Goal: Task Accomplishment & Management: Use online tool/utility

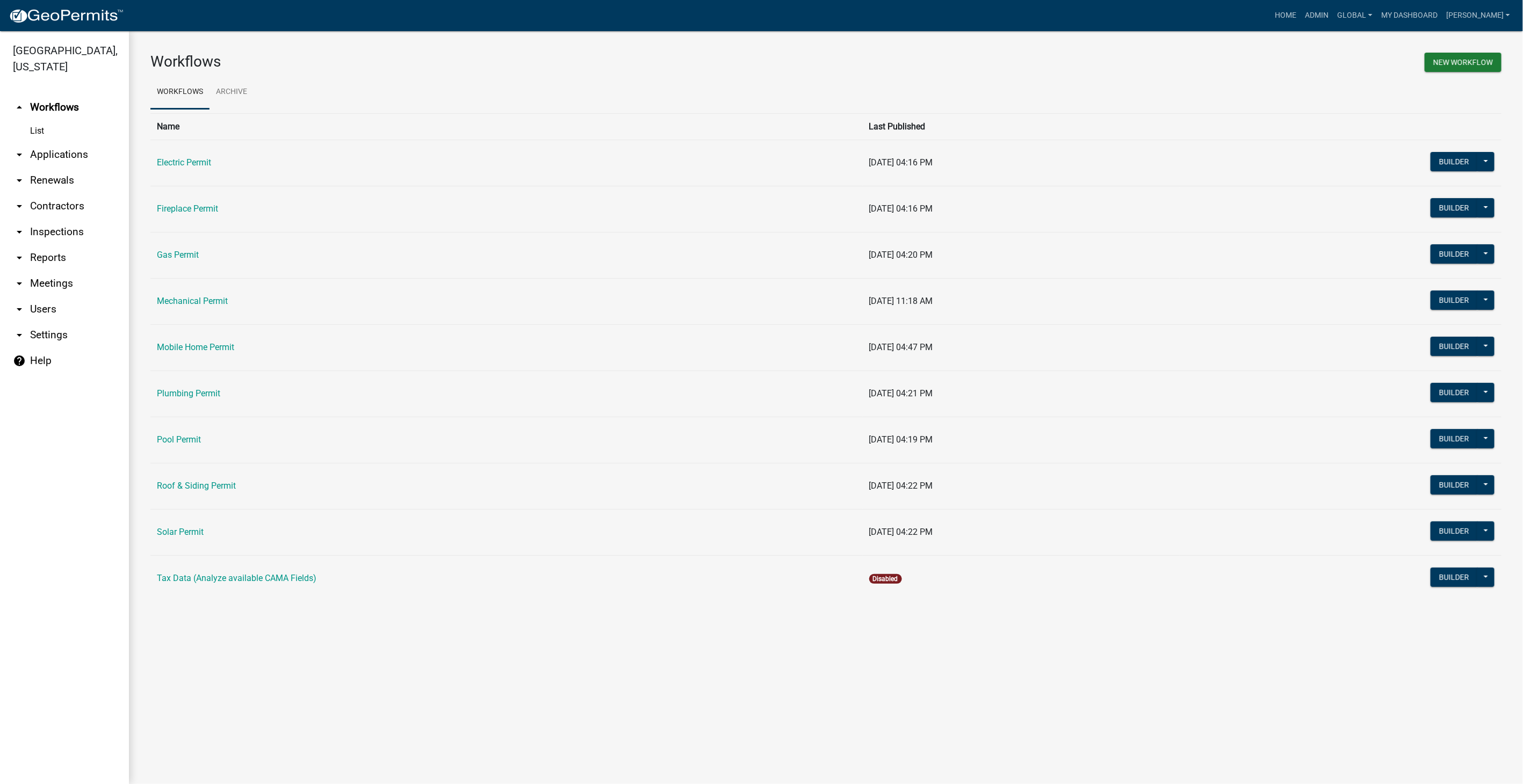
click at [37, 337] on link "arrow_drop_down Settings" at bounding box center [65, 336] width 129 height 26
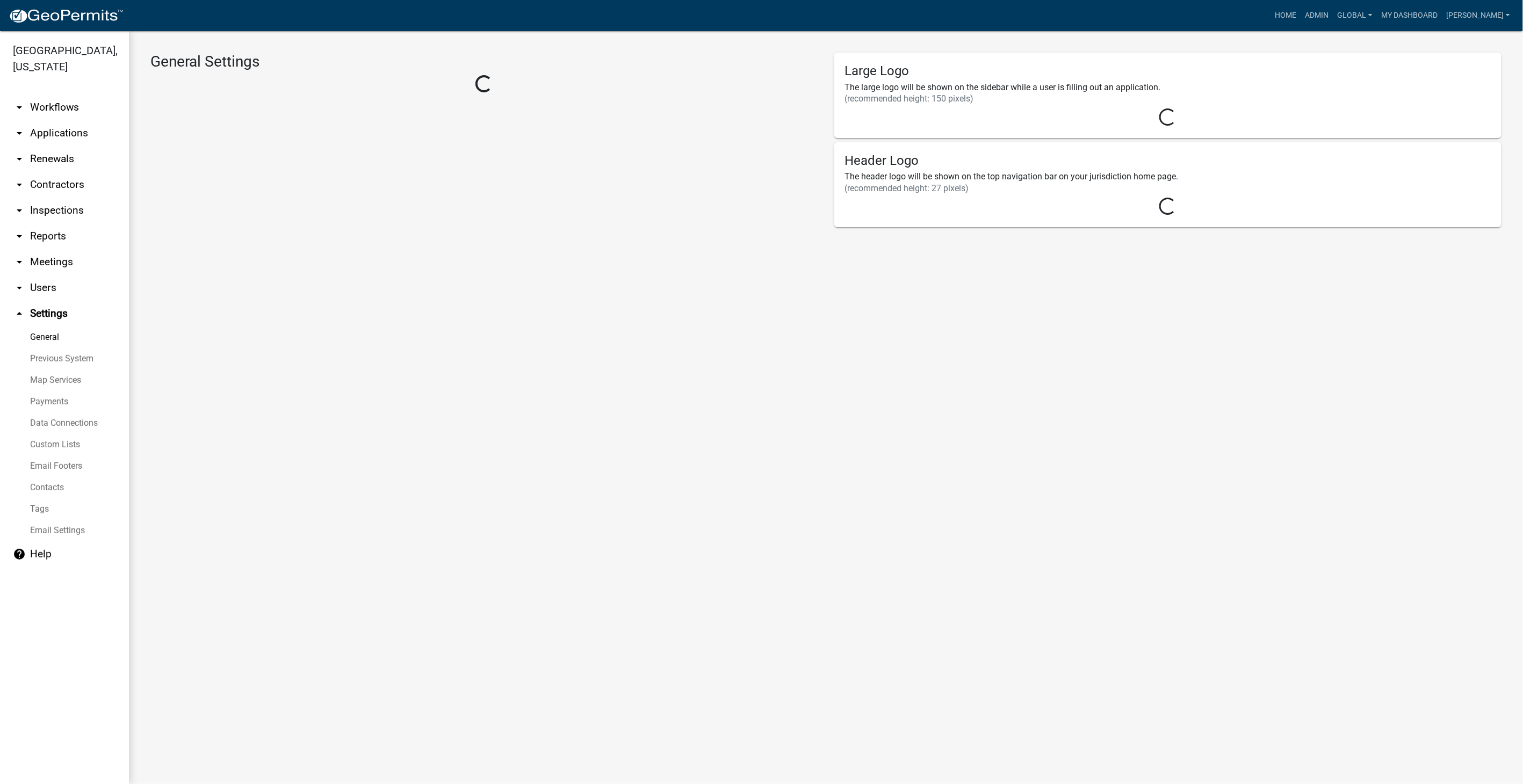
select select "IN"
select select "Central Standard Time"
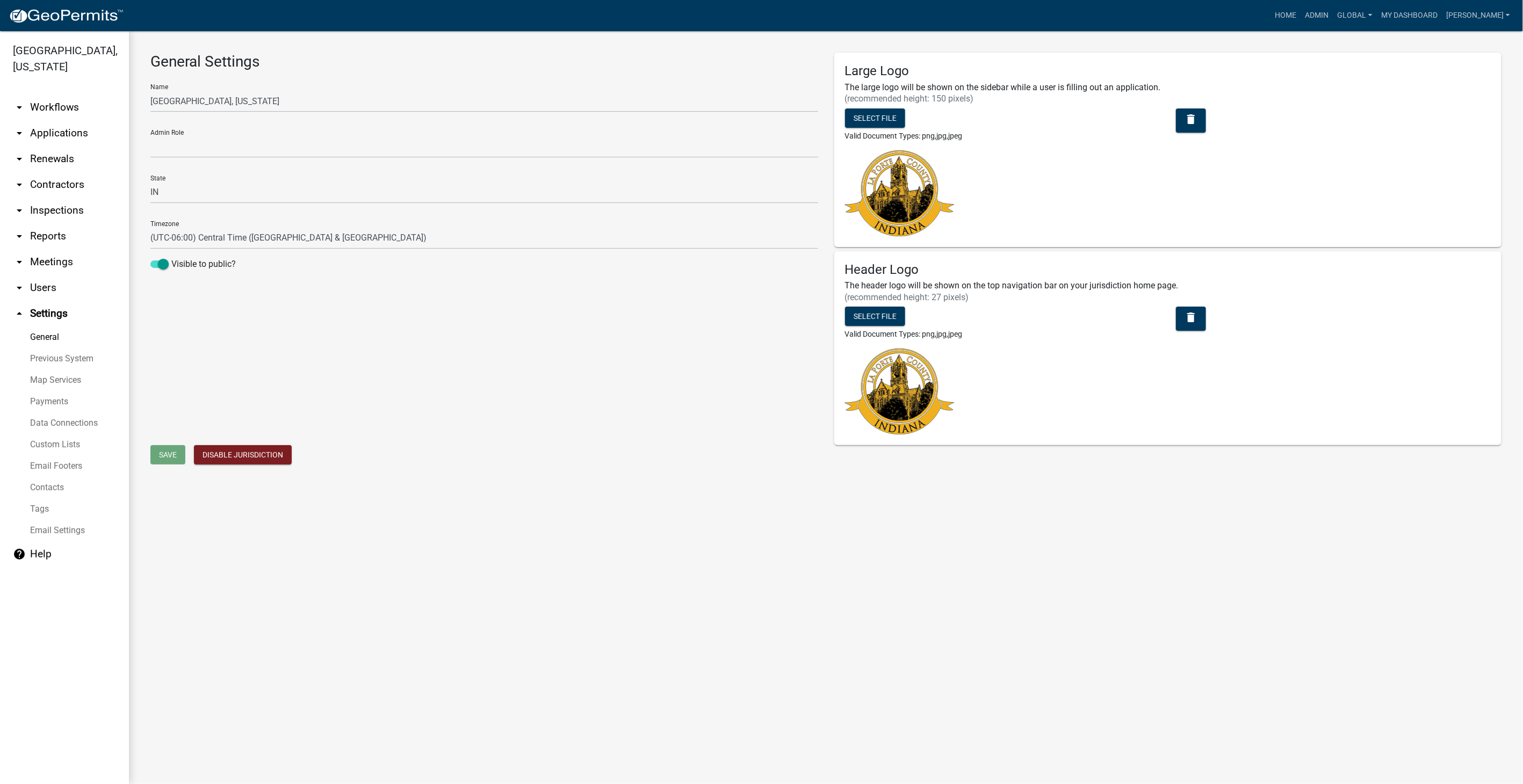
click at [38, 283] on link "arrow_drop_down Users" at bounding box center [65, 288] width 129 height 26
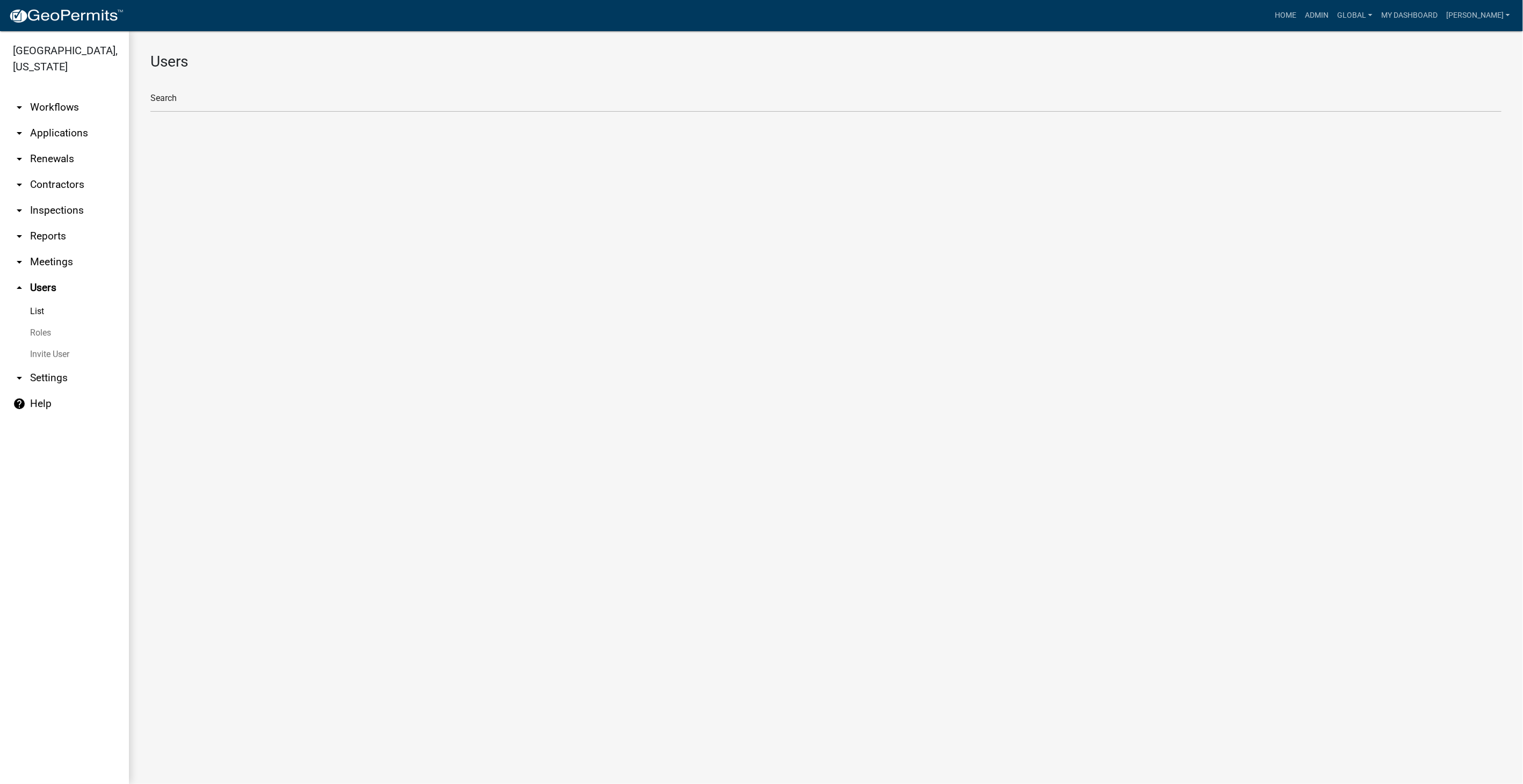
click at [34, 328] on link "Roles" at bounding box center [65, 333] width 129 height 22
click at [210, 149] on li "LaPorteCoIN_Admin (Client Admin)" at bounding box center [826, 144] width 1351 height 26
select select "4: red"
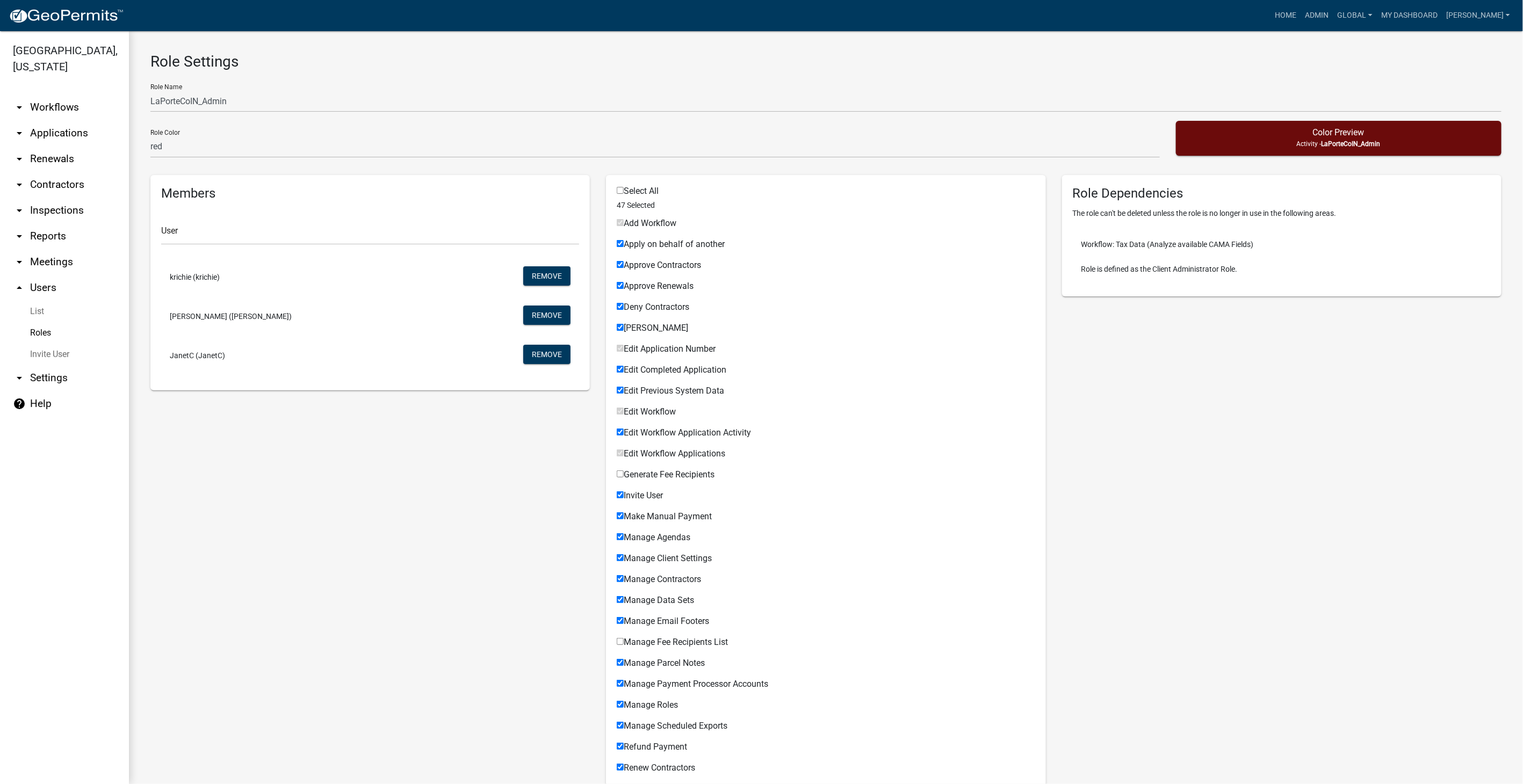
click at [52, 102] on link "arrow_drop_down Workflows" at bounding box center [65, 107] width 129 height 26
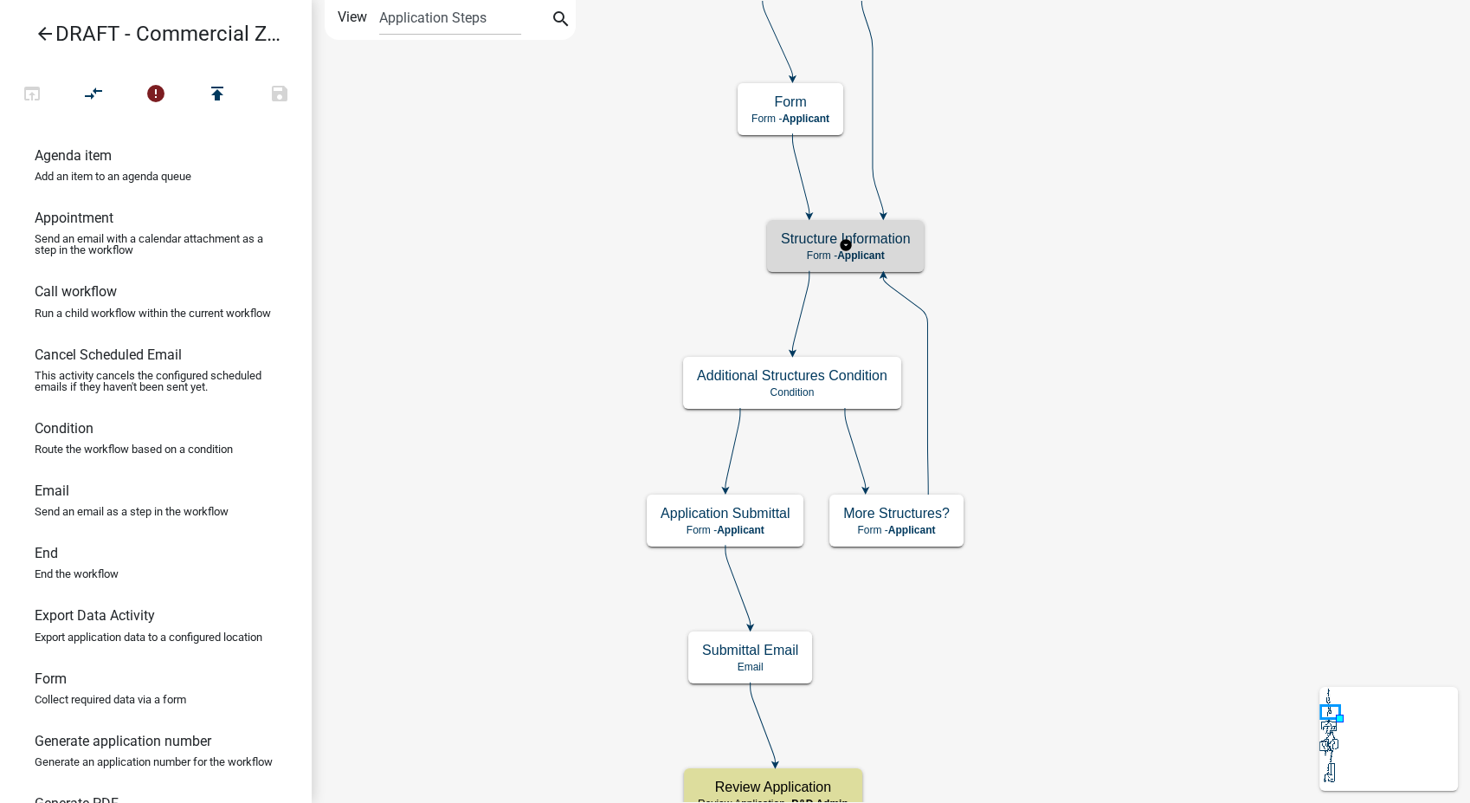
click at [880, 255] on span "Applicant" at bounding box center [861, 255] width 48 height 12
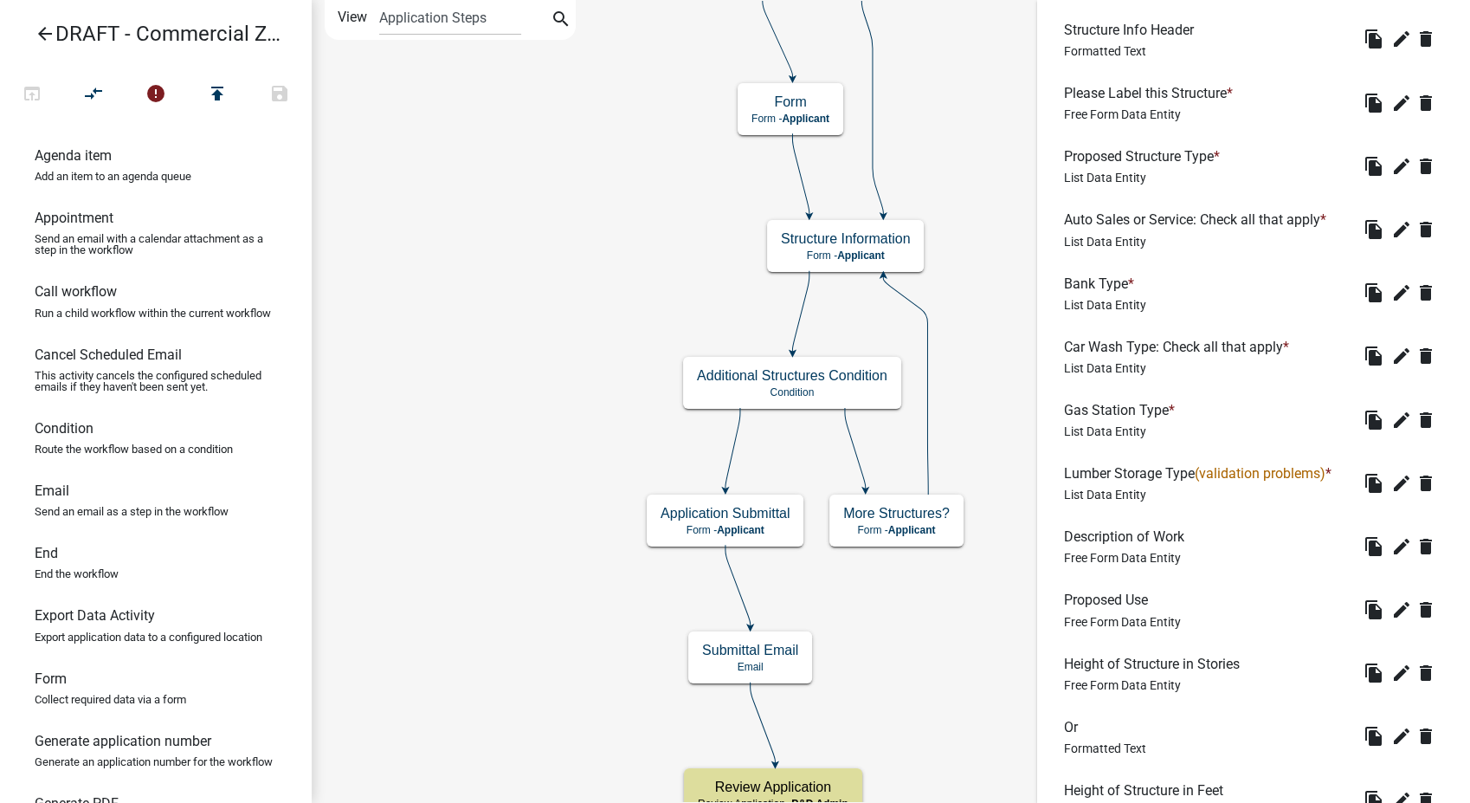
scroll to position [481, 0]
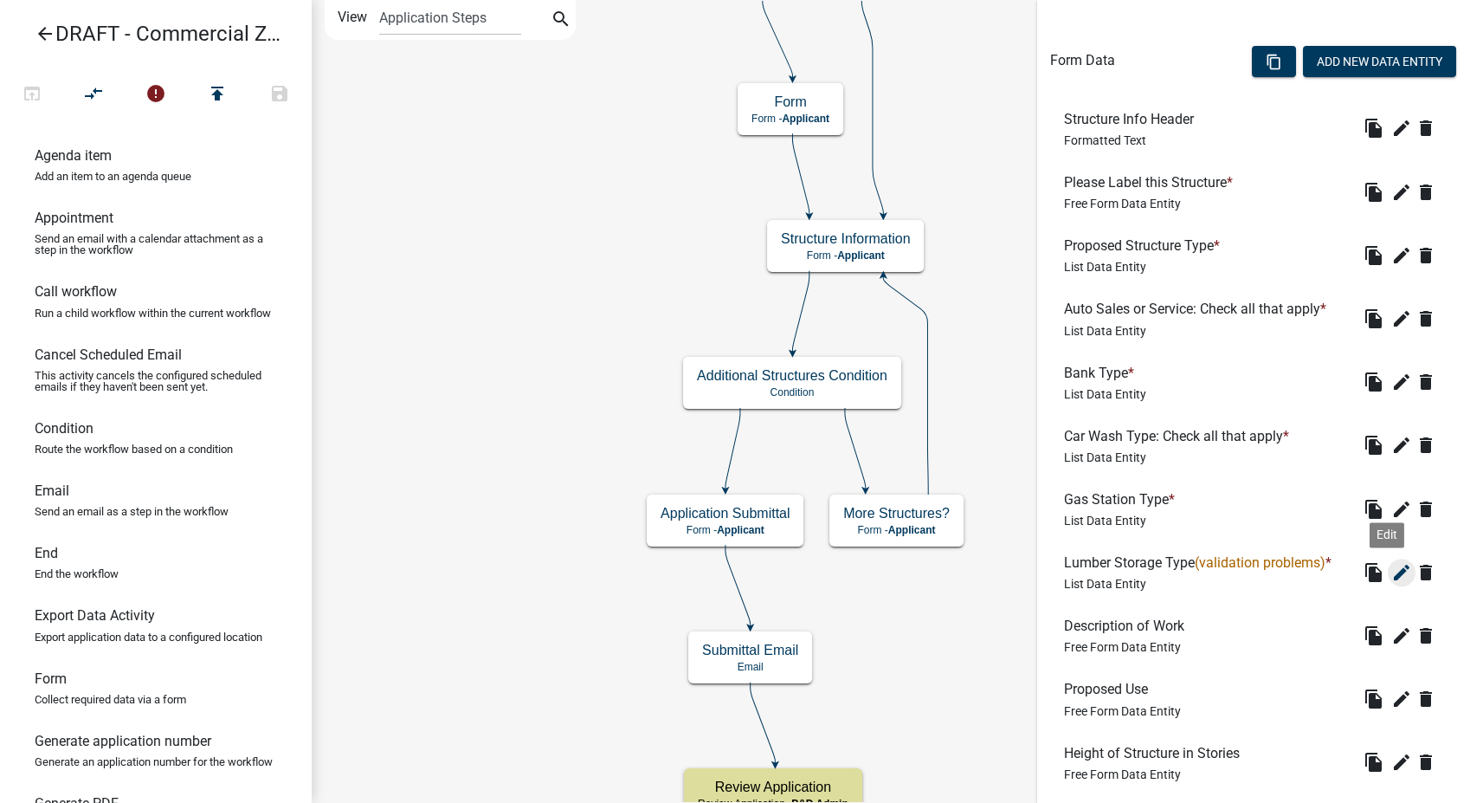
click at [1391, 568] on icon "edit" at bounding box center [1401, 572] width 21 height 21
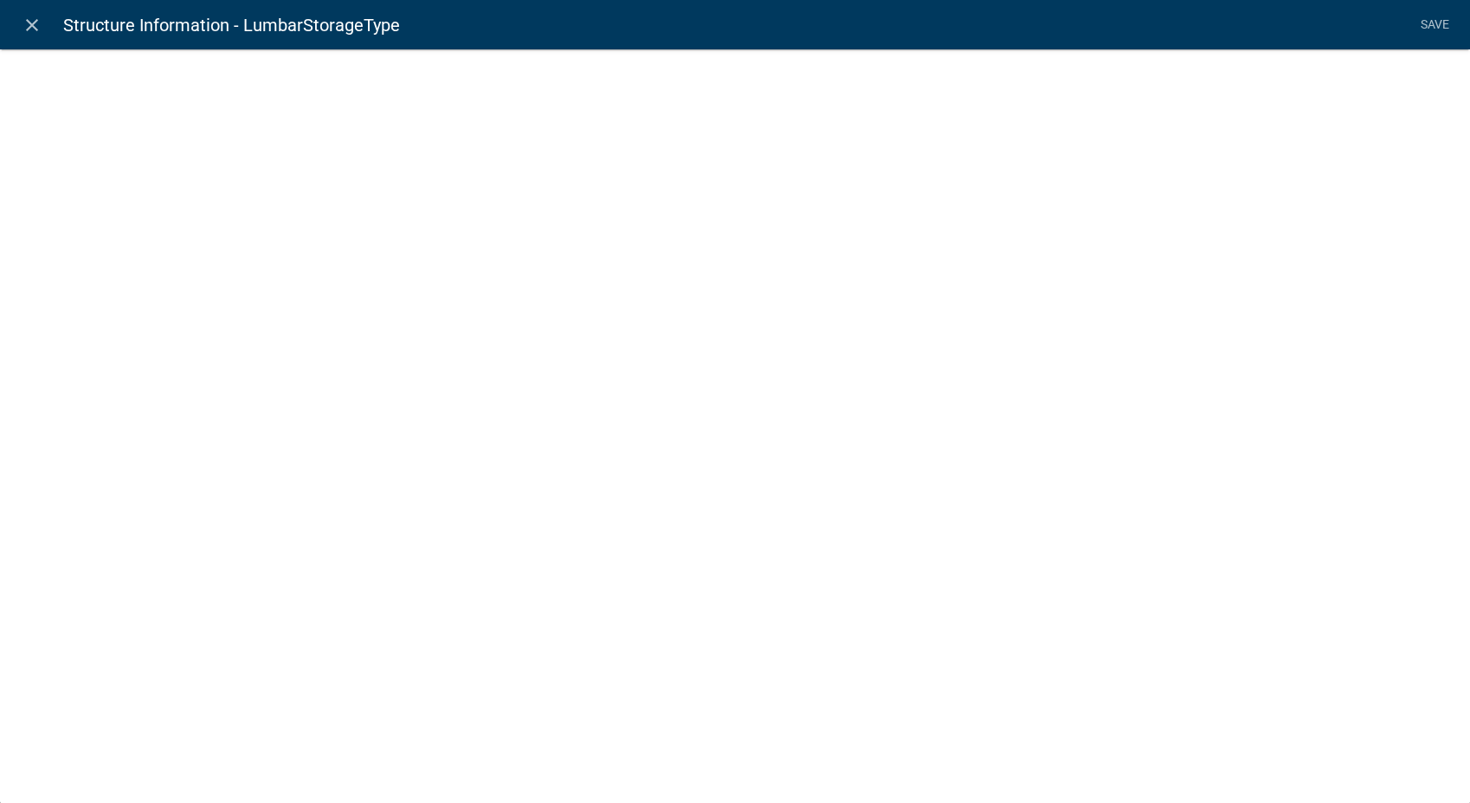
select select "list-data"
select select
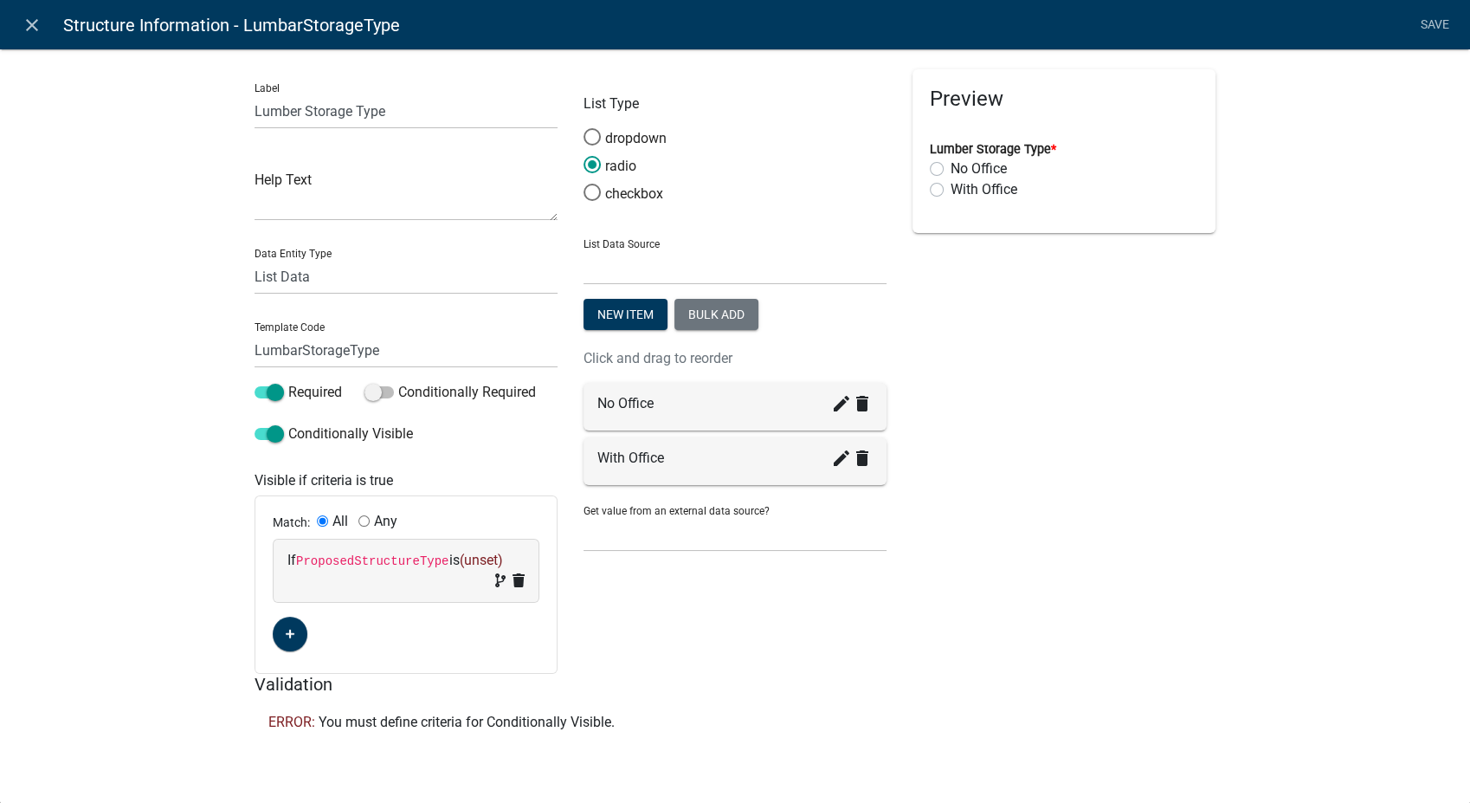
click at [475, 552] on span "(unset)" at bounding box center [480, 560] width 43 height 16
select select "212: ProposedStructureType"
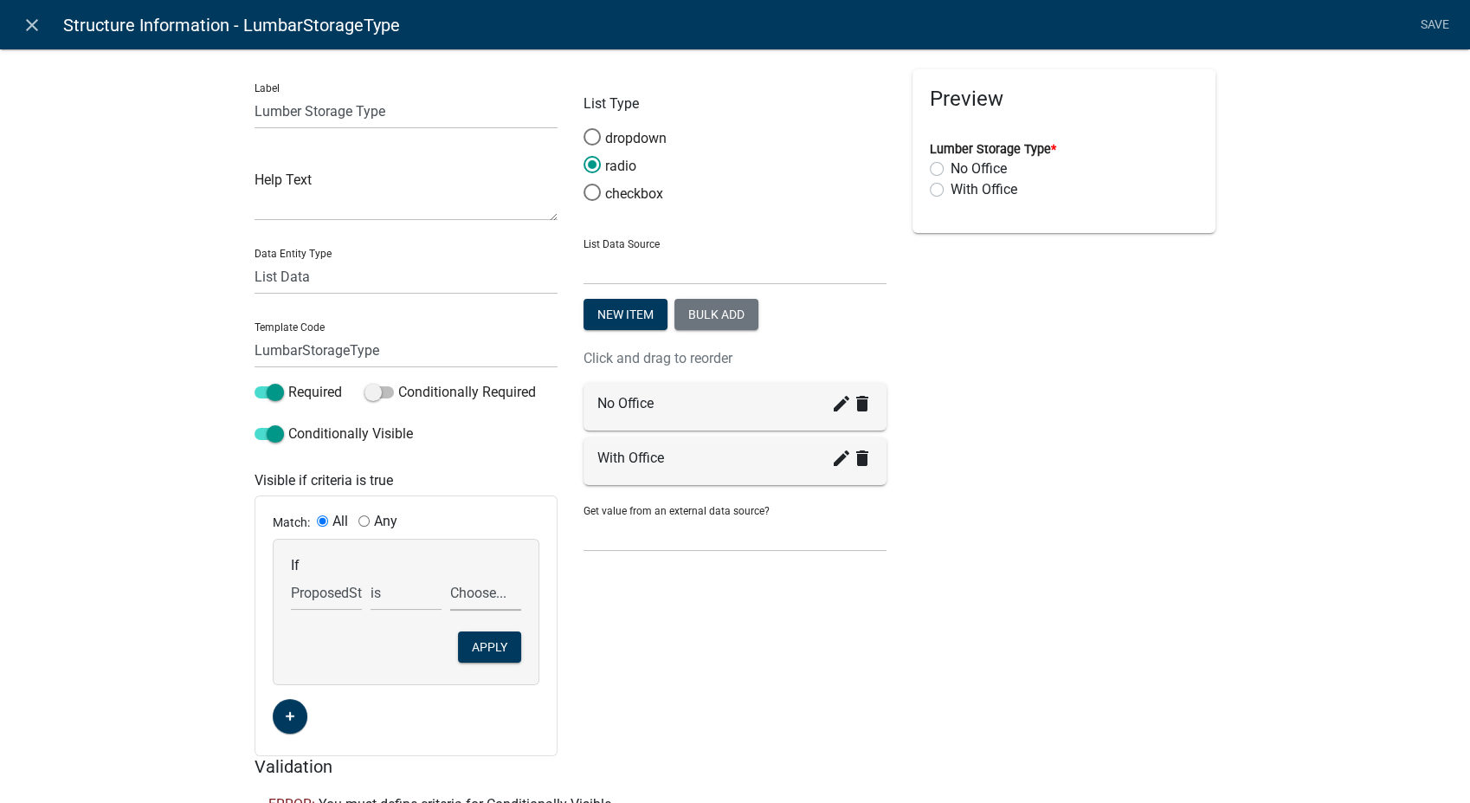
click at [480, 600] on select "Choose... Anchor Store Apartment Building Auto Bank Banquet/Concert Halls/Gathe…" at bounding box center [485, 592] width 71 height 35
click at [732, 706] on div "List Type dropdown radio checkbox List Data Source State List Assessor's Office…" at bounding box center [735, 412] width 329 height 687
click at [32, 37] on link "close" at bounding box center [31, 24] width 35 height 35
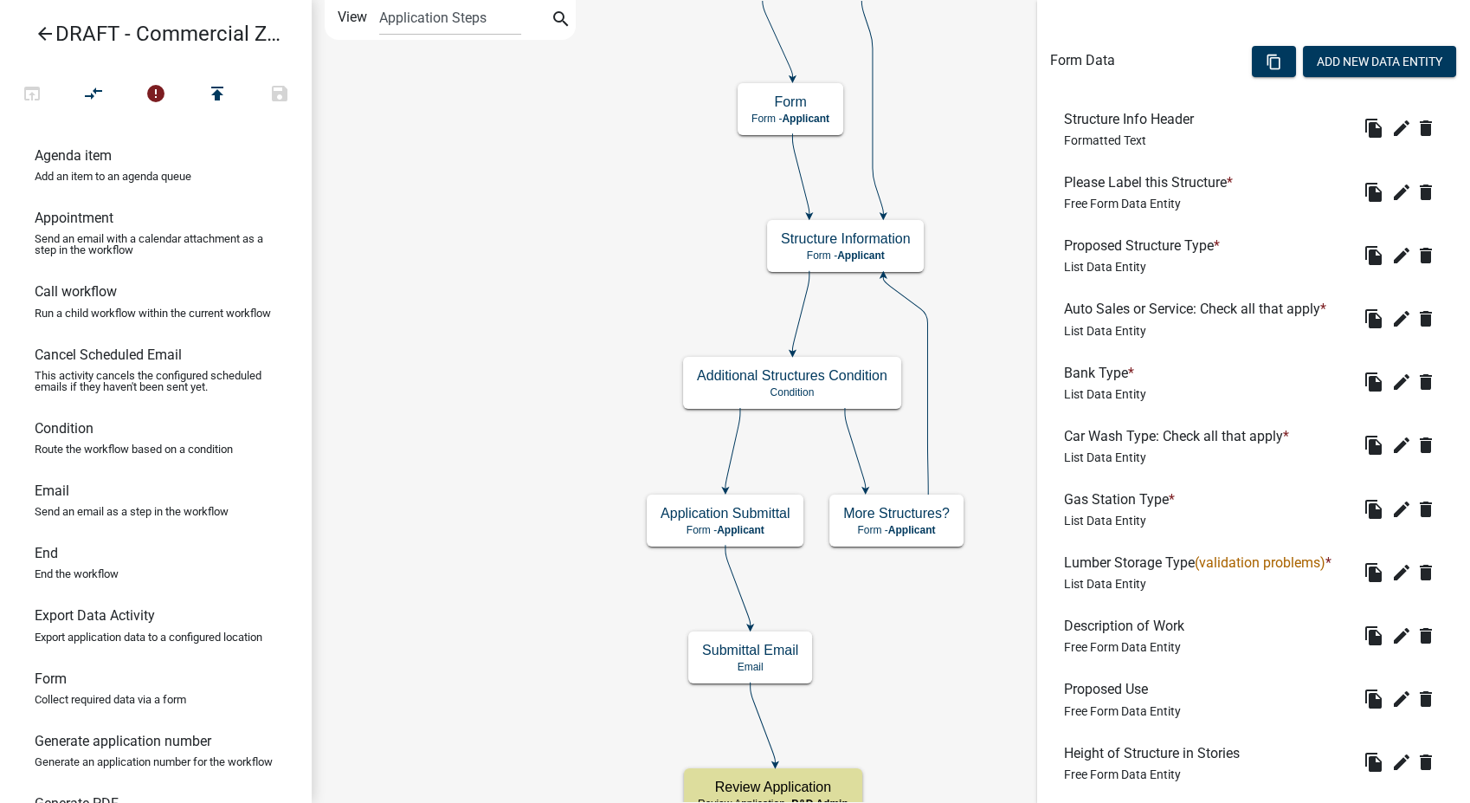
click at [43, 38] on icon "arrow_back" at bounding box center [45, 35] width 21 height 24
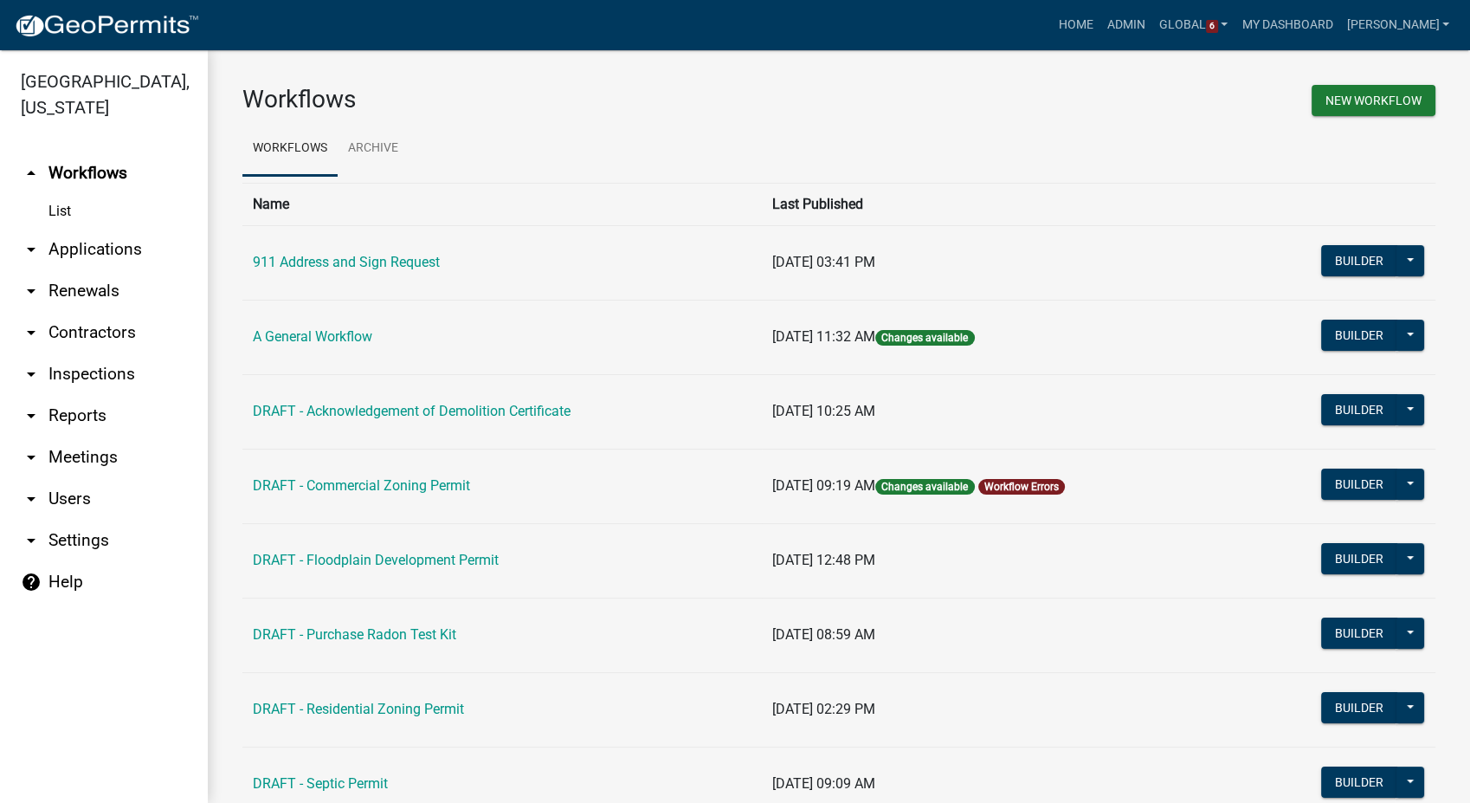
click at [43, 520] on link "arrow_drop_down Settings" at bounding box center [104, 541] width 208 height 42
select select "IA"
select select "Central Standard Time"
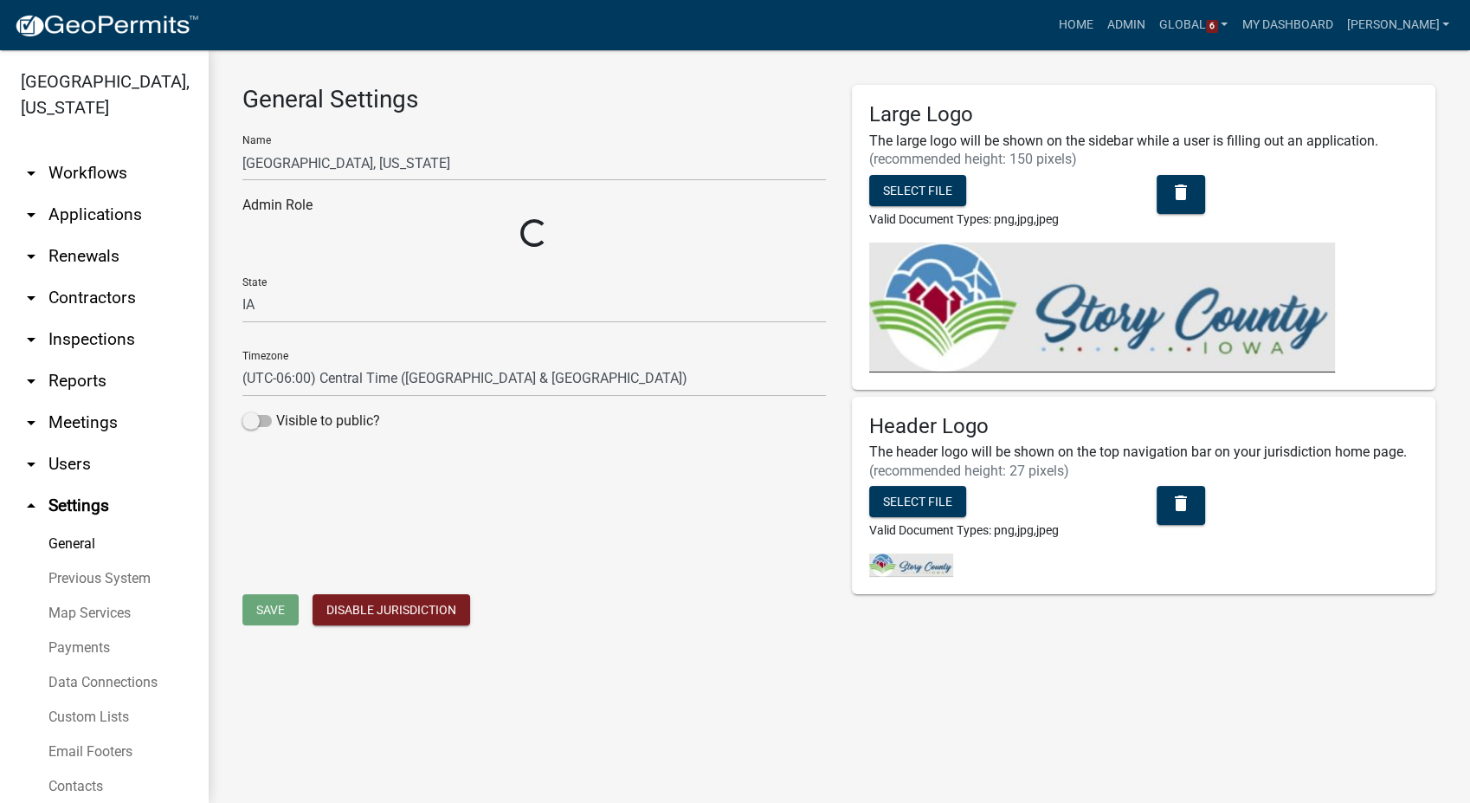
select select "03540cc7-cae6-4ec5-9df4-19164d3ec826"
click at [72, 702] on link "Custom Lists" at bounding box center [104, 717] width 208 height 35
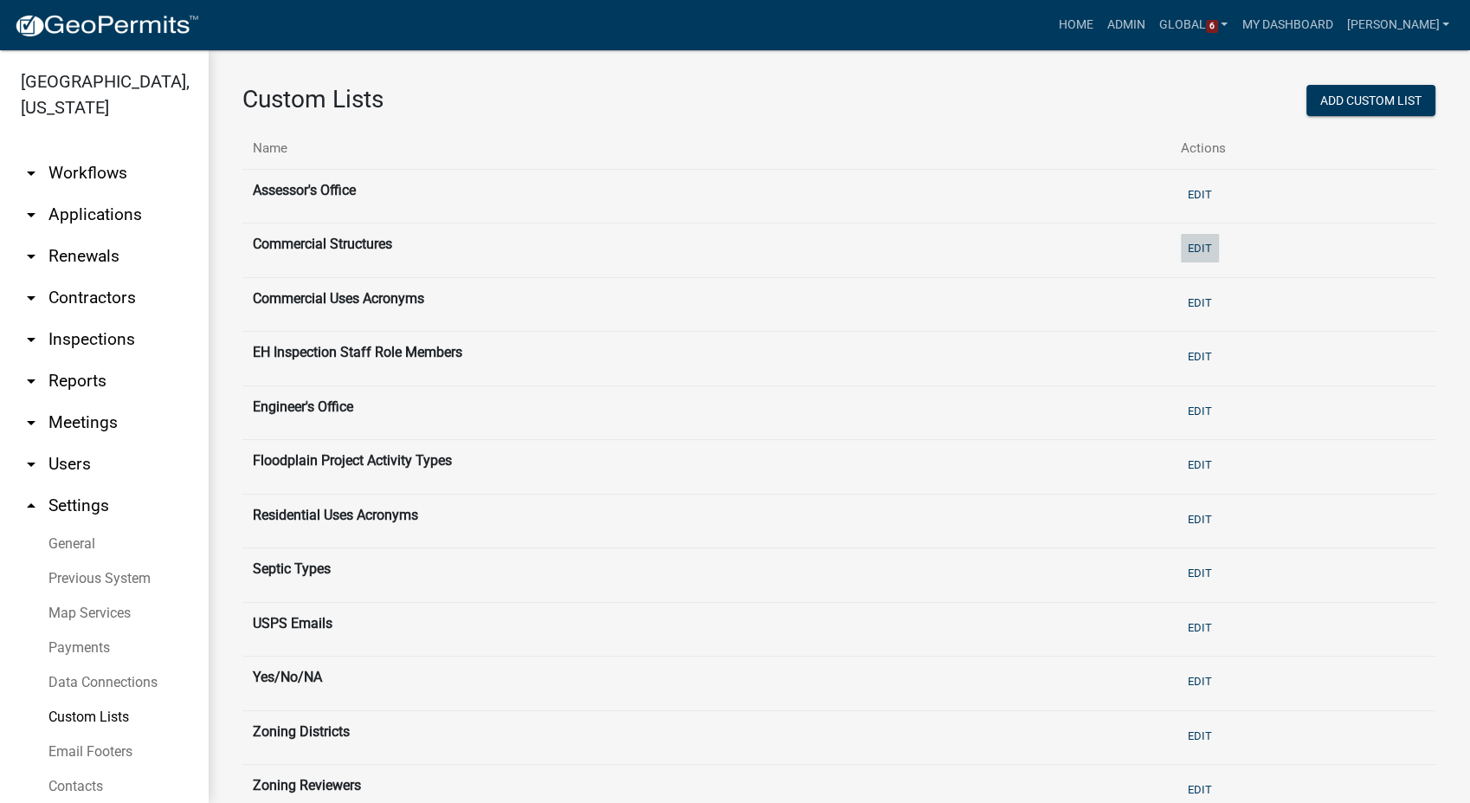
click at [1194, 242] on button "Edit" at bounding box center [1200, 248] width 38 height 29
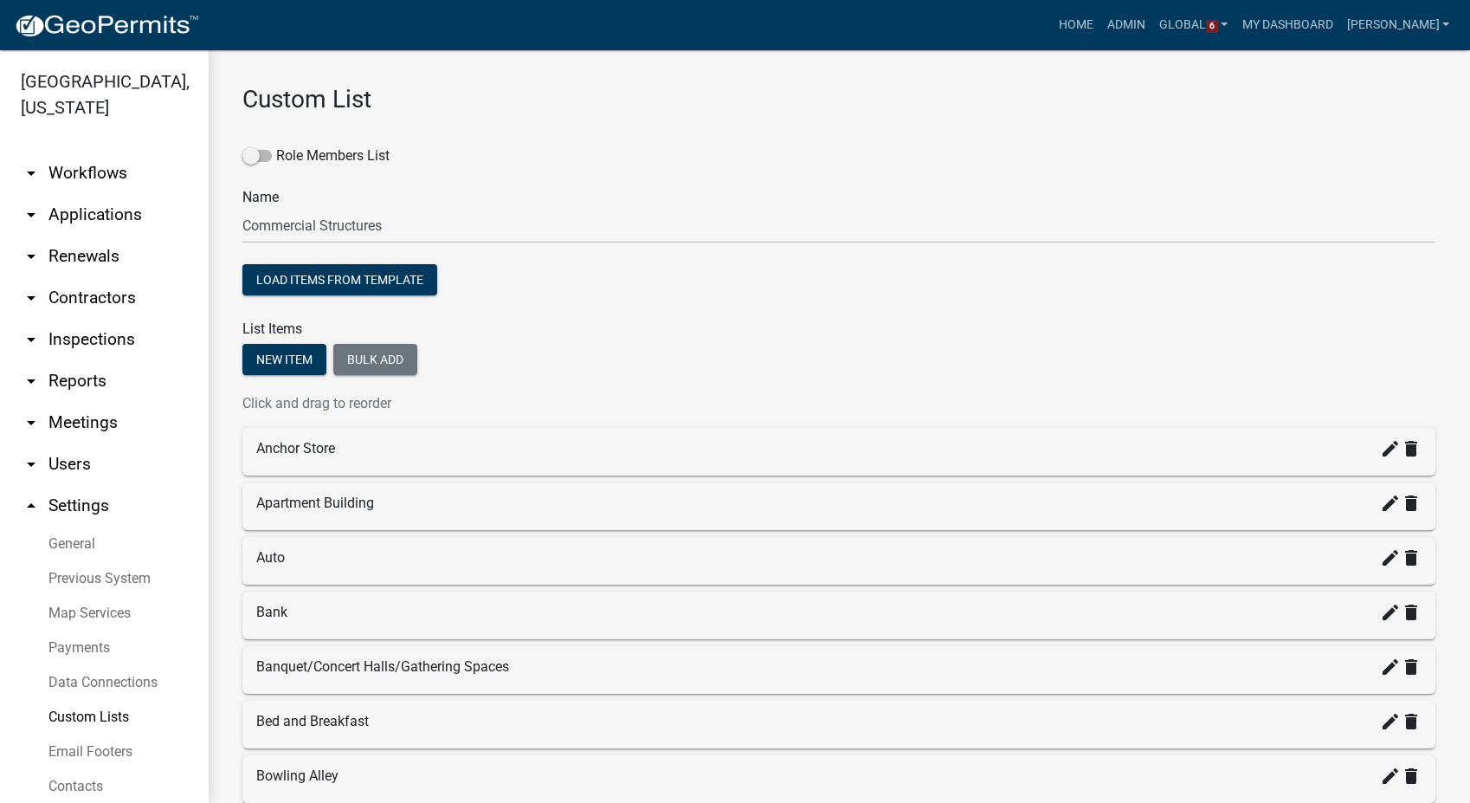
click at [76, 152] on link "arrow_drop_down Workflows" at bounding box center [104, 173] width 208 height 42
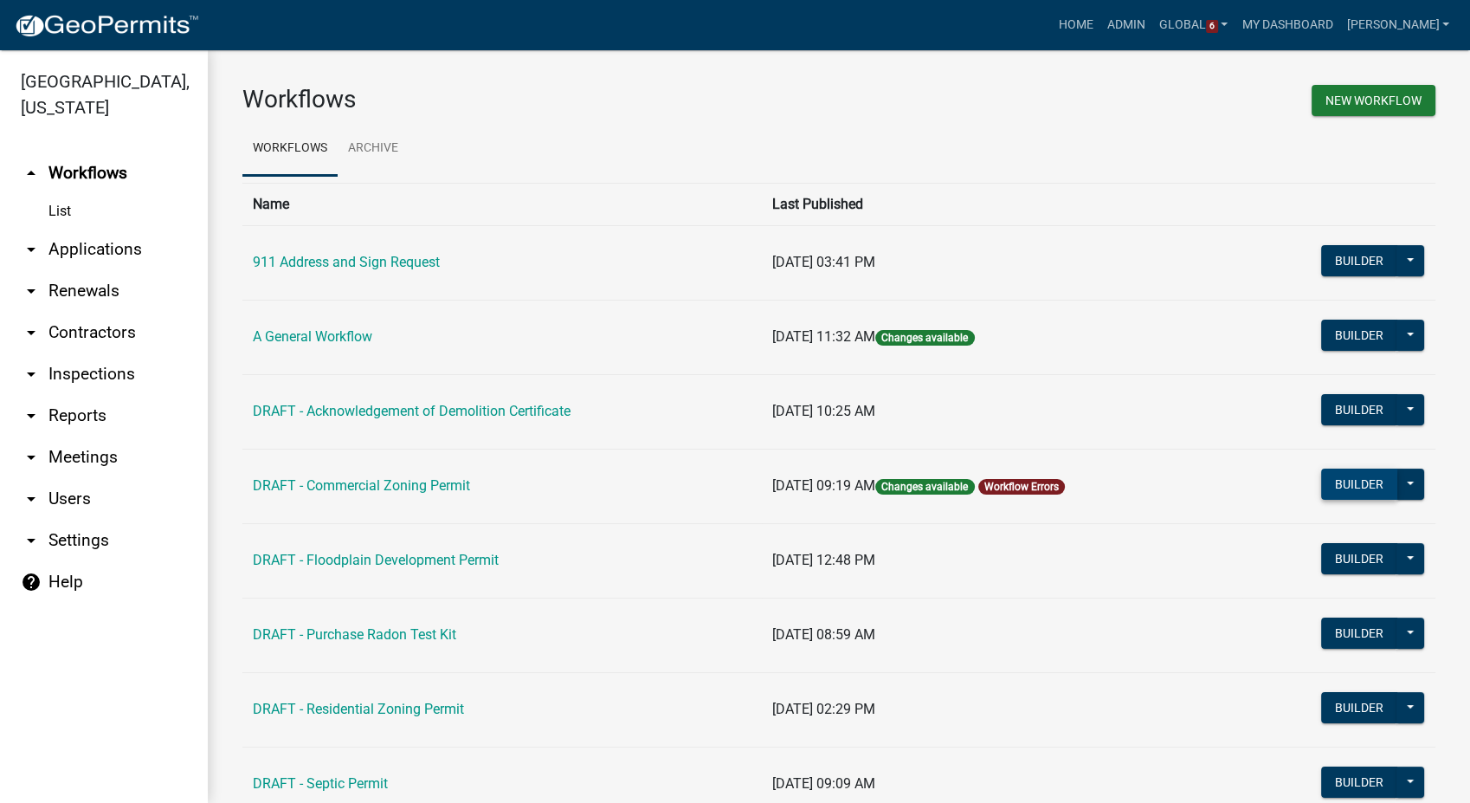
click at [1321, 481] on button "Builder" at bounding box center [1359, 483] width 76 height 31
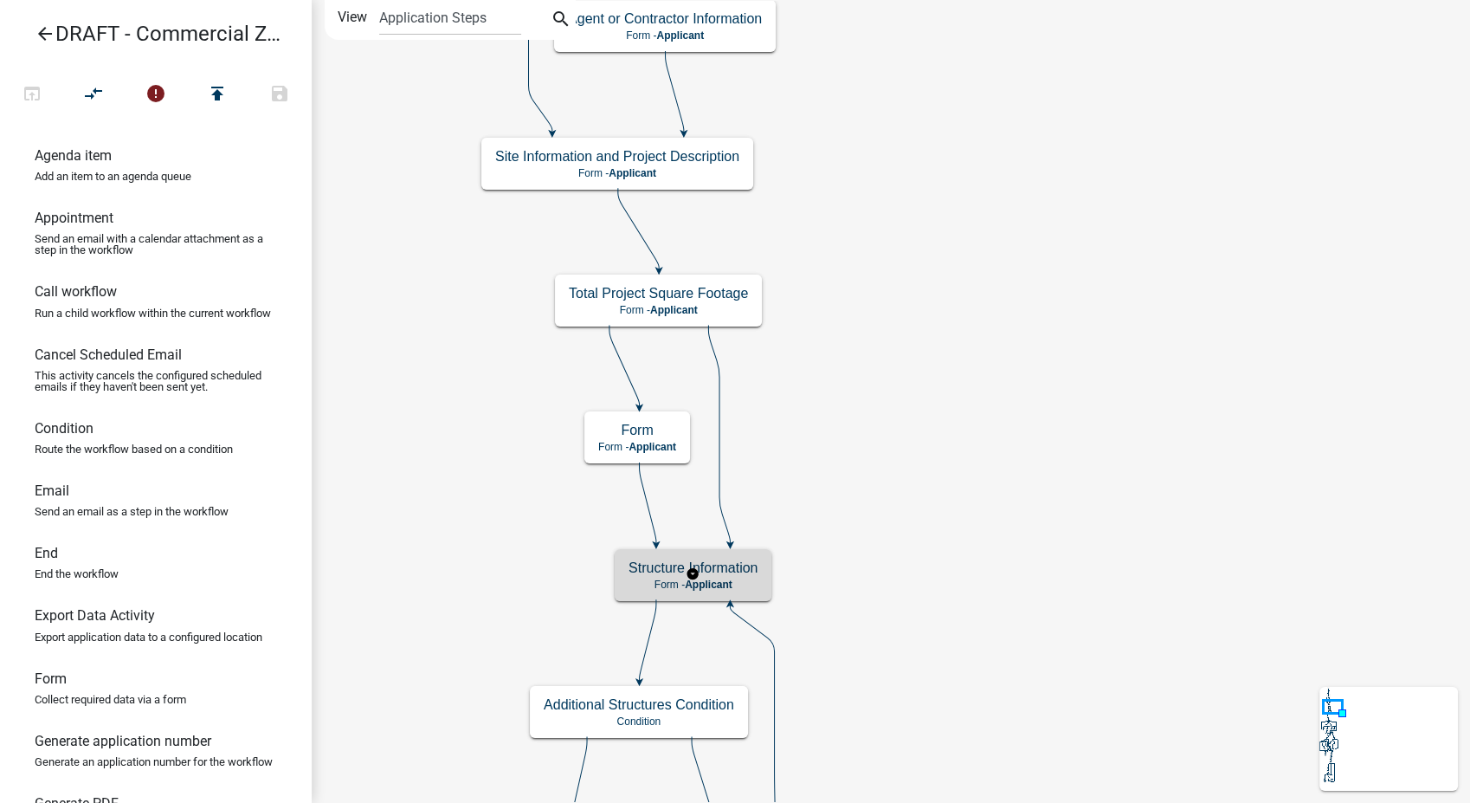
click at [757, 570] on h5 "Structure Information" at bounding box center [693, 567] width 129 height 16
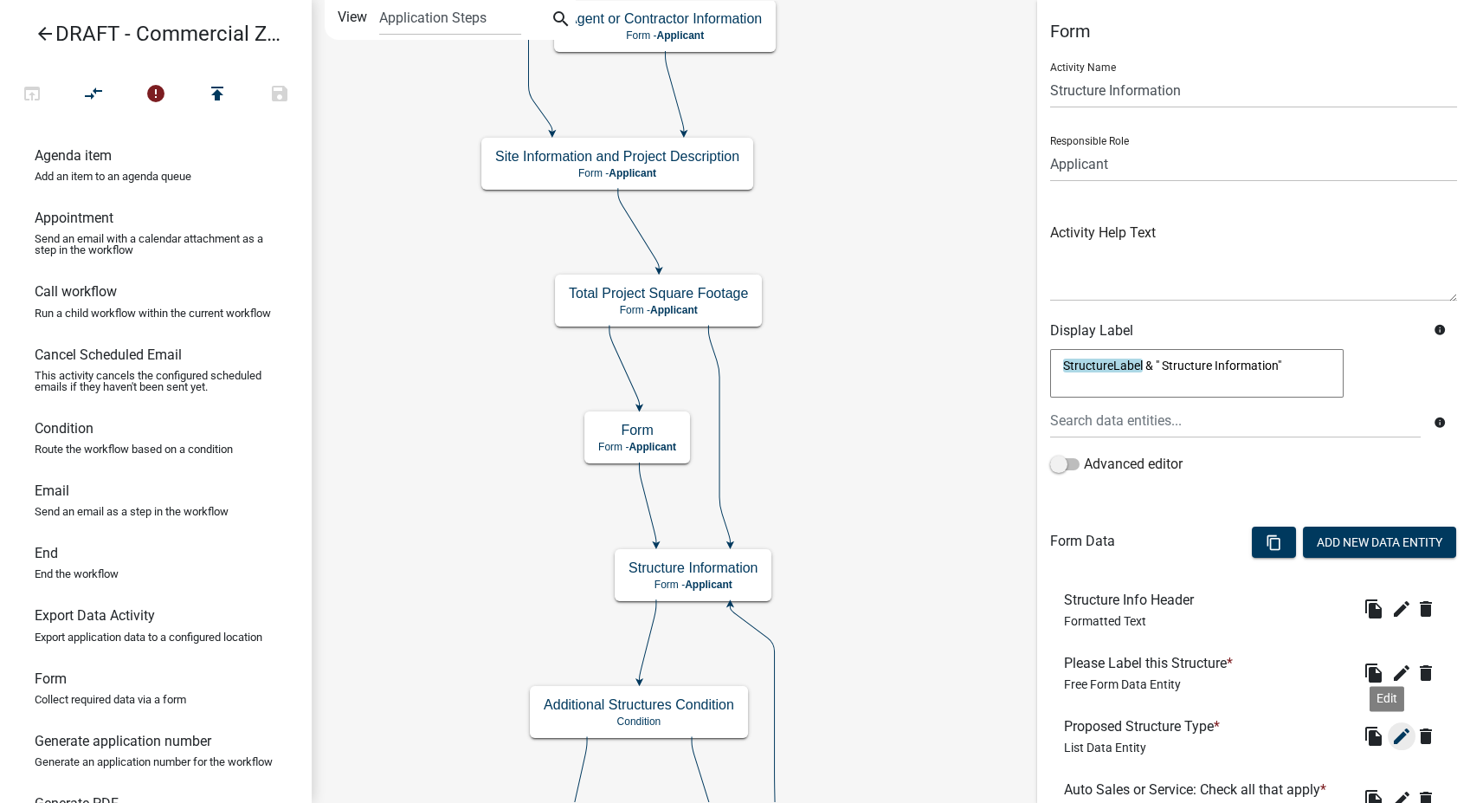
click at [1391, 733] on icon "edit" at bounding box center [1401, 736] width 21 height 21
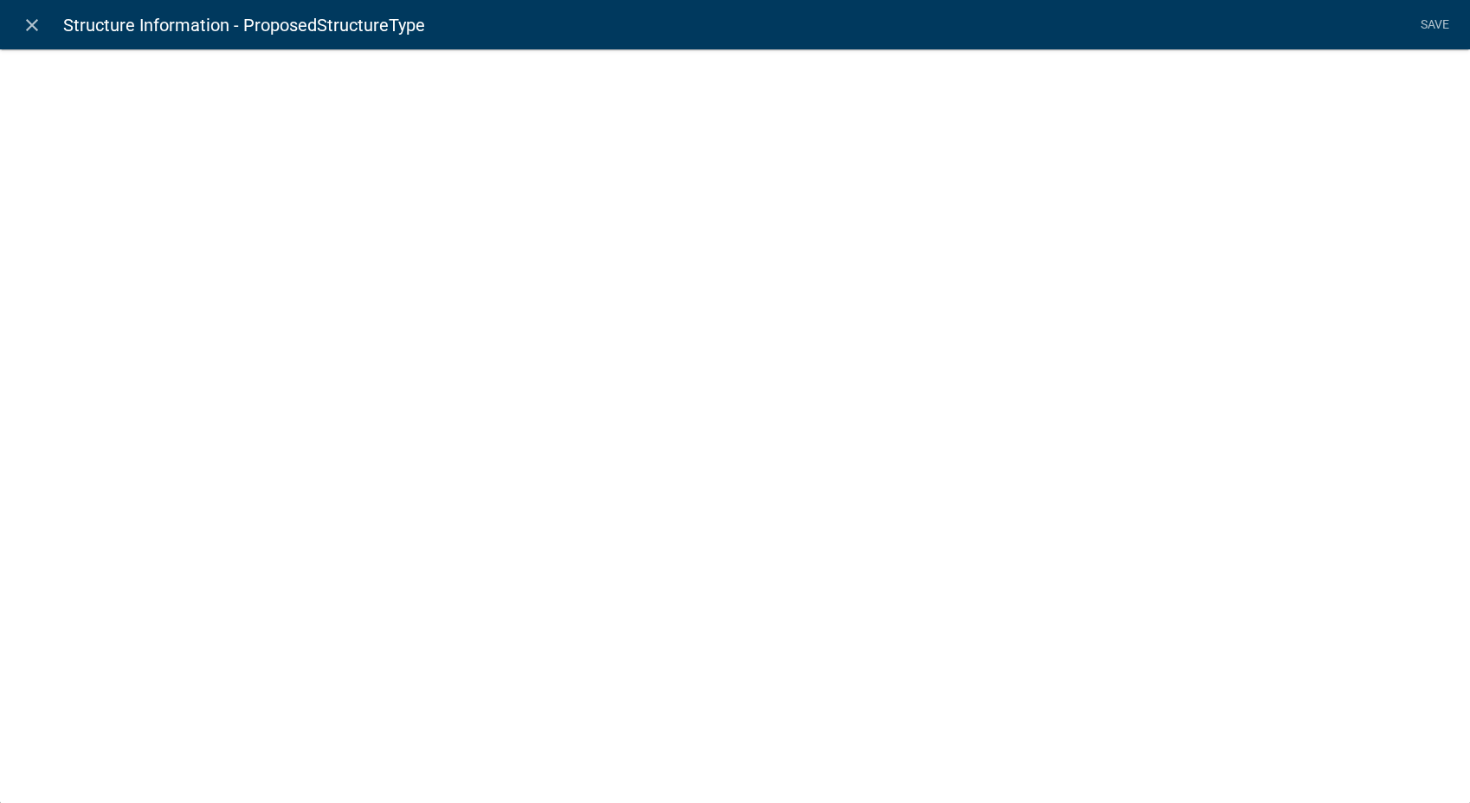
select select "list-data"
select select "custom-list-70b0fb31-1a5f-4050-8b22-f980d44f369f"
select select
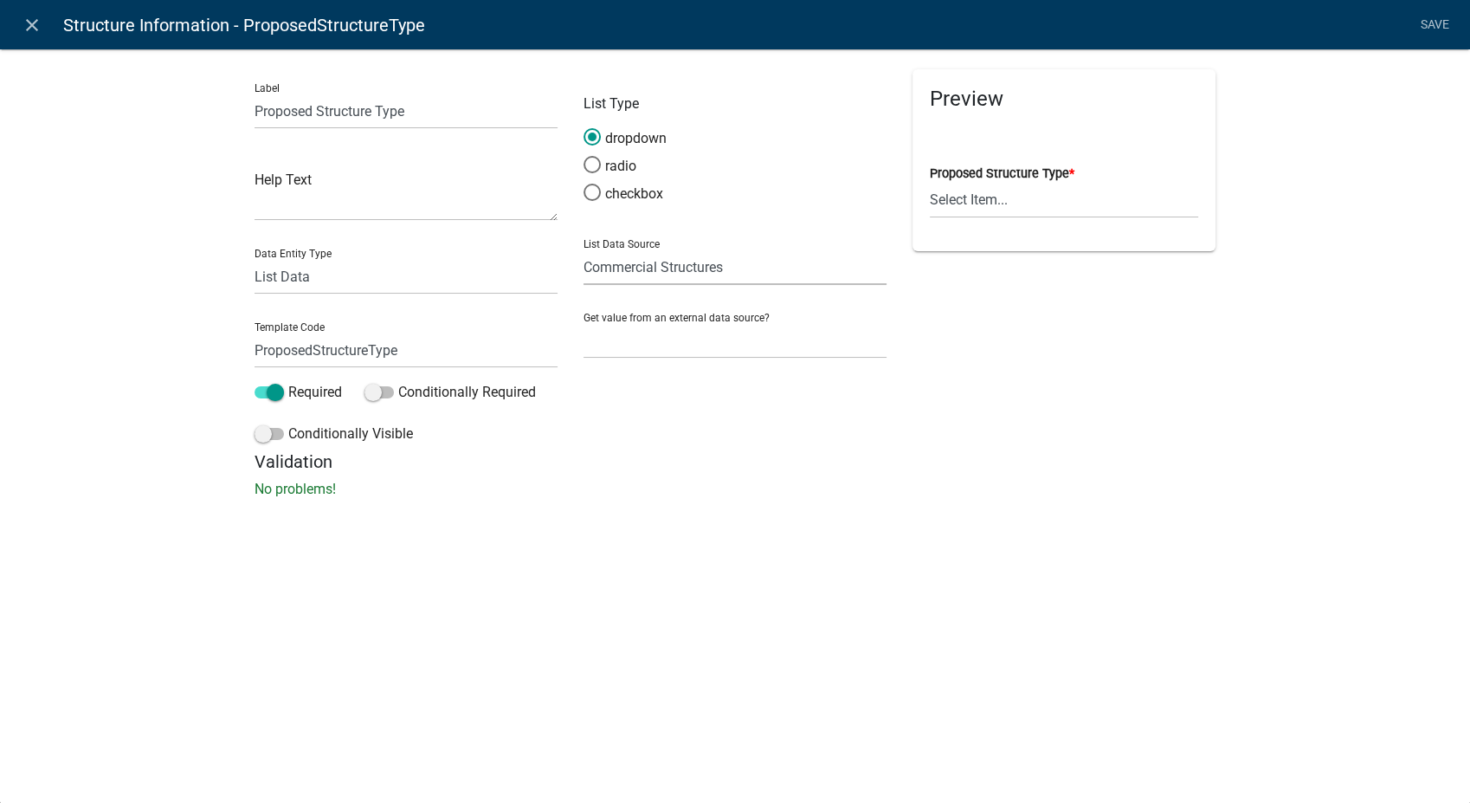
click at [739, 272] on select "State List Assessor's Office Assessor's Office Commercial Structures Commercial…" at bounding box center [735, 266] width 303 height 35
select select "custom-list-fd2ff5e7-90de-430c-ac12-7cdc06f012f7"
click at [584, 249] on select "State List Assessor's Office Assessor's Office Commercial Structures Commercial…" at bounding box center [735, 266] width 303 height 35
click at [1081, 211] on select "Select Item... Anchor Store Apartment Building Auto Bank Banquet/Concert Halls/…" at bounding box center [1064, 200] width 268 height 35
click at [1448, 16] on link "Save" at bounding box center [1434, 25] width 43 height 33
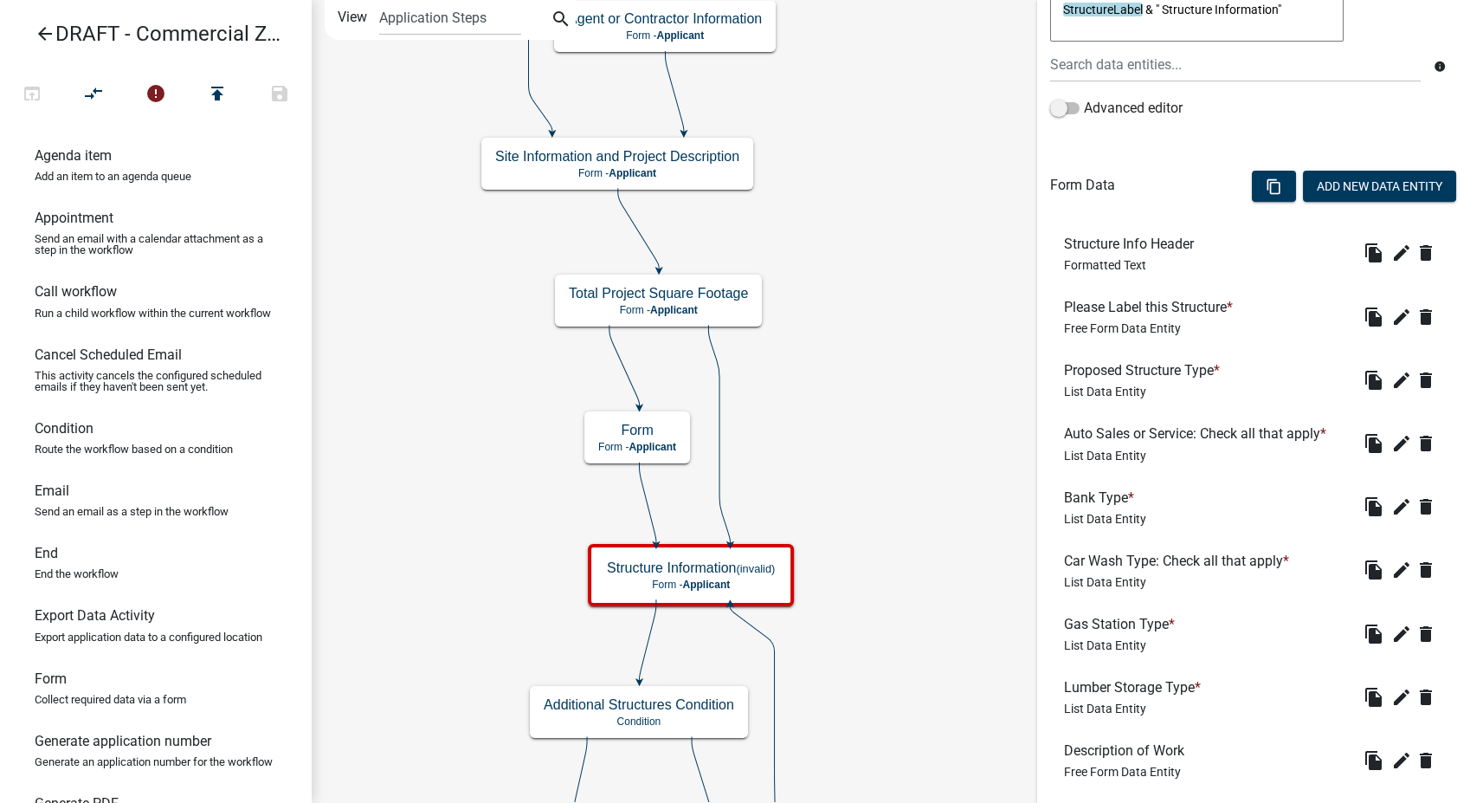
scroll to position [339, 0]
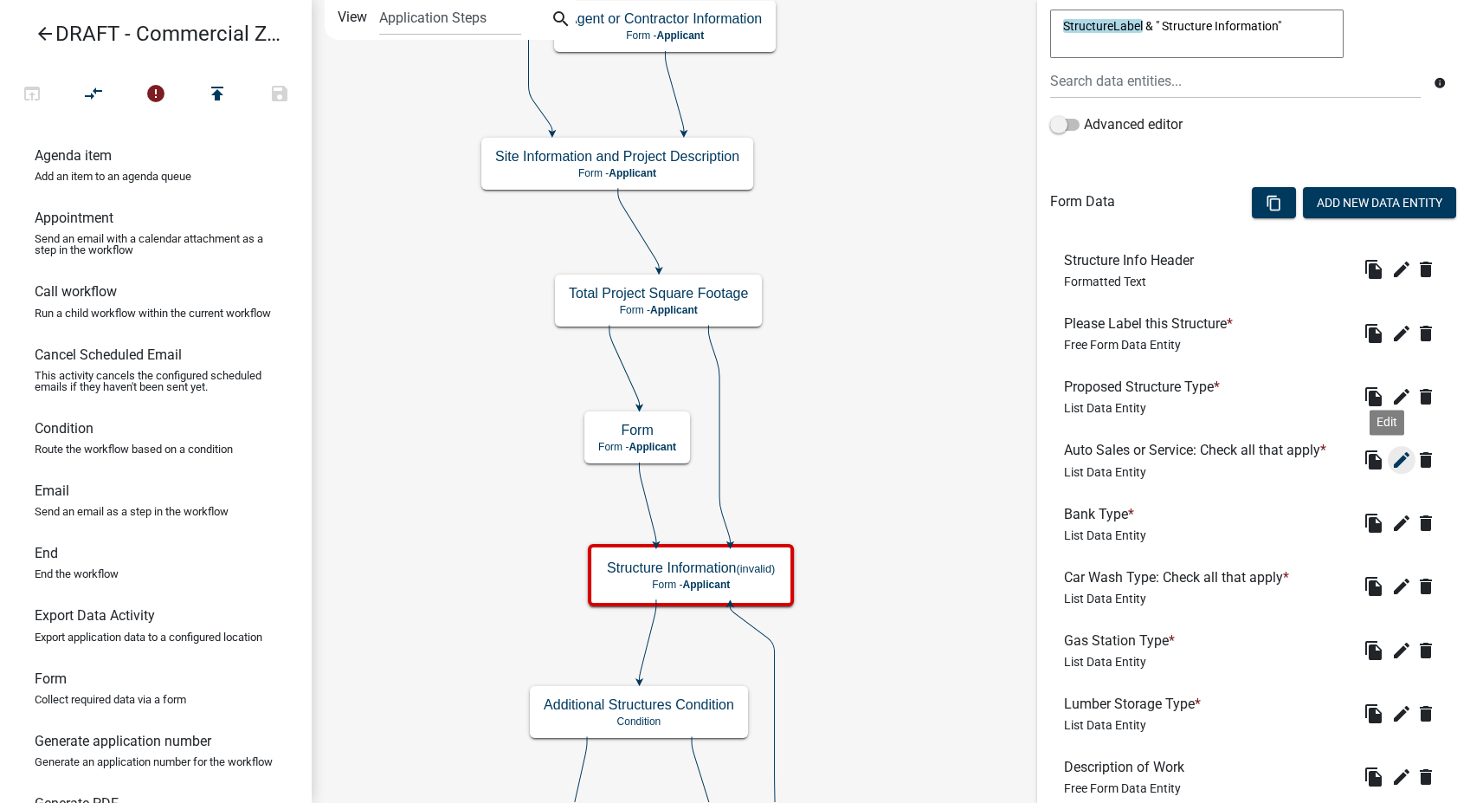
click at [1391, 459] on icon "edit" at bounding box center [1401, 459] width 21 height 21
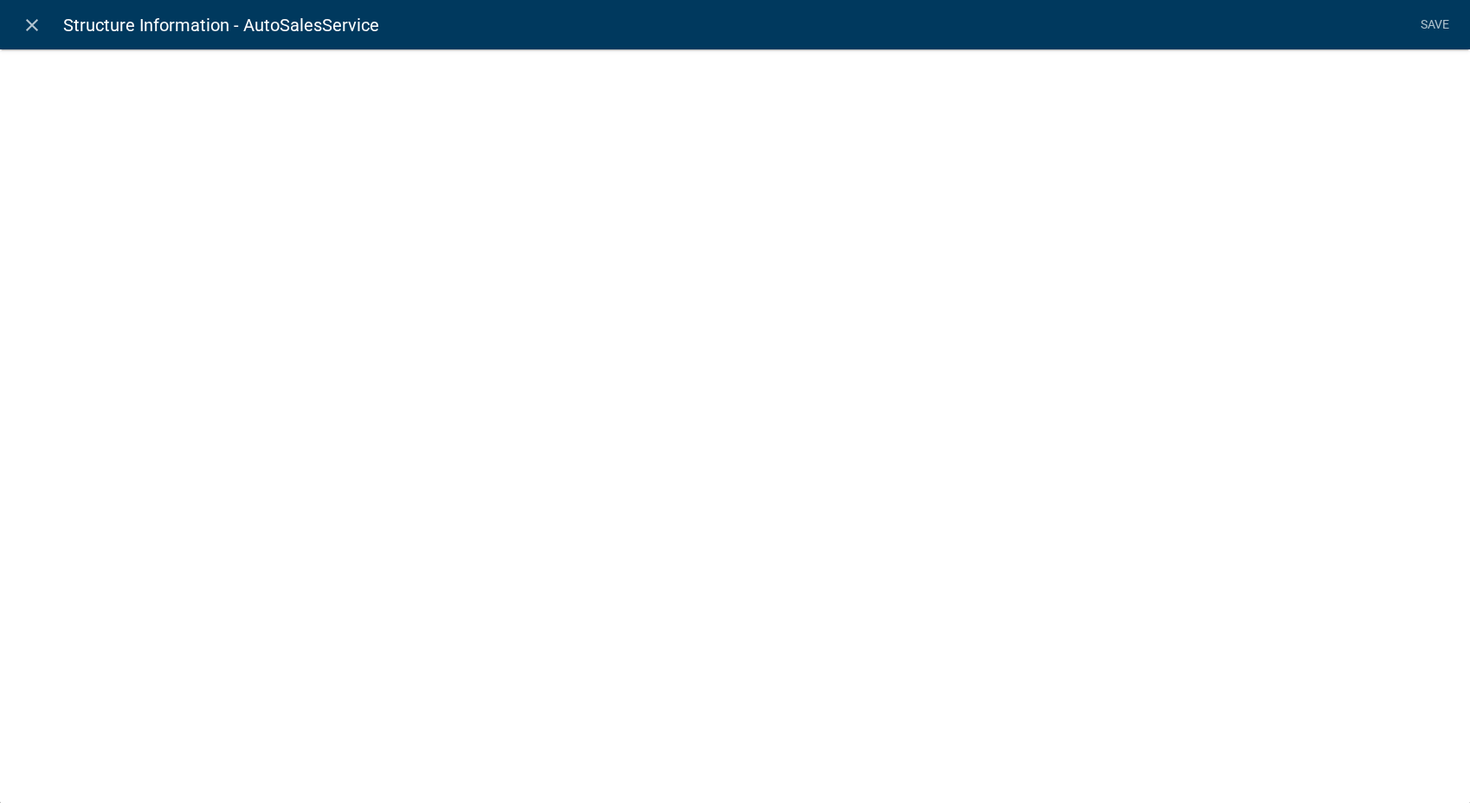
select select "list-data"
select select
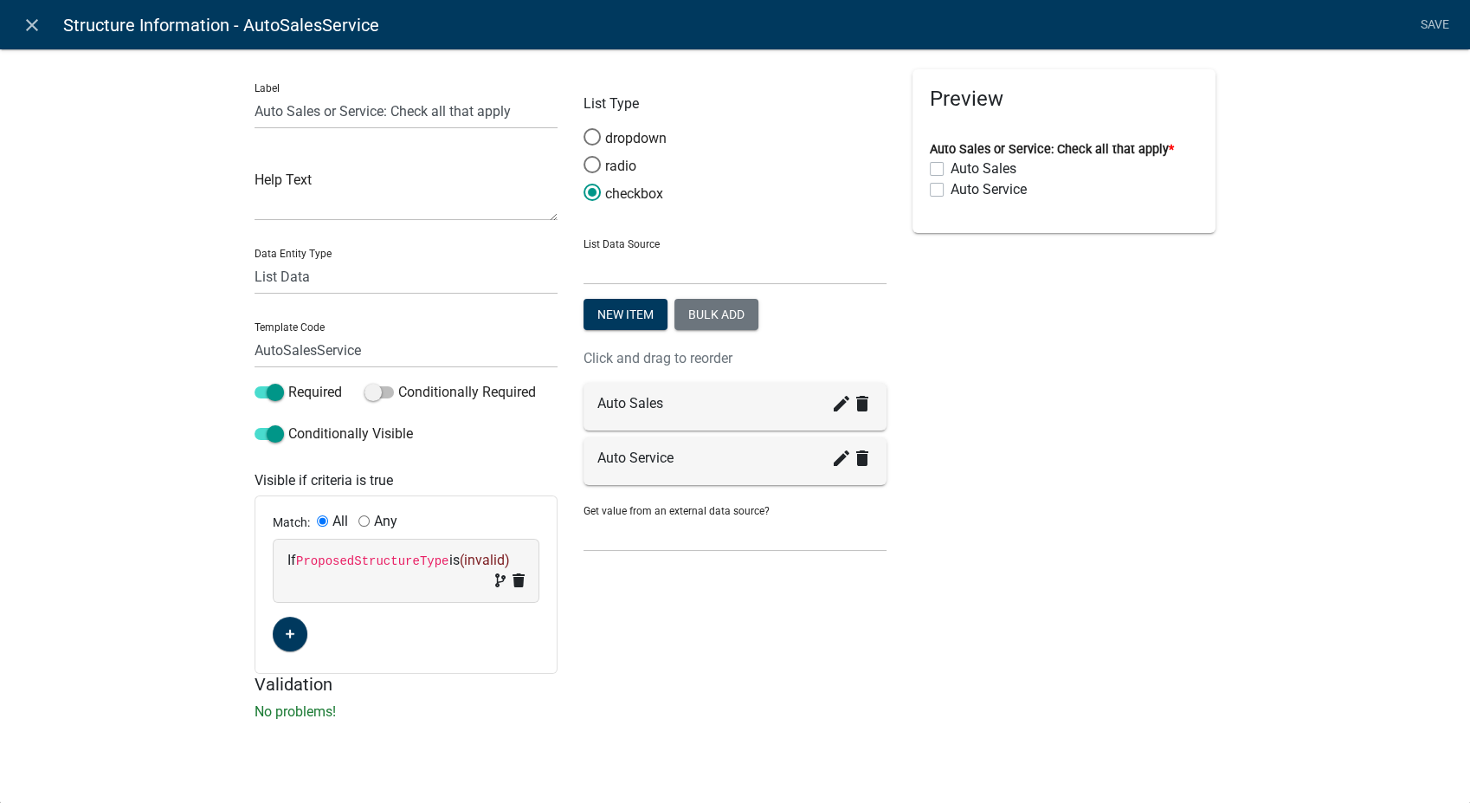
click at [477, 553] on span "(invalid)" at bounding box center [484, 560] width 50 height 16
select select "212: ProposedStructureType"
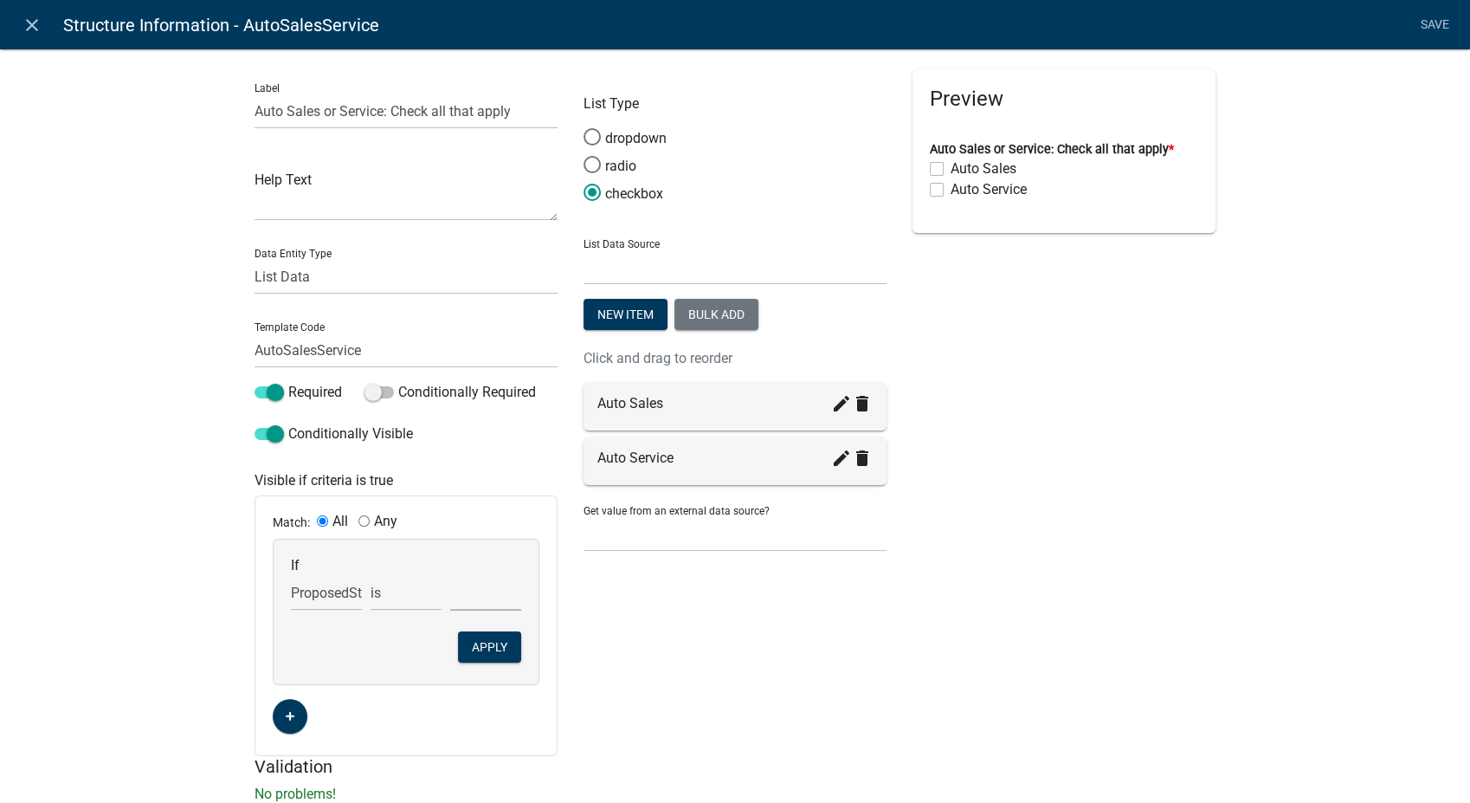
click at [452, 594] on select "AA STO - ANHYDROUS AMMONIA STORAGE ADV - ADVERTISING AGF - AGRICULTURAL FACILIT…" at bounding box center [485, 592] width 71 height 35
select select "5: AUTO - AUTOMOBILE SALES AND SERVICE"
click at [450, 575] on select "AA STO - ANHYDROUS AMMONIA STORAGE ADV - ADVERTISING AGF - AGRICULTURAL FACILIT…" at bounding box center [485, 592] width 71 height 35
click at [475, 647] on button "Apply" at bounding box center [489, 646] width 63 height 31
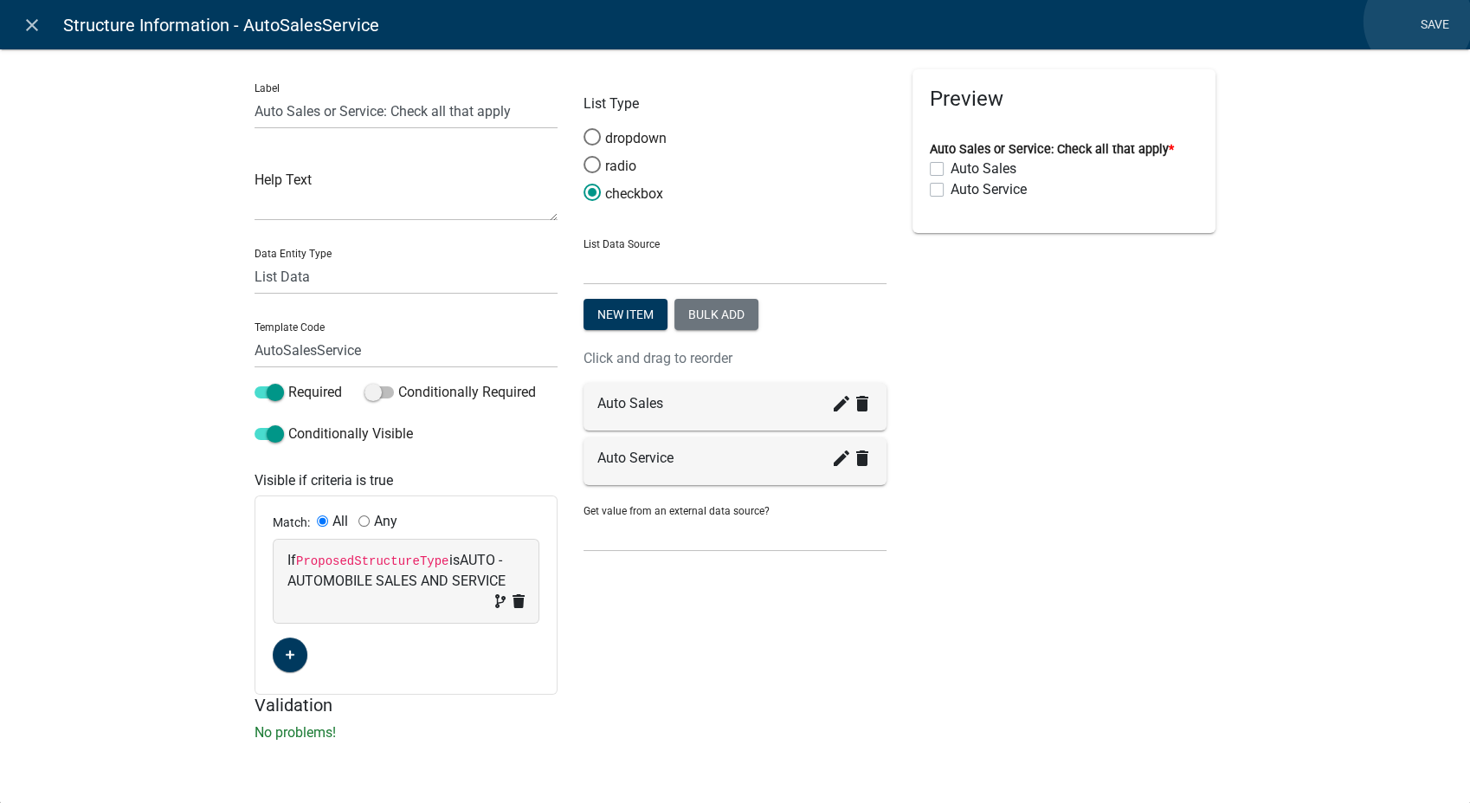
click at [1418, 22] on link "Save" at bounding box center [1434, 25] width 43 height 33
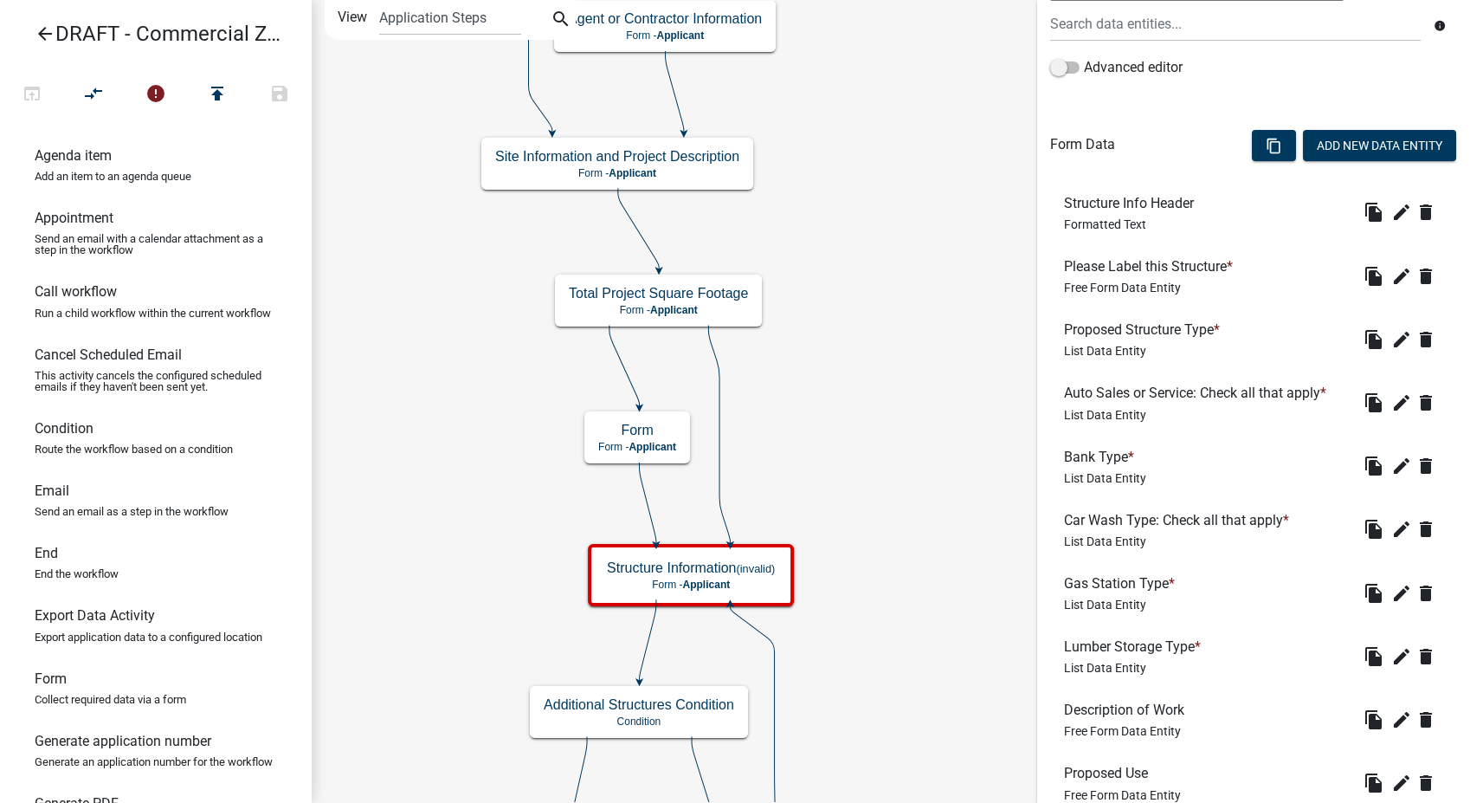
scroll to position [481, 0]
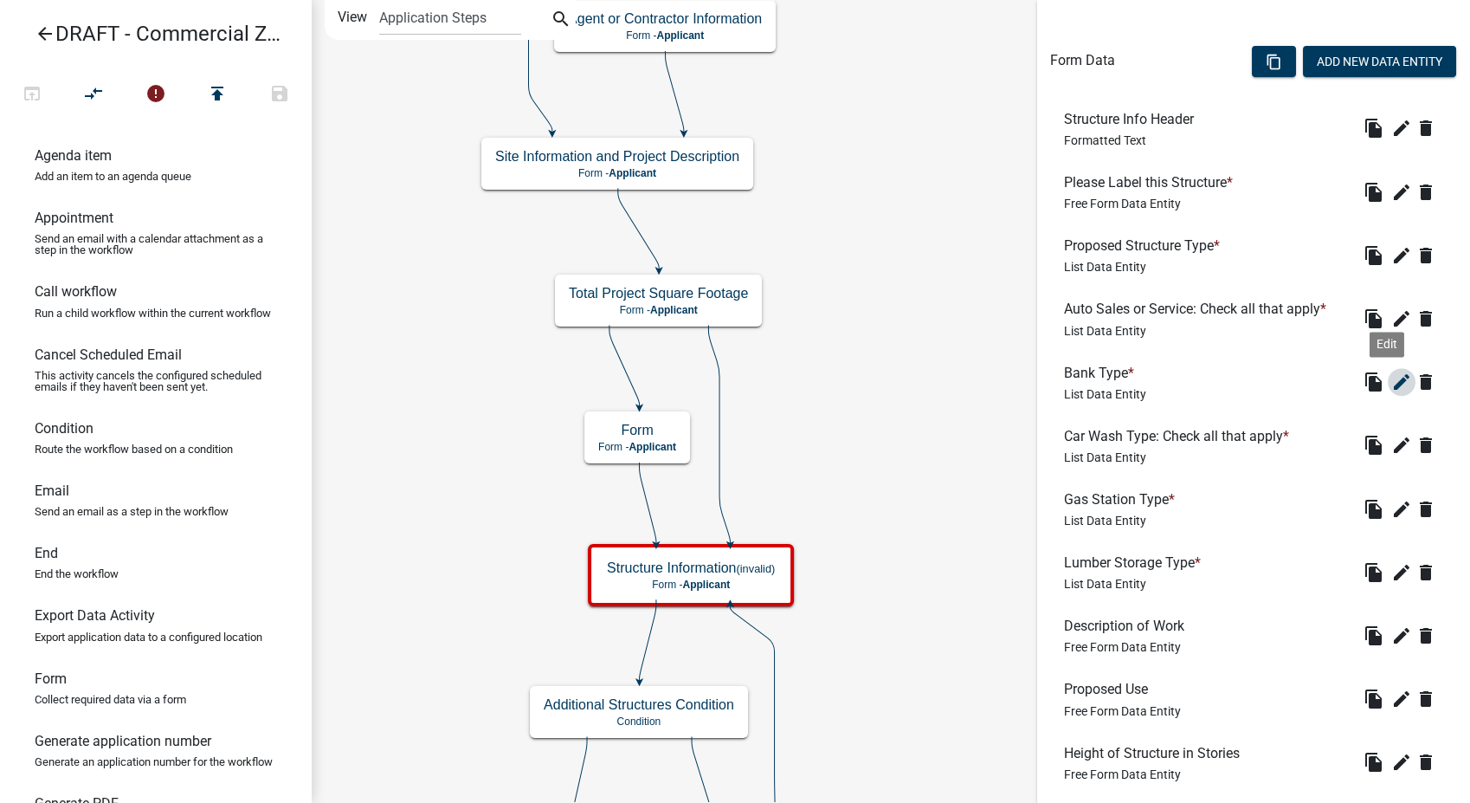
click at [1391, 375] on icon "edit" at bounding box center [1401, 381] width 21 height 21
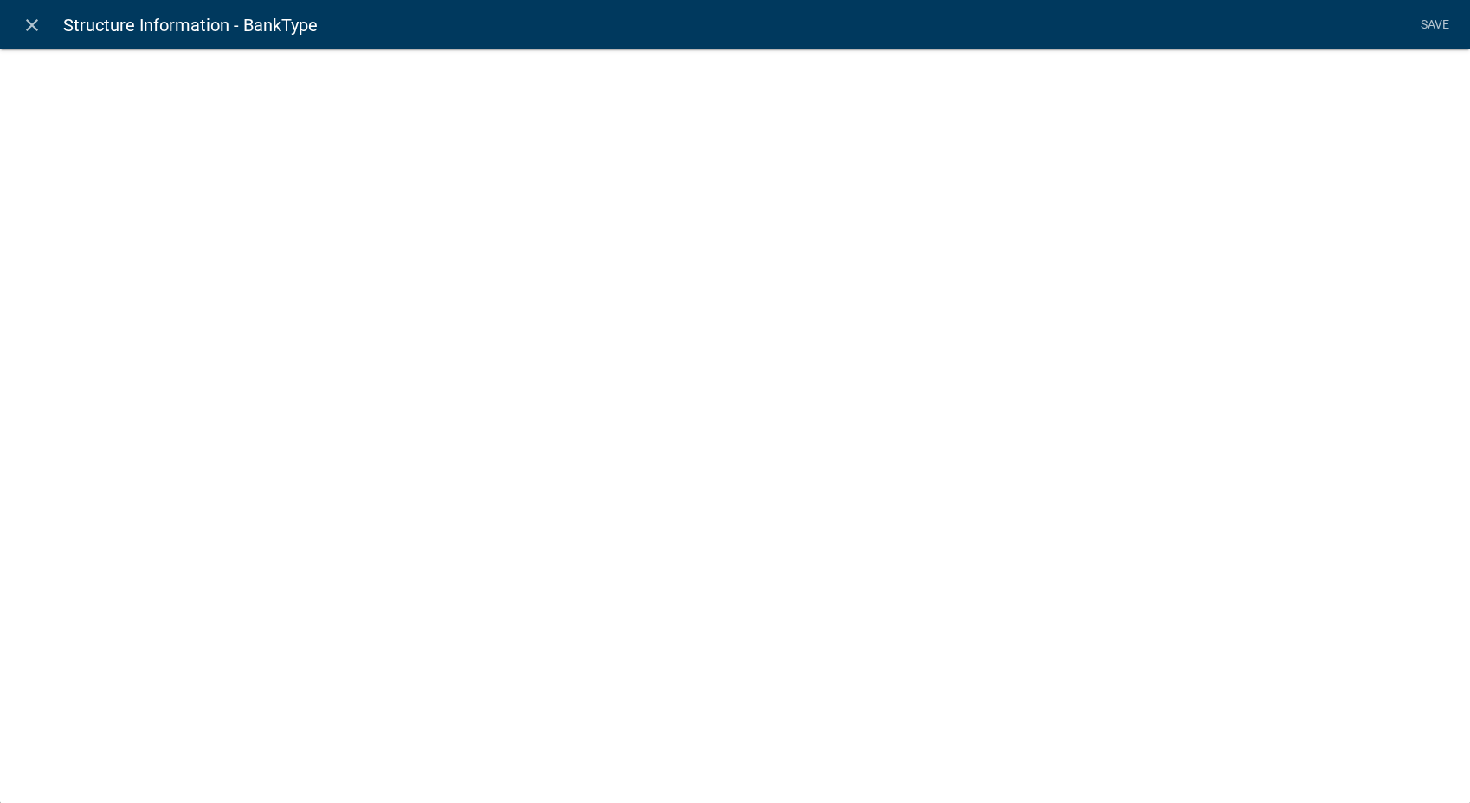
select select "list-data"
select select
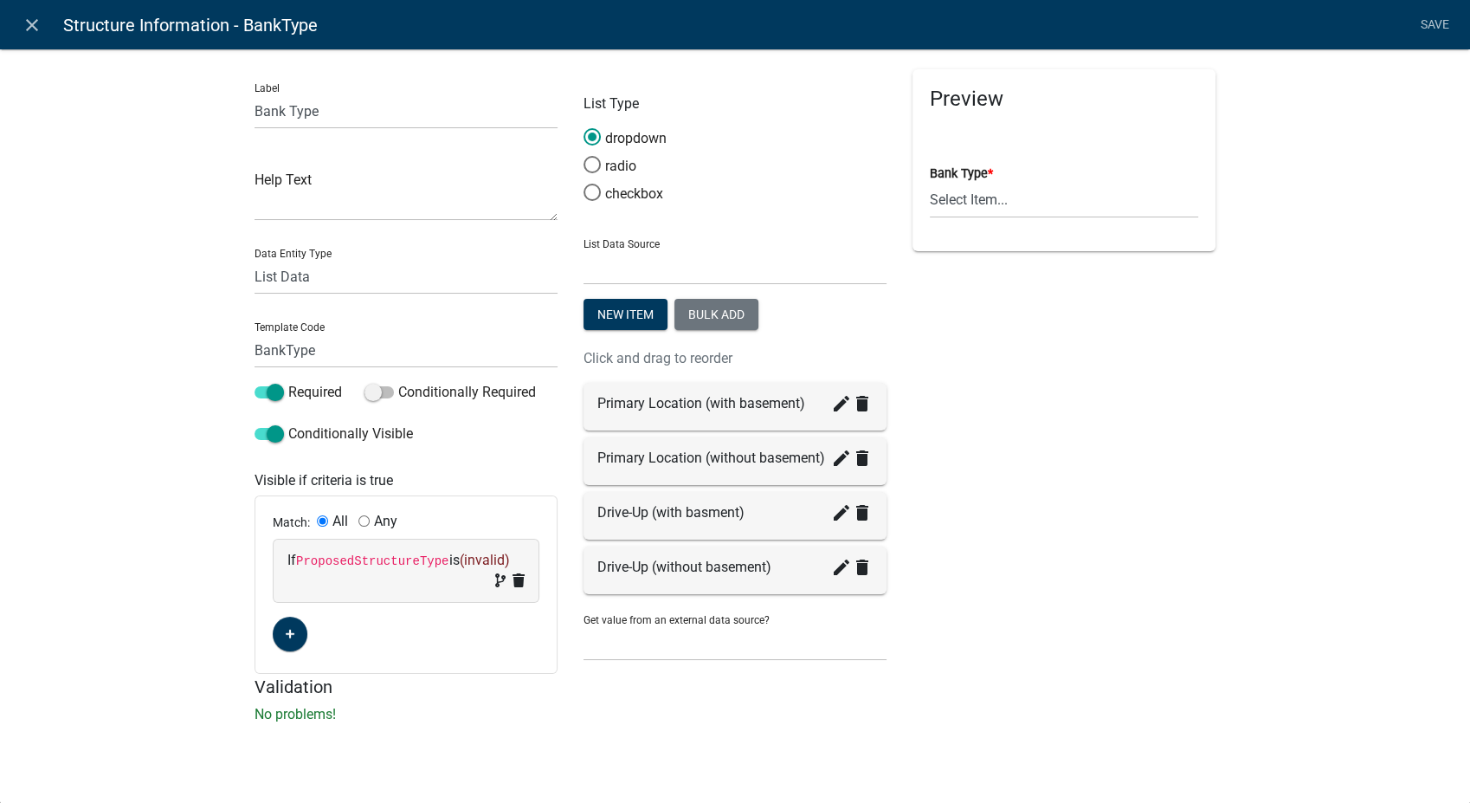
click at [469, 561] on span "(invalid)" at bounding box center [484, 560] width 50 height 16
select select "212: ProposedStructureType"
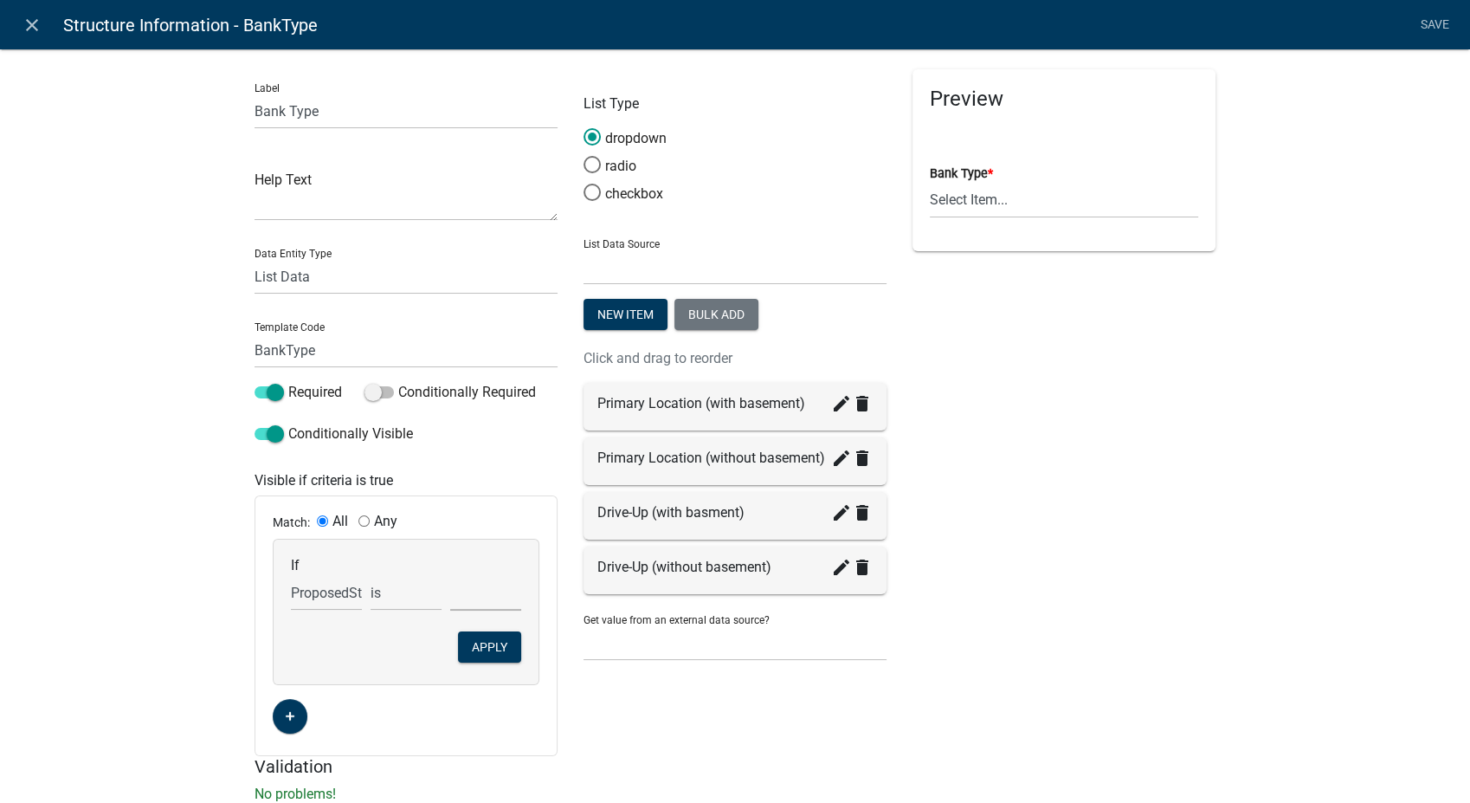
click at [490, 600] on select "AA STO - ANHYDROUS AMMONIA STORAGE ADV - ADVERTISING AGF - AGRICULTURAL FACILIT…" at bounding box center [485, 592] width 71 height 35
select select "6: BANK - BANK"
click at [450, 575] on select "AA STO - ANHYDROUS AMMONIA STORAGE ADV - ADVERTISING AGF - AGRICULTURAL FACILIT…" at bounding box center [485, 592] width 71 height 35
click at [494, 644] on button "Apply" at bounding box center [489, 646] width 63 height 31
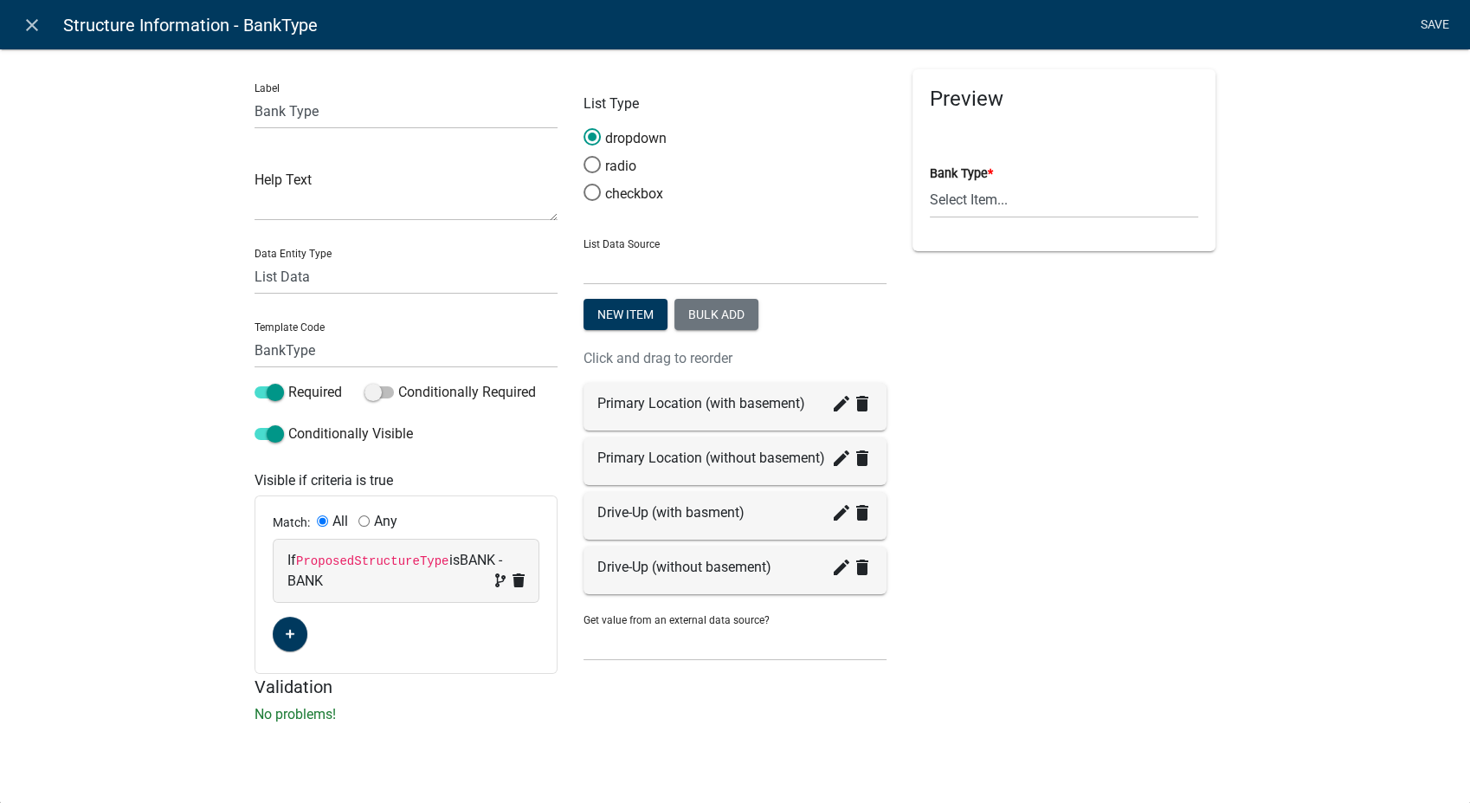
click at [1430, 25] on link "Save" at bounding box center [1434, 25] width 43 height 33
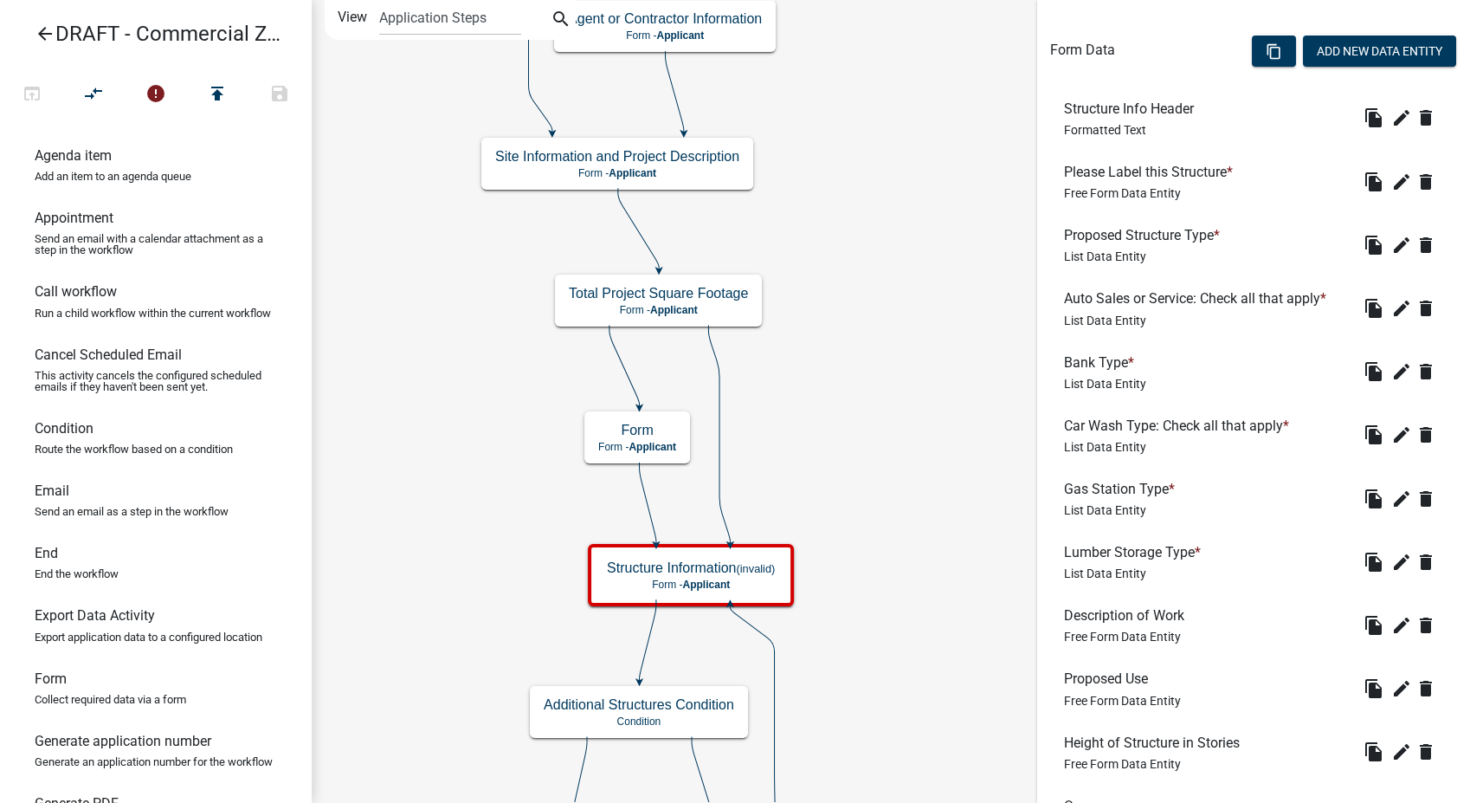
scroll to position [577, 0]
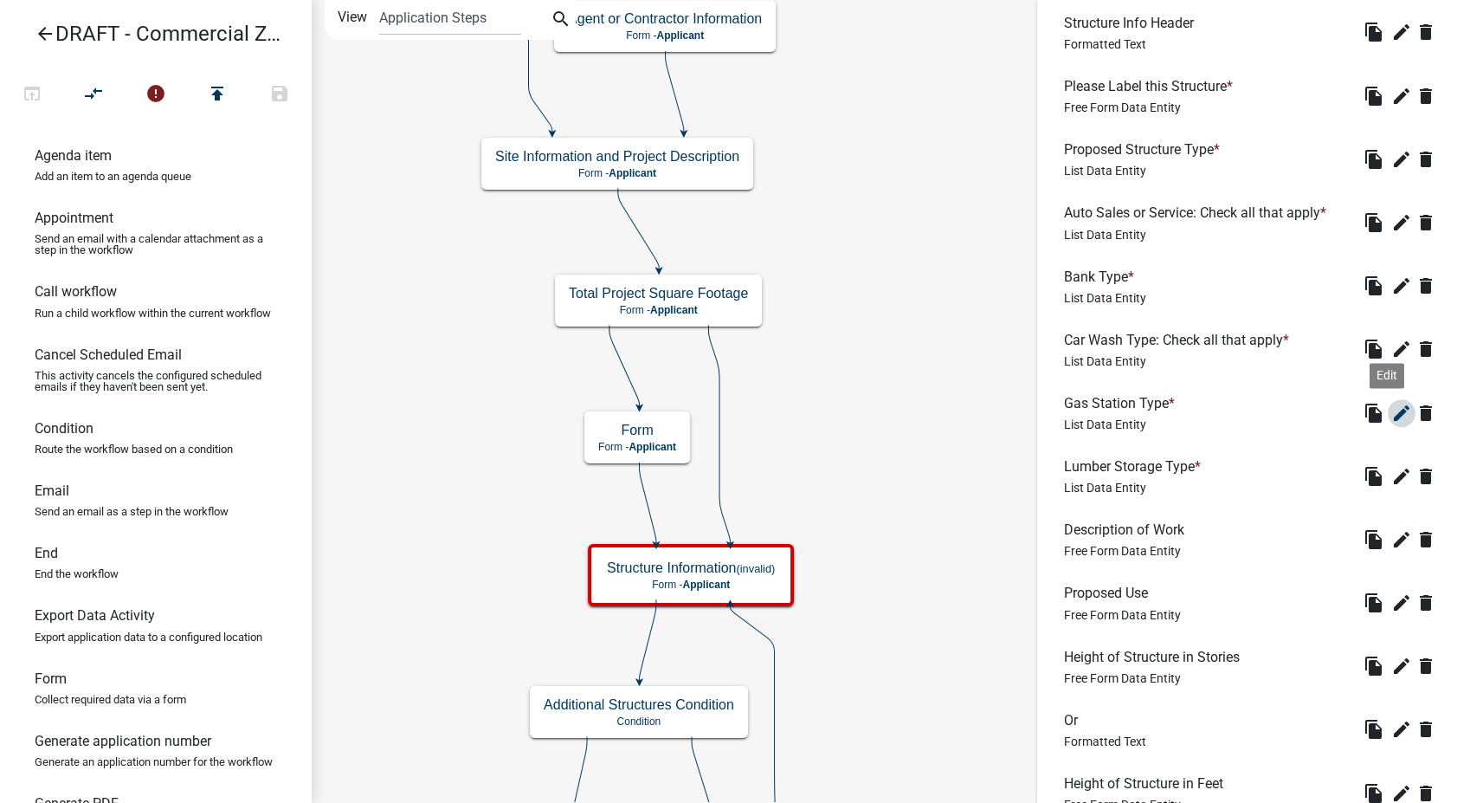
click at [1391, 420] on icon "edit" at bounding box center [1401, 413] width 21 height 21
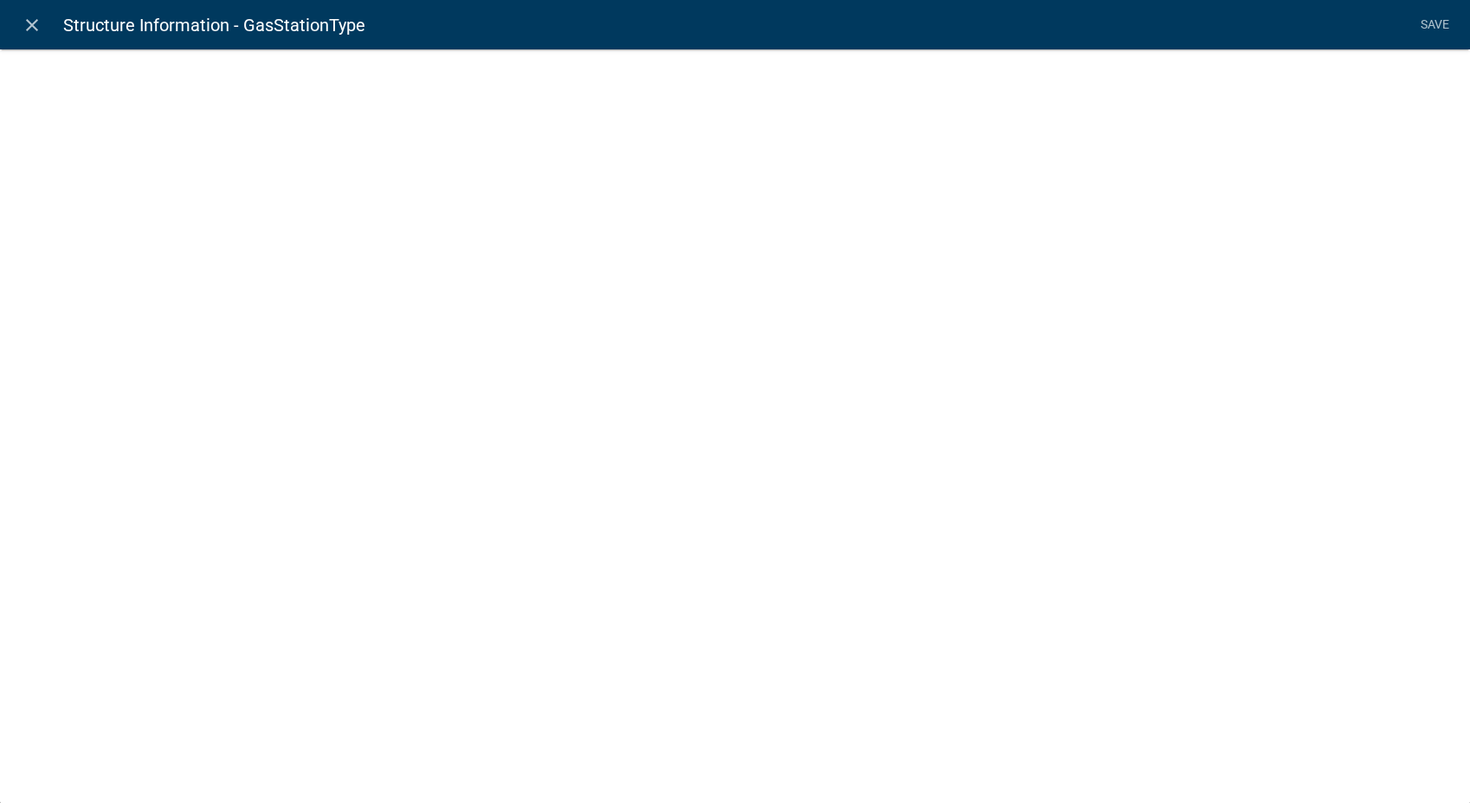
select select "list-data"
select select
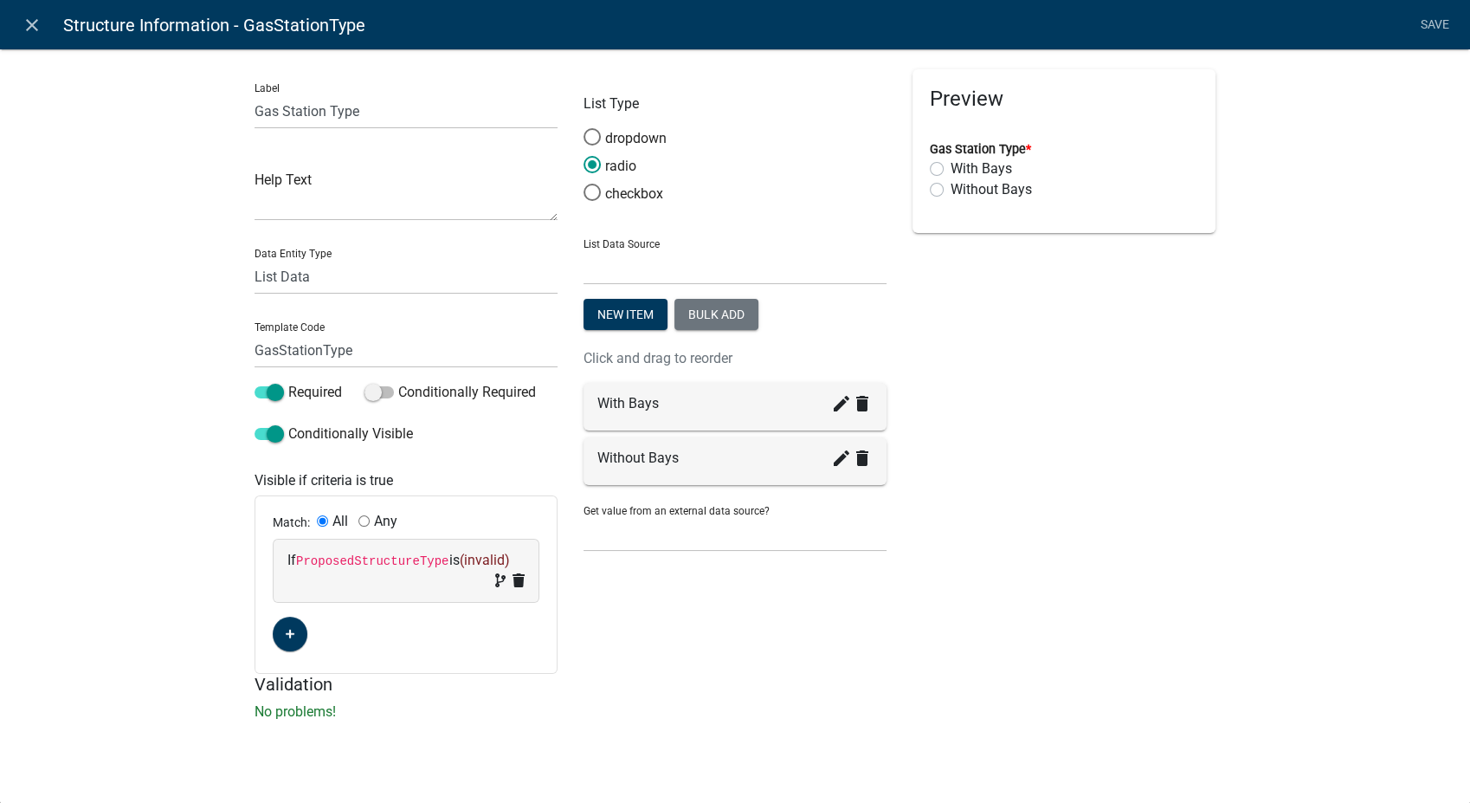
click at [500, 555] on span "(invalid)" at bounding box center [484, 560] width 50 height 16
select select "212: ProposedStructureType"
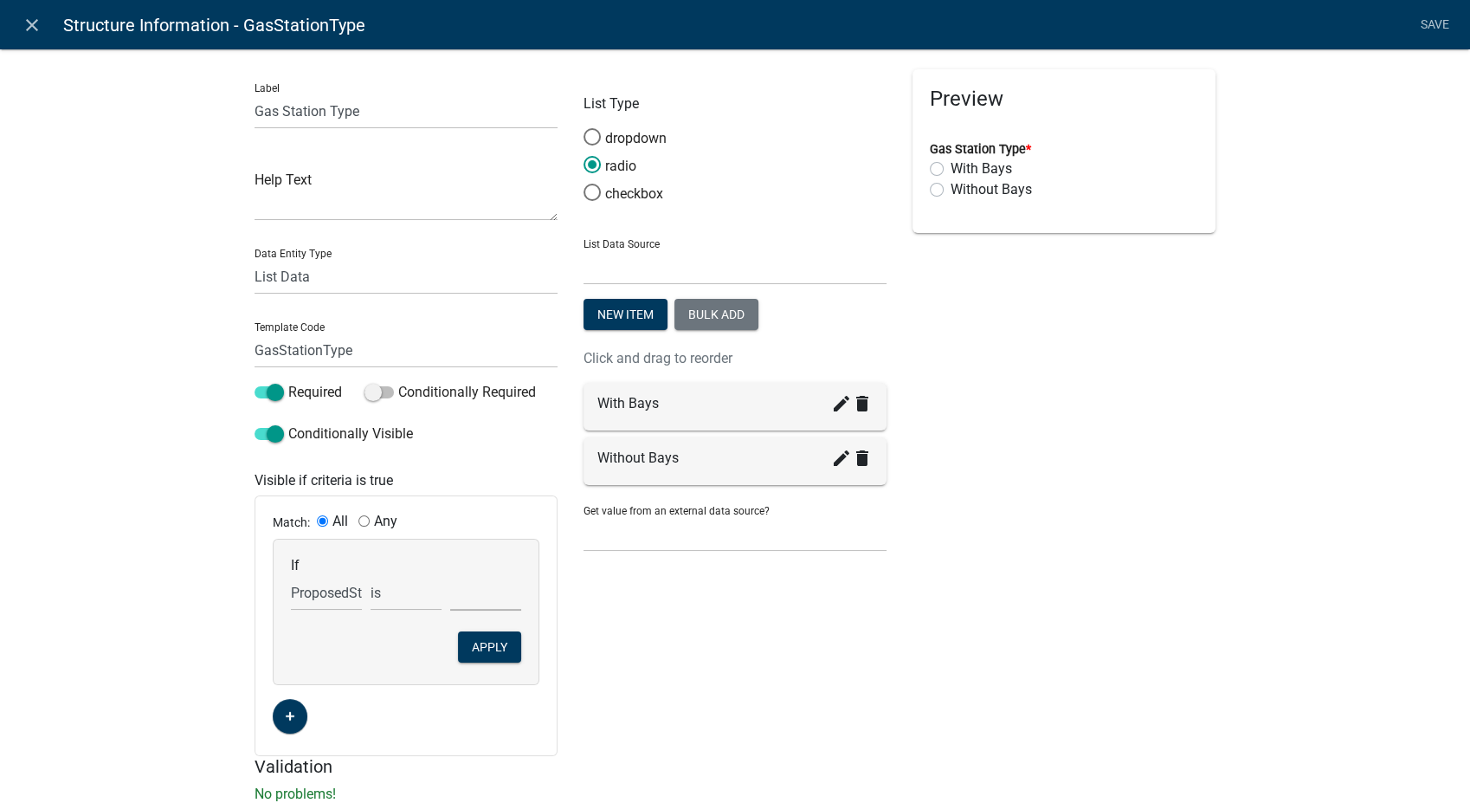
click at [474, 608] on select "AA STO - ANHYDROUS AMMONIA STORAGE ADV - ADVERTISING AGF - AGRICULTURAL FACILIT…" at bounding box center [485, 592] width 71 height 35
select select "29: GAS - GAS STATION"
click at [450, 575] on select "AA STO - ANHYDROUS AMMONIA STORAGE ADV - ADVERTISING AGF - AGRICULTURAL FACILIT…" at bounding box center [485, 592] width 71 height 35
click at [492, 642] on button "Apply" at bounding box center [489, 646] width 63 height 31
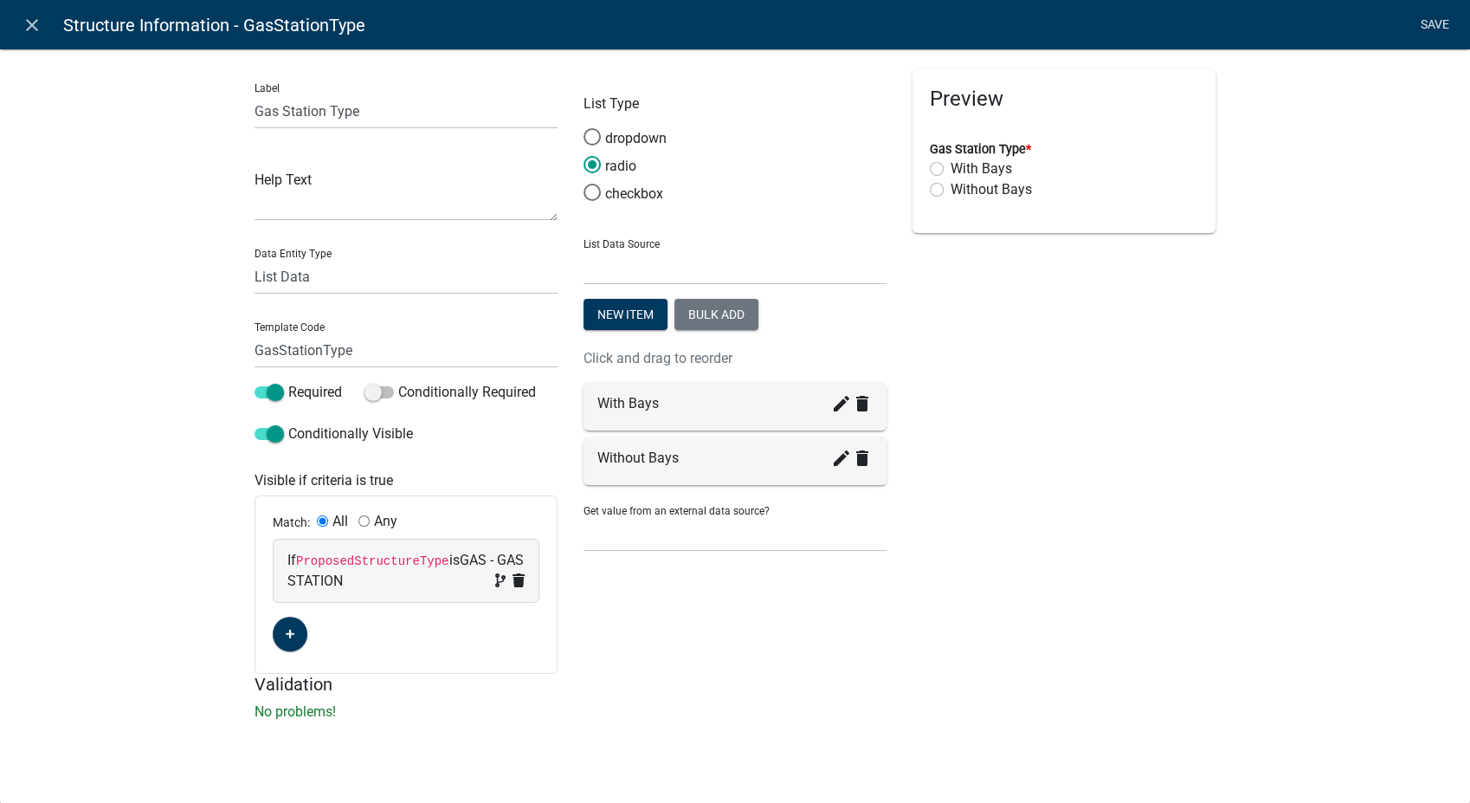
click at [1428, 16] on link "Save" at bounding box center [1434, 25] width 43 height 33
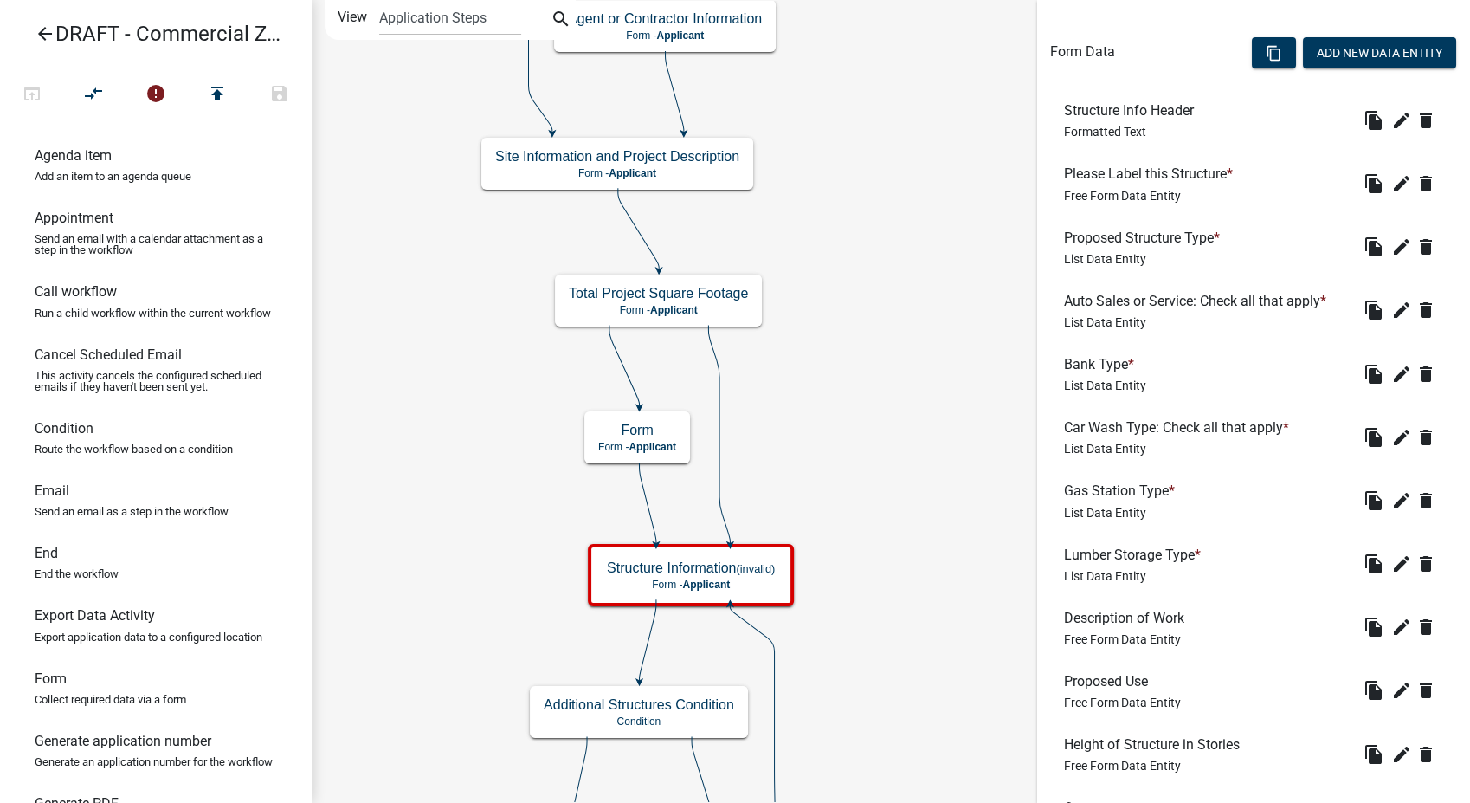
scroll to position [384, 0]
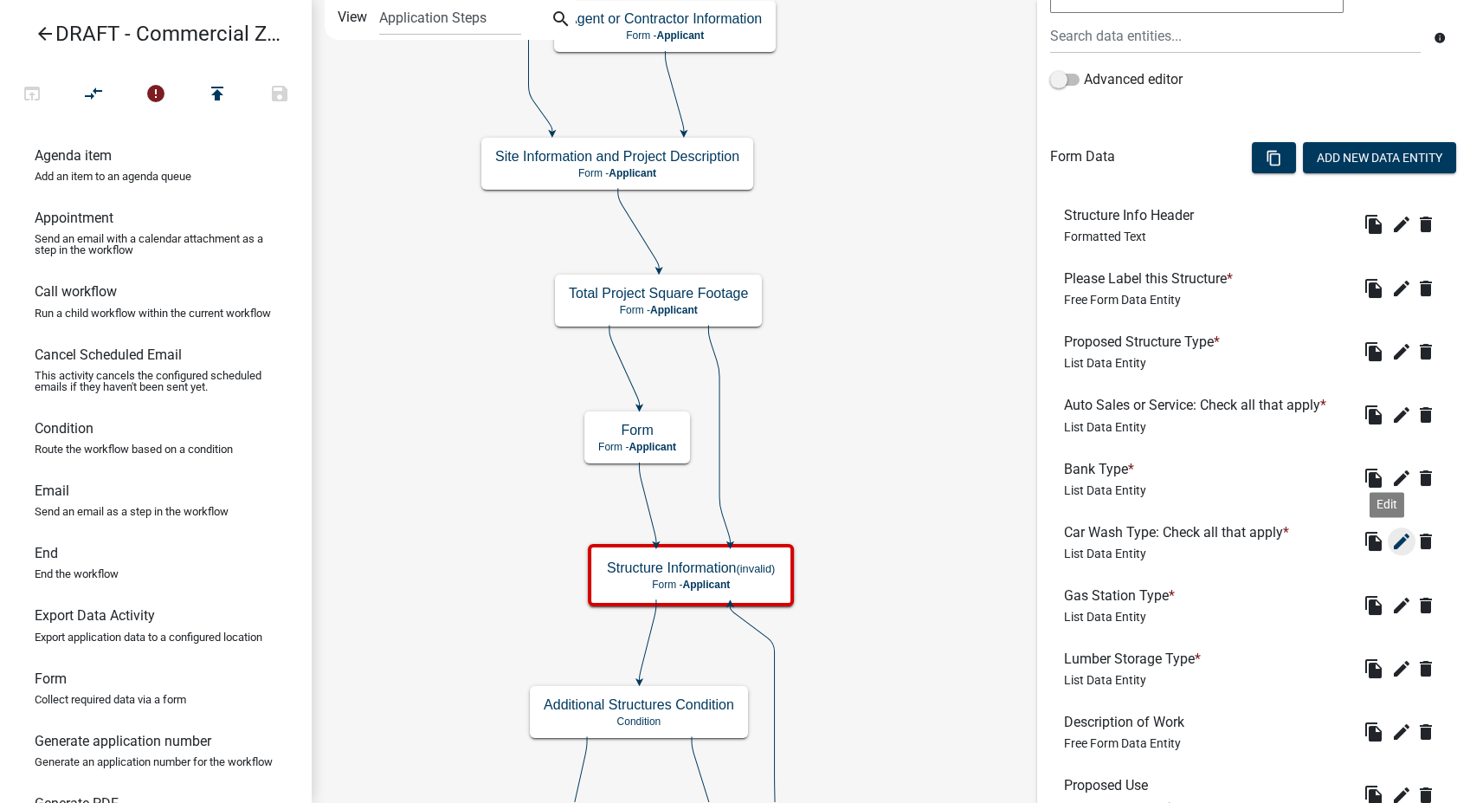
click at [1391, 544] on icon "edit" at bounding box center [1401, 541] width 21 height 21
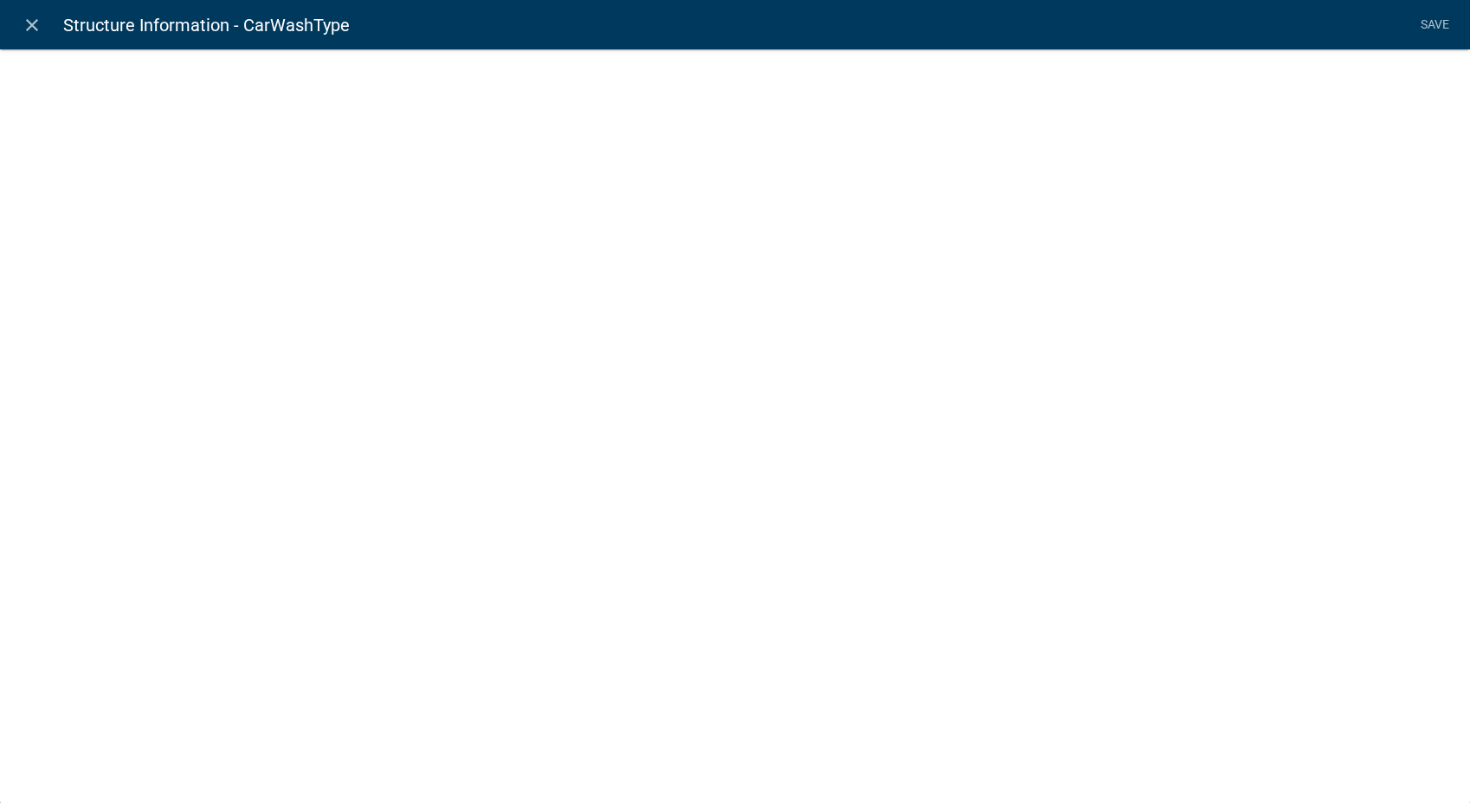
select select "list-data"
select select
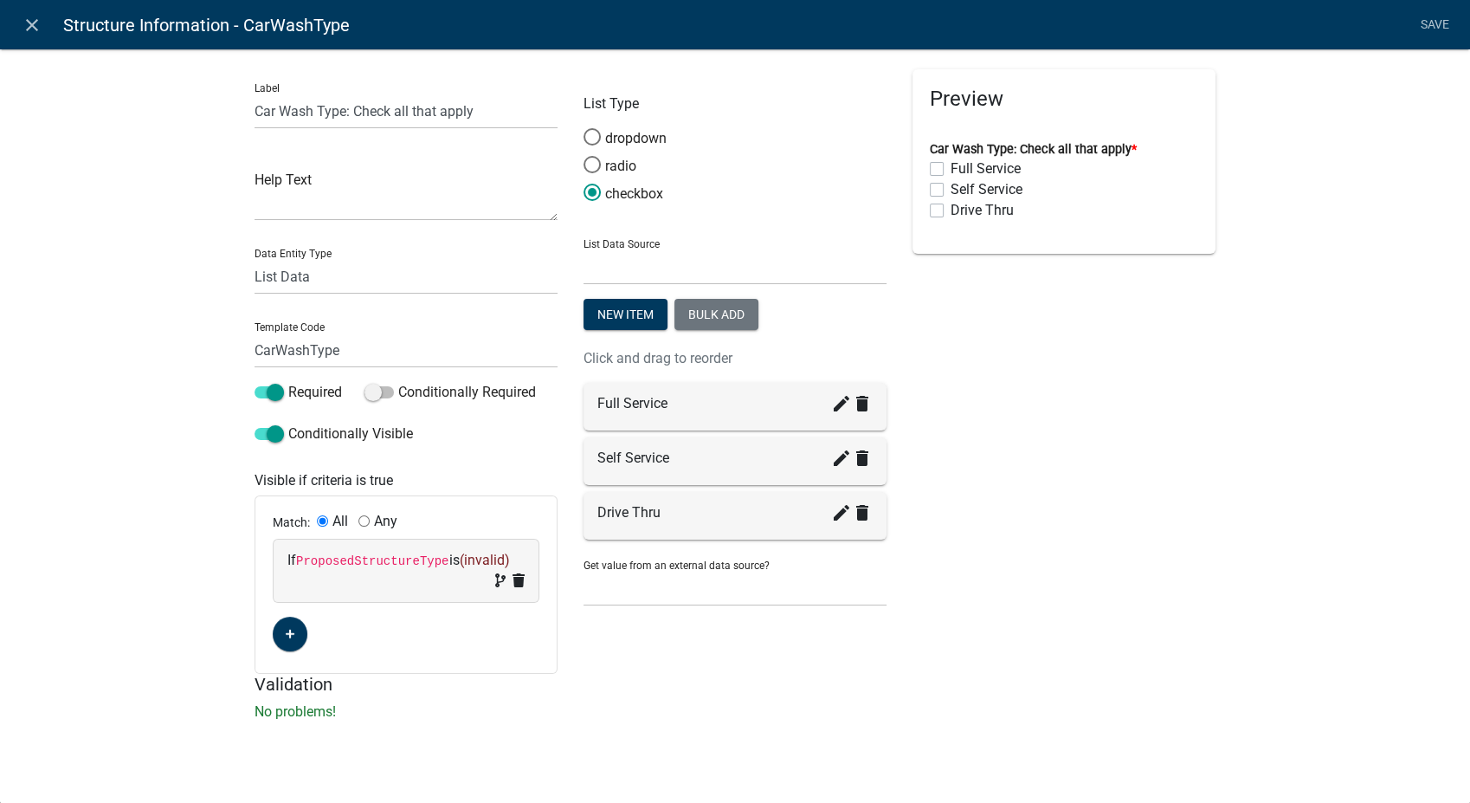
click at [485, 552] on span "(invalid)" at bounding box center [484, 560] width 50 height 16
select select "212: ProposedStructureType"
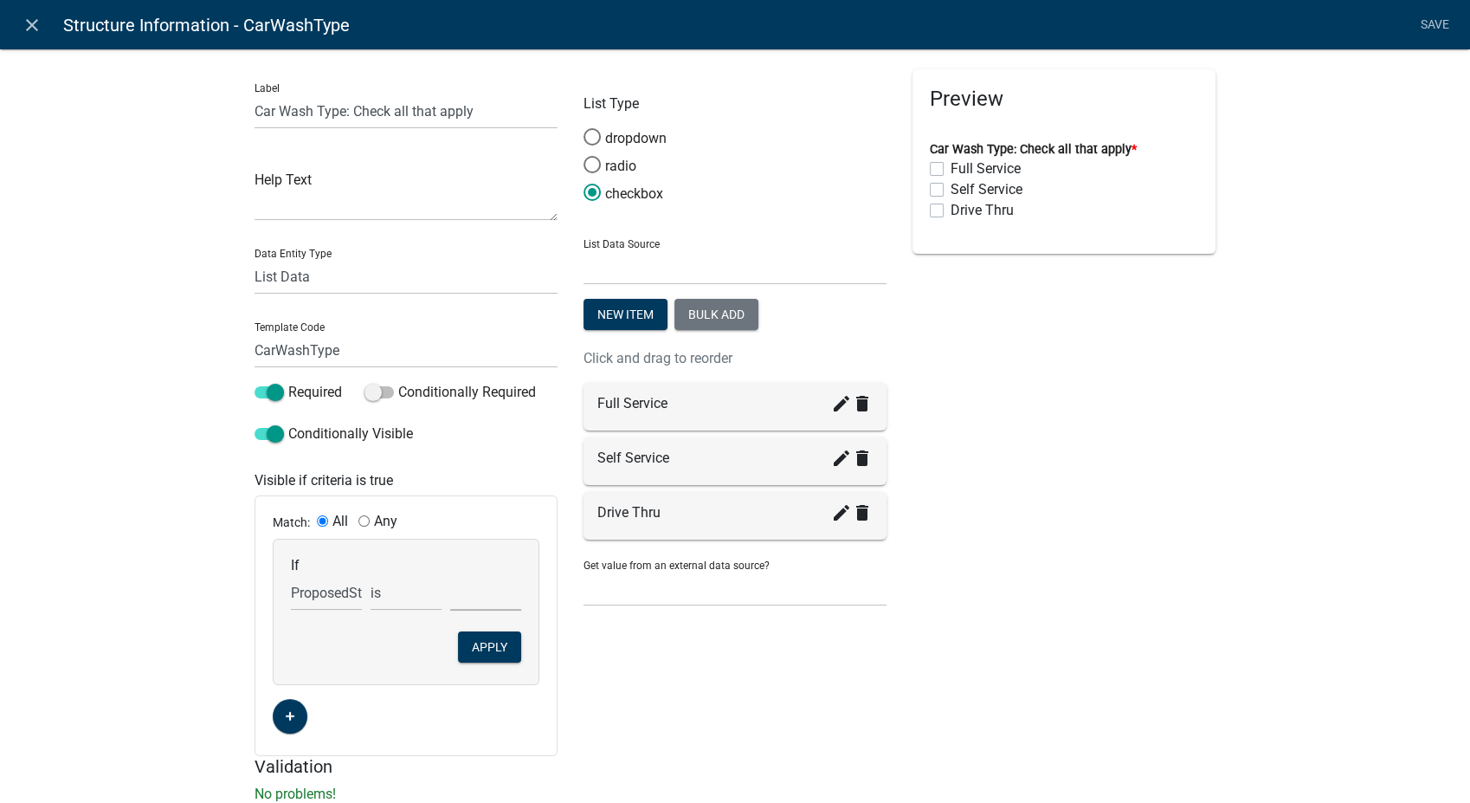
click at [465, 606] on select "AA STO - ANHYDROUS AMMONIA STORAGE ADV - ADVERTISING AGF - AGRICULTURAL FACILIT…" at bounding box center [485, 592] width 71 height 35
select select "13: CAR - CAR WASH"
click at [450, 575] on select "AA STO - ANHYDROUS AMMONIA STORAGE ADV - ADVERTISING AGF - AGRICULTURAL FACILIT…" at bounding box center [485, 592] width 71 height 35
click at [472, 659] on button "Apply" at bounding box center [489, 646] width 63 height 31
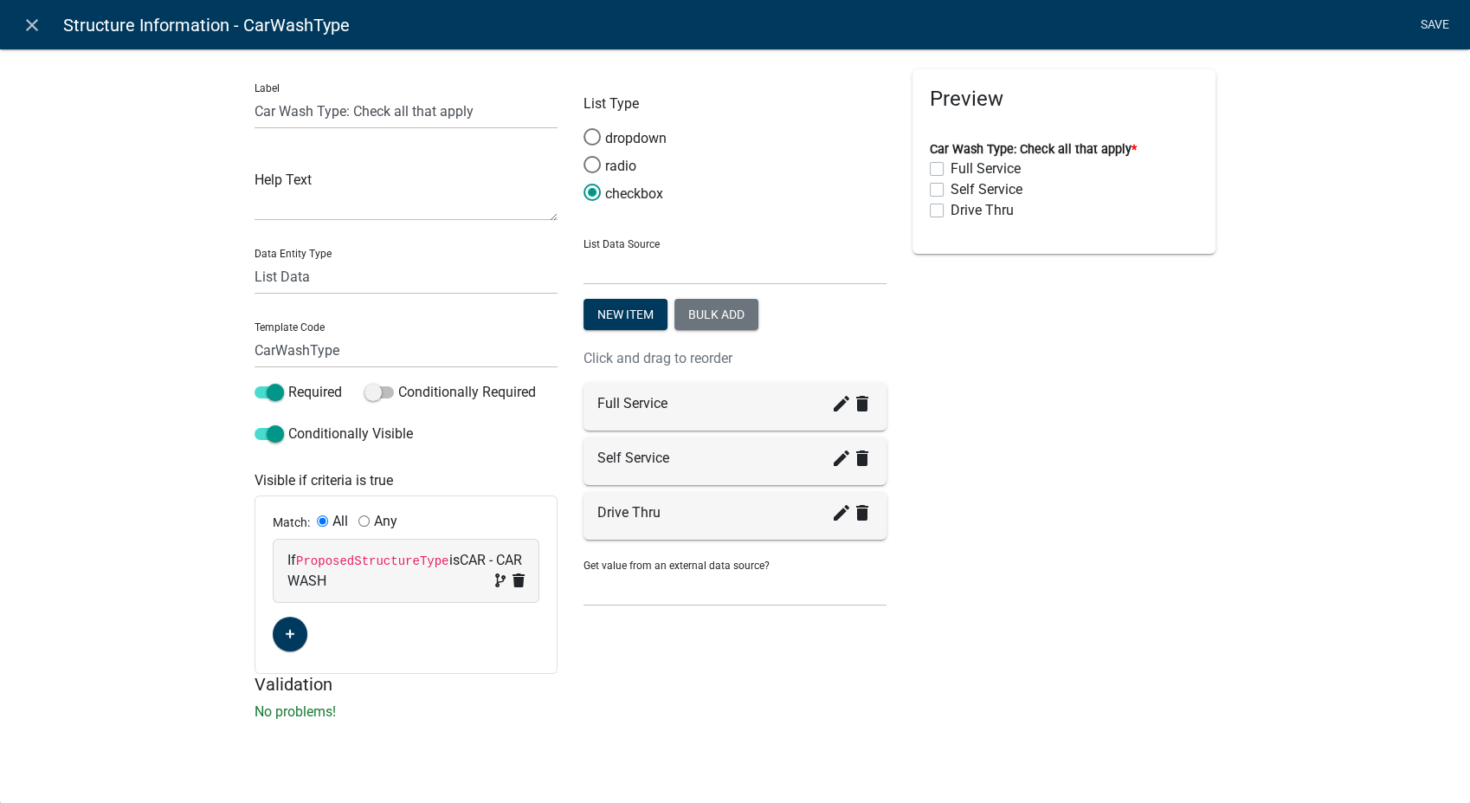
click at [1430, 20] on link "Save" at bounding box center [1434, 25] width 43 height 33
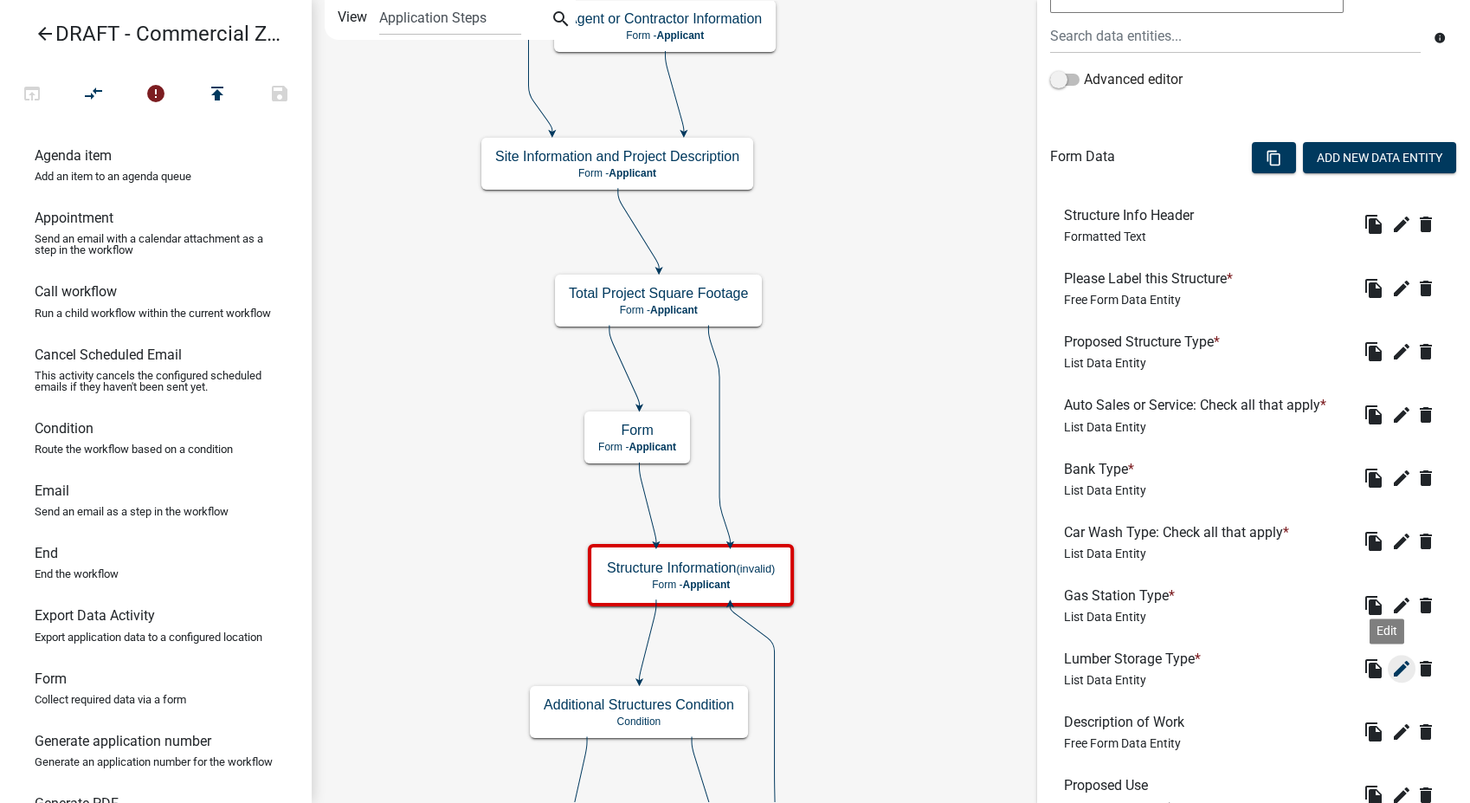
click at [1392, 655] on button "edit" at bounding box center [1402, 669] width 28 height 28
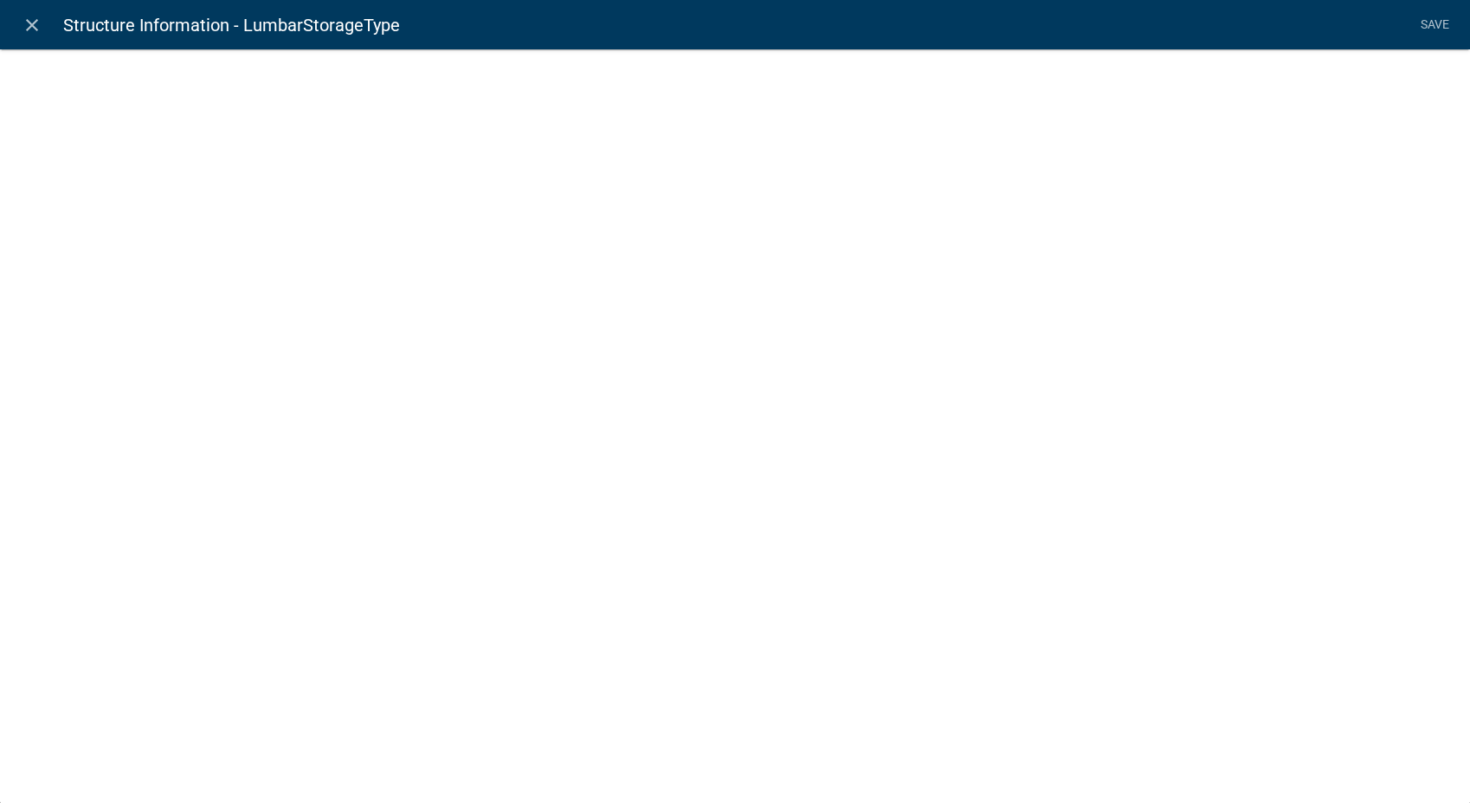
select select "list-data"
select select
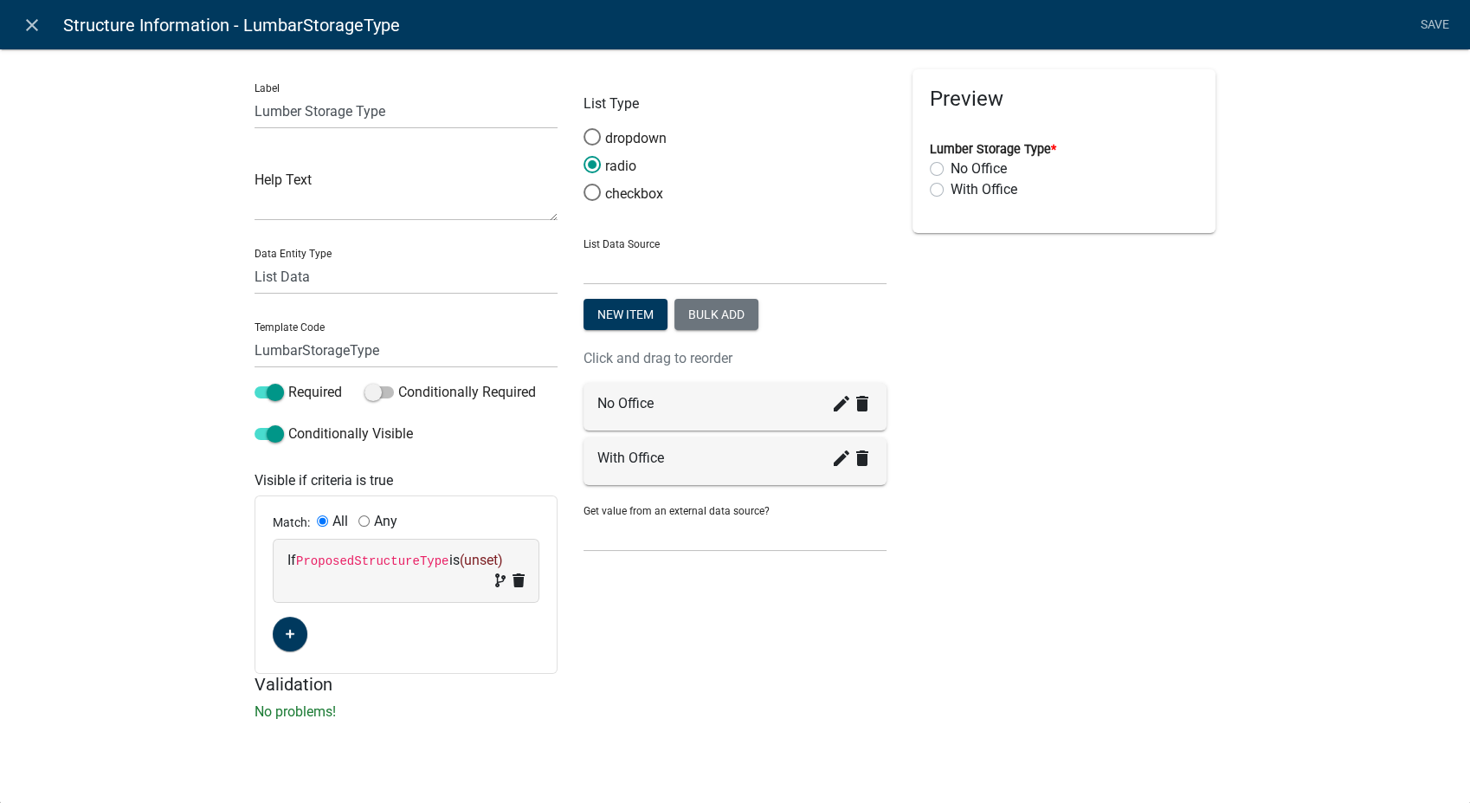
click at [465, 558] on span "(unset)" at bounding box center [480, 560] width 43 height 16
select select "212: ProposedStructureType"
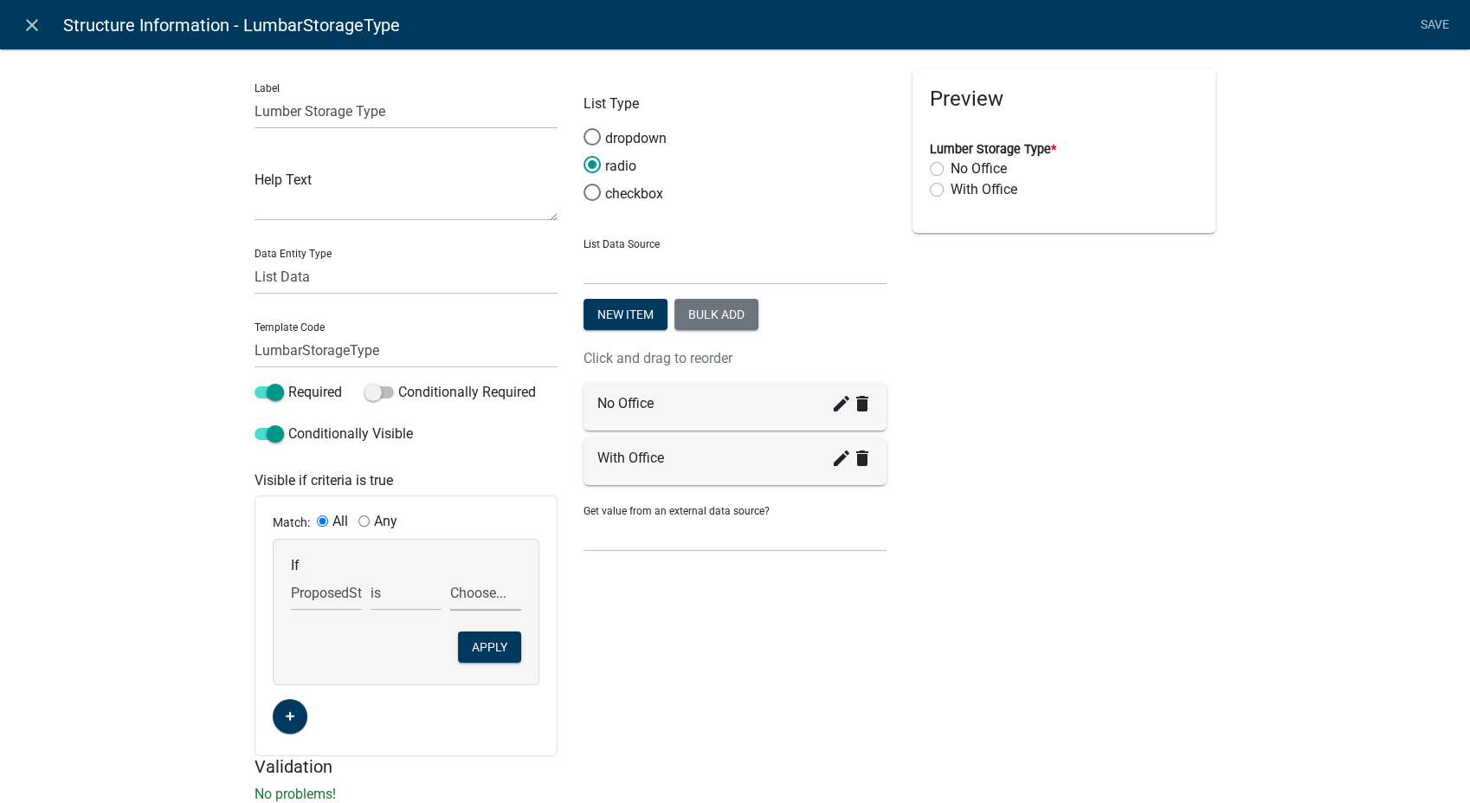
click at [474, 594] on select "Choose... AA STO - ANHYDROUS AMMONIA STORAGE ADV - ADVERTISING AGF - AGRICULTUR…" at bounding box center [485, 592] width 71 height 35
select select "40: LUMB - LUMBER STORAGE"
click at [450, 575] on select "Choose... AA STO - ANHYDROUS AMMONIA STORAGE ADV - ADVERTISING AGF - AGRICULTUR…" at bounding box center [485, 592] width 71 height 35
click at [478, 645] on button "Apply" at bounding box center [489, 646] width 63 height 31
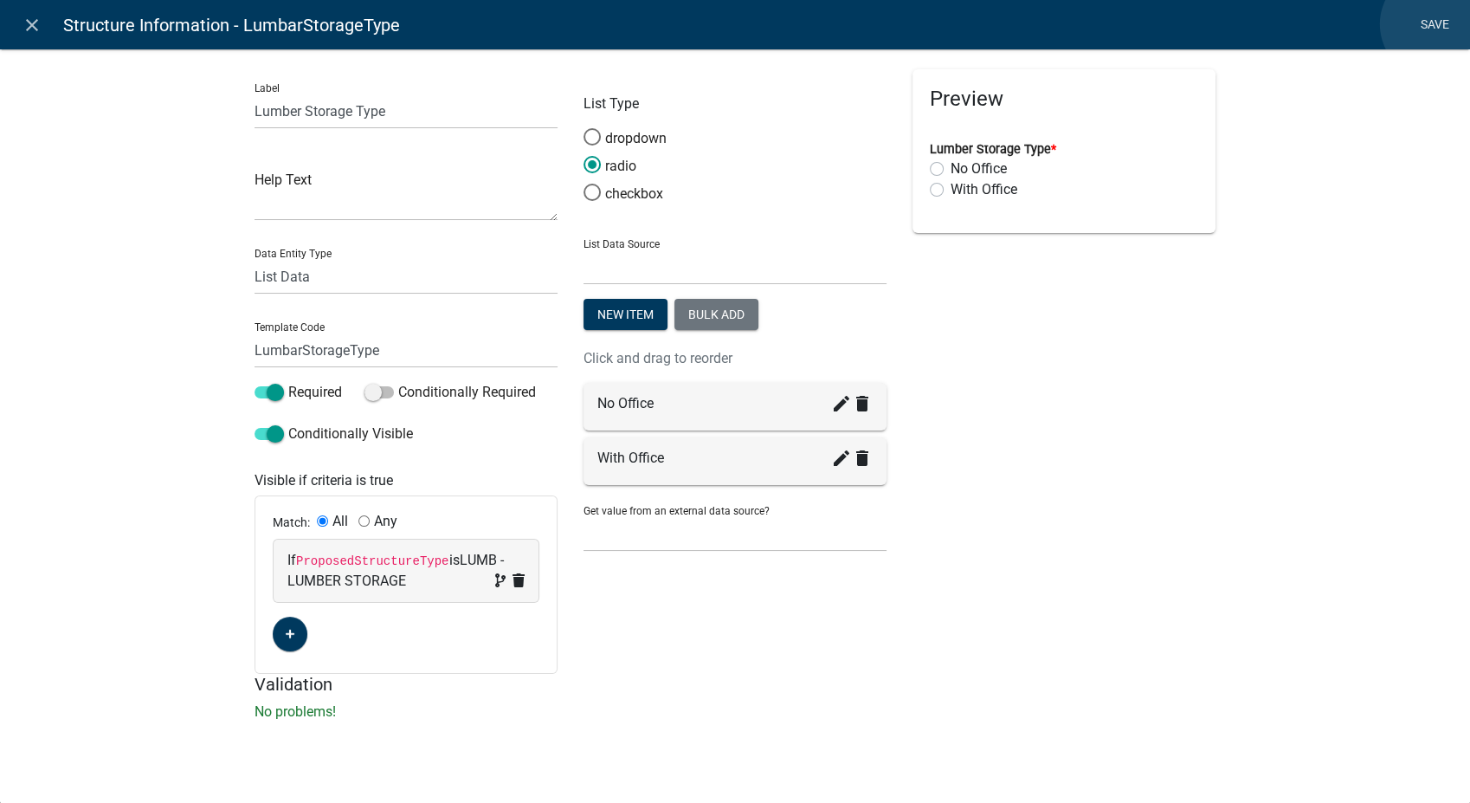
click at [1435, 24] on link "Save" at bounding box center [1434, 25] width 43 height 33
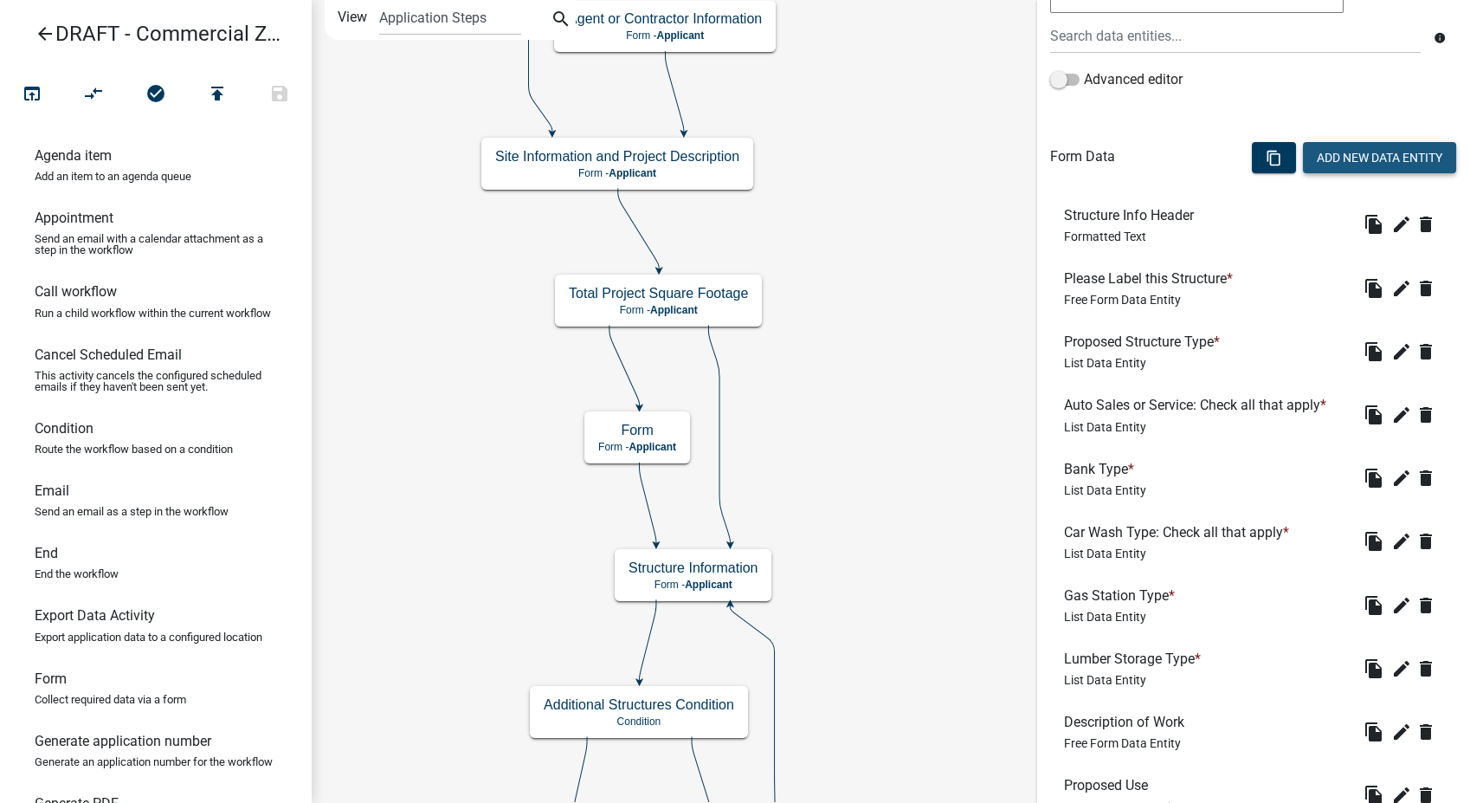
click at [1326, 158] on button "Add New Data Entity" at bounding box center [1379, 157] width 153 height 31
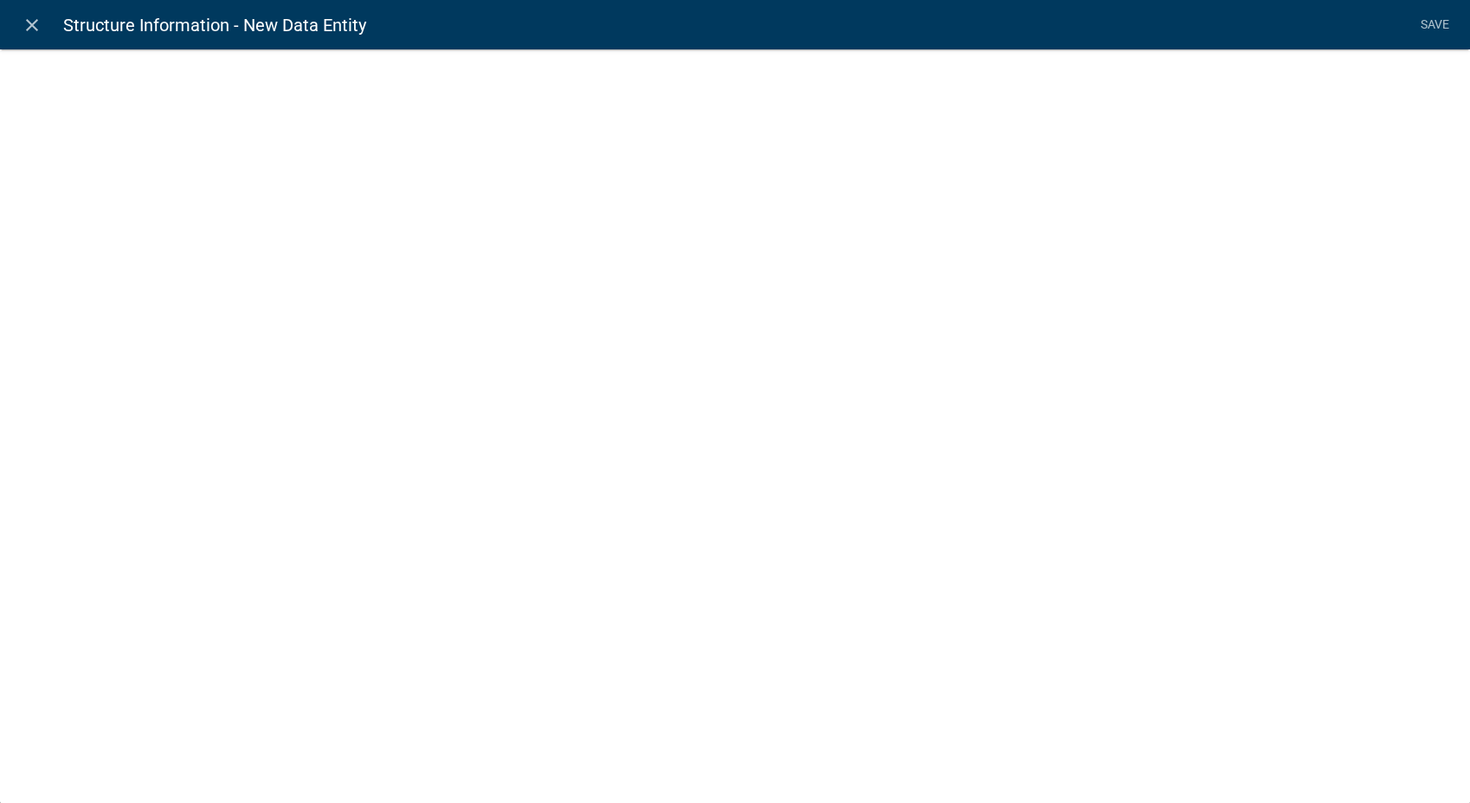
select select
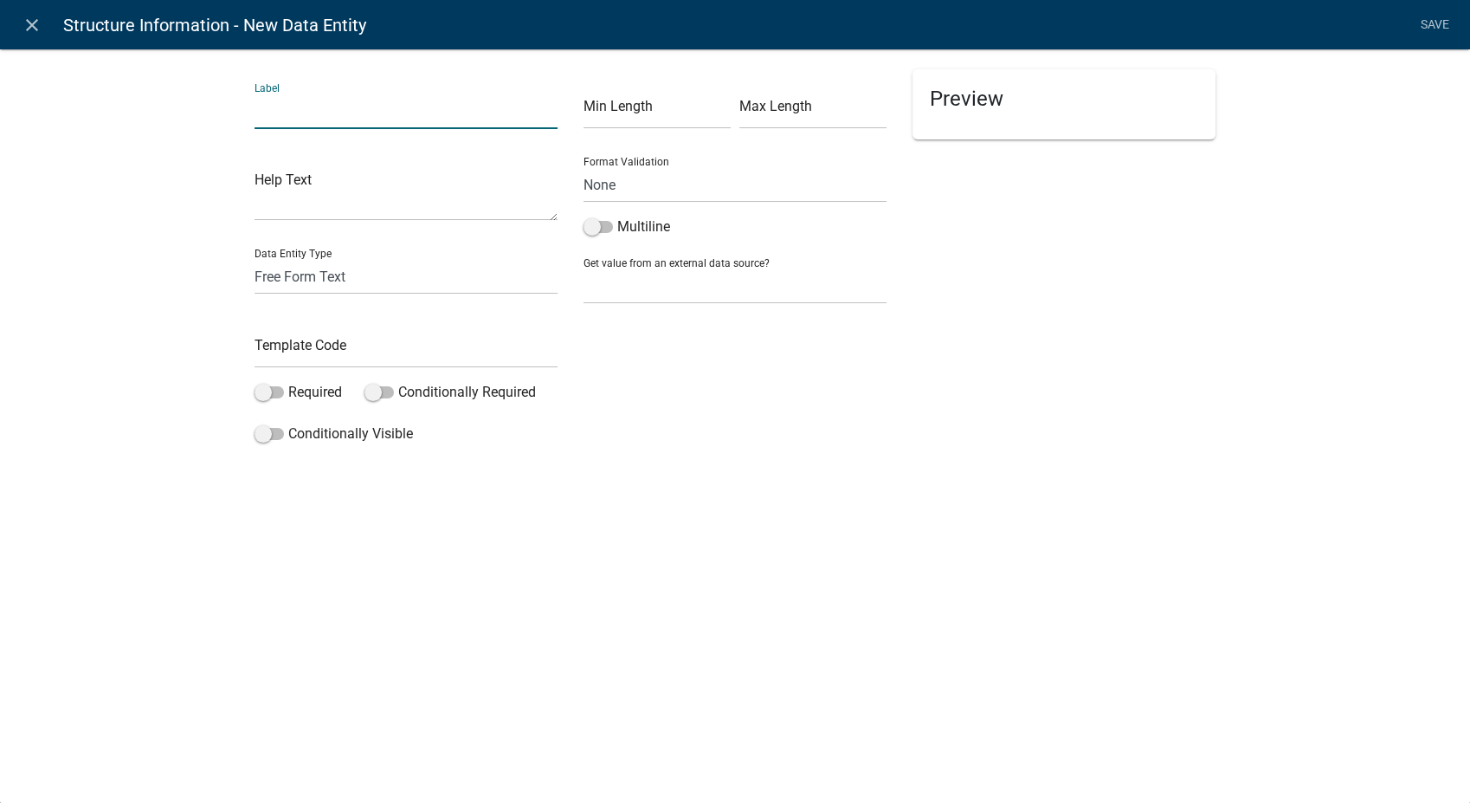
click at [285, 121] on input "text" at bounding box center [406, 111] width 303 height 35
type input "Retail Store Type"
click at [270, 270] on select "Free Form Text Document Display Entity Value Fee Numeric Data Date Map Sketch D…" at bounding box center [406, 276] width 303 height 35
select select "list-data"
click at [255, 259] on select "Free Form Text Document Display Entity Value Fee Numeric Data Date Map Sketch D…" at bounding box center [406, 276] width 303 height 35
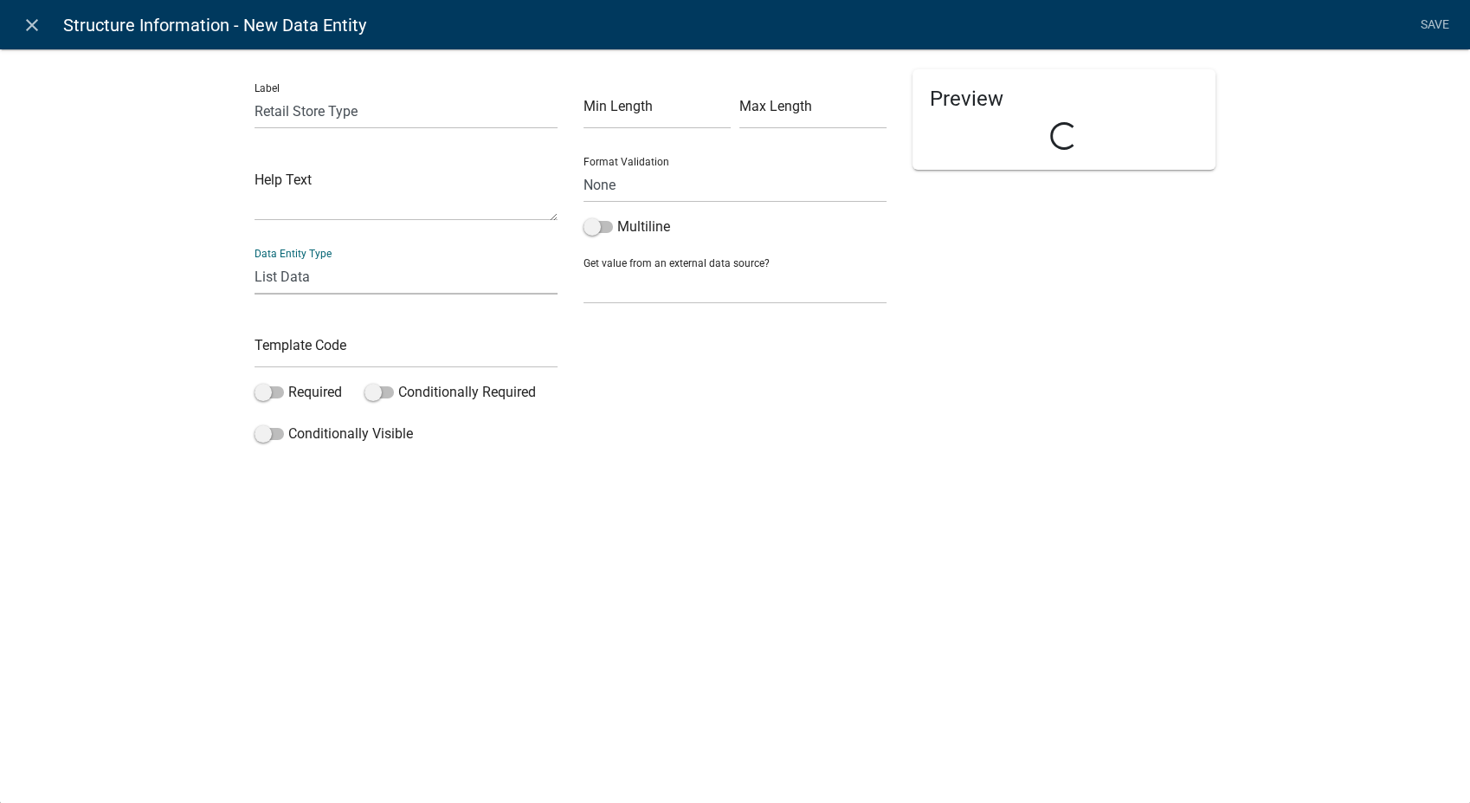
select select "list-data"
select select
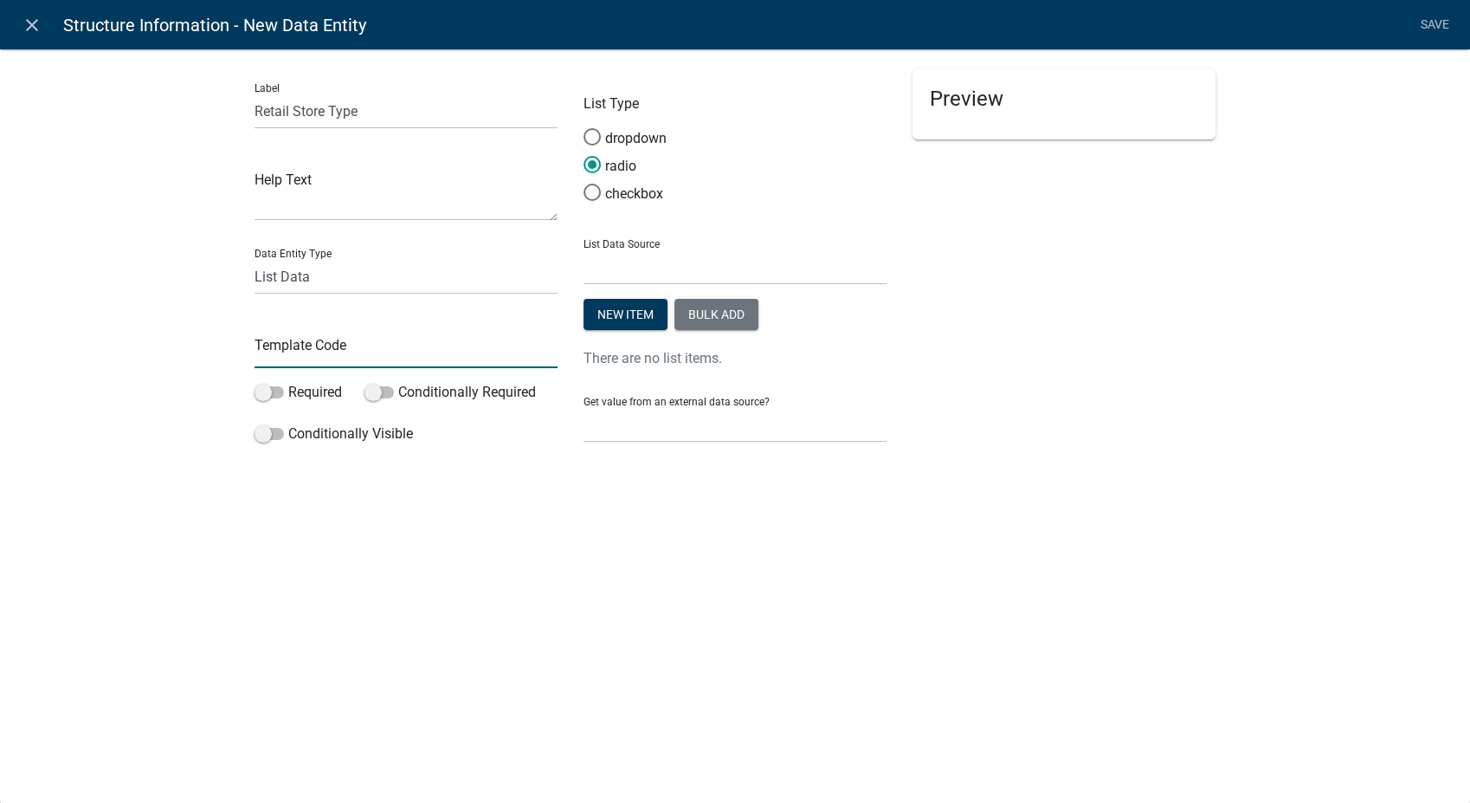
click at [290, 349] on input "text" at bounding box center [406, 349] width 303 height 35
type input "RetailStoreType"
click at [690, 323] on button "Bulk add" at bounding box center [716, 314] width 84 height 31
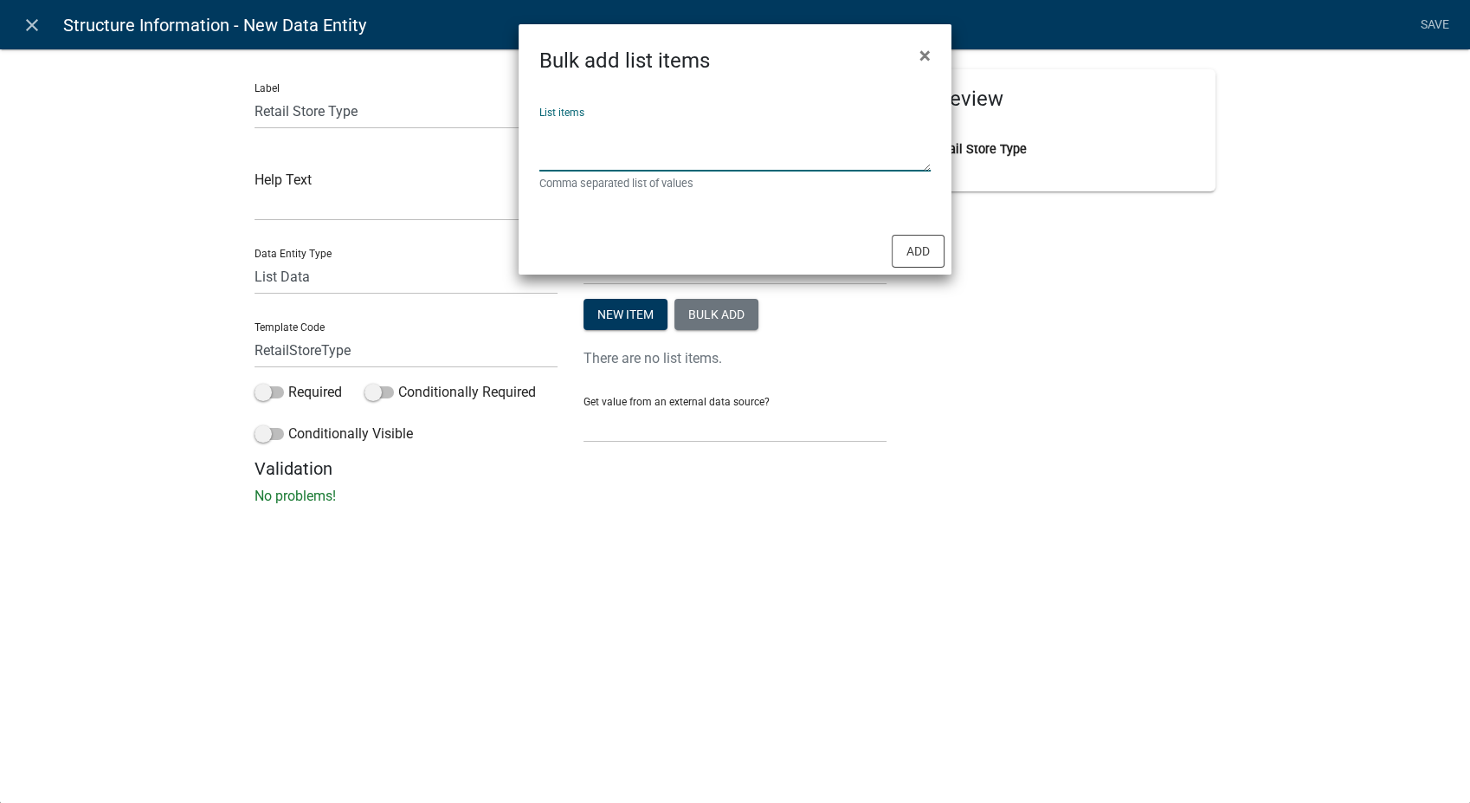
click at [577, 128] on textarea "List items" at bounding box center [734, 145] width 391 height 54
type textarea "Small (one level), Large"
click at [914, 256] on button "Add" at bounding box center [918, 251] width 53 height 33
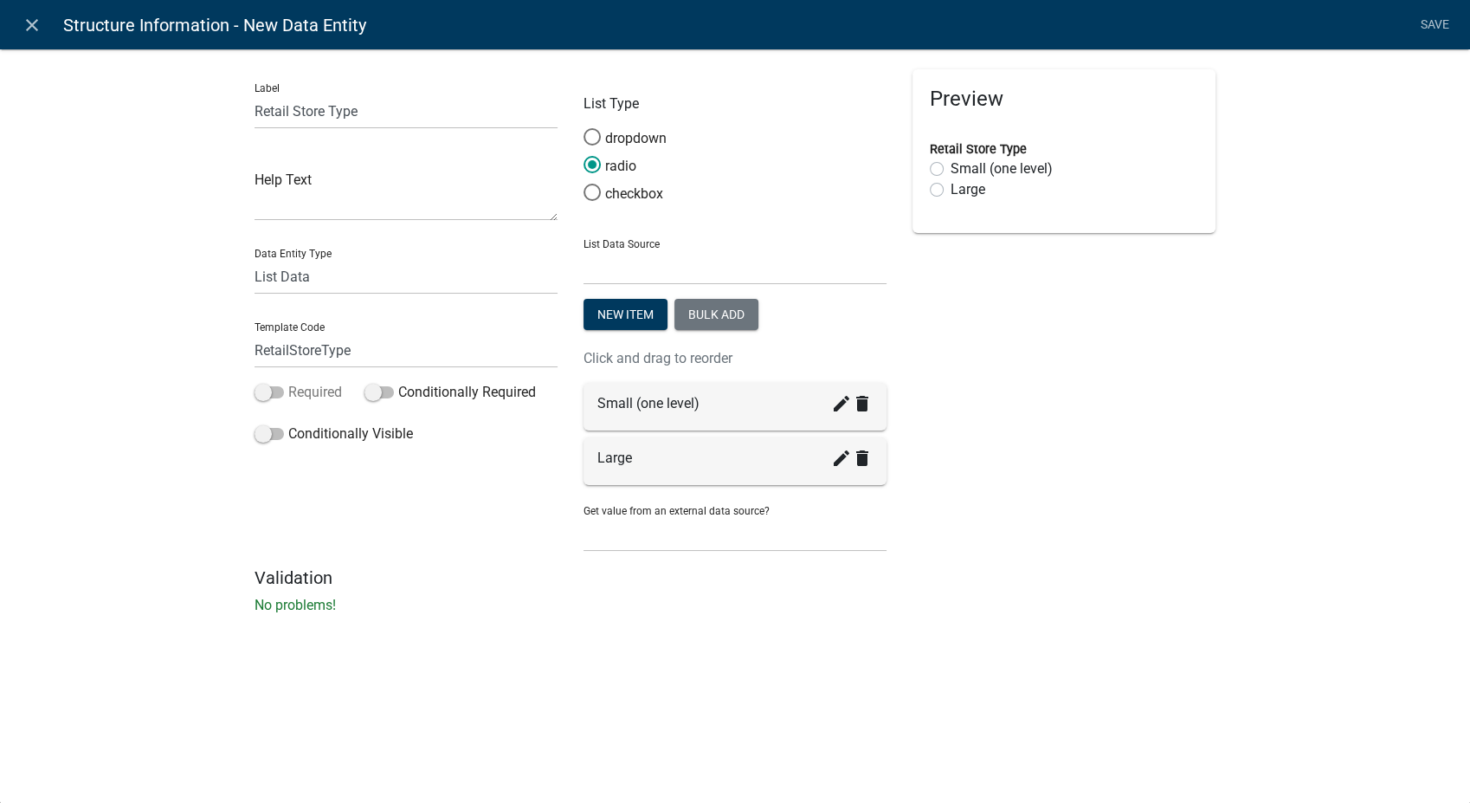
click at [258, 392] on span at bounding box center [269, 392] width 29 height 12
click at [288, 382] on input "Required" at bounding box center [288, 382] width 0 height 0
click at [268, 439] on span at bounding box center [269, 434] width 29 height 12
click at [288, 423] on input "Conditionally Visible" at bounding box center [288, 423] width 0 height 0
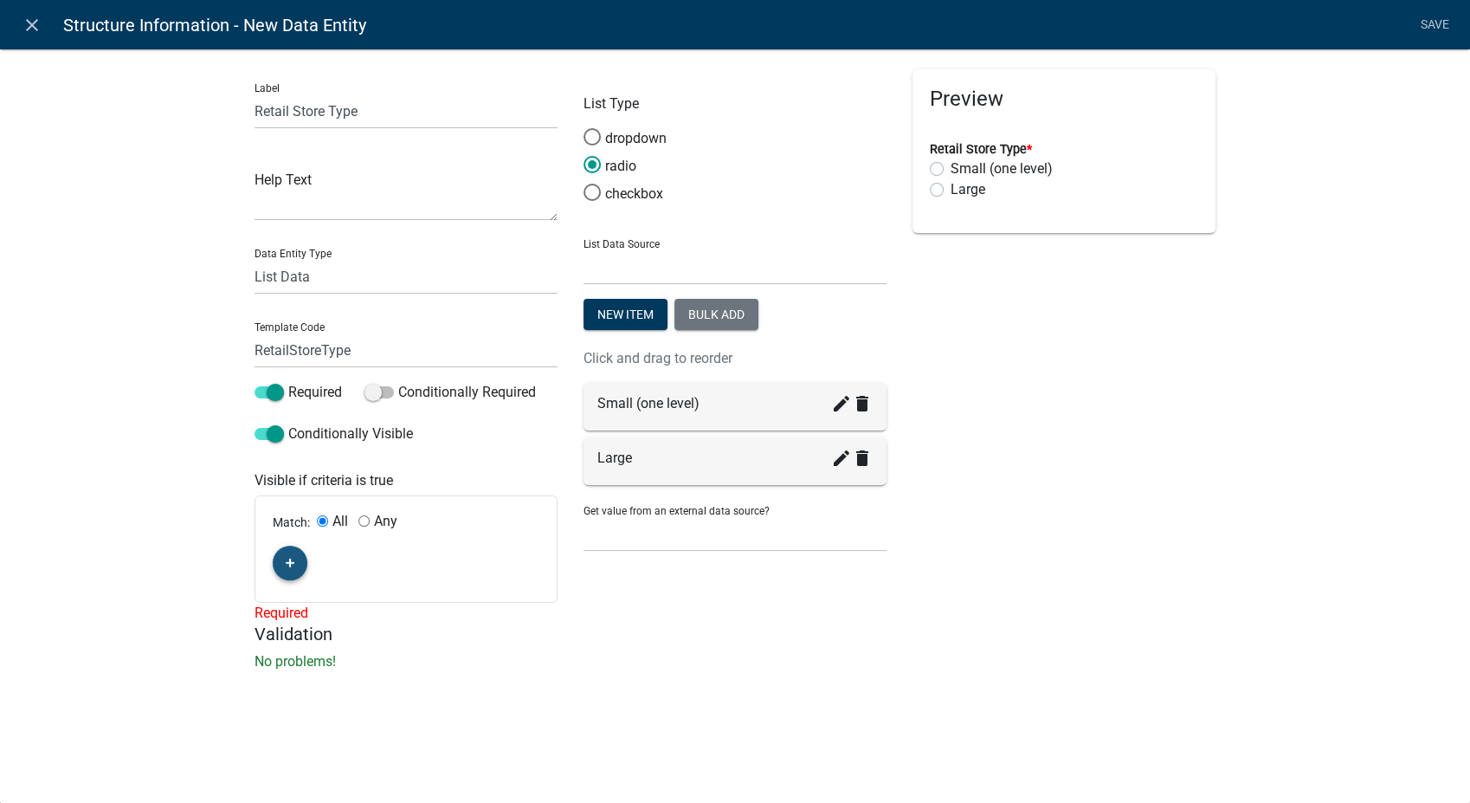
click at [291, 558] on icon "button" at bounding box center [291, 563] width 10 height 10
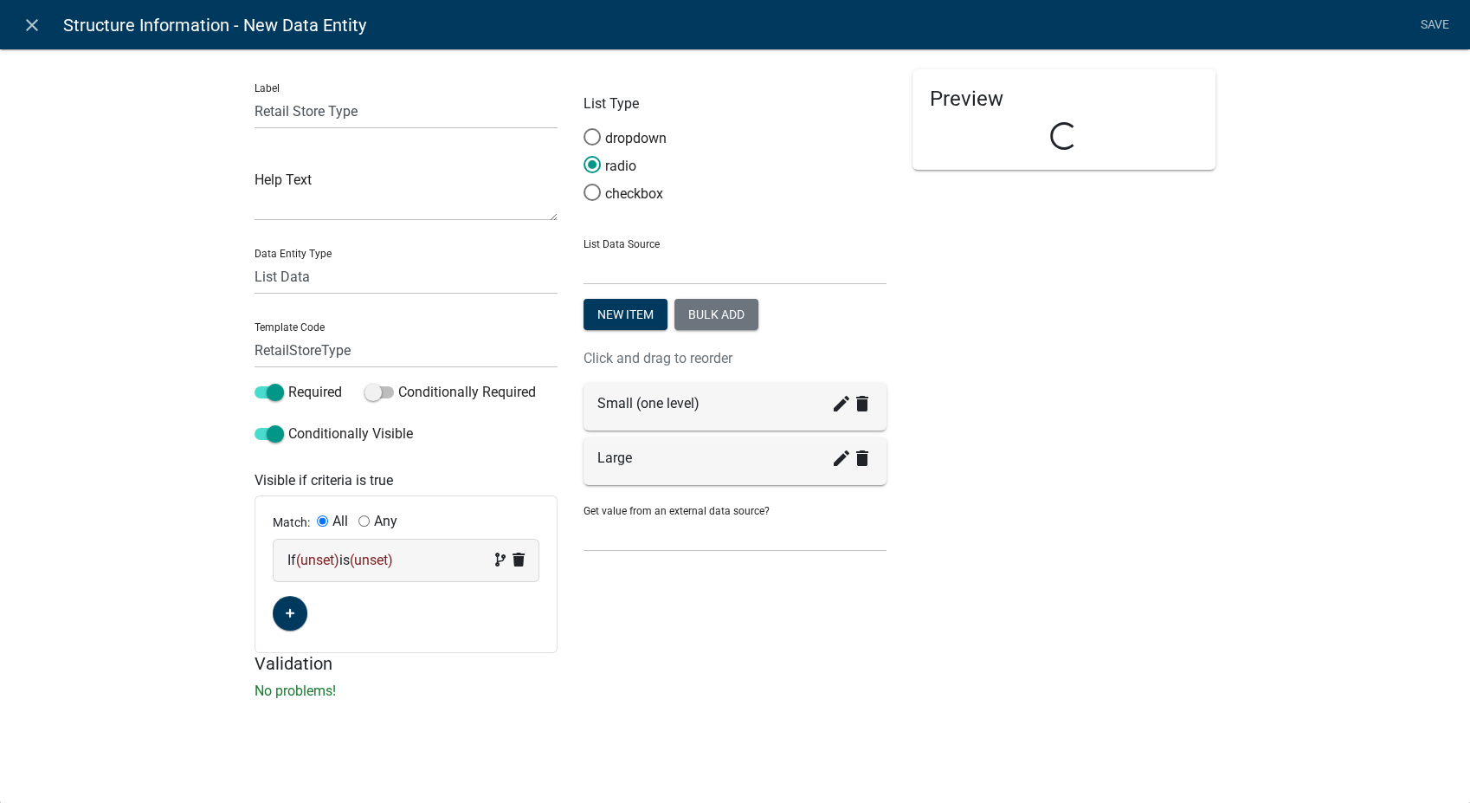
click at [431, 562] on div "If (unset) is (unset)" at bounding box center [405, 560] width 237 height 21
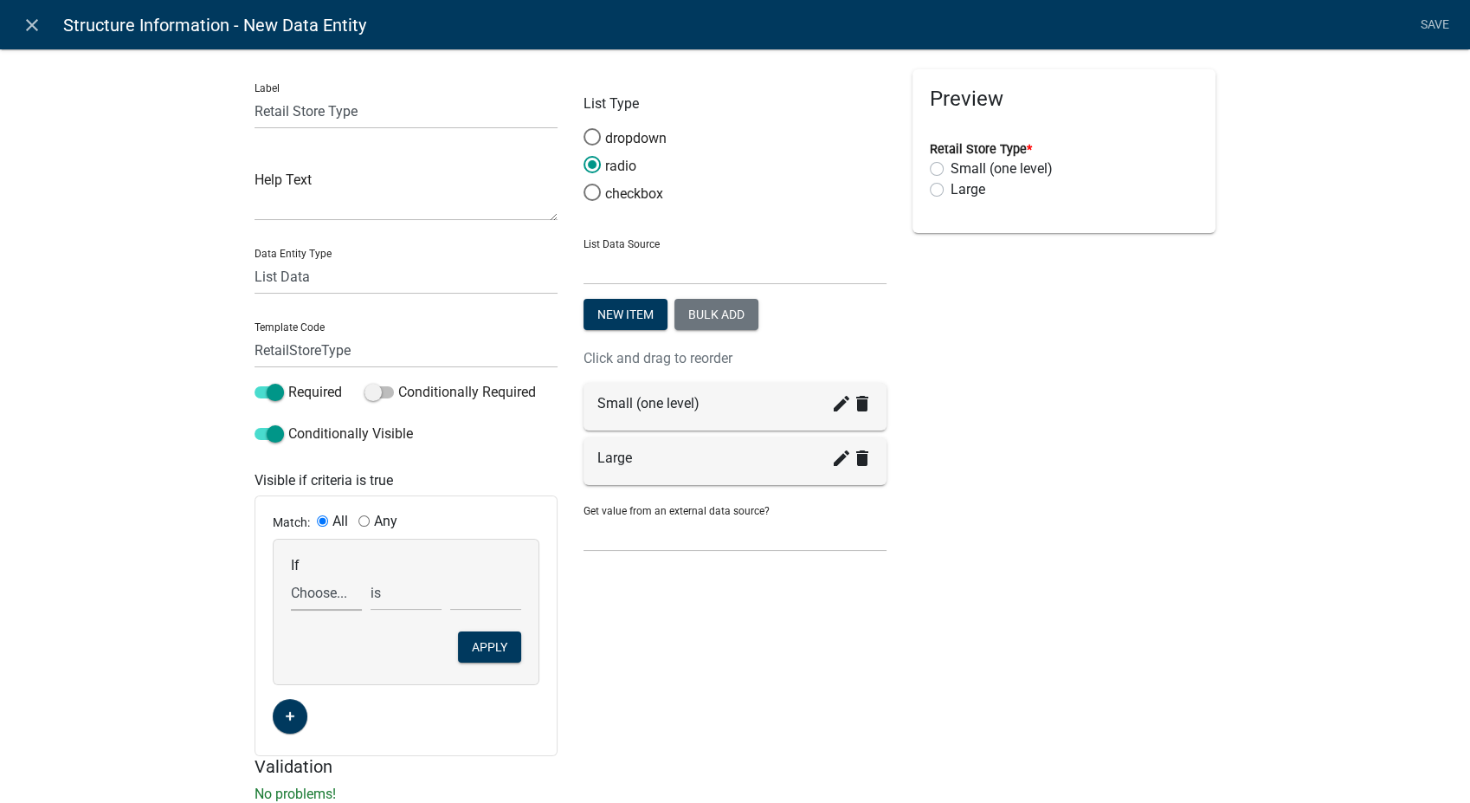
click at [314, 600] on select "Choose... AccessoryHeader AccessorySubtotal Acres AdditionalStructuresYN Additi…" at bounding box center [326, 592] width 71 height 35
select select "213: ProposedStructureType"
click at [291, 575] on select "Choose... AccessoryHeader AccessorySubtotal Acres AdditionalStructuresYN Additi…" at bounding box center [326, 592] width 71 height 35
click at [458, 599] on select "Choose... AA STO - ANHYDROUS AMMONIA STORAGE ADV - ADVERTISING AGF - AGRICULTUR…" at bounding box center [485, 592] width 71 height 35
select select "52: RETAIL STORE"
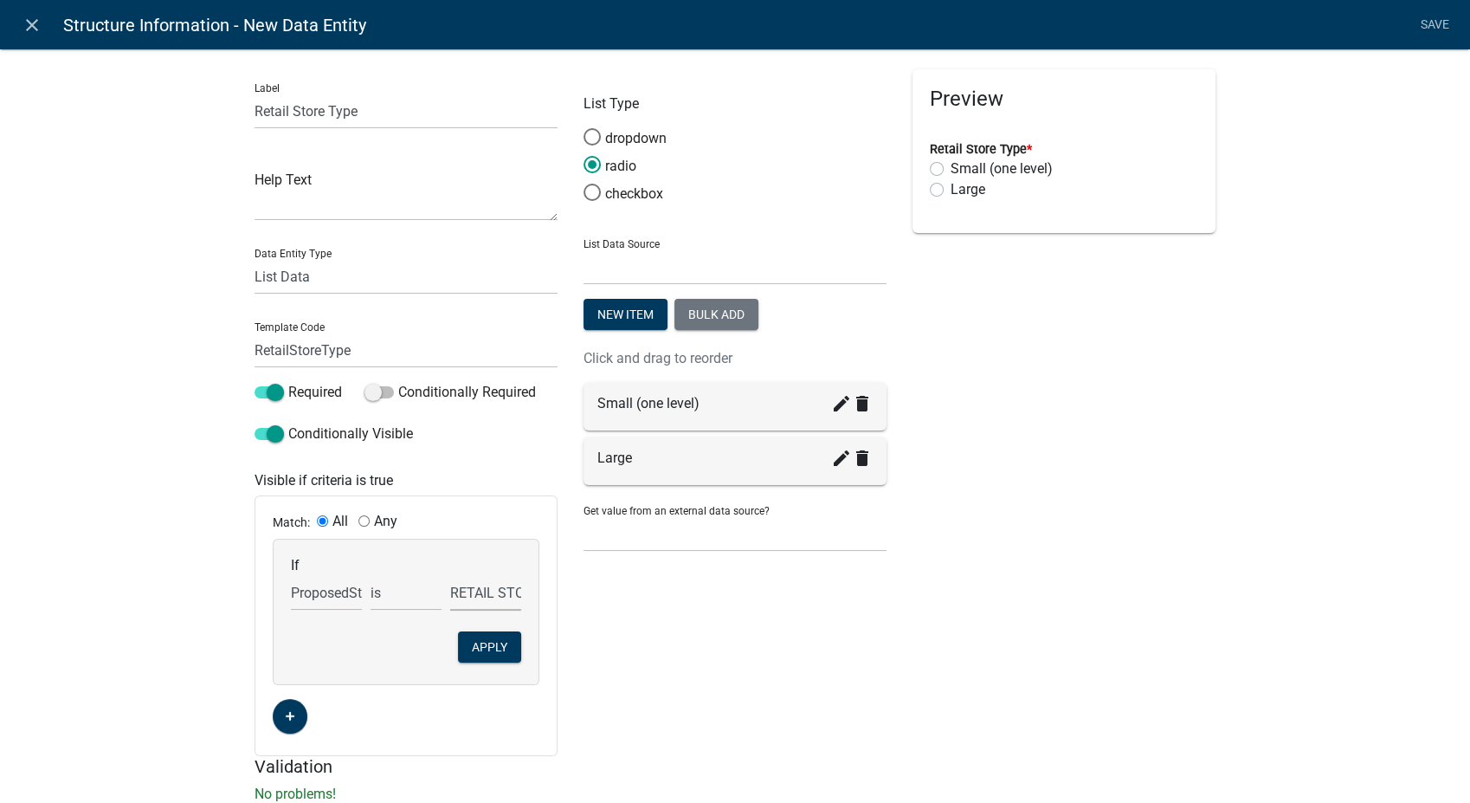
click at [450, 575] on select "Choose... AA STO - ANHYDROUS AMMONIA STORAGE ADV - ADVERTISING AGF - AGRICULTUR…" at bounding box center [485, 592] width 71 height 35
click at [491, 652] on button "Apply" at bounding box center [489, 646] width 63 height 31
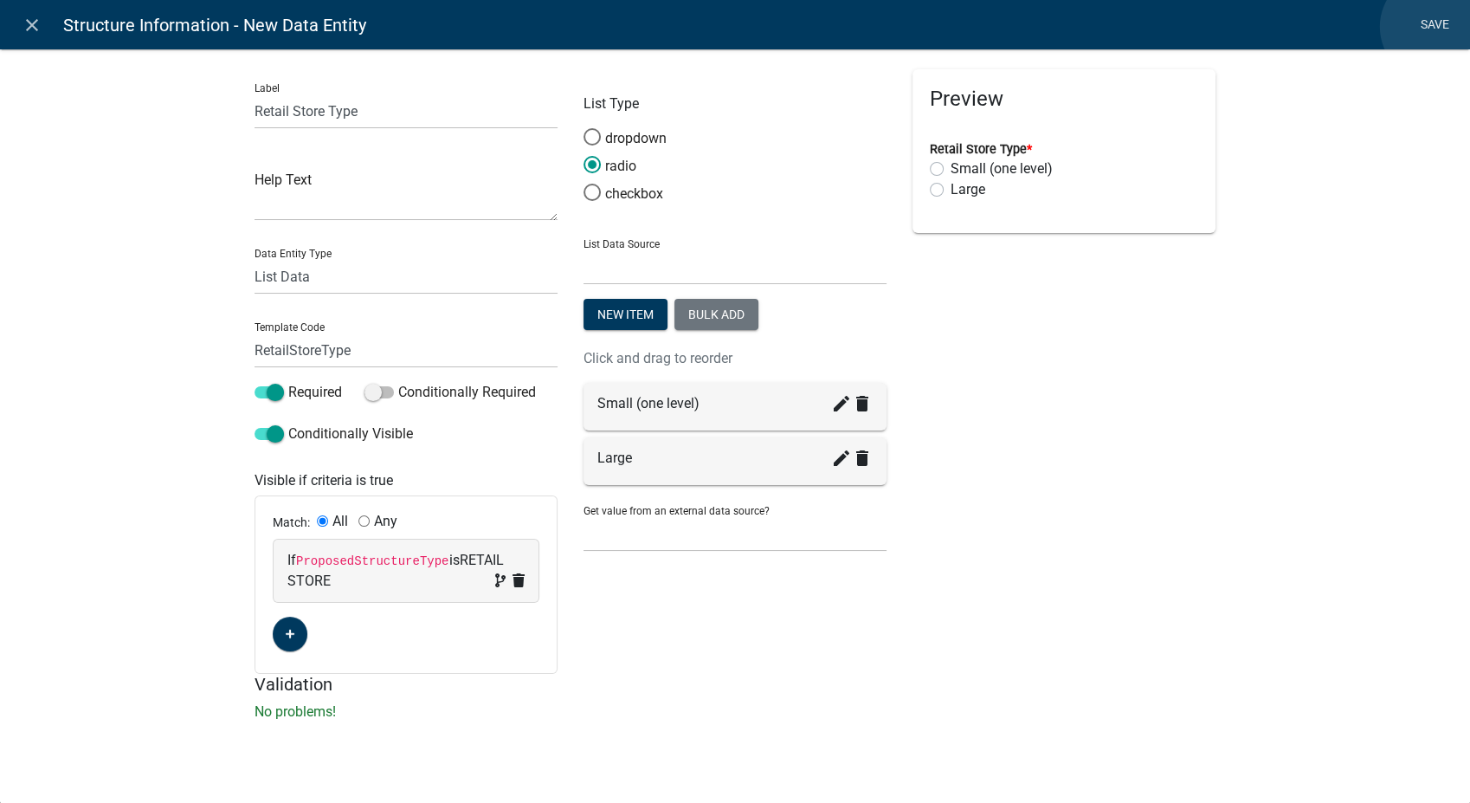
click at [1435, 27] on link "Save" at bounding box center [1434, 25] width 43 height 33
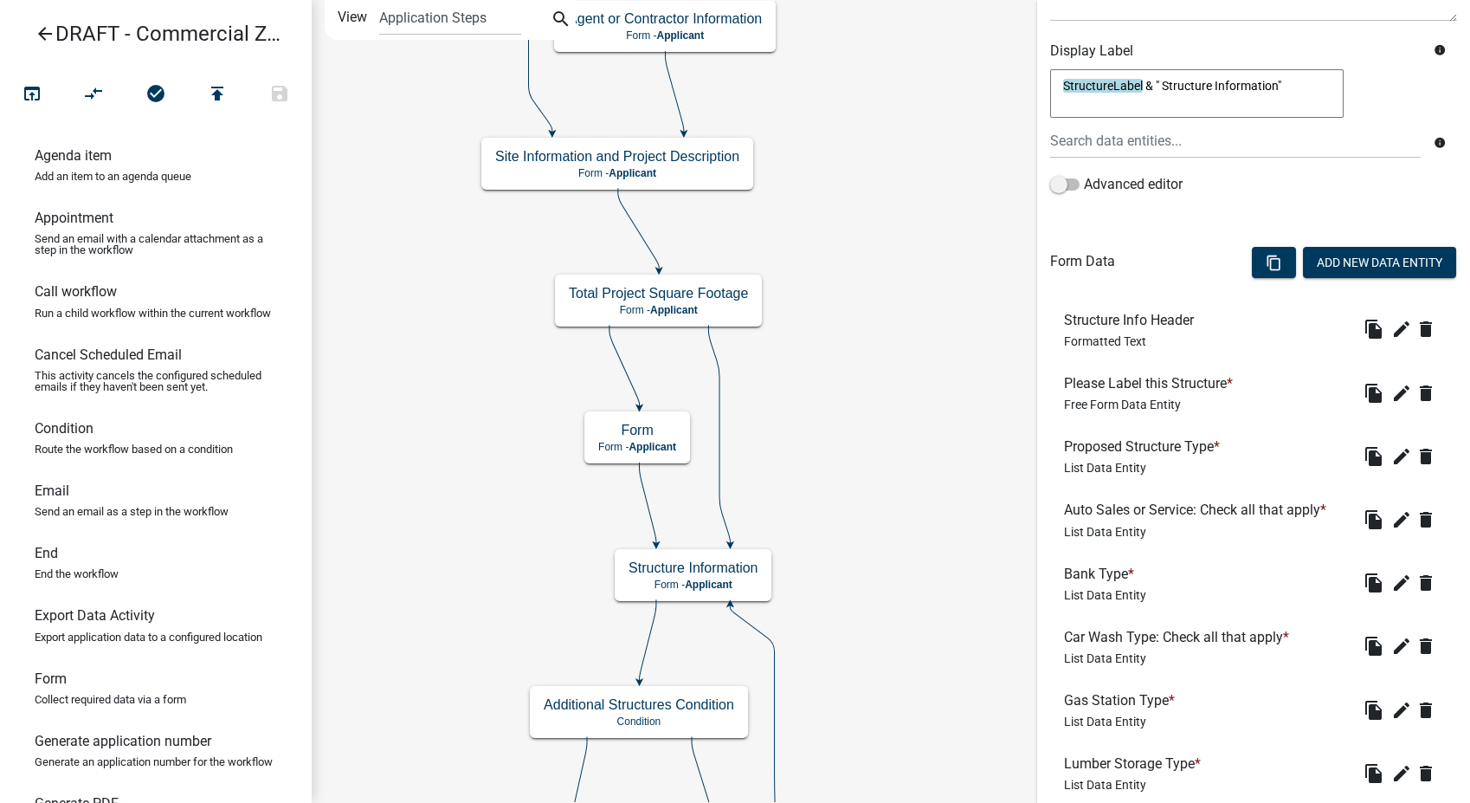
scroll to position [18, 0]
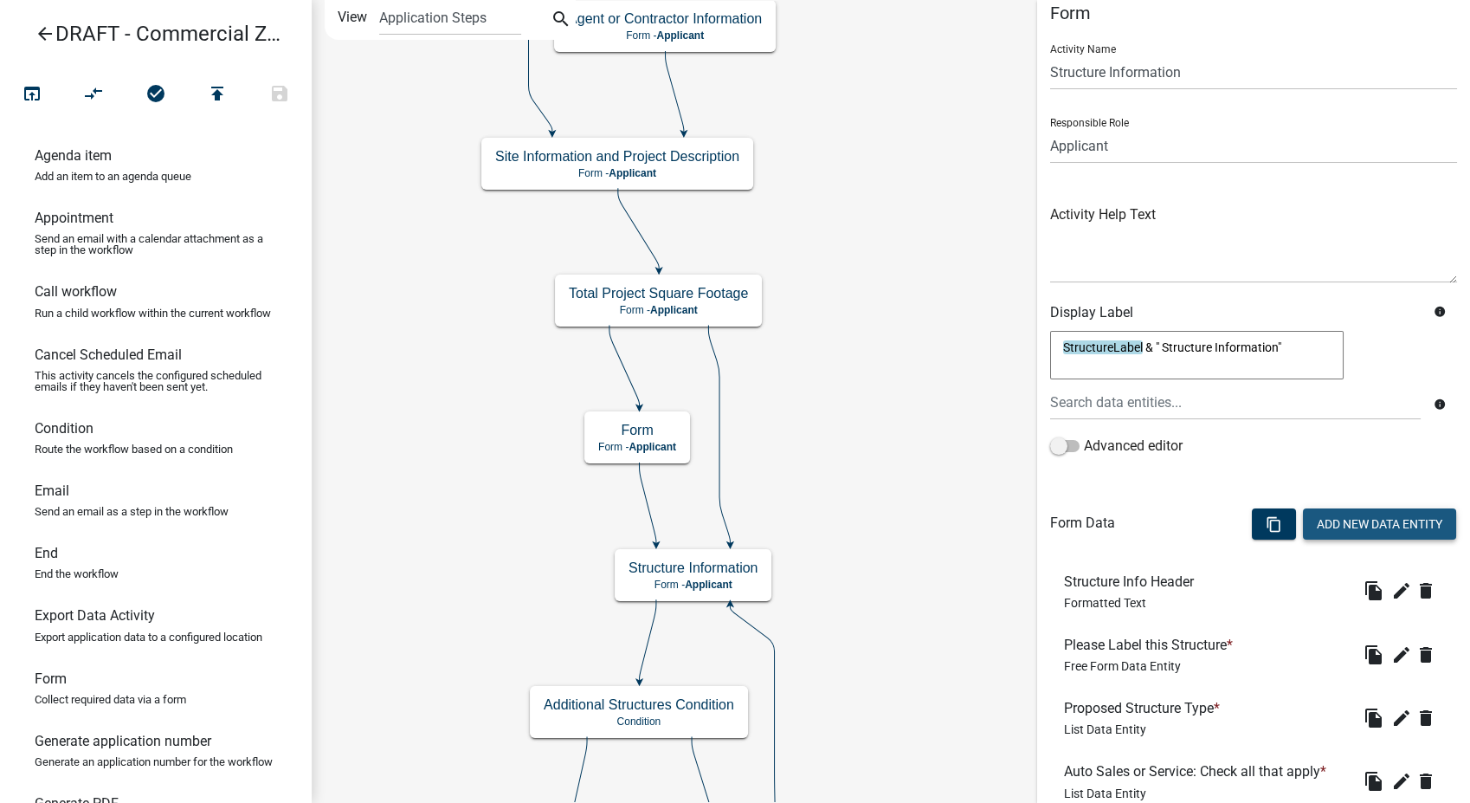
click at [1318, 509] on button "Add New Data Entity" at bounding box center [1379, 523] width 153 height 31
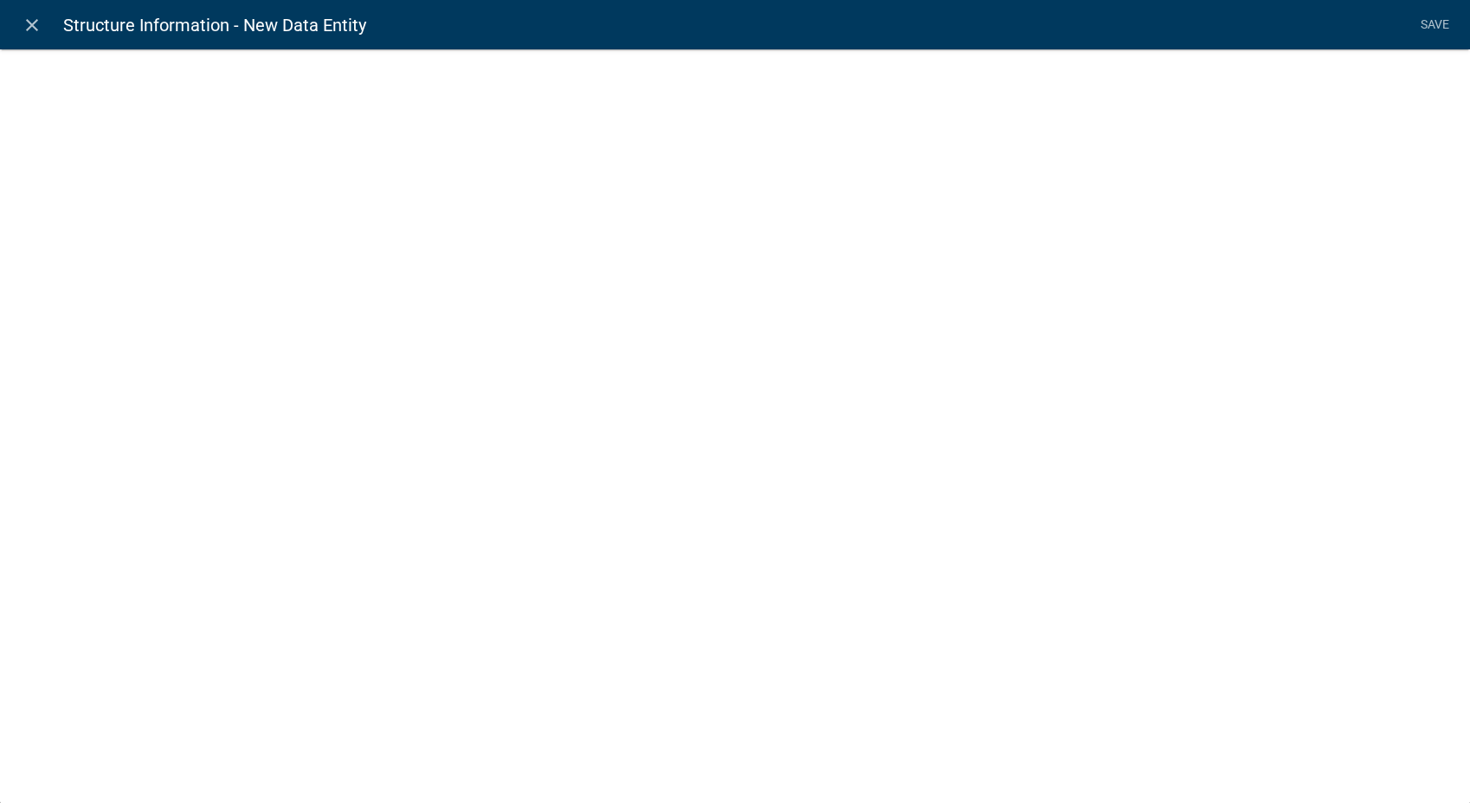
select select
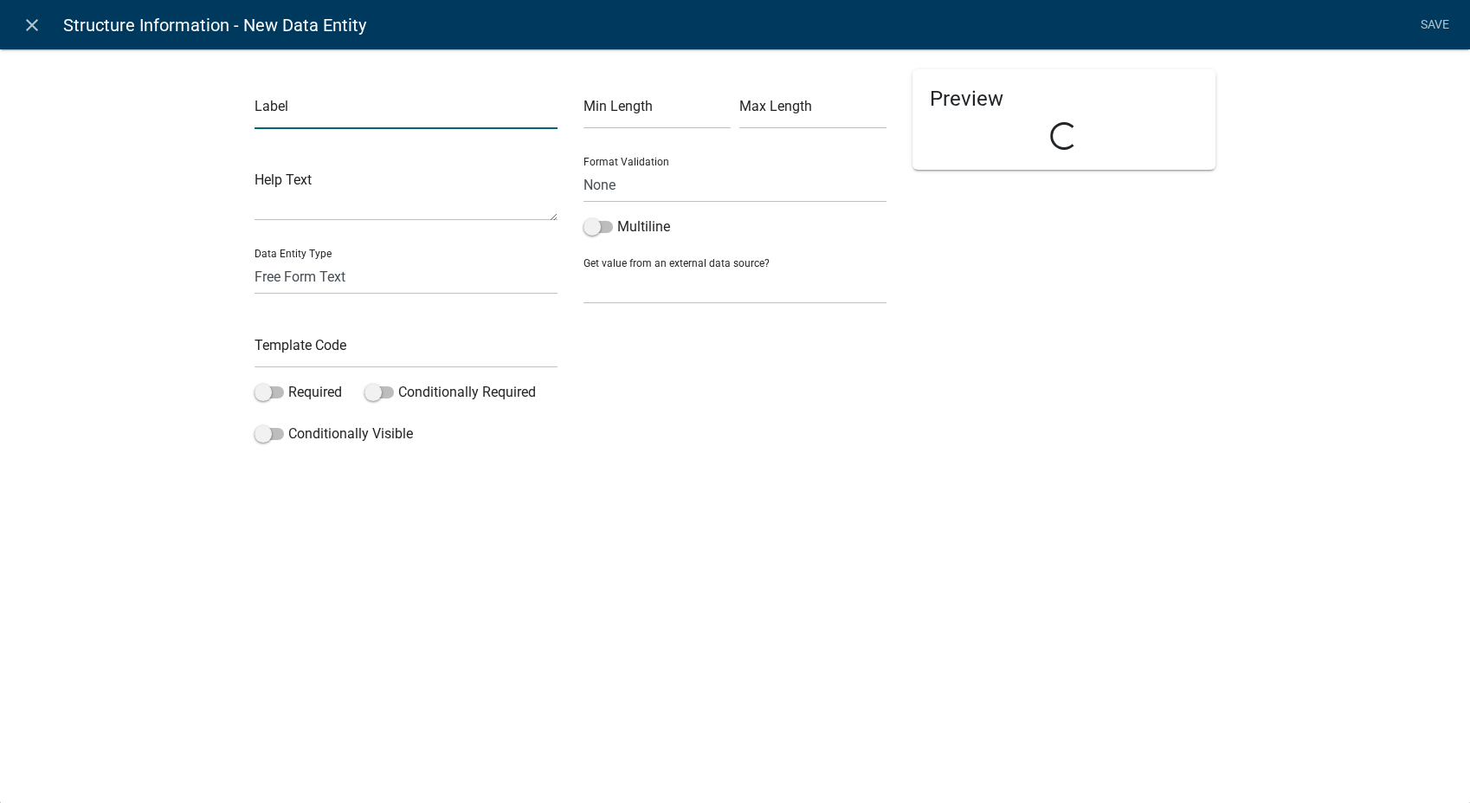
click at [274, 117] on input "text" at bounding box center [406, 111] width 303 height 35
type input "Shopping Center Type"
click at [273, 269] on select "Free Form Text Document Display Entity Value Fee Numeric Data Date Map Sketch D…" at bounding box center [406, 276] width 303 height 35
select select "list-data"
click at [255, 259] on select "Free Form Text Document Display Entity Value Fee Numeric Data Date Map Sketch D…" at bounding box center [406, 276] width 303 height 35
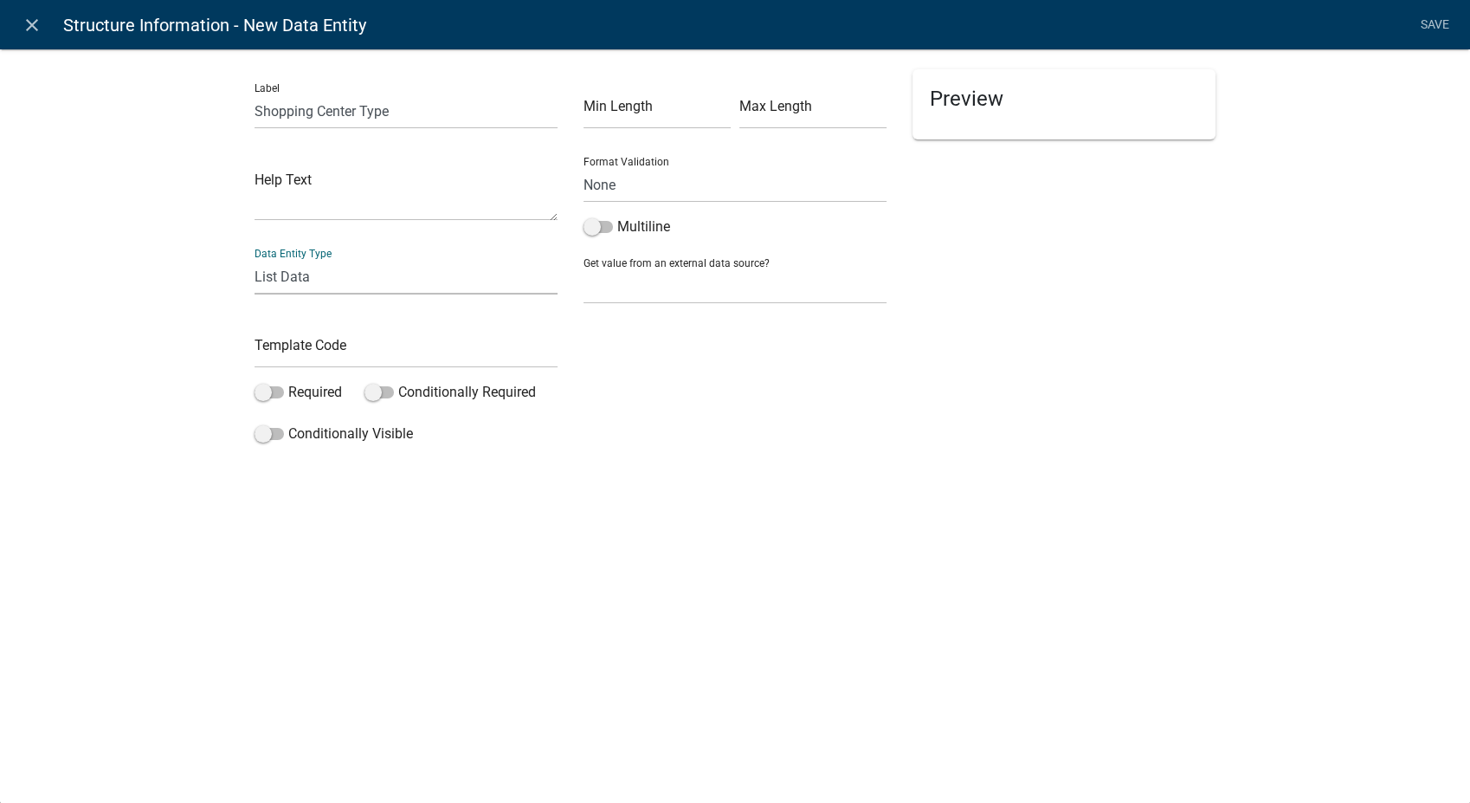
select select "list-data"
select select
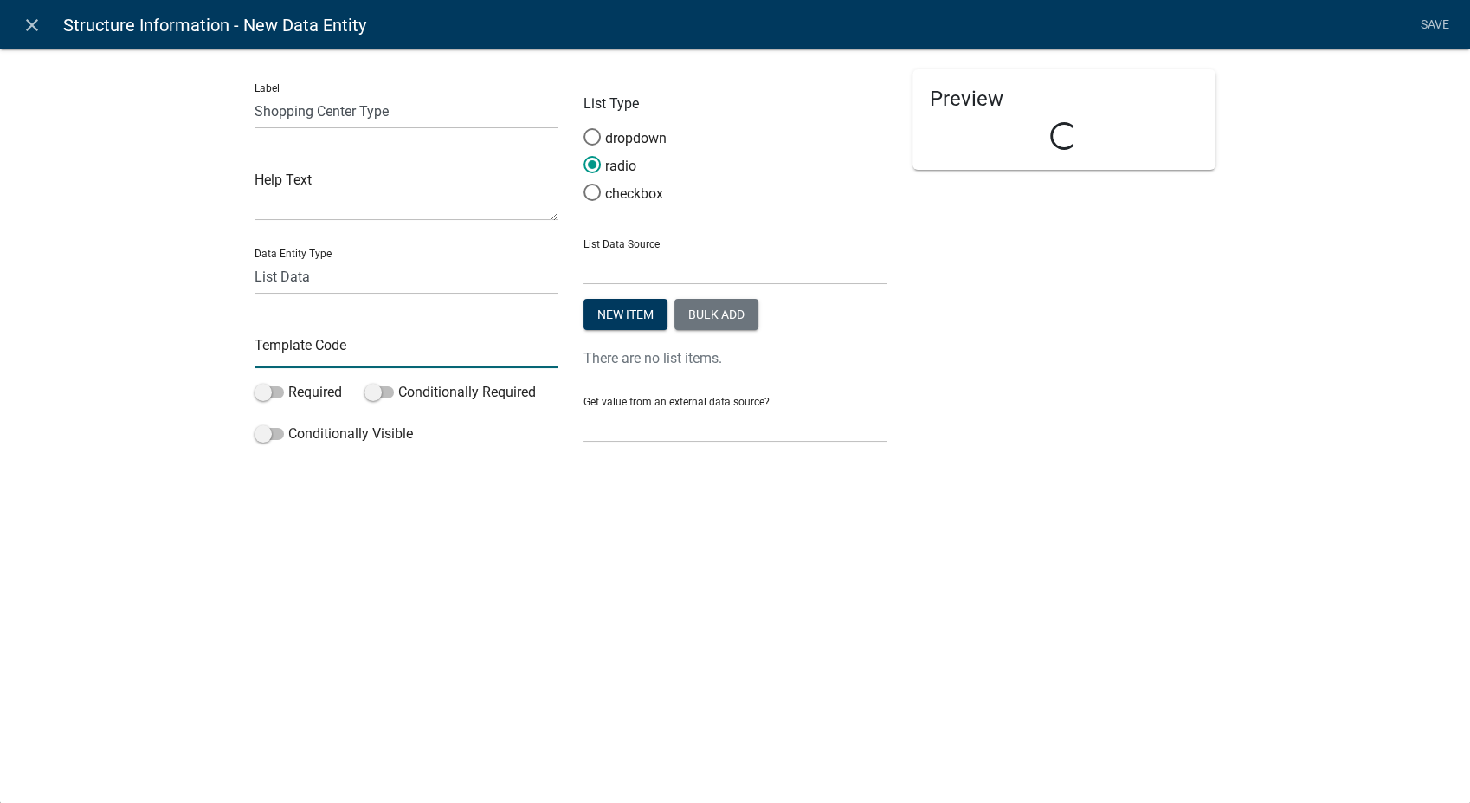
click at [288, 344] on input "text" at bounding box center [406, 349] width 303 height 35
type input "ShoppingCenterType"
click at [723, 315] on button "Bulk add" at bounding box center [716, 314] width 84 height 31
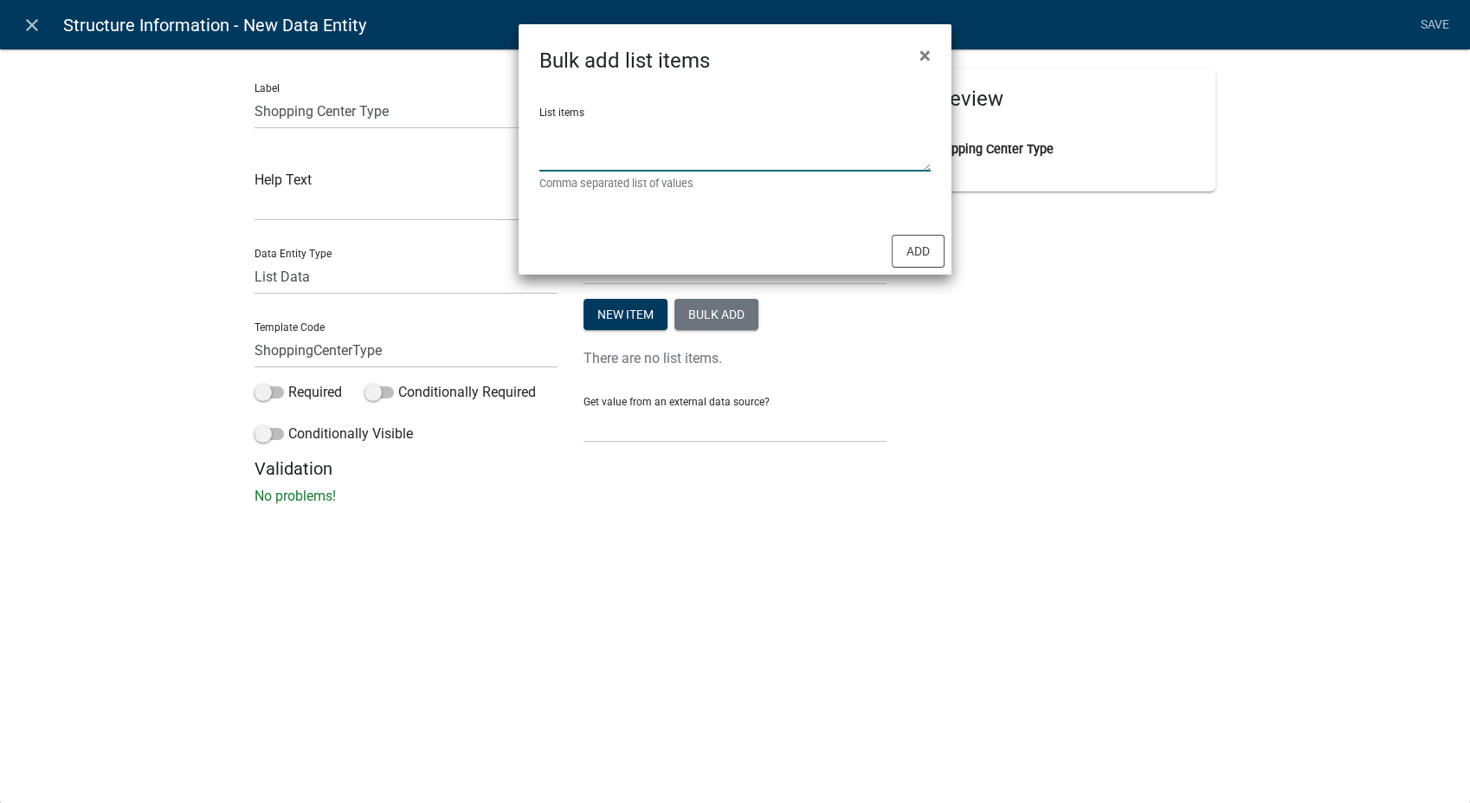
click at [572, 136] on textarea "List items" at bounding box center [734, 145] width 391 height 54
type textarea "Neighborhood,Regional"
click at [907, 253] on button "Add" at bounding box center [918, 251] width 53 height 33
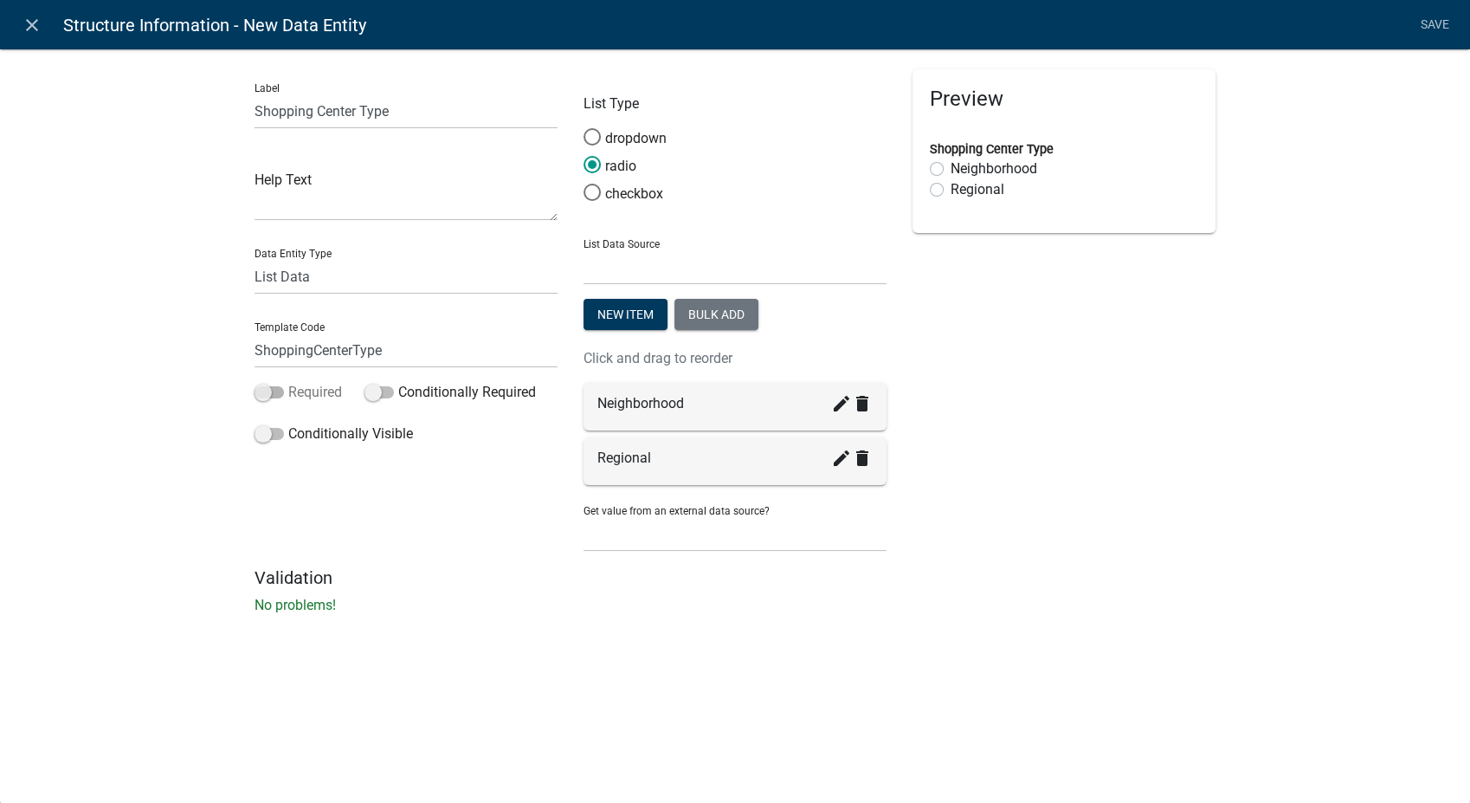
click at [263, 394] on span at bounding box center [269, 392] width 29 height 12
click at [288, 382] on input "Required" at bounding box center [288, 382] width 0 height 0
click at [263, 437] on span at bounding box center [269, 434] width 29 height 12
click at [288, 423] on input "Conditionally Visible" at bounding box center [288, 423] width 0 height 0
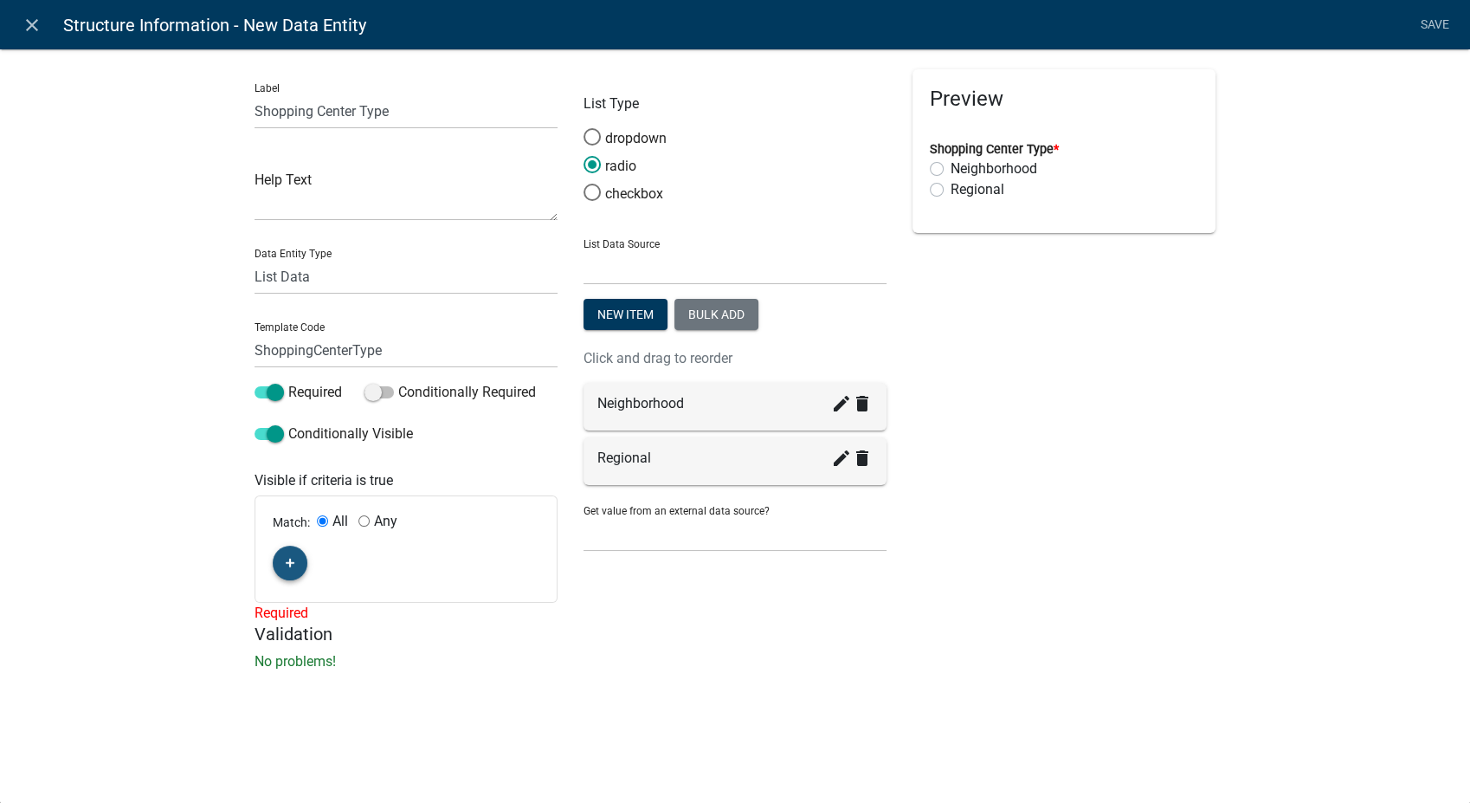
click at [289, 571] on fa-icon "button" at bounding box center [291, 563] width 10 height 16
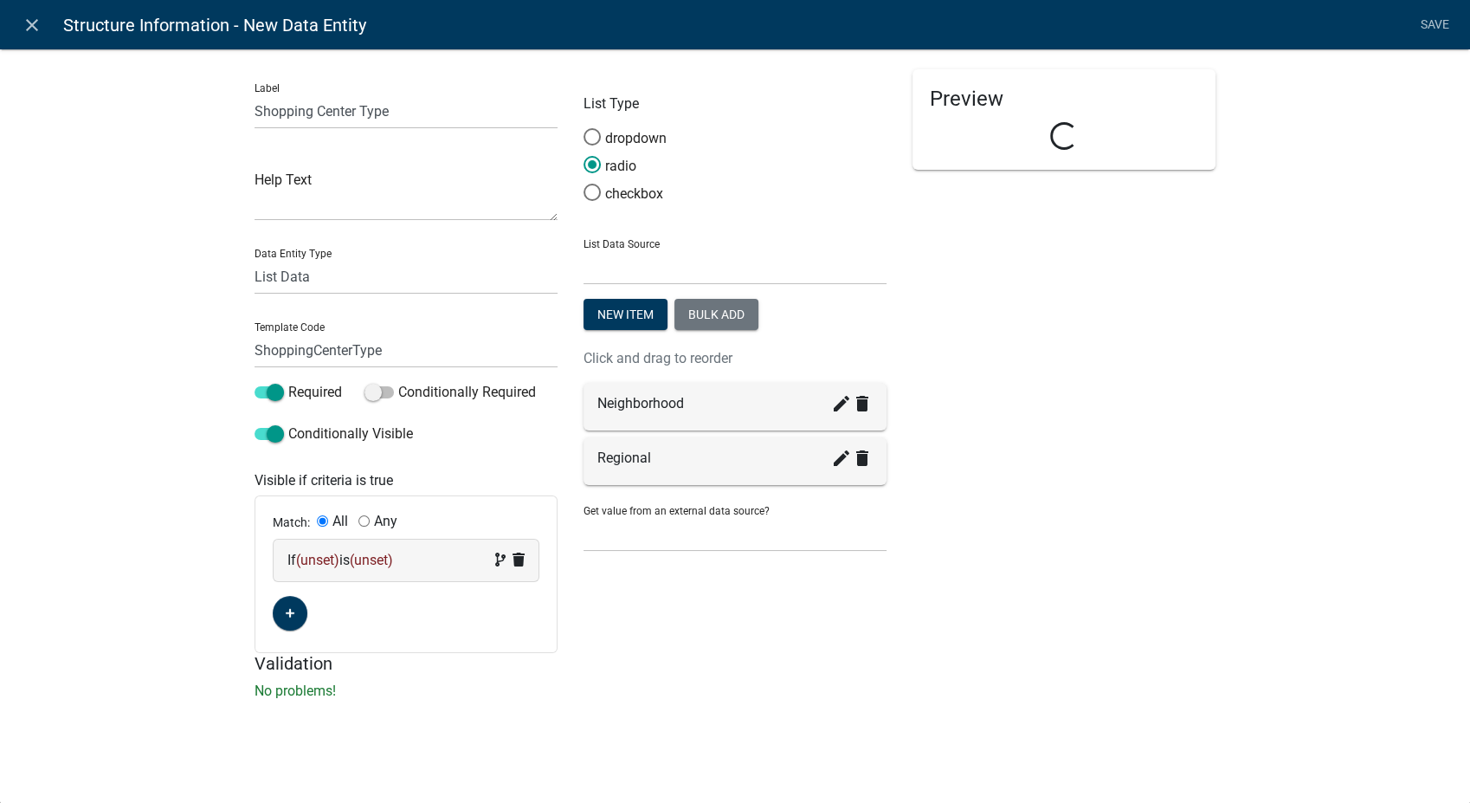
click at [435, 558] on div "If (unset) is (unset)" at bounding box center [405, 560] width 237 height 21
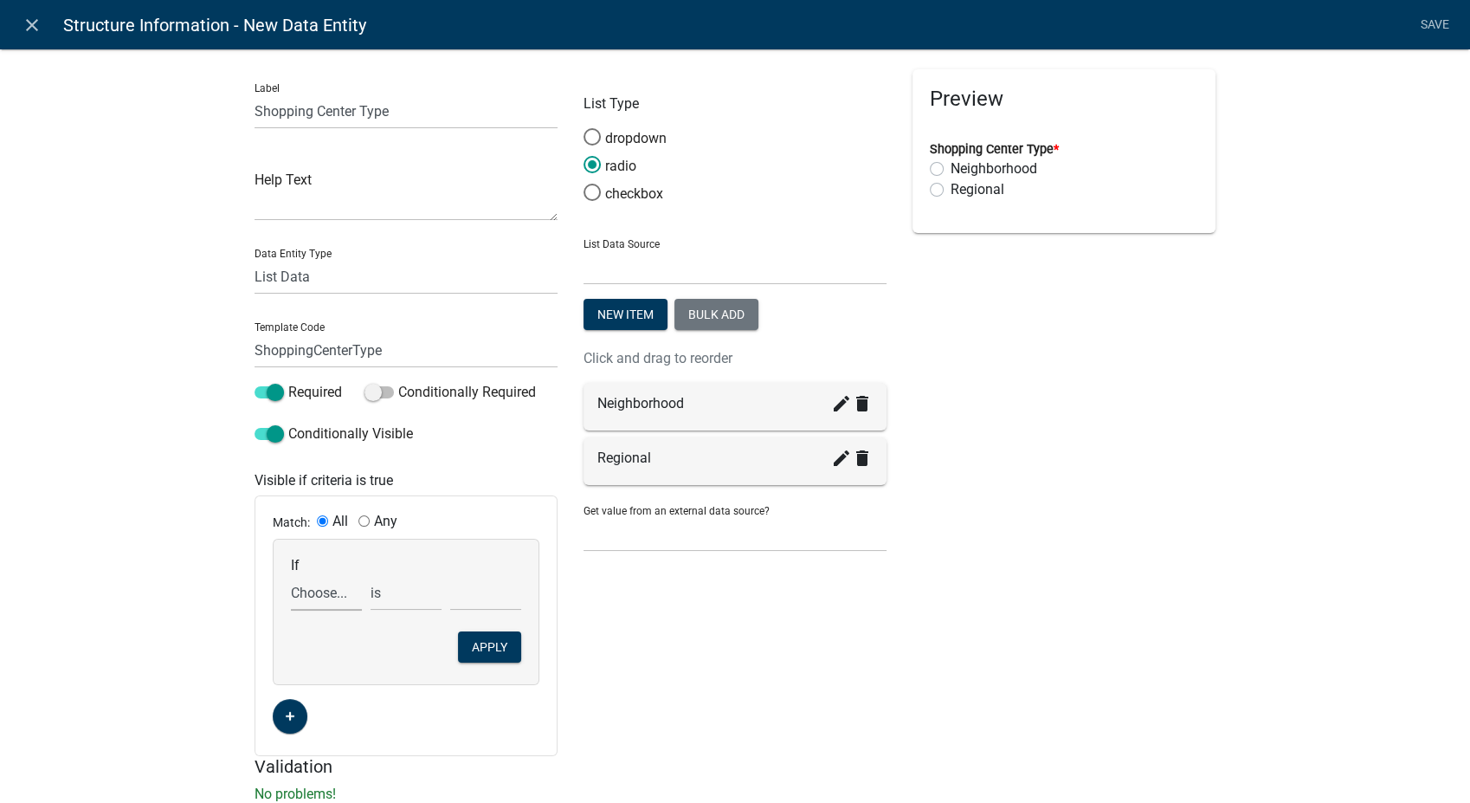
click at [318, 607] on select "Choose... AccessoryHeader AccessorySubtotal Acres AdditionalStructuresYN Additi…" at bounding box center [326, 592] width 71 height 35
select select "213: ProposedStructureType"
click at [291, 575] on select "Choose... AccessoryHeader AccessorySubtotal Acres AdditionalStructuresYN Additi…" at bounding box center [326, 592] width 71 height 35
click at [468, 598] on select "Choose... AA STO - ANHYDROUS AMMONIA STORAGE ADV - ADVERTISING AGF - AGRICULTUR…" at bounding box center [485, 592] width 71 height 35
select select "53: SHOP - SHOPPING CENTER"
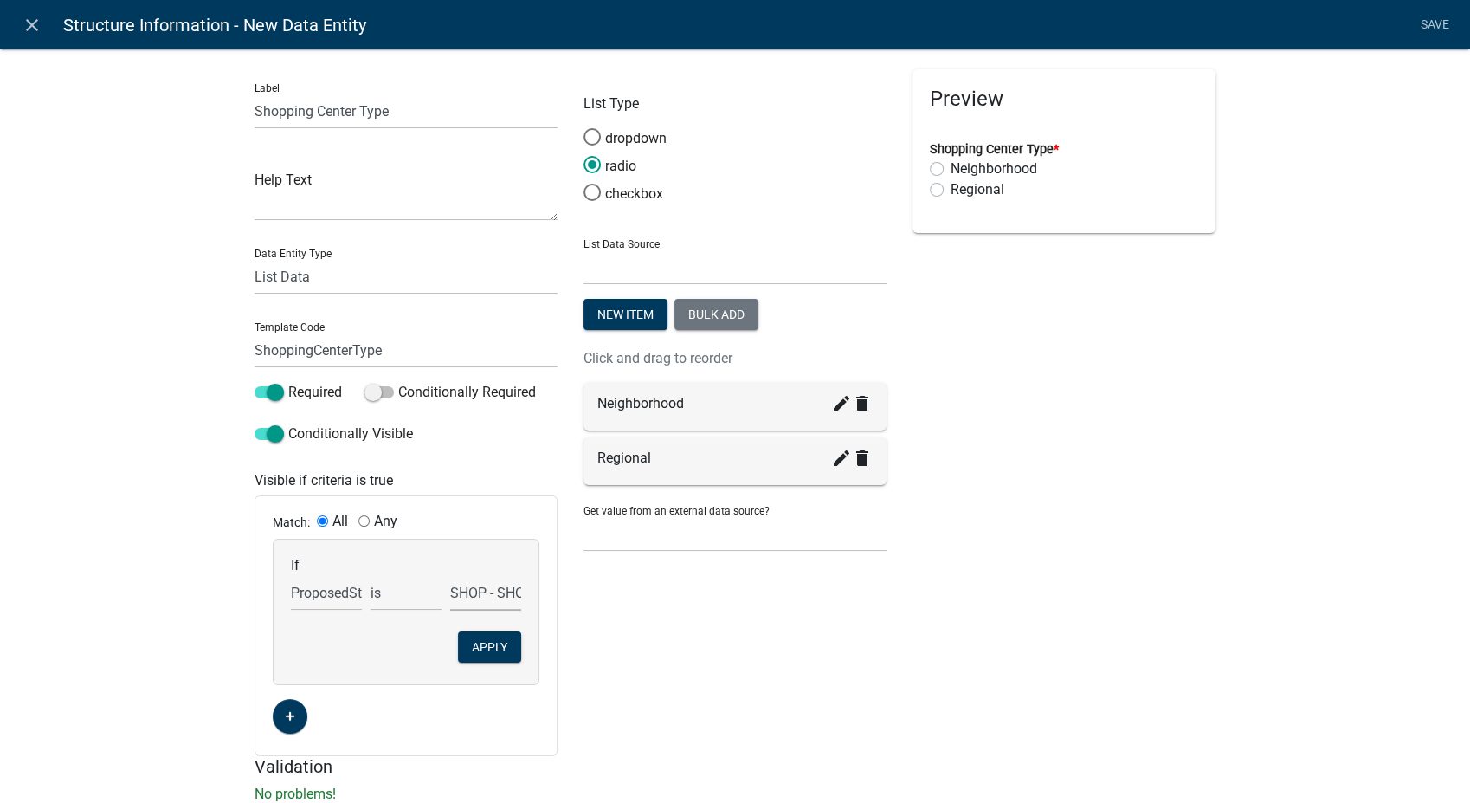
click at [450, 575] on select "Choose... AA STO - ANHYDROUS AMMONIA STORAGE ADV - ADVERTISING AGF - AGRICULTUR…" at bounding box center [485, 592] width 71 height 35
click at [482, 637] on button "Apply" at bounding box center [489, 646] width 63 height 31
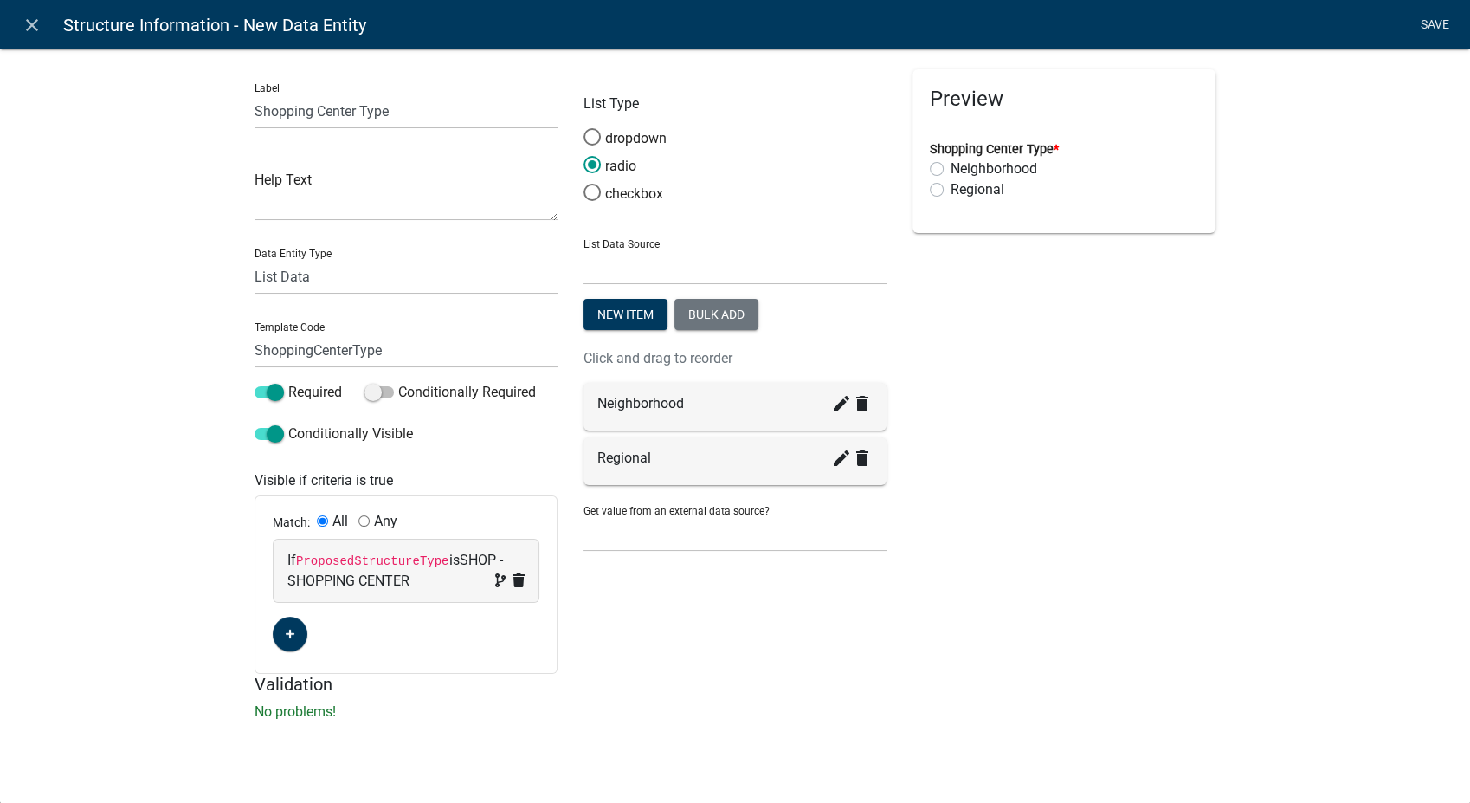
click at [1450, 21] on link "Save" at bounding box center [1434, 25] width 43 height 33
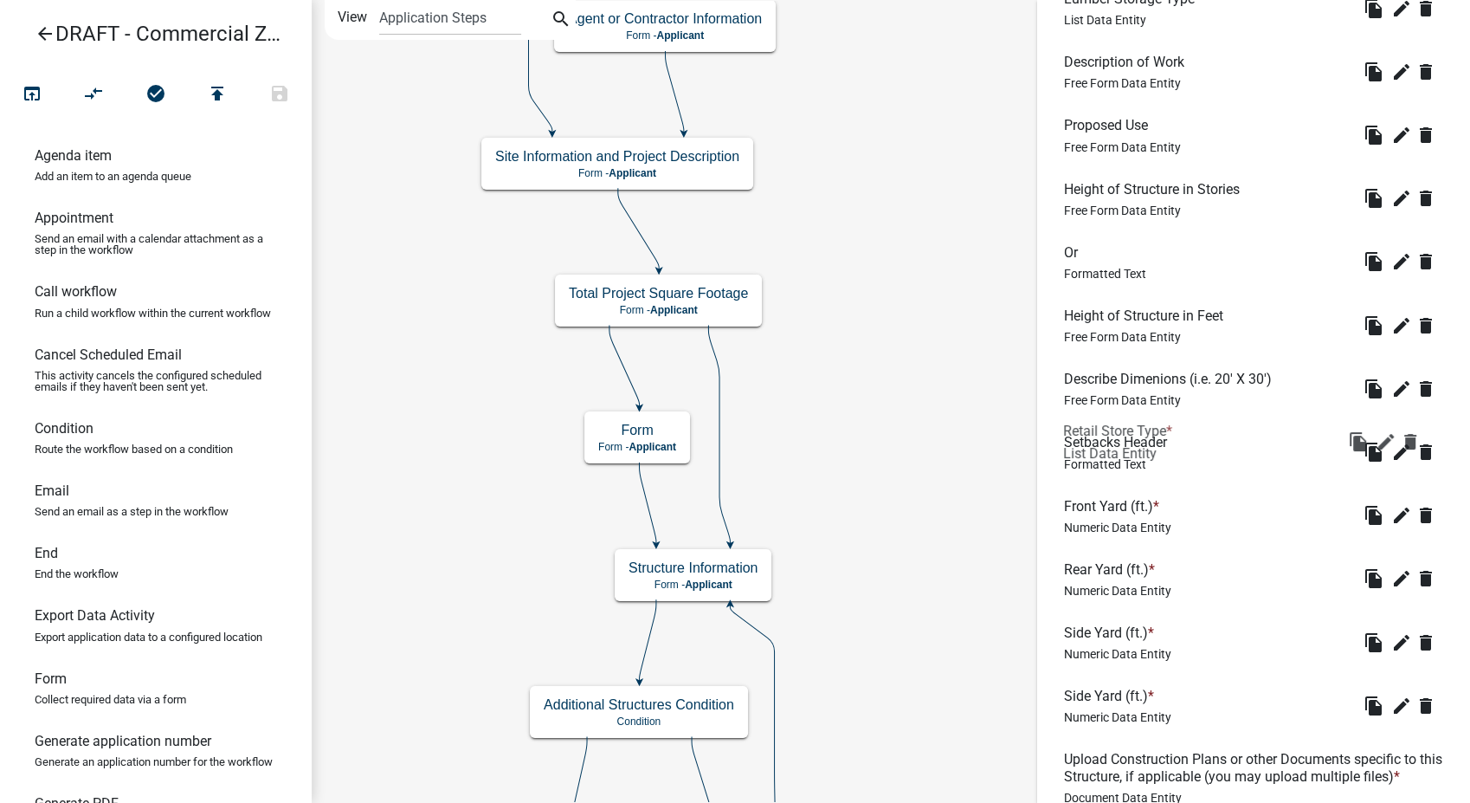
scroll to position [659, 0]
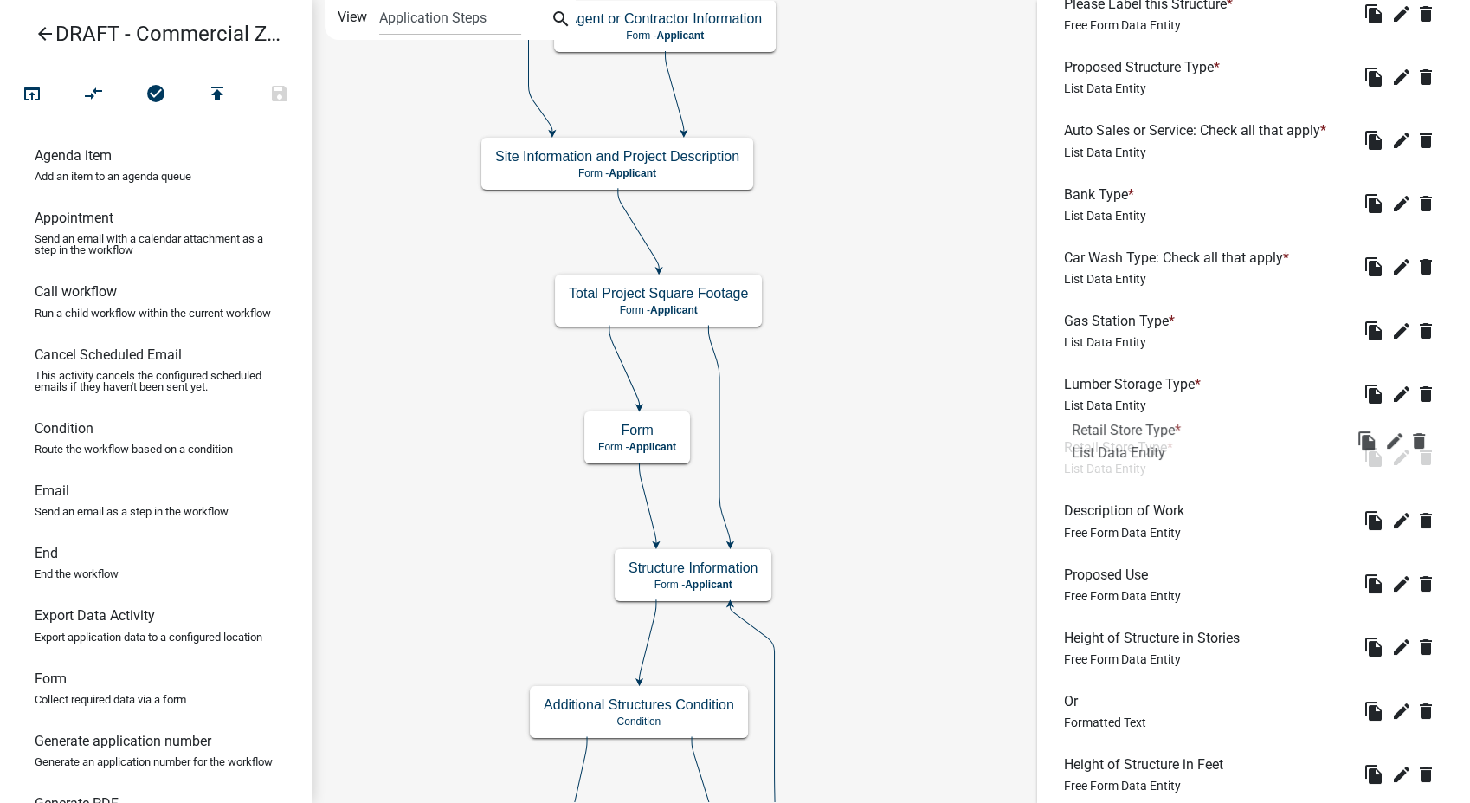
drag, startPoint x: 1139, startPoint y: 587, endPoint x: 1146, endPoint y: 403, distance: 183.7
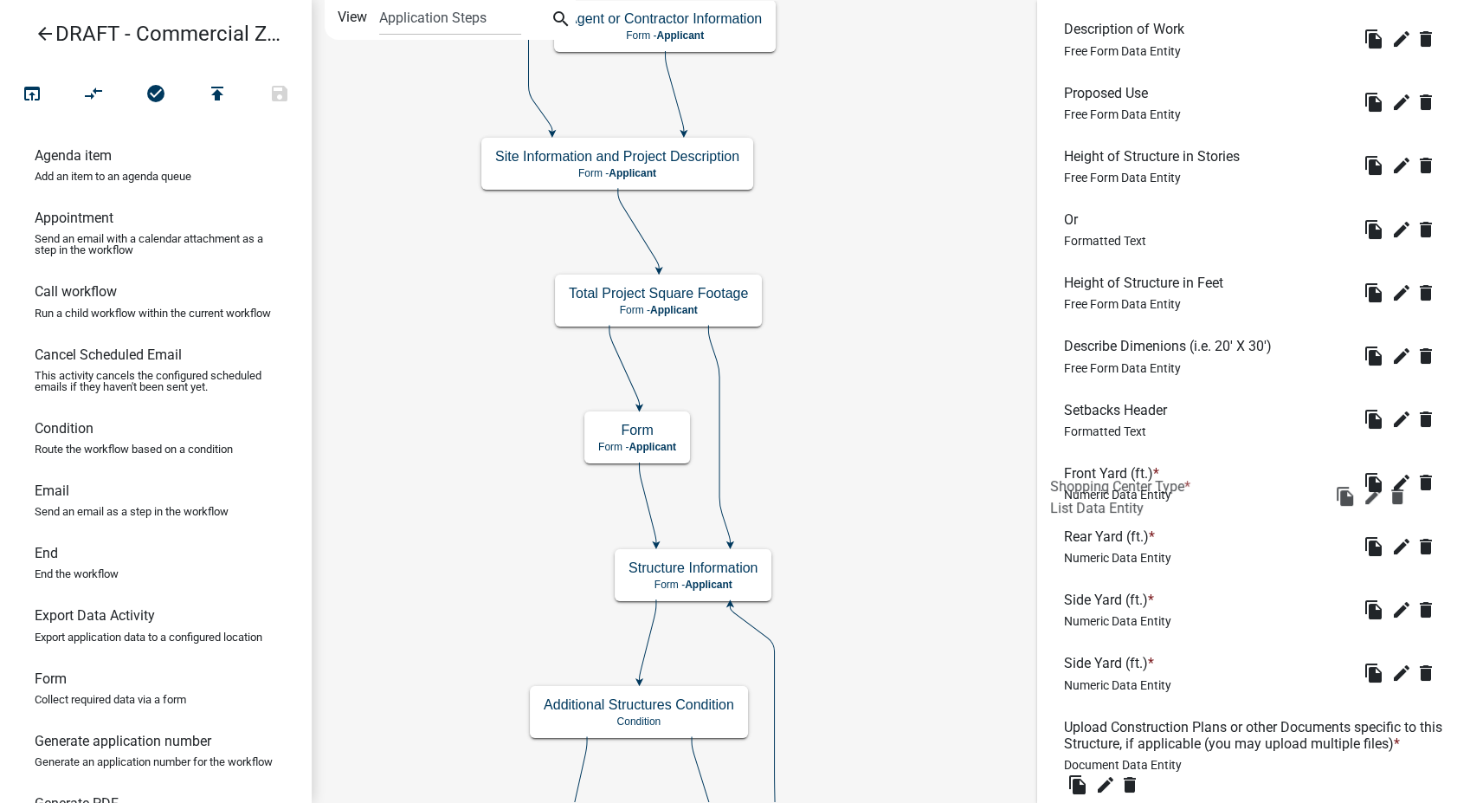
scroll to position [755, 0]
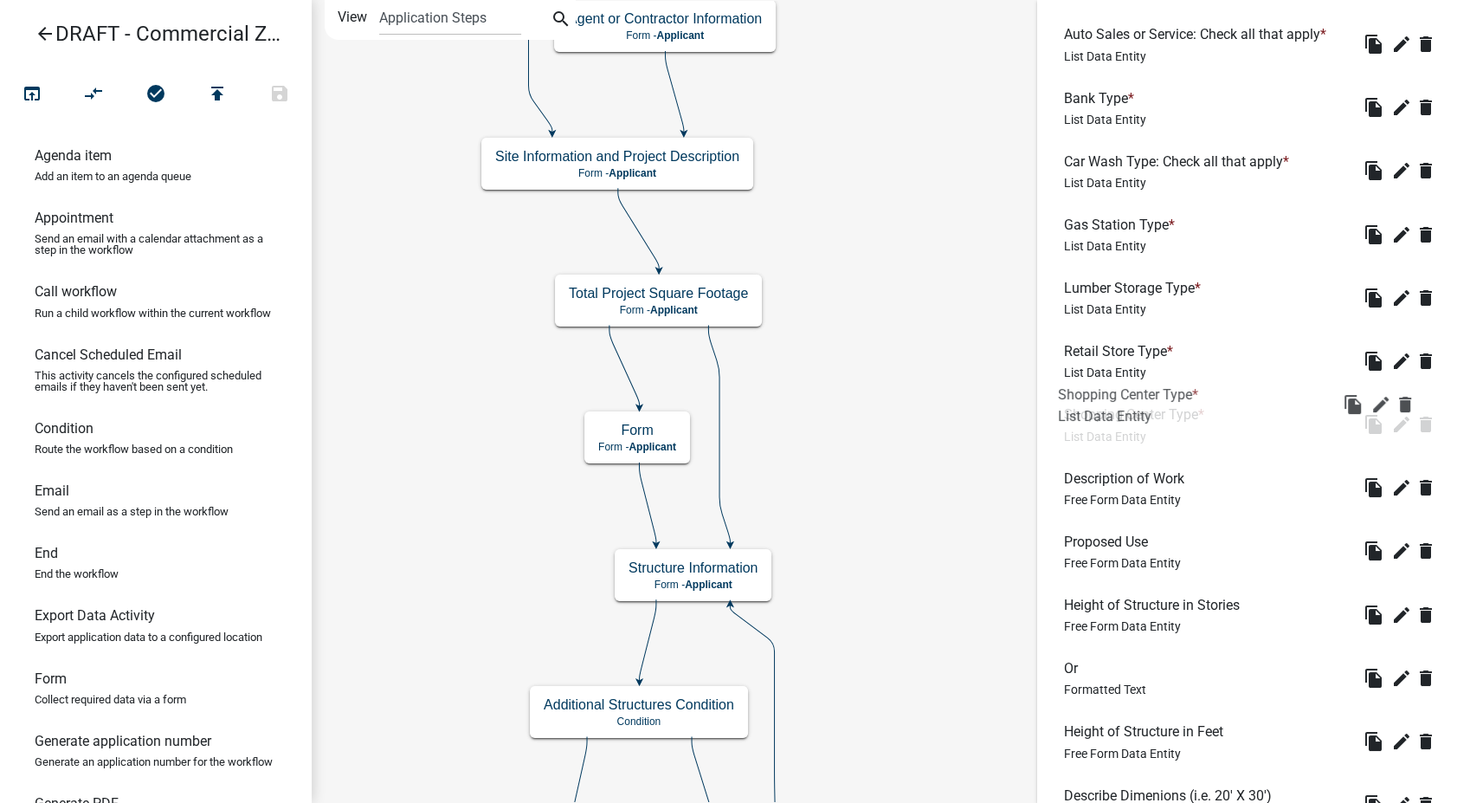
drag, startPoint x: 1109, startPoint y: 653, endPoint x: 1101, endPoint y: 403, distance: 249.5
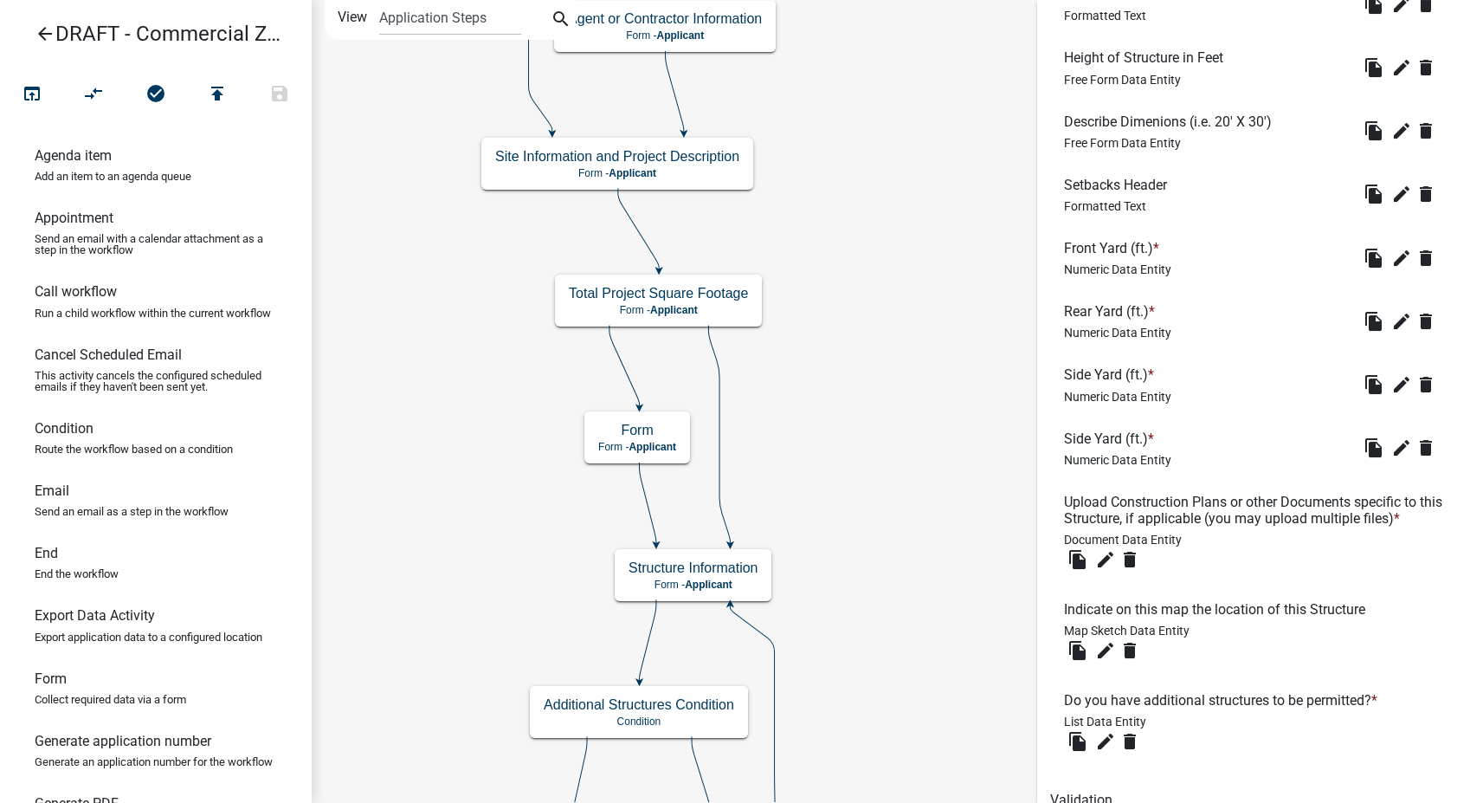
scroll to position [1525, 0]
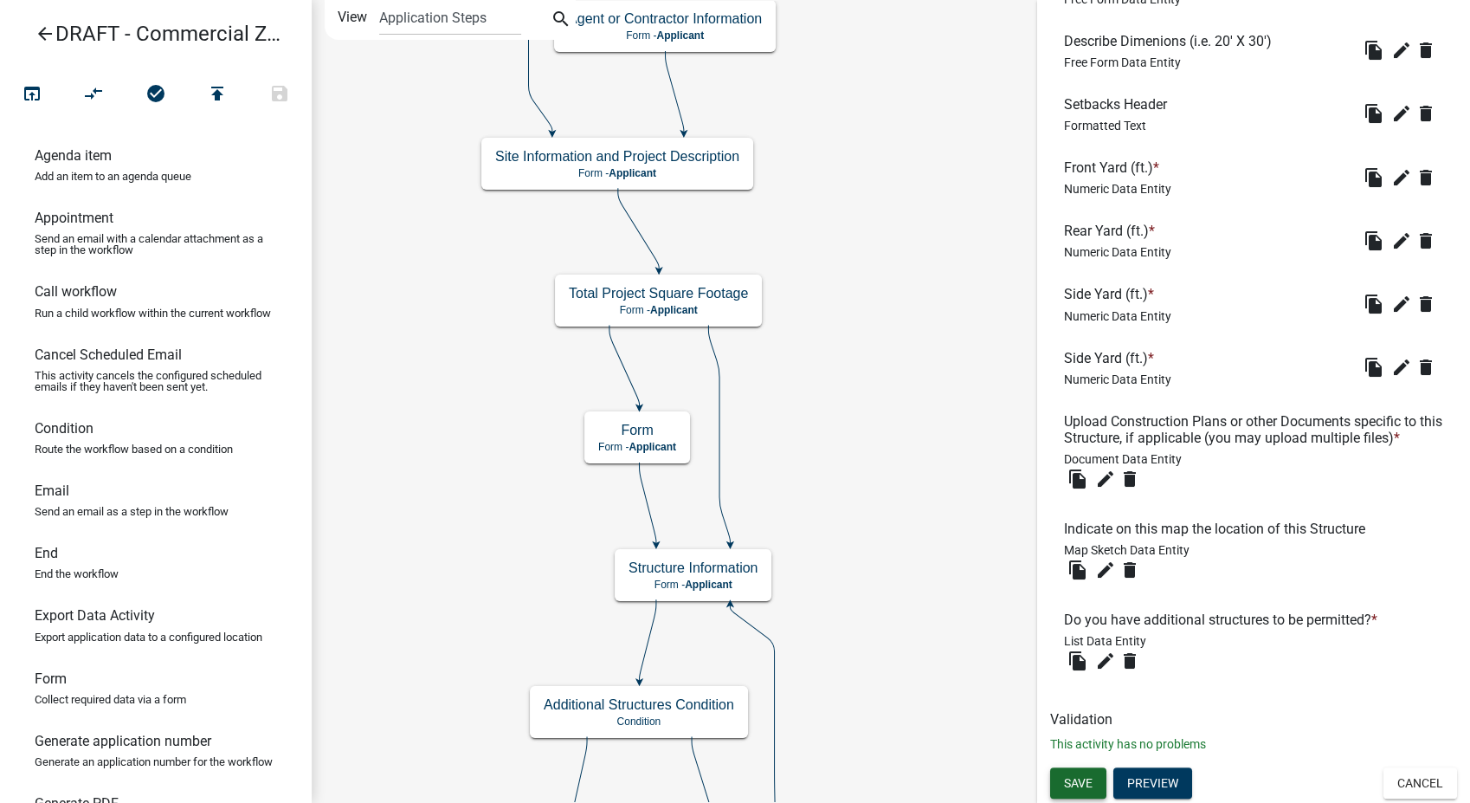
click at [1065, 781] on span "Save" at bounding box center [1078, 782] width 29 height 14
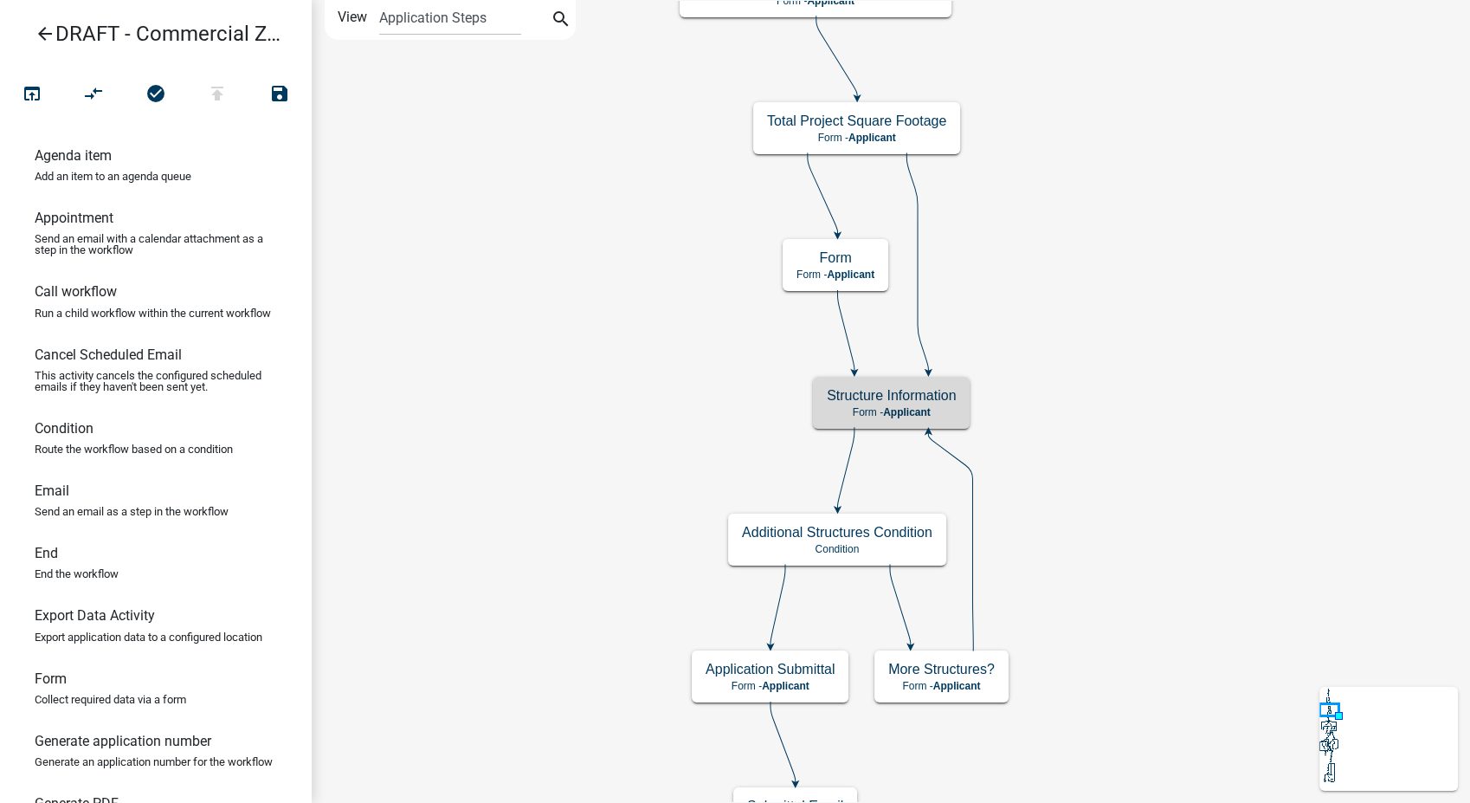
scroll to position [0, 0]
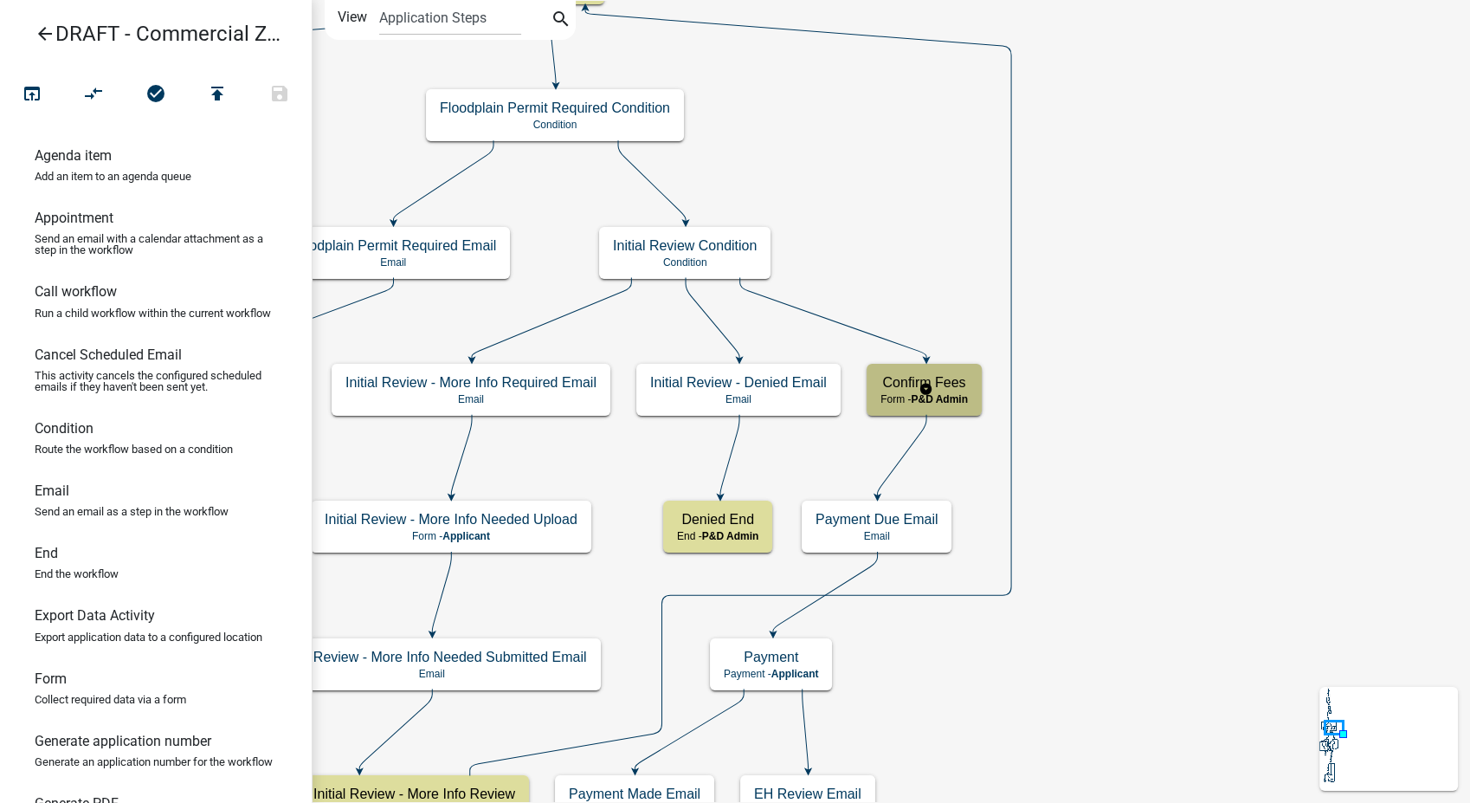
click at [978, 384] on div "Confirm Fees Form - P&D Admin" at bounding box center [924, 390] width 115 height 52
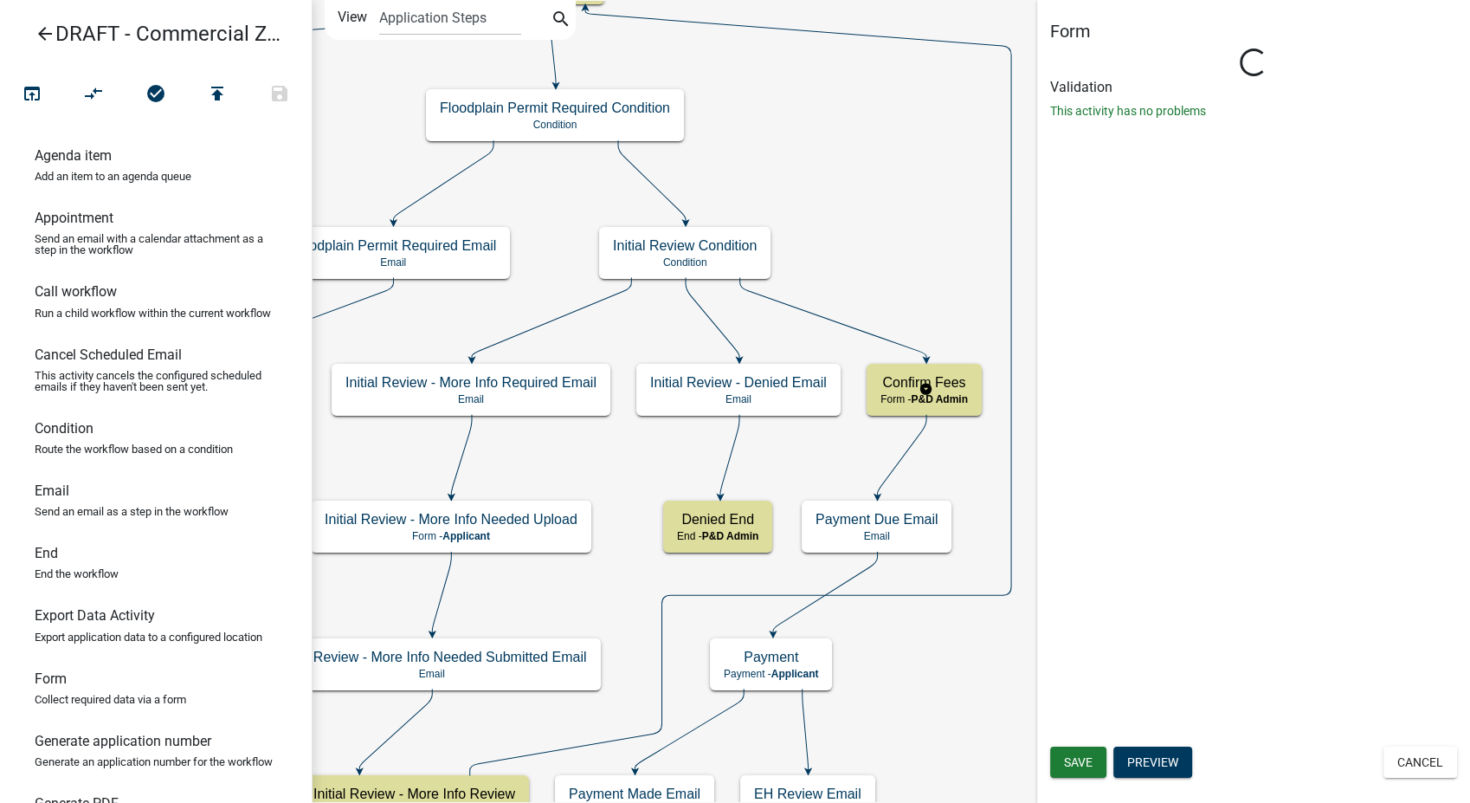
select select "1D7849C7-47D0-45C1-BB15-B11DE66EF8E1"
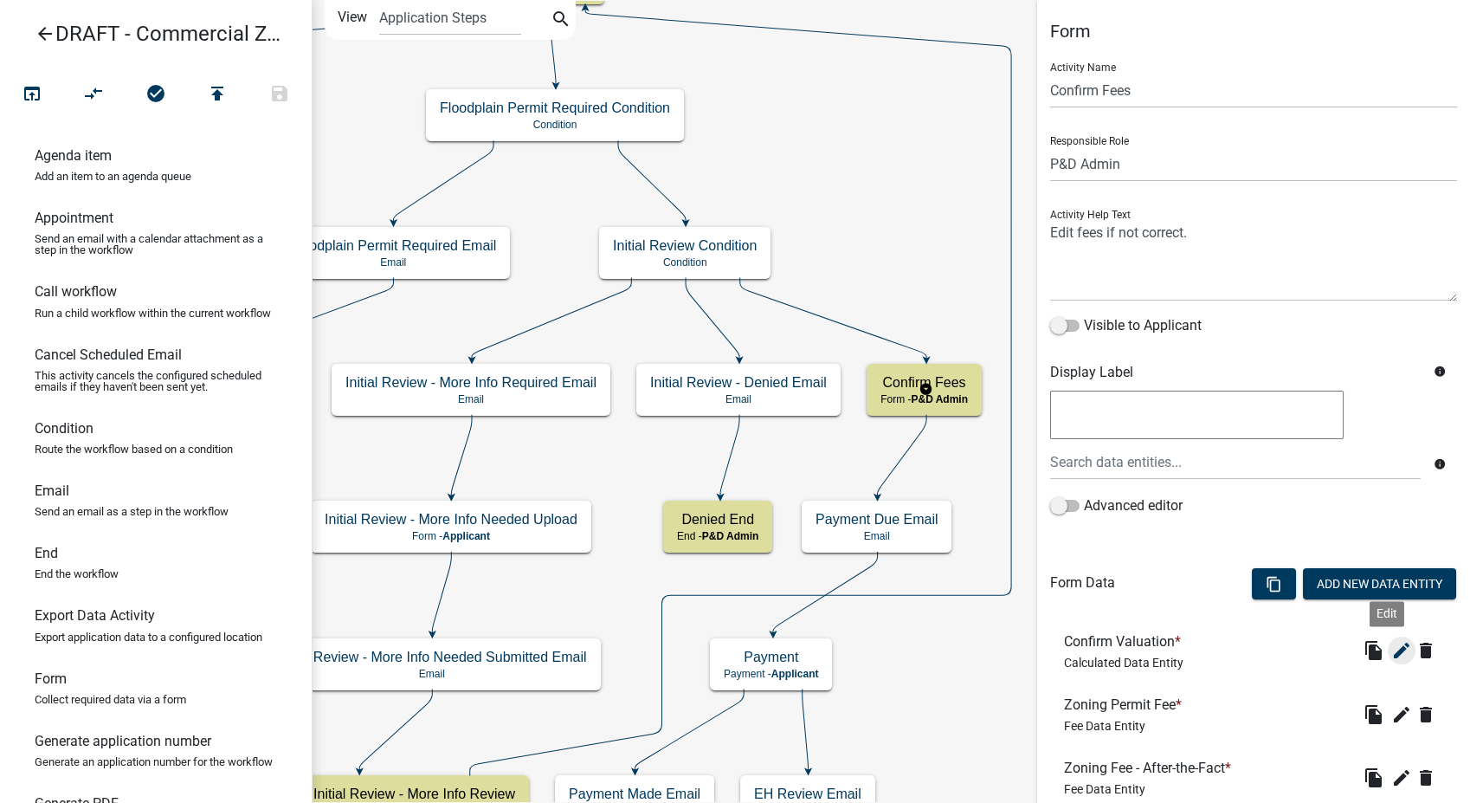
click at [1391, 652] on icon "edit" at bounding box center [1401, 650] width 21 height 21
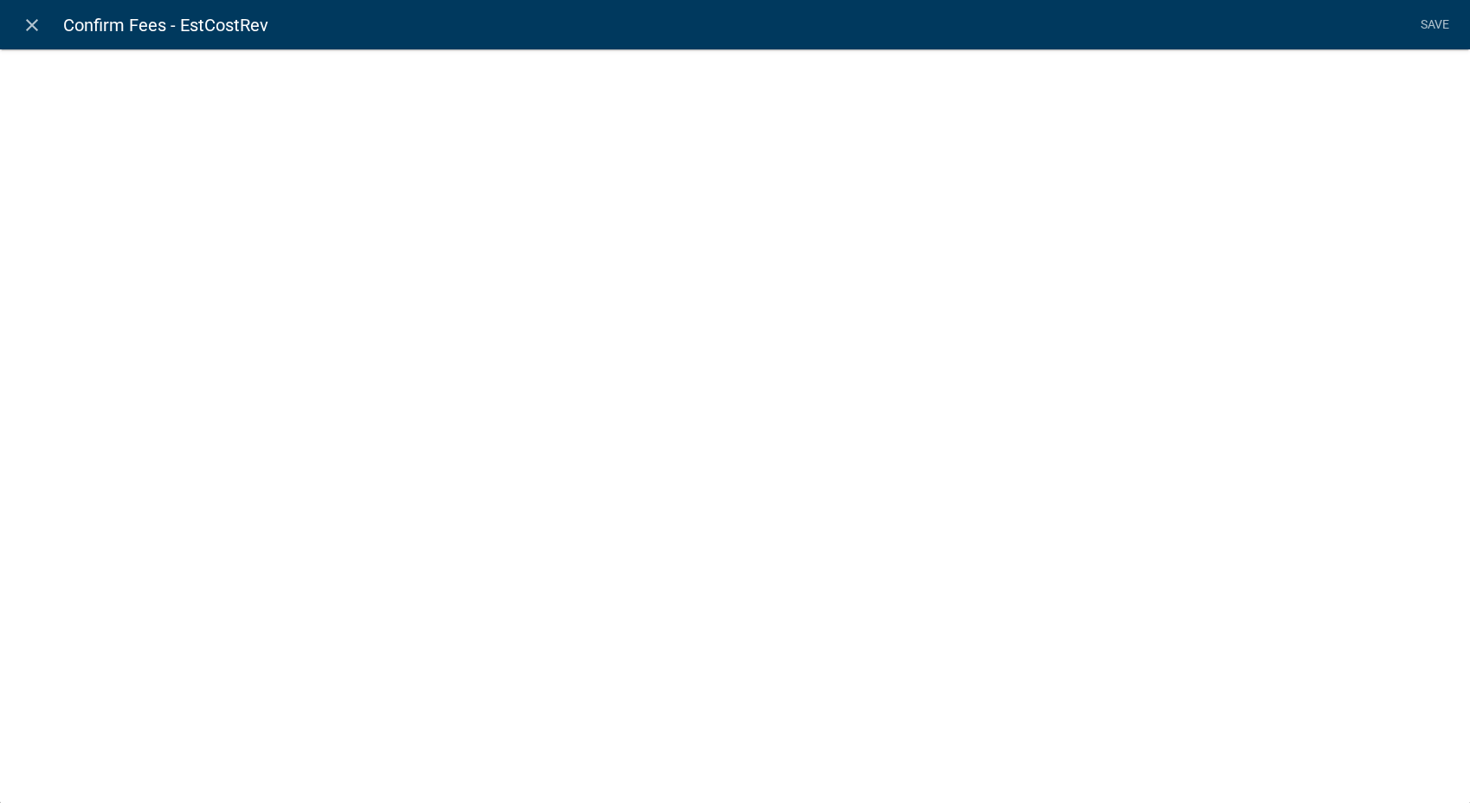
select select "calculated-value"
select select "2"
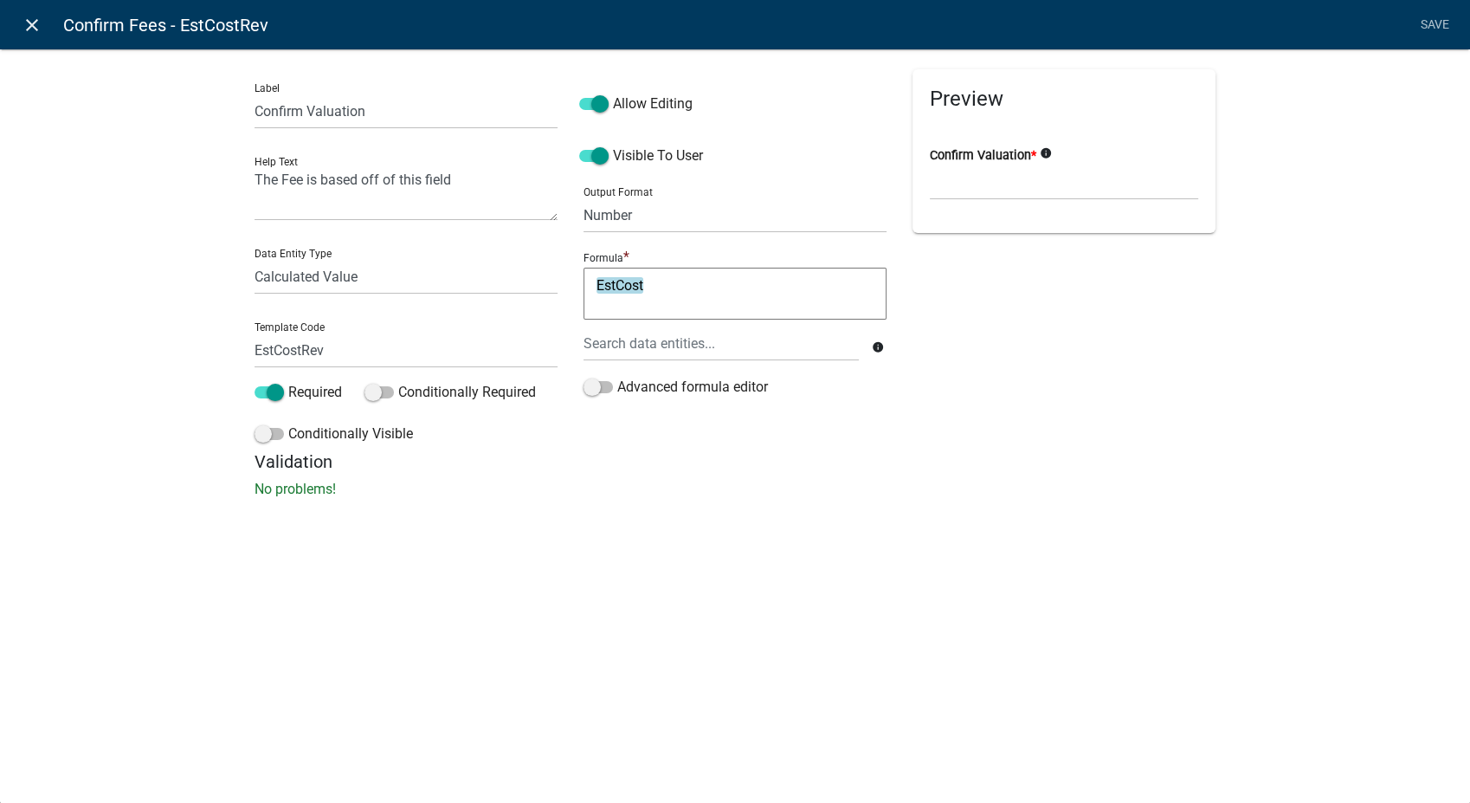
click at [30, 30] on icon "close" at bounding box center [32, 25] width 21 height 21
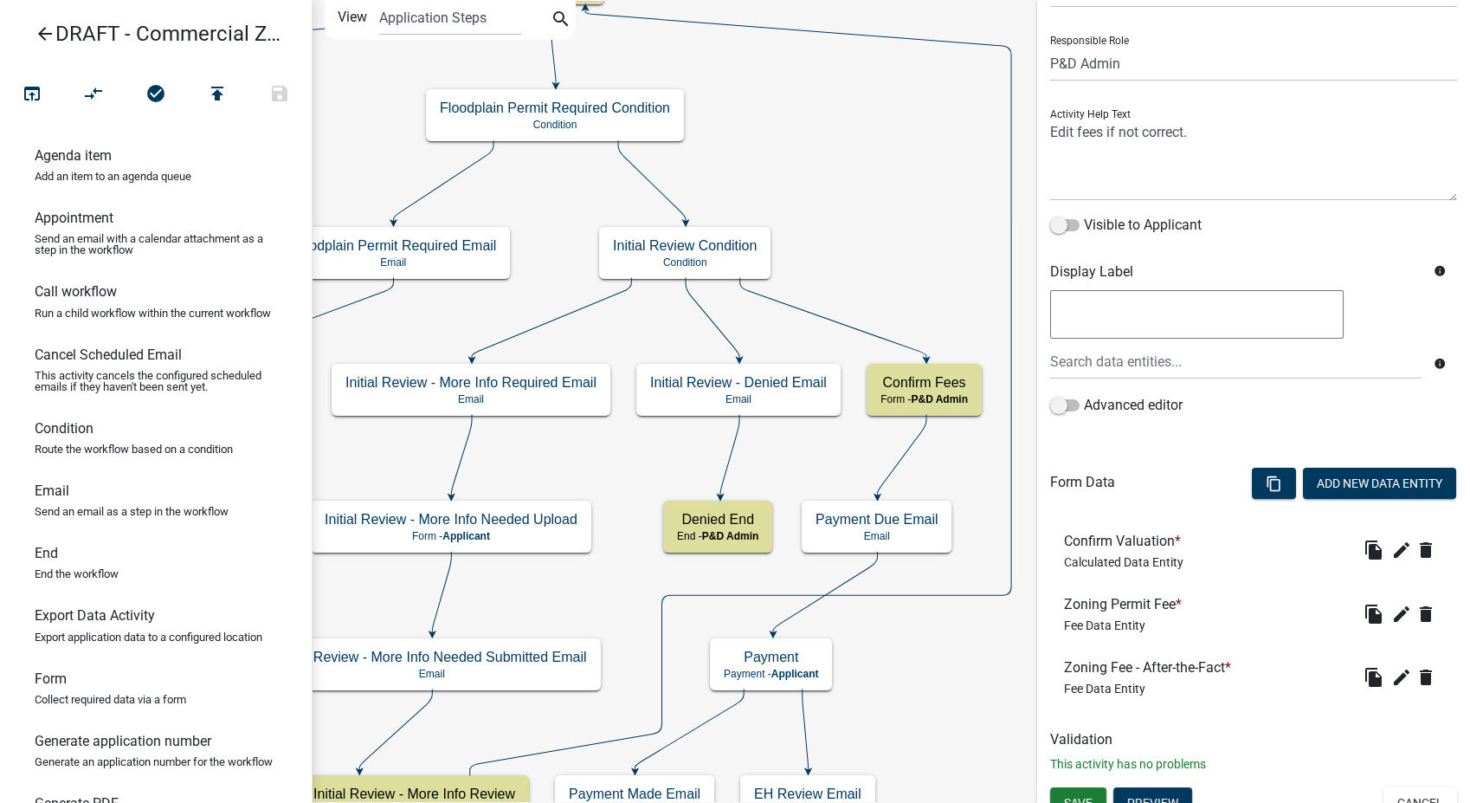
scroll to position [119, 0]
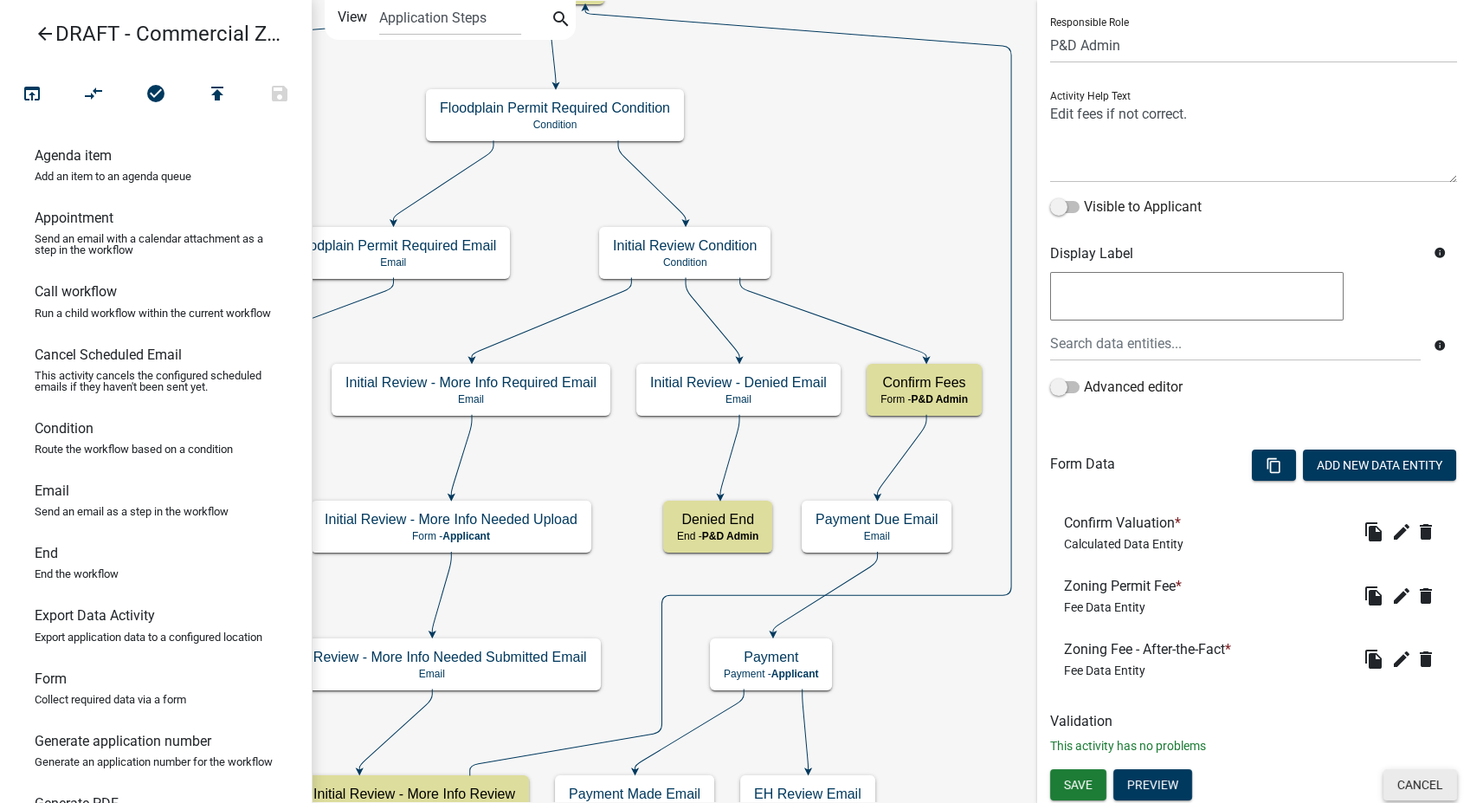
click at [1384, 786] on button "Cancel" at bounding box center [1421, 784] width 74 height 31
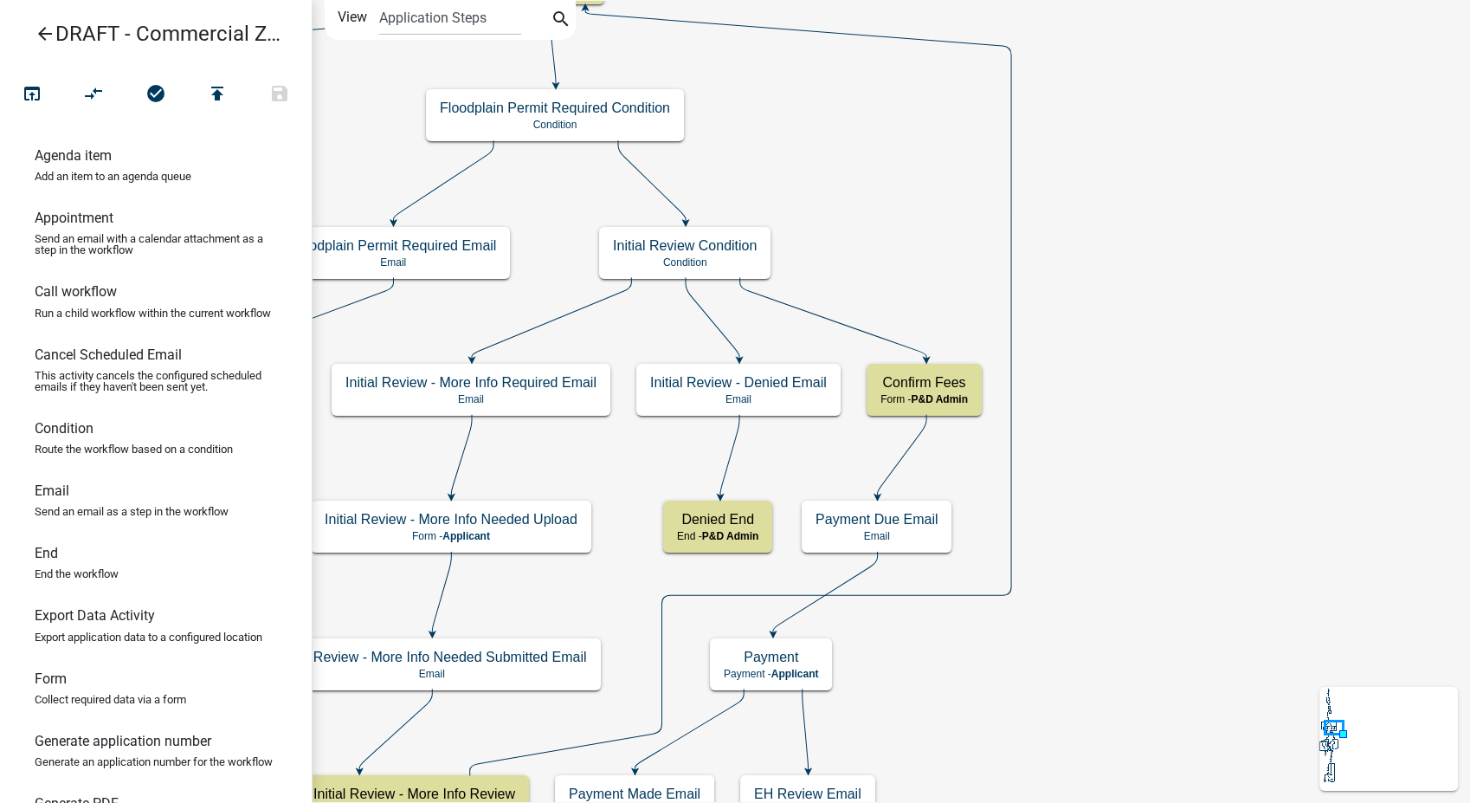
scroll to position [0, 0]
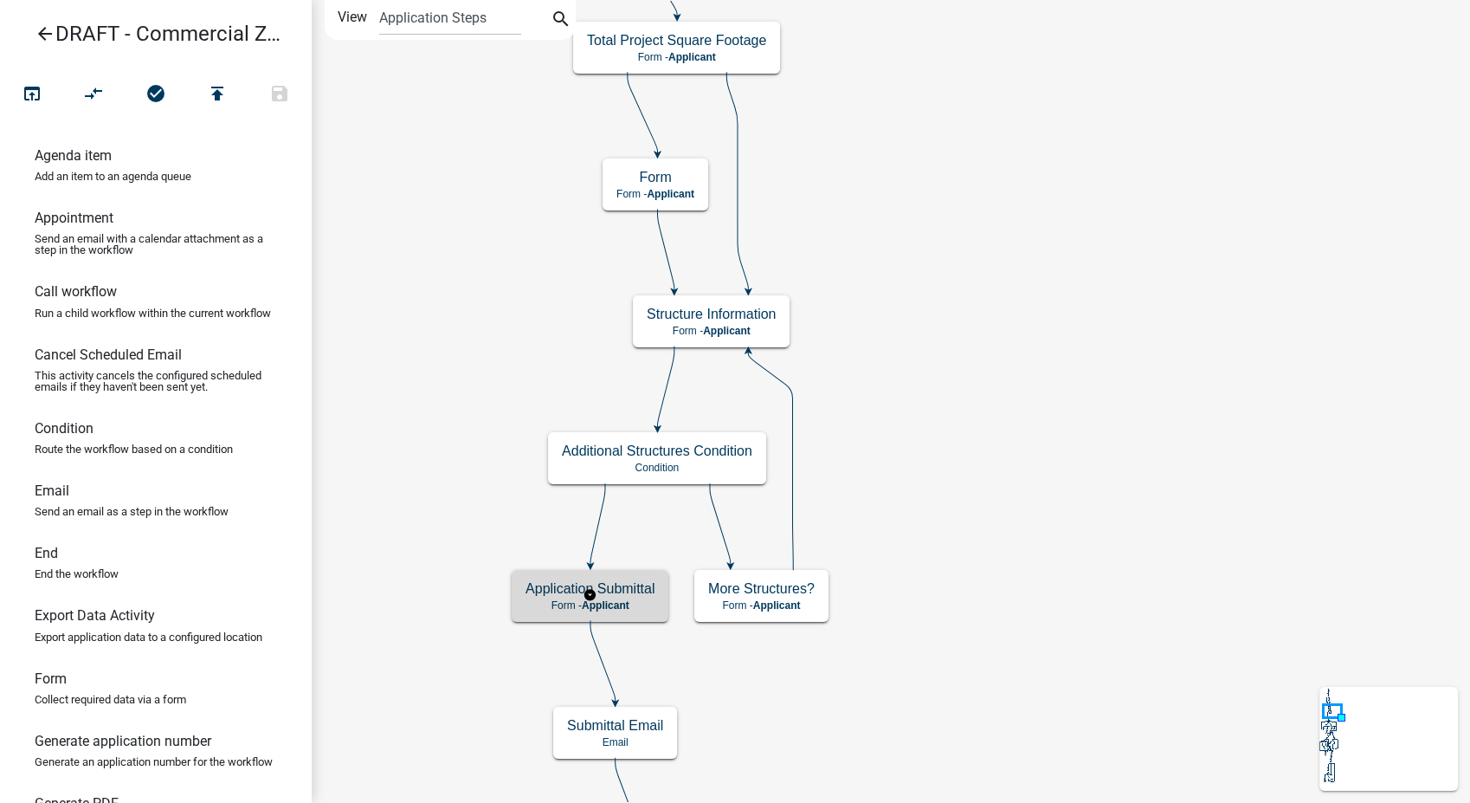
click at [550, 614] on div "Application Submittal Form - Applicant" at bounding box center [590, 596] width 157 height 52
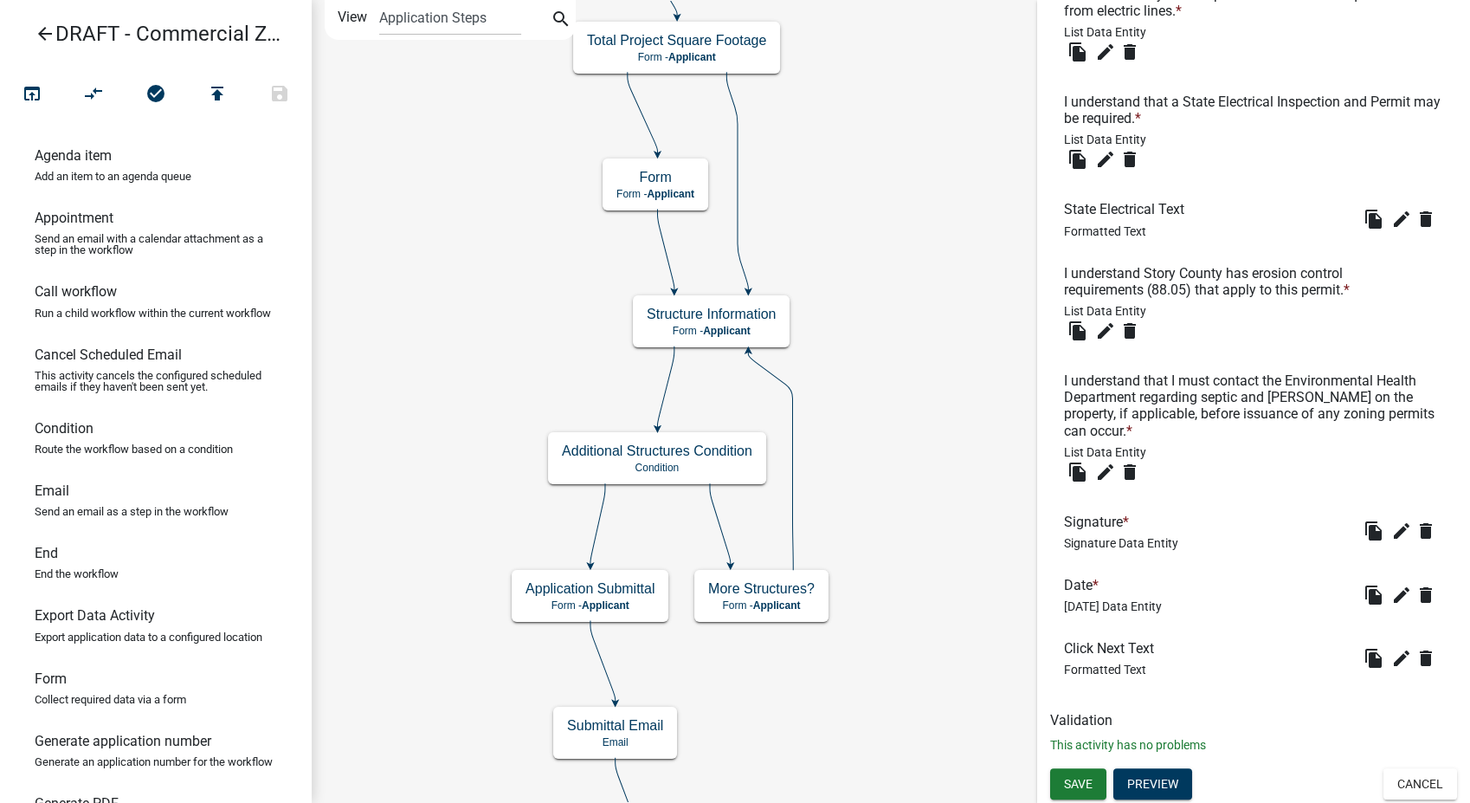
scroll to position [859, 0]
click at [1409, 785] on button "Cancel" at bounding box center [1421, 783] width 74 height 31
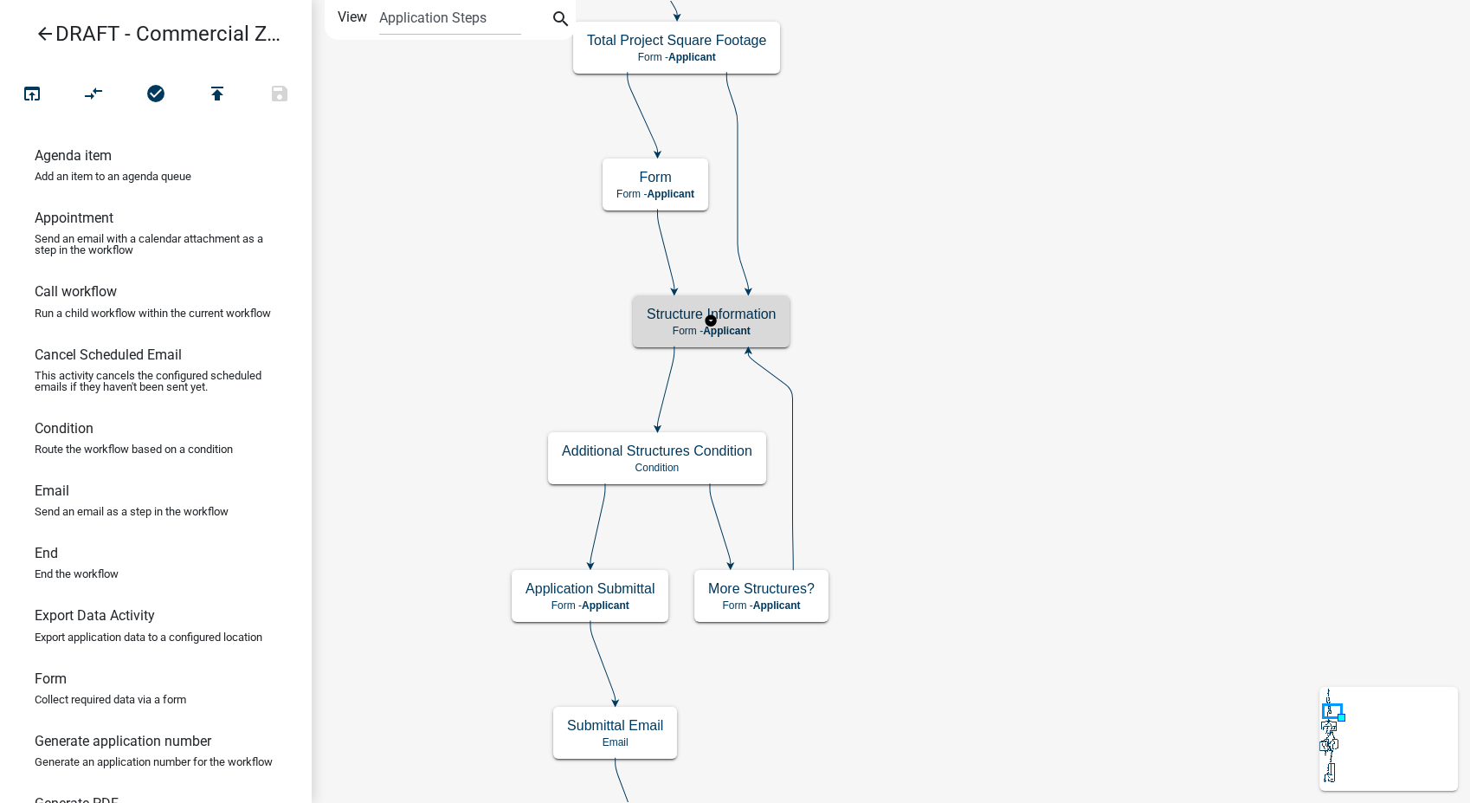
click at [752, 316] on h5 "Structure Information" at bounding box center [711, 314] width 129 height 16
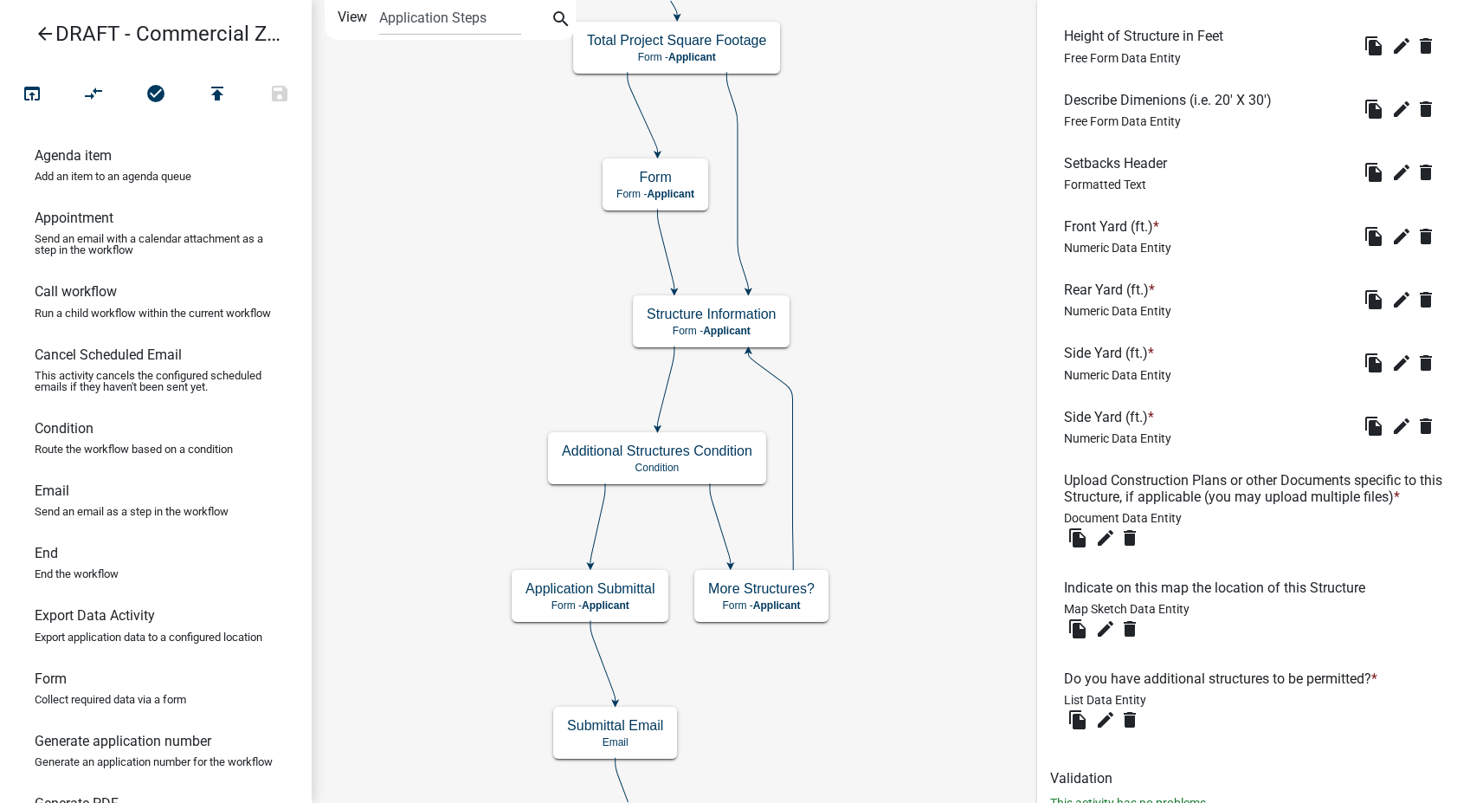
scroll to position [1525, 0]
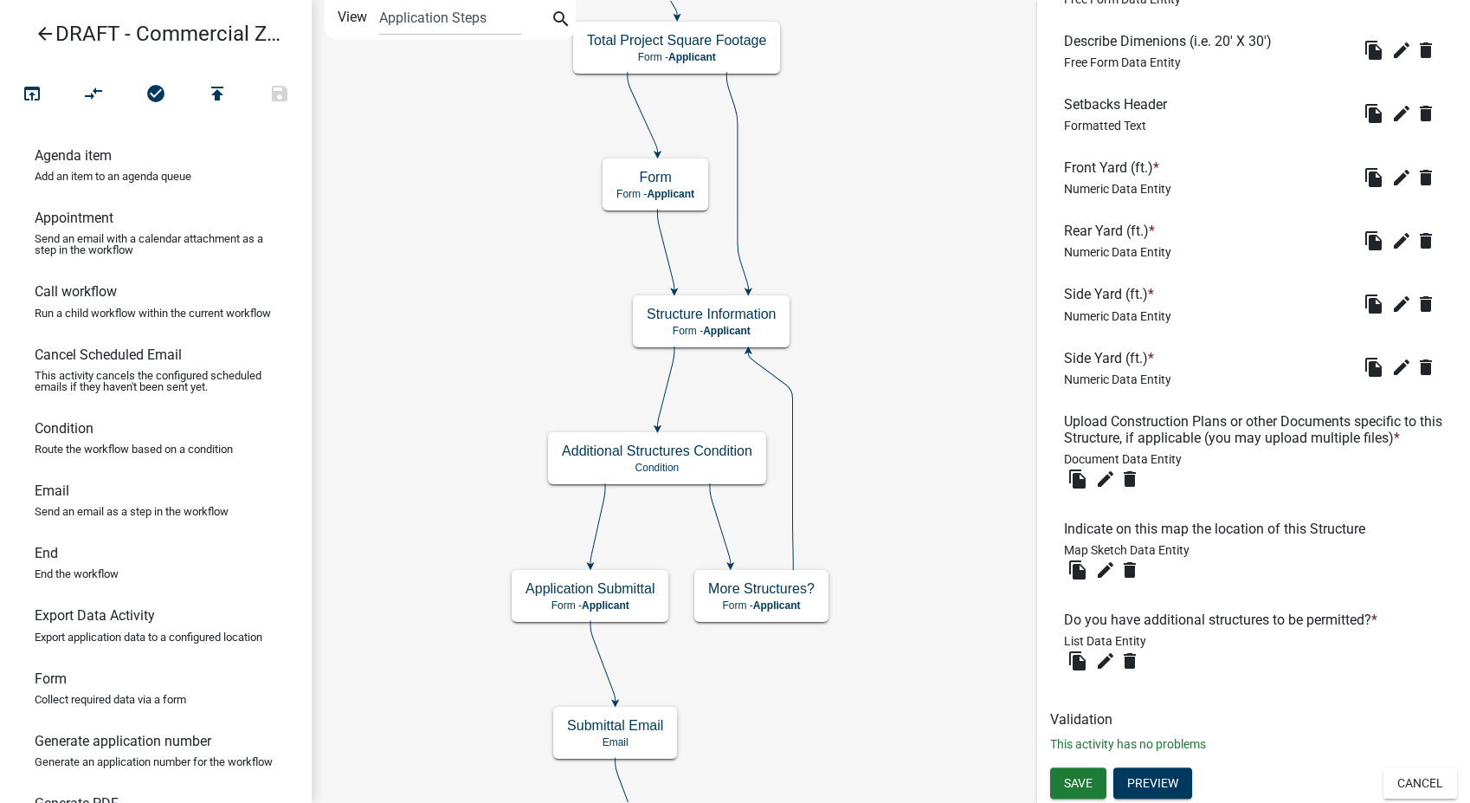
click at [1396, 801] on div "Save Preview Cancel" at bounding box center [1253, 784] width 433 height 35
click at [1407, 787] on button "Cancel" at bounding box center [1421, 782] width 74 height 31
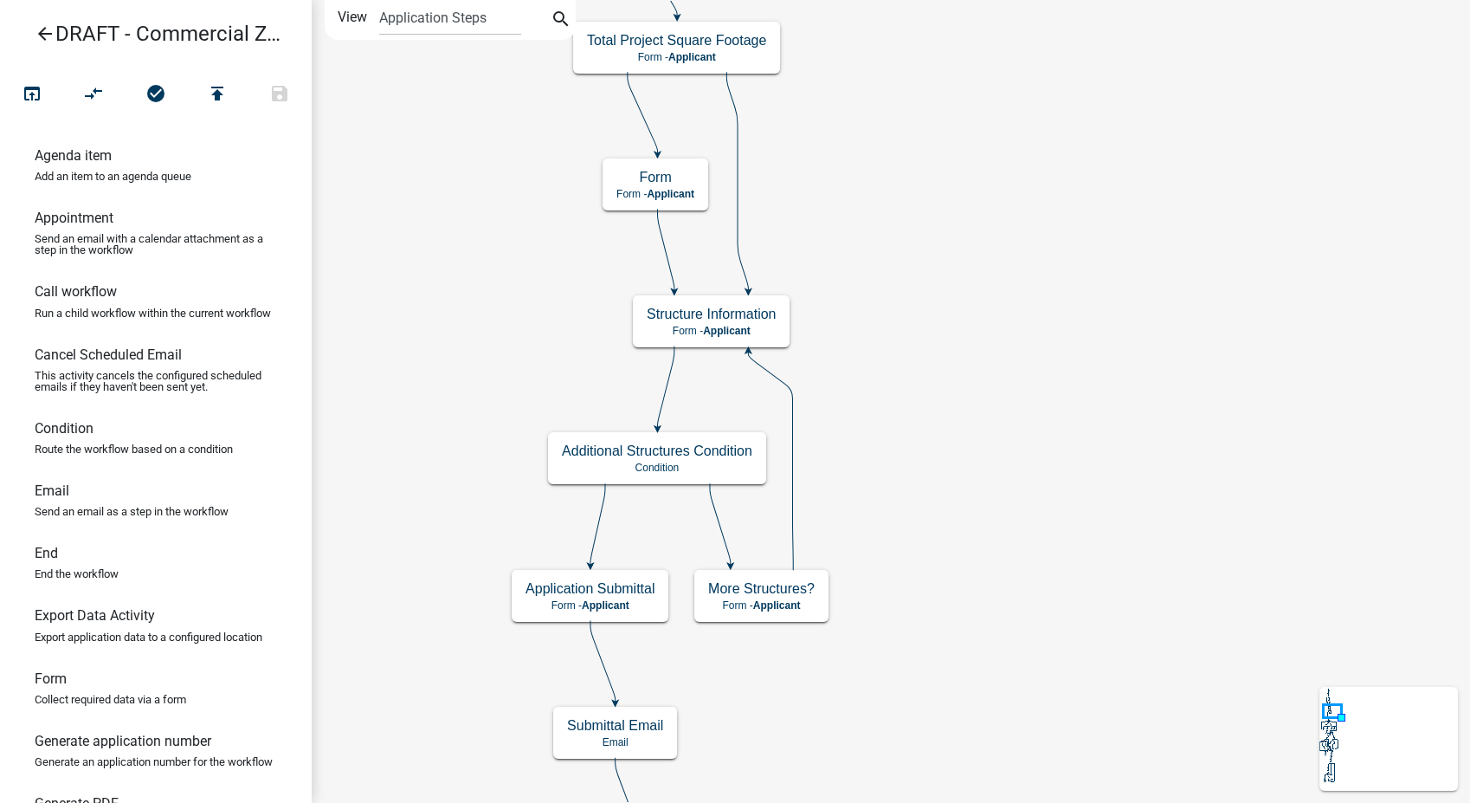
scroll to position [0, 0]
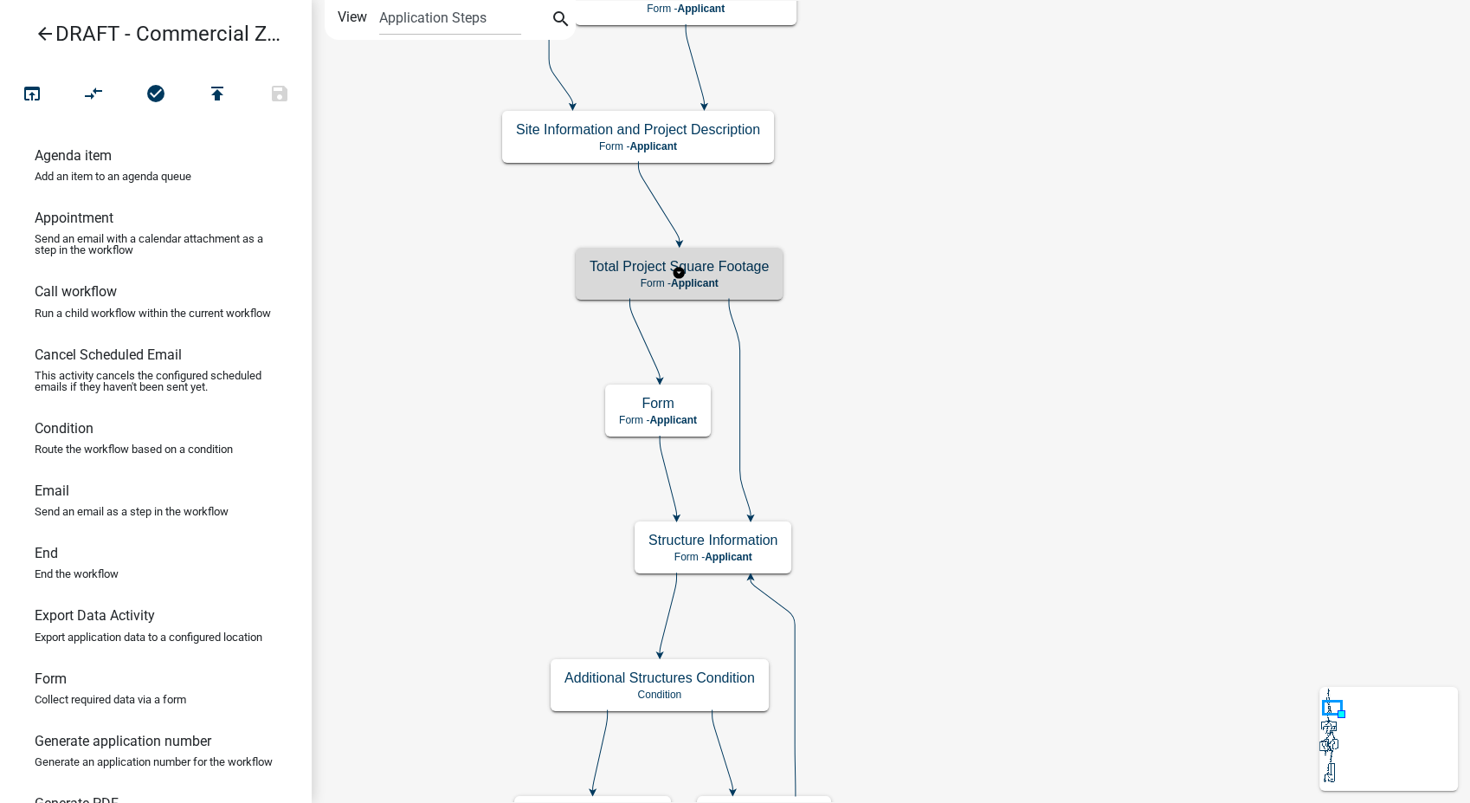
click at [756, 285] on p "Form - Applicant" at bounding box center [679, 283] width 179 height 12
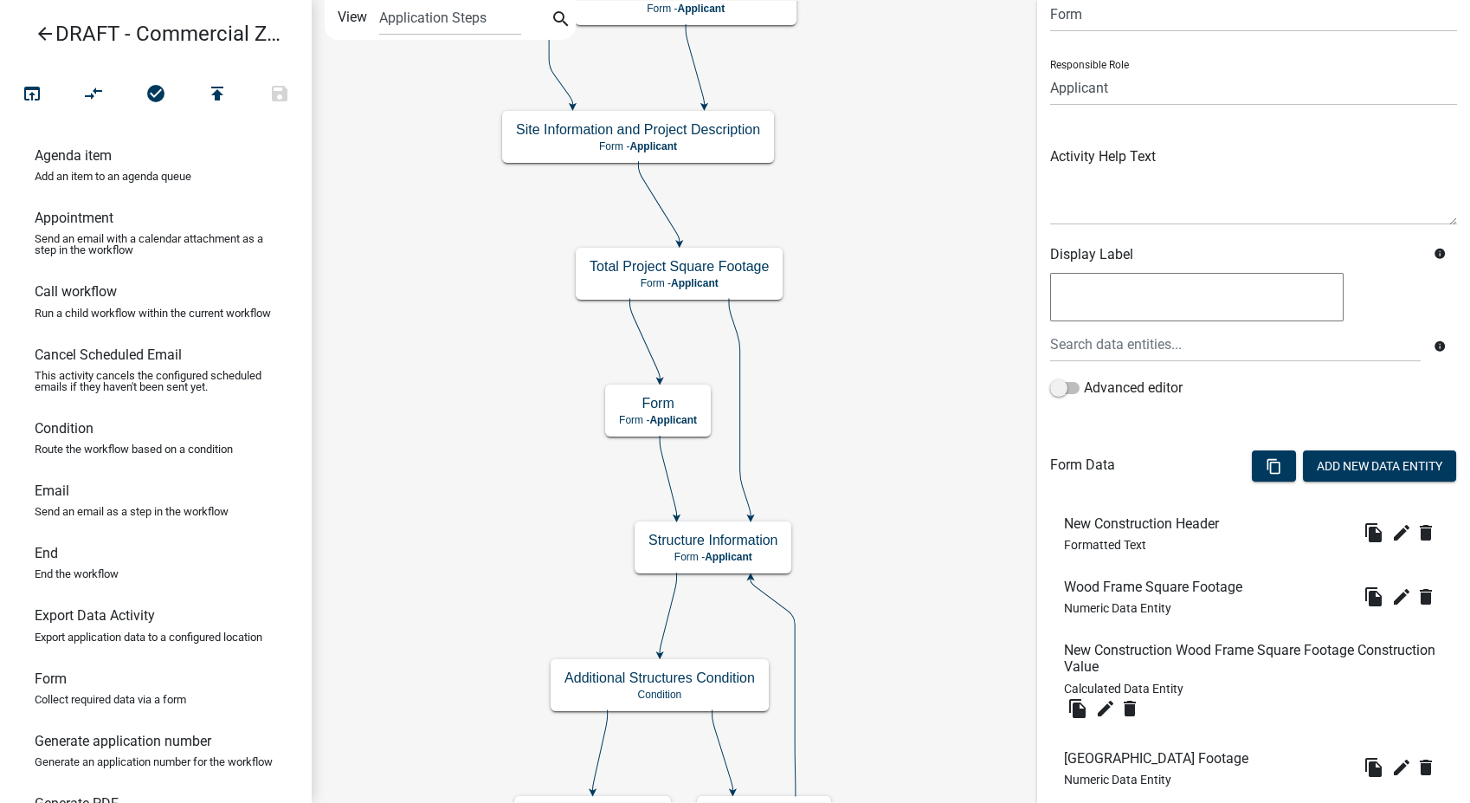
scroll to position [192, 0]
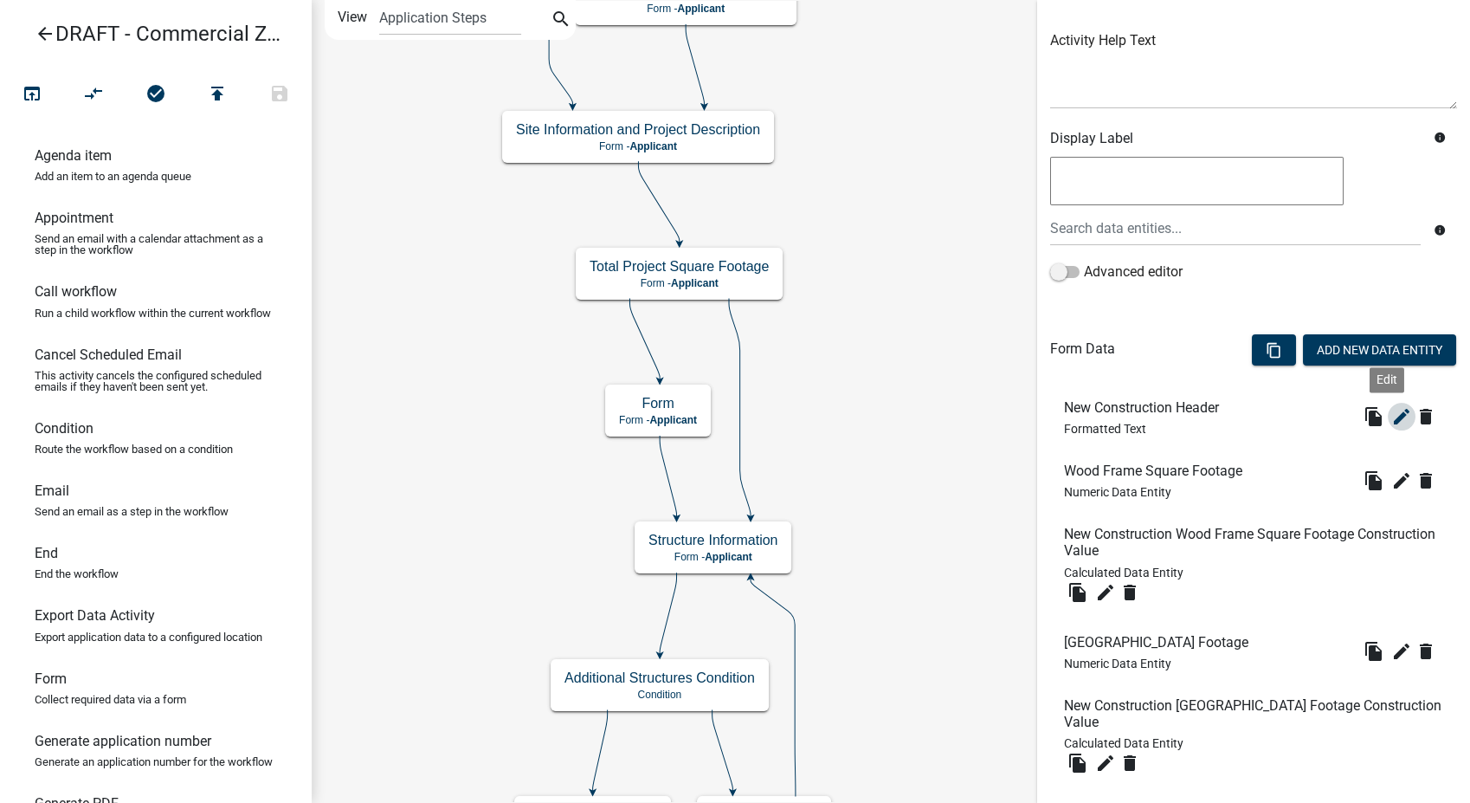
click at [1391, 417] on icon "edit" at bounding box center [1401, 416] width 21 height 21
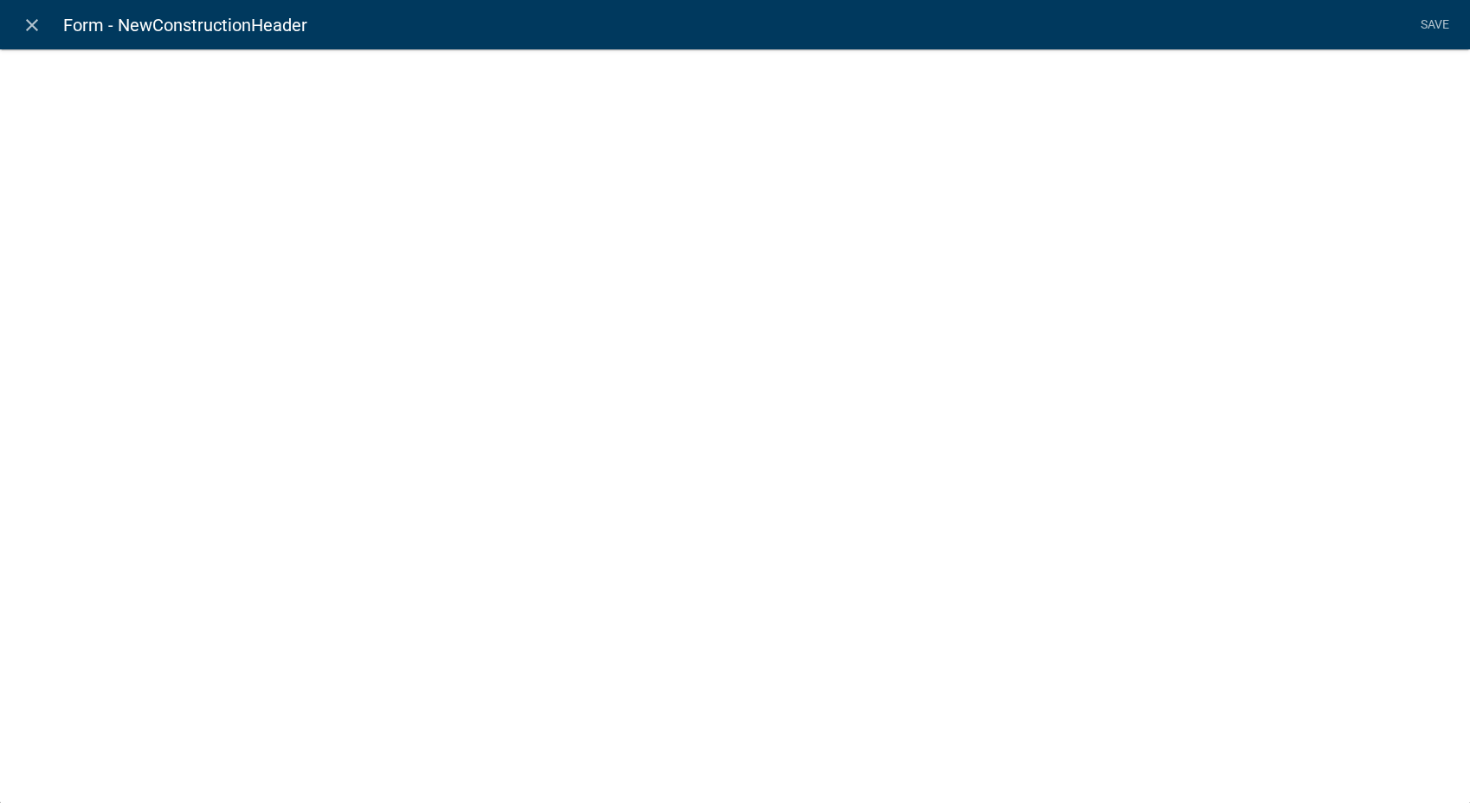
select select "rich-text"
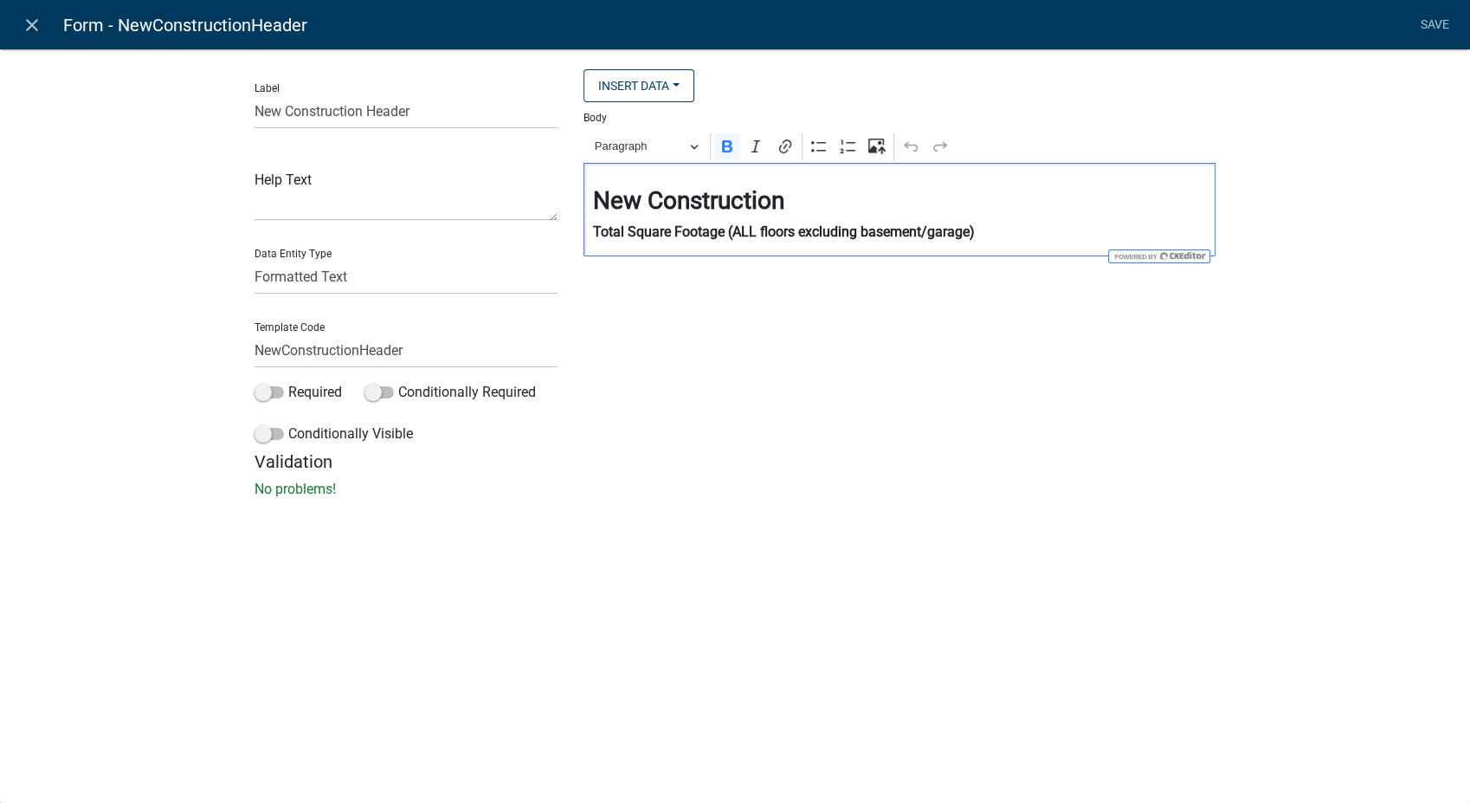
click at [973, 231] on strong "Total Square Footage (ALL floors excluding basement/garage)" at bounding box center [784, 231] width 382 height 16
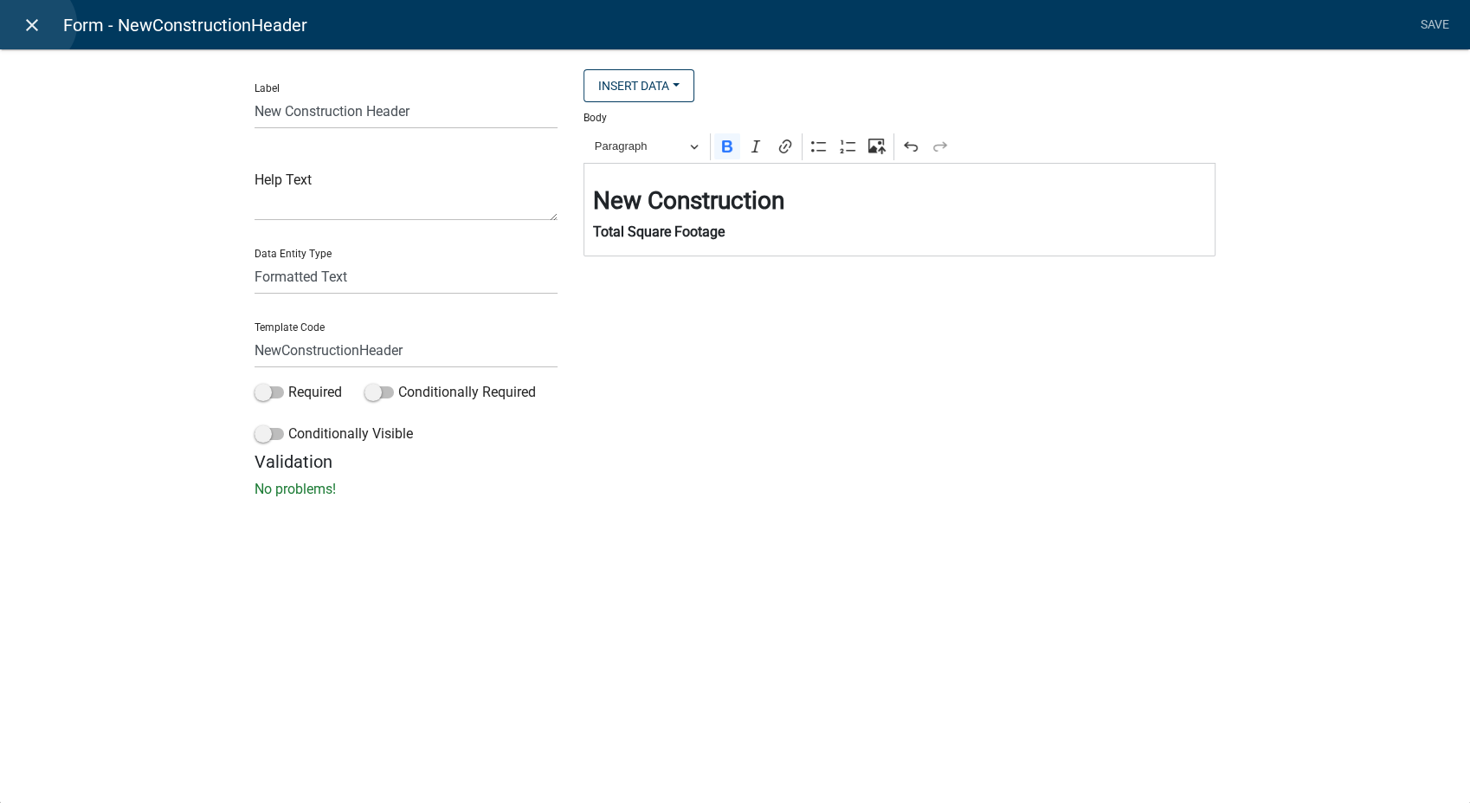
click at [33, 24] on icon "close" at bounding box center [32, 25] width 21 height 21
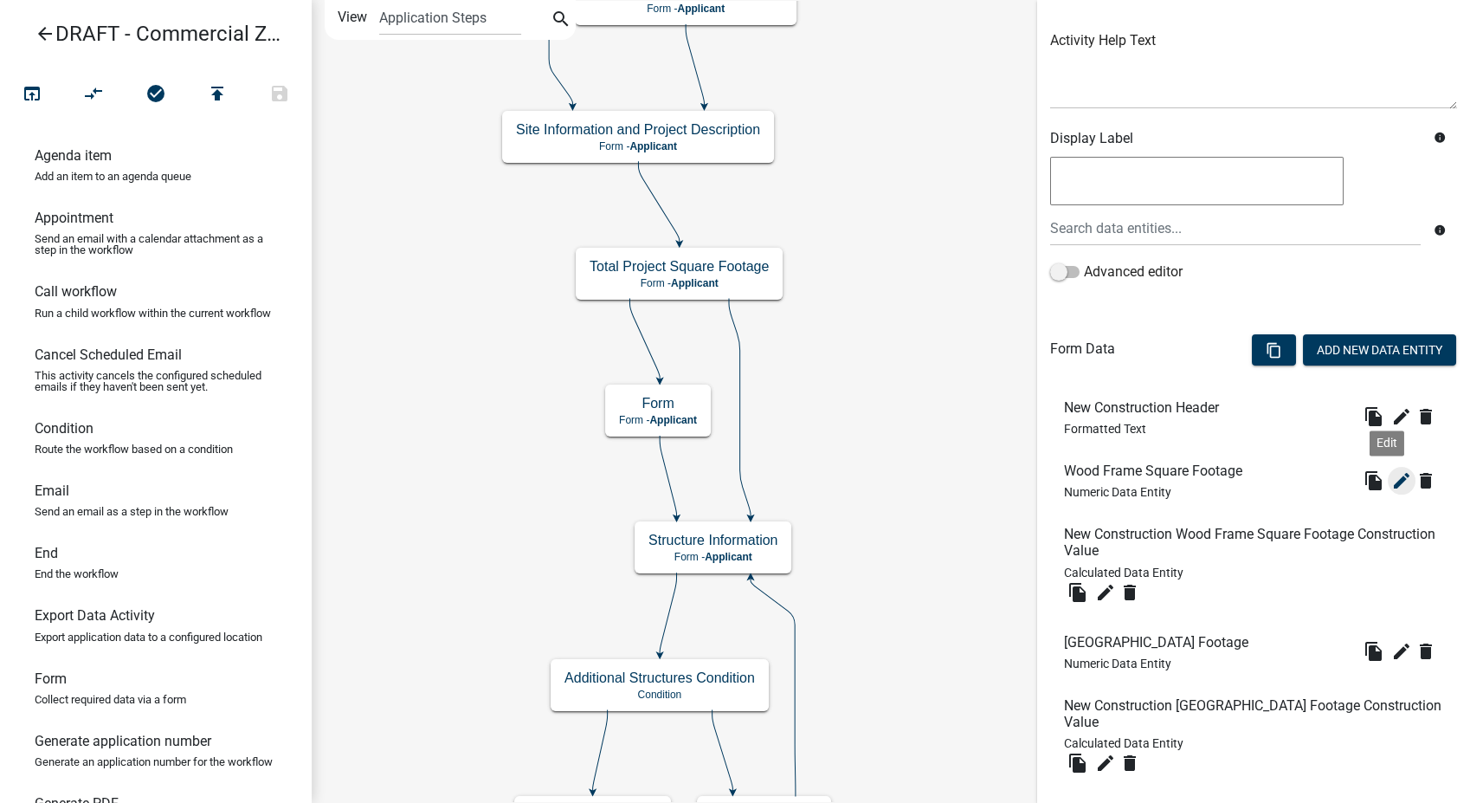
click at [1391, 476] on icon "edit" at bounding box center [1401, 480] width 21 height 21
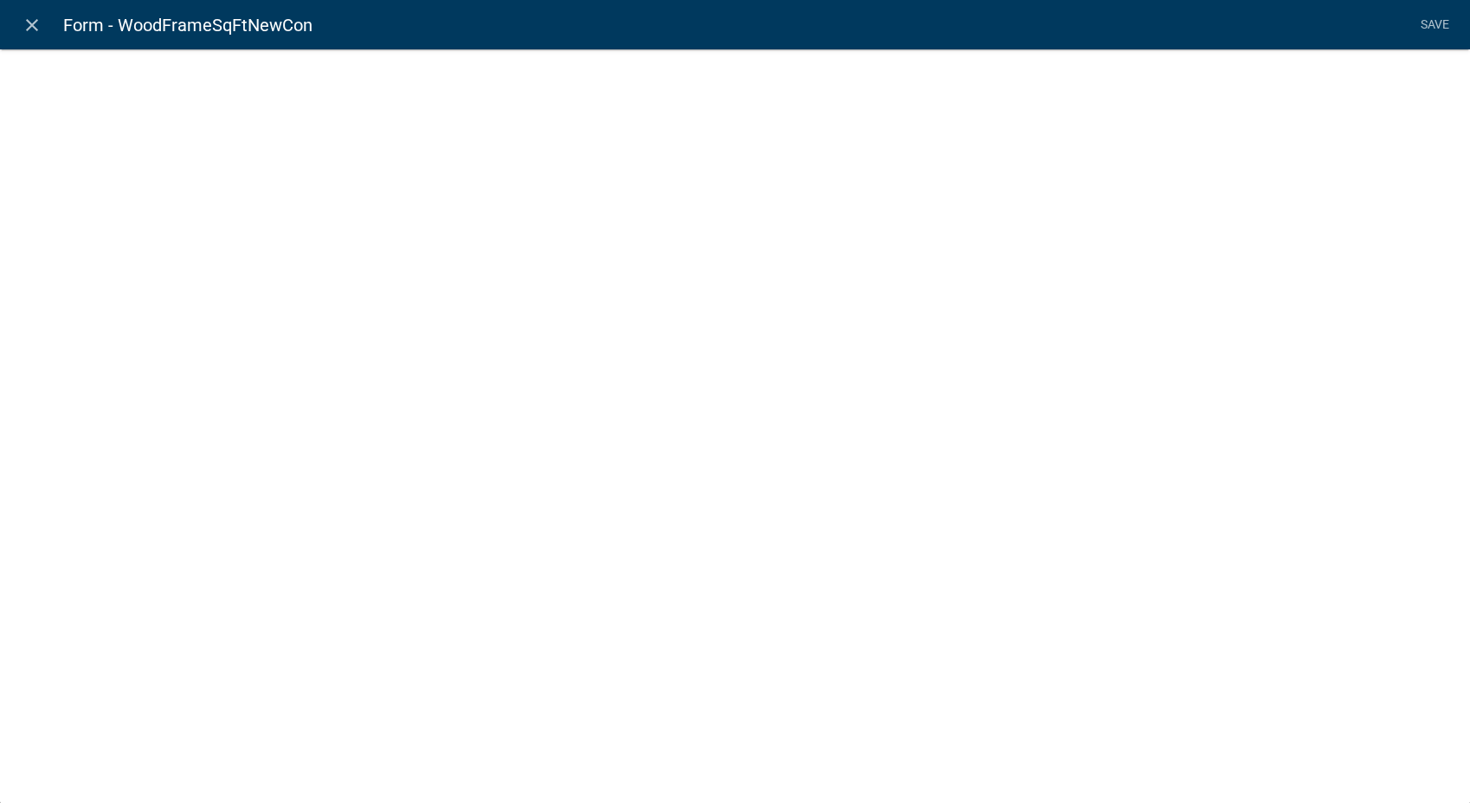
select select "numeric-data"
select select
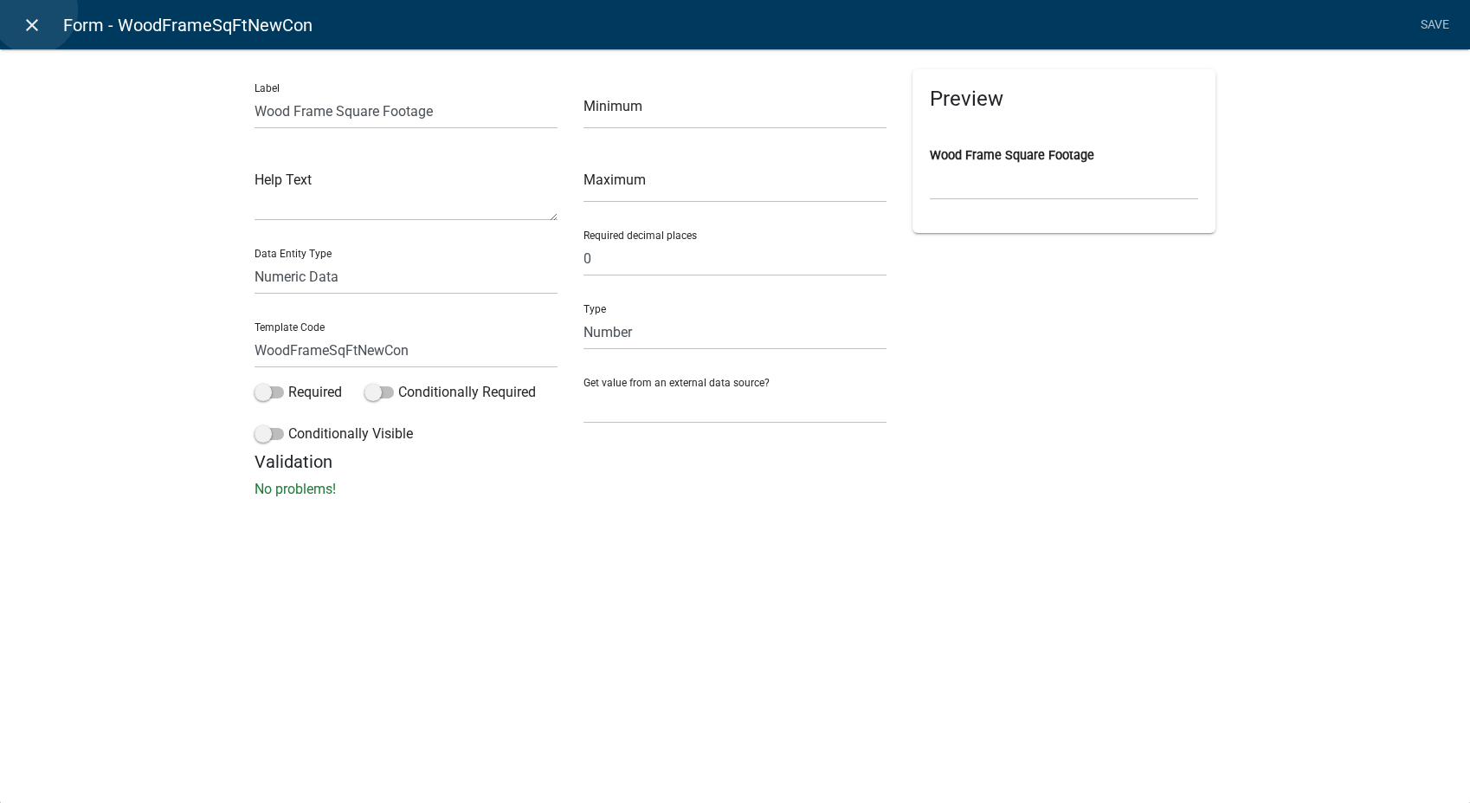
click at [34, 10] on link "close" at bounding box center [31, 24] width 35 height 35
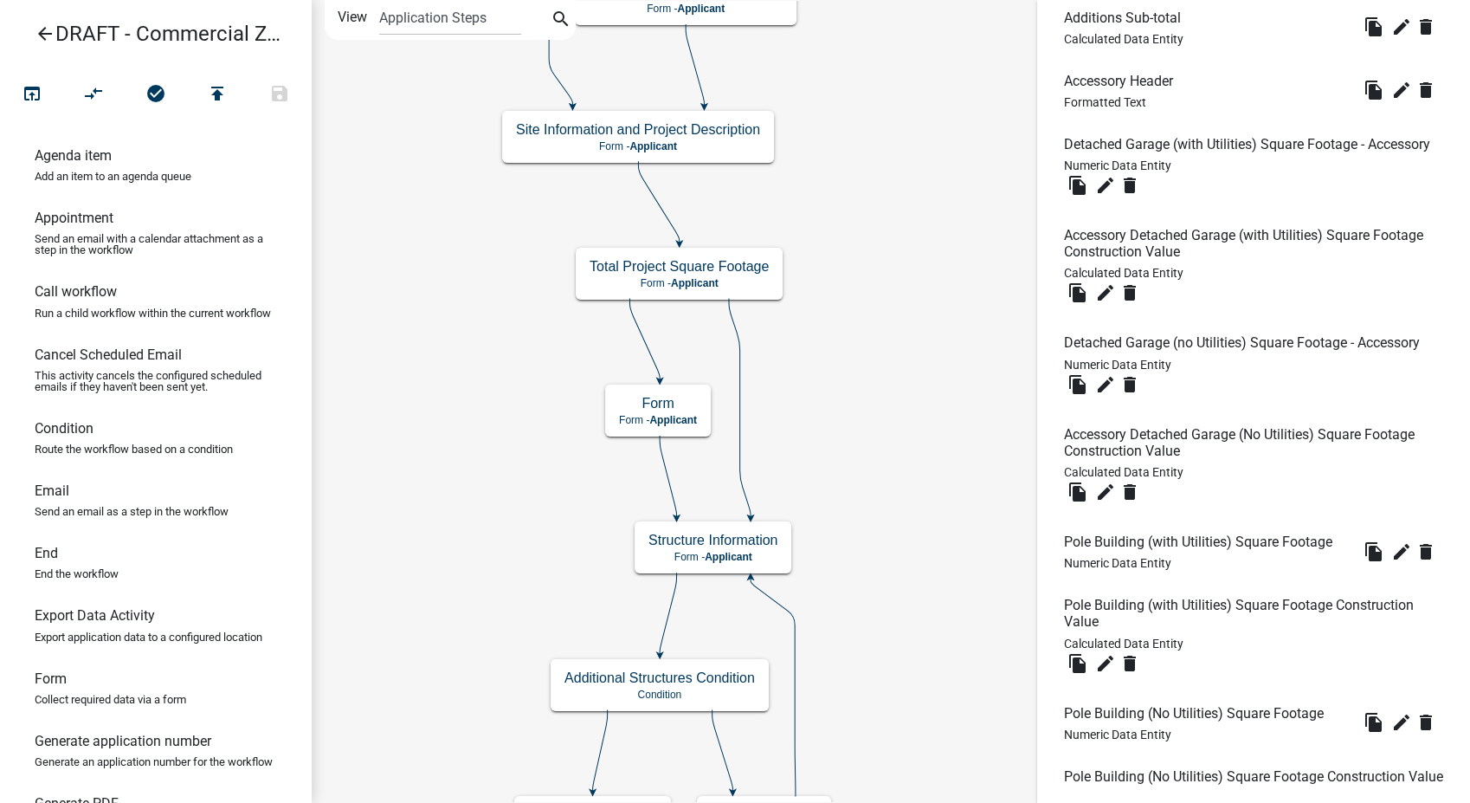
scroll to position [6560, 0]
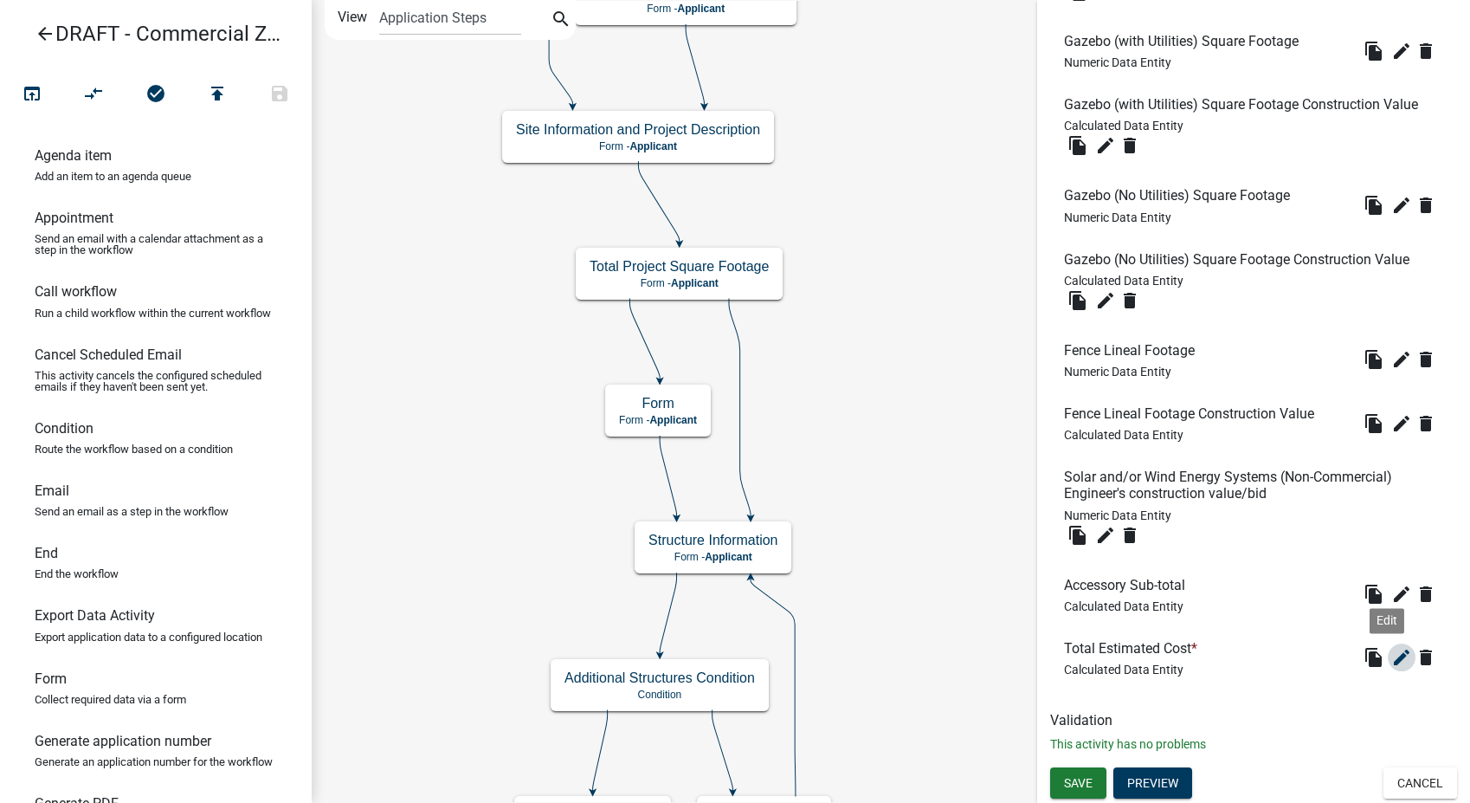
click at [1393, 656] on icon "edit" at bounding box center [1401, 657] width 21 height 21
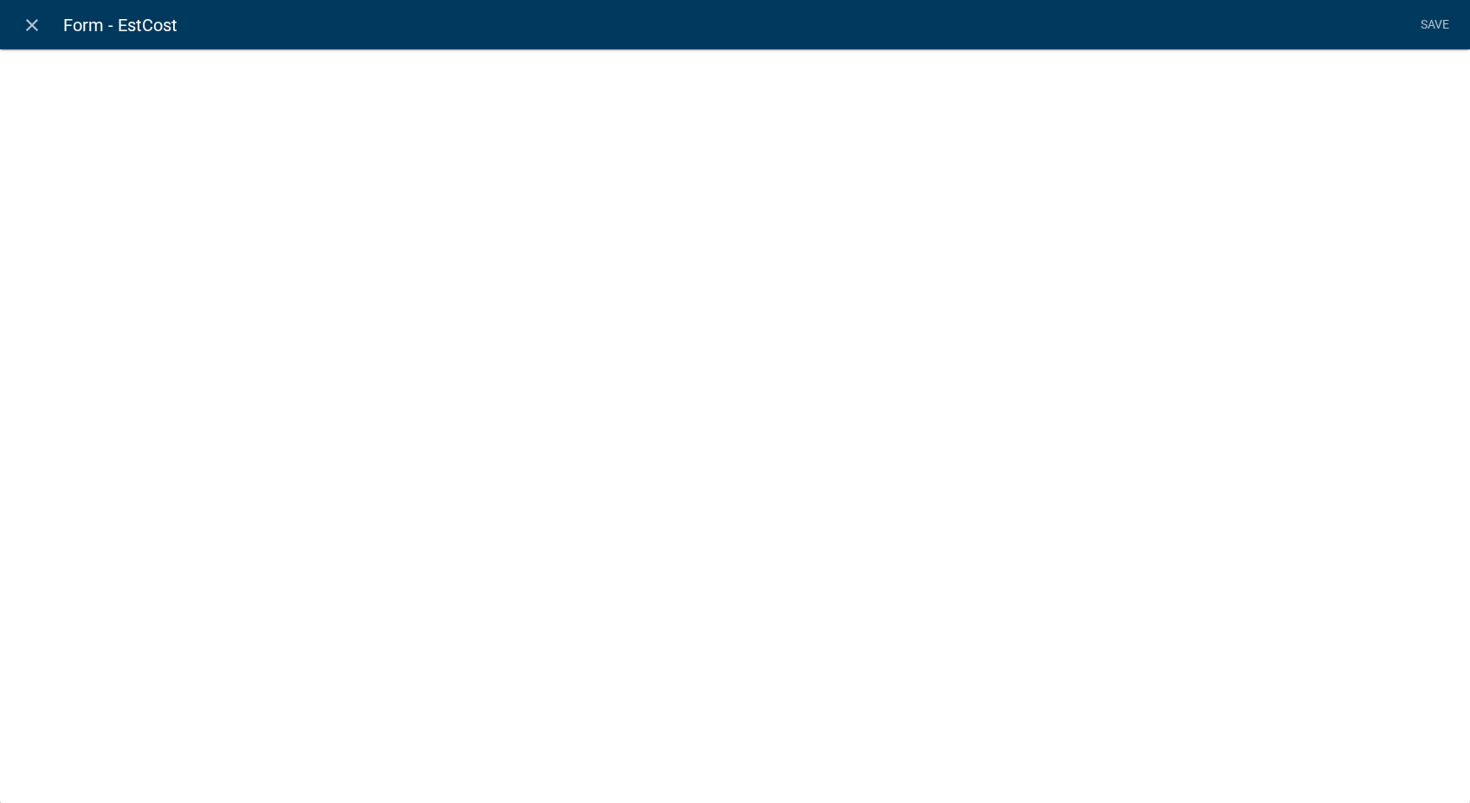
select select "calculated-value"
select select "2"
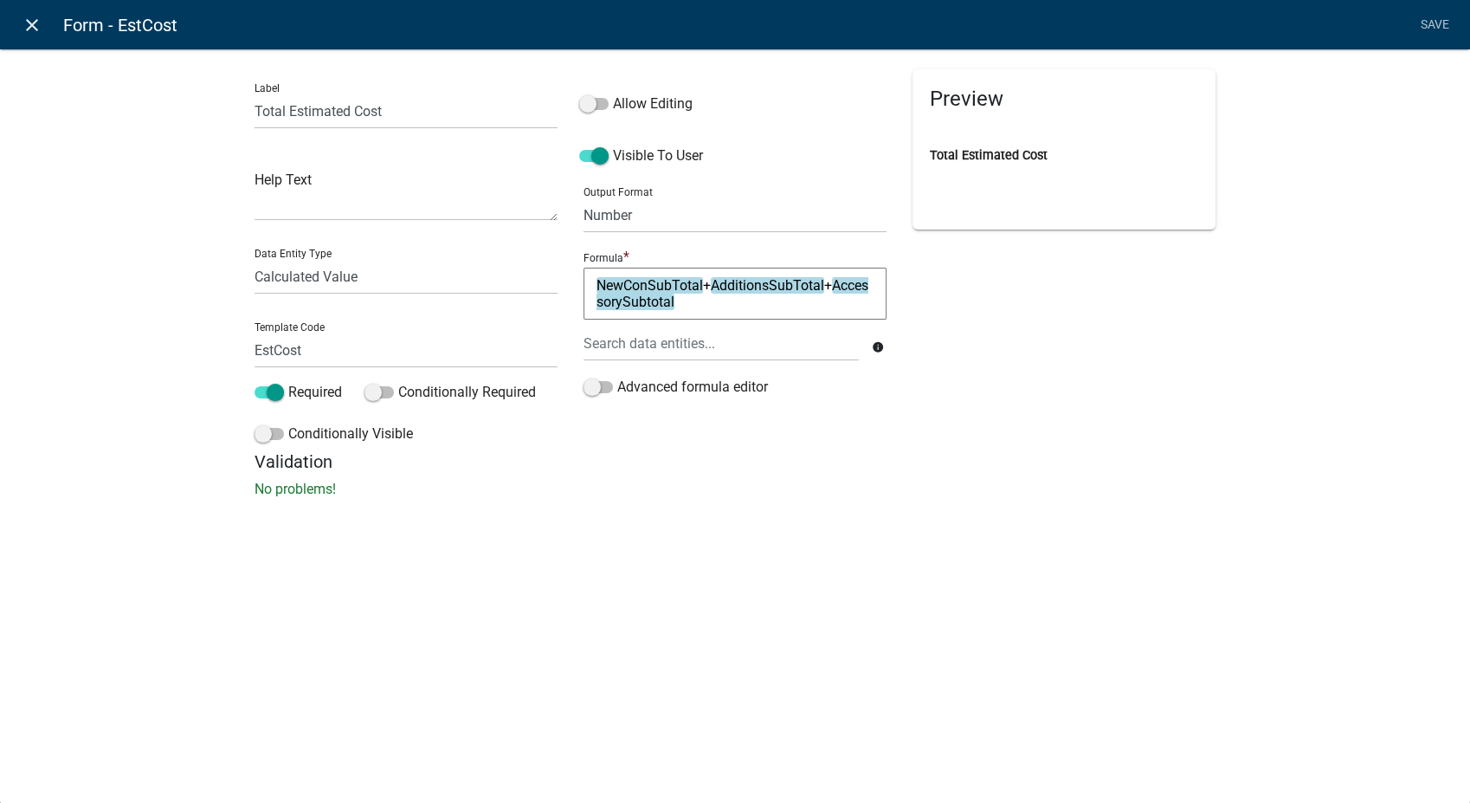
click at [39, 29] on icon "close" at bounding box center [32, 25] width 21 height 21
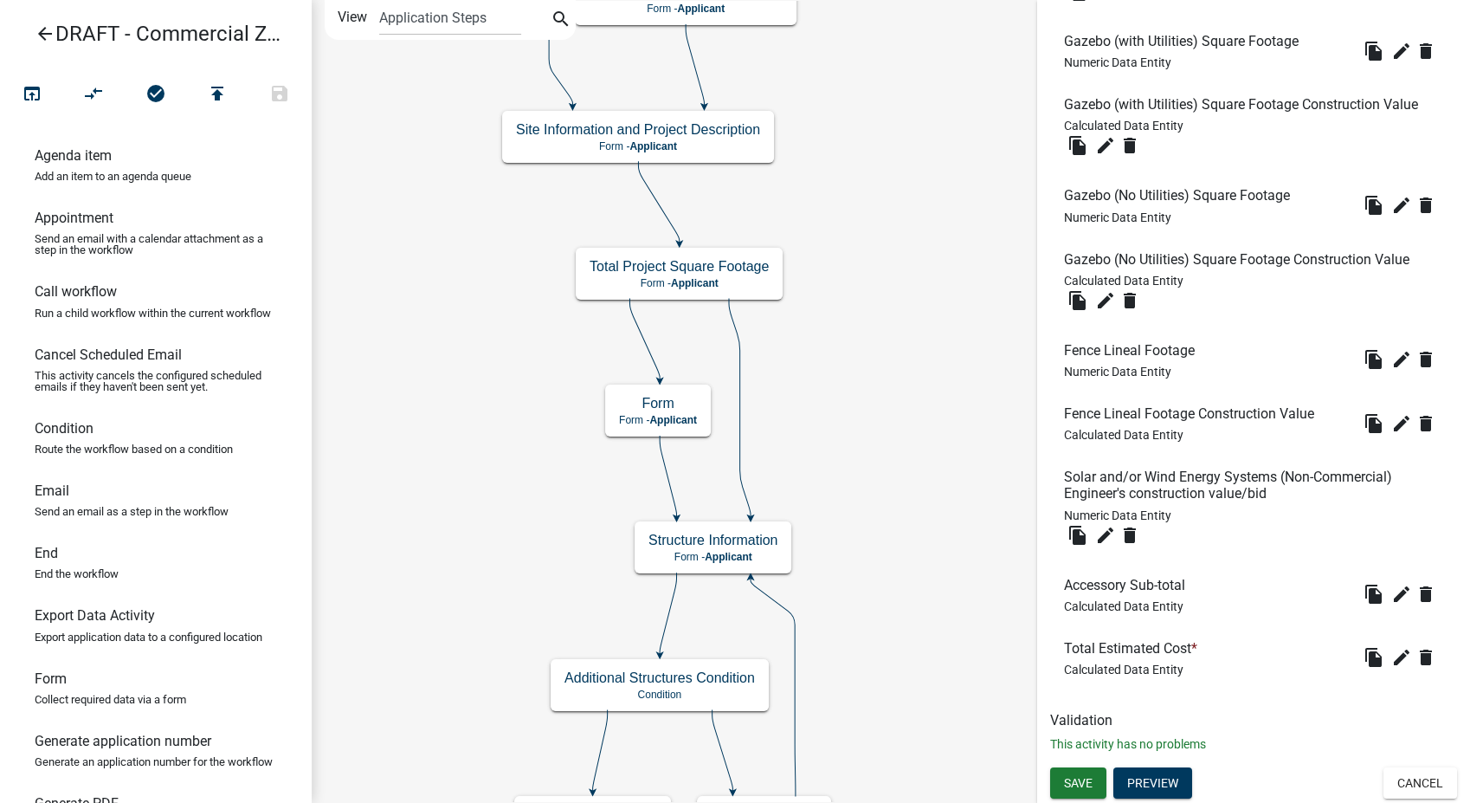
click at [48, 38] on icon "arrow_back" at bounding box center [45, 35] width 21 height 24
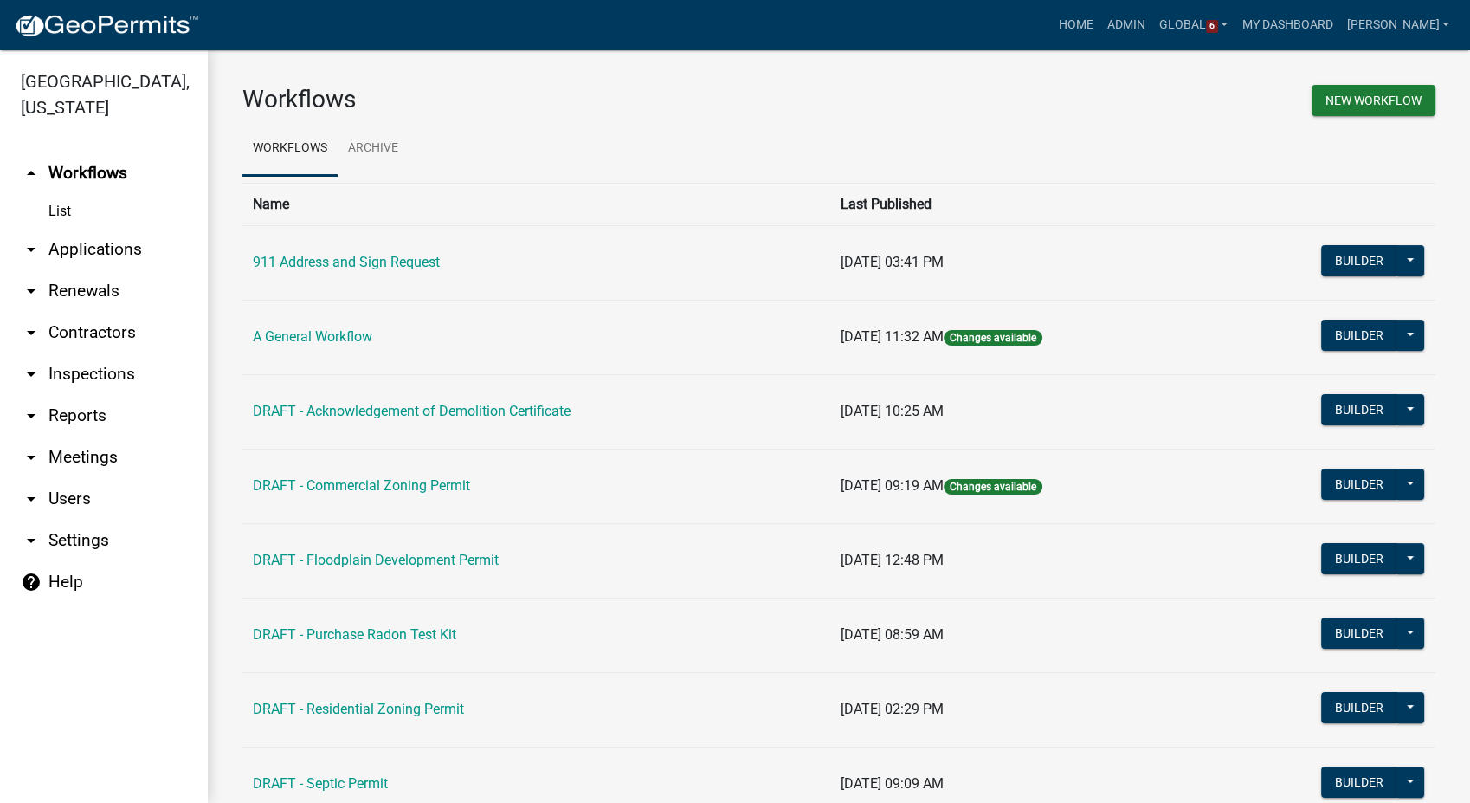
click at [49, 478] on link "arrow_drop_down Users" at bounding box center [104, 499] width 208 height 42
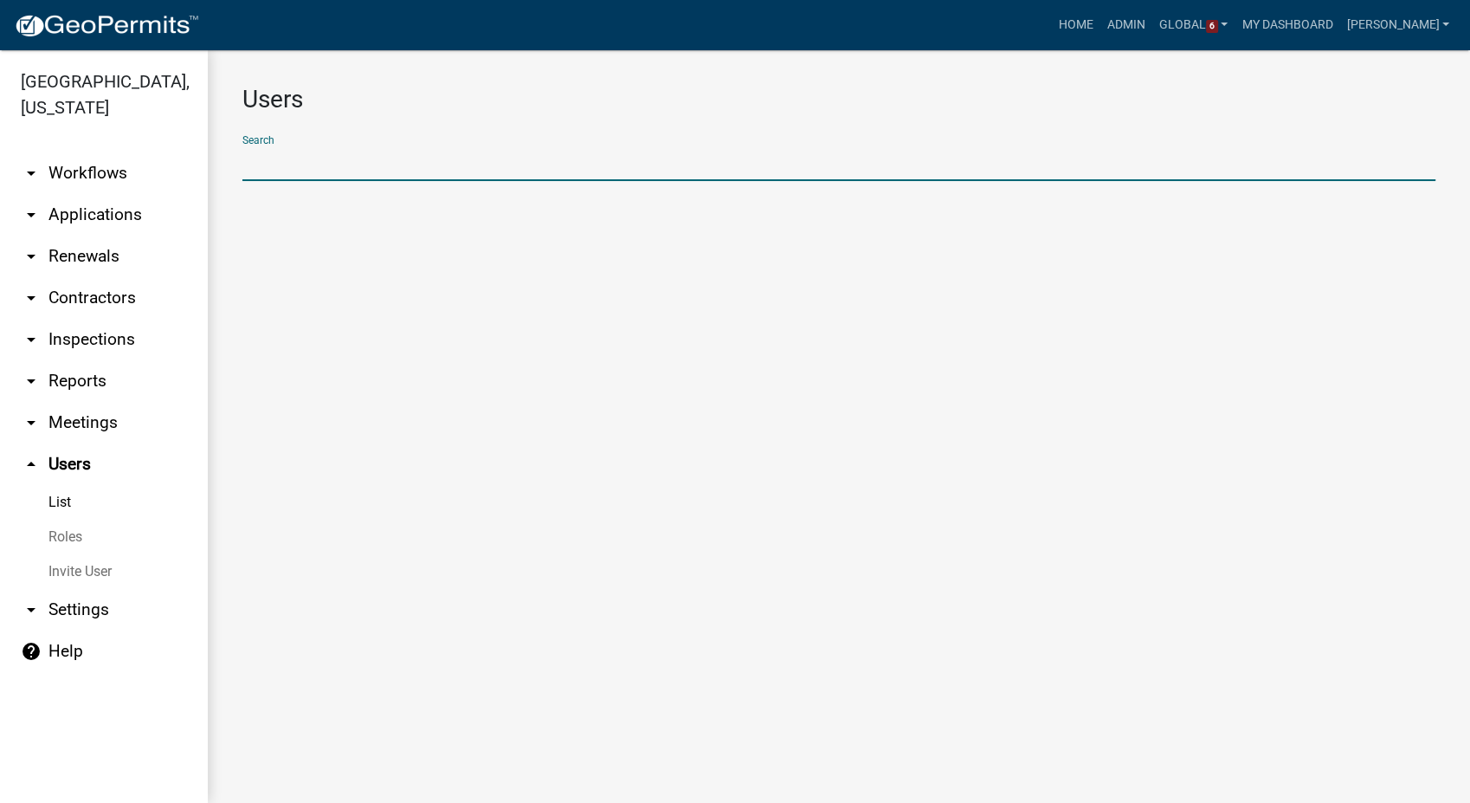
click at [278, 165] on input "text" at bounding box center [838, 162] width 1193 height 35
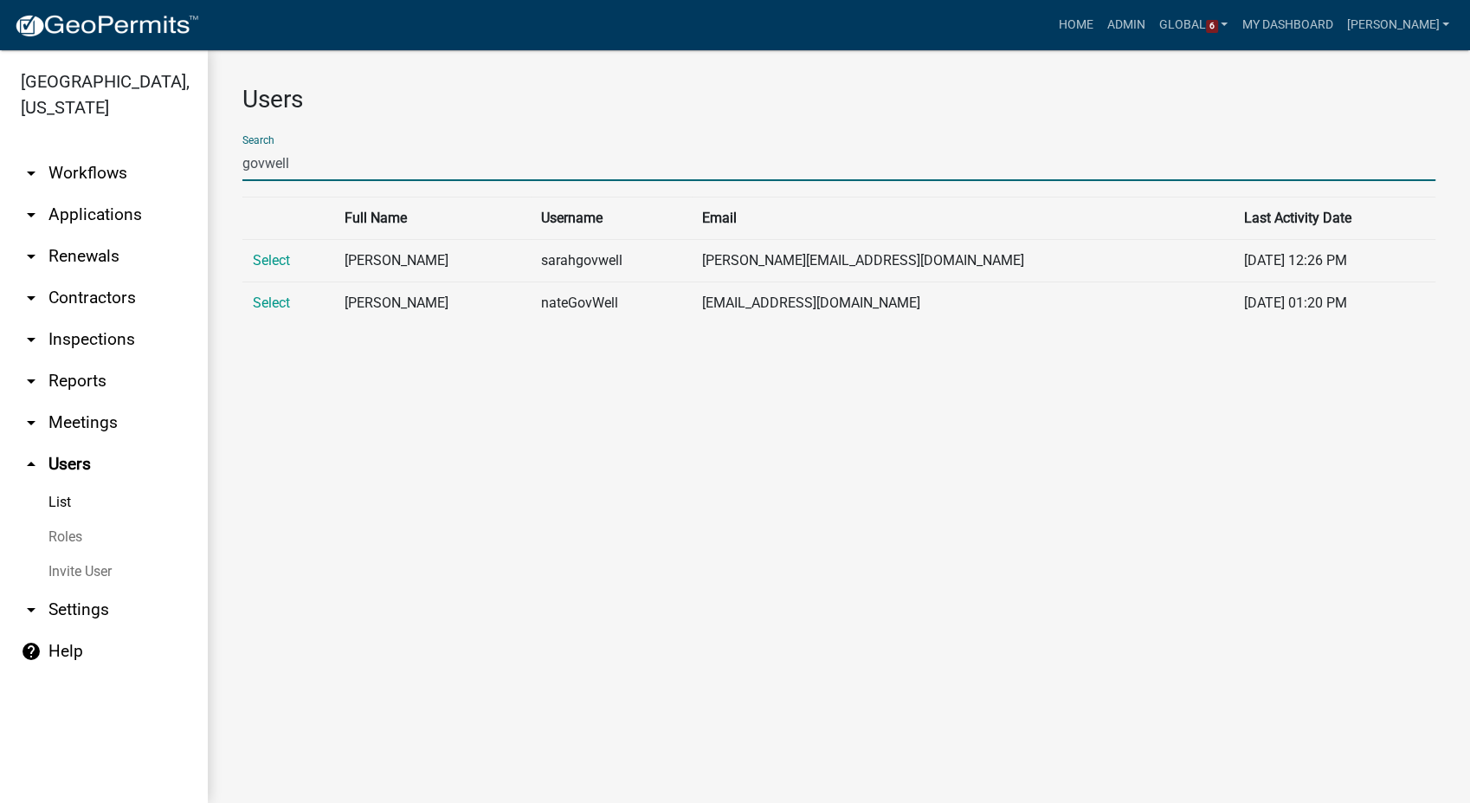
type input "govwell"
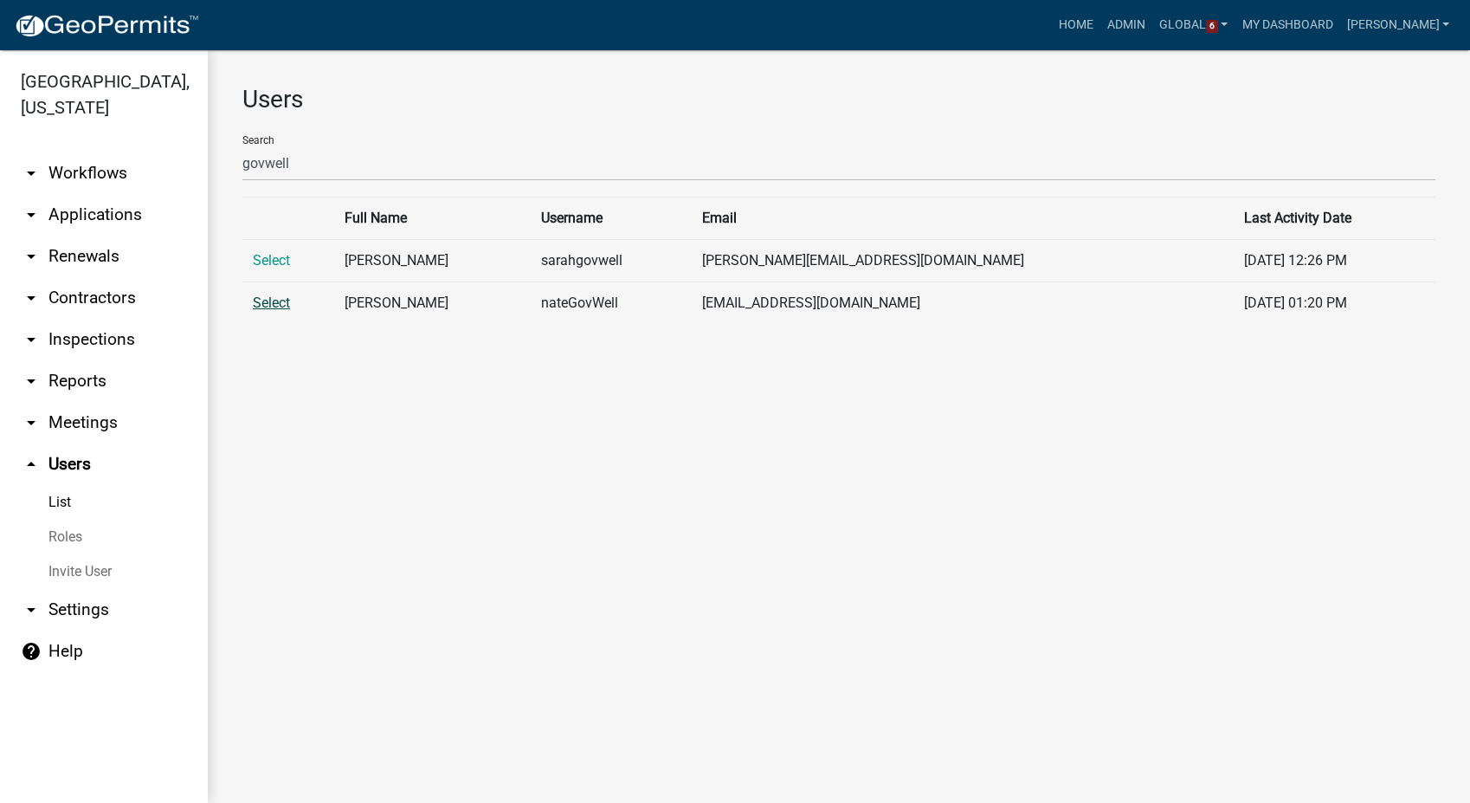
click at [270, 300] on link "Select" at bounding box center [271, 302] width 37 height 16
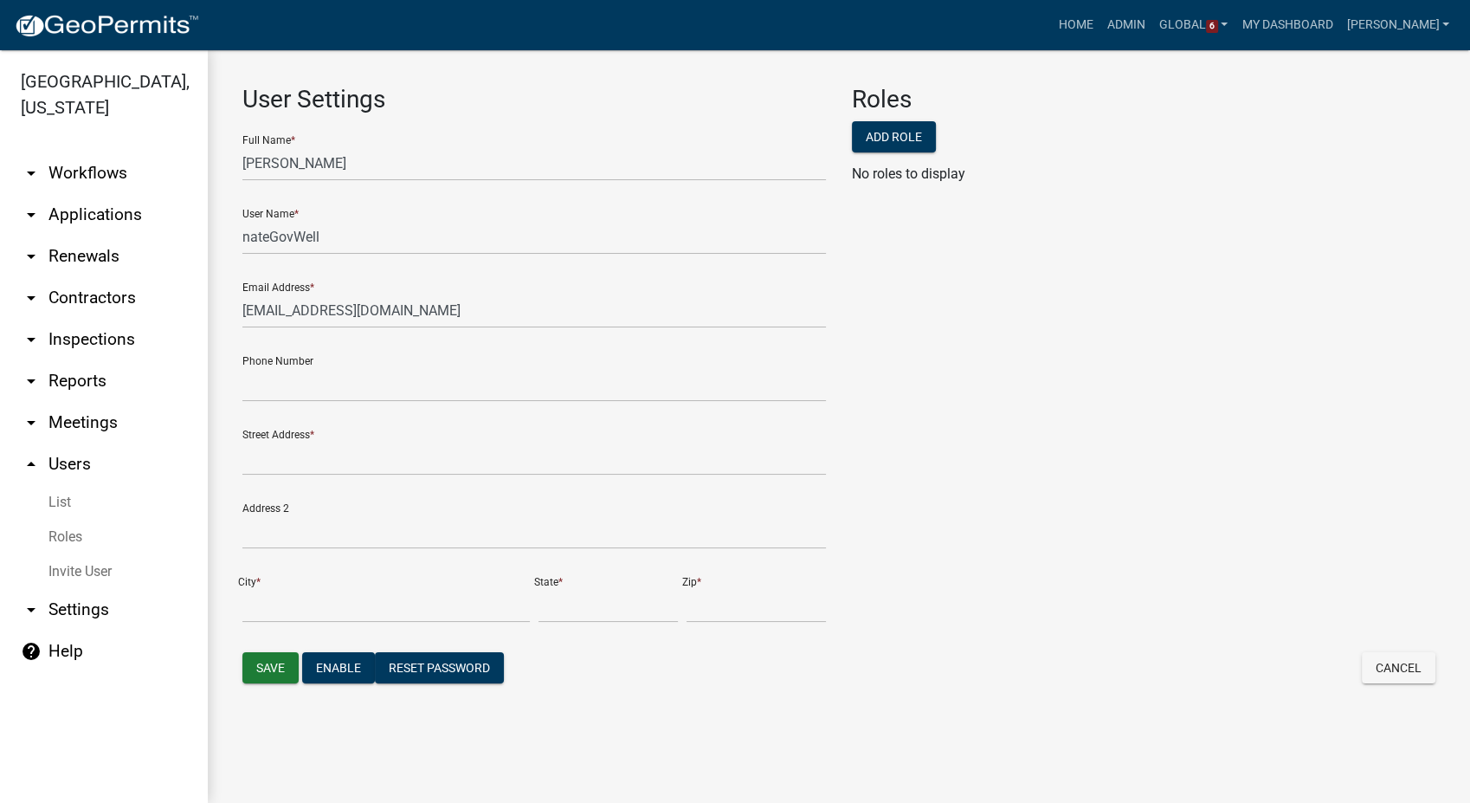
click at [51, 520] on link "Roles" at bounding box center [104, 537] width 208 height 35
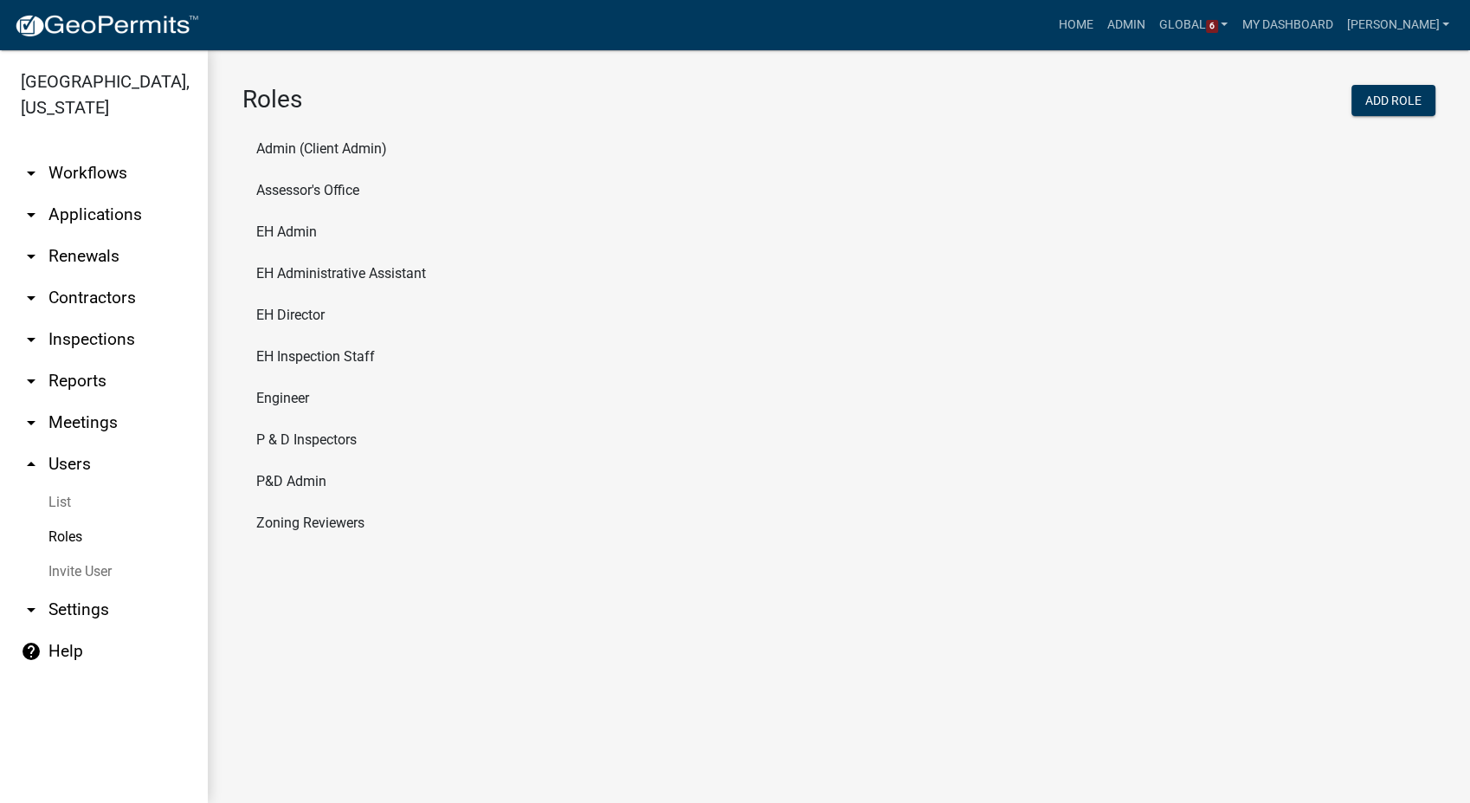
click at [300, 153] on li "Admin (Client Admin)" at bounding box center [838, 149] width 1193 height 42
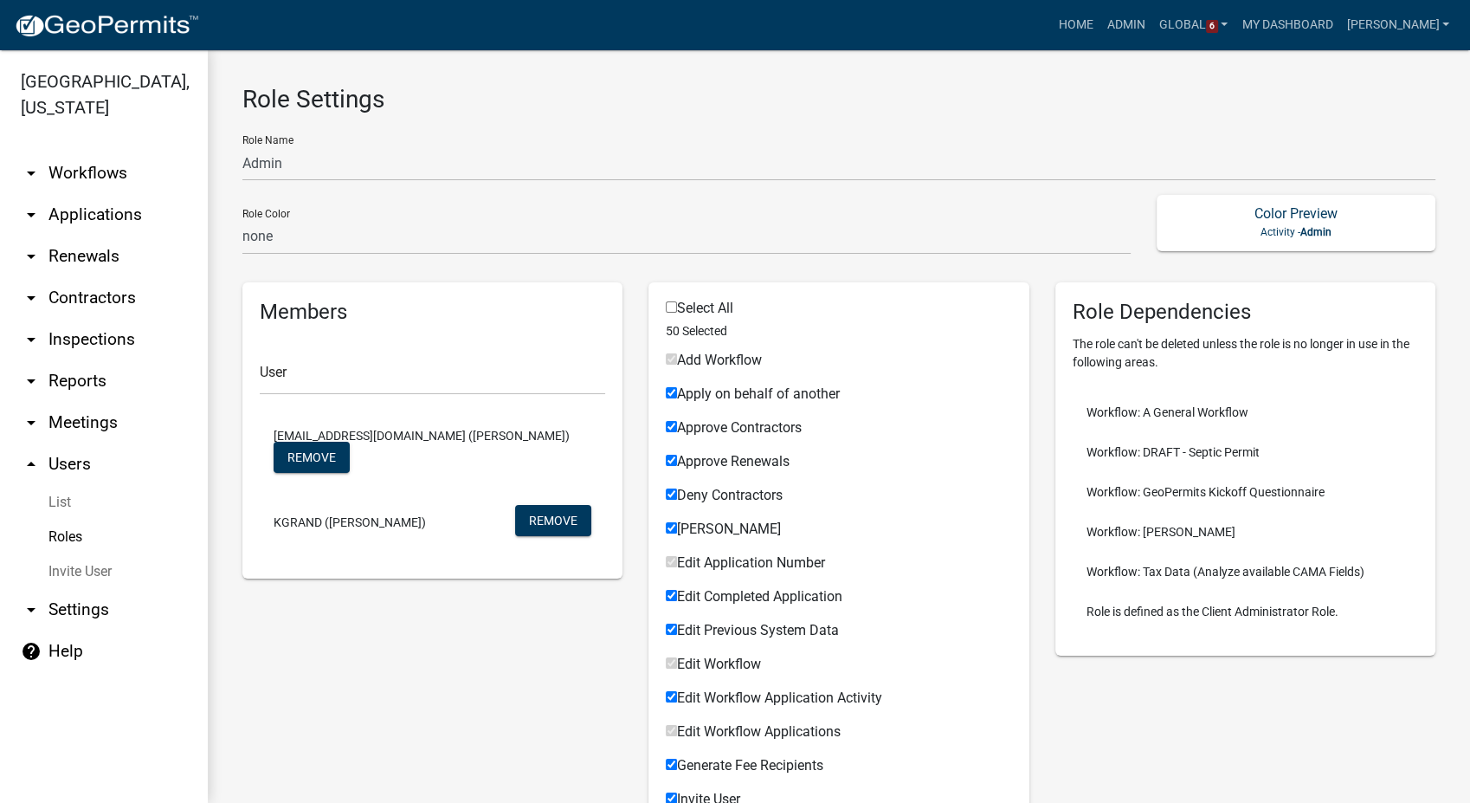
click at [61, 152] on link "arrow_drop_down Workflows" at bounding box center [104, 173] width 208 height 42
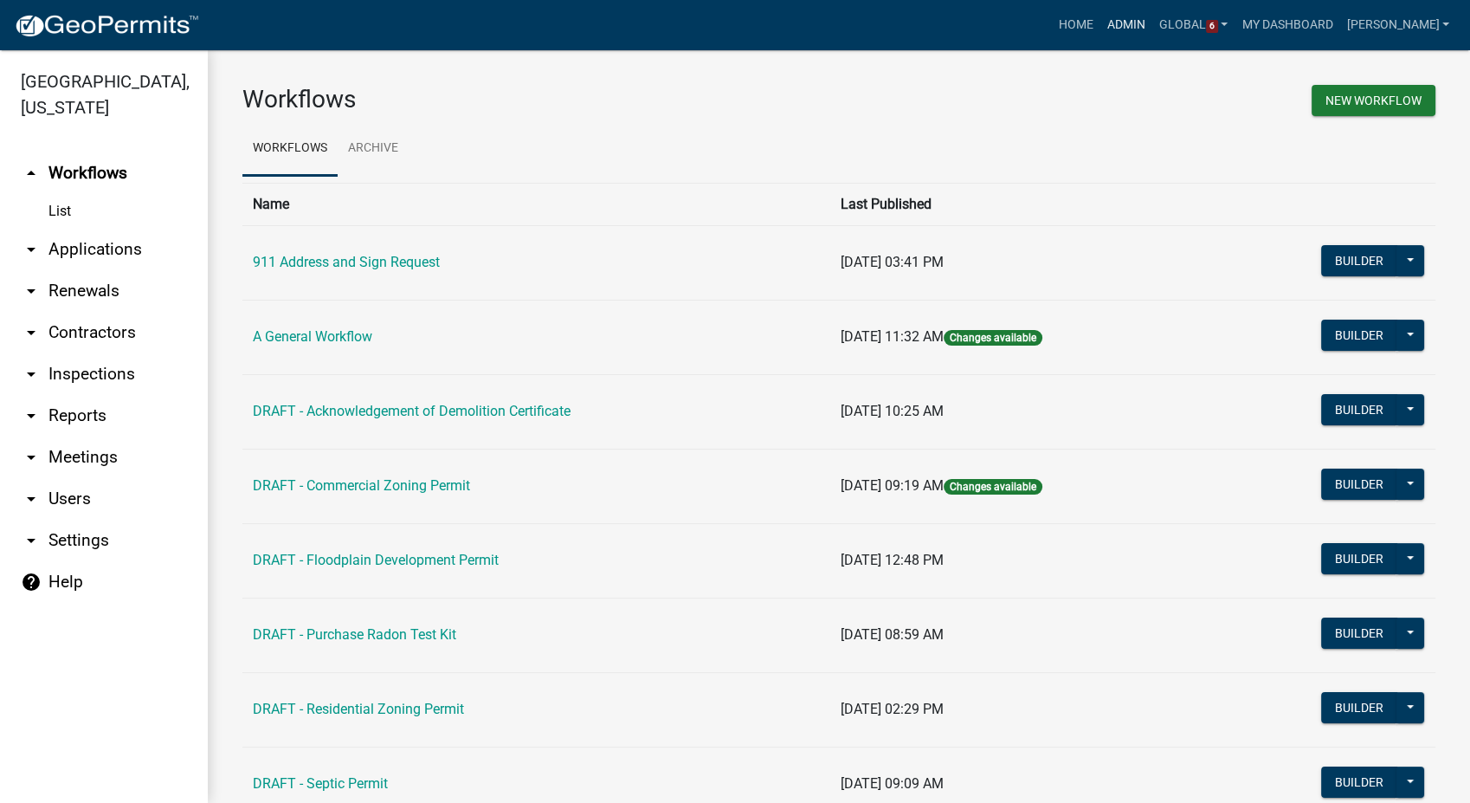
click at [1152, 16] on link "Admin" at bounding box center [1126, 25] width 52 height 33
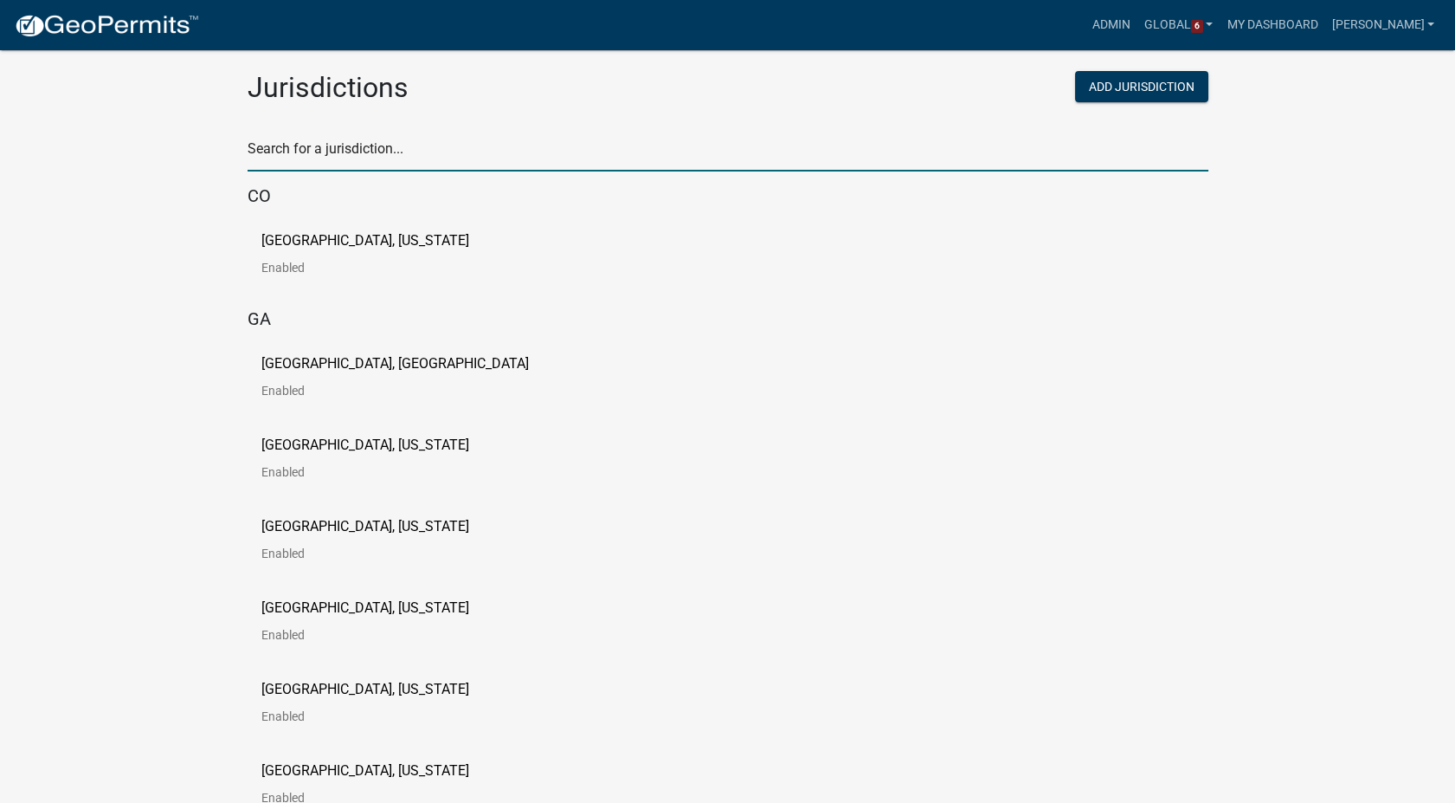
click at [389, 160] on input "text" at bounding box center [728, 153] width 961 height 35
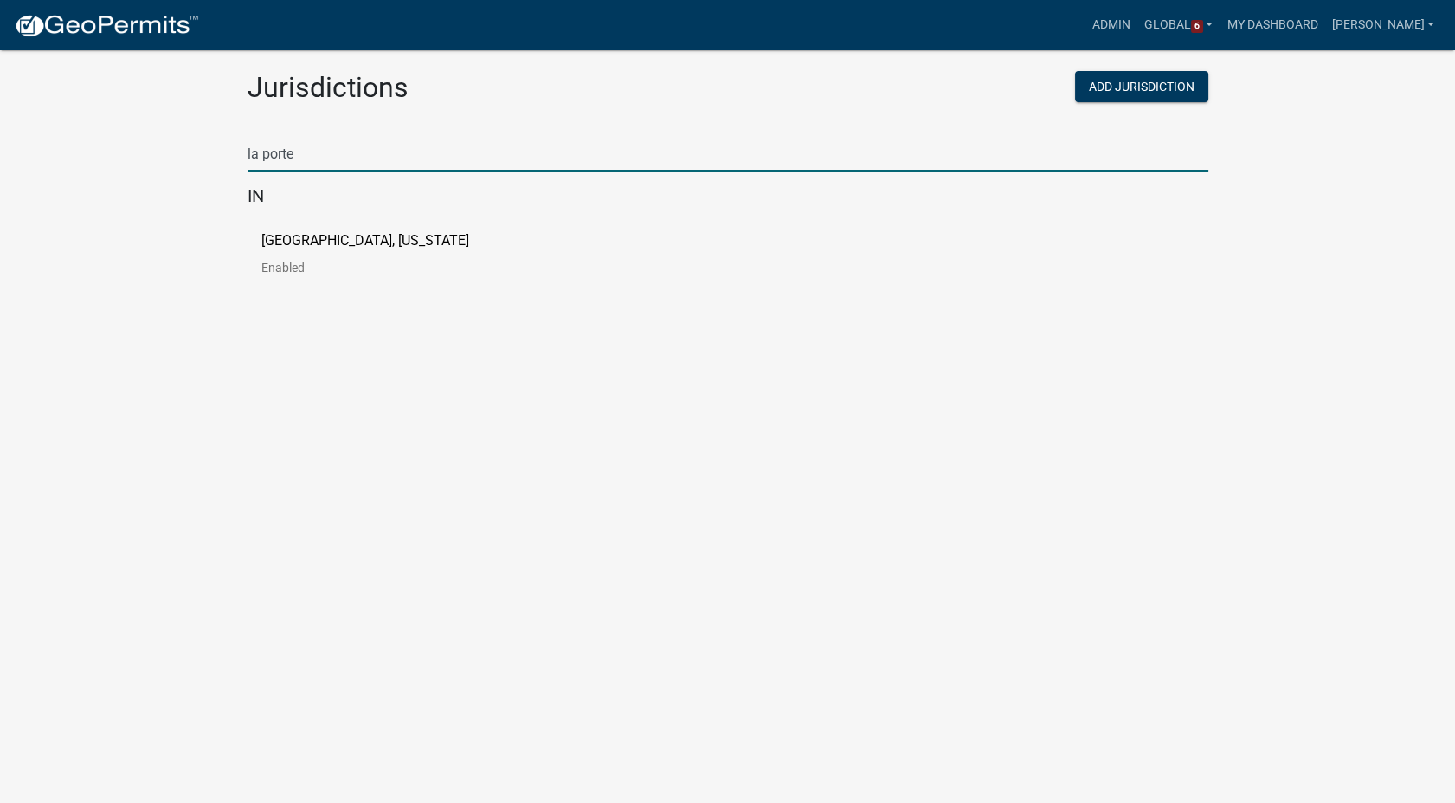
type input "la porte"
click at [378, 246] on p "[GEOGRAPHIC_DATA], [US_STATE]" at bounding box center [365, 241] width 208 height 14
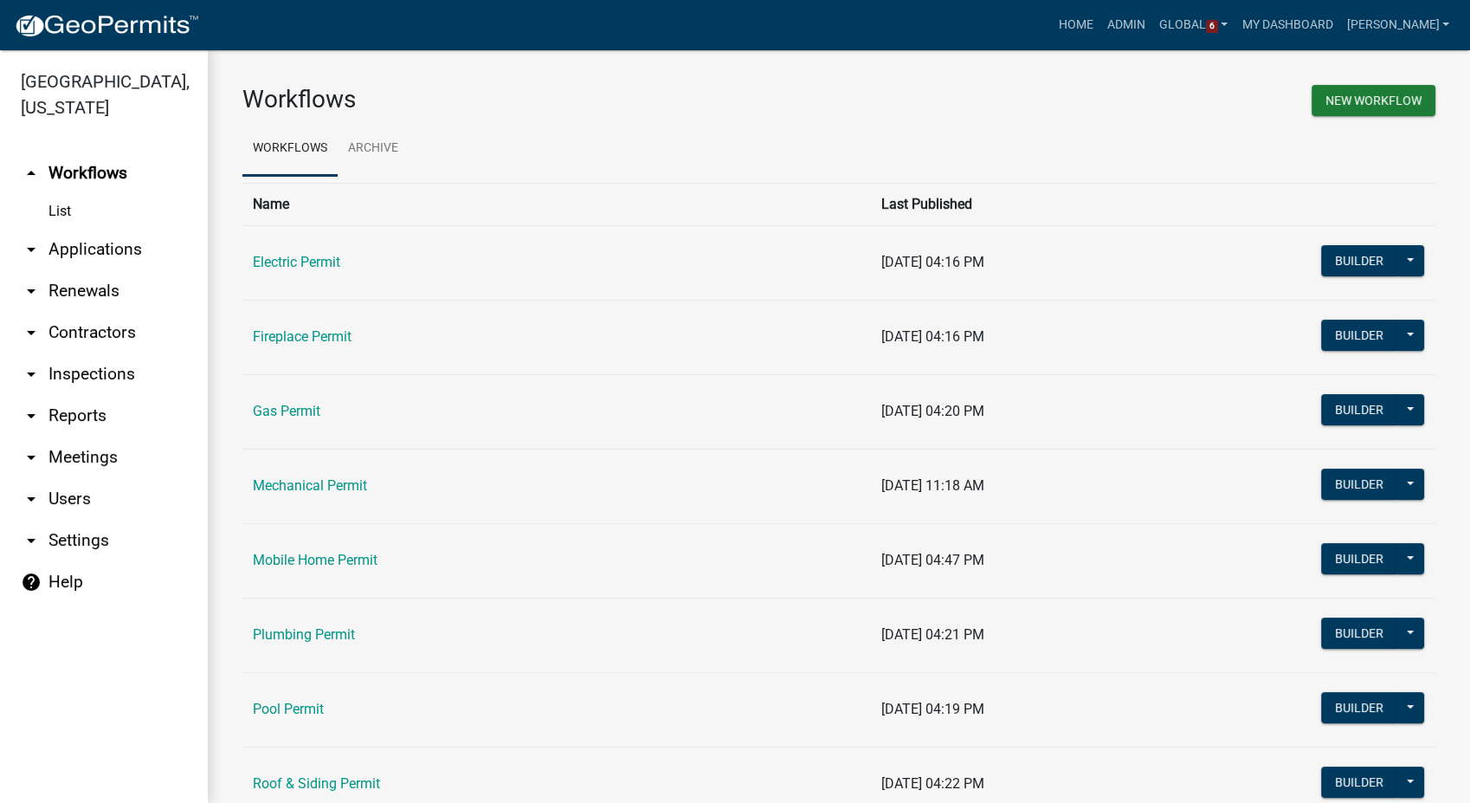
click at [123, 246] on link "arrow_drop_down Applications" at bounding box center [104, 250] width 208 height 42
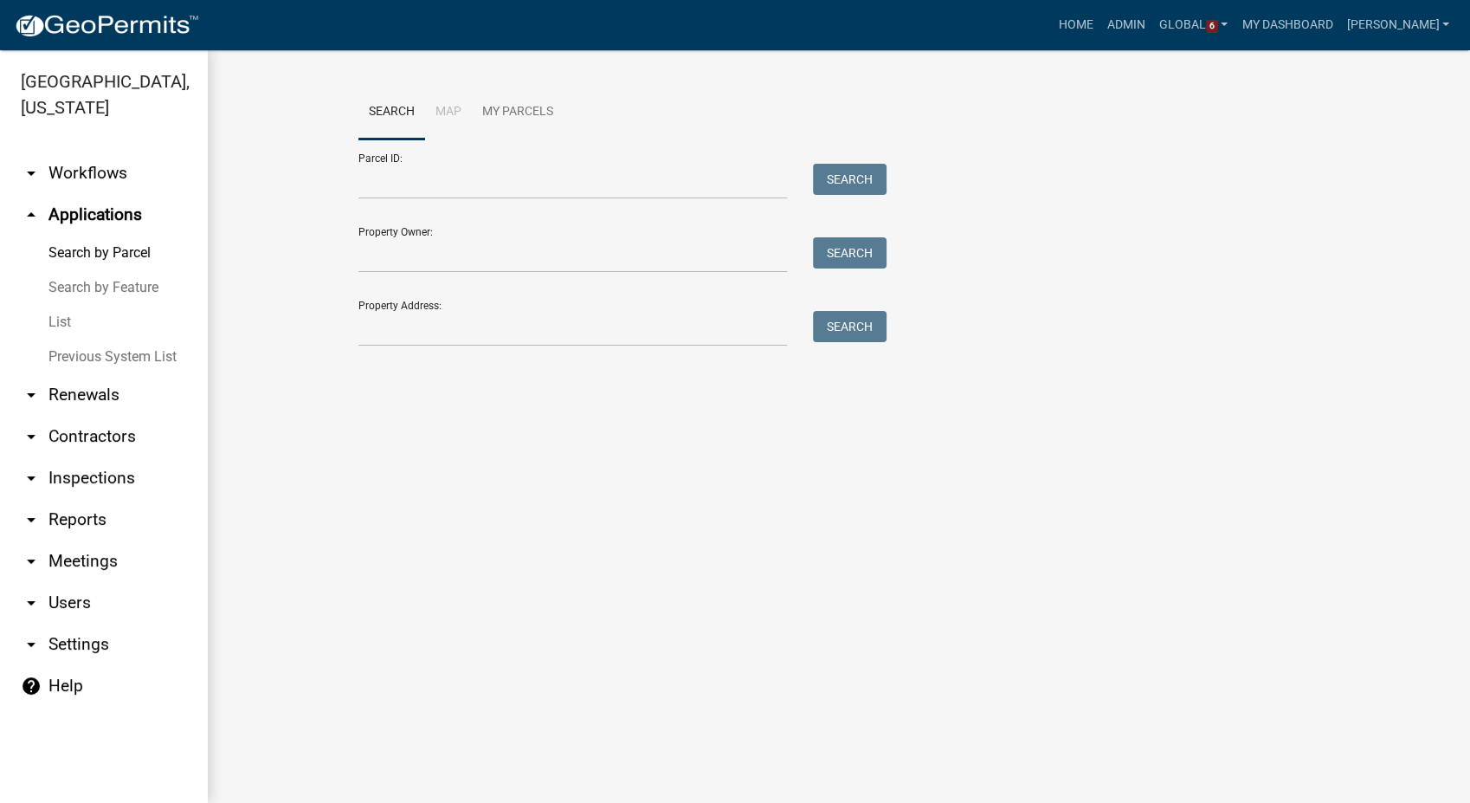
click at [56, 324] on link "List" at bounding box center [104, 322] width 208 height 35
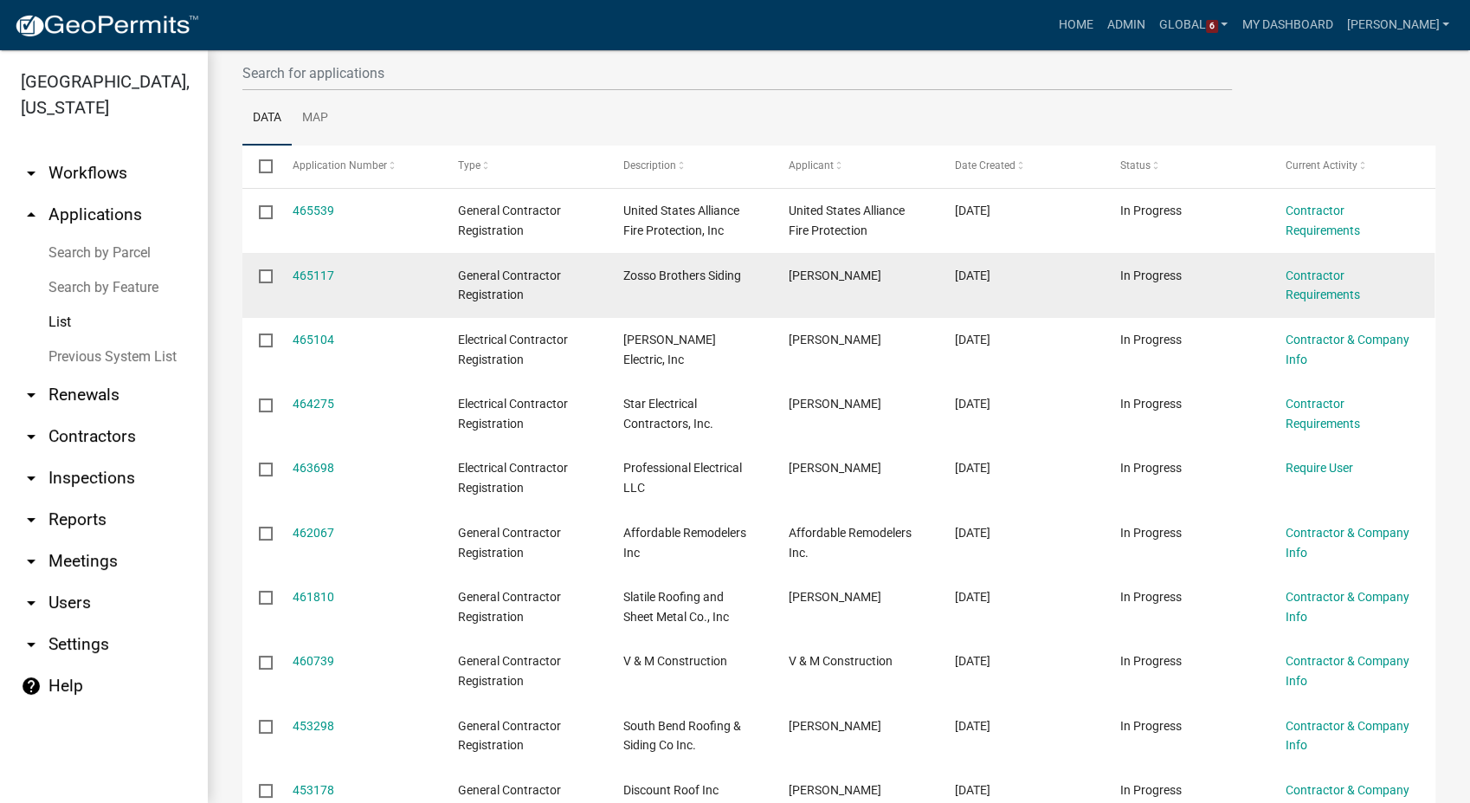
scroll to position [379, 0]
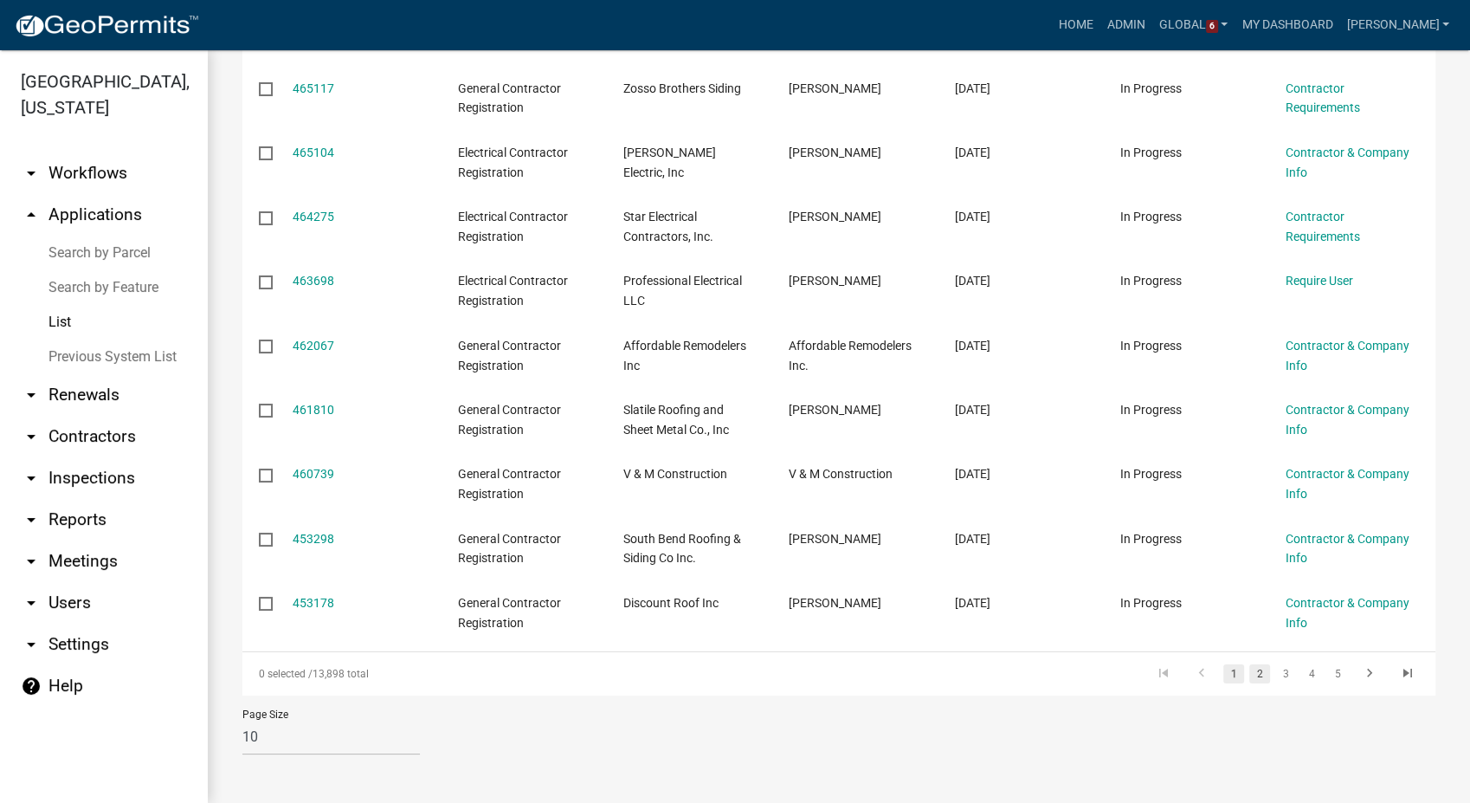
click at [1249, 678] on link "2" at bounding box center [1259, 673] width 21 height 19
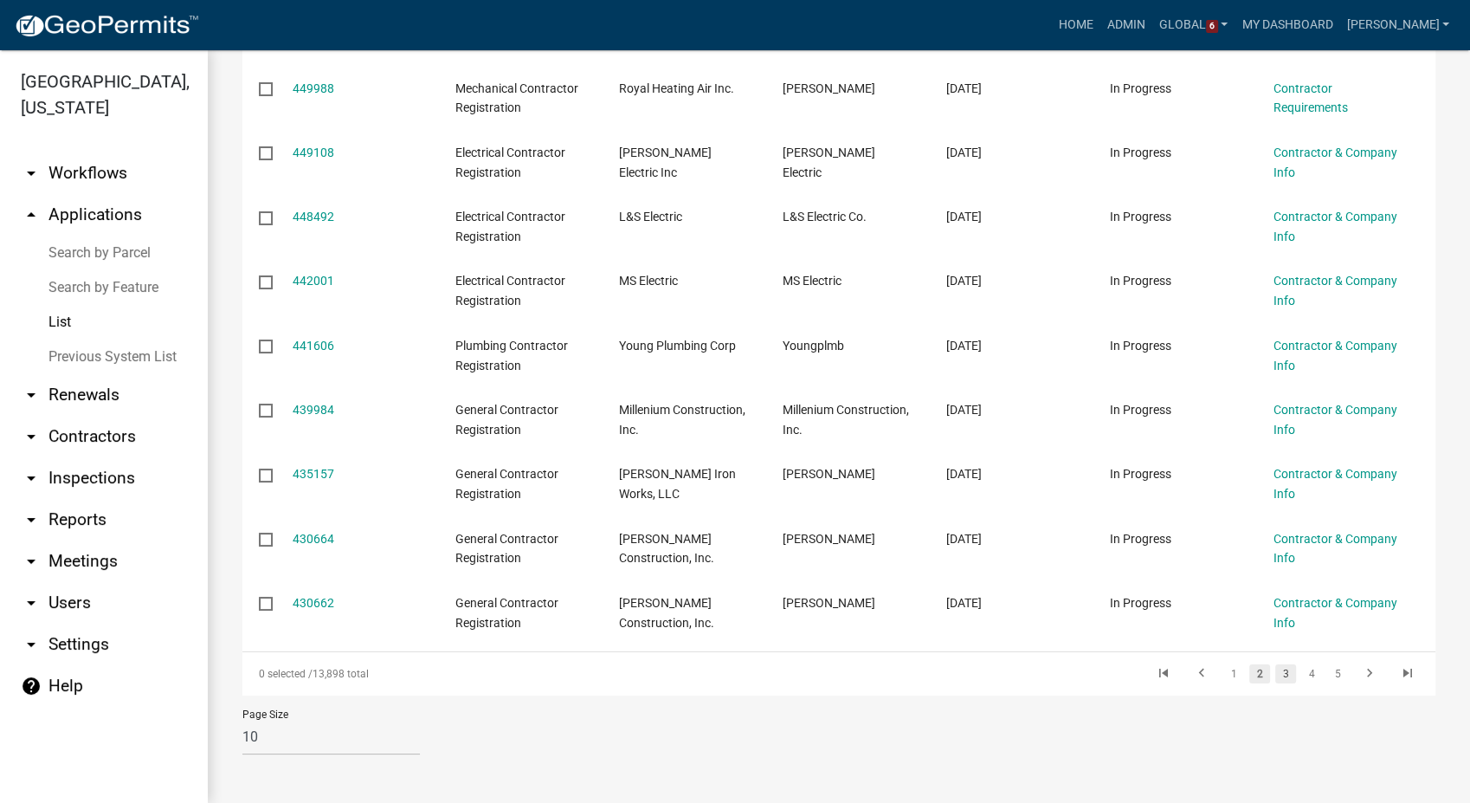
click at [1275, 678] on link "3" at bounding box center [1285, 673] width 21 height 19
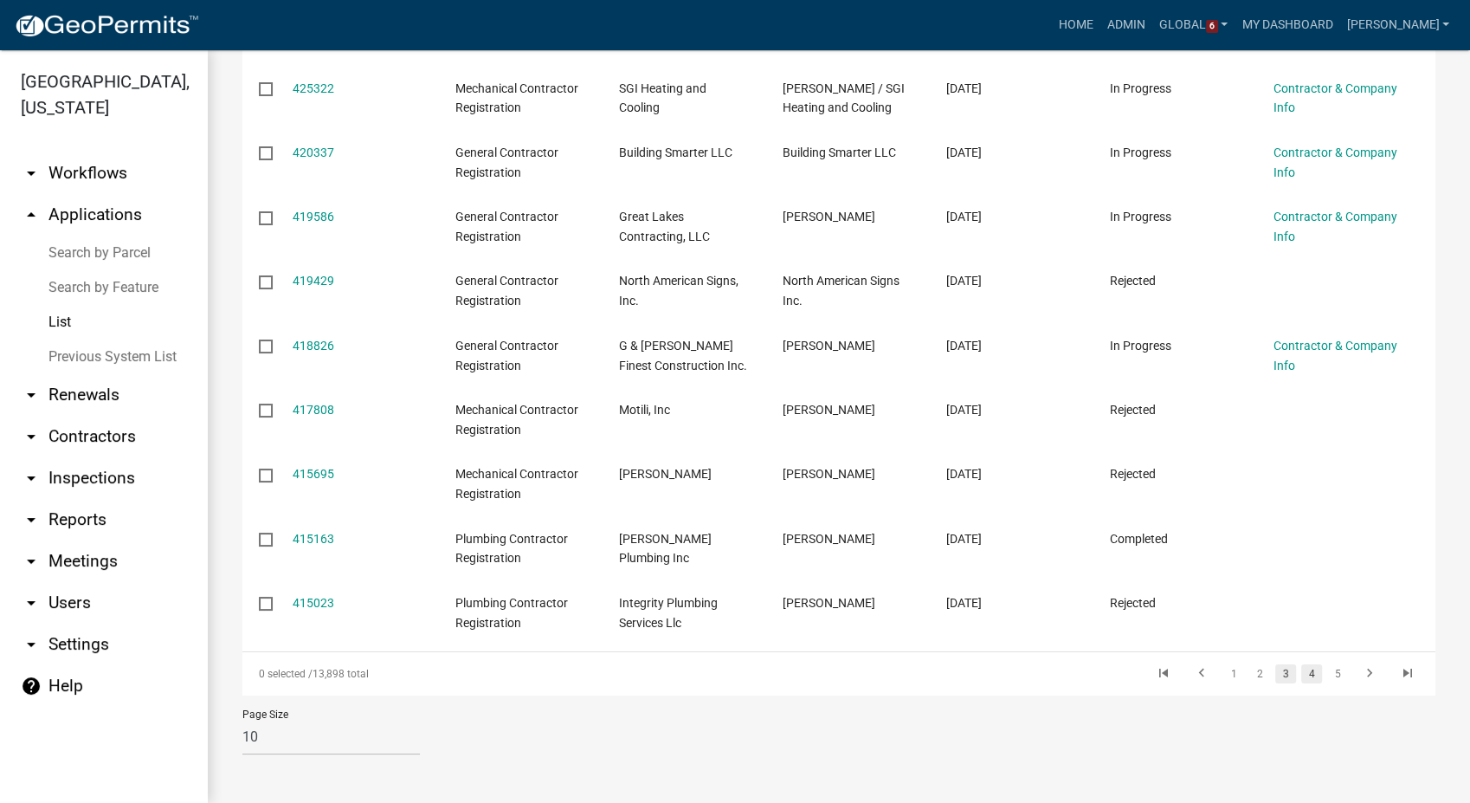
click at [1302, 674] on link "4" at bounding box center [1311, 673] width 21 height 19
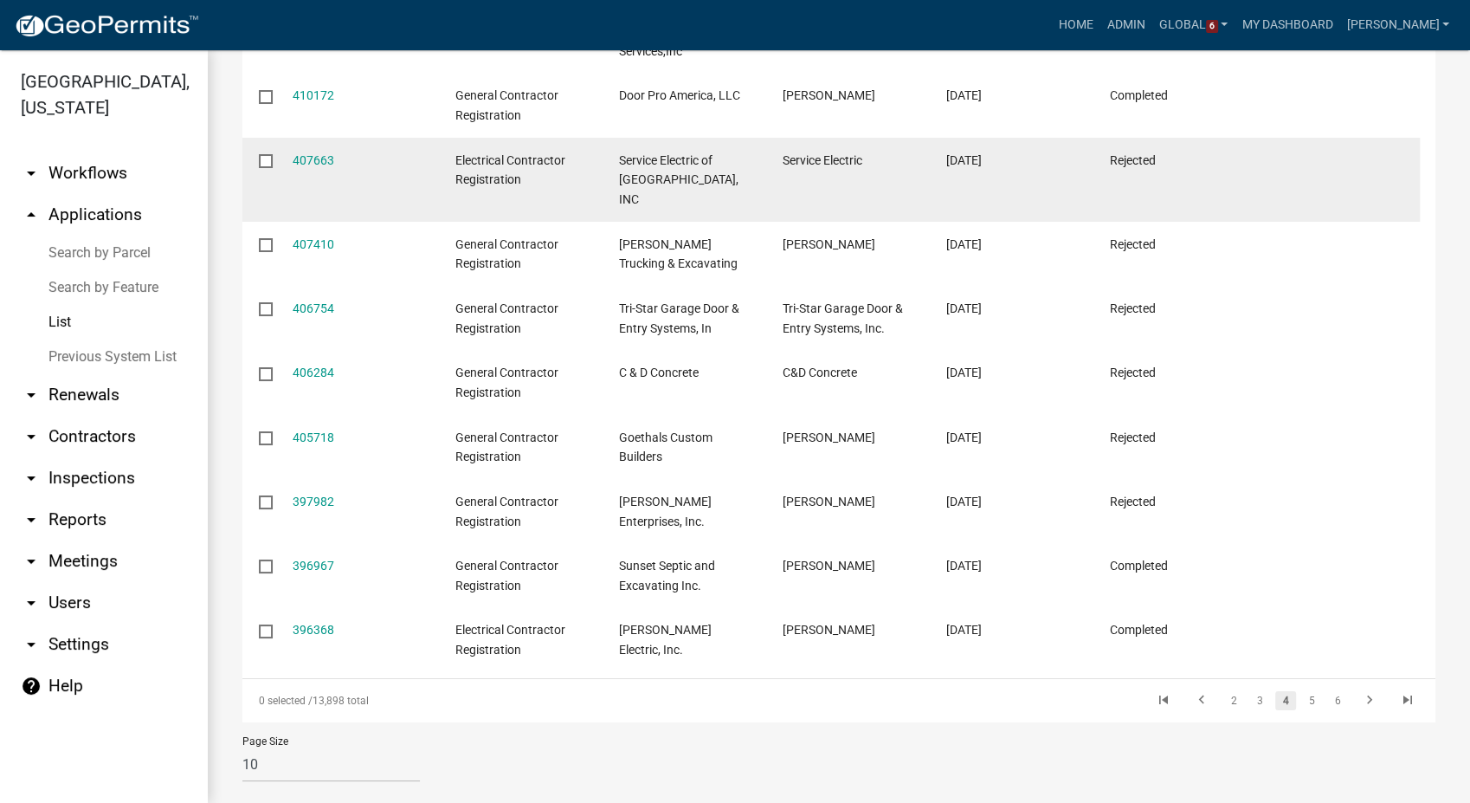
scroll to position [399, 0]
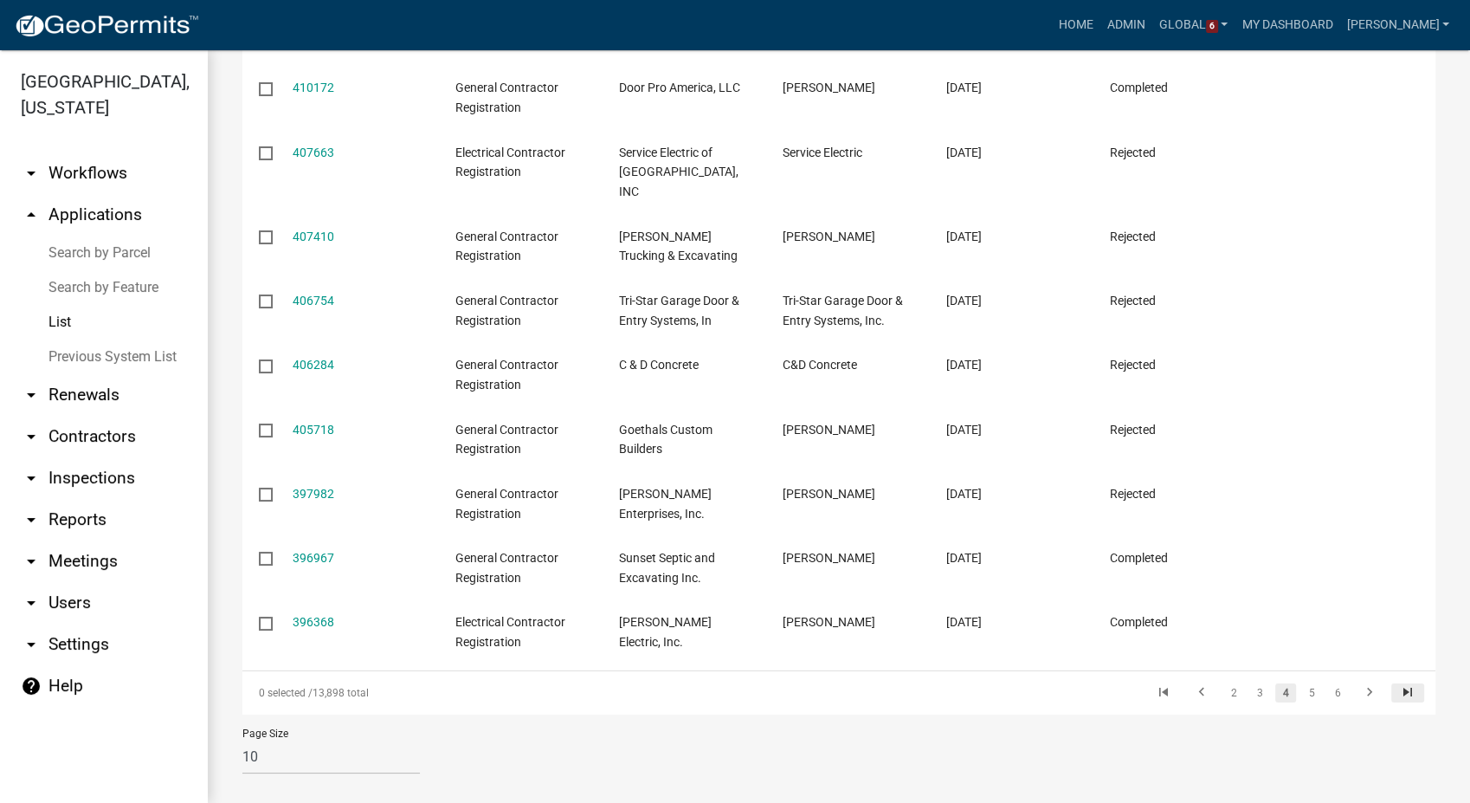
click at [1397, 684] on icon "go to last page" at bounding box center [1408, 694] width 23 height 21
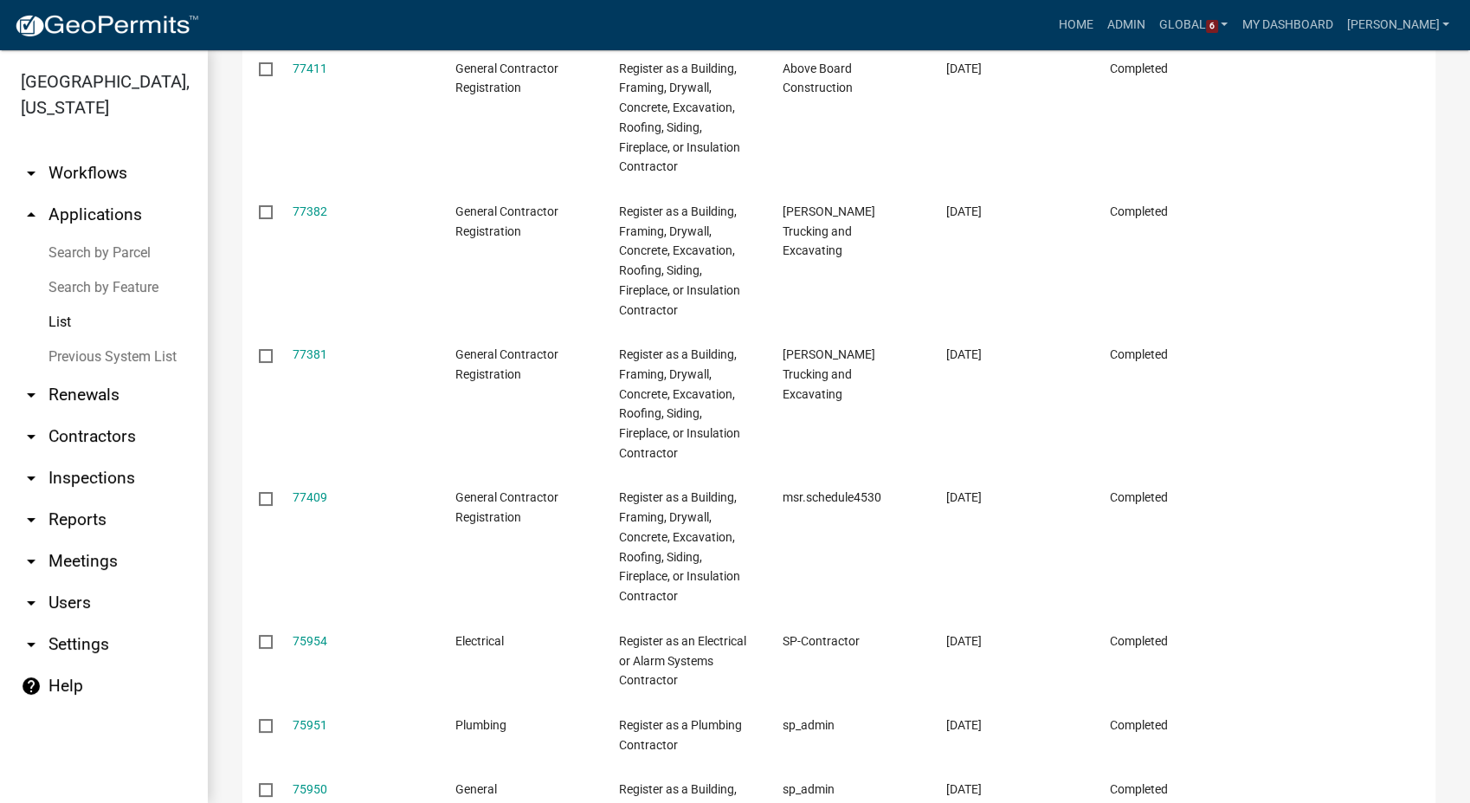
click at [1320, 679] on datatable-body-cell at bounding box center [1338, 660] width 164 height 84
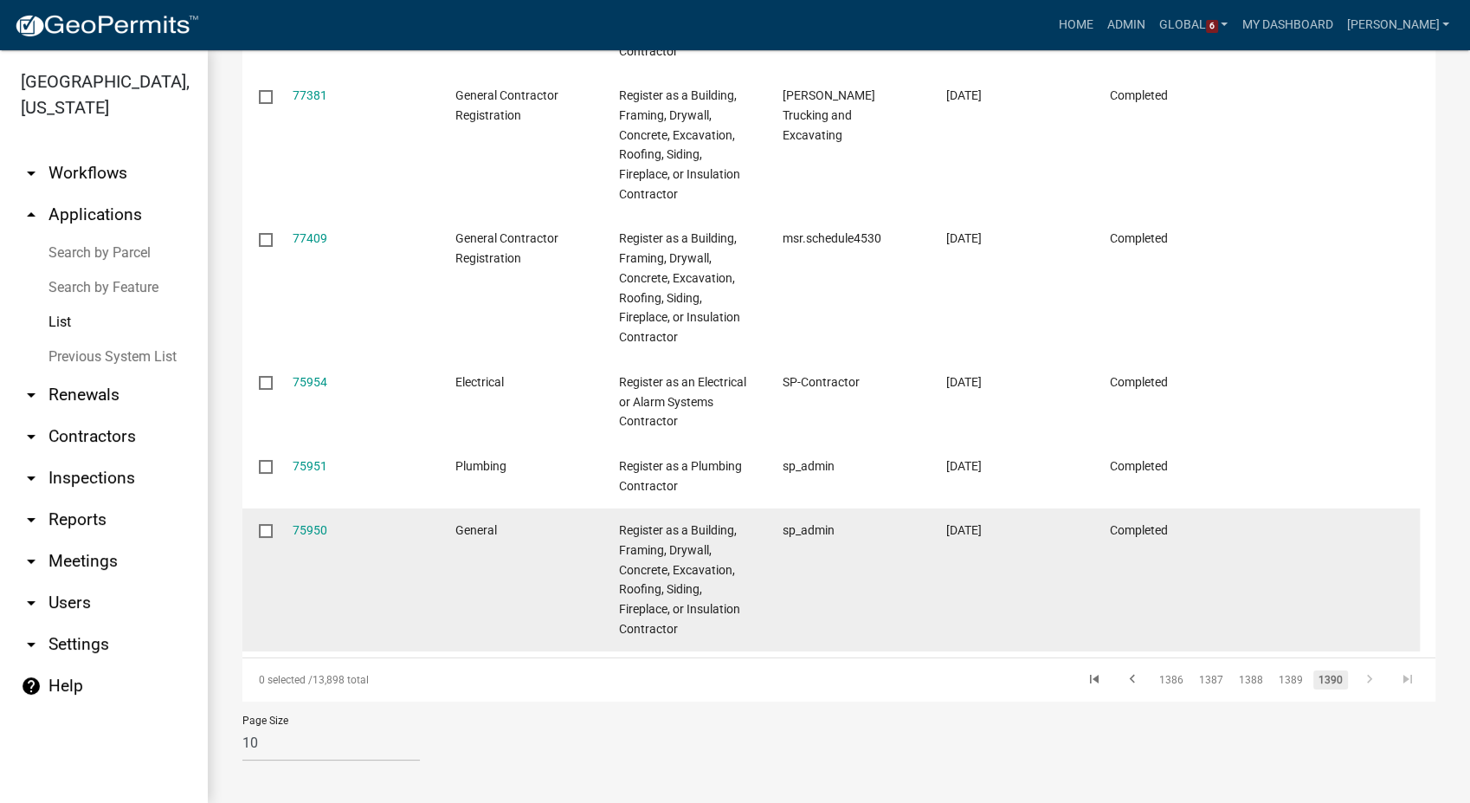
scroll to position [664, 0]
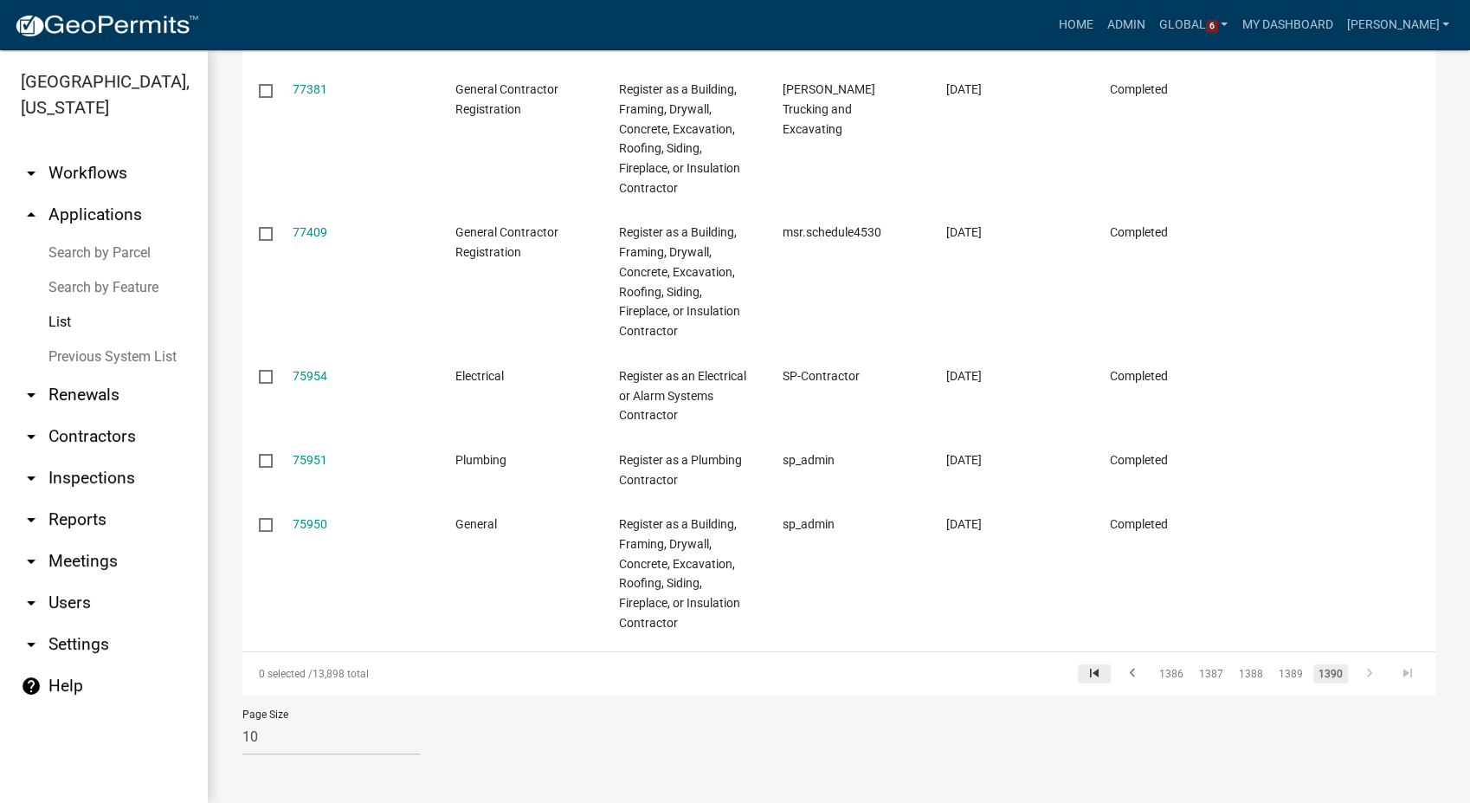
click at [1083, 669] on icon "go to first page" at bounding box center [1094, 675] width 23 height 21
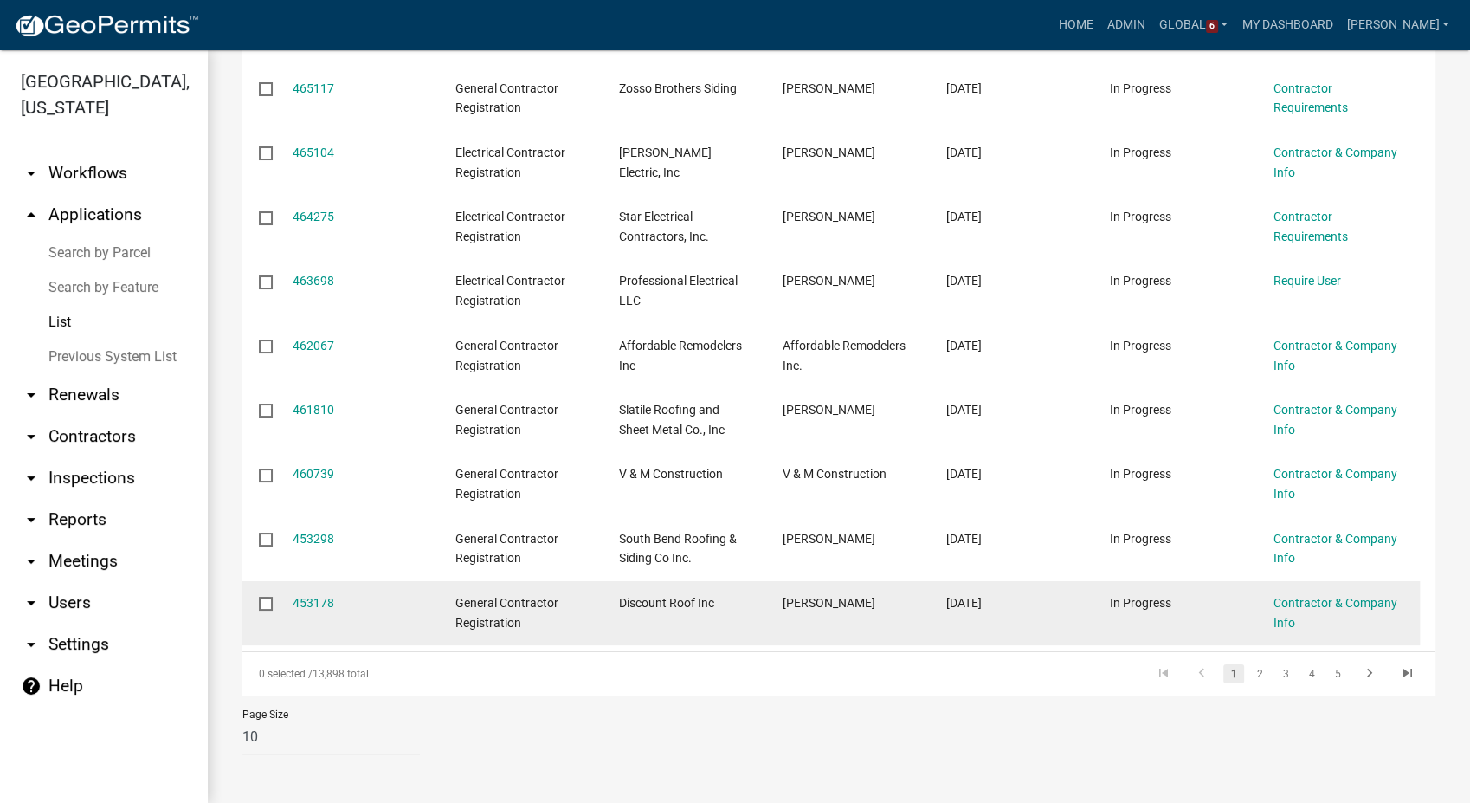
scroll to position [379, 0]
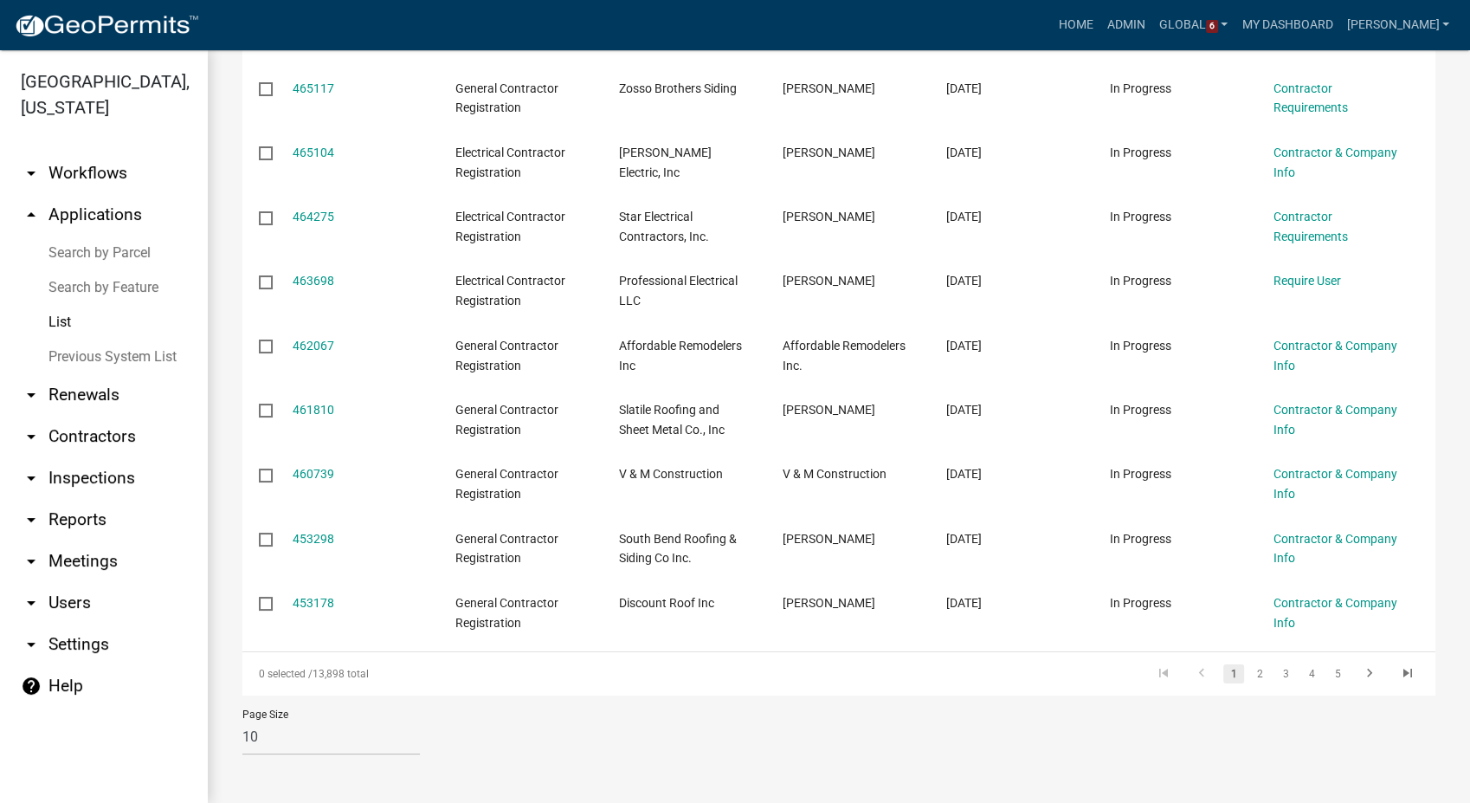
click at [96, 435] on link "arrow_drop_down Contractors" at bounding box center [104, 437] width 208 height 42
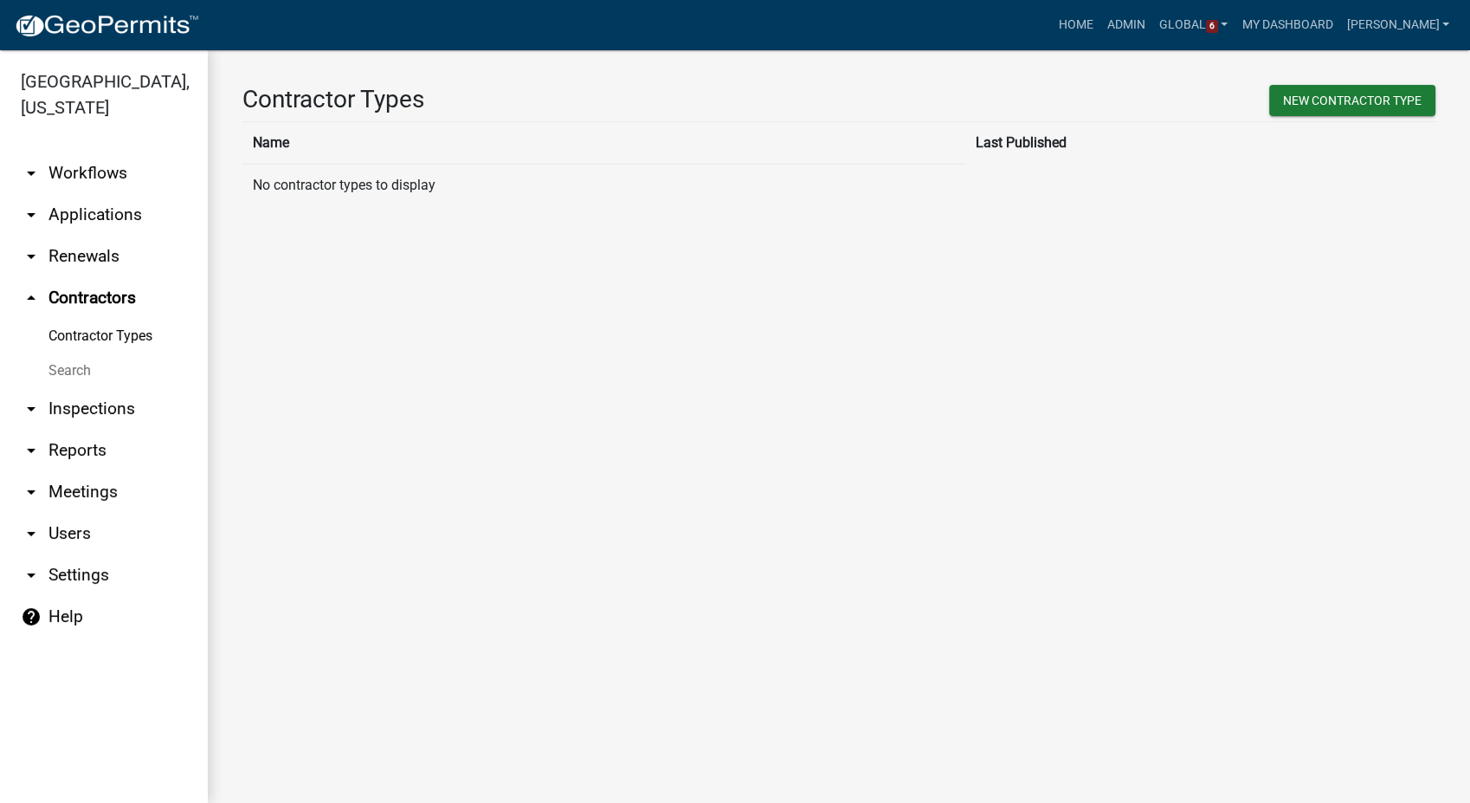
click at [92, 329] on link "Contractor Types" at bounding box center [104, 336] width 208 height 35
click at [89, 333] on link "Contractor Types" at bounding box center [104, 336] width 208 height 35
click at [78, 175] on link "arrow_drop_down Workflows" at bounding box center [104, 173] width 208 height 42
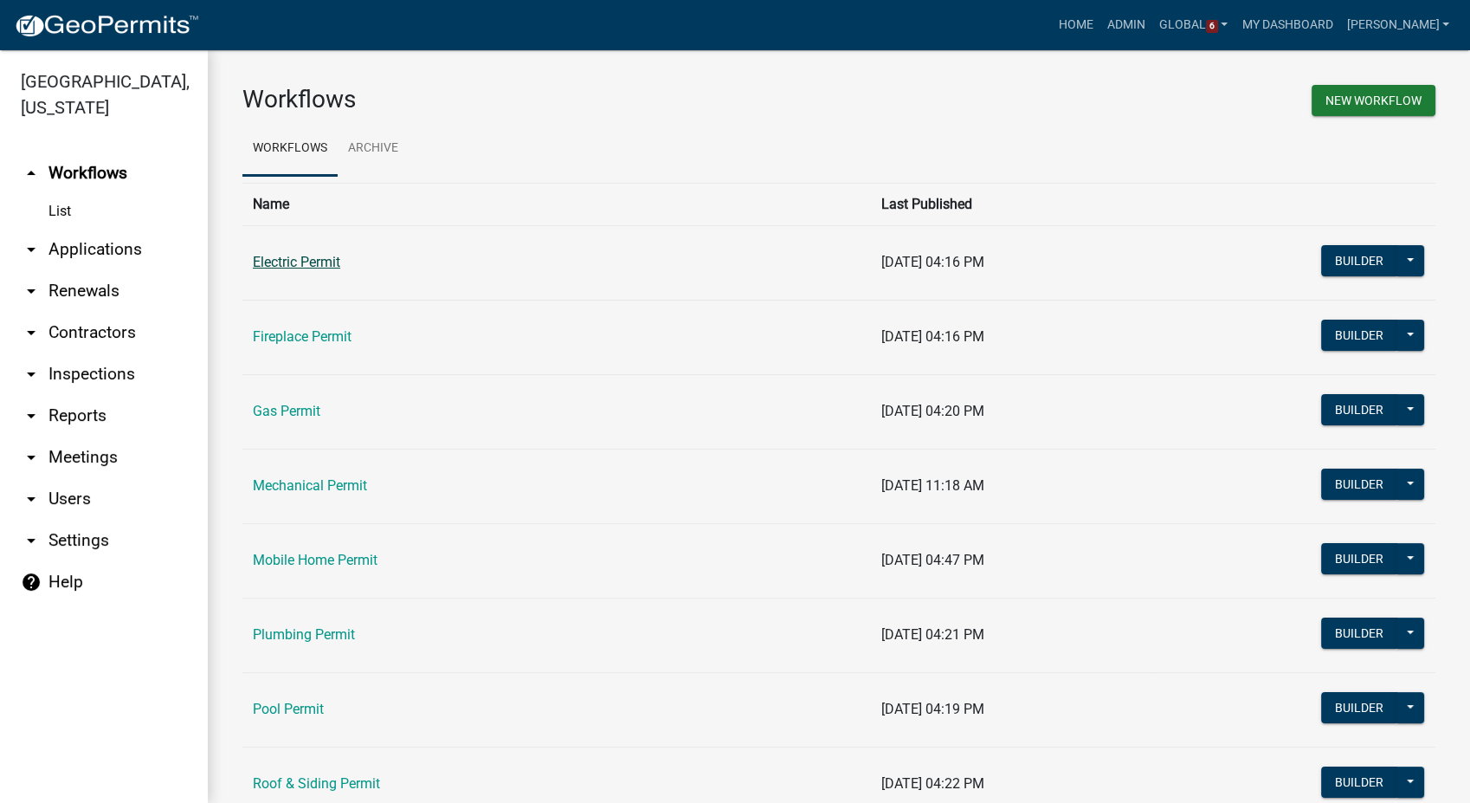
click at [281, 255] on link "Electric Permit" at bounding box center [296, 262] width 87 height 16
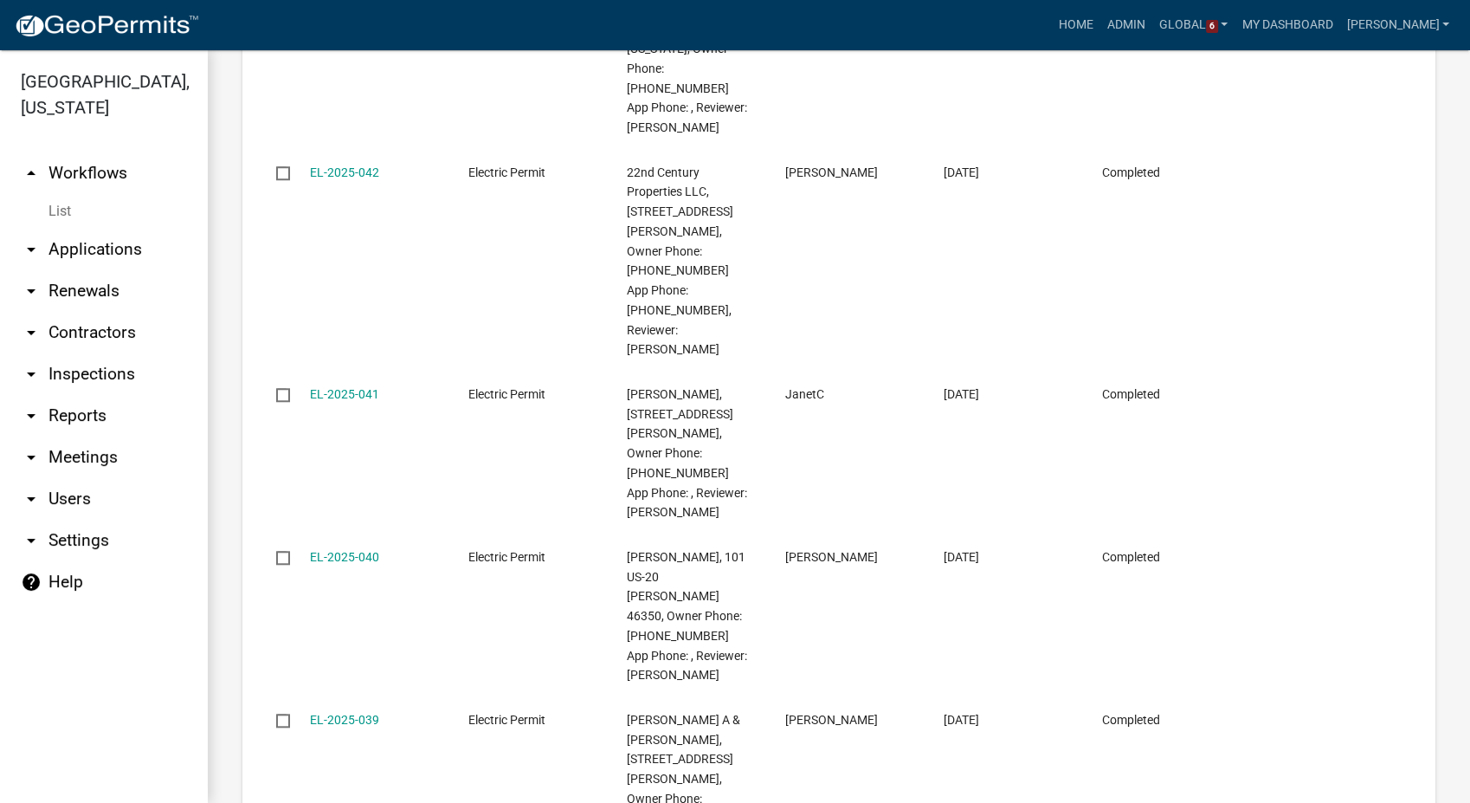
scroll to position [1920, 0]
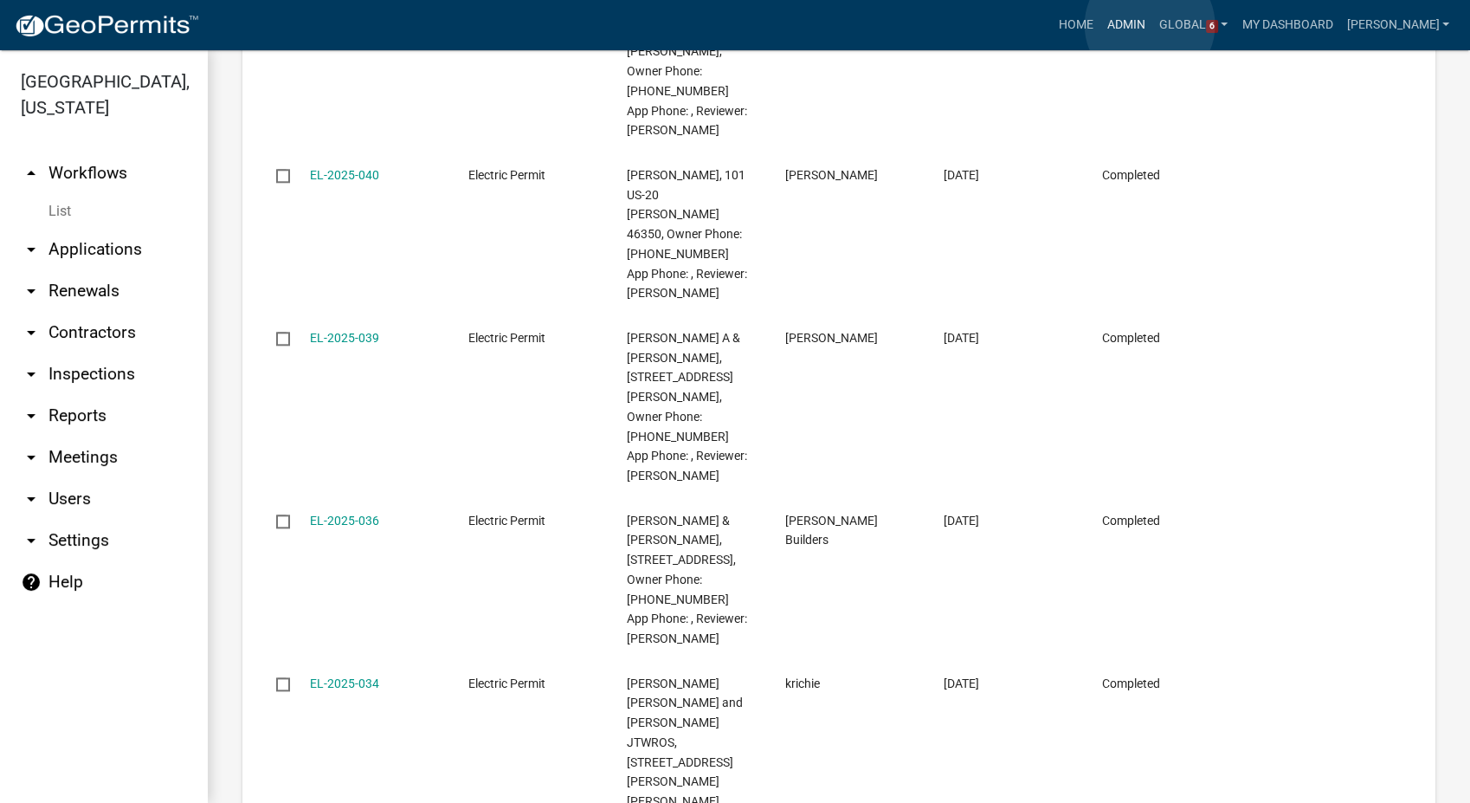
click at [1150, 25] on link "Admin" at bounding box center [1126, 25] width 52 height 33
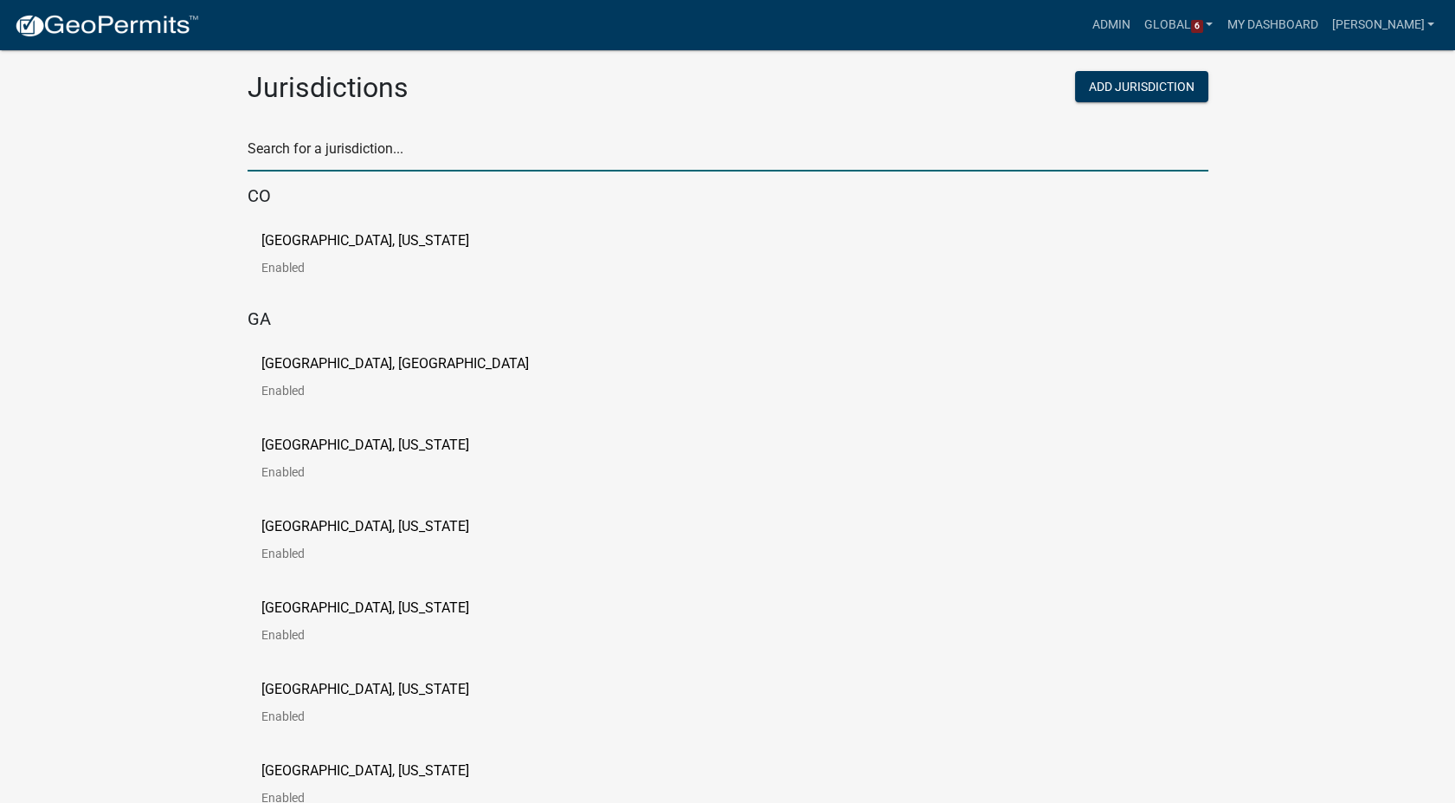
click at [307, 142] on input "text" at bounding box center [728, 153] width 961 height 35
click at [345, 165] on input "text" at bounding box center [728, 153] width 961 height 35
type input "howard"
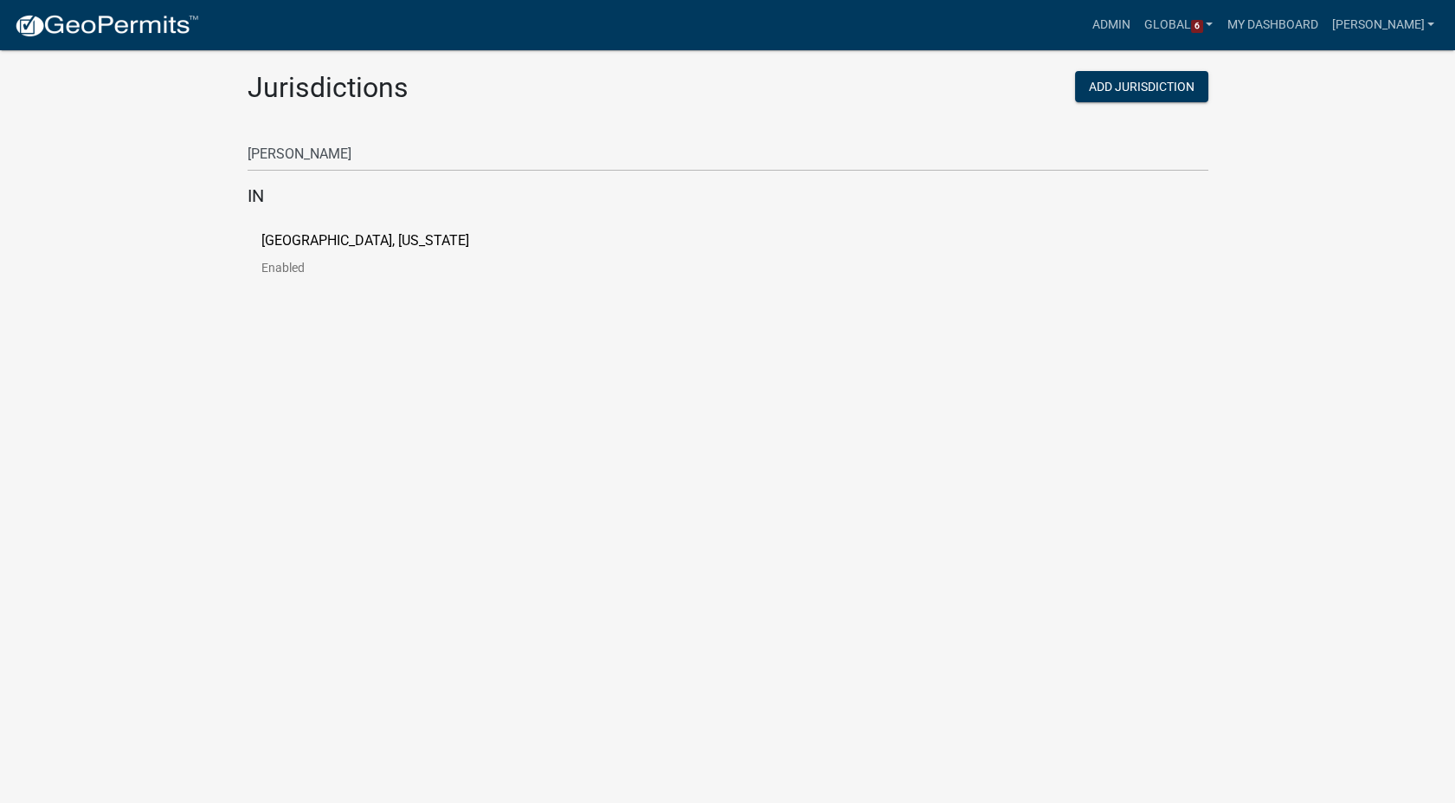
click at [355, 234] on p "Howard County, Indiana" at bounding box center [365, 241] width 208 height 14
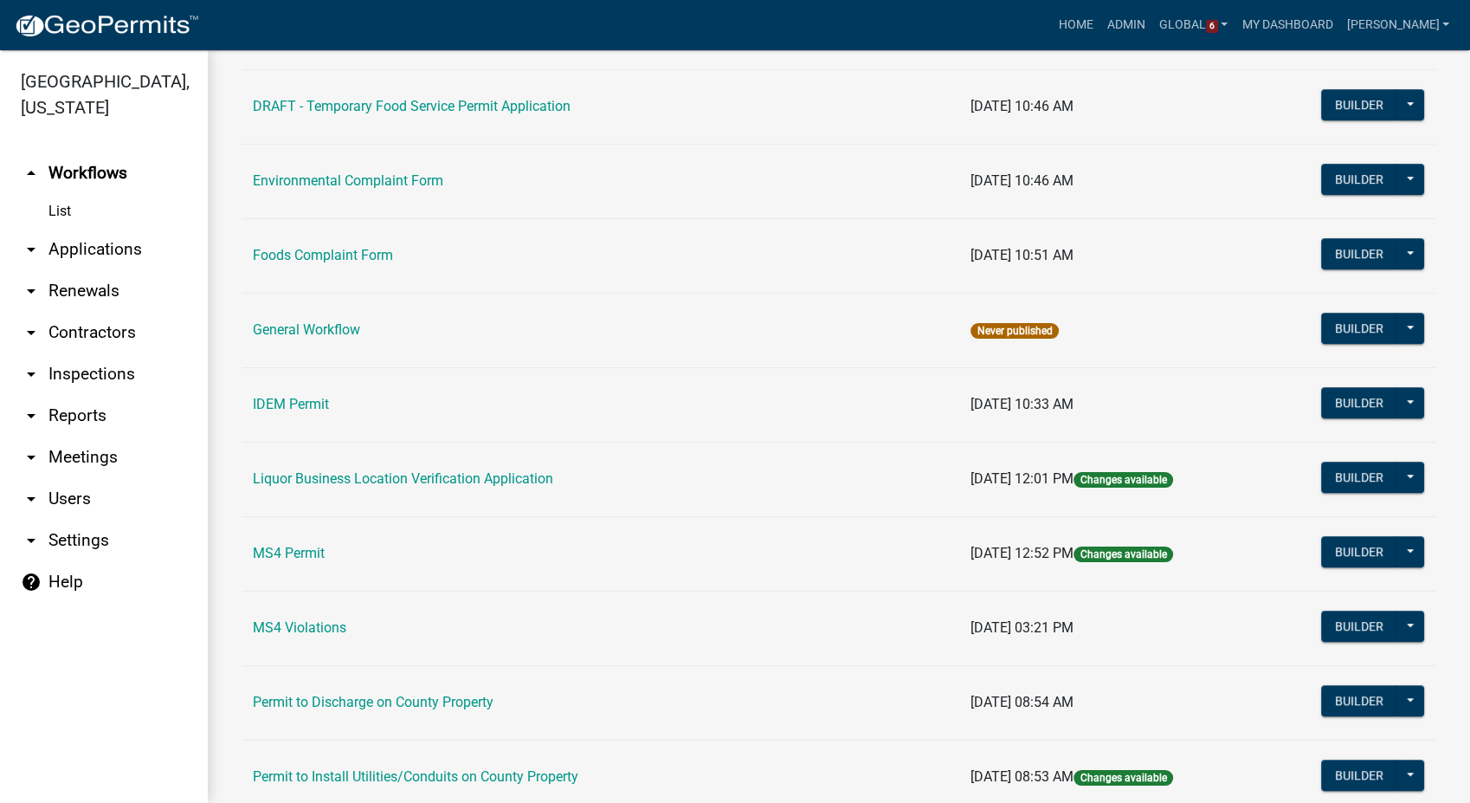
scroll to position [1058, 0]
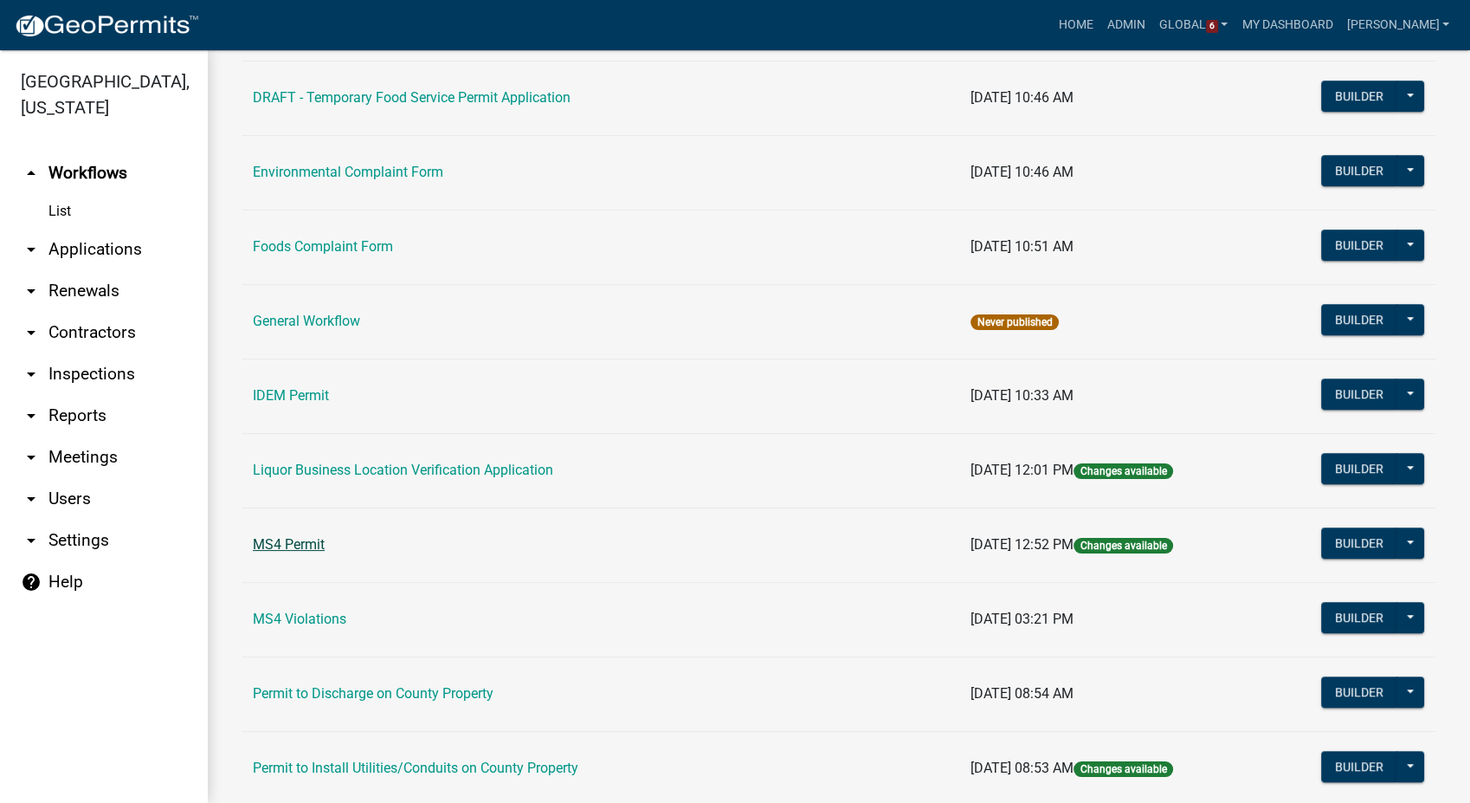
click at [302, 550] on link "MS4 Permit" at bounding box center [289, 544] width 72 height 16
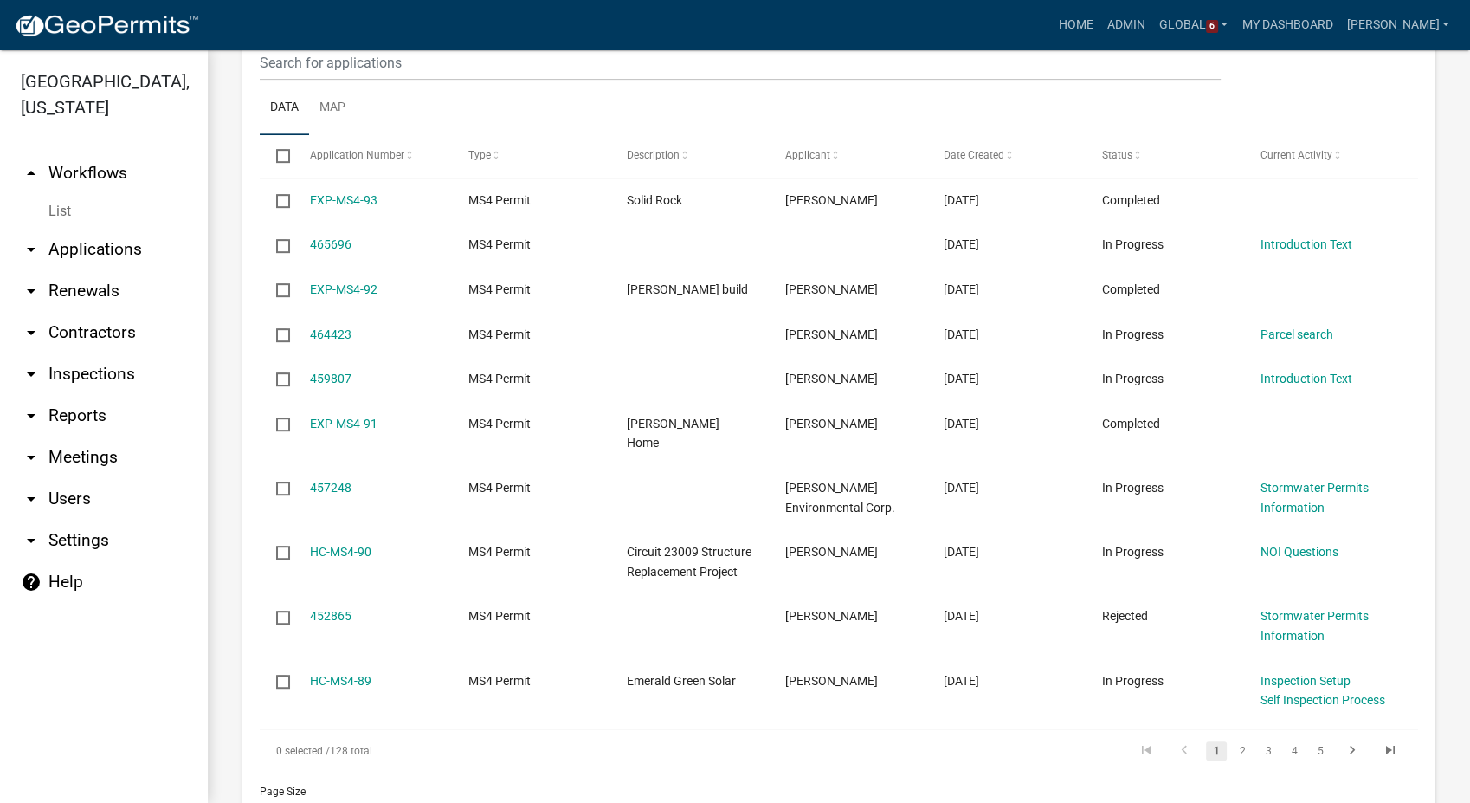
scroll to position [866, 0]
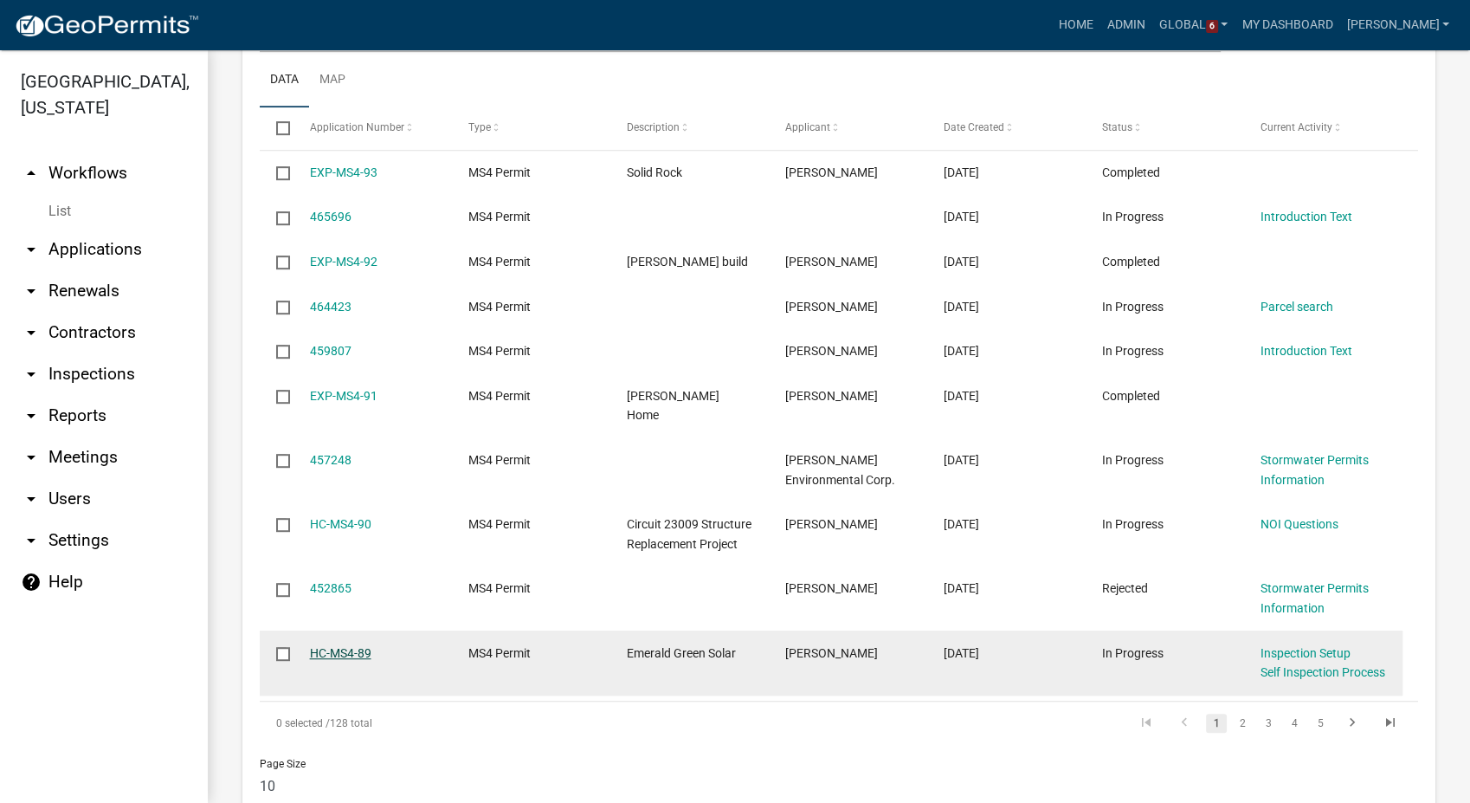
click at [332, 646] on link "HC-MS4-89" at bounding box center [340, 653] width 61 height 14
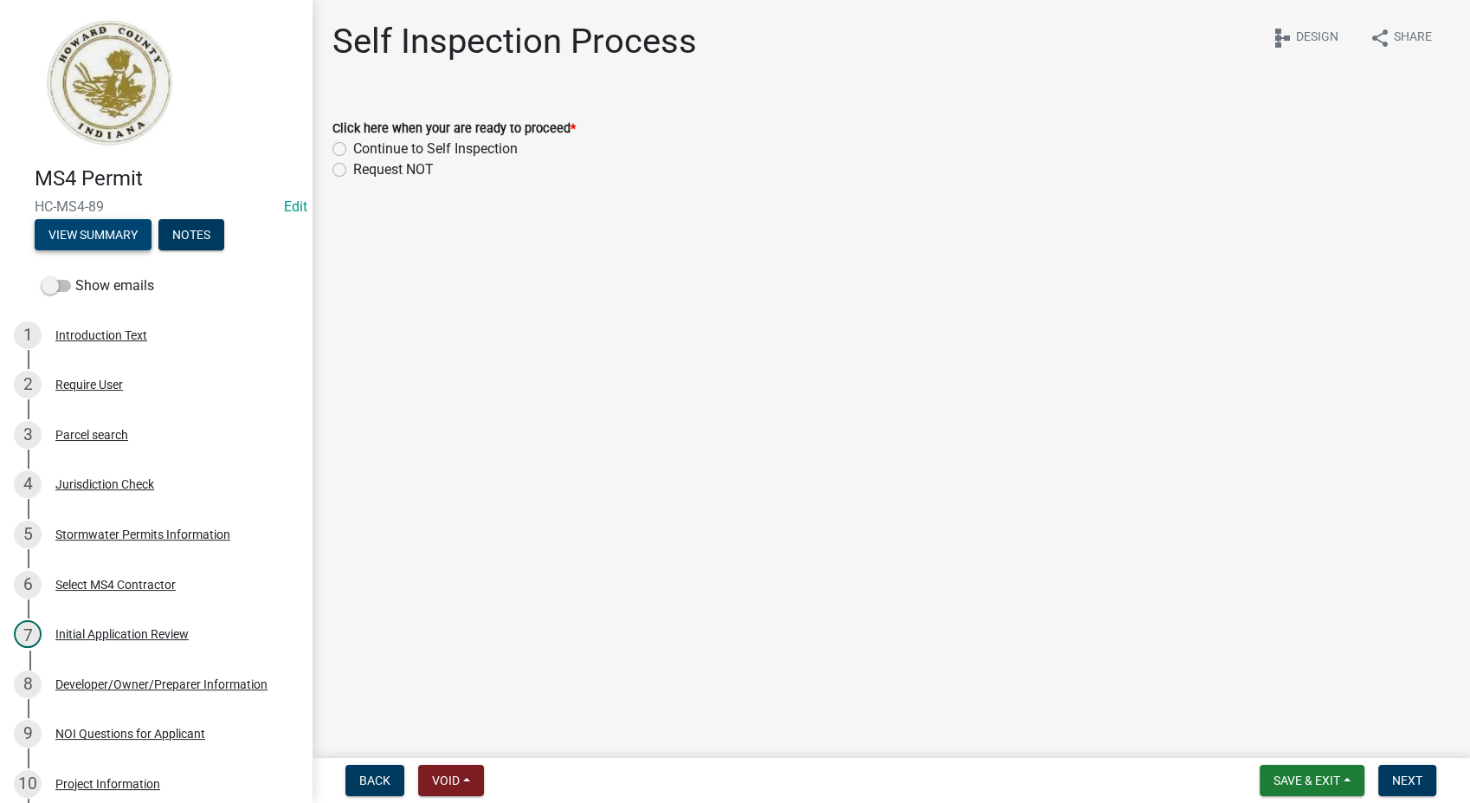
click at [88, 232] on button "View Summary" at bounding box center [93, 234] width 117 height 31
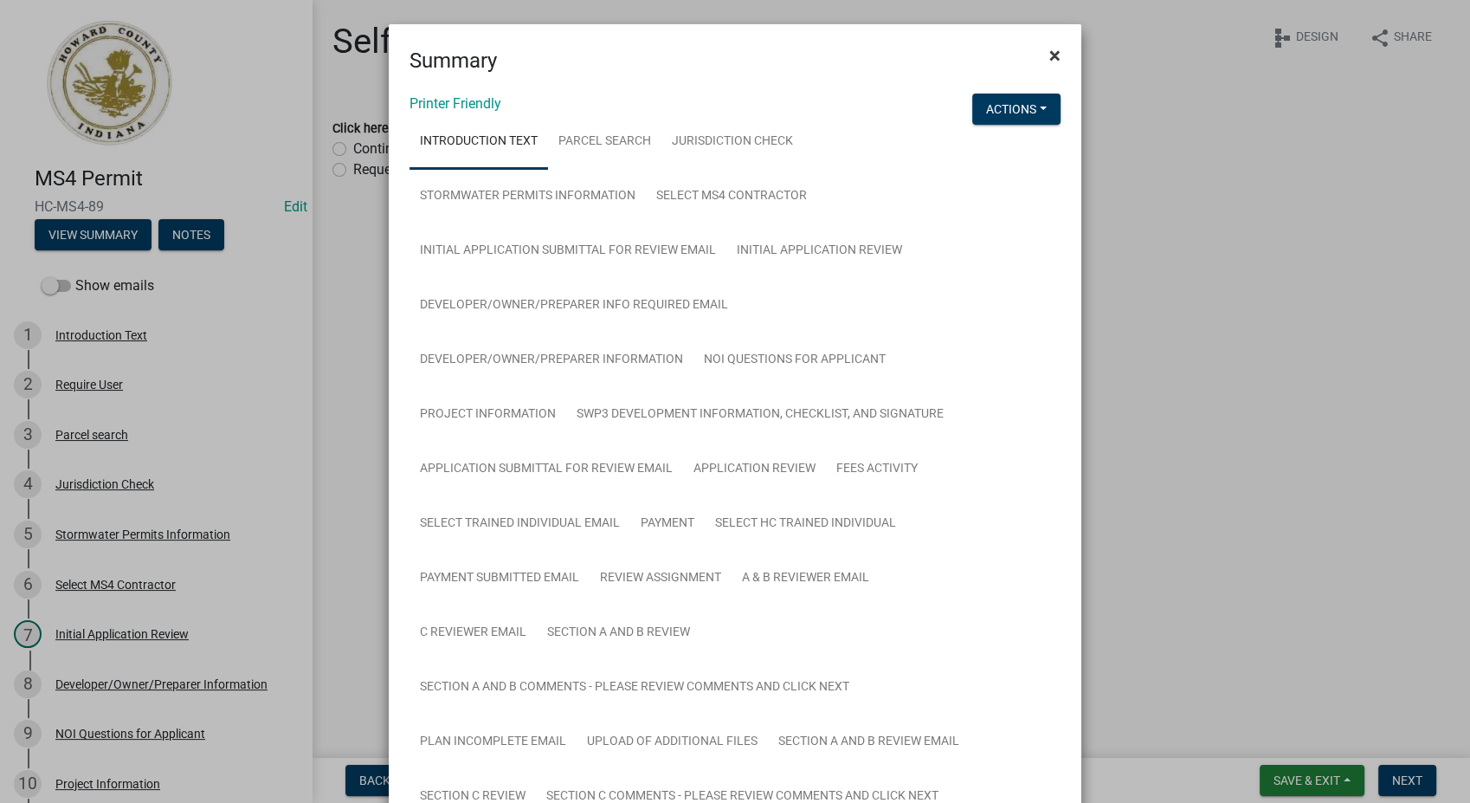
drag, startPoint x: 1046, startPoint y: 59, endPoint x: 395, endPoint y: 0, distance: 653.8
click at [1049, 59] on span "×" at bounding box center [1054, 55] width 11 height 24
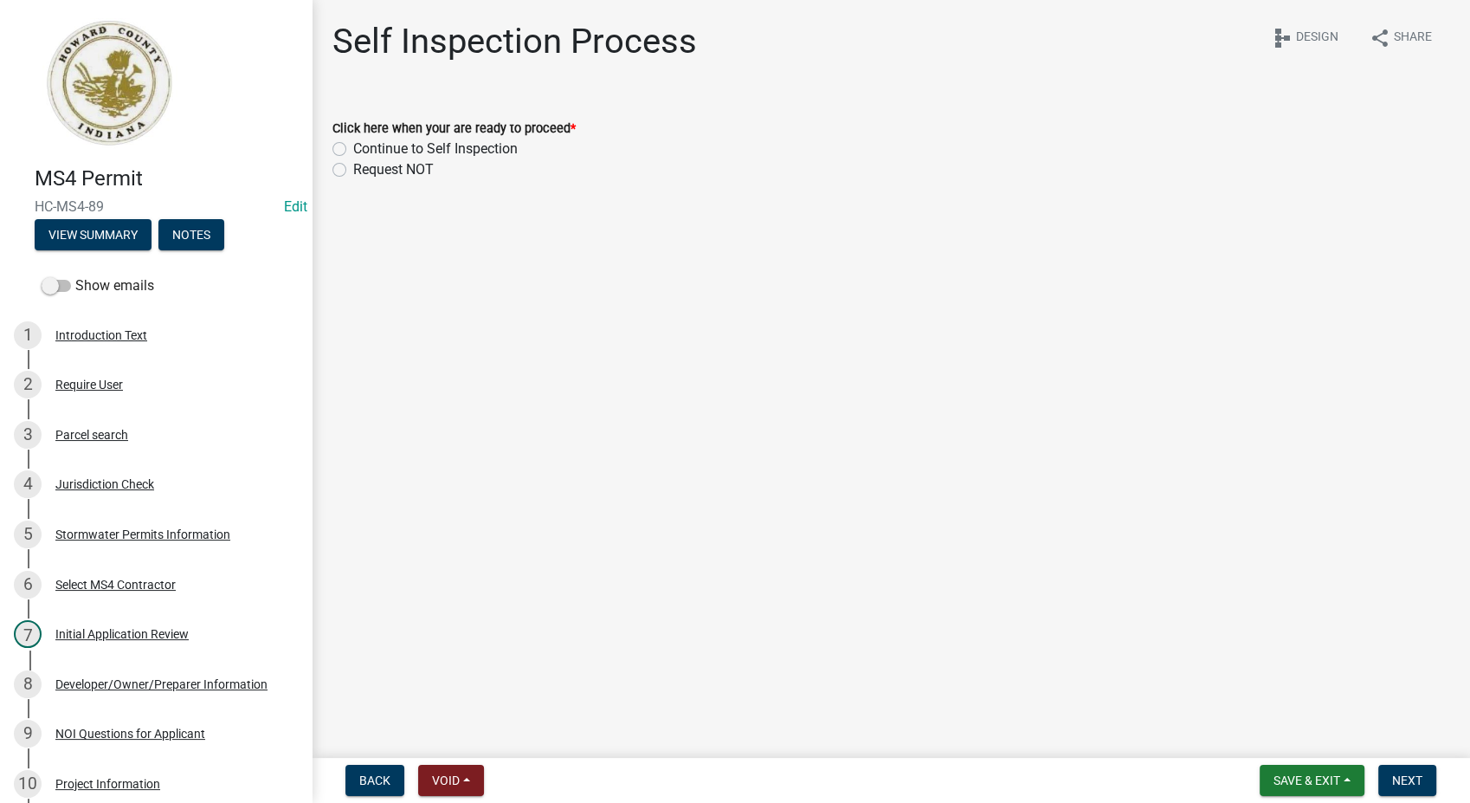
click at [655, 535] on main "Self Inspection Process share Share schema Design Click here when your are read…" at bounding box center [891, 375] width 1158 height 751
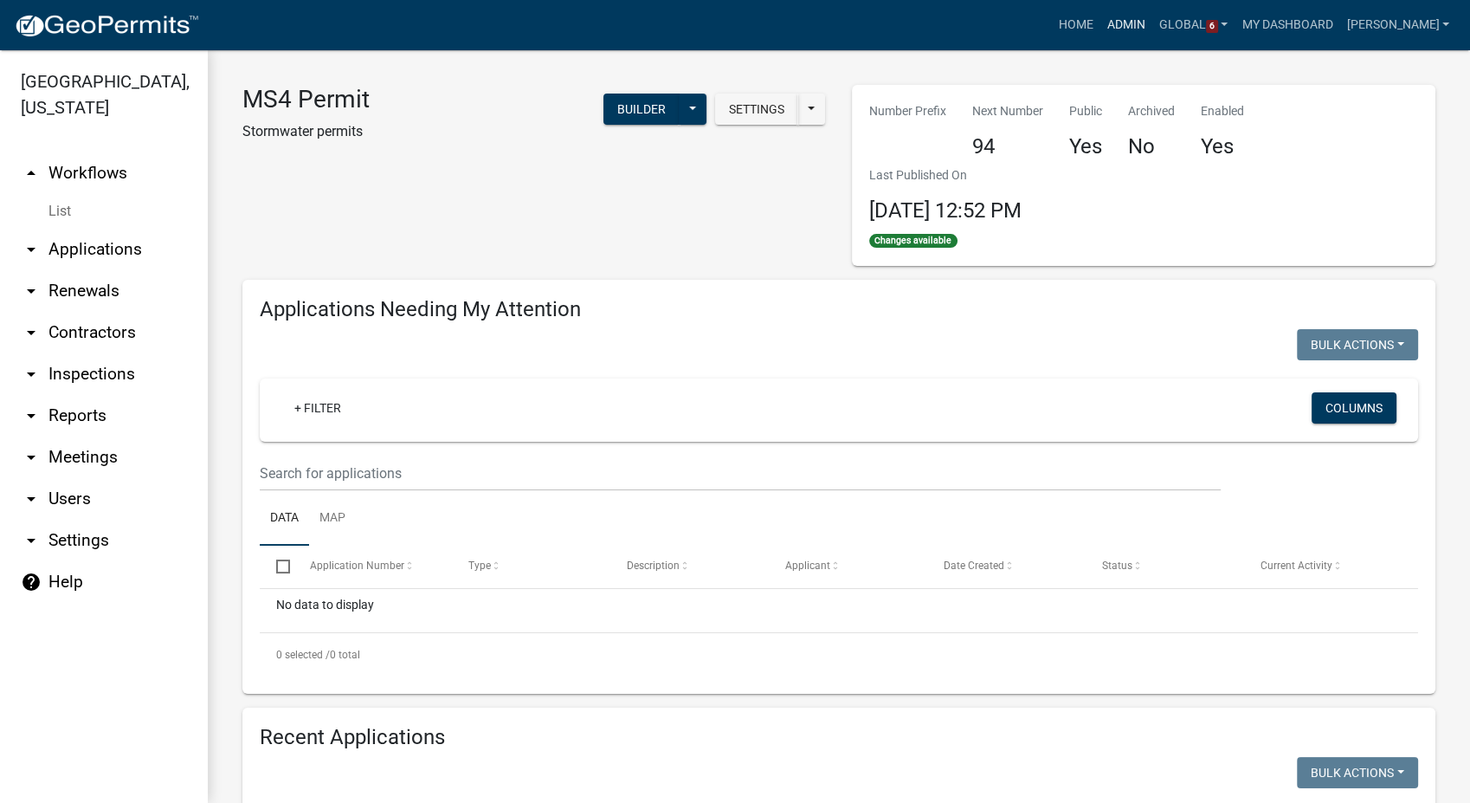
drag, startPoint x: 1150, startPoint y: 20, endPoint x: 1044, endPoint y: 54, distance: 110.9
click at [1150, 20] on link "Admin" at bounding box center [1126, 25] width 52 height 33
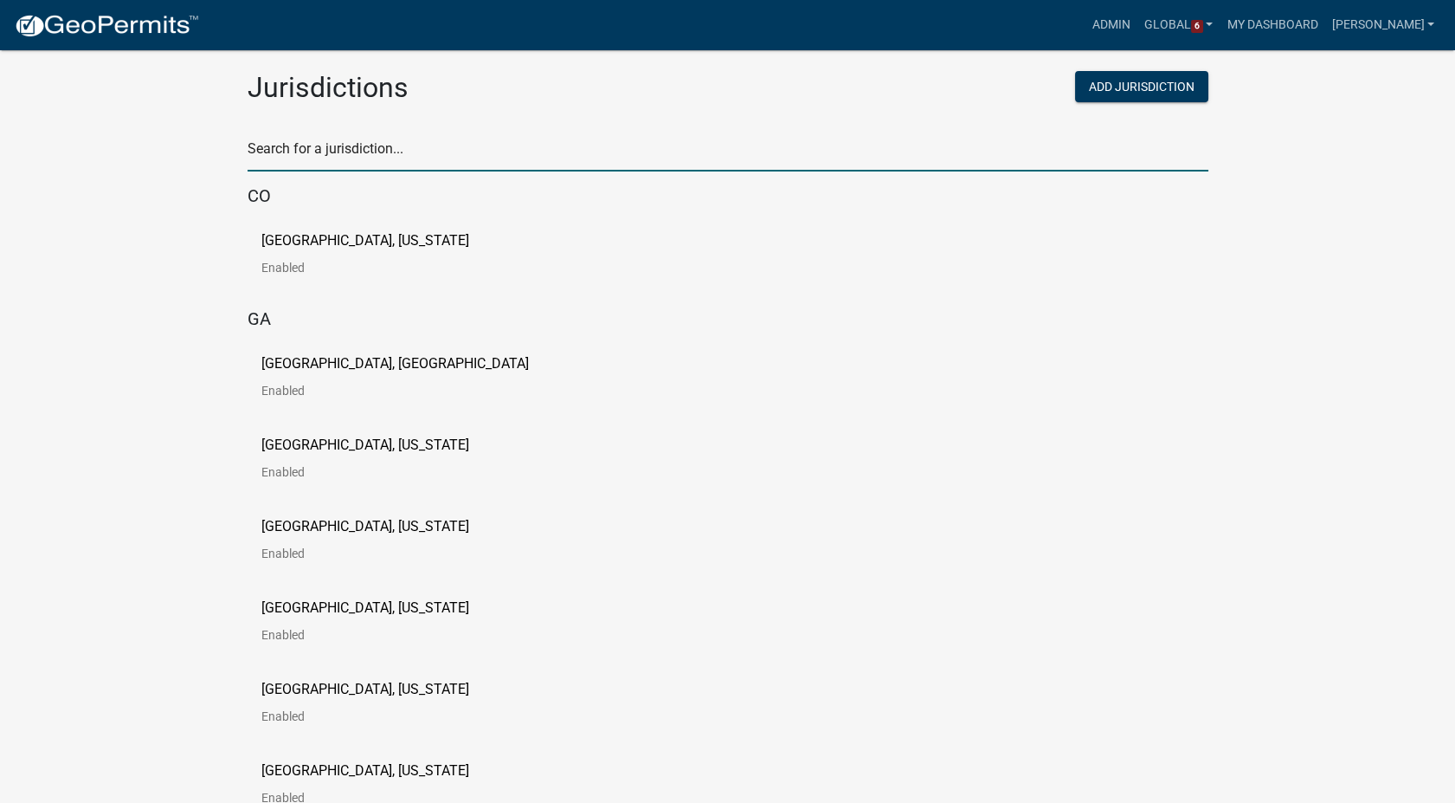
click at [374, 146] on input "text" at bounding box center [728, 153] width 961 height 35
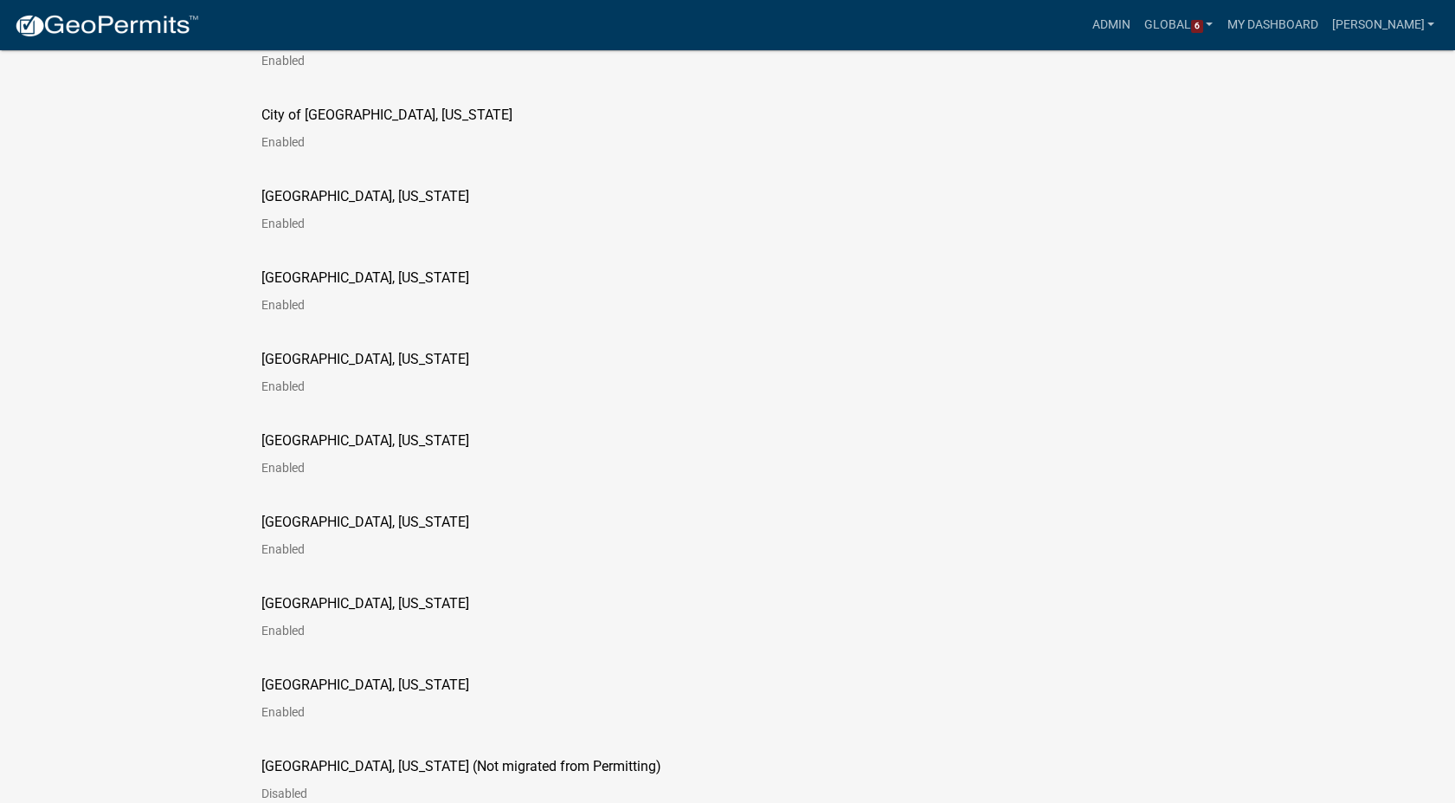
scroll to position [192, 0]
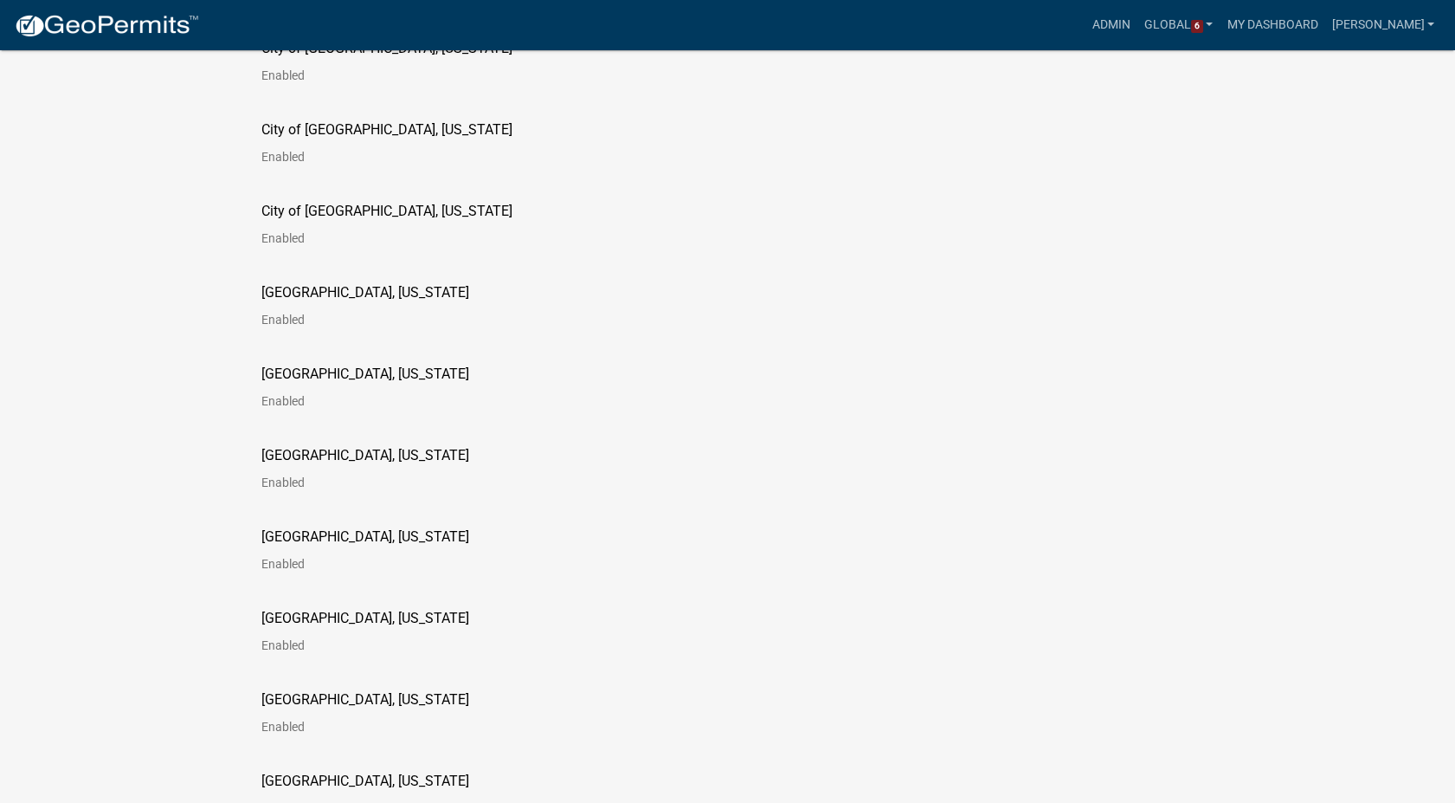
type input "indiana"
click at [343, 296] on p "Decatur County, Indiana" at bounding box center [365, 293] width 208 height 14
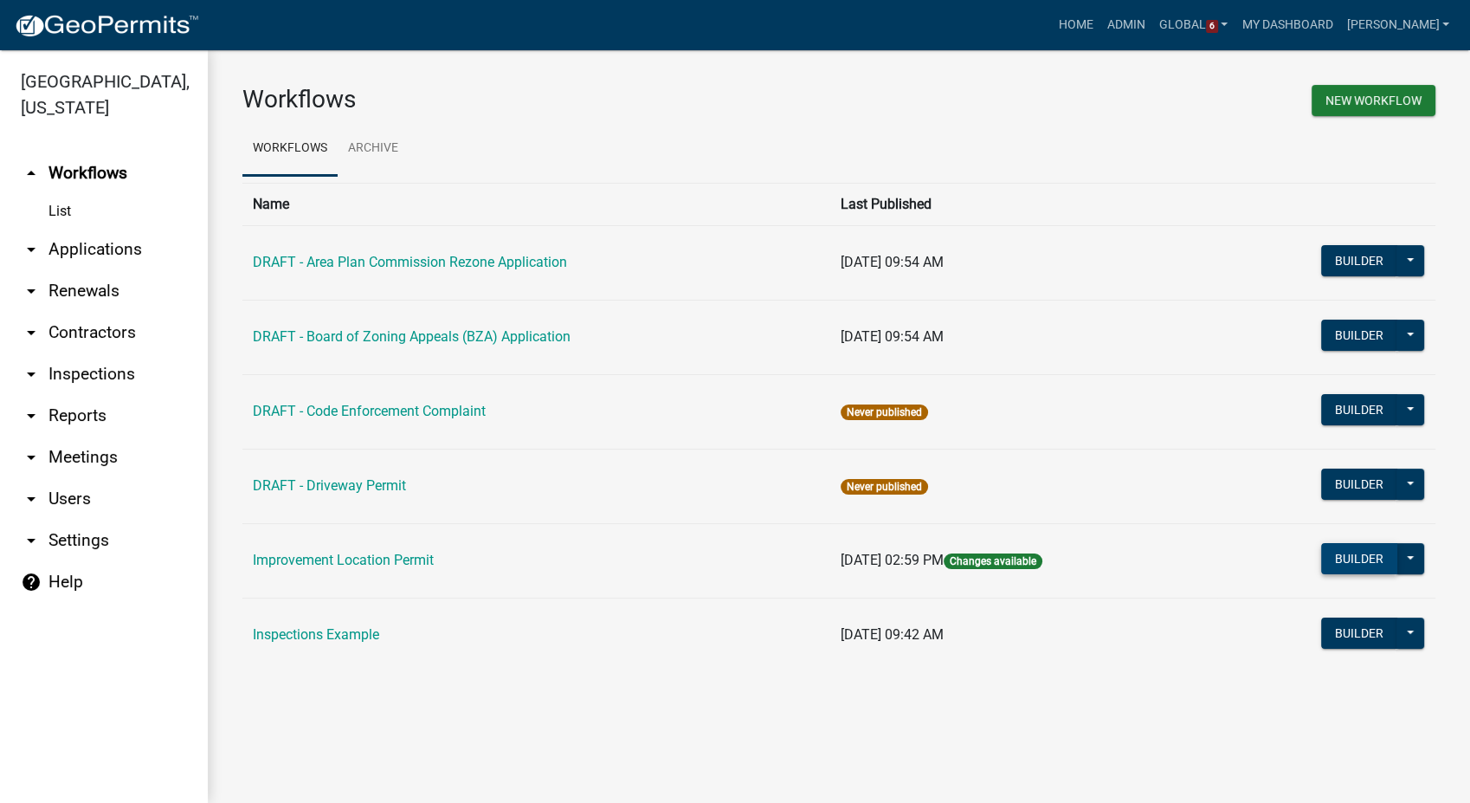
click at [1350, 563] on button "Builder" at bounding box center [1359, 558] width 76 height 31
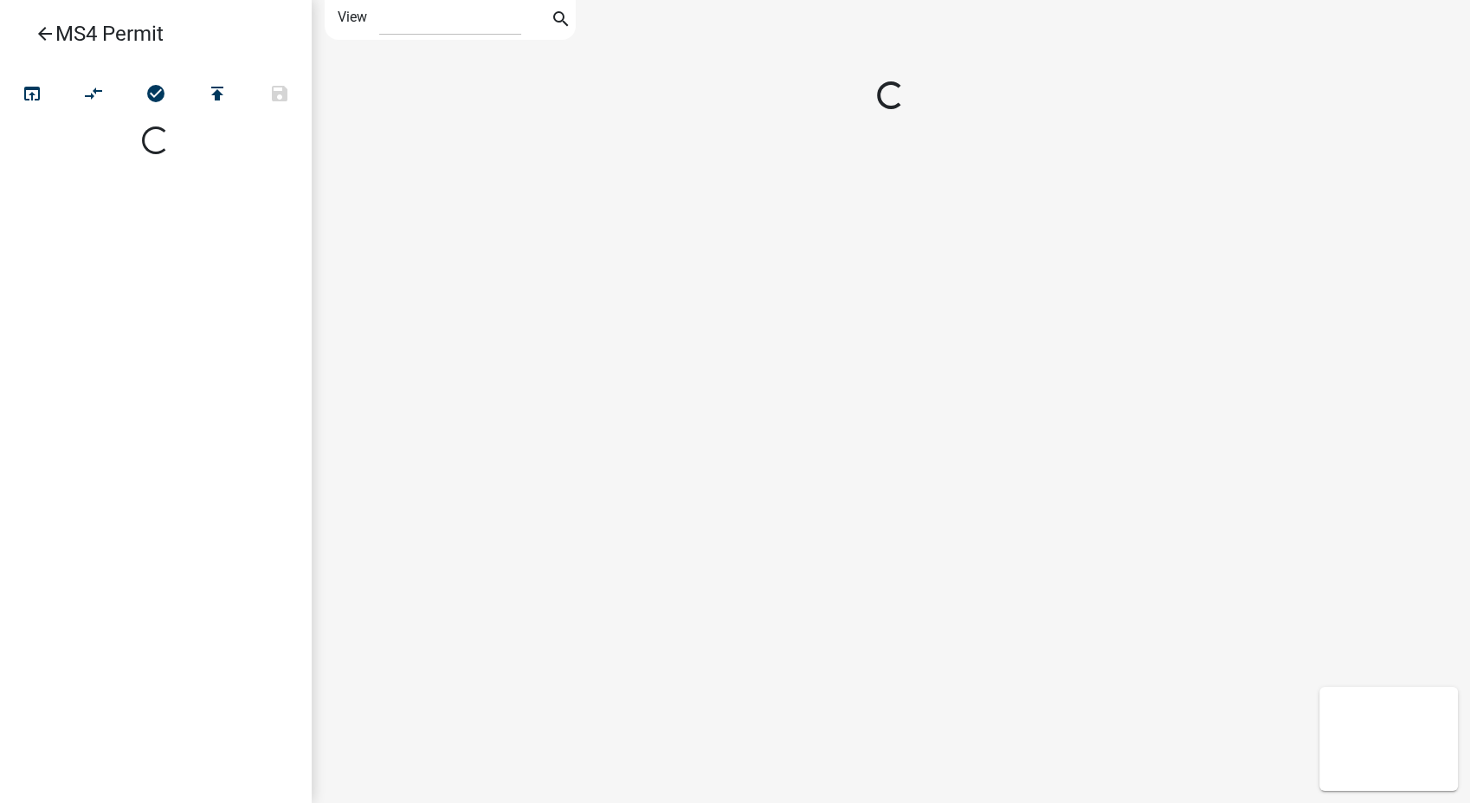
select select "1"
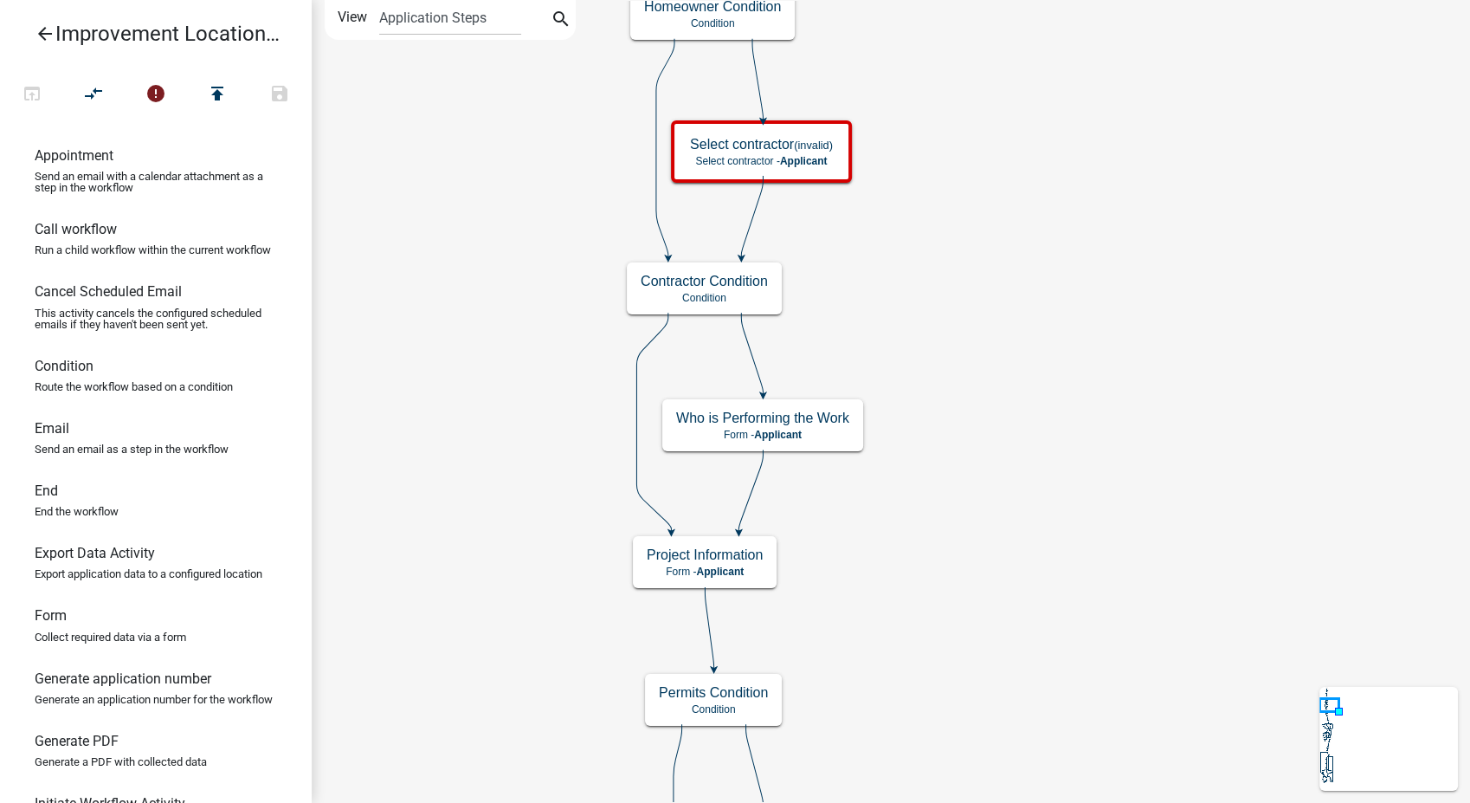
click at [45, 27] on icon "arrow_back" at bounding box center [45, 35] width 21 height 24
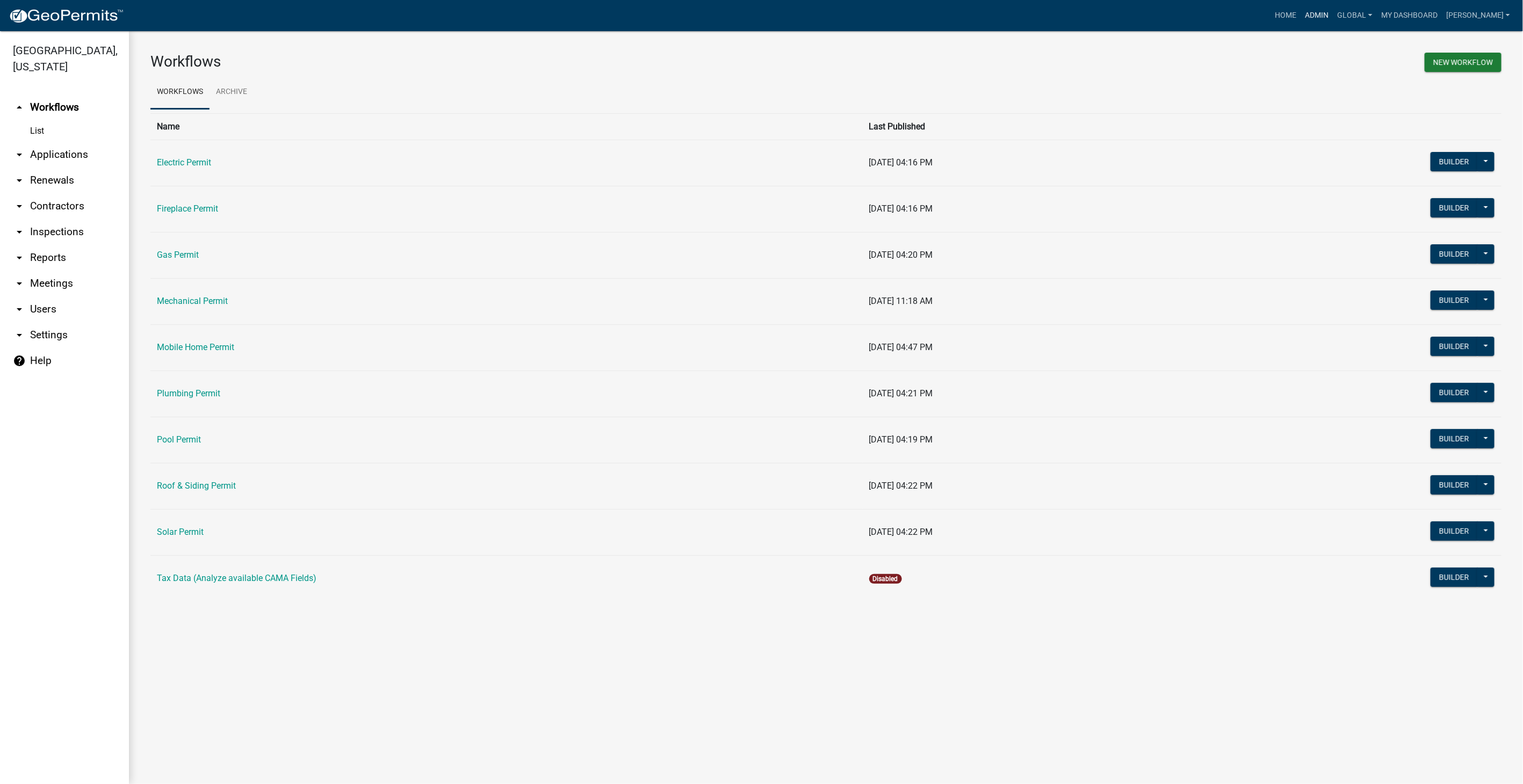
click at [1329, 15] on link "Admin" at bounding box center [1317, 16] width 32 height 20
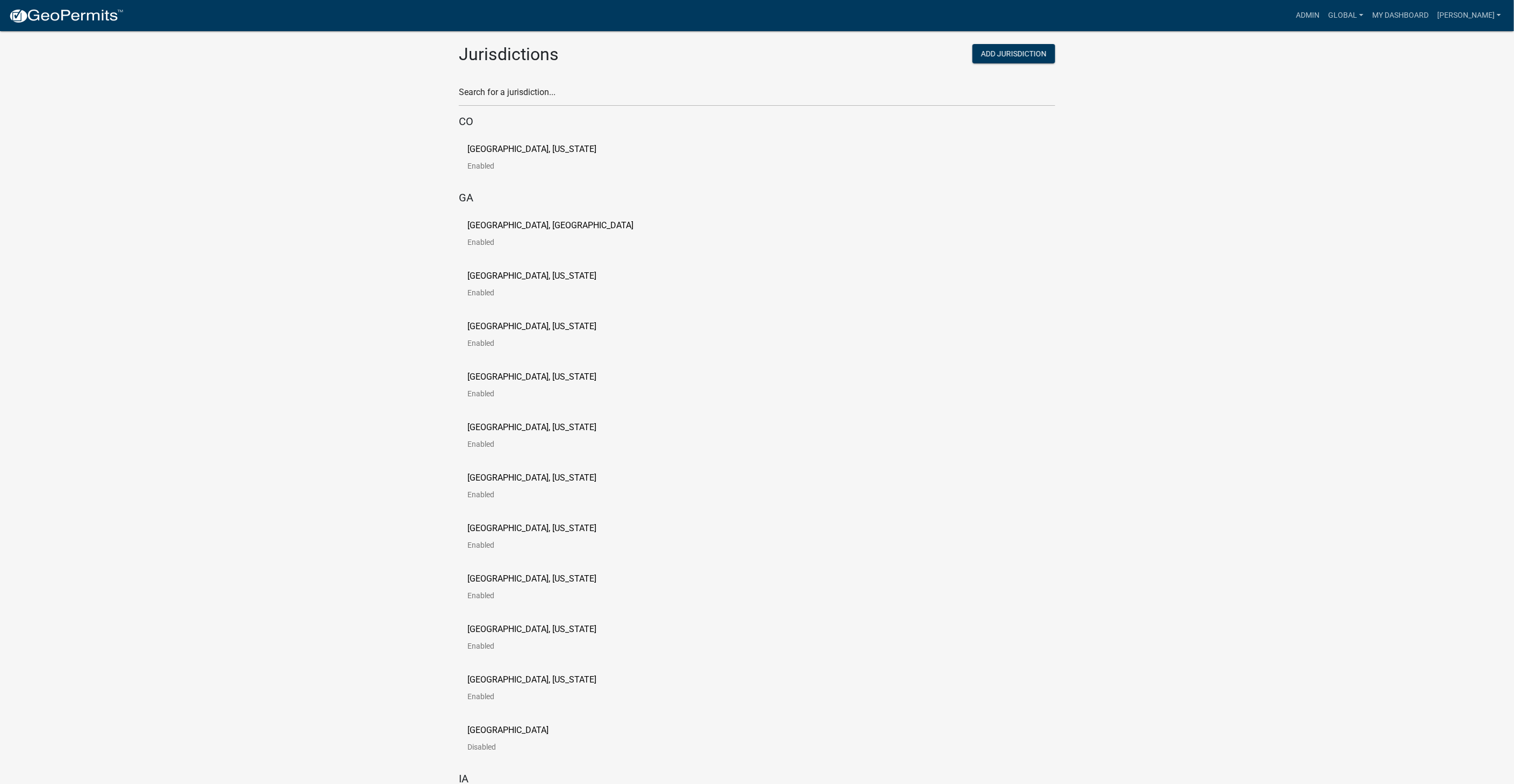
click at [526, 81] on div "Search for a jurisdiction..." at bounding box center [756, 88] width 596 height 37
click at [497, 99] on input "text" at bounding box center [756, 95] width 596 height 22
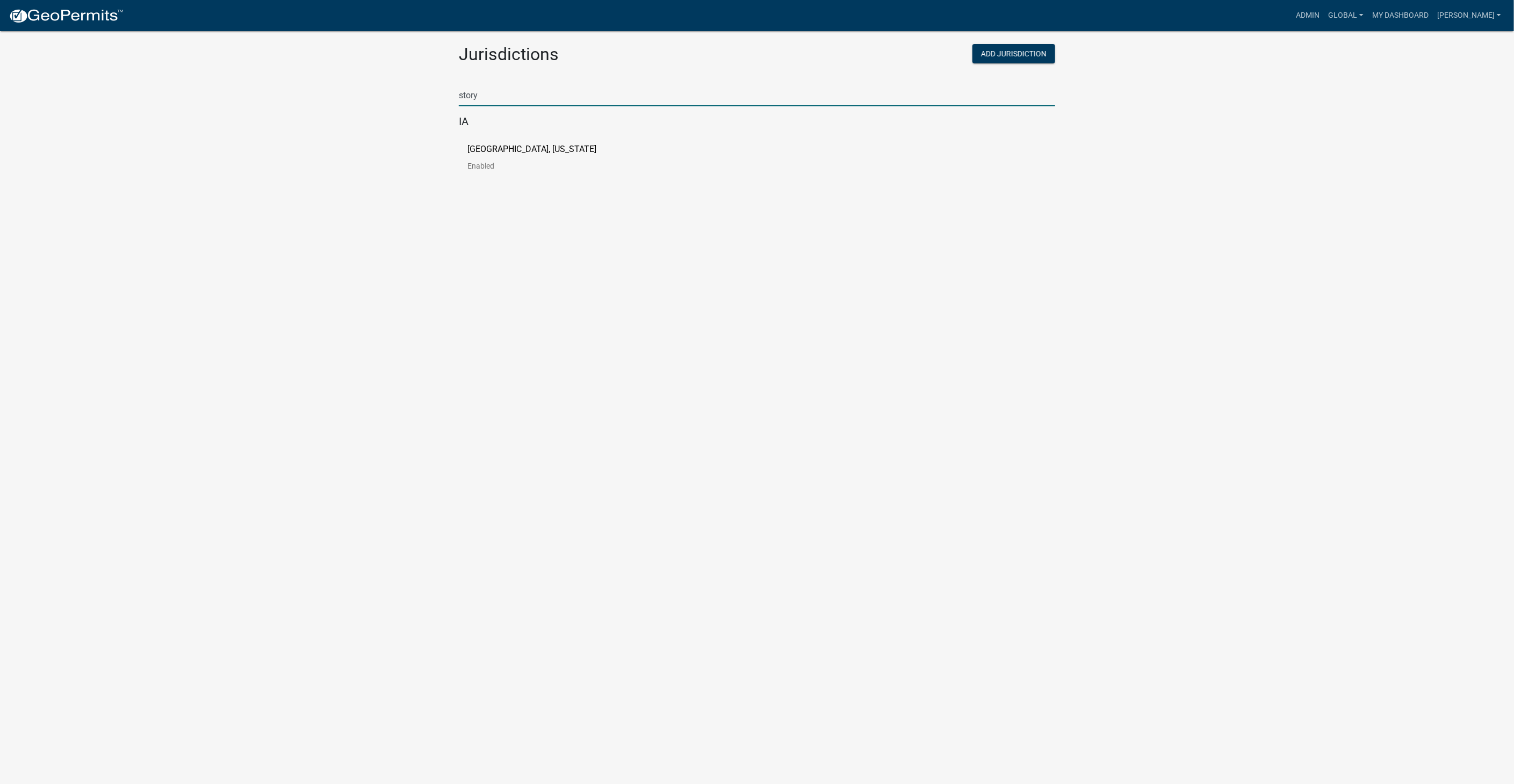
type input "story"
click at [475, 150] on p "[GEOGRAPHIC_DATA], [US_STATE]" at bounding box center [532, 149] width 129 height 9
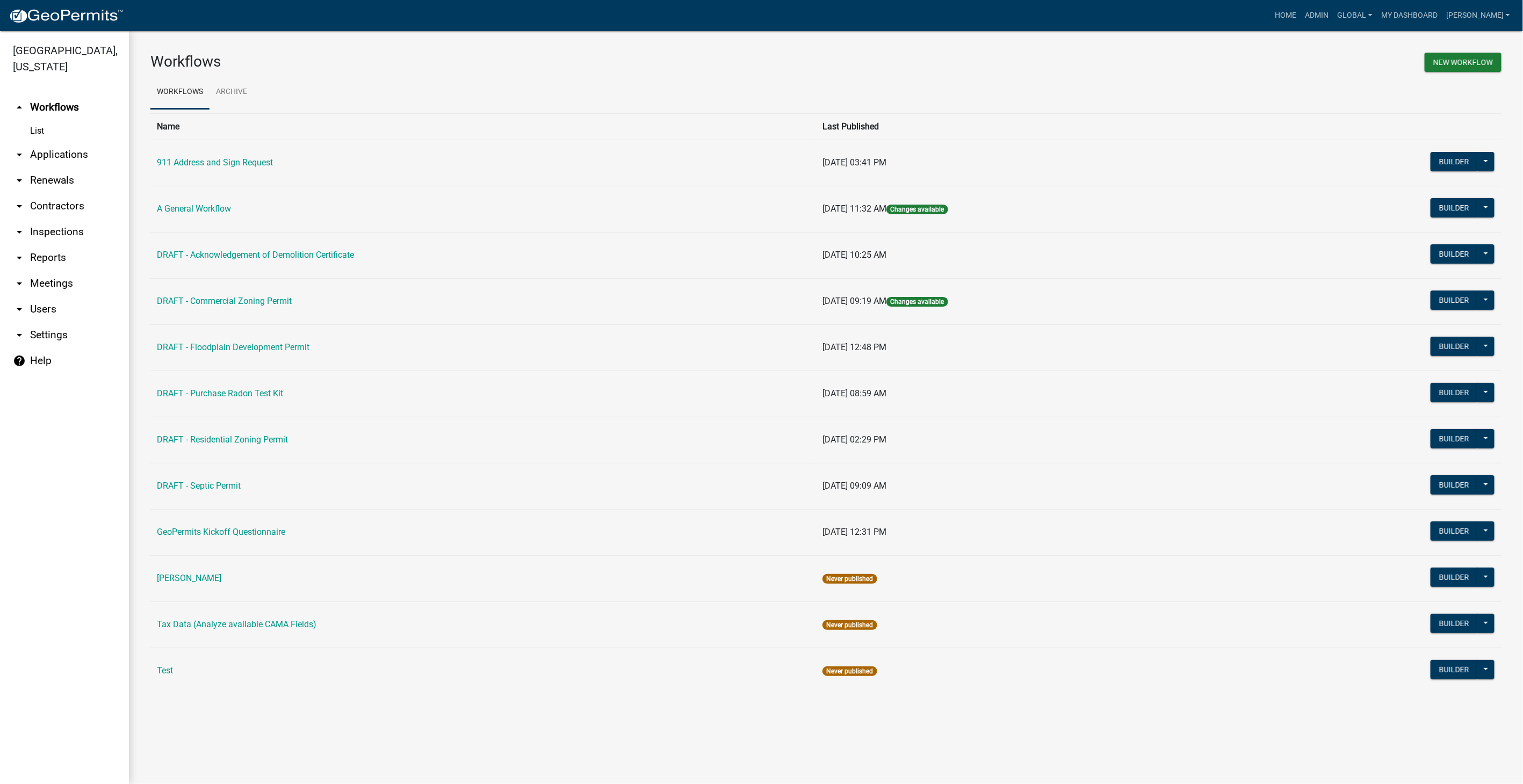
click at [55, 323] on link "arrow_drop_down Settings" at bounding box center [65, 336] width 129 height 26
select select "IA"
select select "Central Standard Time"
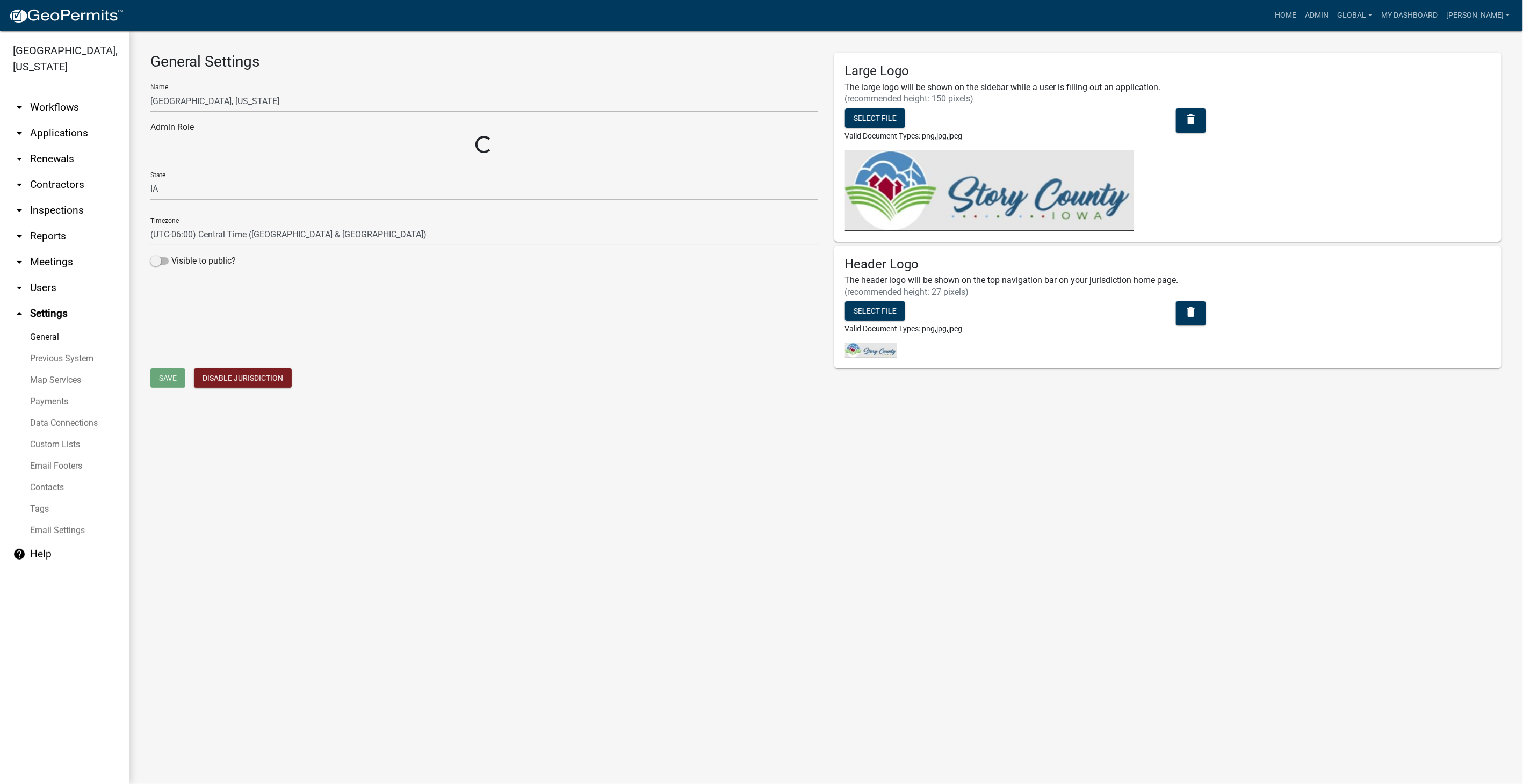
select select "03540cc7-cae6-4ec5-9df4-19164d3ec826"
click at [43, 434] on link "Custom Lists" at bounding box center [65, 445] width 129 height 22
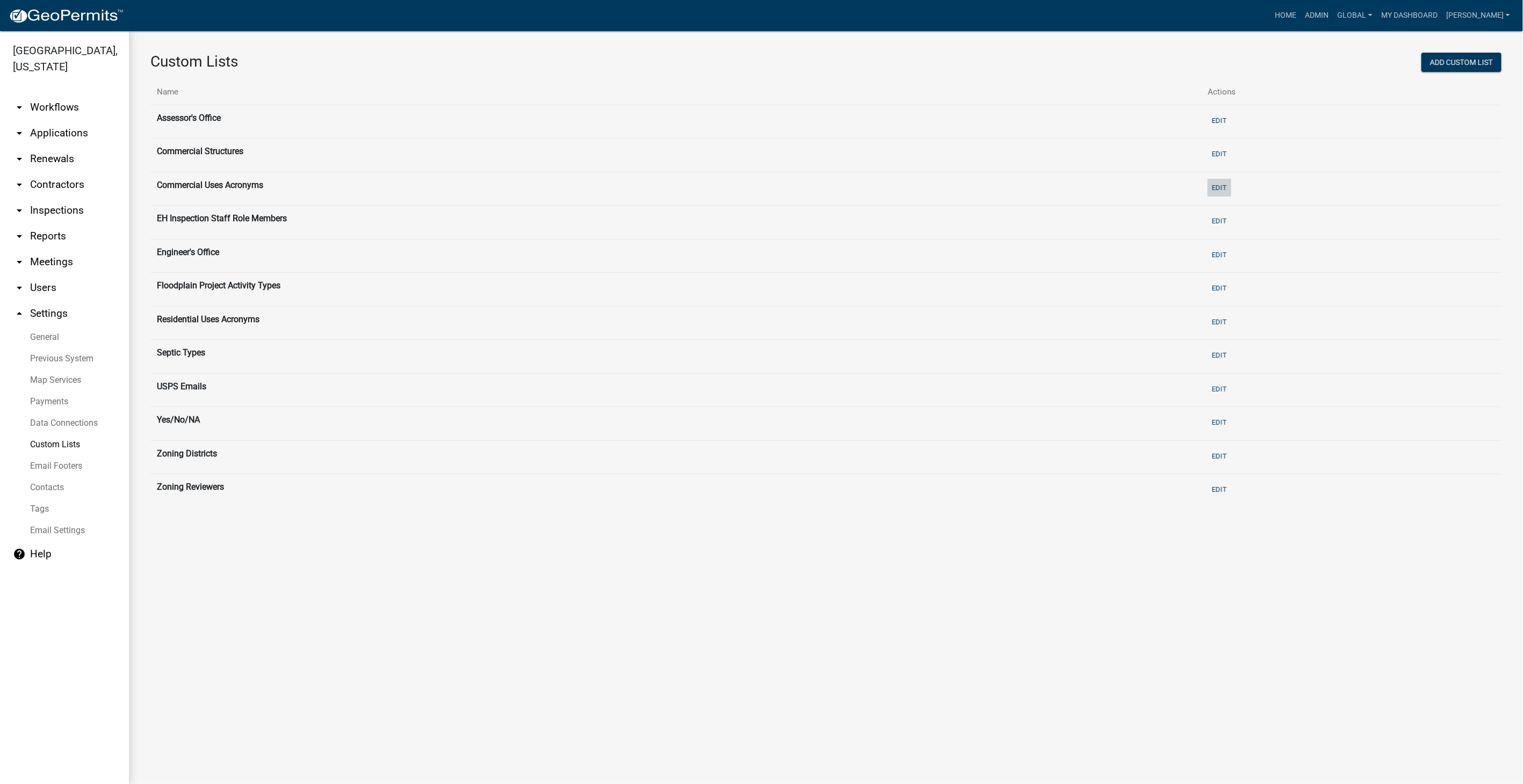
click at [1230, 187] on button "Edit" at bounding box center [1219, 187] width 24 height 18
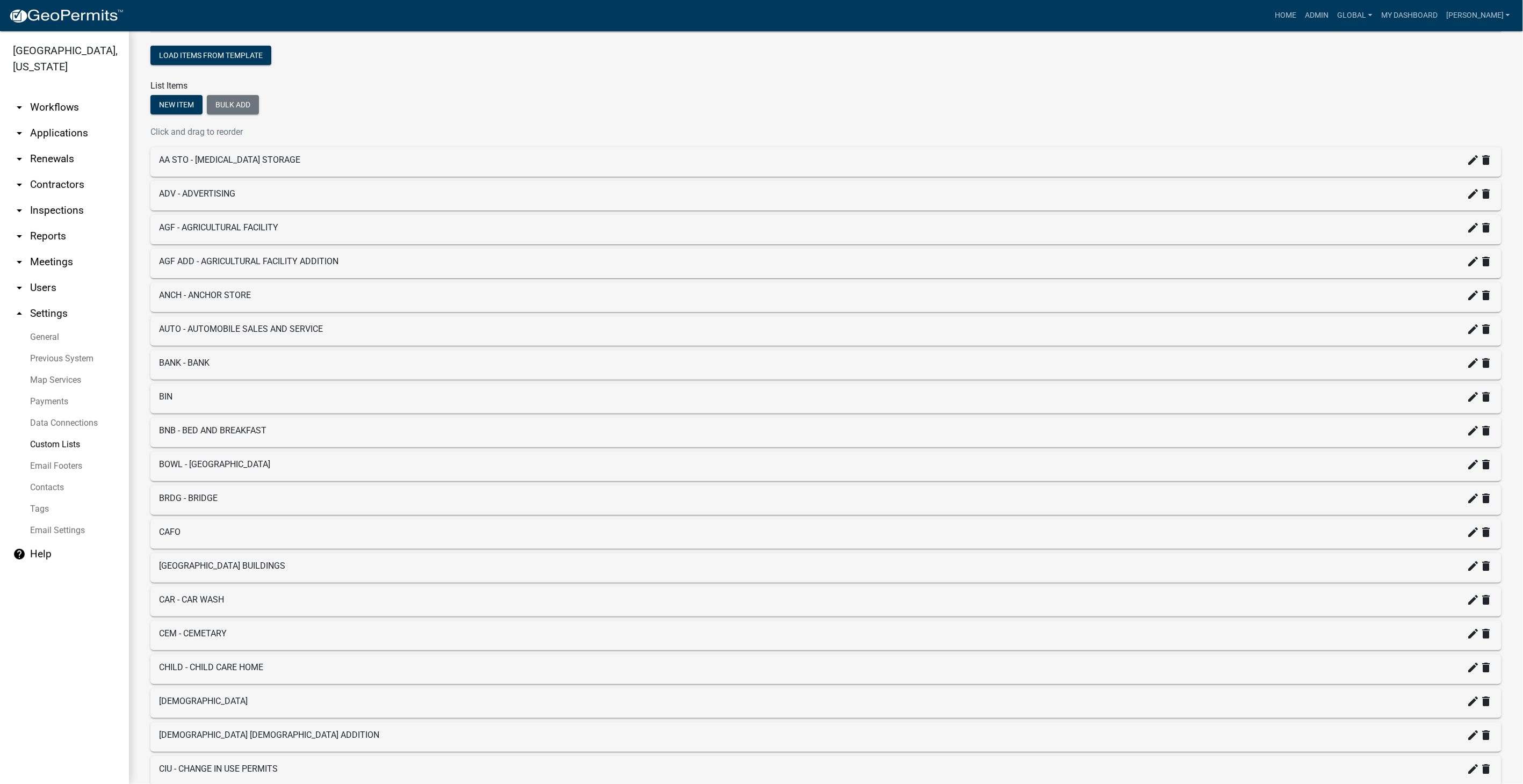
scroll to position [118, 0]
click at [50, 94] on link "arrow_drop_down Workflows" at bounding box center [65, 107] width 129 height 26
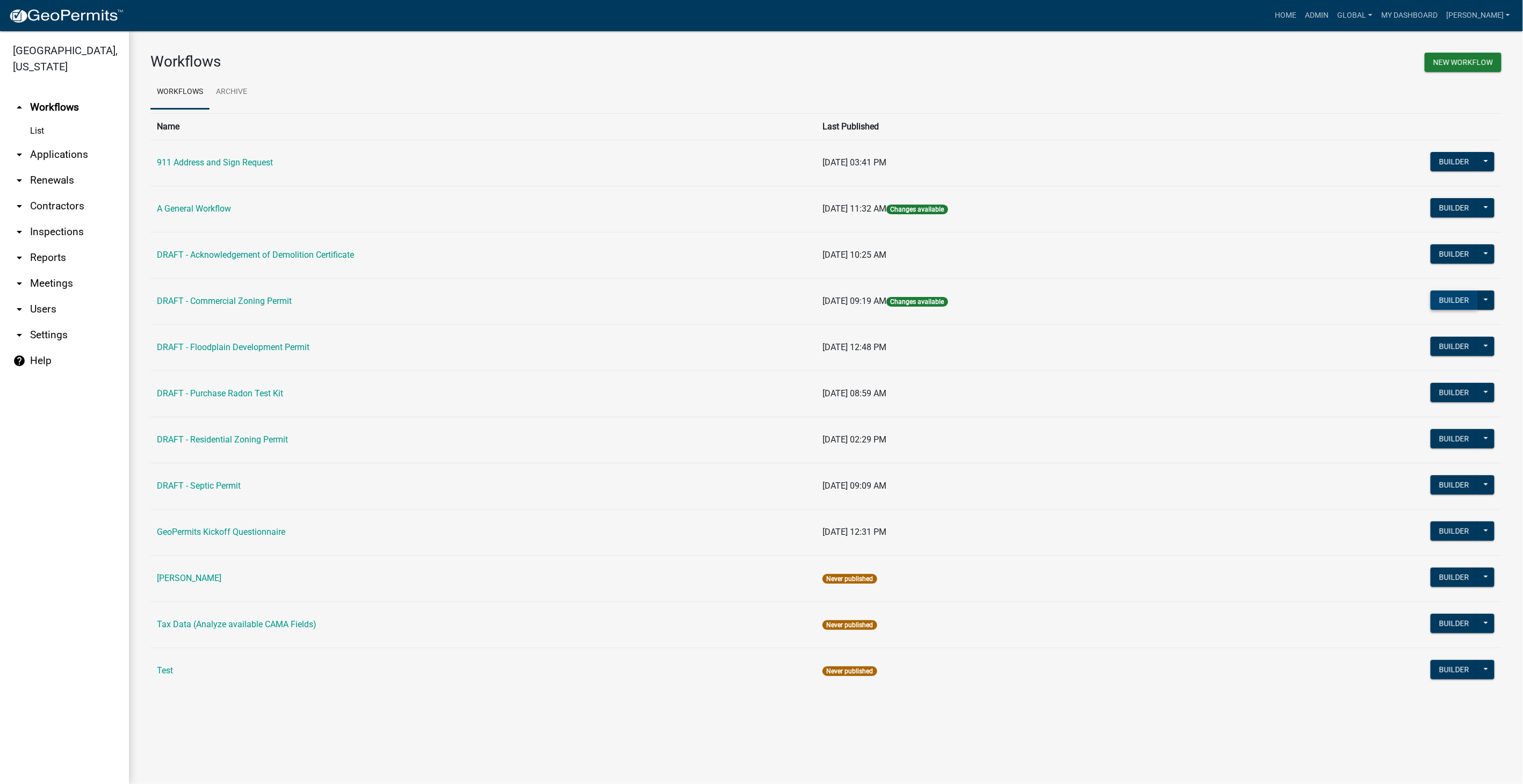
click at [1440, 301] on button "Builder" at bounding box center [1454, 300] width 47 height 19
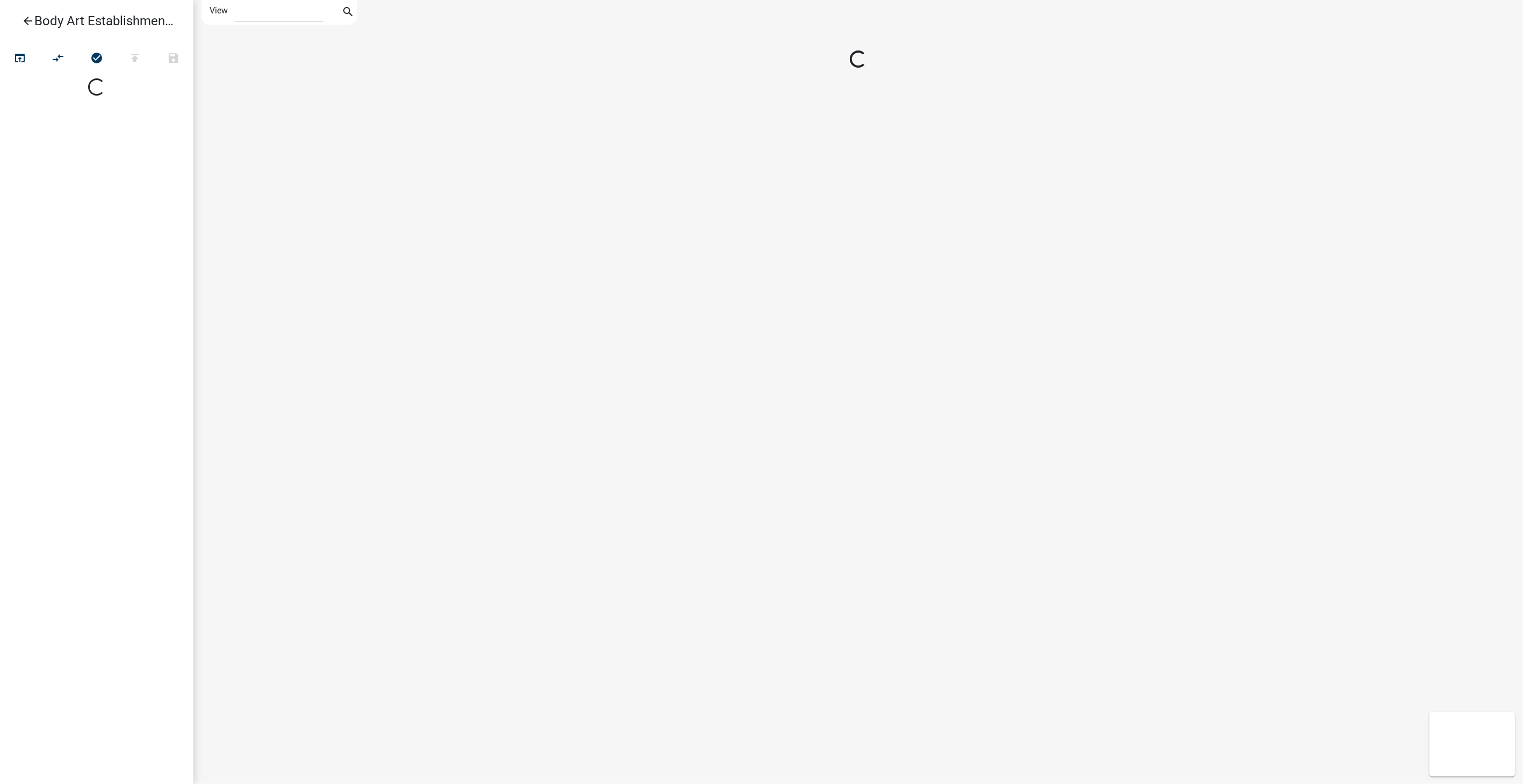
select select "1"
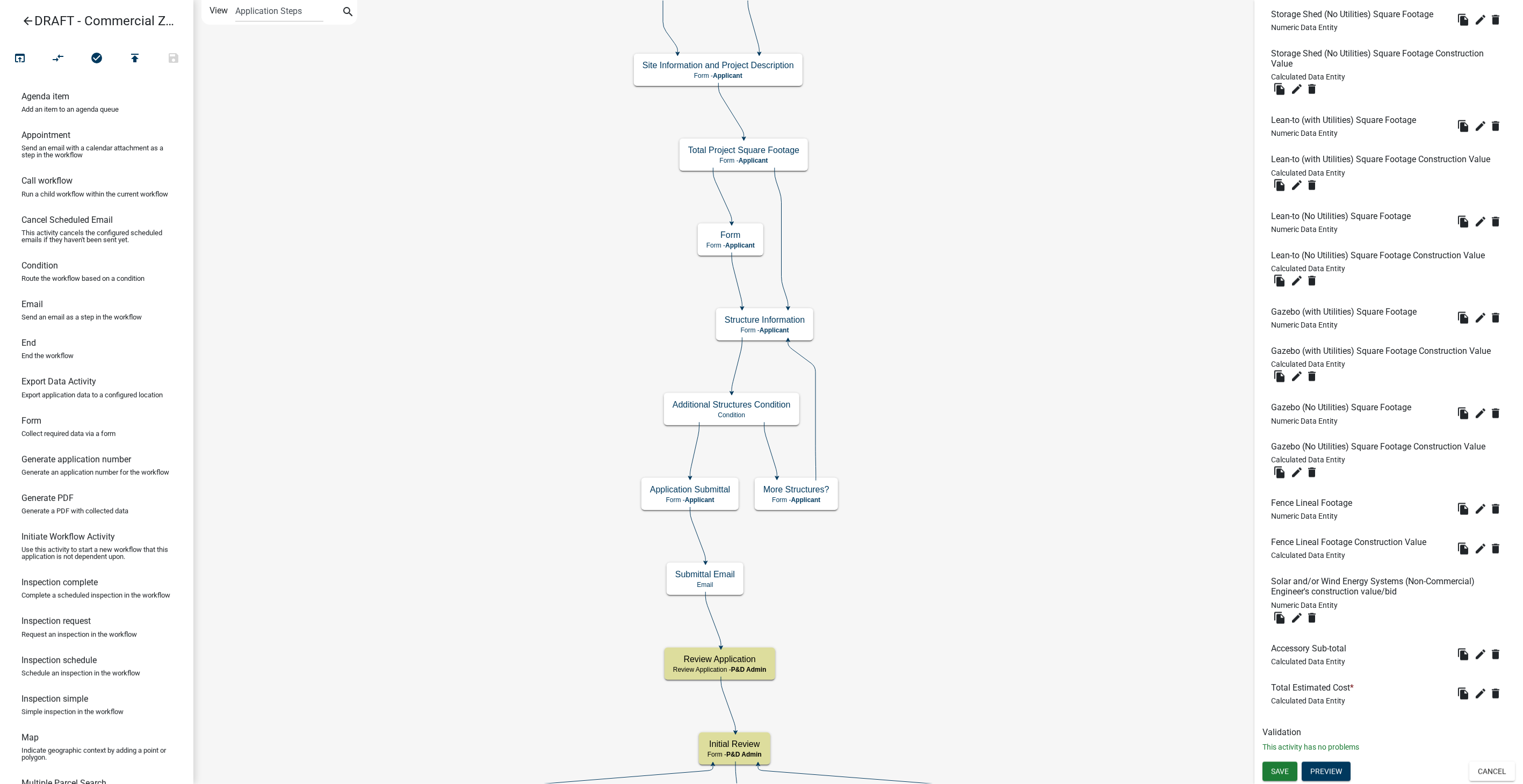
scroll to position [3781, 0]
click at [1474, 695] on icon "edit" at bounding box center [1480, 693] width 13 height 13
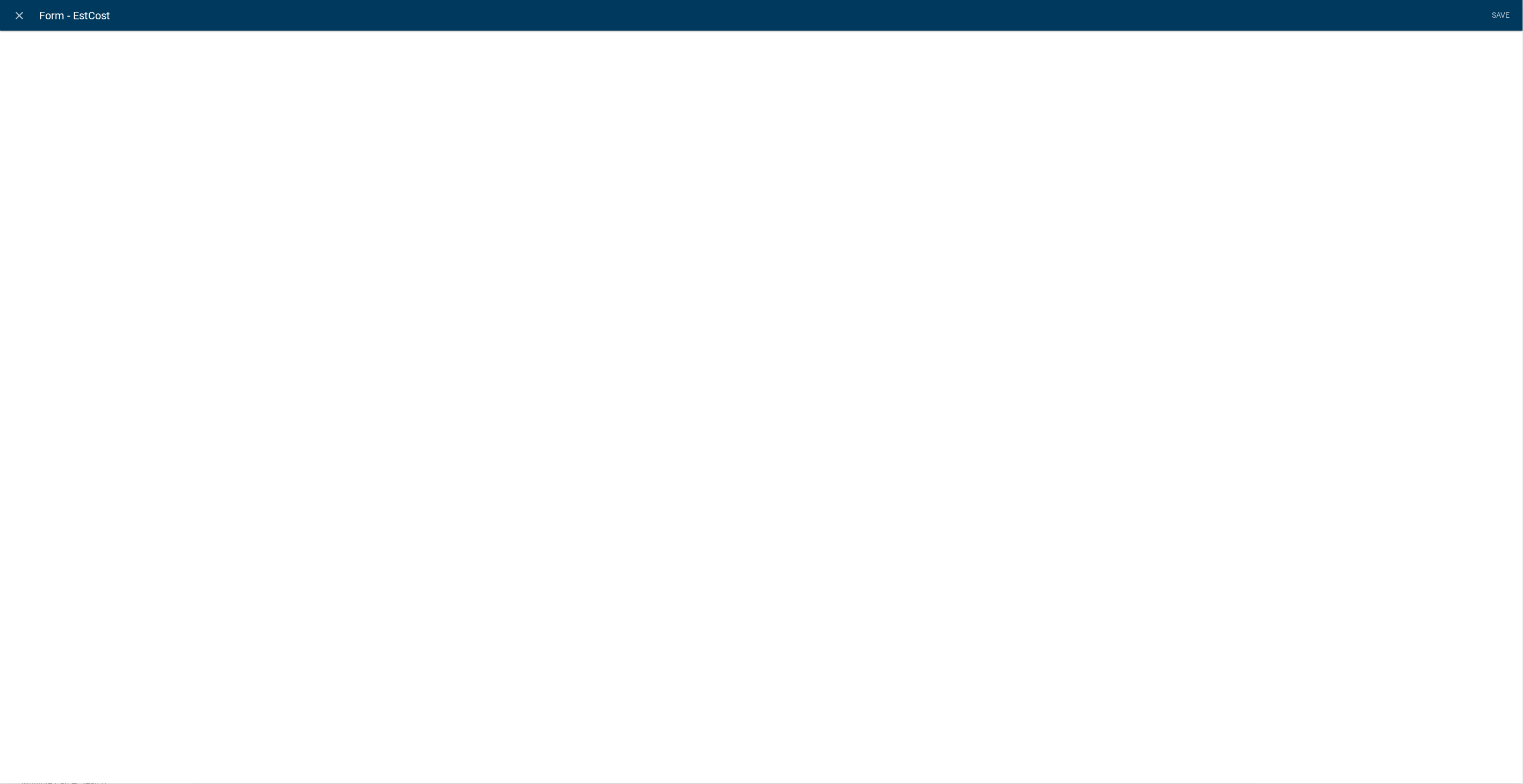
select select "calculated-value"
select select "2"
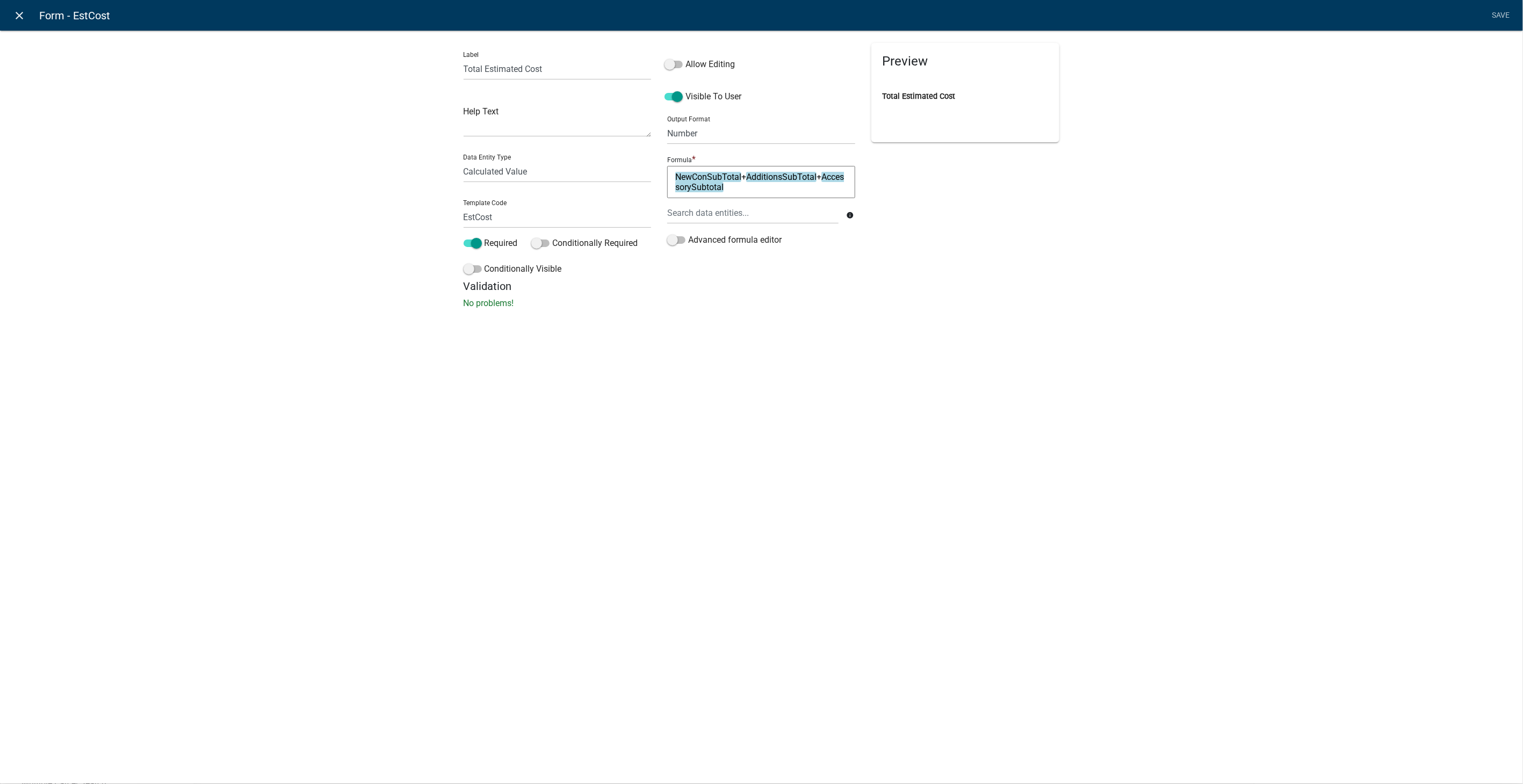
click at [14, 11] on icon "close" at bounding box center [20, 16] width 13 height 13
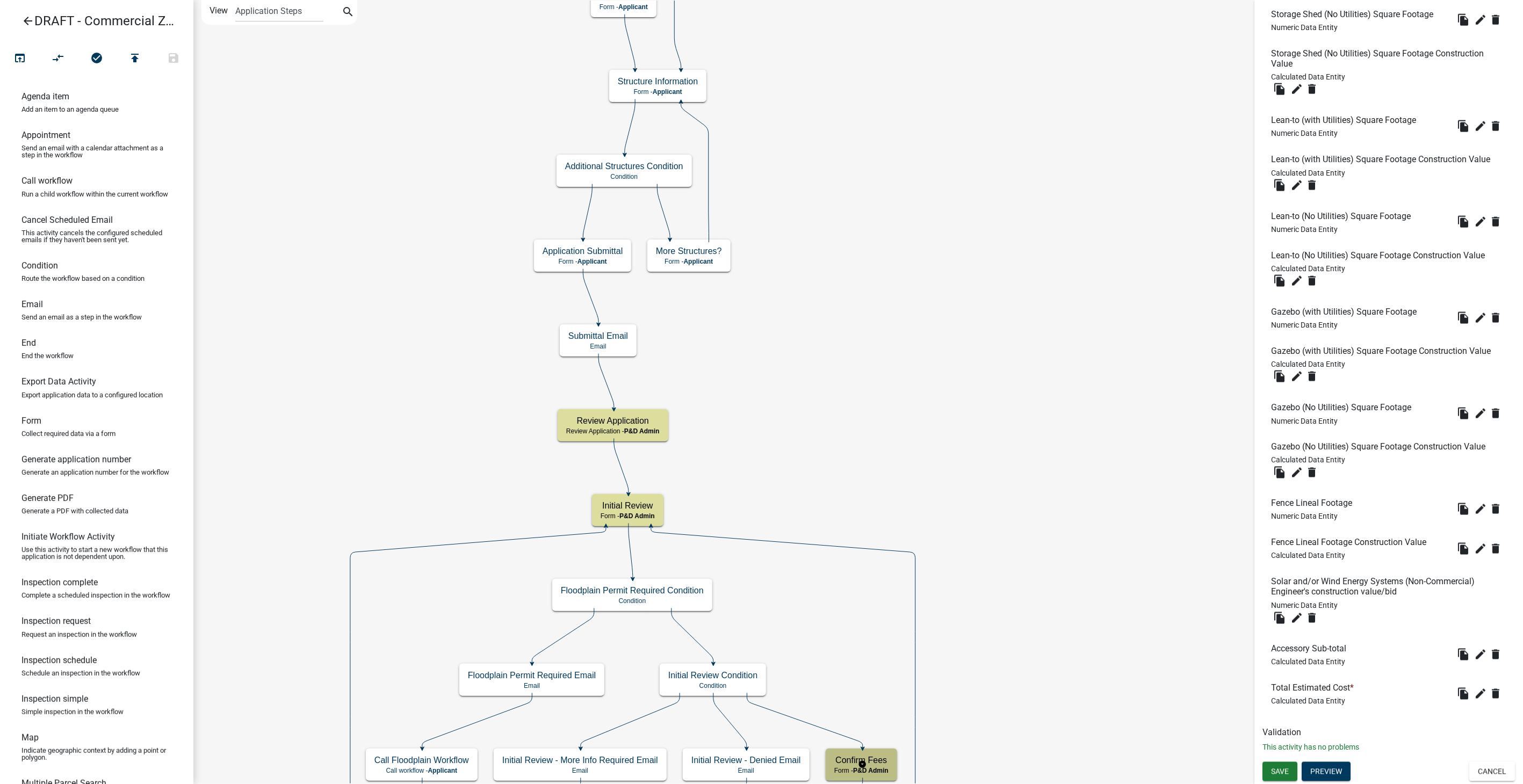
scroll to position [0, 0]
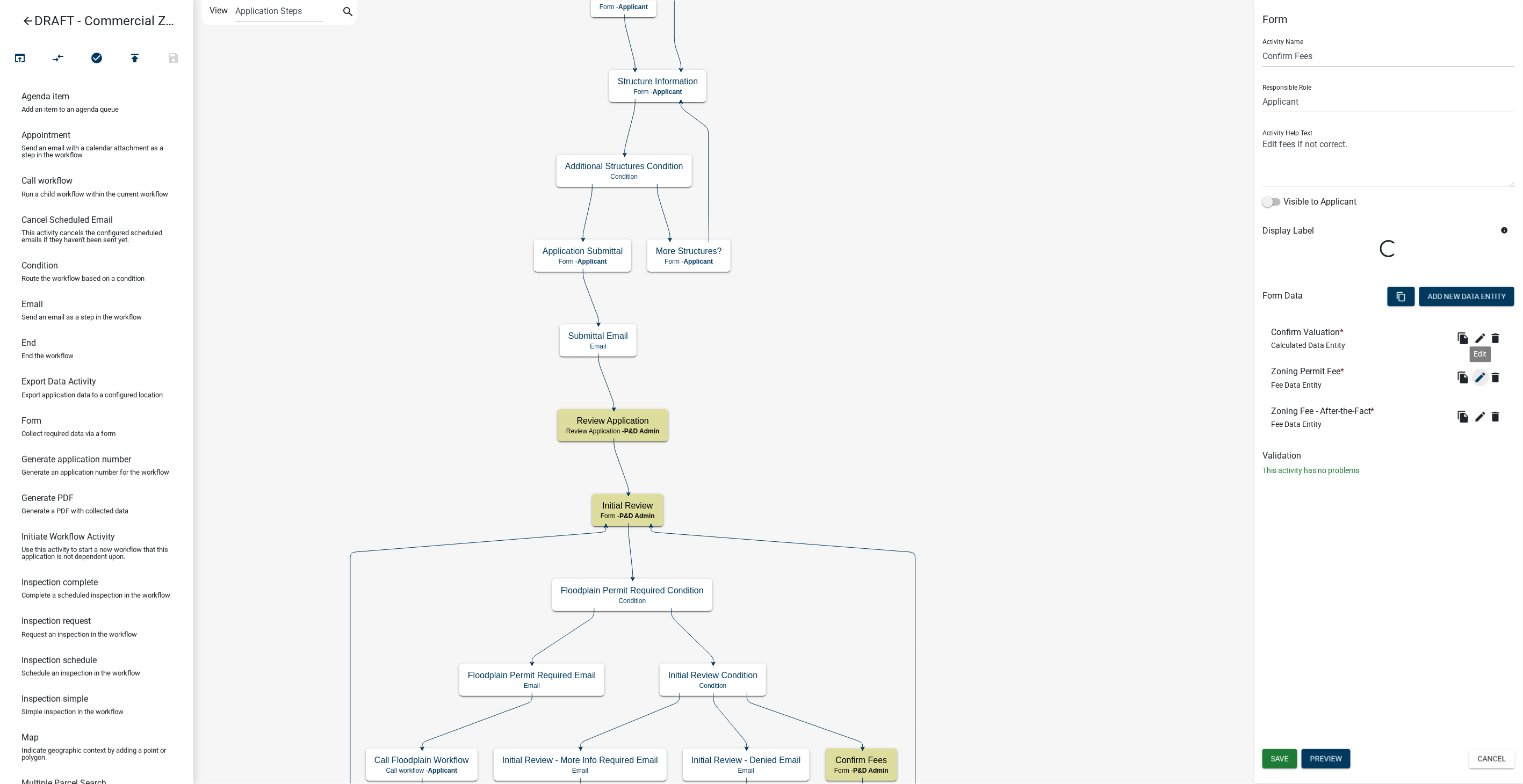
click at [1480, 377] on icon "edit" at bounding box center [1480, 377] width 13 height 13
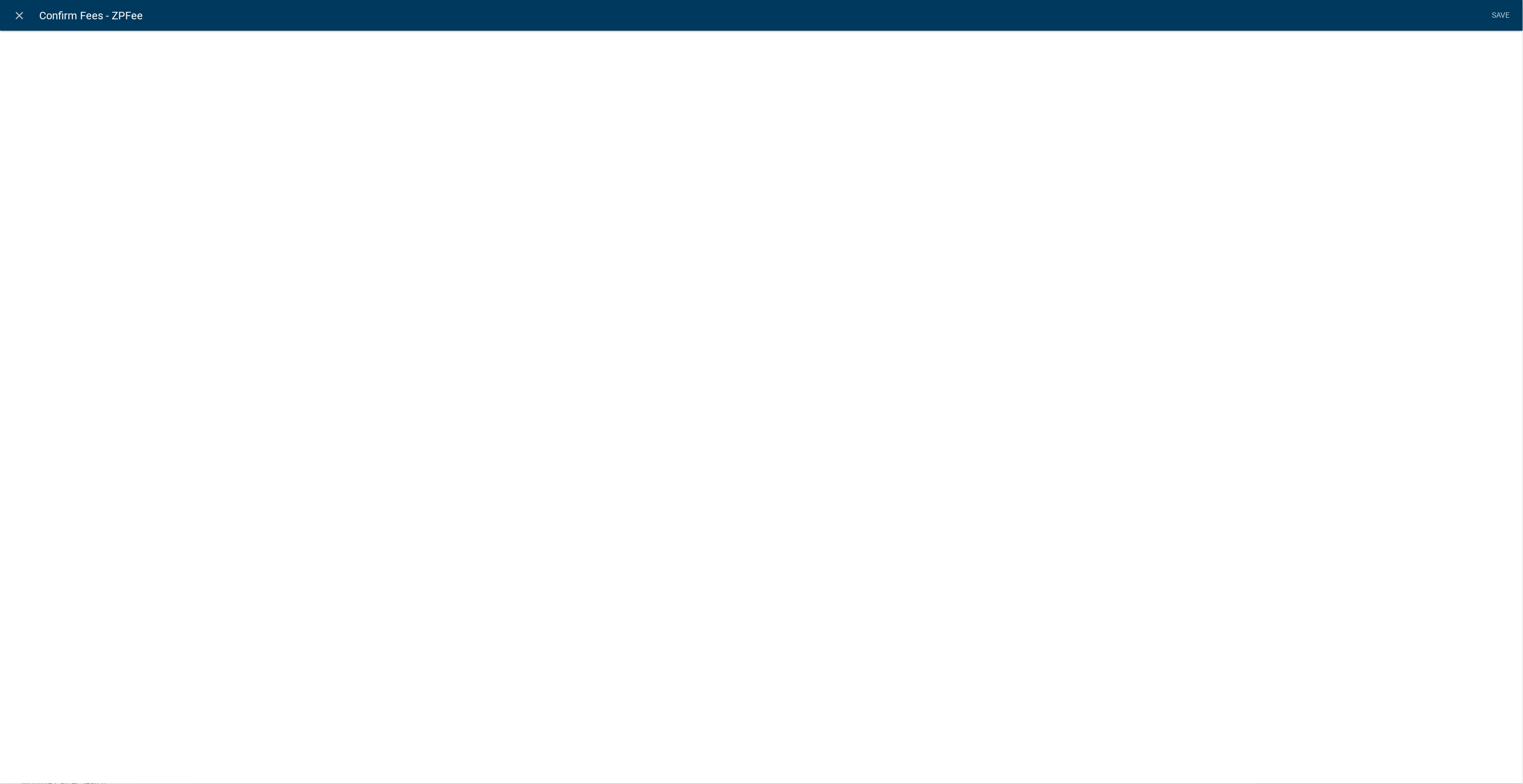
select select "fee"
select select "10: d3deb5b4-996e-4ea4-b93b-3c66b7c401b7"
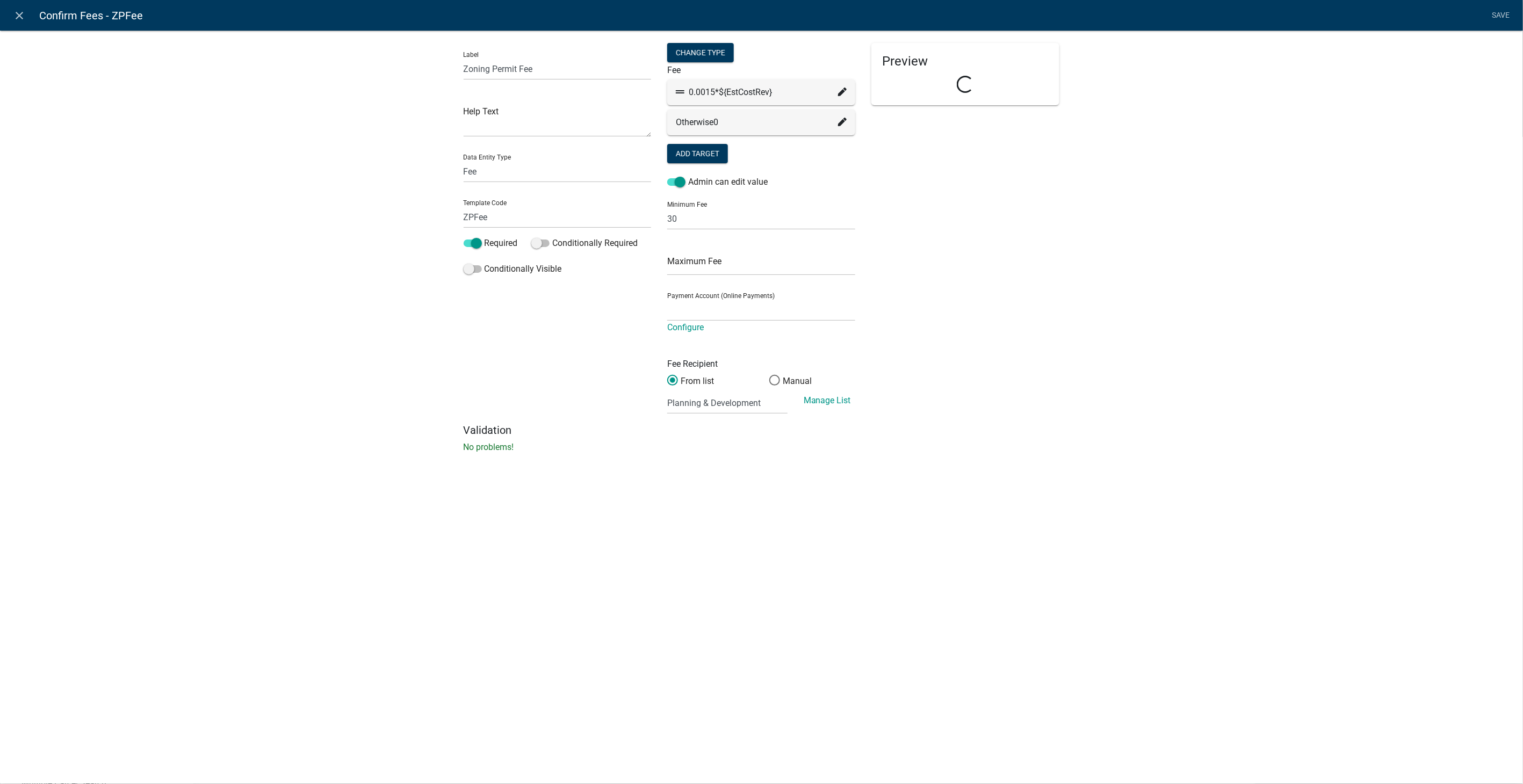
select select "2258b105-9abf-4188-9d75-b31b2b73f601"
click at [15, 16] on icon "close" at bounding box center [20, 16] width 13 height 13
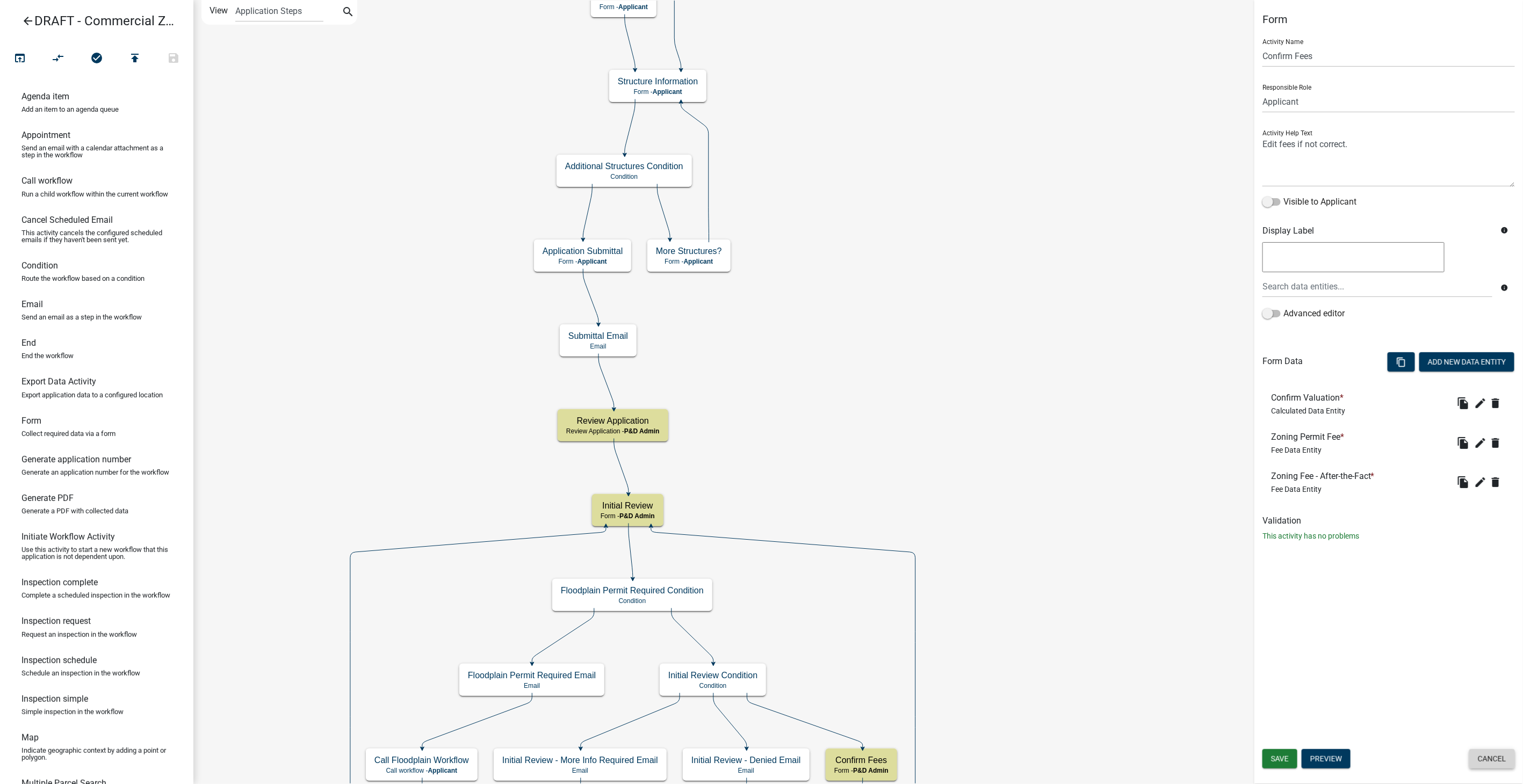
click at [1488, 752] on button "Cancel" at bounding box center [1492, 759] width 46 height 19
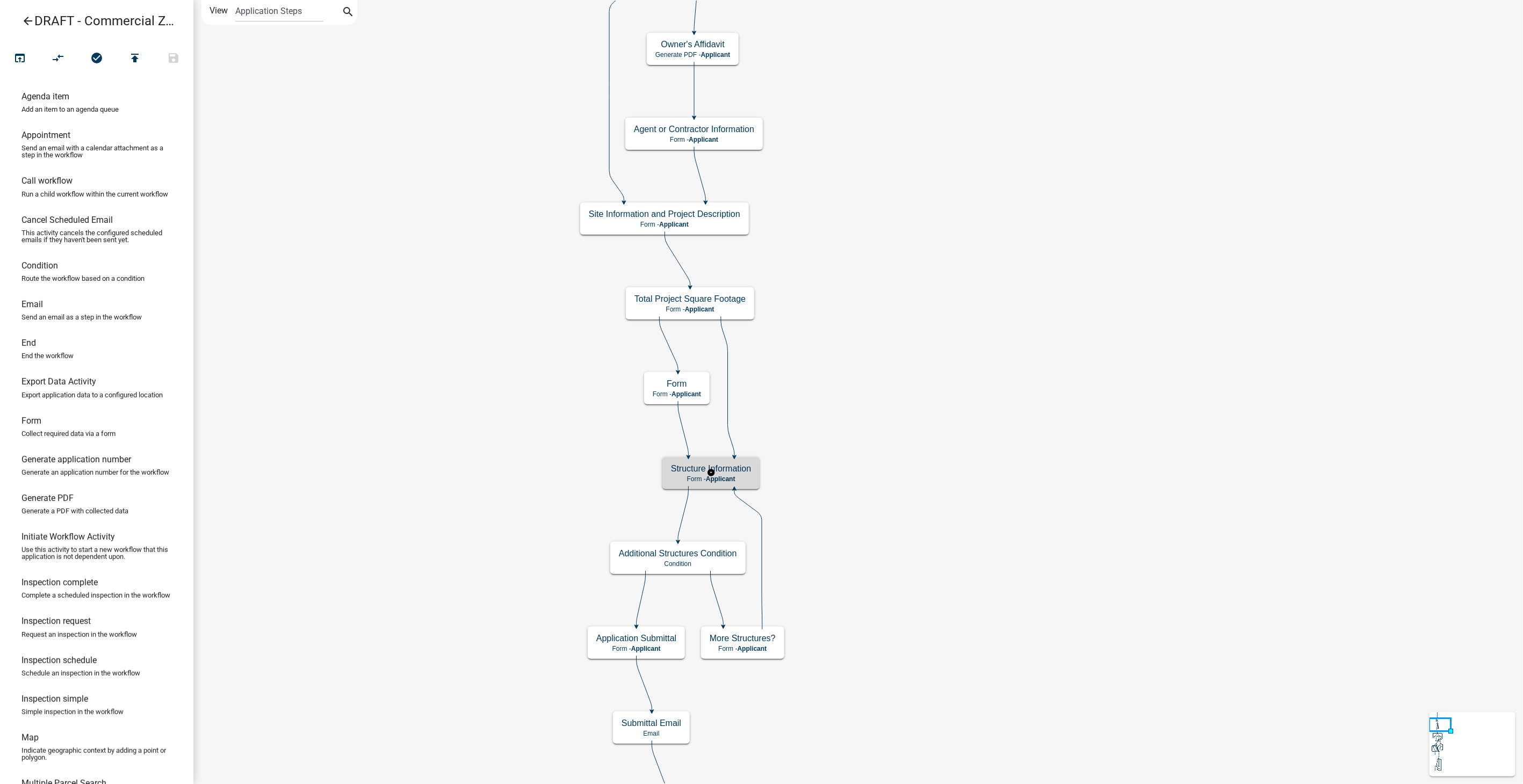
click at [737, 471] on h5 "Structure Information" at bounding box center [710, 468] width 80 height 10
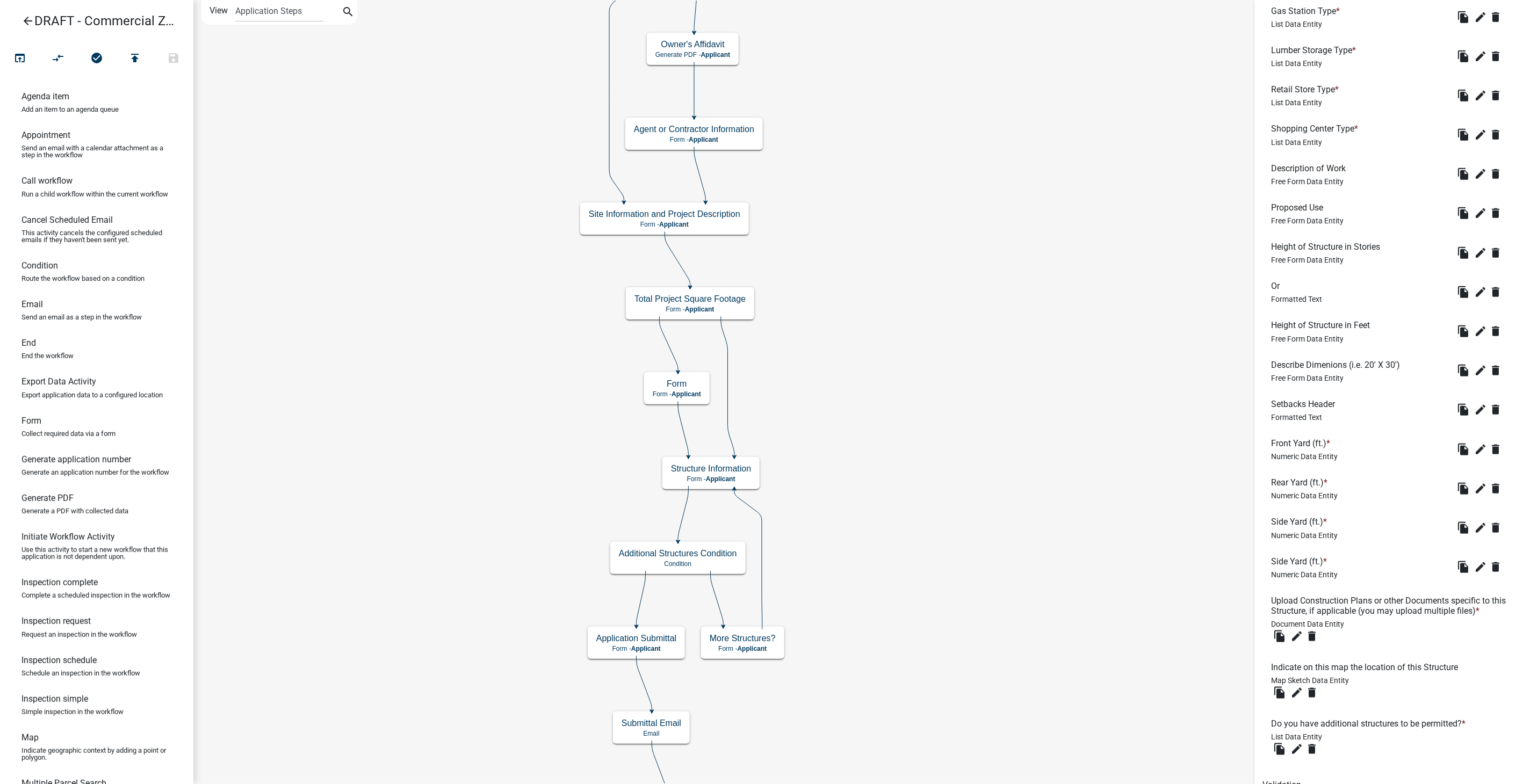
scroll to position [659, 0]
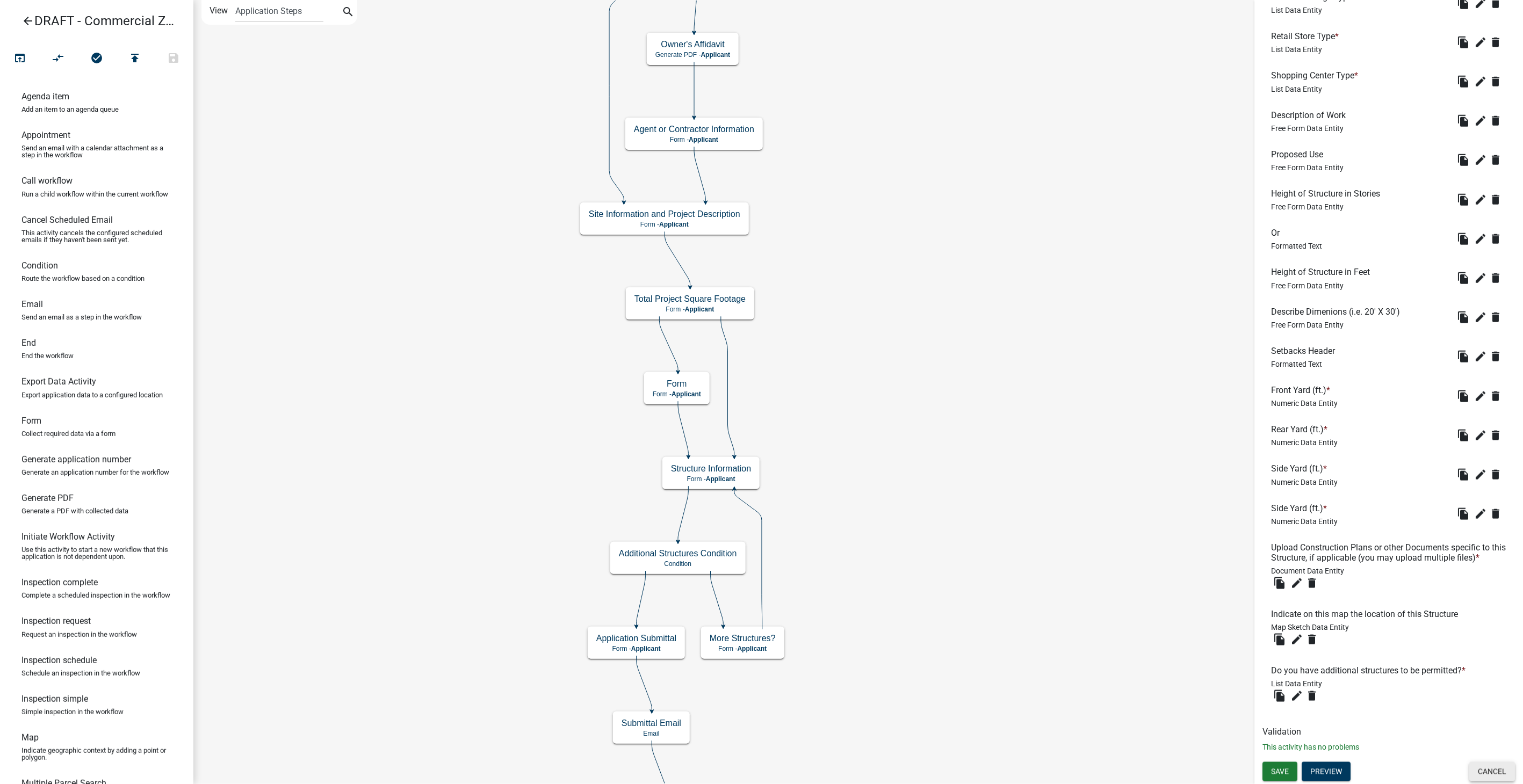
click at [1475, 770] on button "Cancel" at bounding box center [1492, 772] width 46 height 19
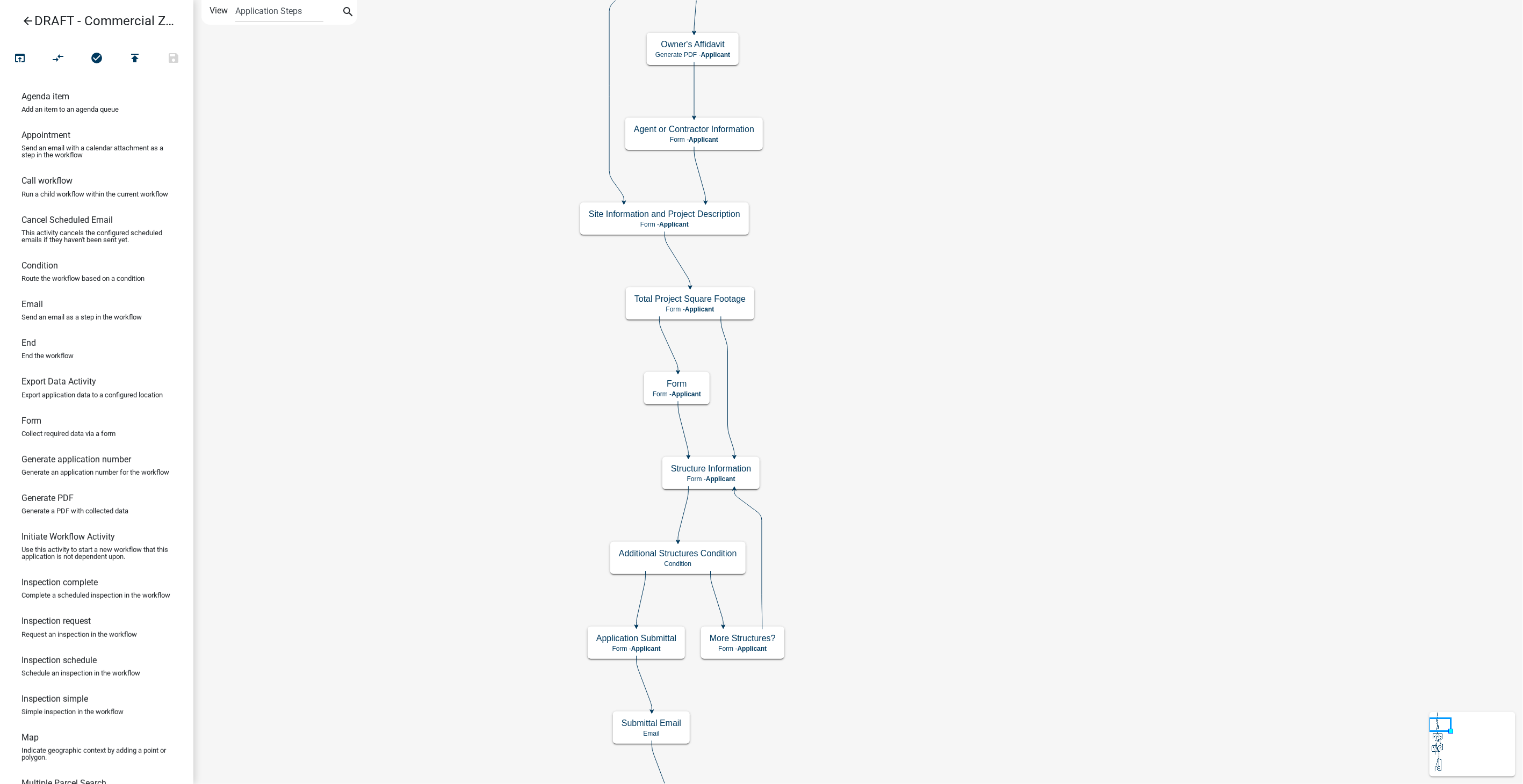
scroll to position [0, 0]
click at [667, 393] on p "Form - Applicant" at bounding box center [677, 394] width 48 height 7
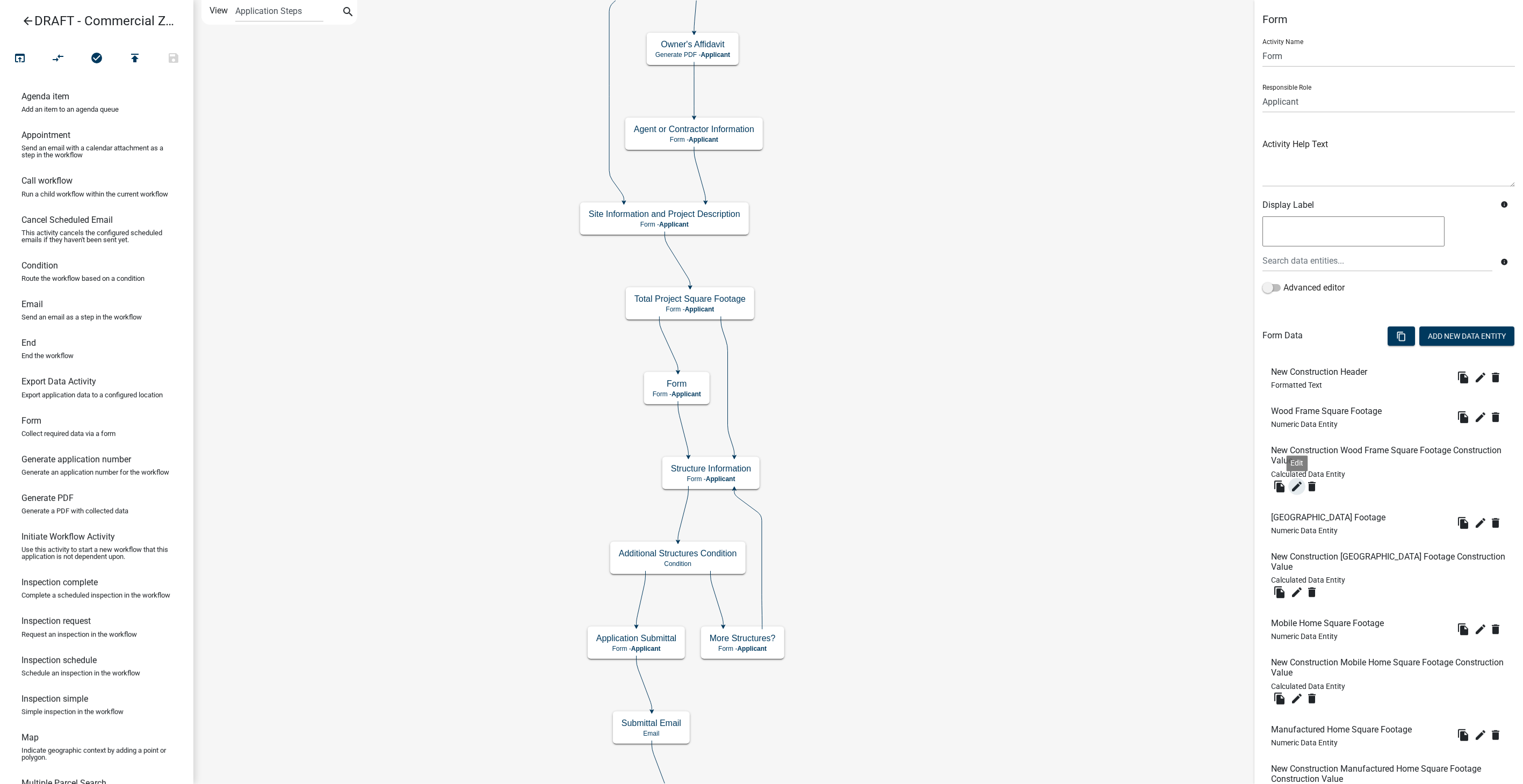
click at [1295, 484] on icon "edit" at bounding box center [1297, 486] width 13 height 13
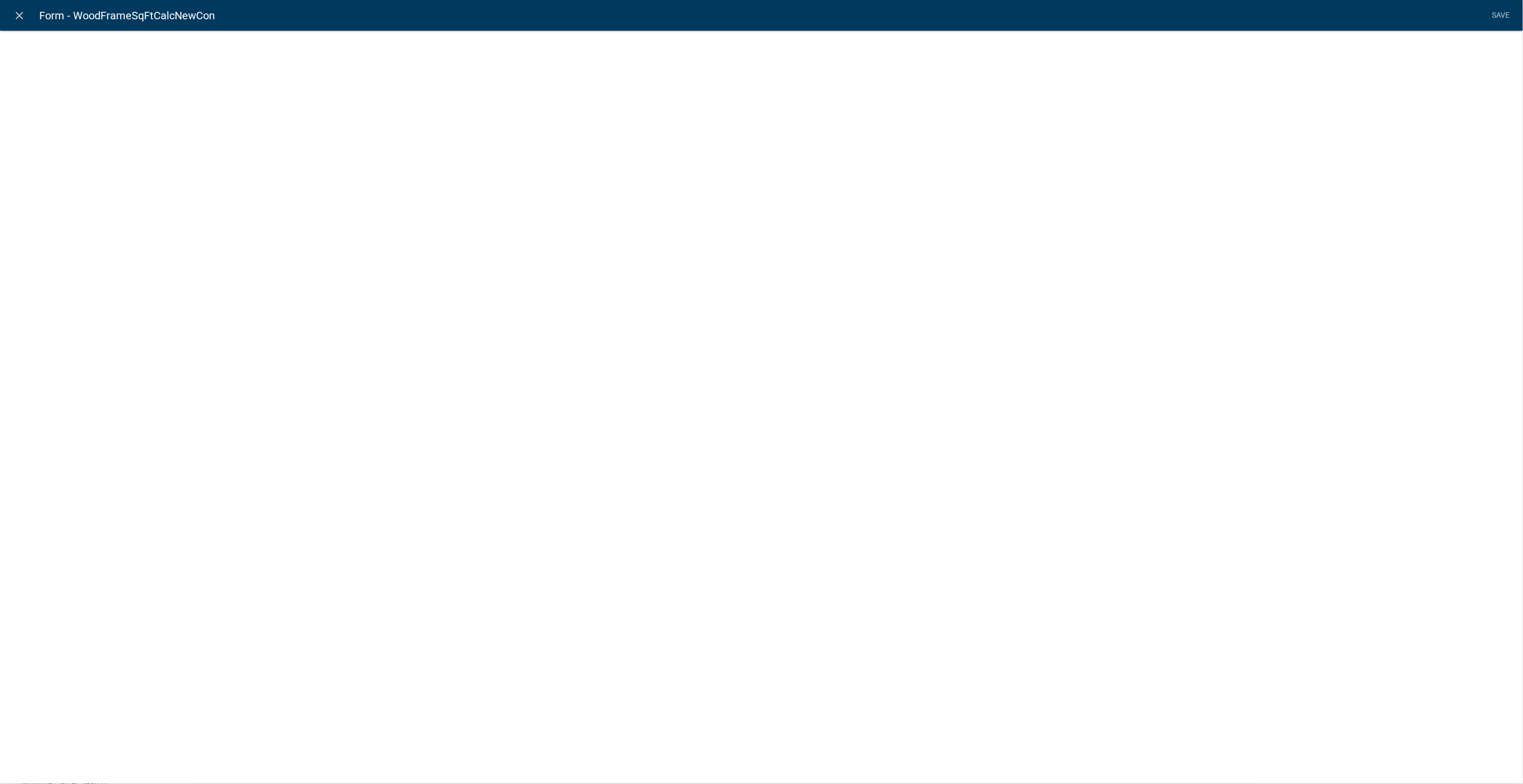
select select "calculated-value"
select select "2"
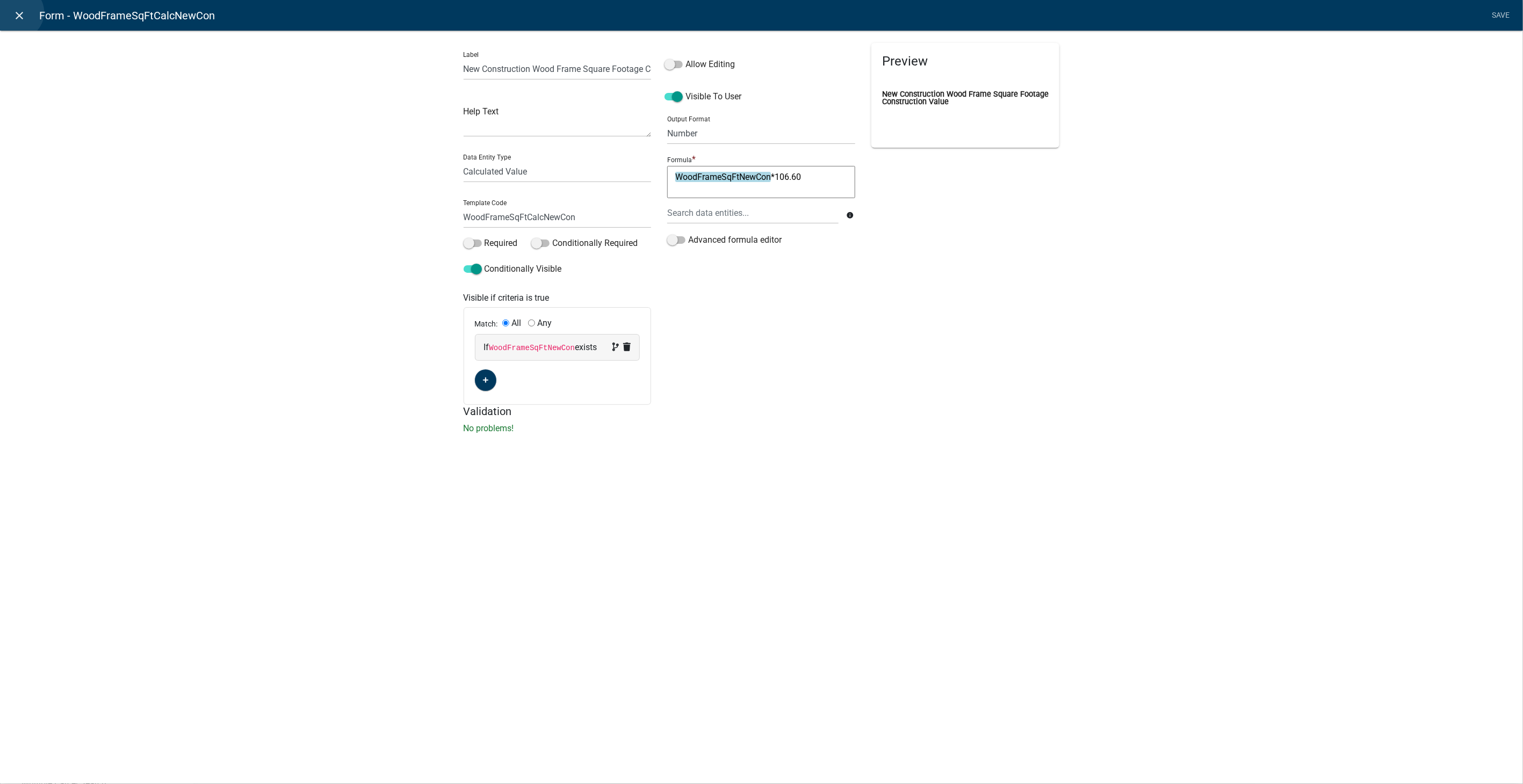
click at [17, 12] on icon "close" at bounding box center [20, 16] width 13 height 13
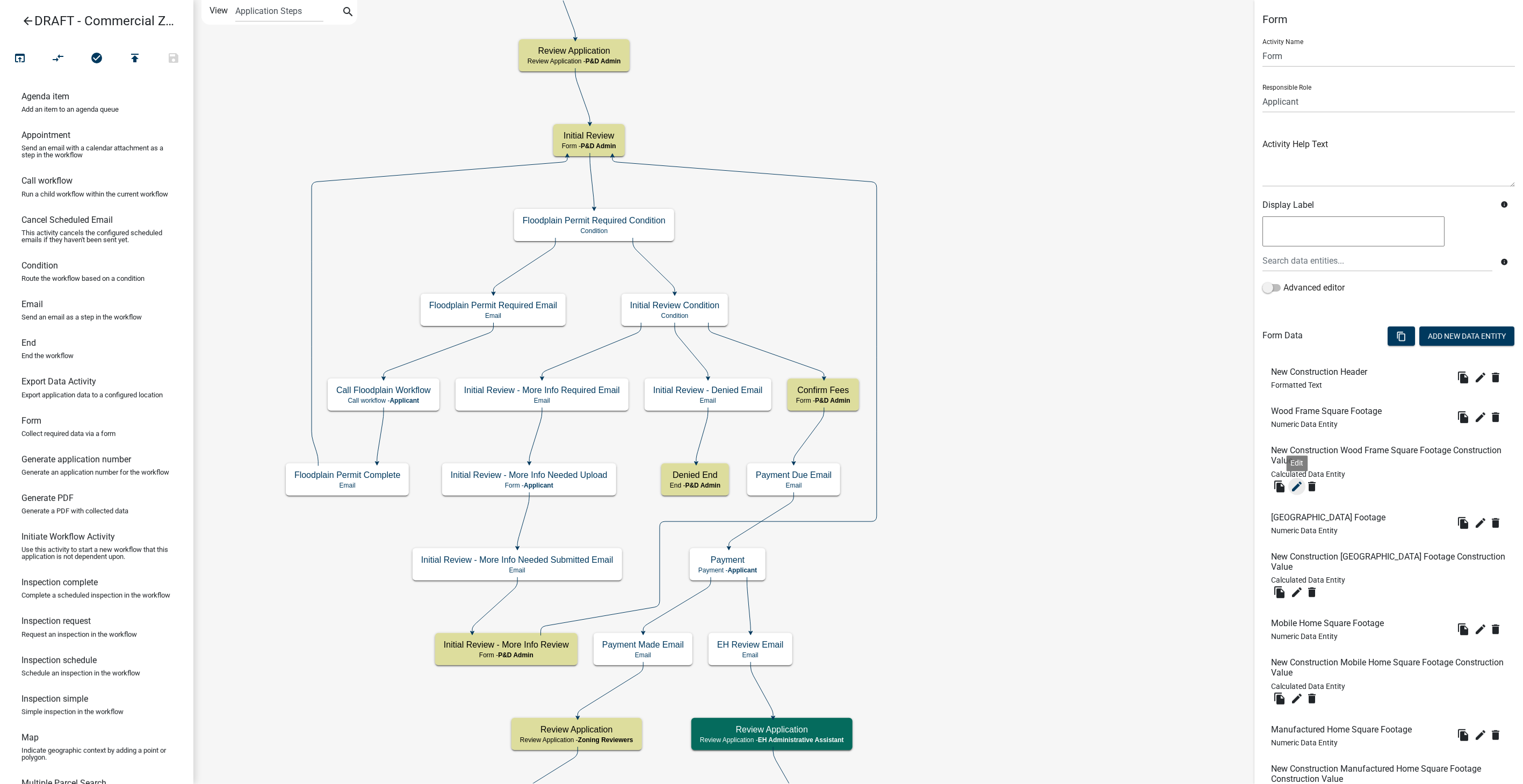
click at [1297, 483] on icon "edit" at bounding box center [1297, 486] width 13 height 13
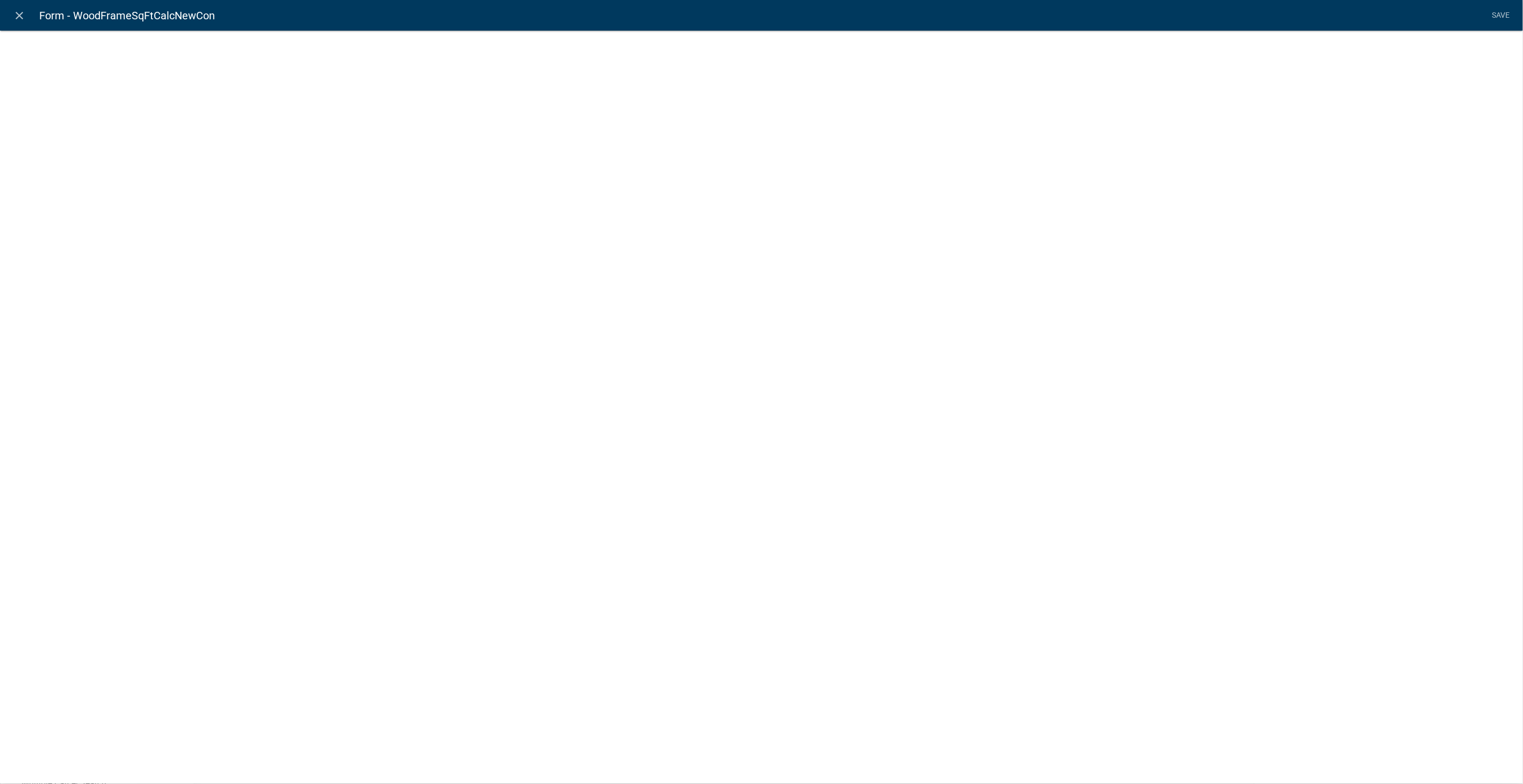
select select "calculated-value"
select select "2"
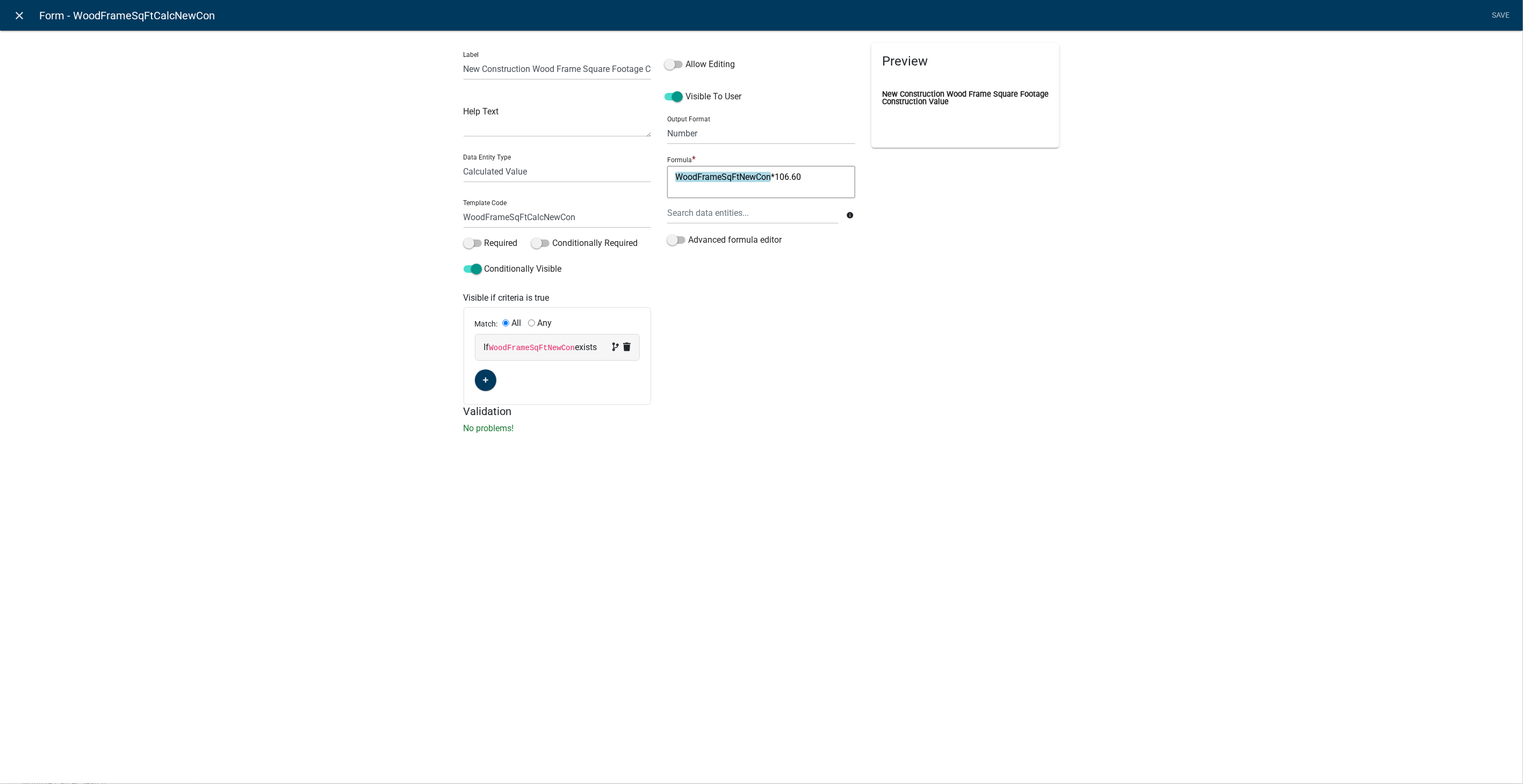
click at [21, 11] on icon "close" at bounding box center [20, 16] width 13 height 13
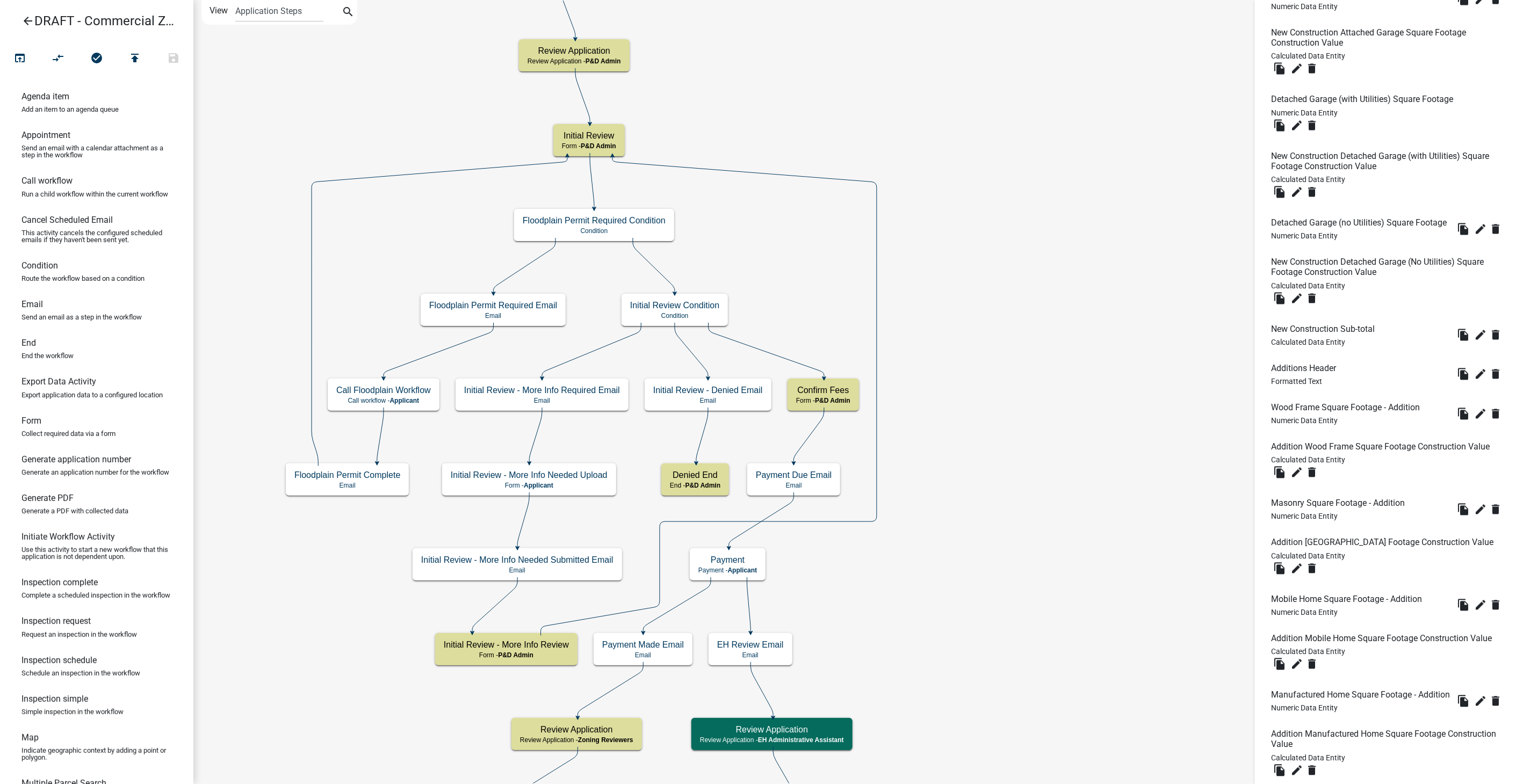
scroll to position [1372, 0]
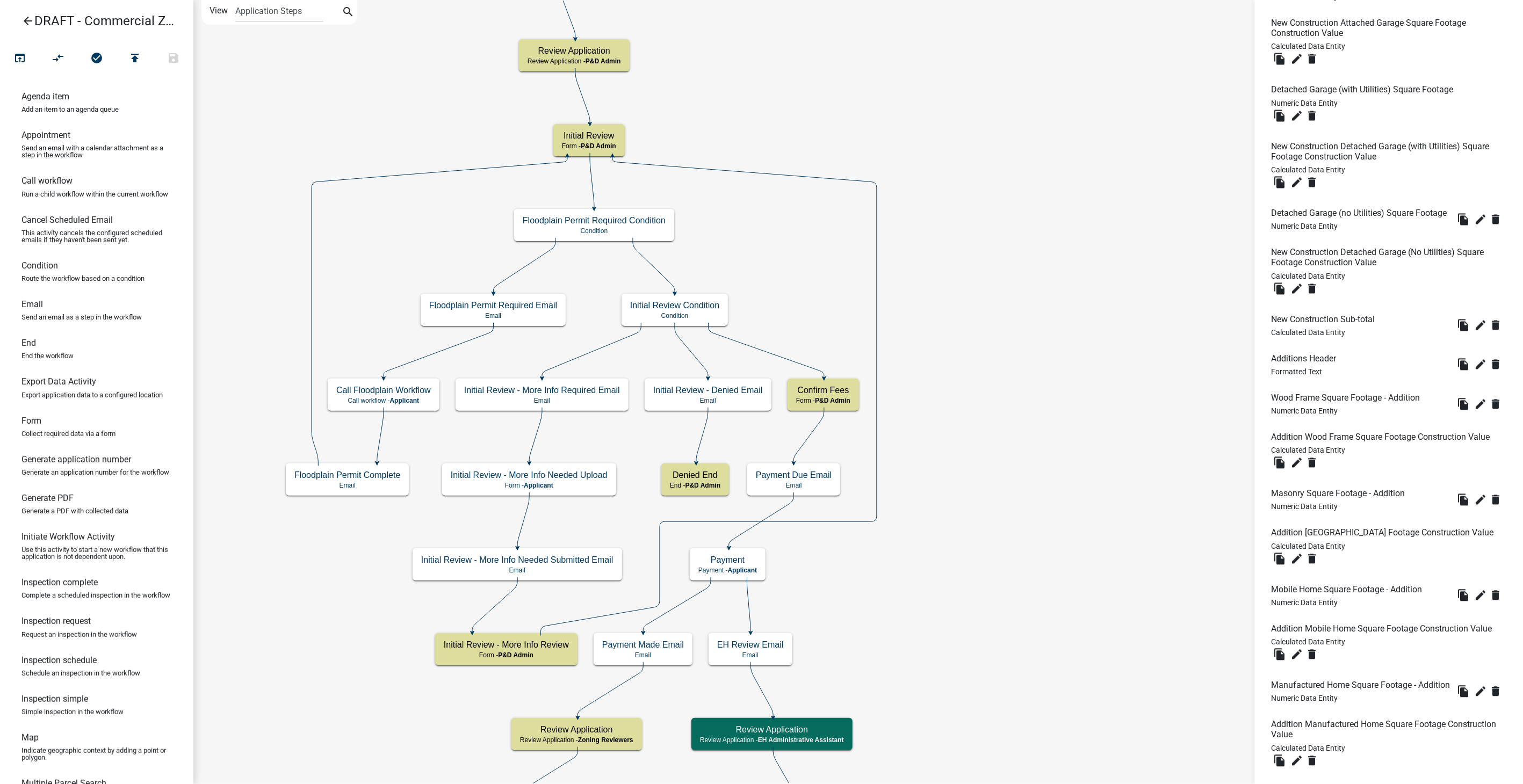
click at [19, 18] on link "arrow_back DRAFT - Commercial Zoning Permit" at bounding box center [92, 21] width 167 height 25
click at [29, 24] on icon "arrow_back" at bounding box center [28, 22] width 13 height 15
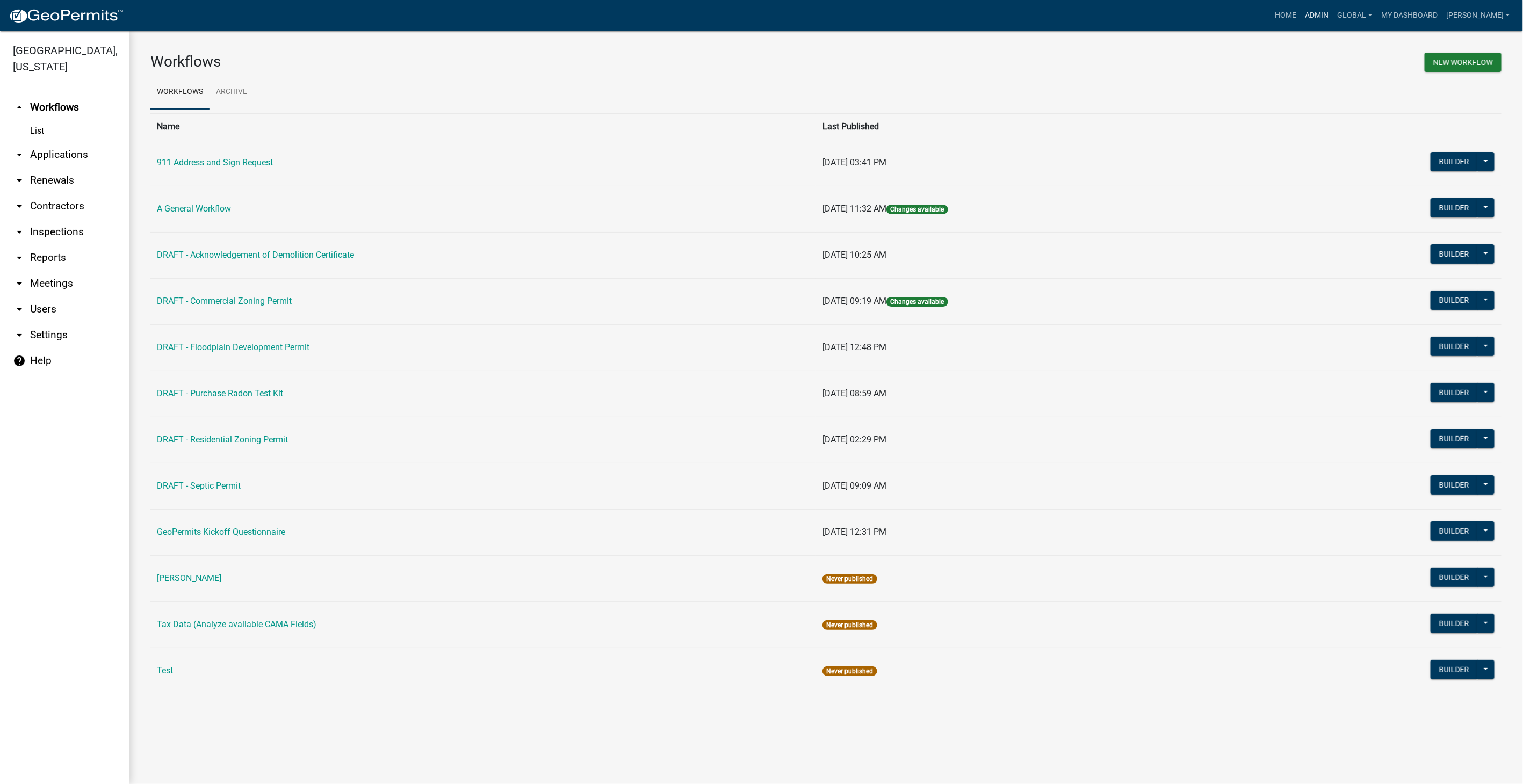
click at [1331, 10] on link "Admin" at bounding box center [1317, 16] width 32 height 20
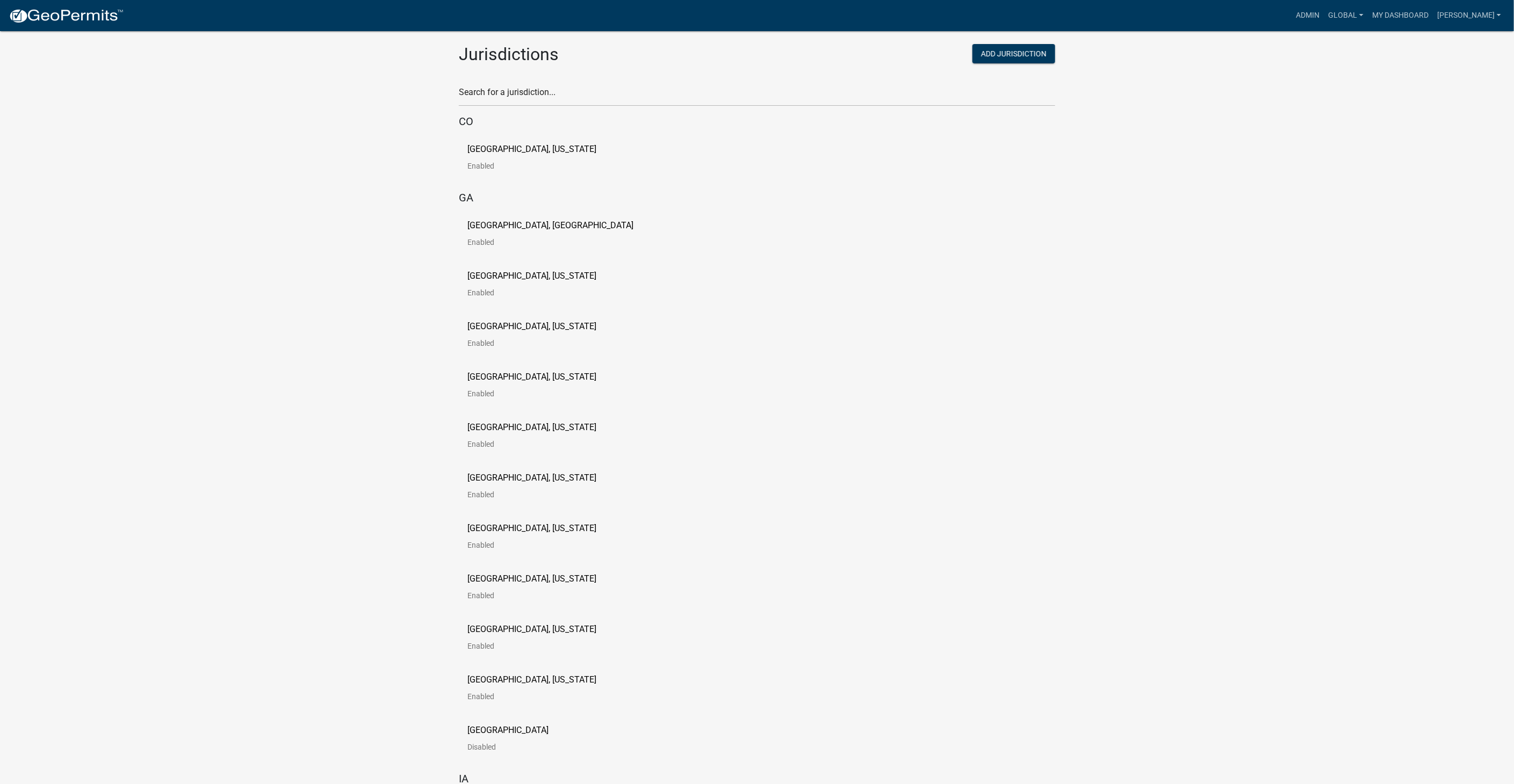
click at [517, 81] on div "Search for a jurisdiction..." at bounding box center [756, 88] width 596 height 37
click at [517, 89] on input "text" at bounding box center [756, 95] width 596 height 22
click at [471, 92] on input "text" at bounding box center [756, 95] width 596 height 22
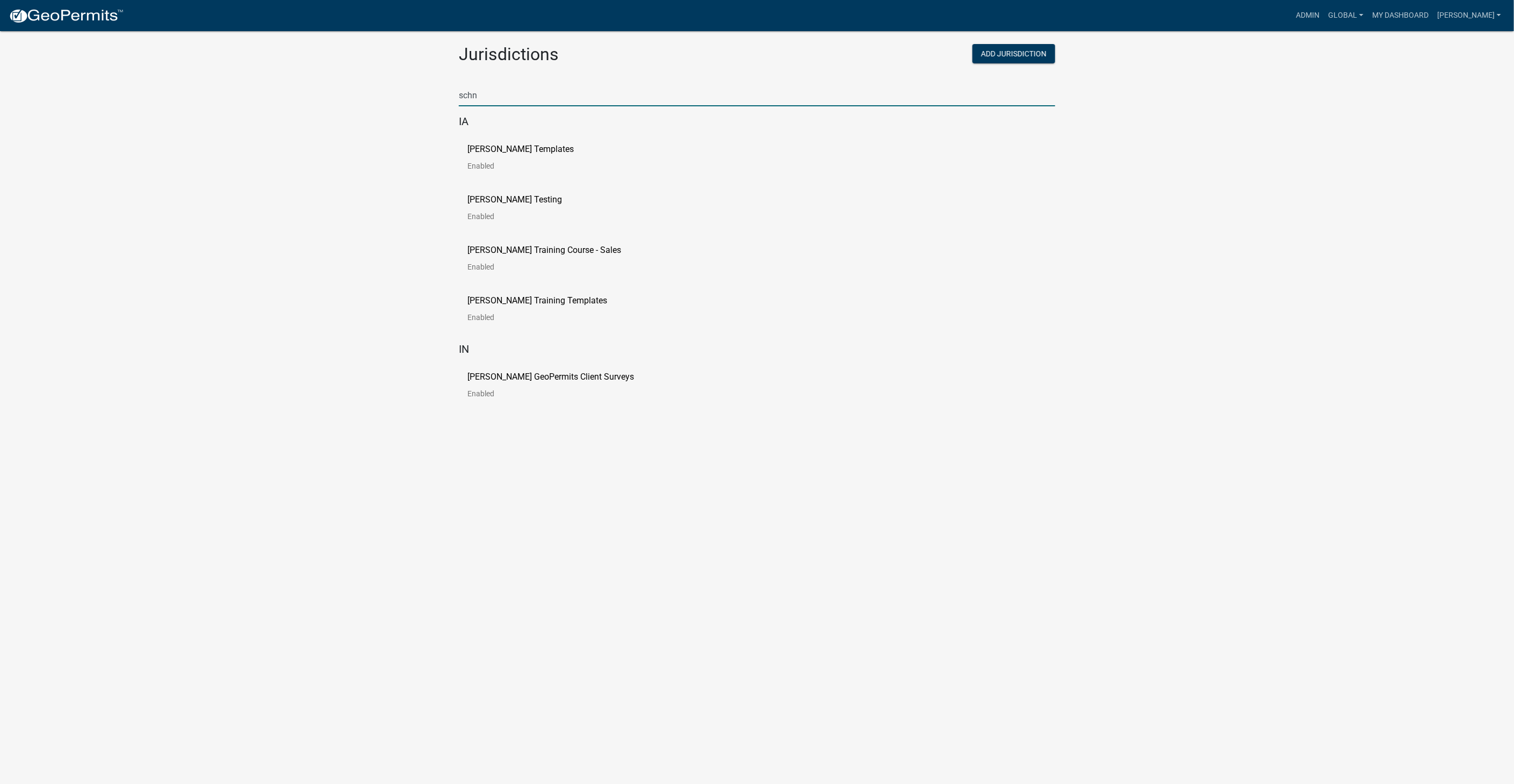
type input "schn"
click at [475, 150] on p "Schneider Templates" at bounding box center [520, 149] width 106 height 9
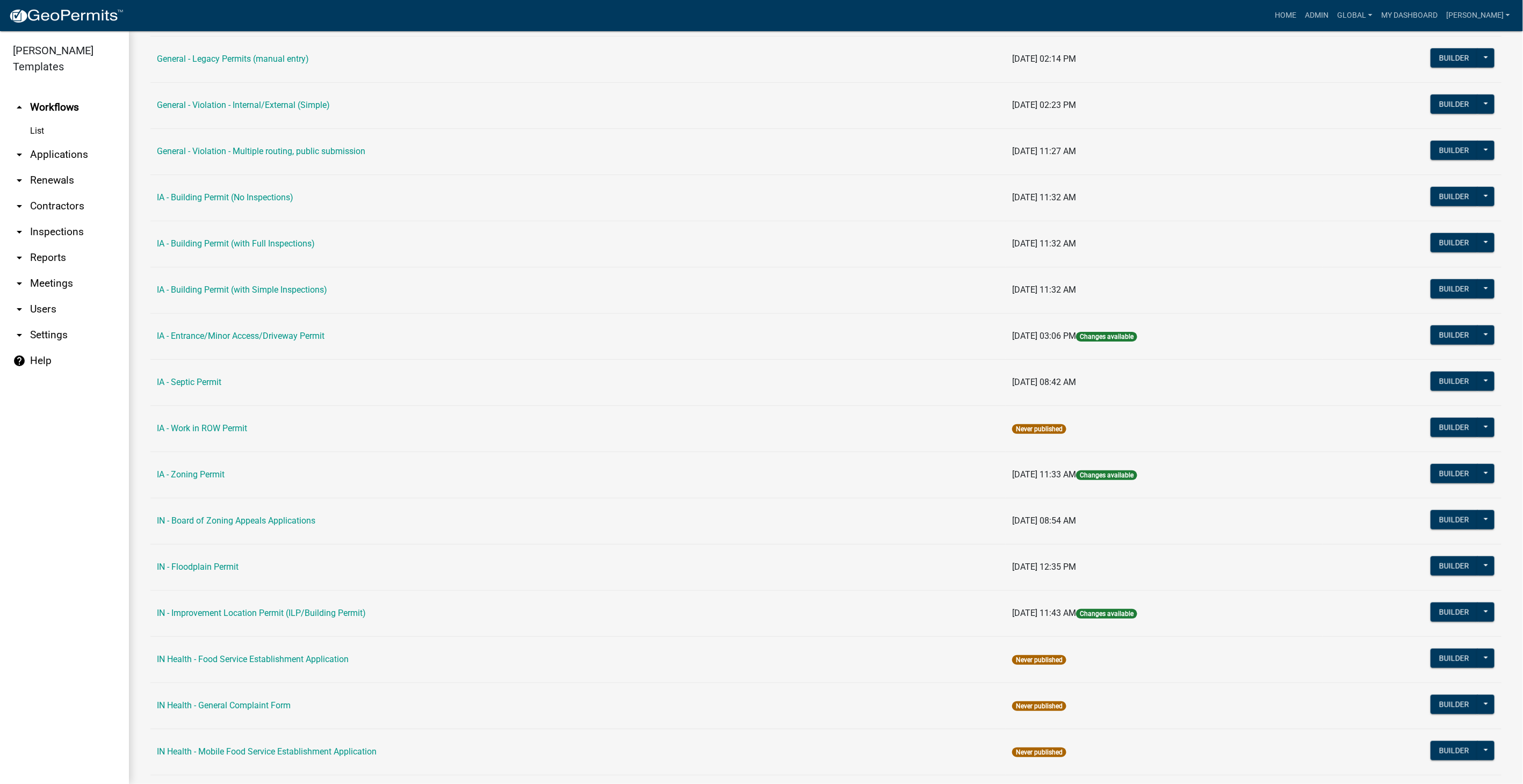
scroll to position [597, 0]
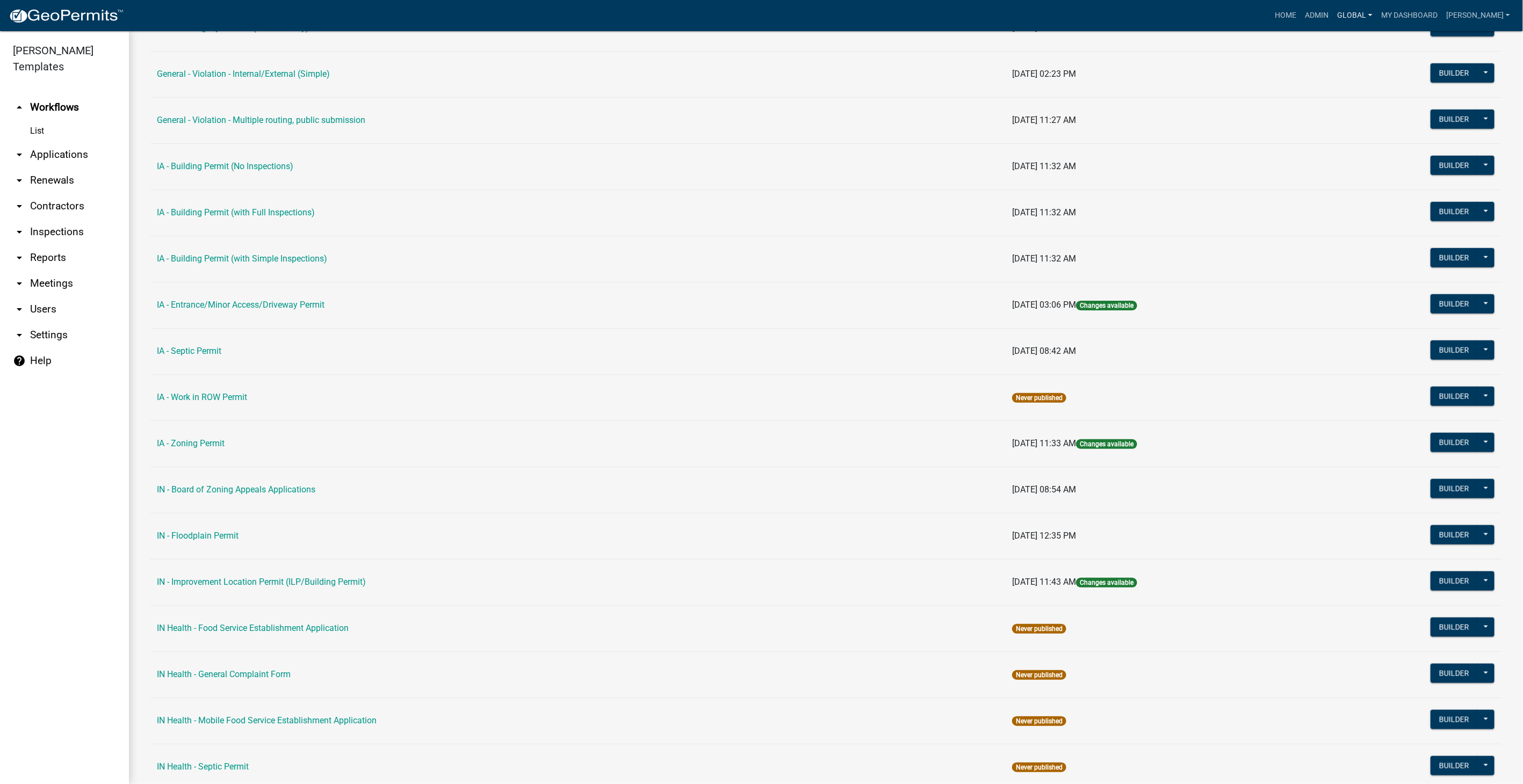
click at [1347, 16] on link "Global" at bounding box center [1355, 16] width 44 height 20
click at [1333, 14] on link "Admin" at bounding box center [1317, 16] width 32 height 20
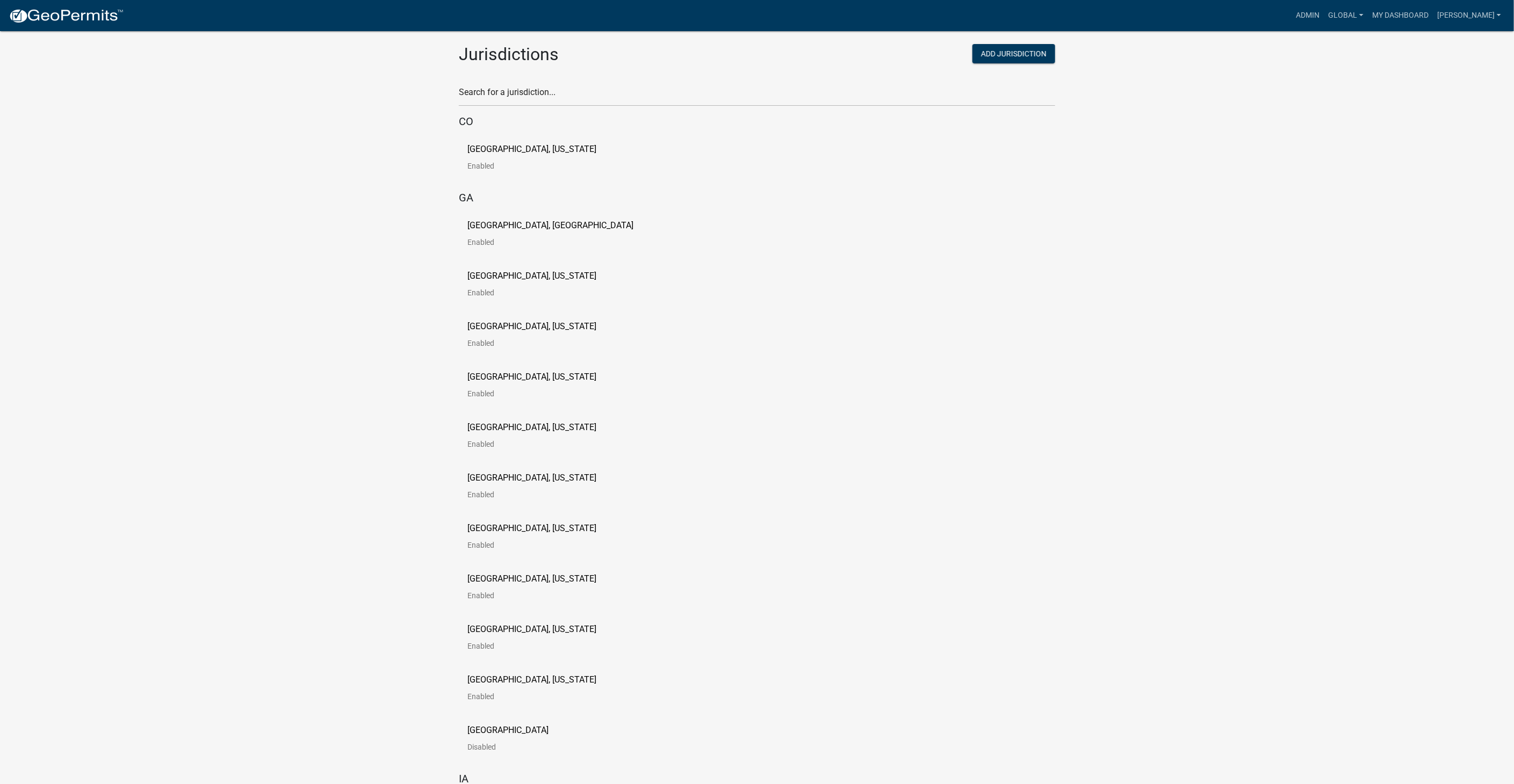
click at [556, 82] on div "Search for a jurisdiction..." at bounding box center [756, 88] width 596 height 37
click at [542, 92] on input "text" at bounding box center [756, 95] width 596 height 22
type input "story"
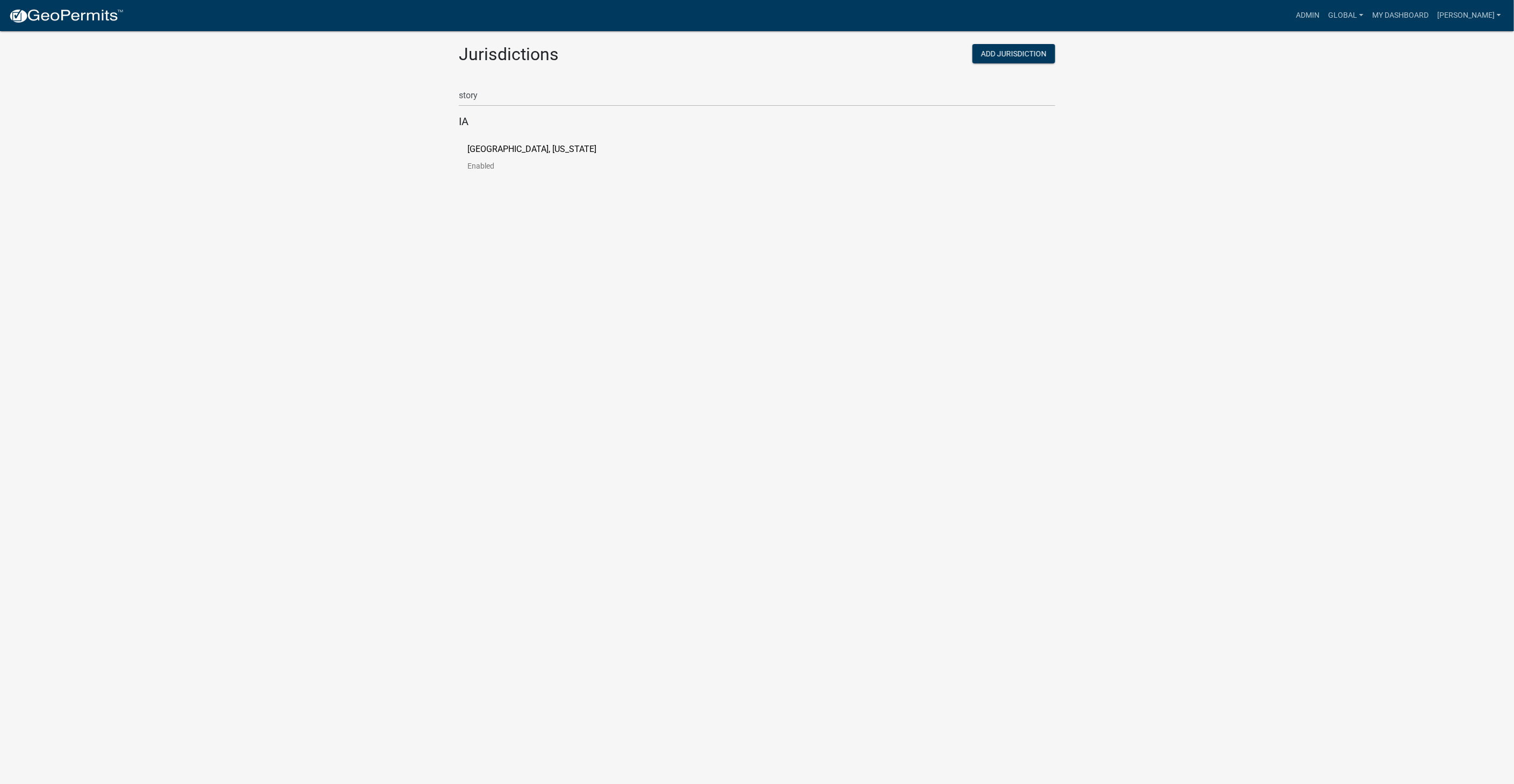
click at [535, 148] on p "Story County, Iowa" at bounding box center [532, 149] width 129 height 9
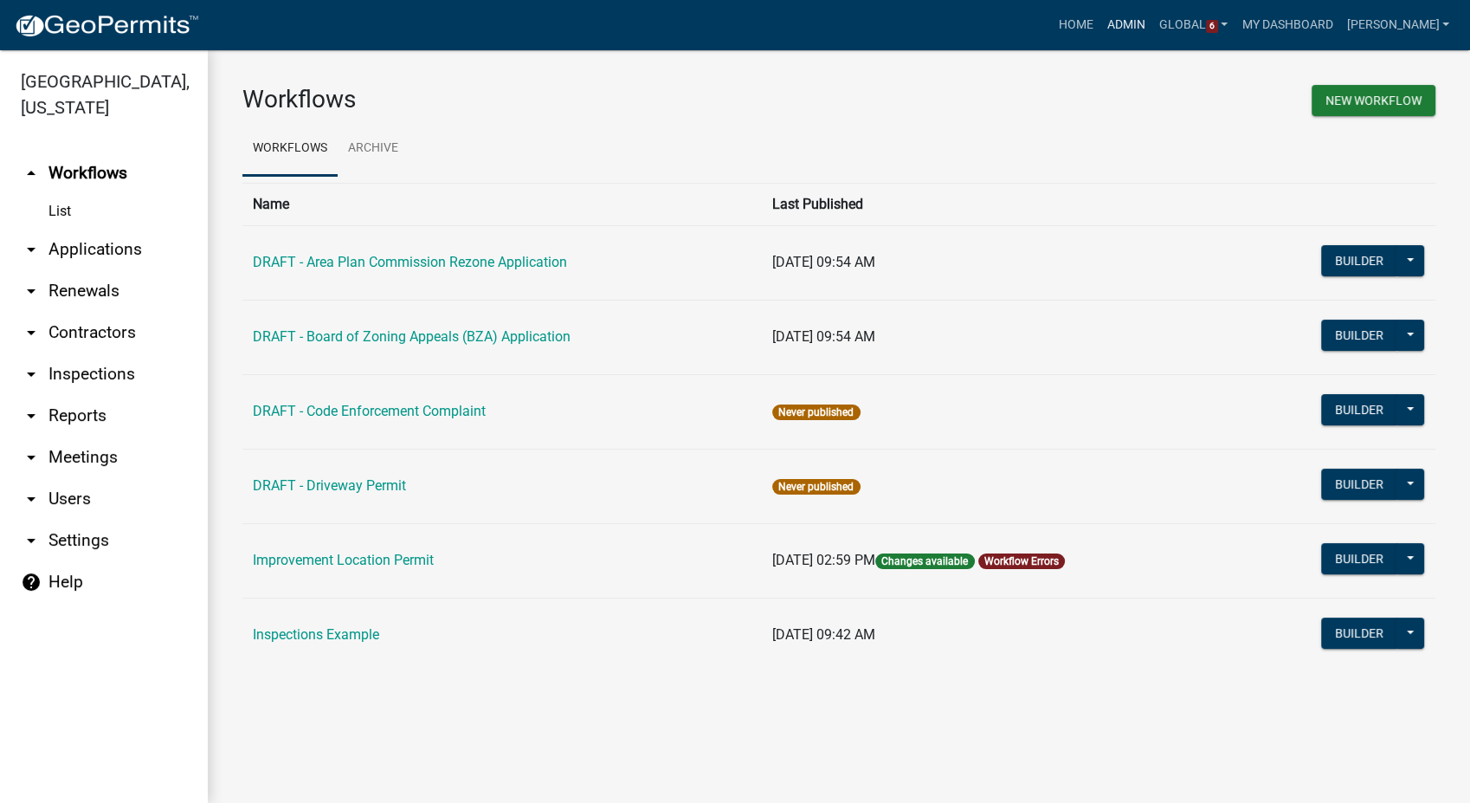
click at [1143, 22] on link "Admin" at bounding box center [1126, 25] width 52 height 33
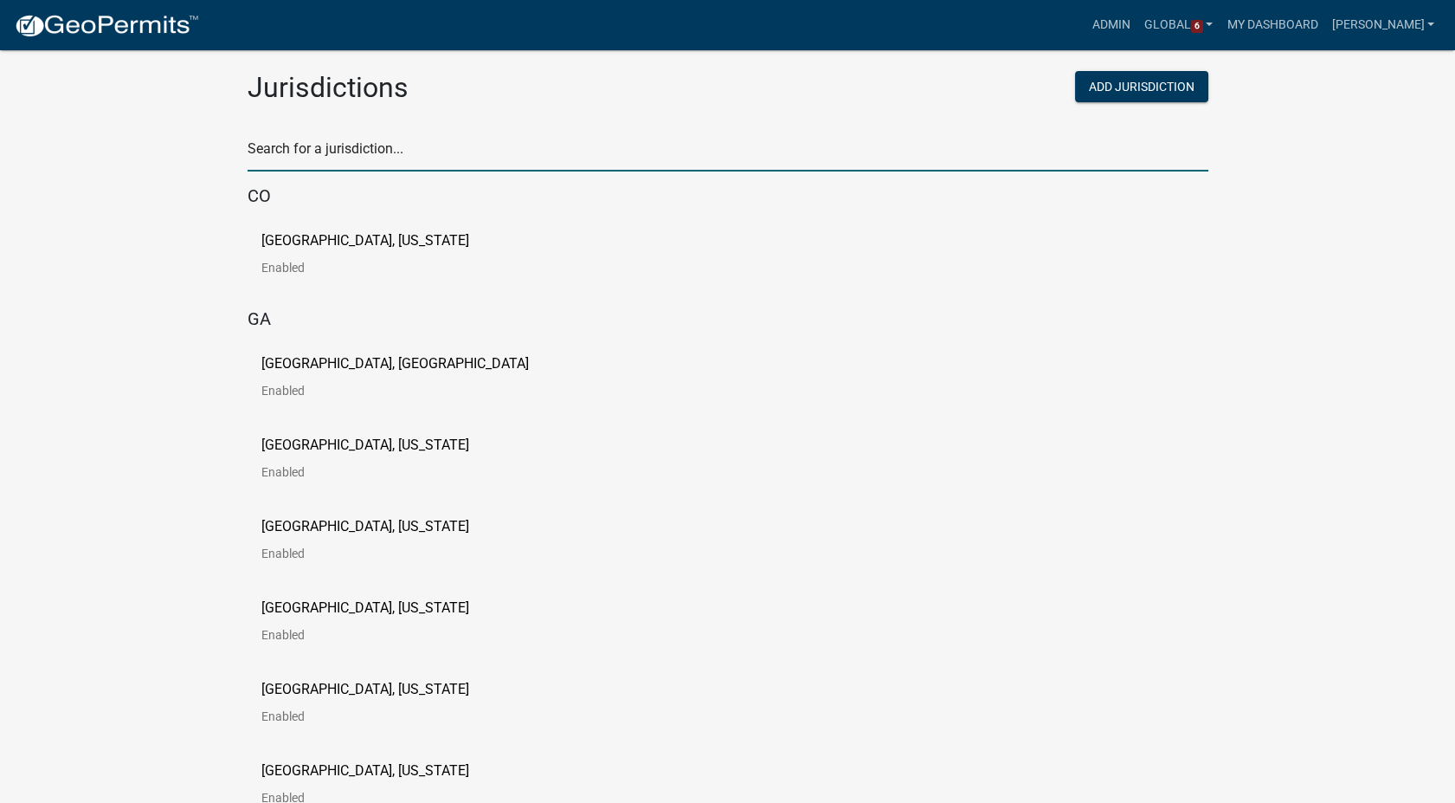
click at [413, 165] on input "text" at bounding box center [728, 153] width 961 height 35
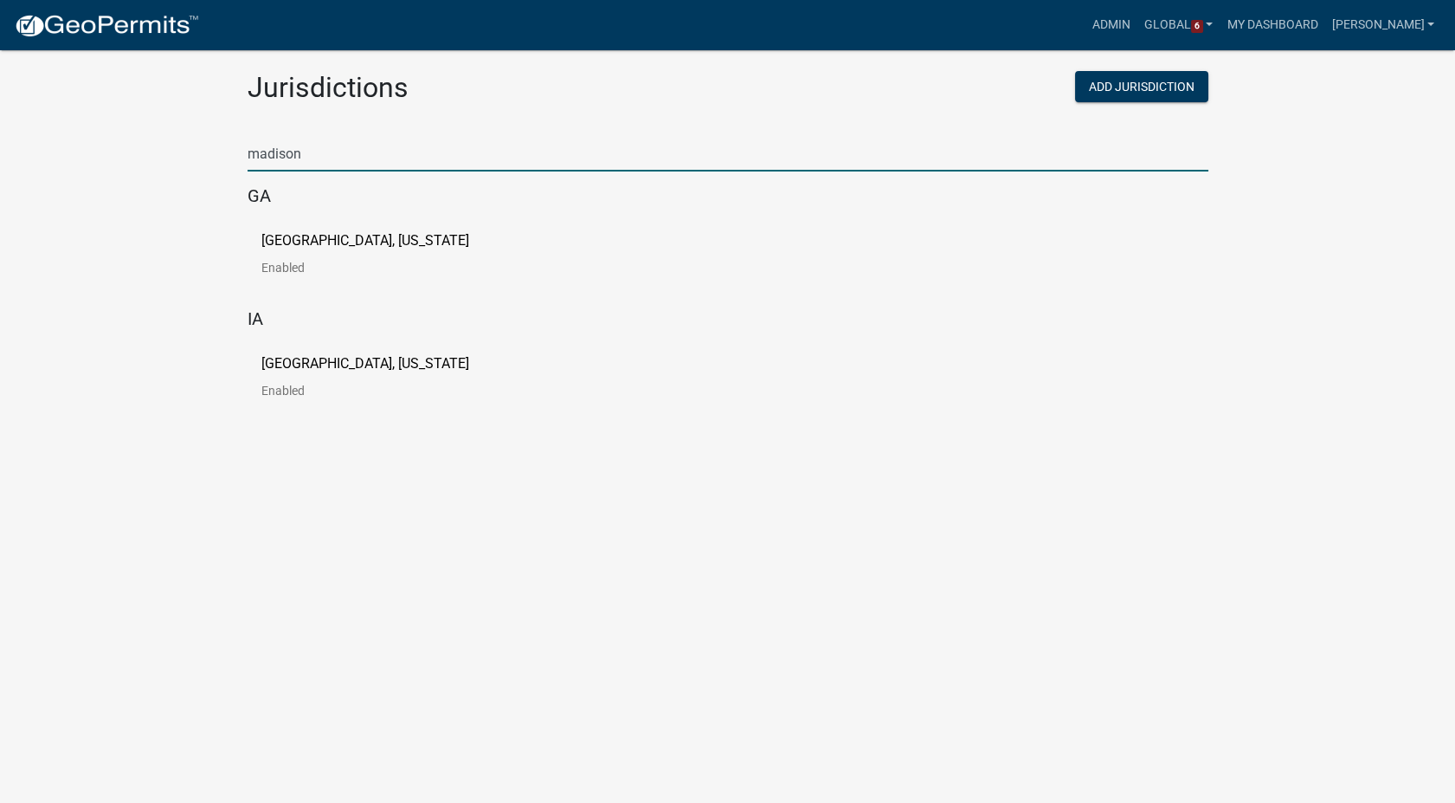
type input "madison"
click at [339, 364] on p "[GEOGRAPHIC_DATA], [US_STATE]" at bounding box center [365, 364] width 208 height 14
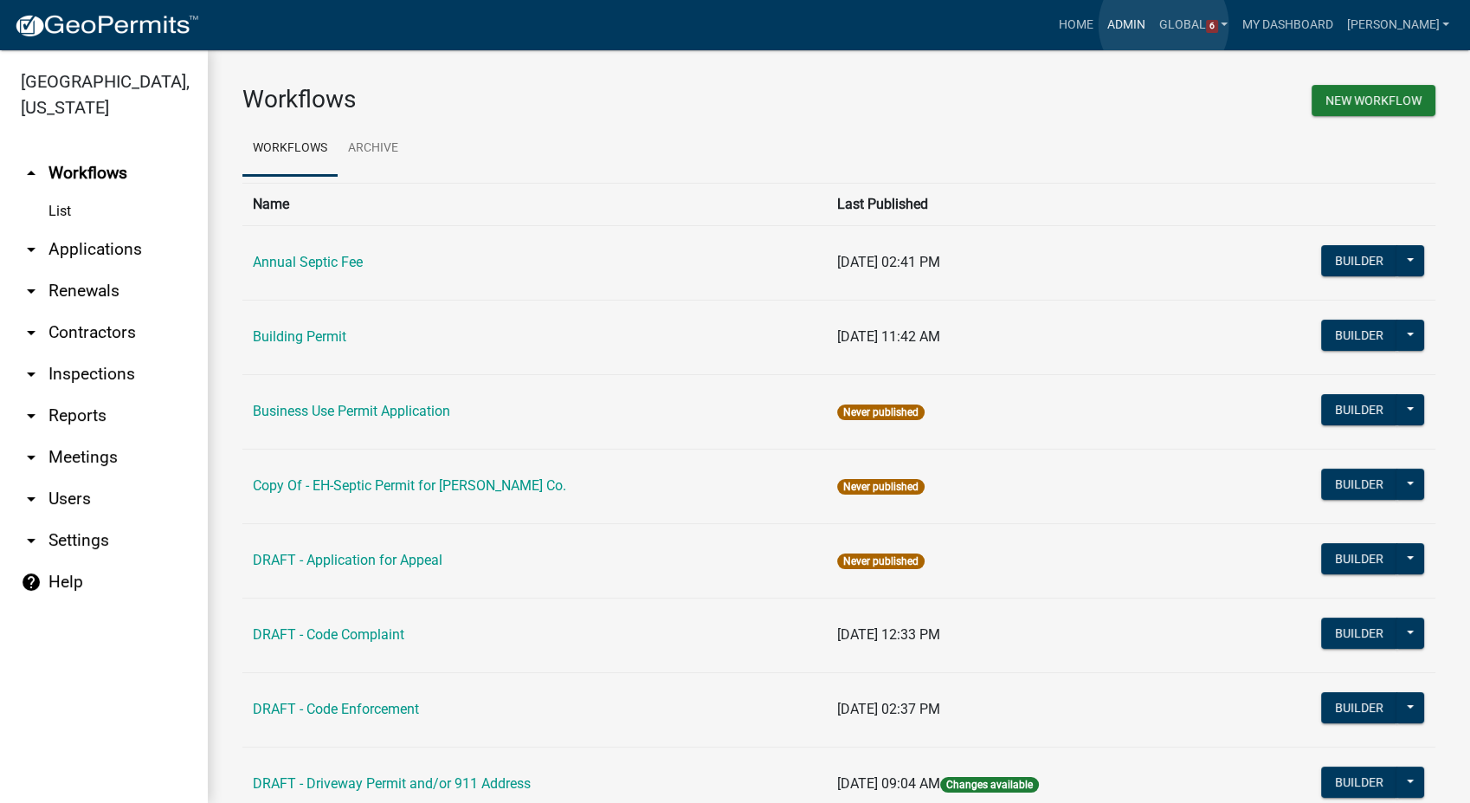
click at [1152, 25] on link "Admin" at bounding box center [1126, 25] width 52 height 33
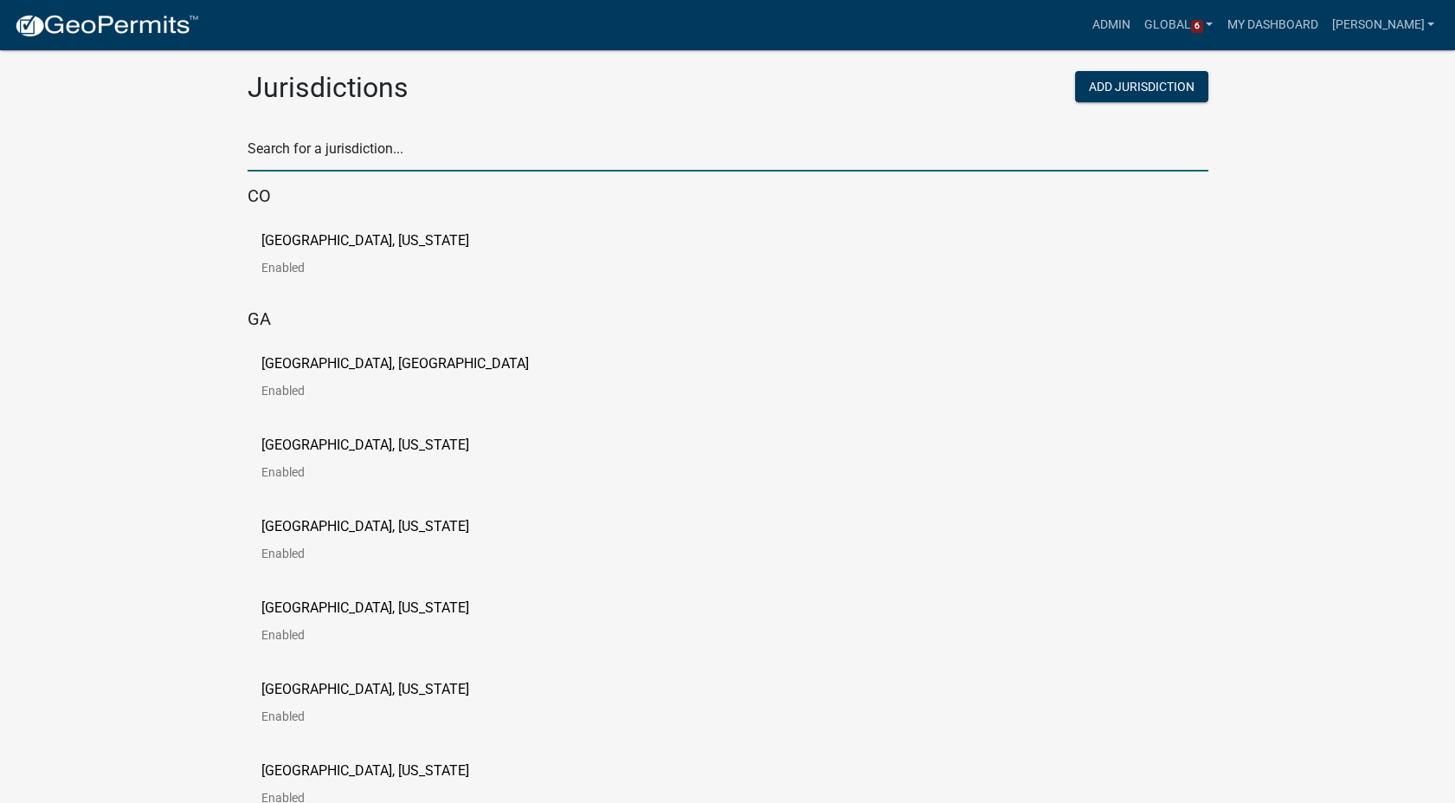
click at [337, 145] on input "text" at bounding box center [728, 153] width 961 height 35
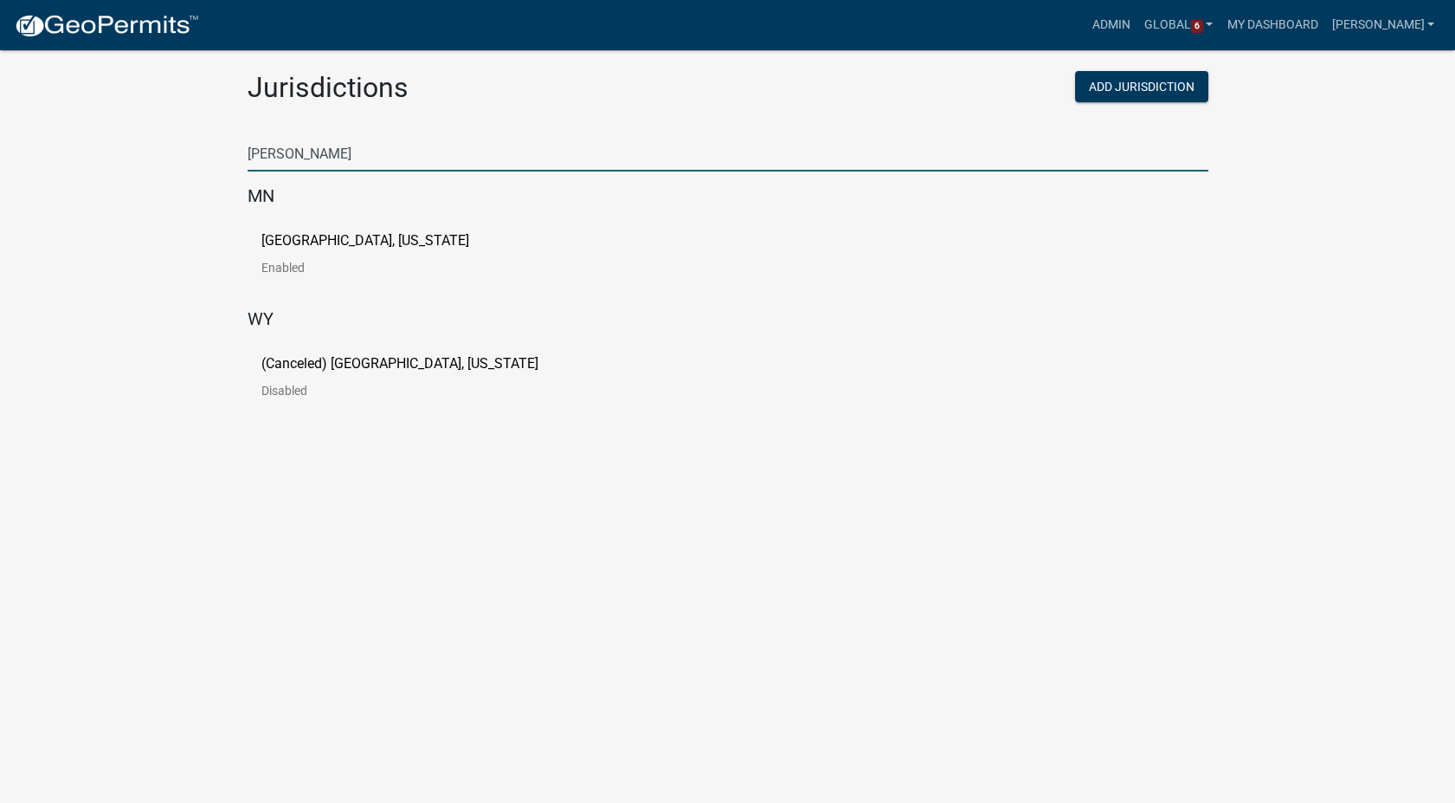
type input "murray"
click at [277, 229] on div "Murray County, Minnesota Enabled" at bounding box center [728, 260] width 961 height 81
click at [277, 255] on link "Murray County, Minnesota Enabled" at bounding box center [379, 261] width 236 height 54
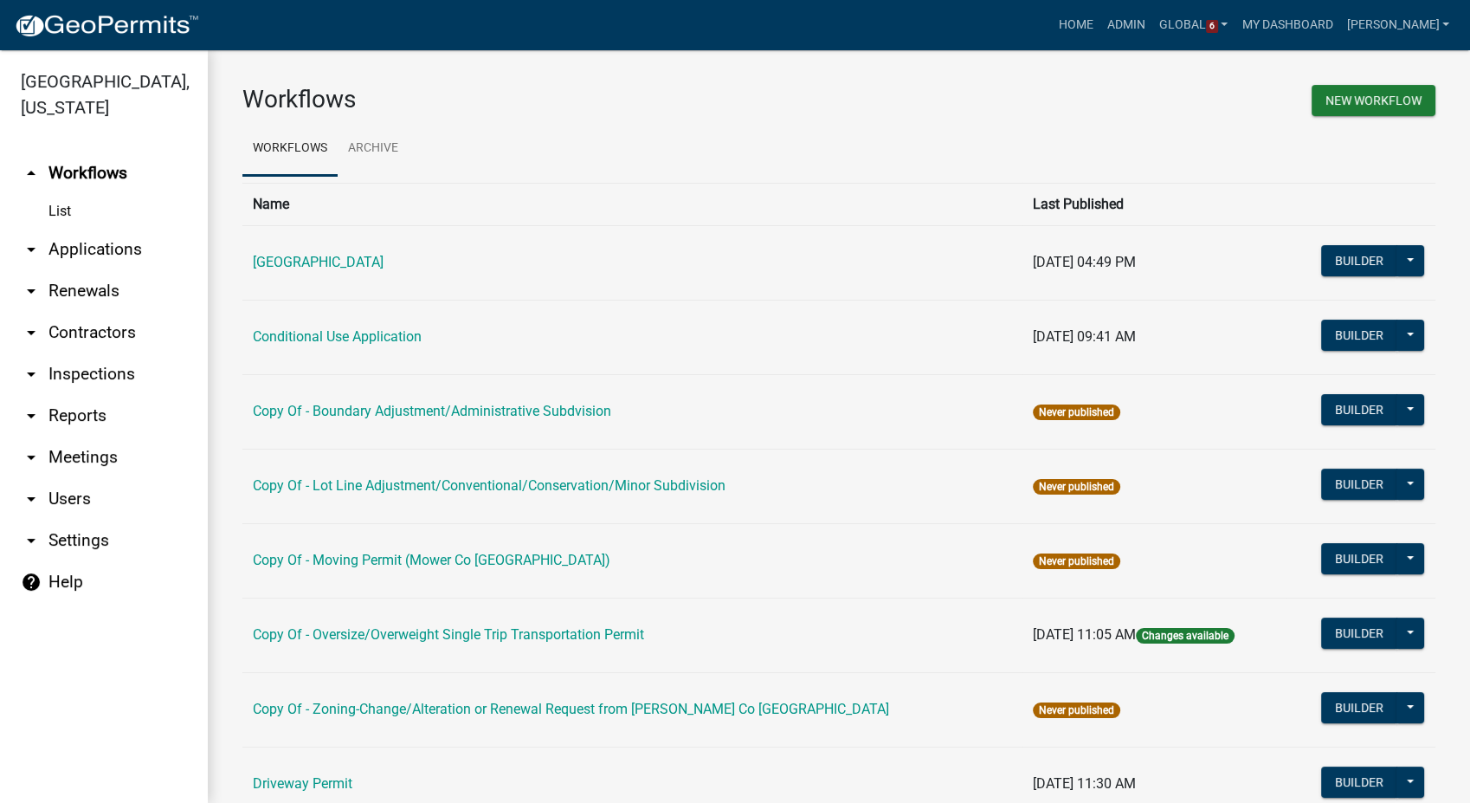
click at [67, 250] on link "arrow_drop_down Applications" at bounding box center [104, 250] width 208 height 42
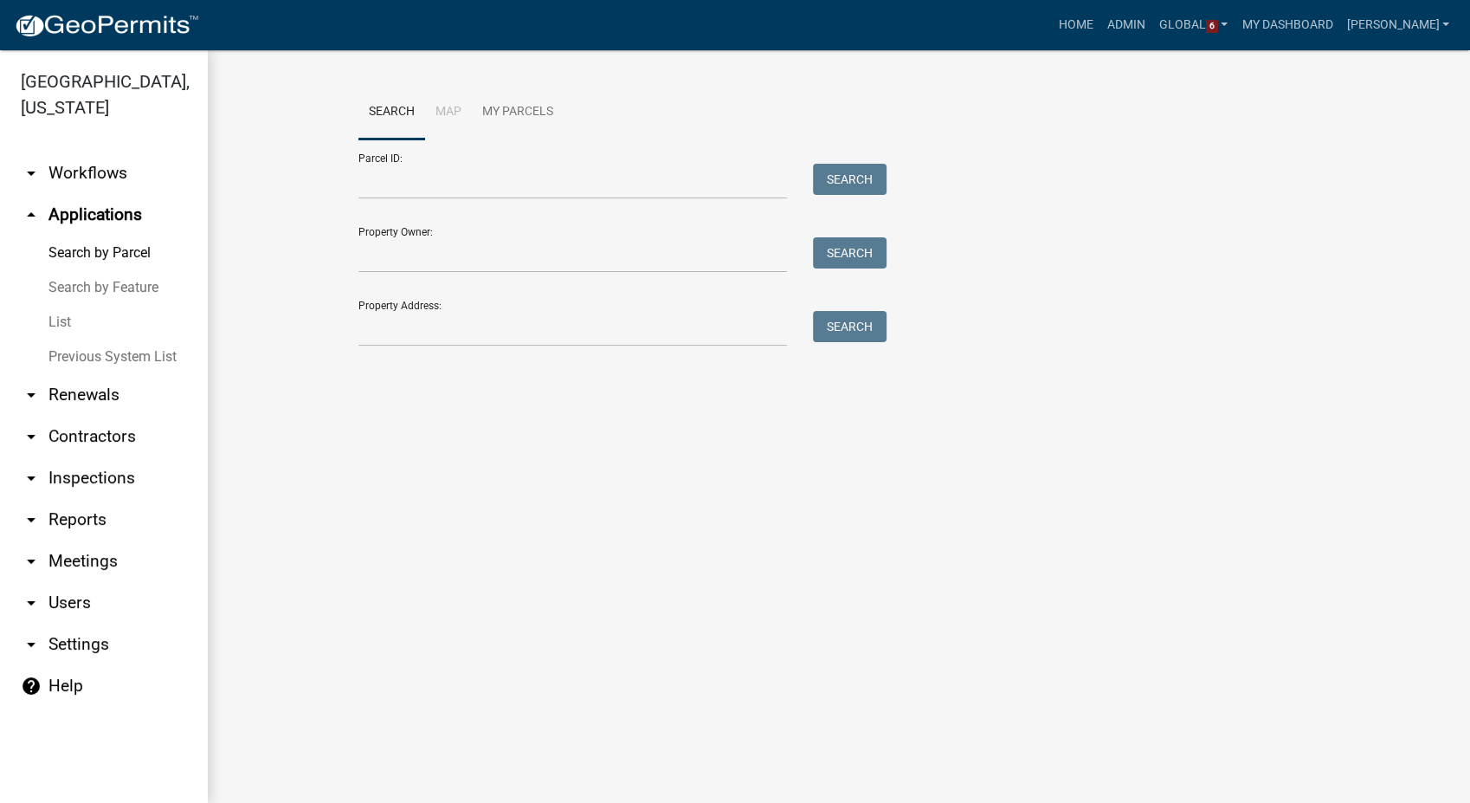
click at [61, 321] on link "List" at bounding box center [104, 322] width 208 height 35
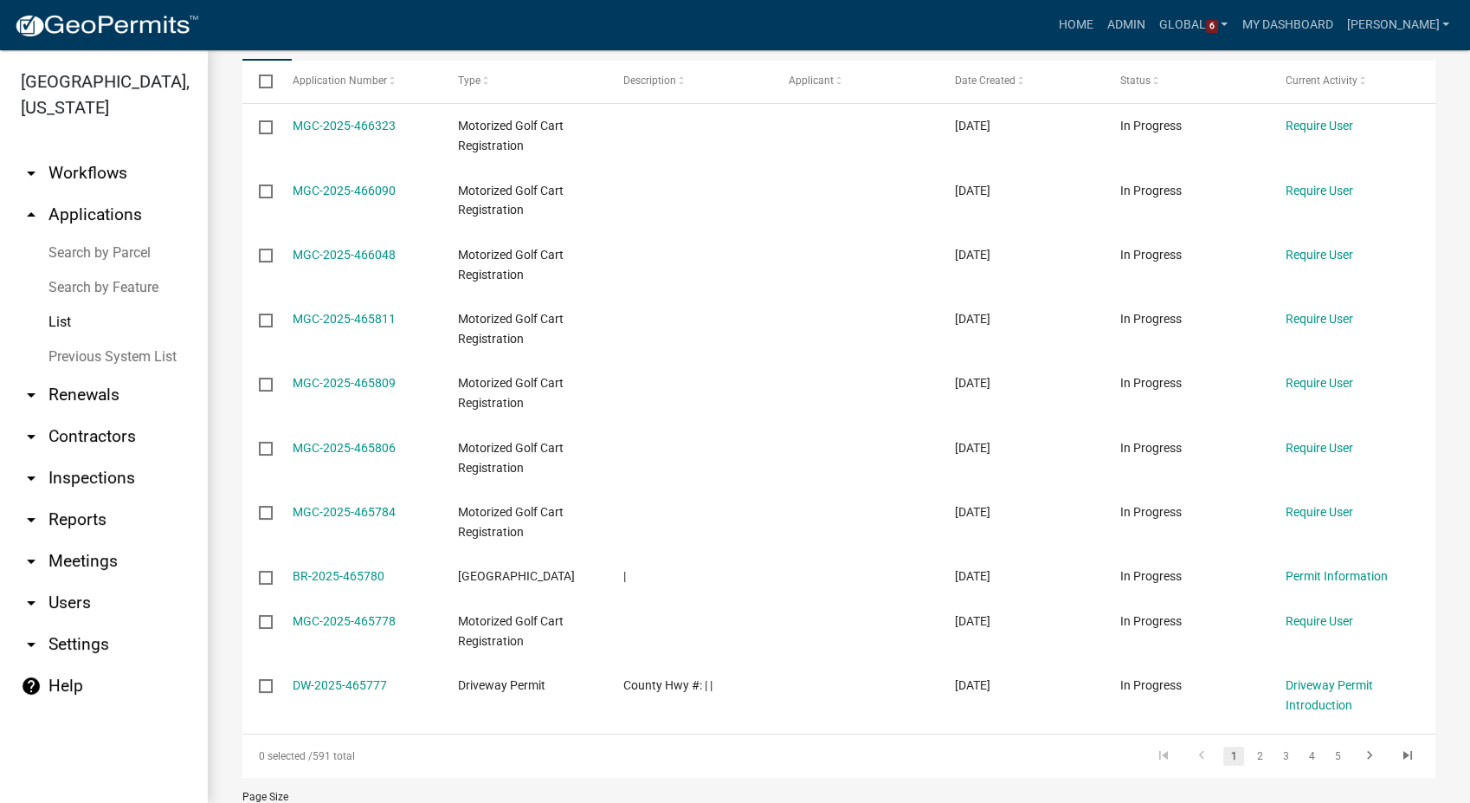
scroll to position [379, 0]
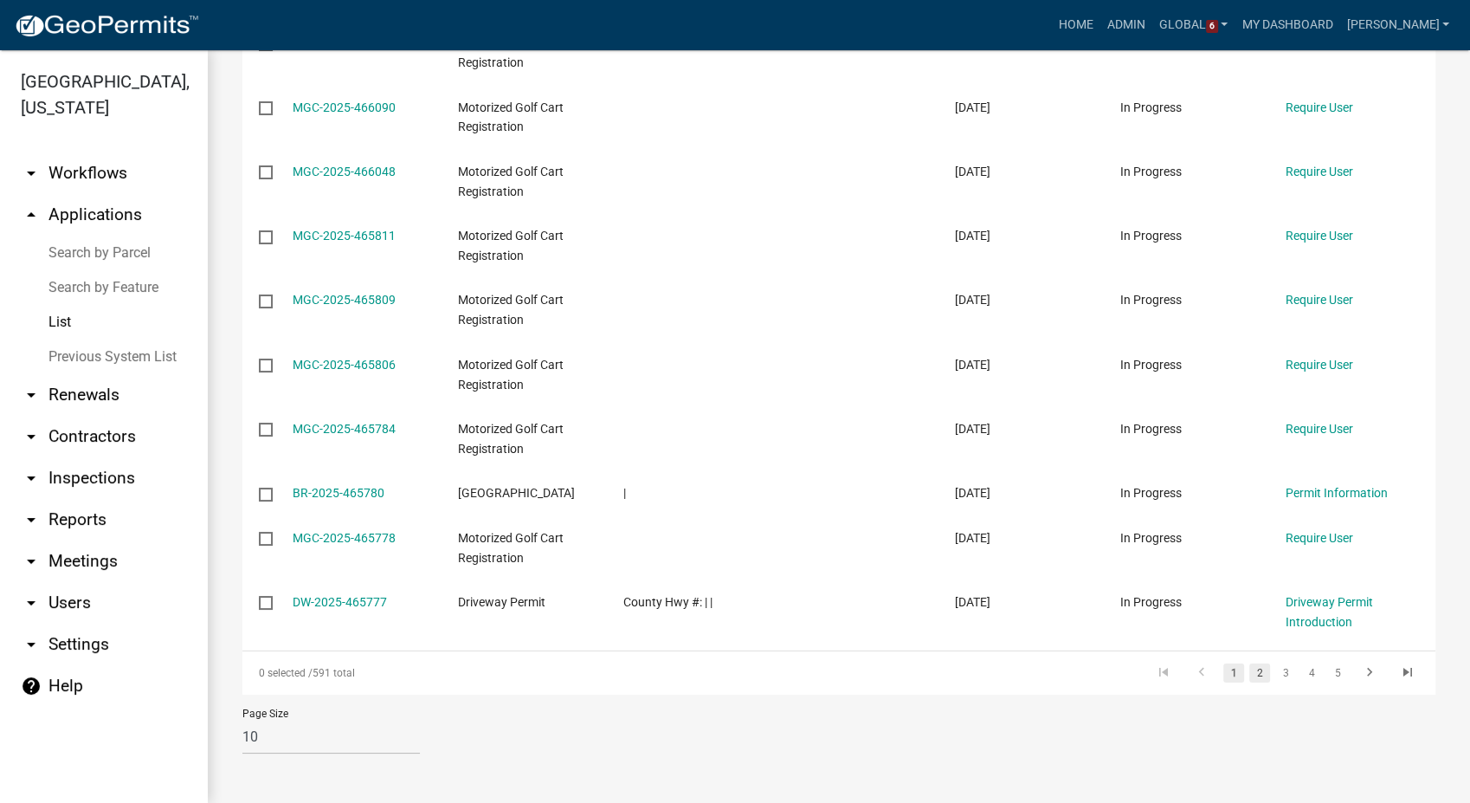
click at [1249, 668] on link "2" at bounding box center [1259, 672] width 21 height 19
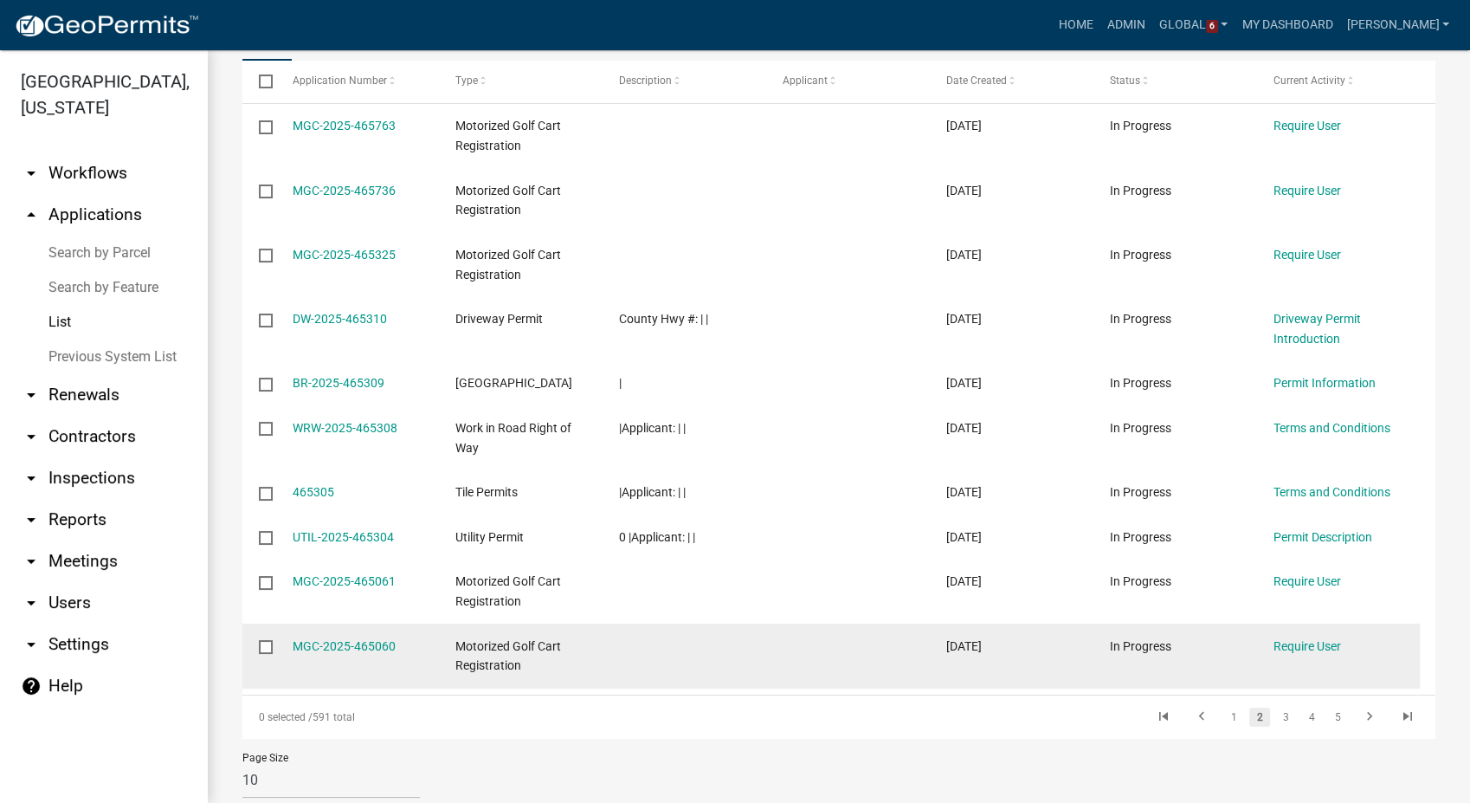
scroll to position [243, 0]
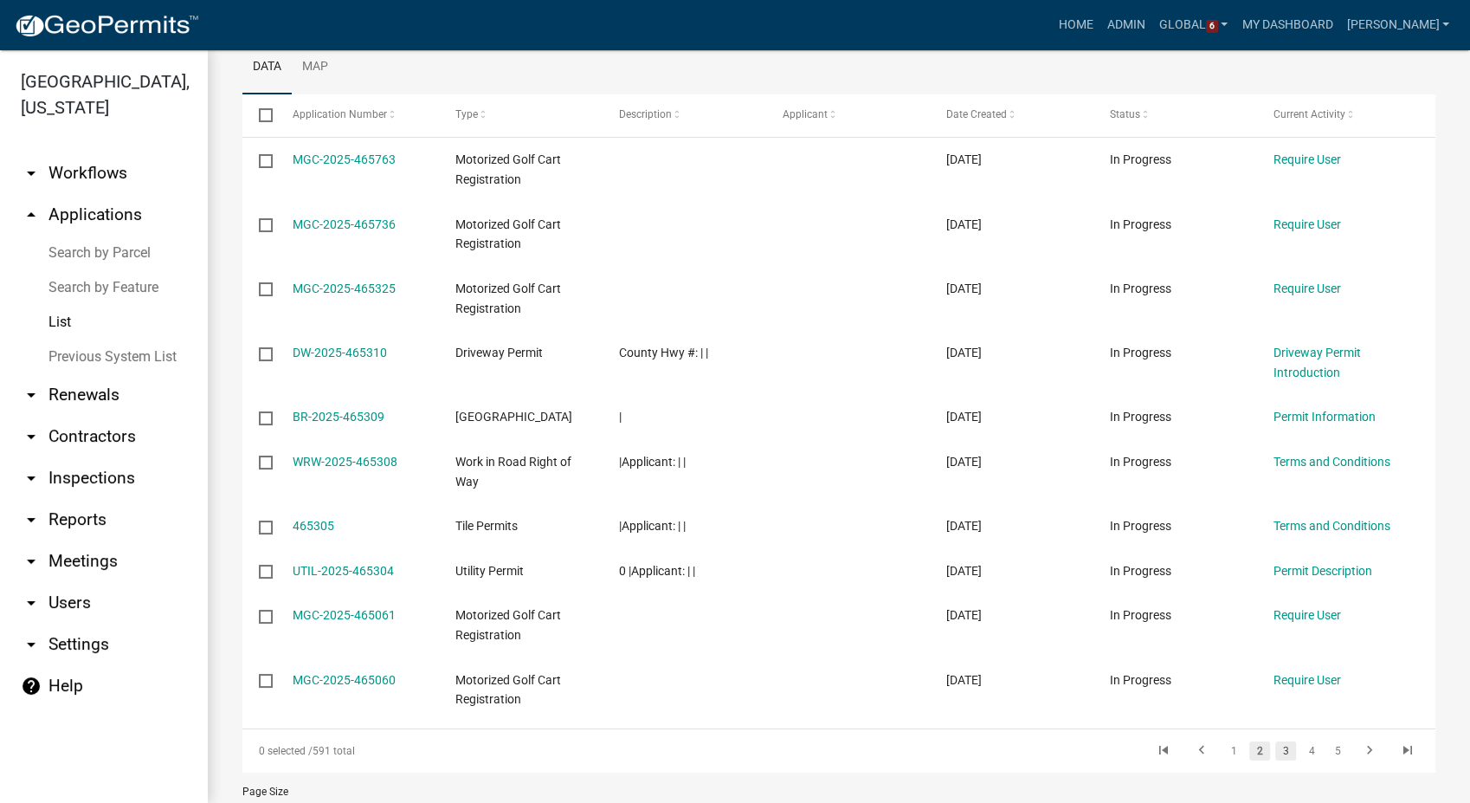
click at [1275, 760] on link "3" at bounding box center [1285, 750] width 21 height 19
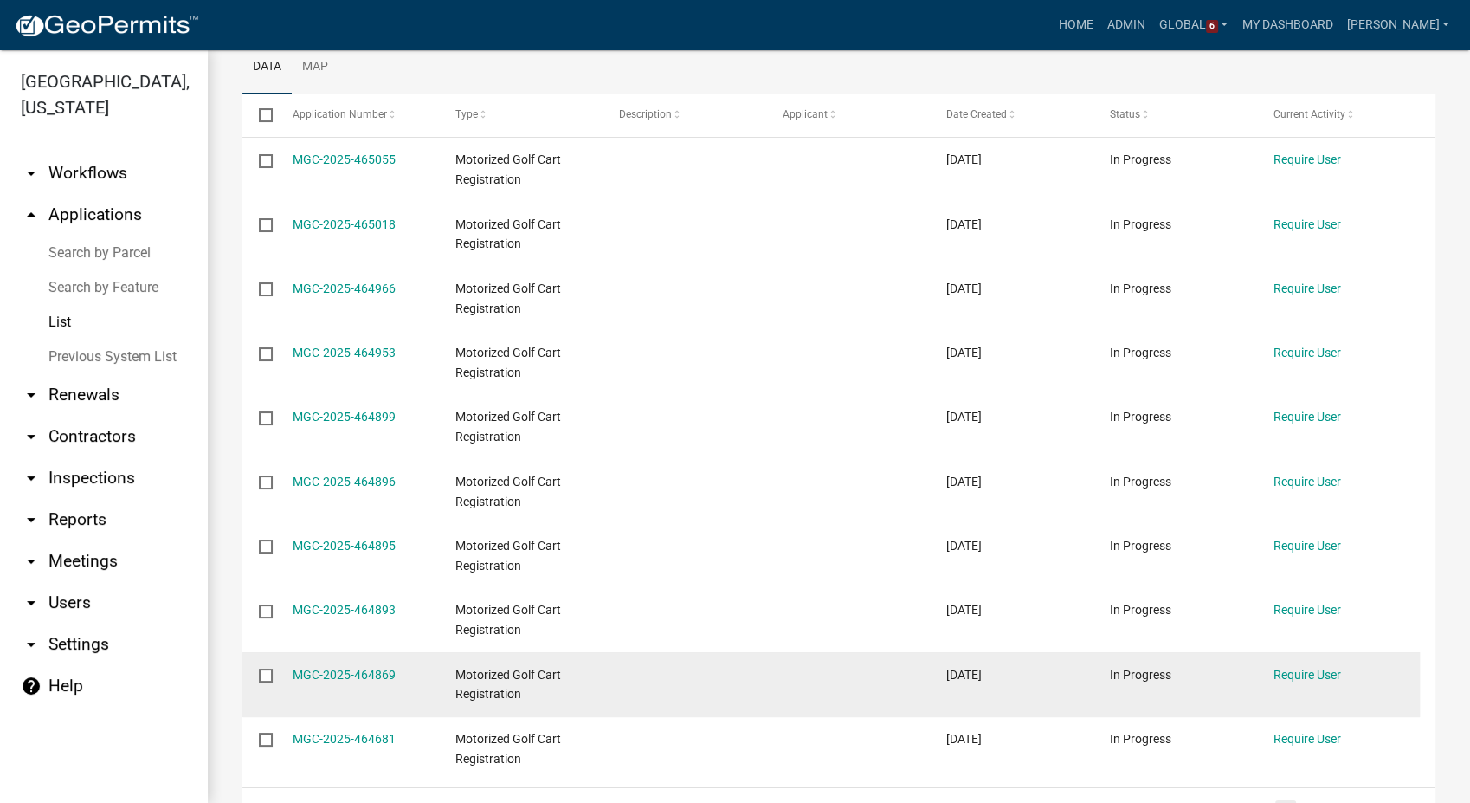
scroll to position [339, 0]
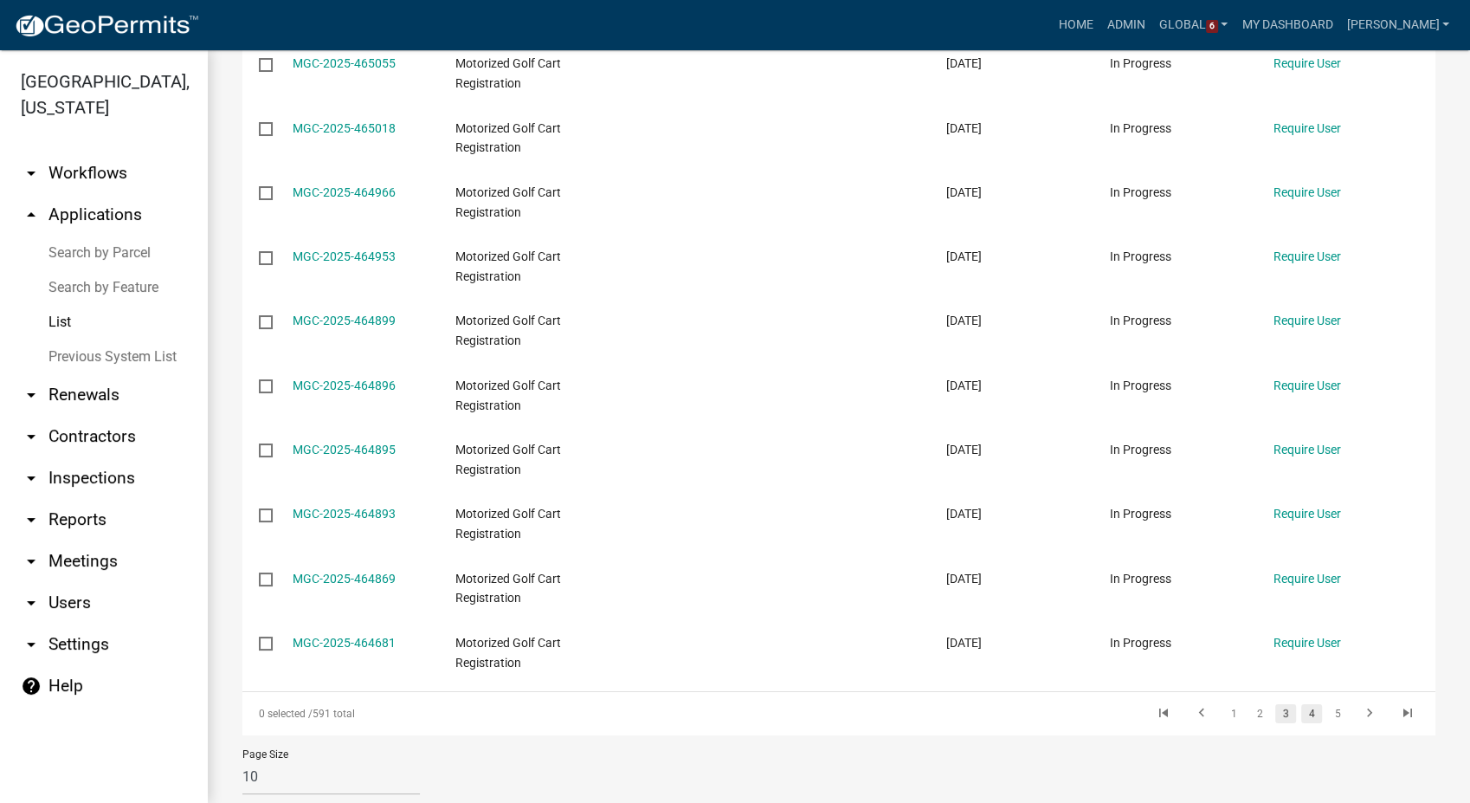
click at [1301, 710] on link "4" at bounding box center [1311, 713] width 21 height 19
click at [1330, 710] on link "6" at bounding box center [1337, 713] width 21 height 19
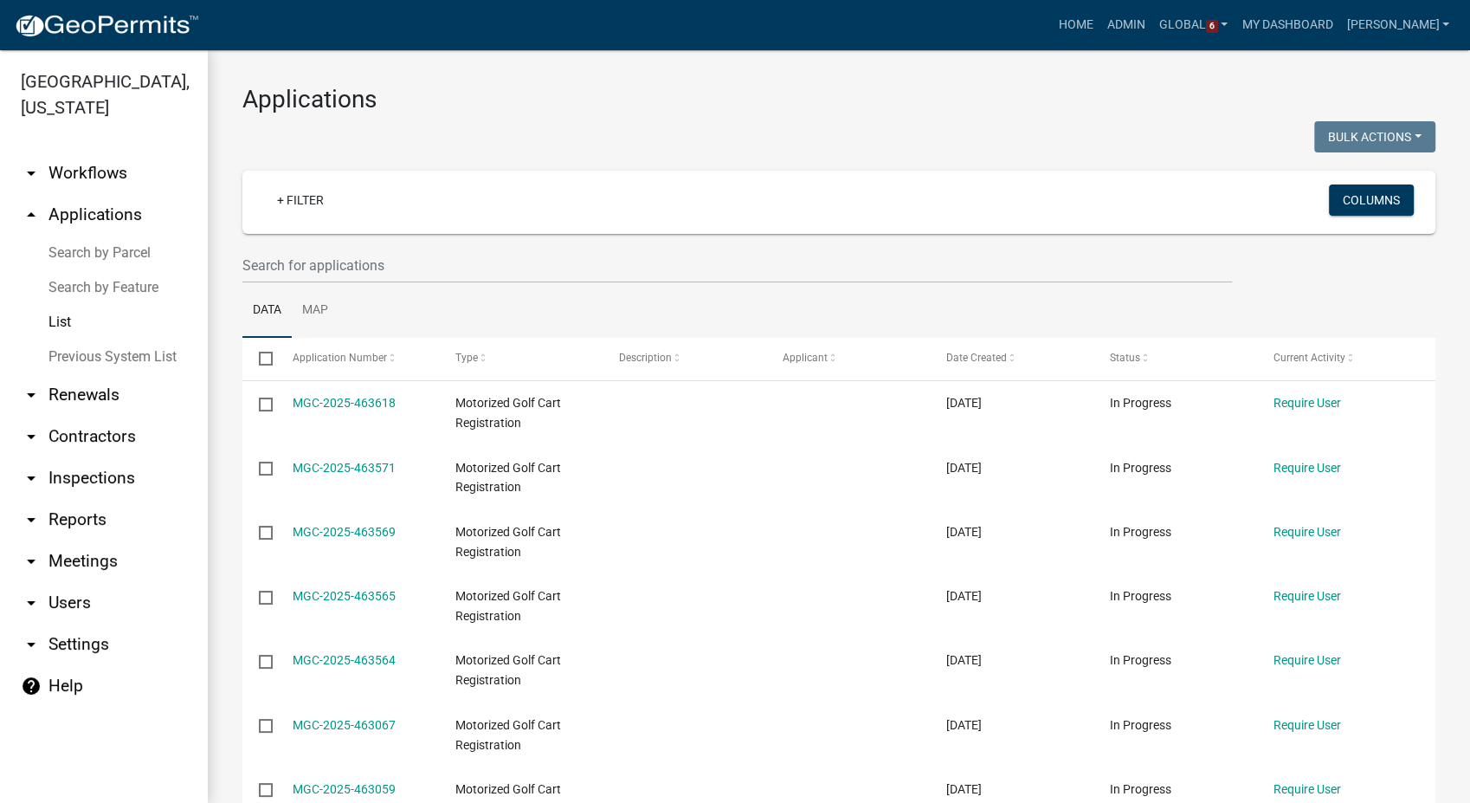
click at [67, 171] on link "arrow_drop_down Workflows" at bounding box center [104, 173] width 208 height 42
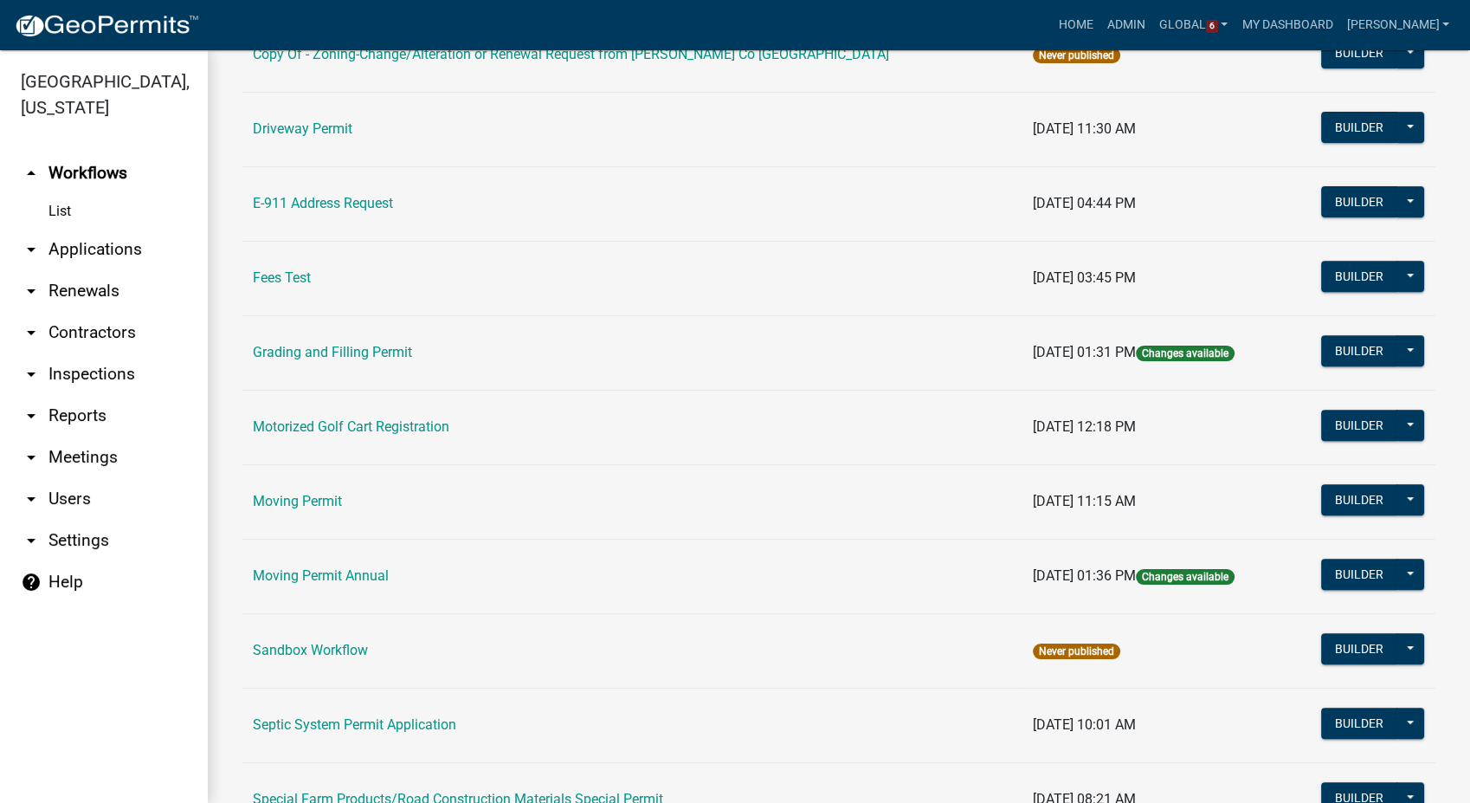
scroll to position [673, 0]
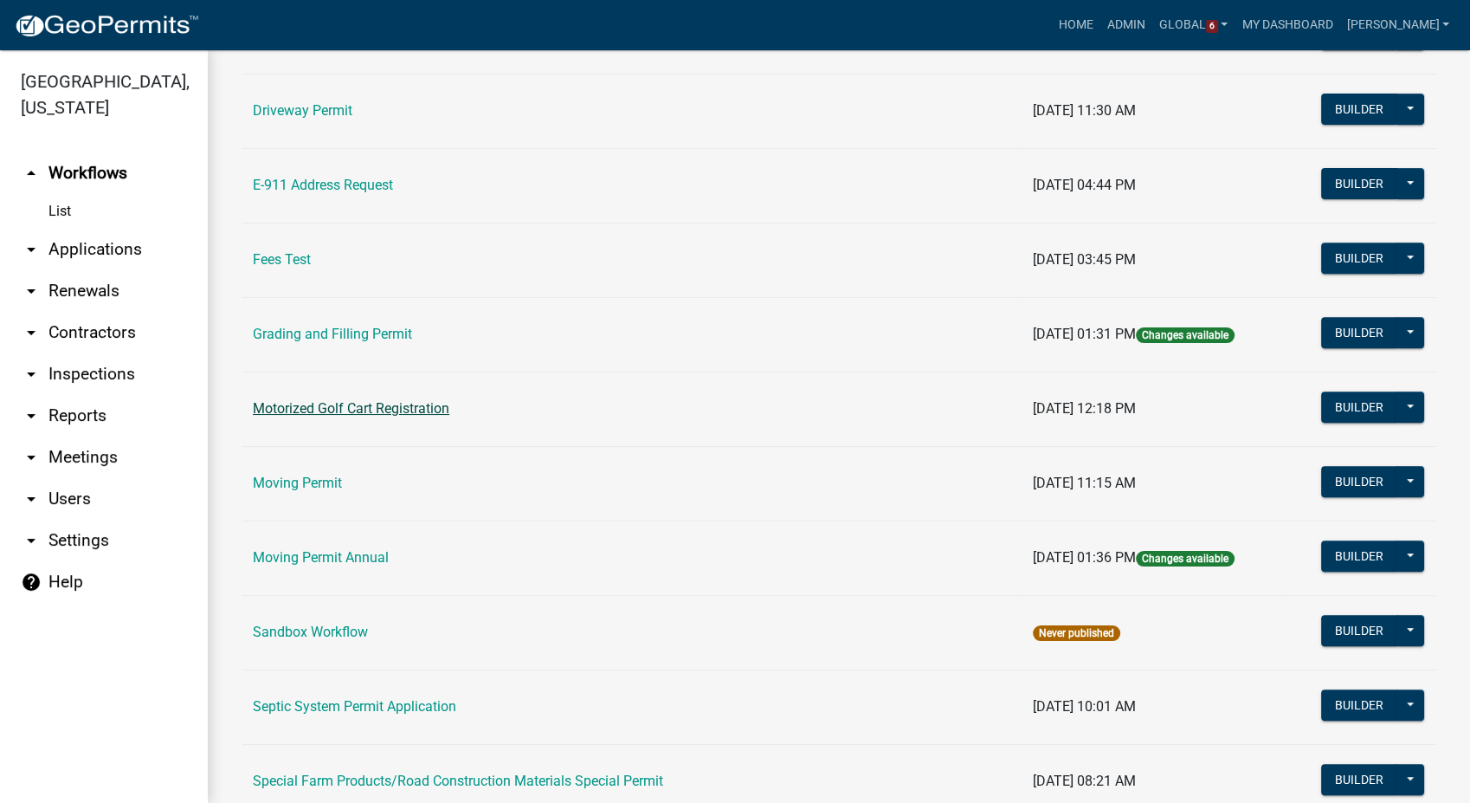
click at [352, 404] on link "Motorized Golf Cart Registration" at bounding box center [351, 408] width 197 height 16
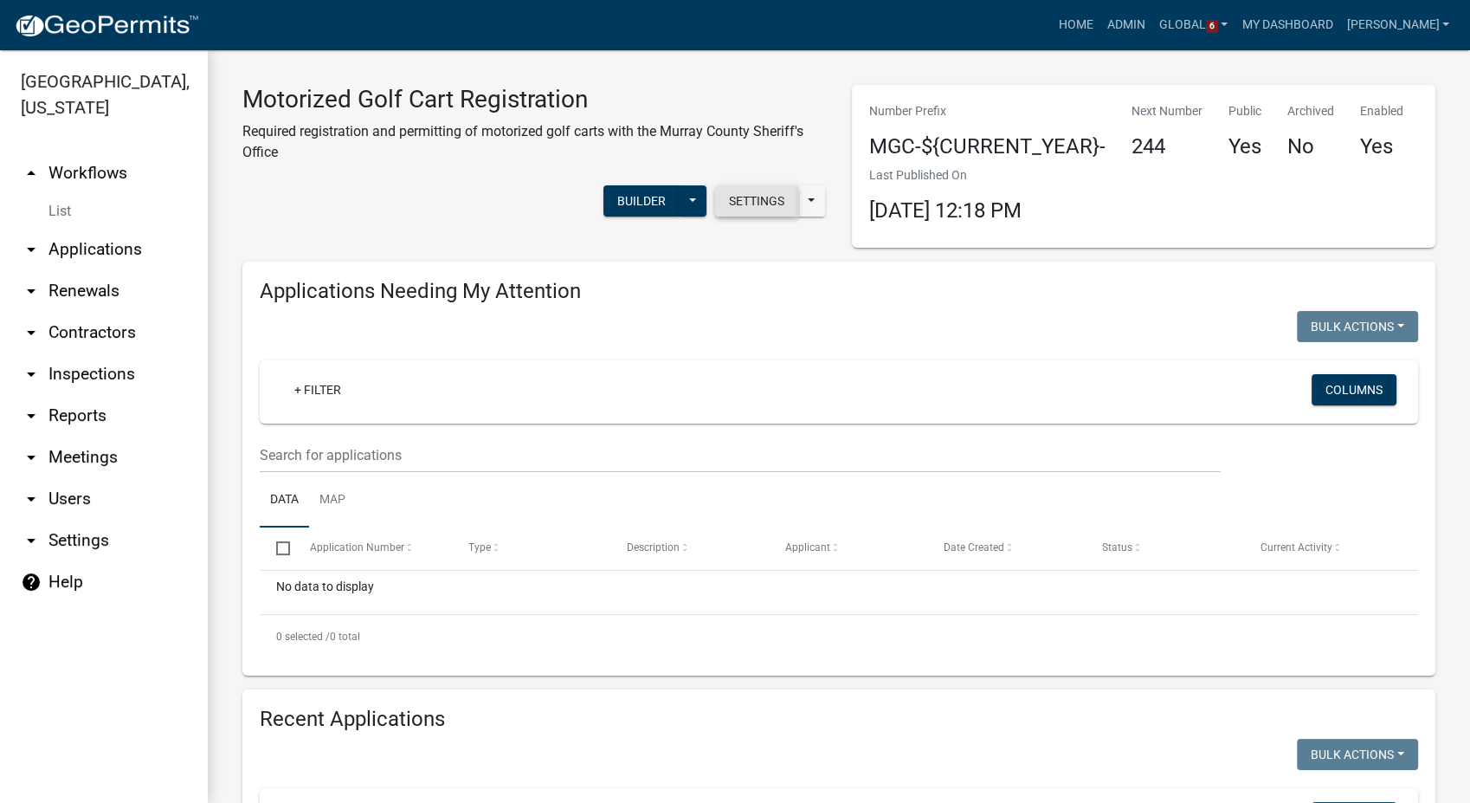
click at [744, 186] on button "Settings" at bounding box center [756, 200] width 83 height 31
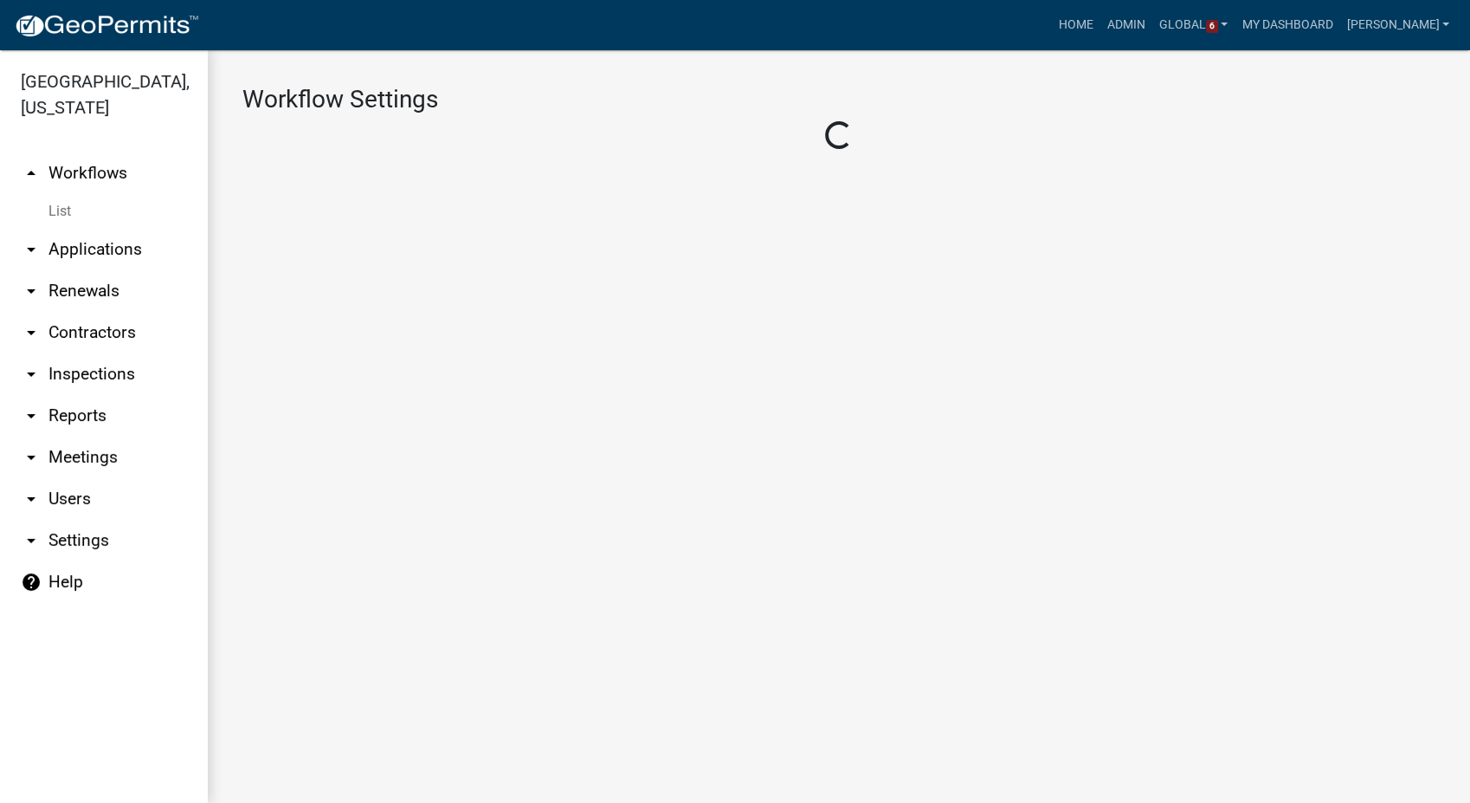
select select "22045ccd-6055-4519-8cef-427073a8f064"
select select "5139c6f8-843f-4e07-b95d-caad06e0de61"
select select "4"
select select "1: Object"
select select
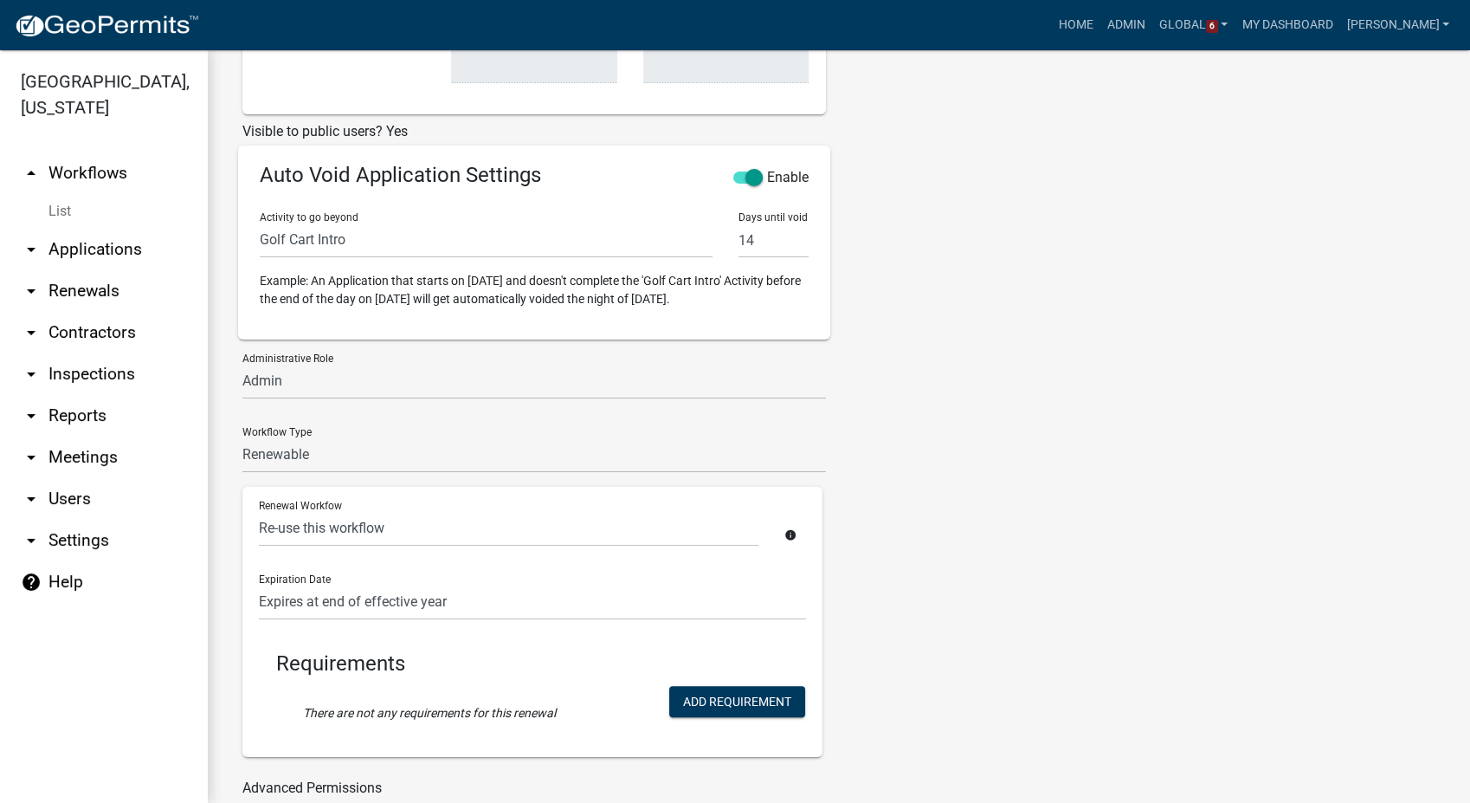
scroll to position [673, 0]
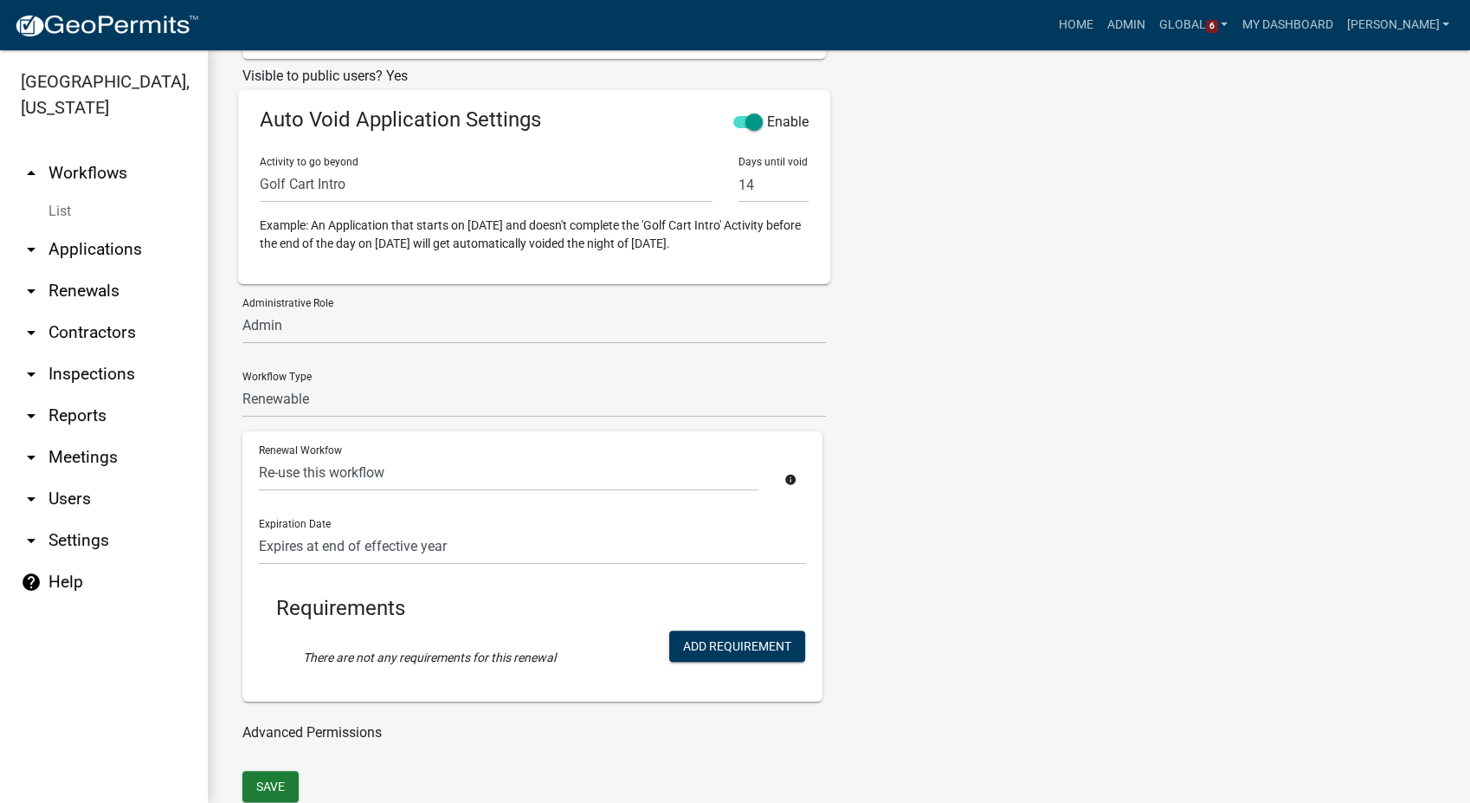
click at [57, 204] on link "List" at bounding box center [104, 211] width 208 height 35
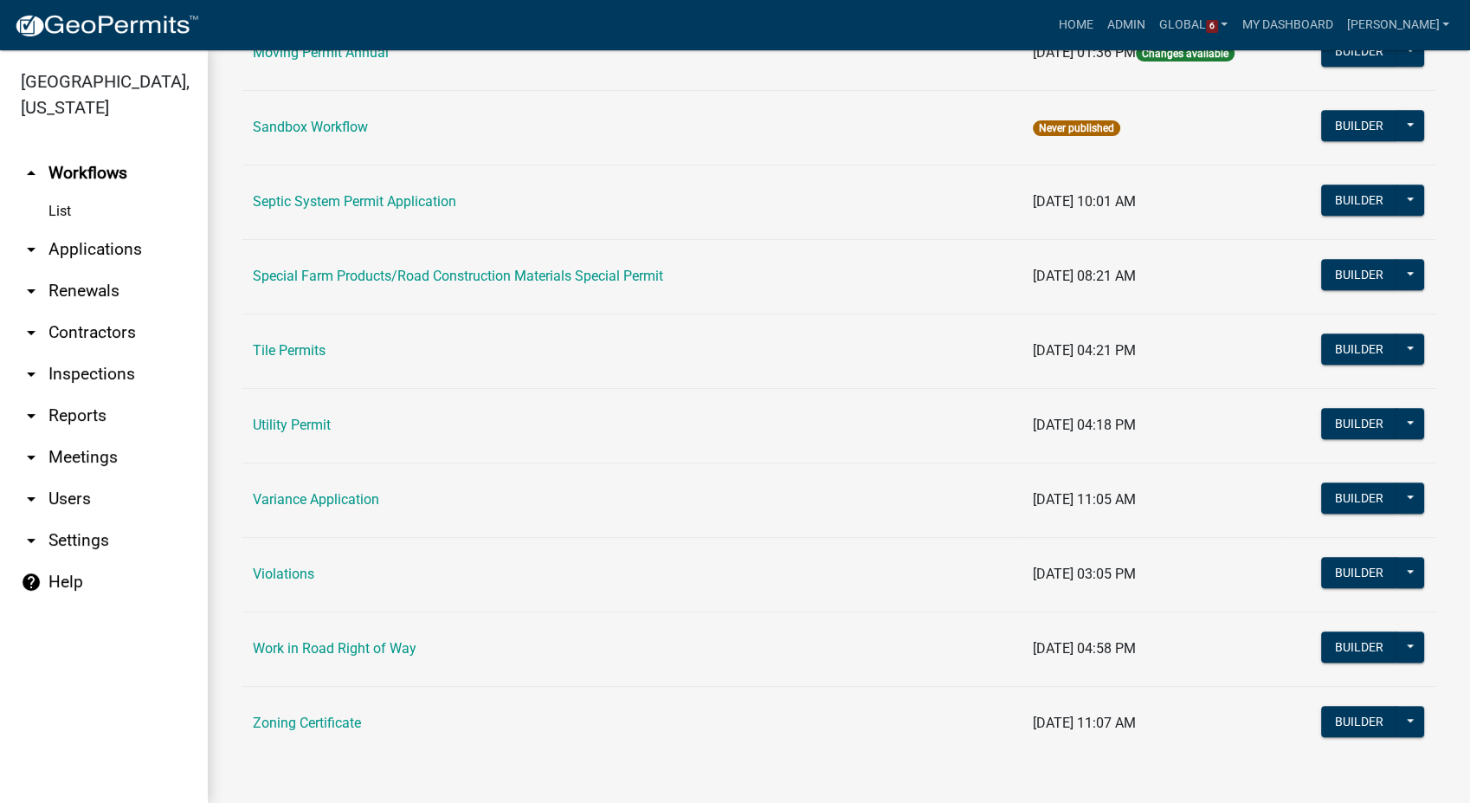
scroll to position [1180, 0]
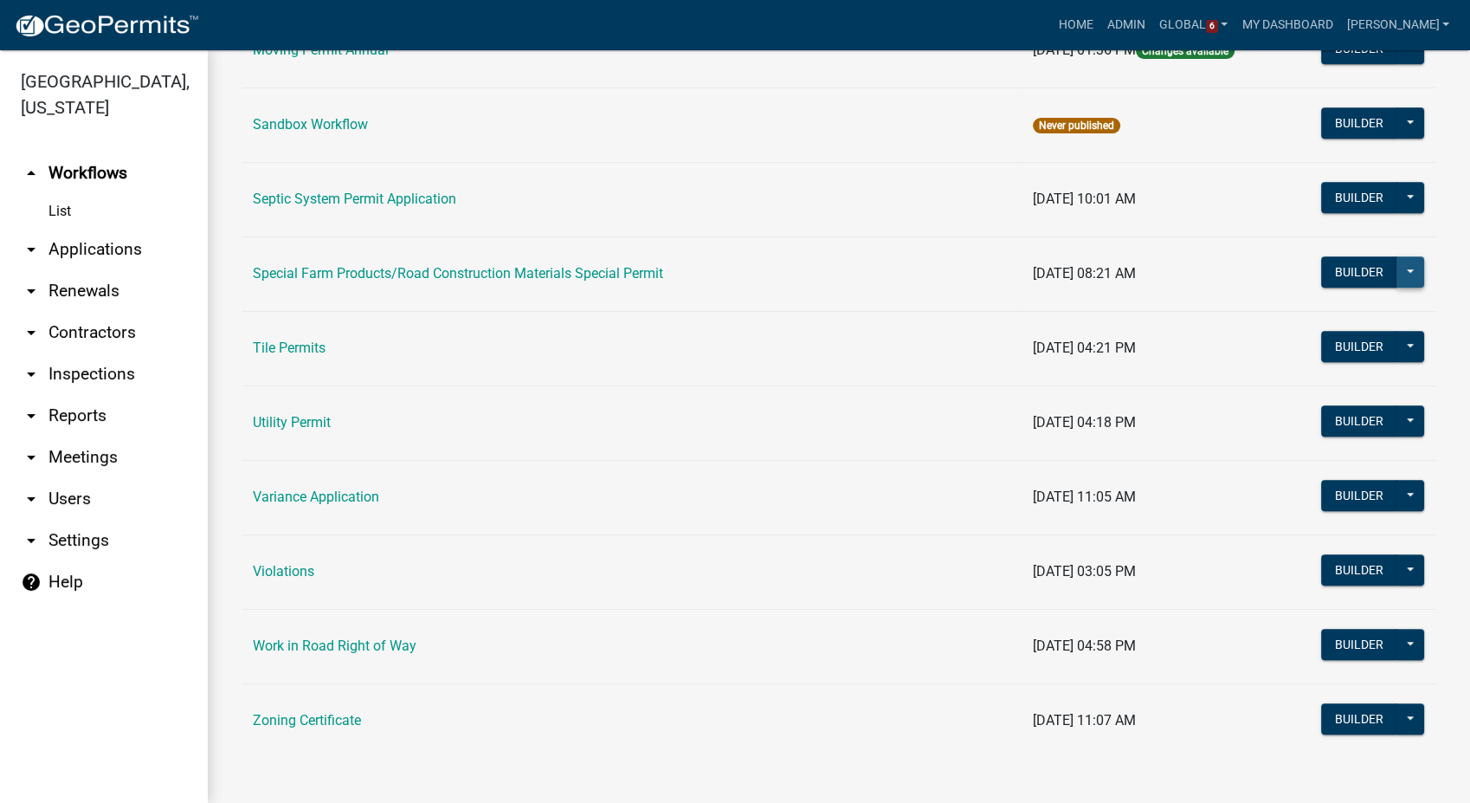
click at [1401, 274] on button at bounding box center [1411, 271] width 28 height 31
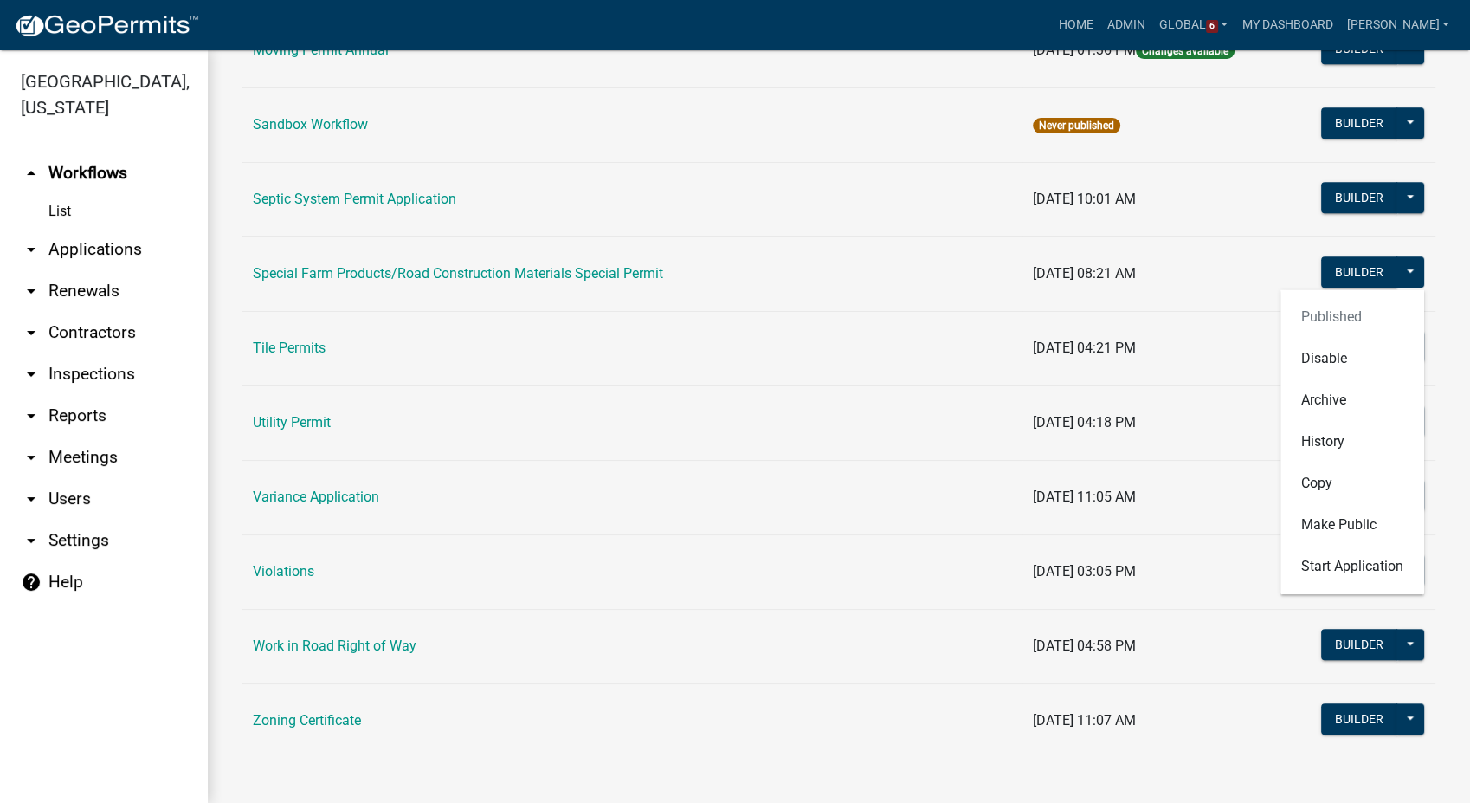
click at [1186, 267] on td "08/04/2025, 08:21 AM" at bounding box center [1155, 273] width 264 height 74
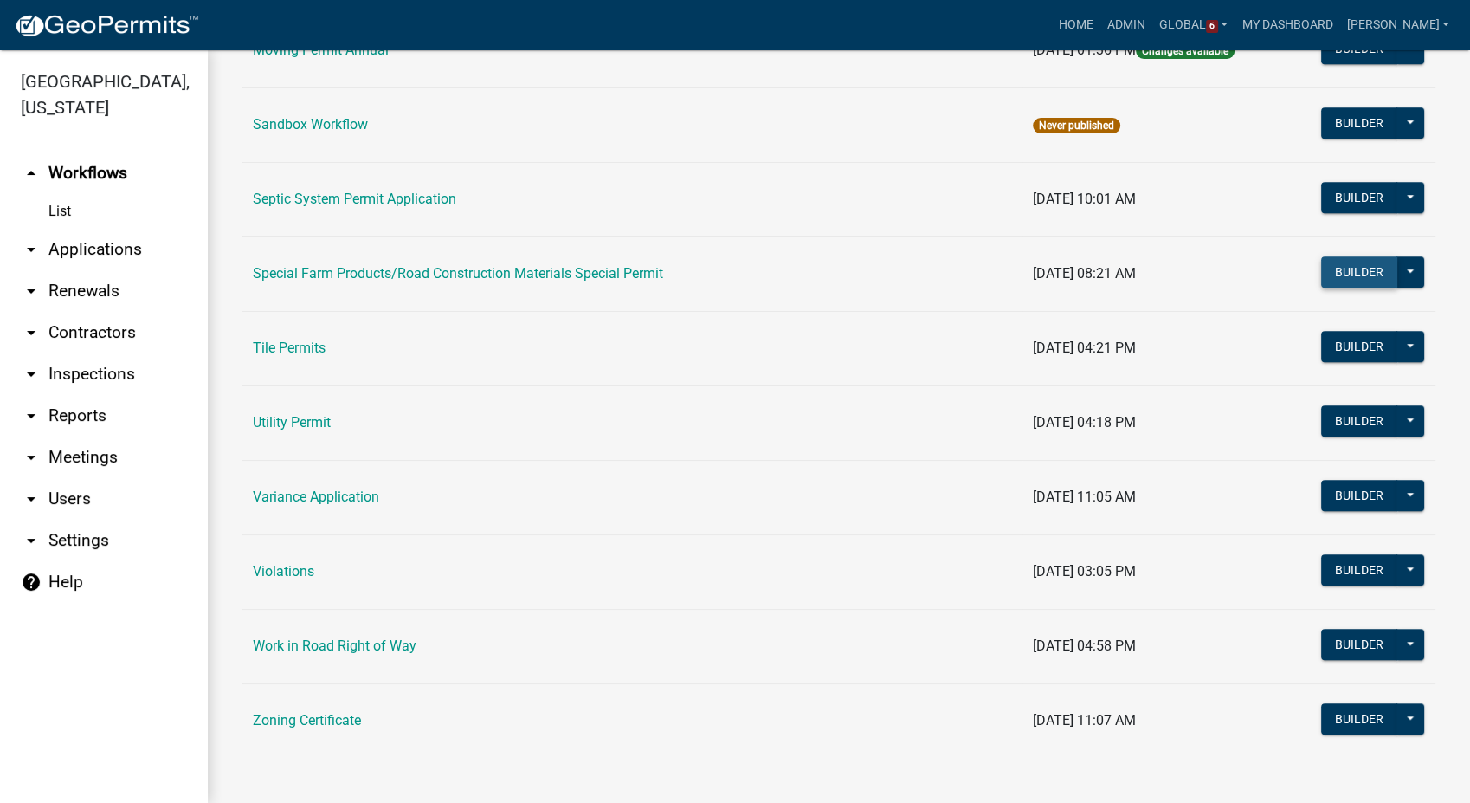
click at [1323, 268] on button "Builder" at bounding box center [1359, 271] width 76 height 31
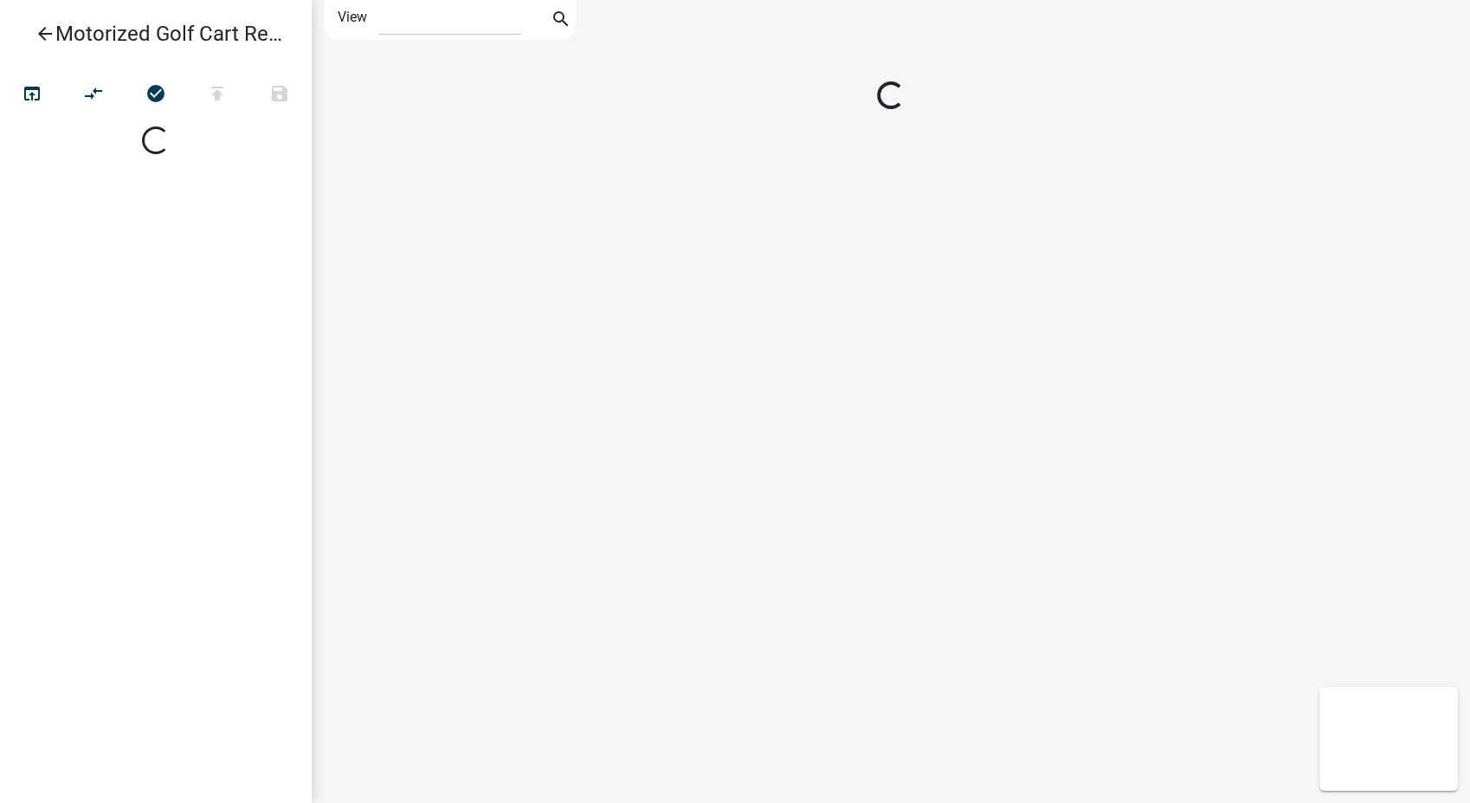
select select "1"
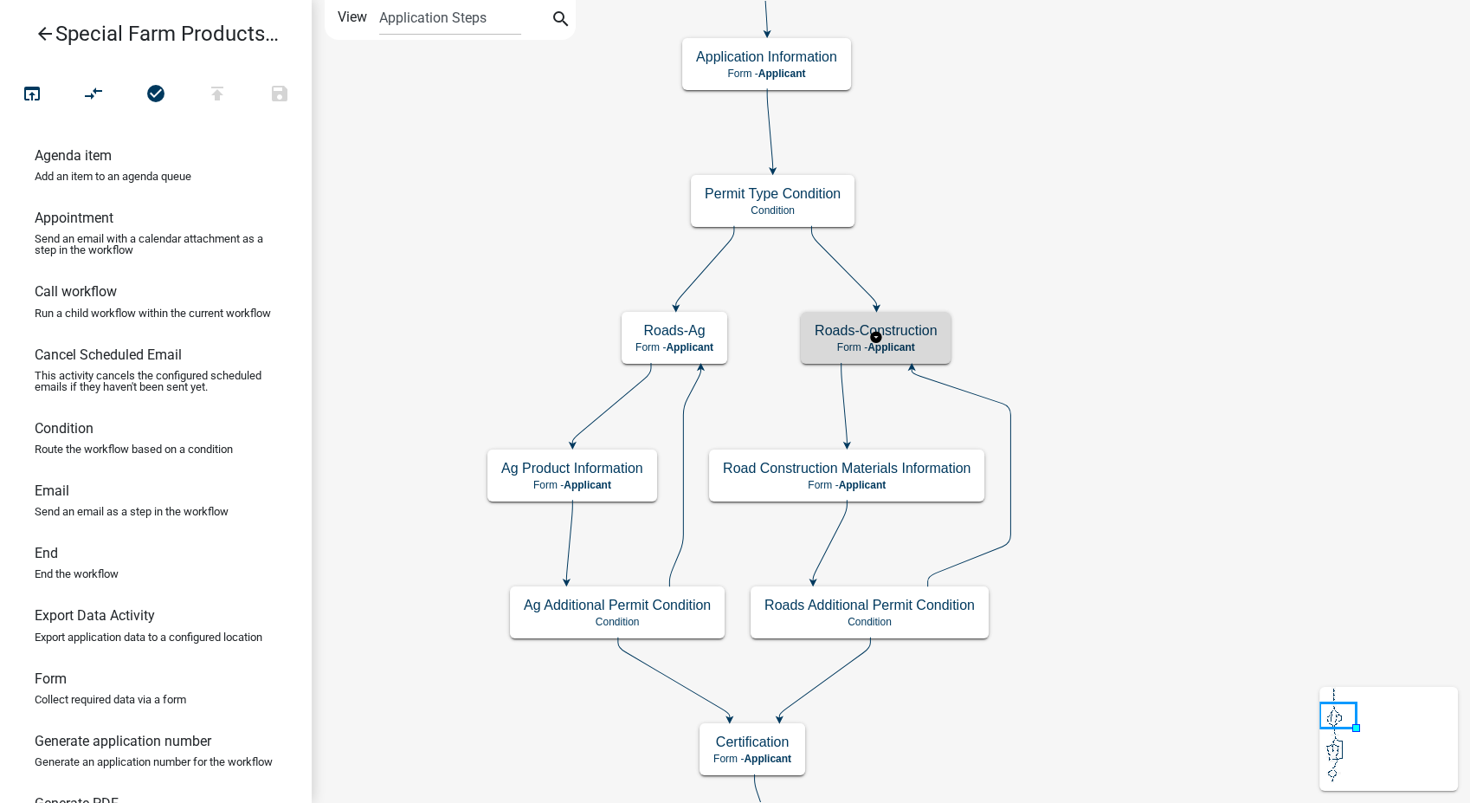
click at [849, 319] on div "Roads-Construction Form - Applicant" at bounding box center [876, 338] width 150 height 52
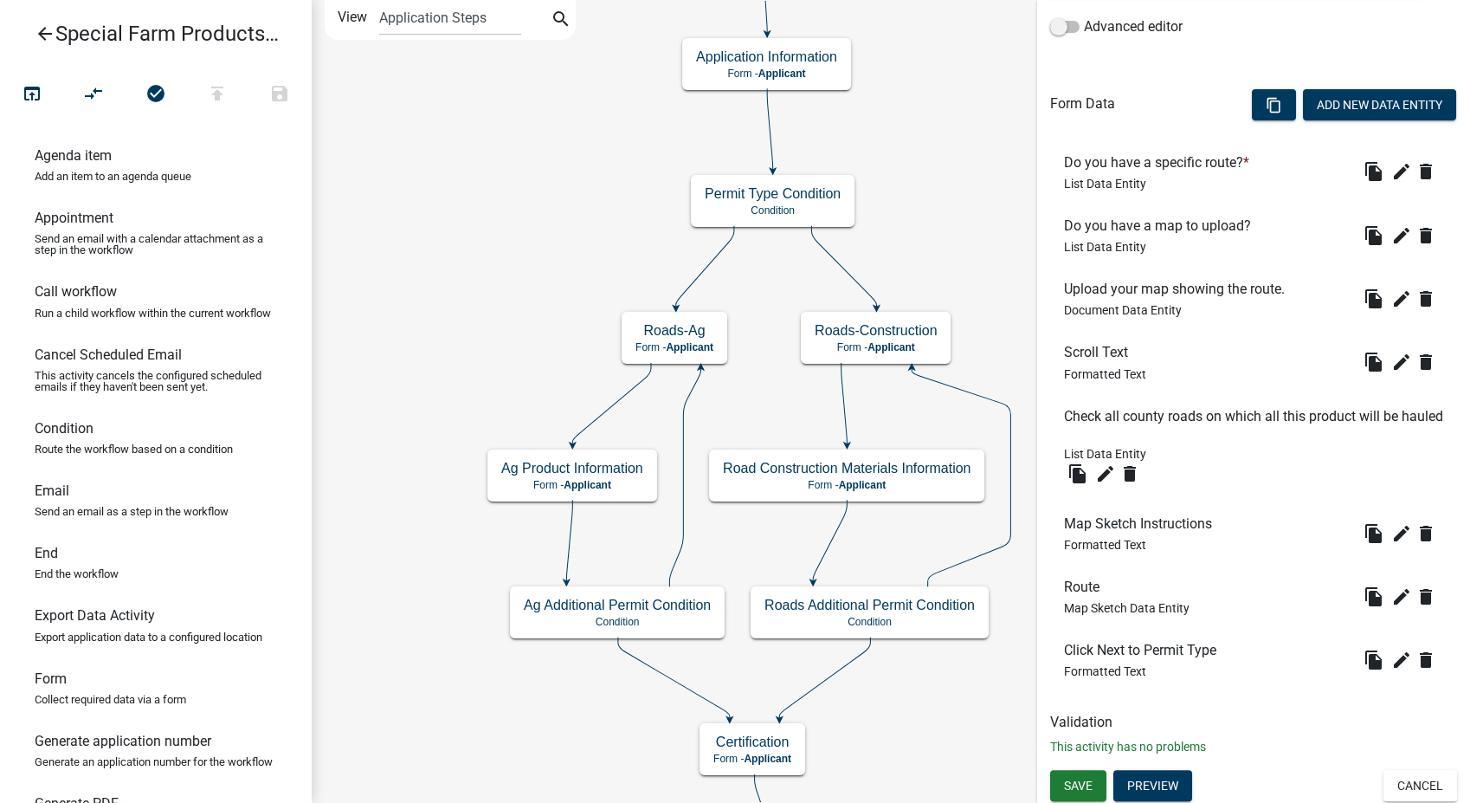
scroll to position [439, 0]
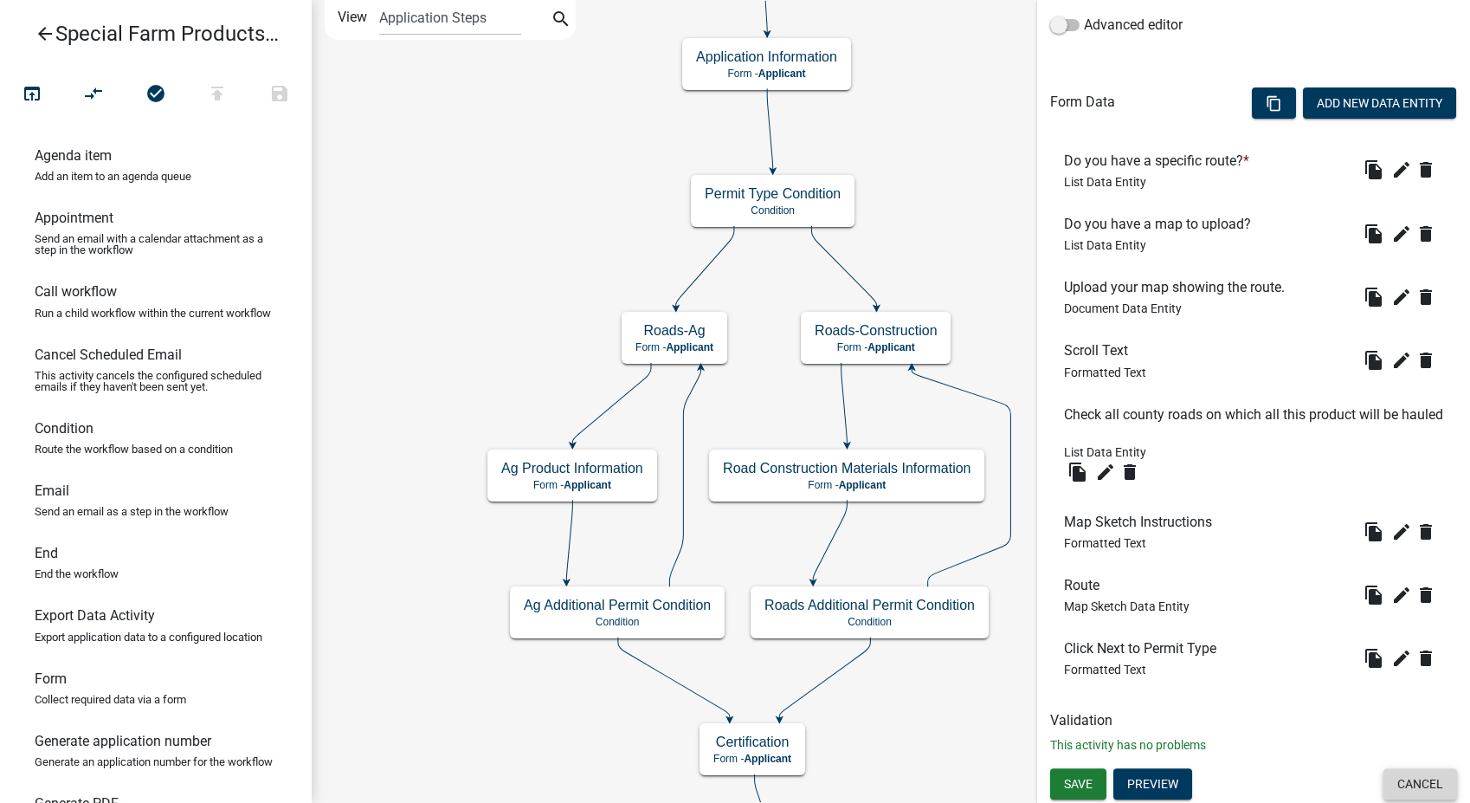
click at [1384, 778] on button "Cancel" at bounding box center [1421, 783] width 74 height 31
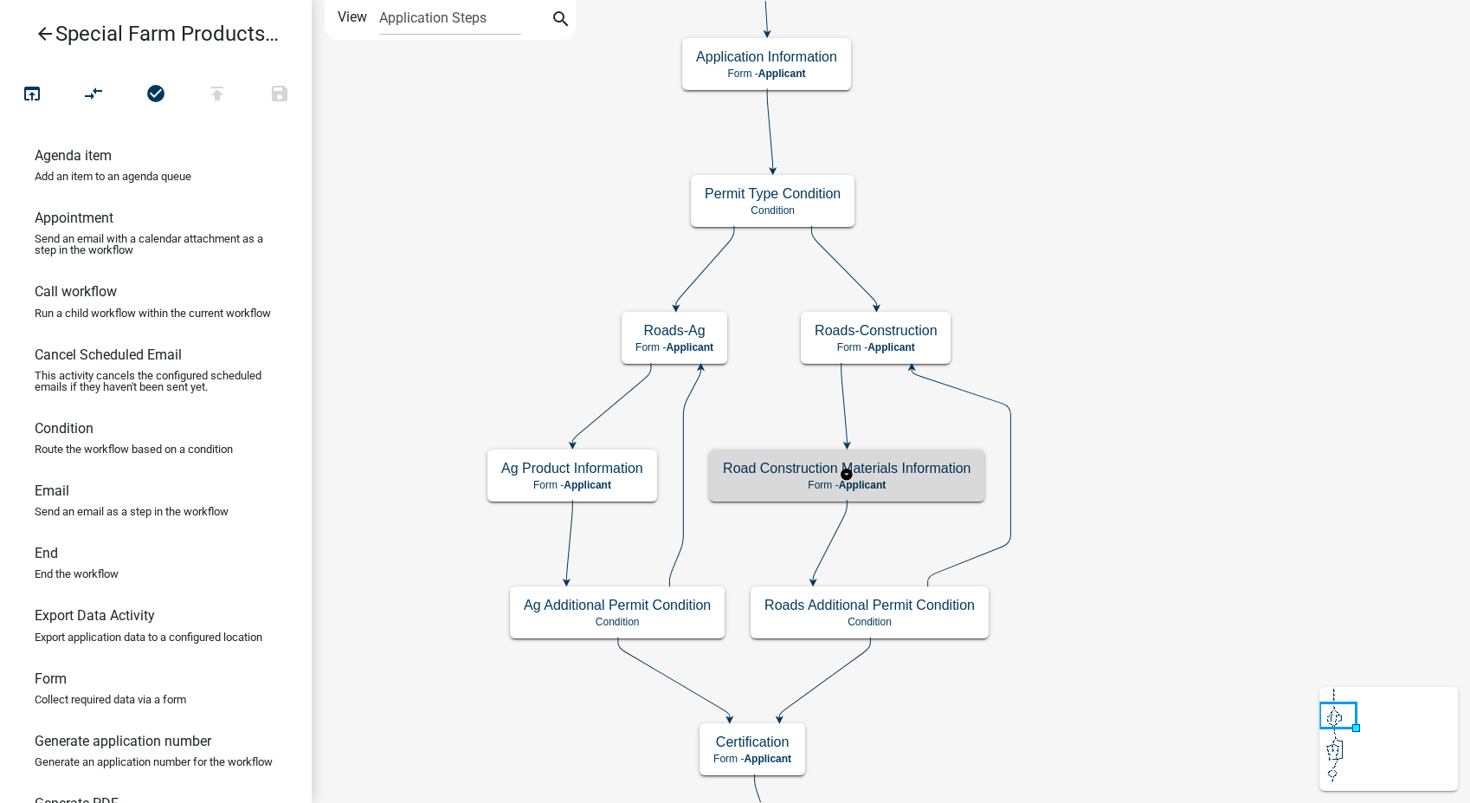
click at [931, 491] on div "Road Construction Materials Information Form - Applicant" at bounding box center [846, 475] width 275 height 52
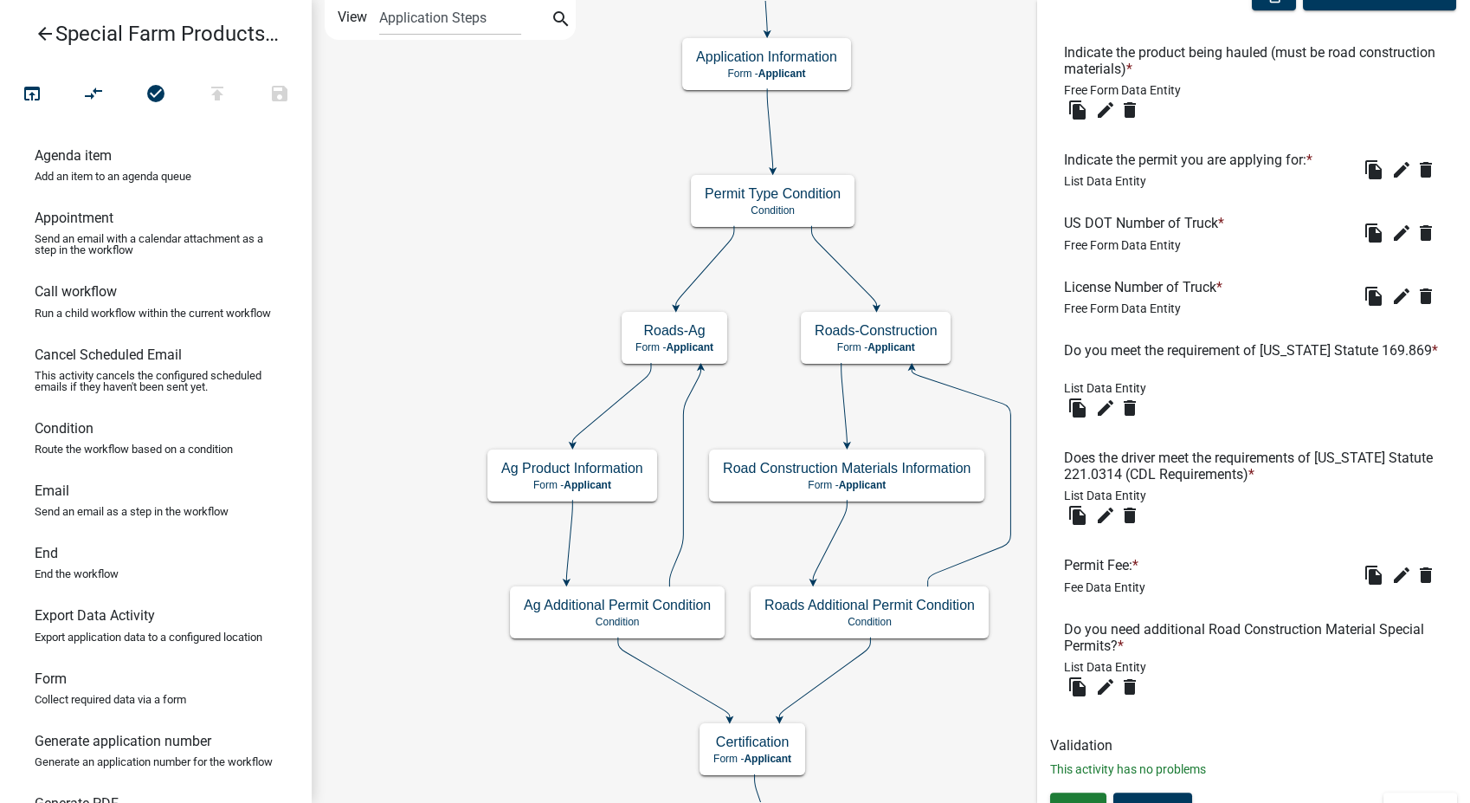
scroll to position [571, 0]
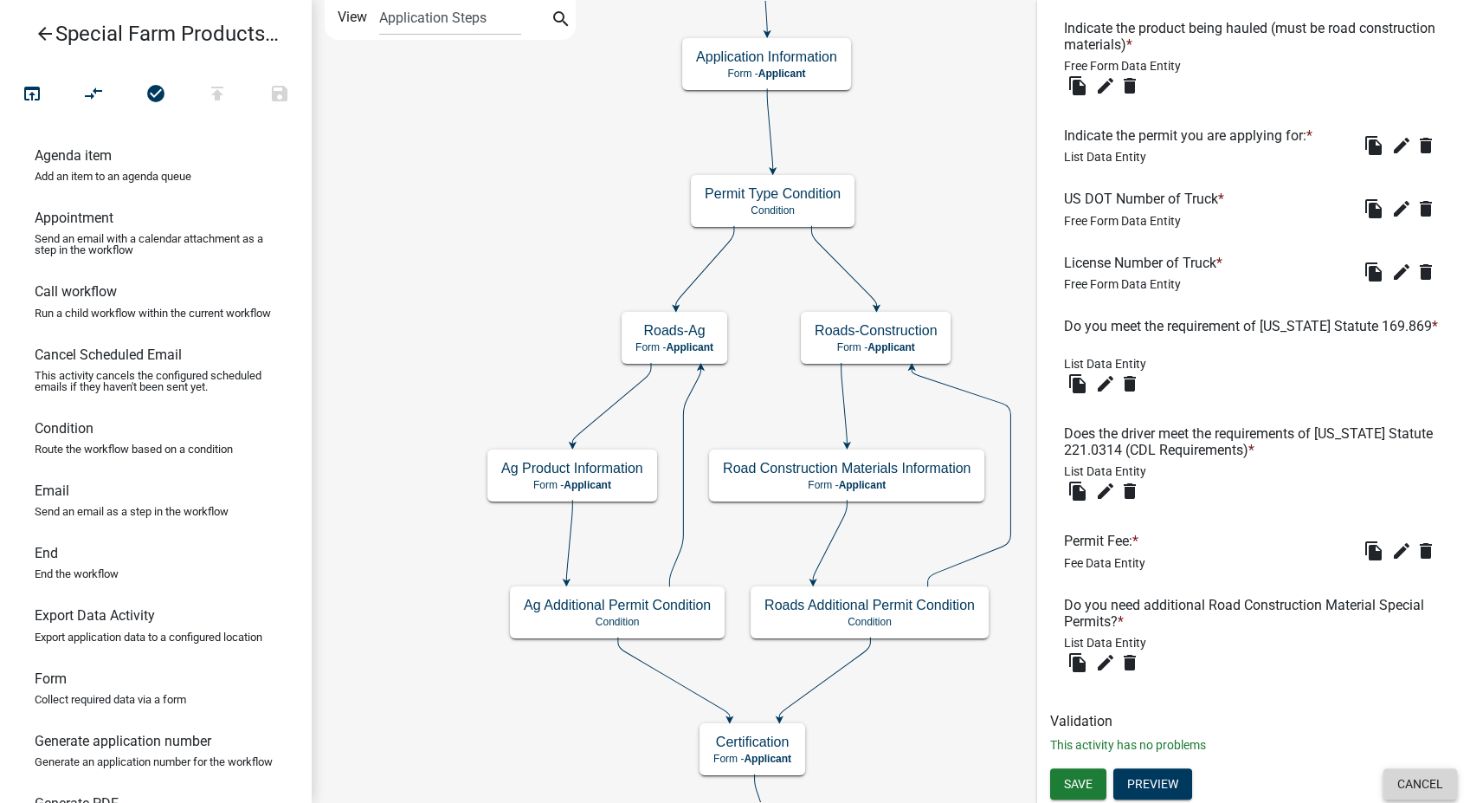
click at [1441, 790] on button "Cancel" at bounding box center [1421, 783] width 74 height 31
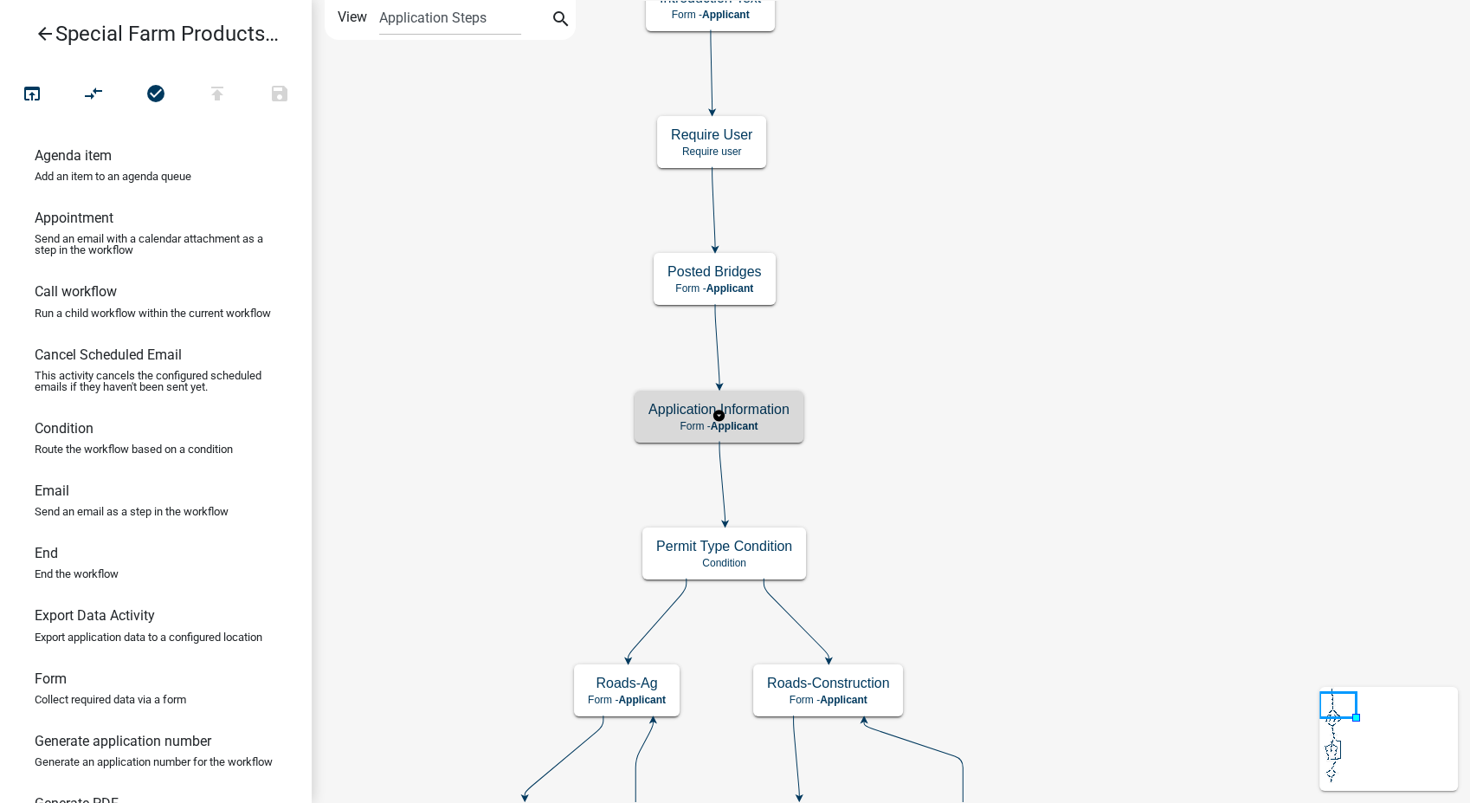
click at [792, 424] on div "Application Information Form - Applicant" at bounding box center [719, 416] width 169 height 52
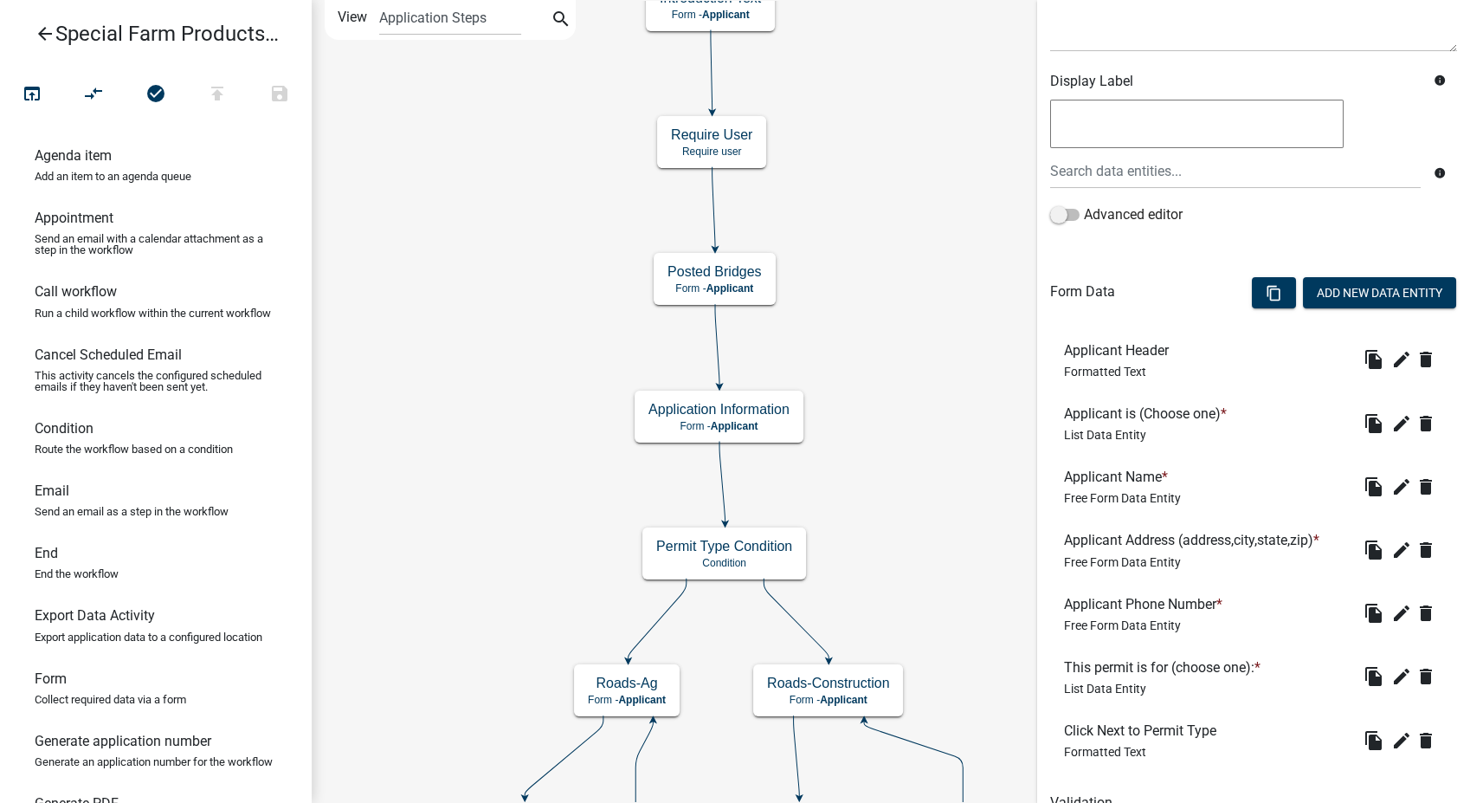
scroll to position [332, 0]
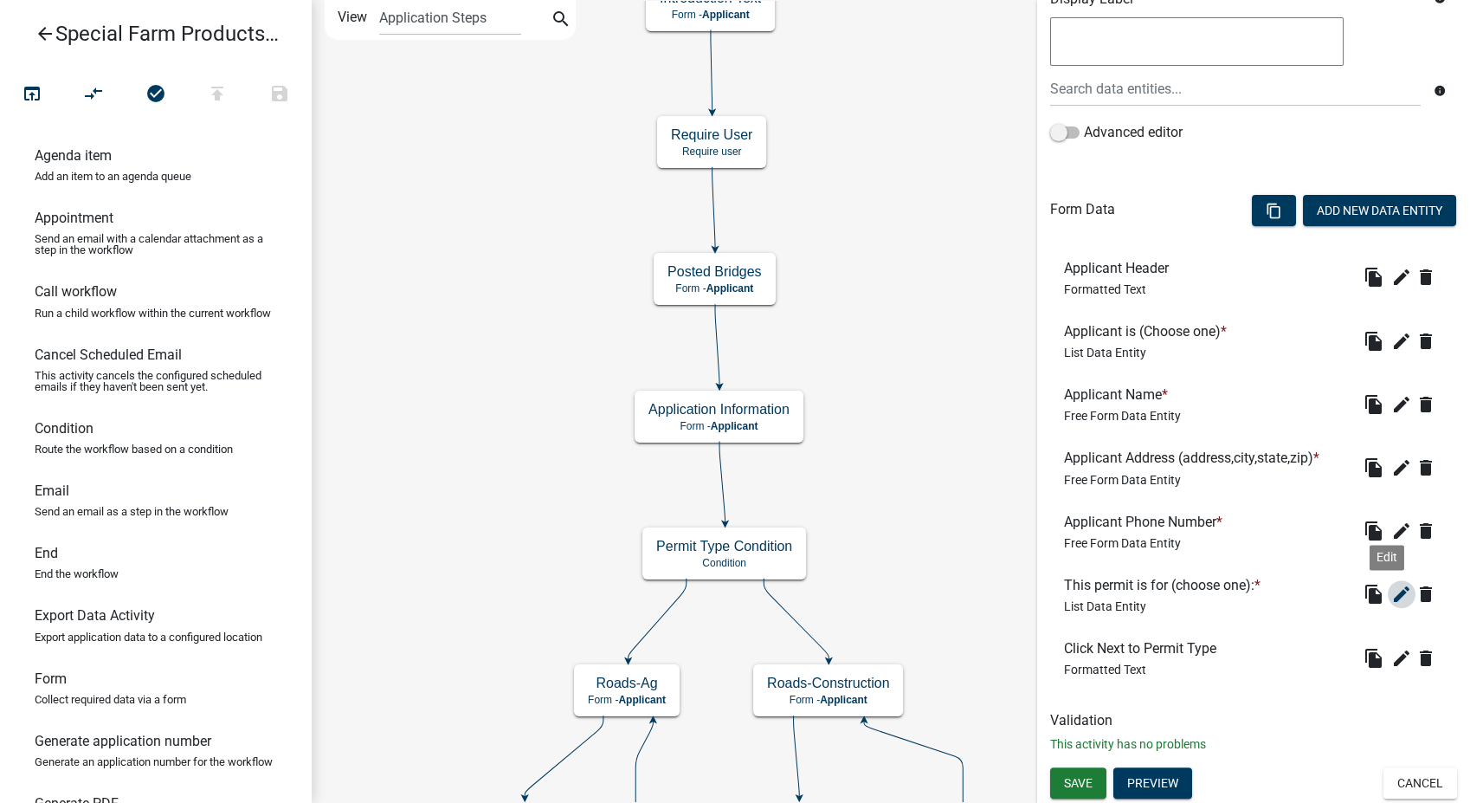
click at [1391, 585] on icon "edit" at bounding box center [1401, 594] width 21 height 21
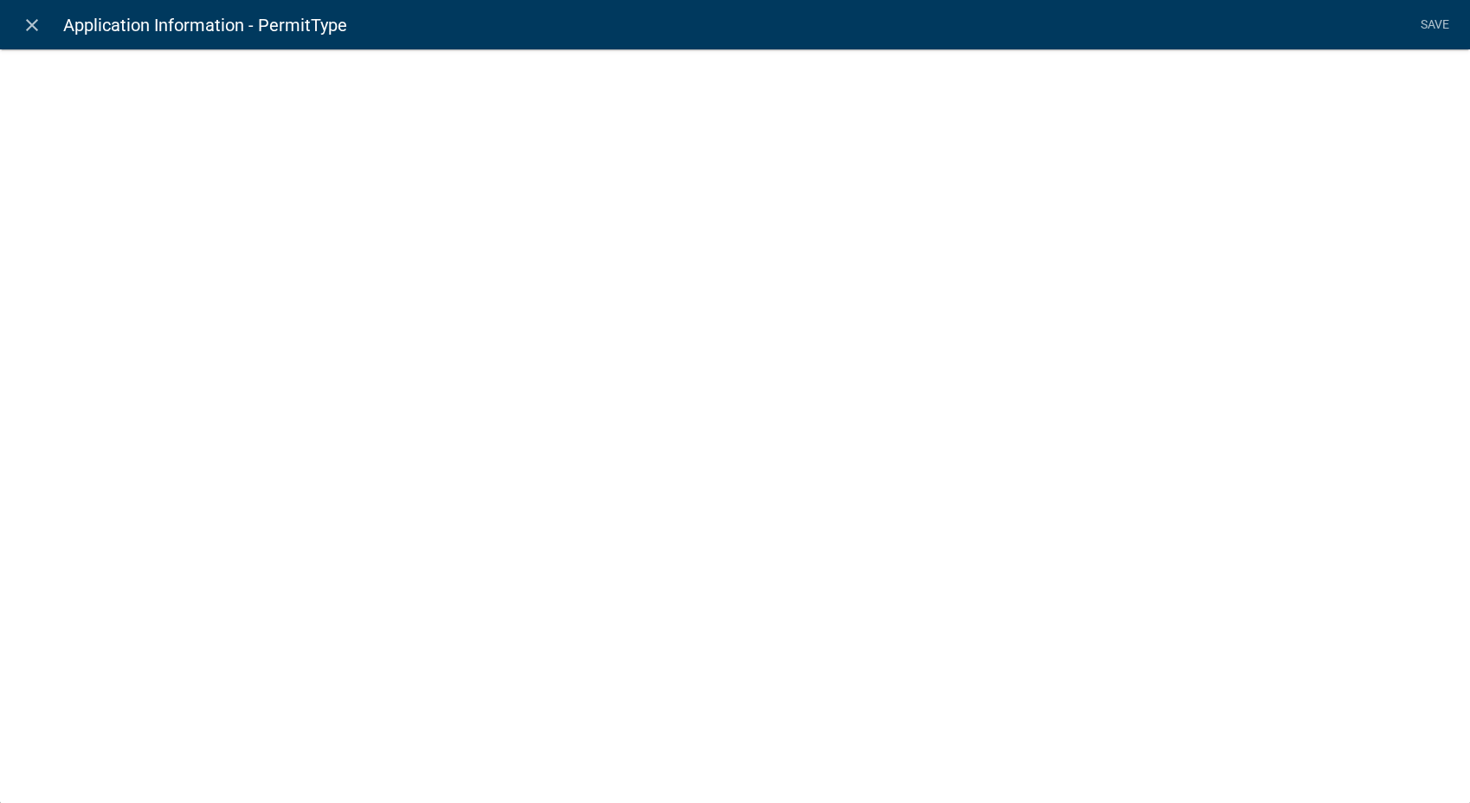
select select "list-data"
select select
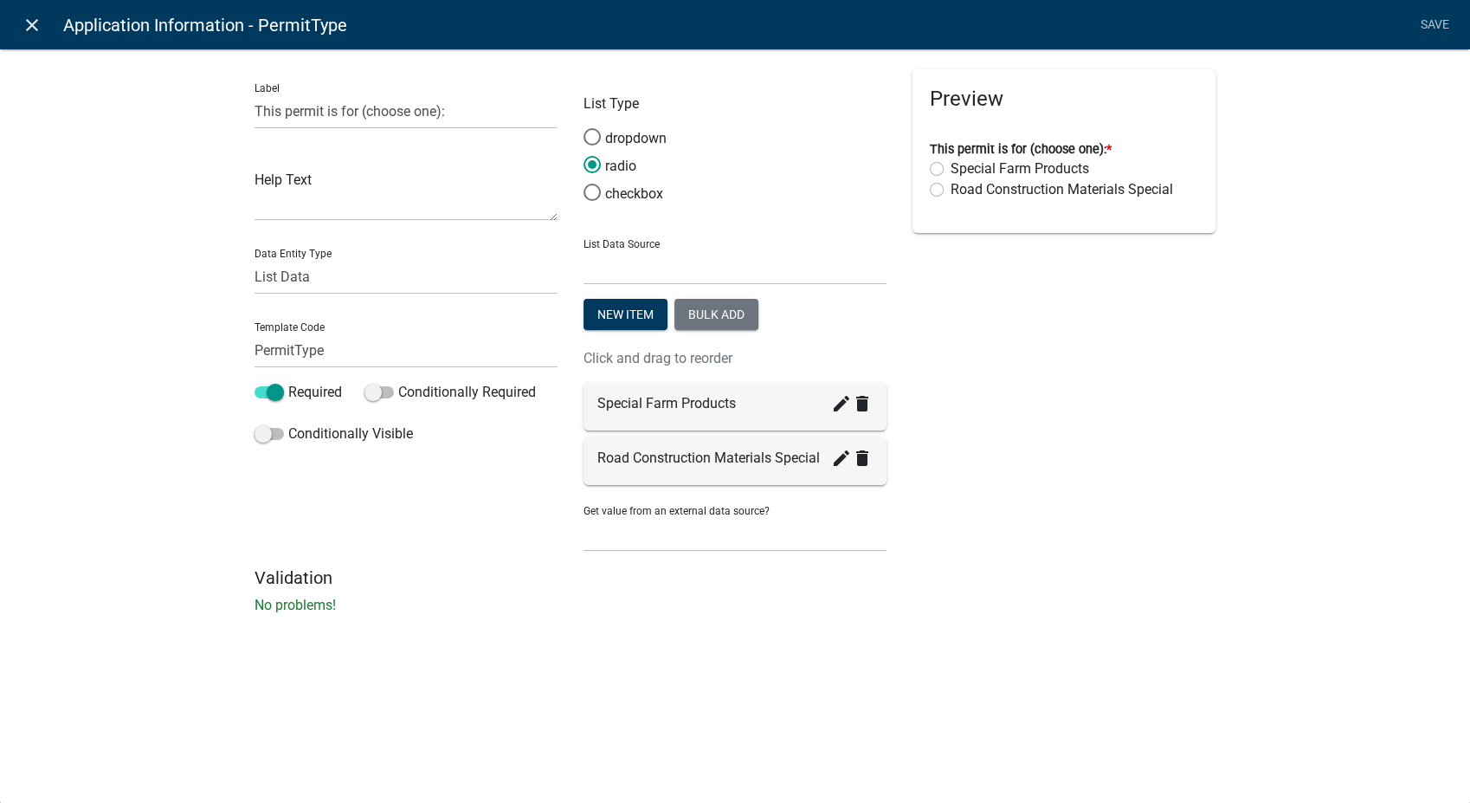
click at [25, 17] on icon "close" at bounding box center [32, 25] width 21 height 21
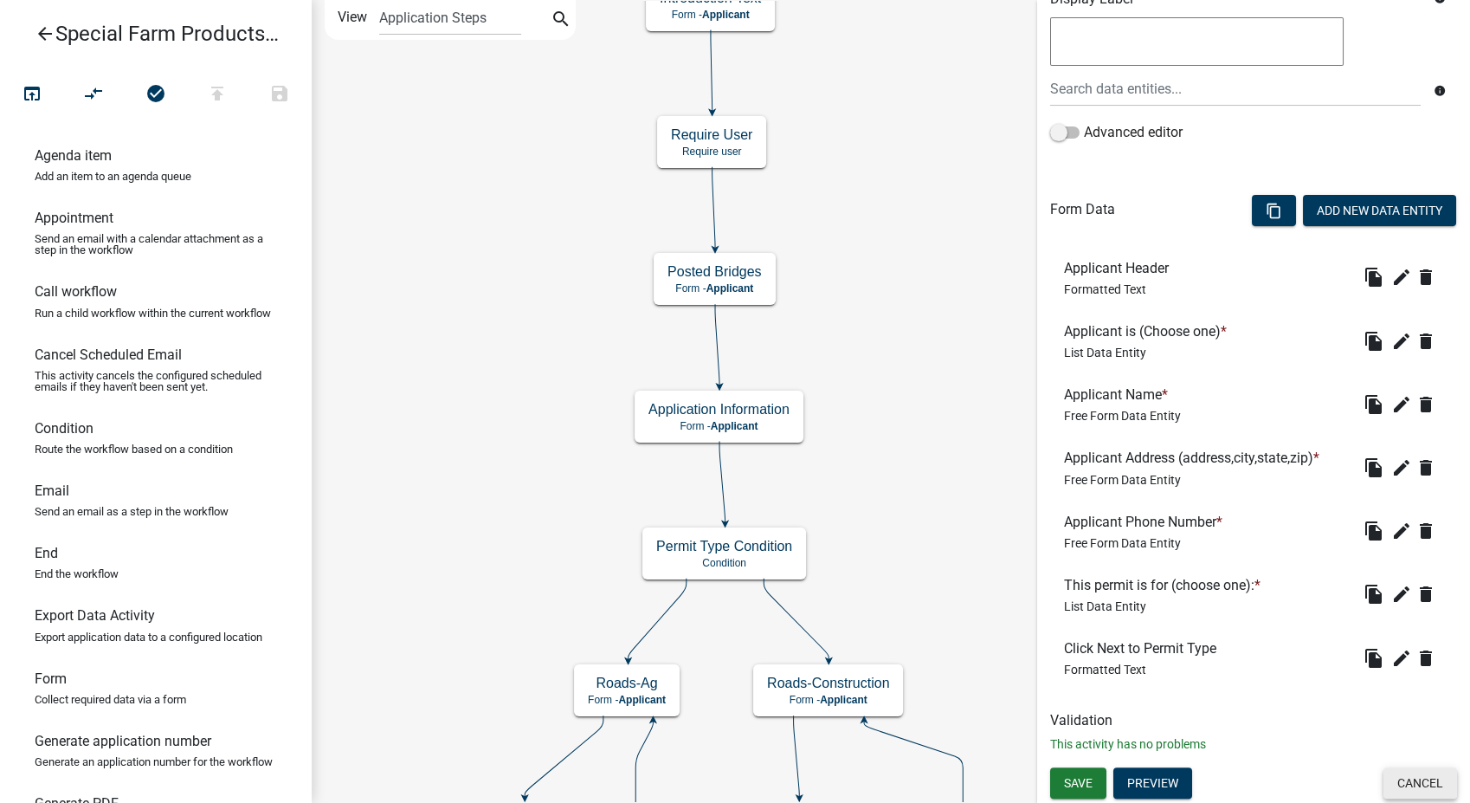
click at [1413, 778] on button "Cancel" at bounding box center [1421, 782] width 74 height 31
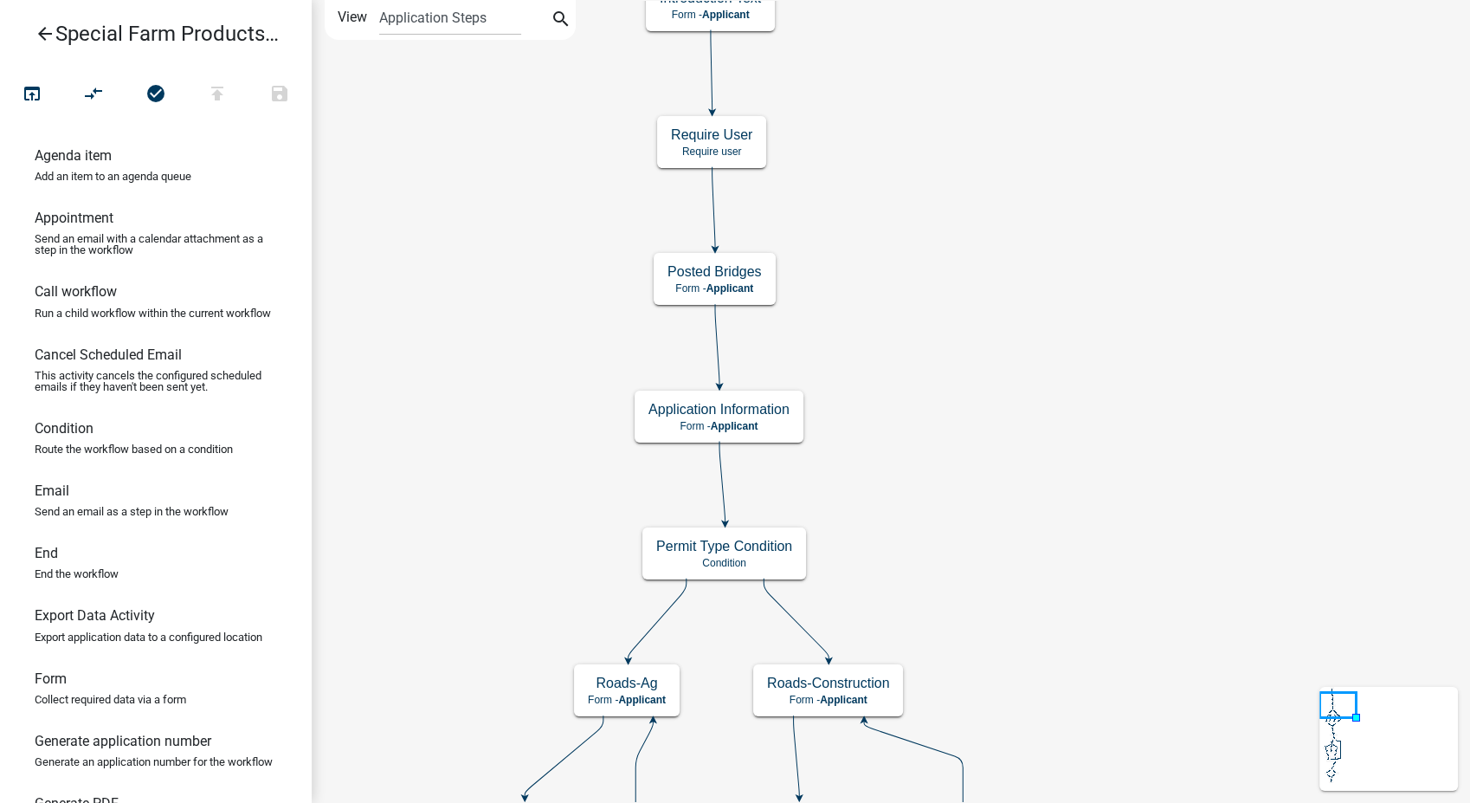
scroll to position [0, 0]
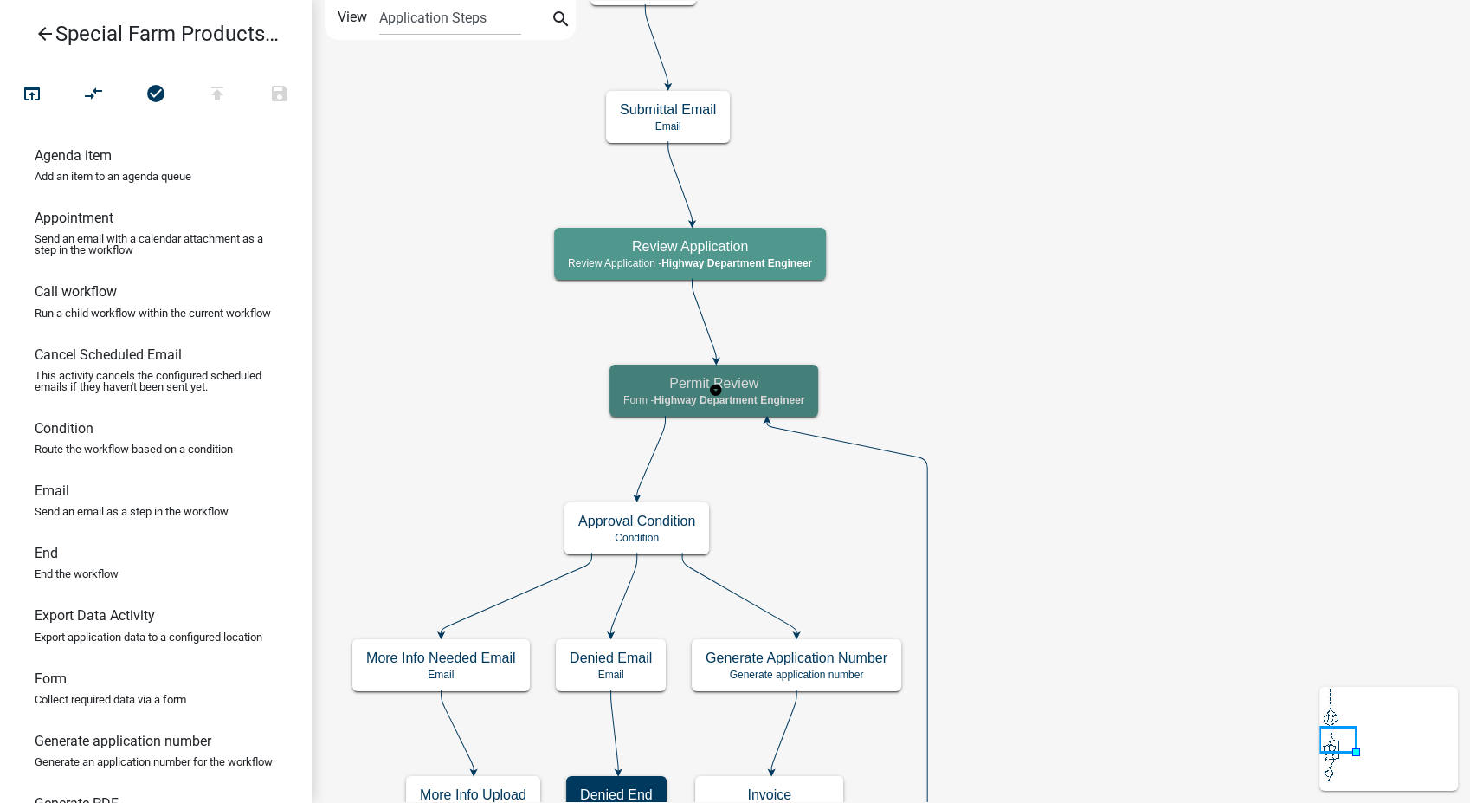
click at [784, 410] on div "Permit Review Form - Highway Department Engineer" at bounding box center [714, 391] width 209 height 52
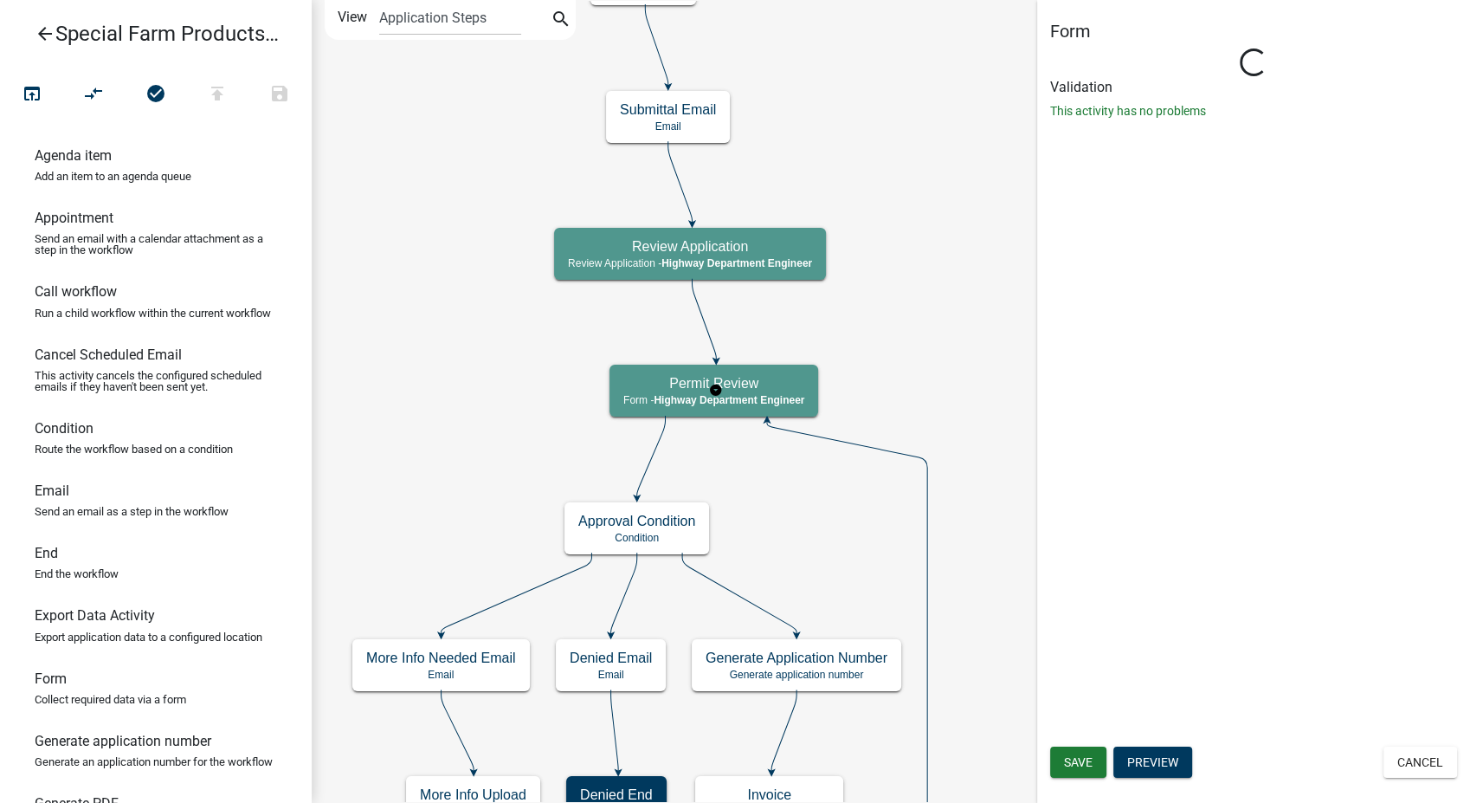
select select "1BABB051-011D-440E-9D83-F11DCCBAC216"
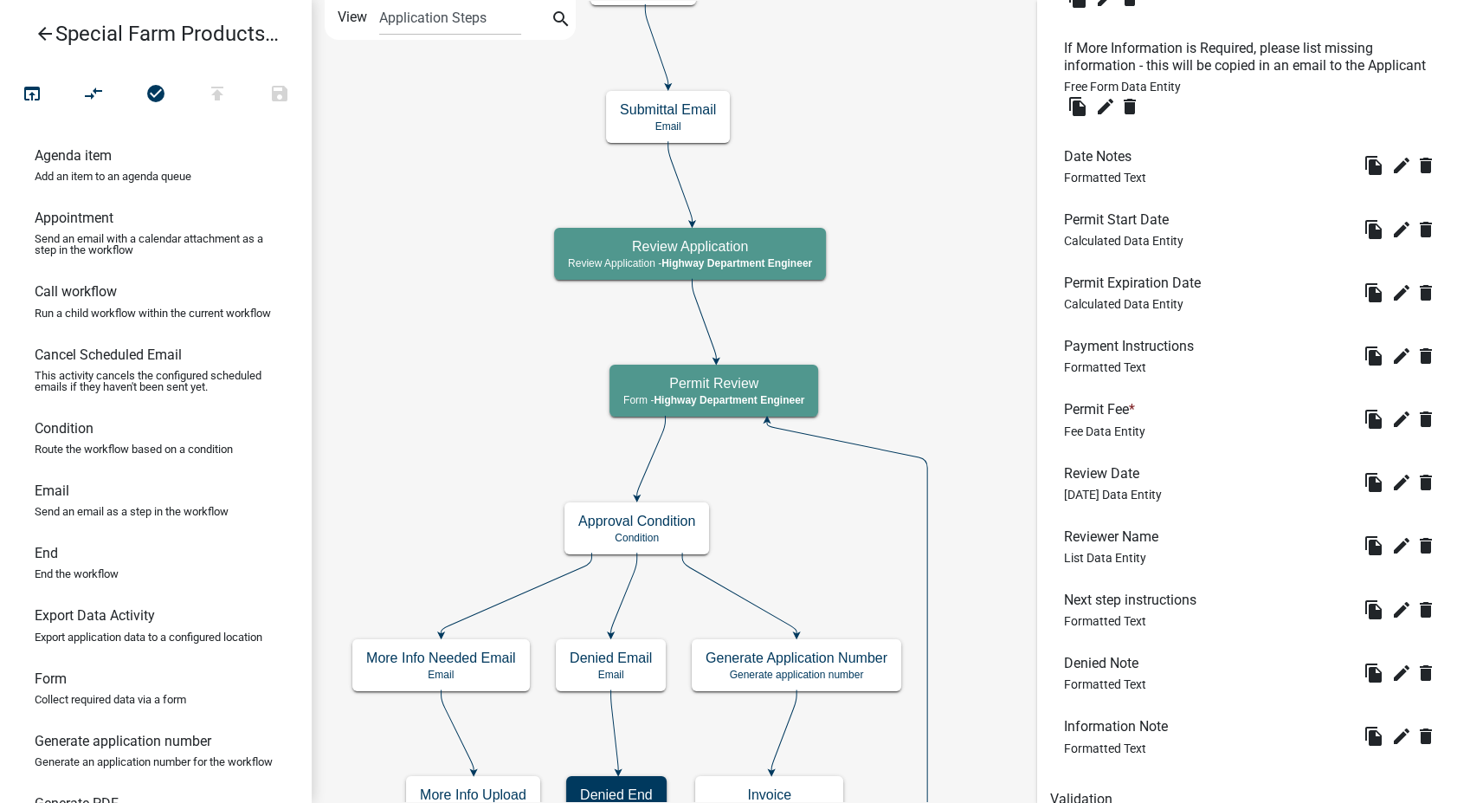
scroll to position [769, 0]
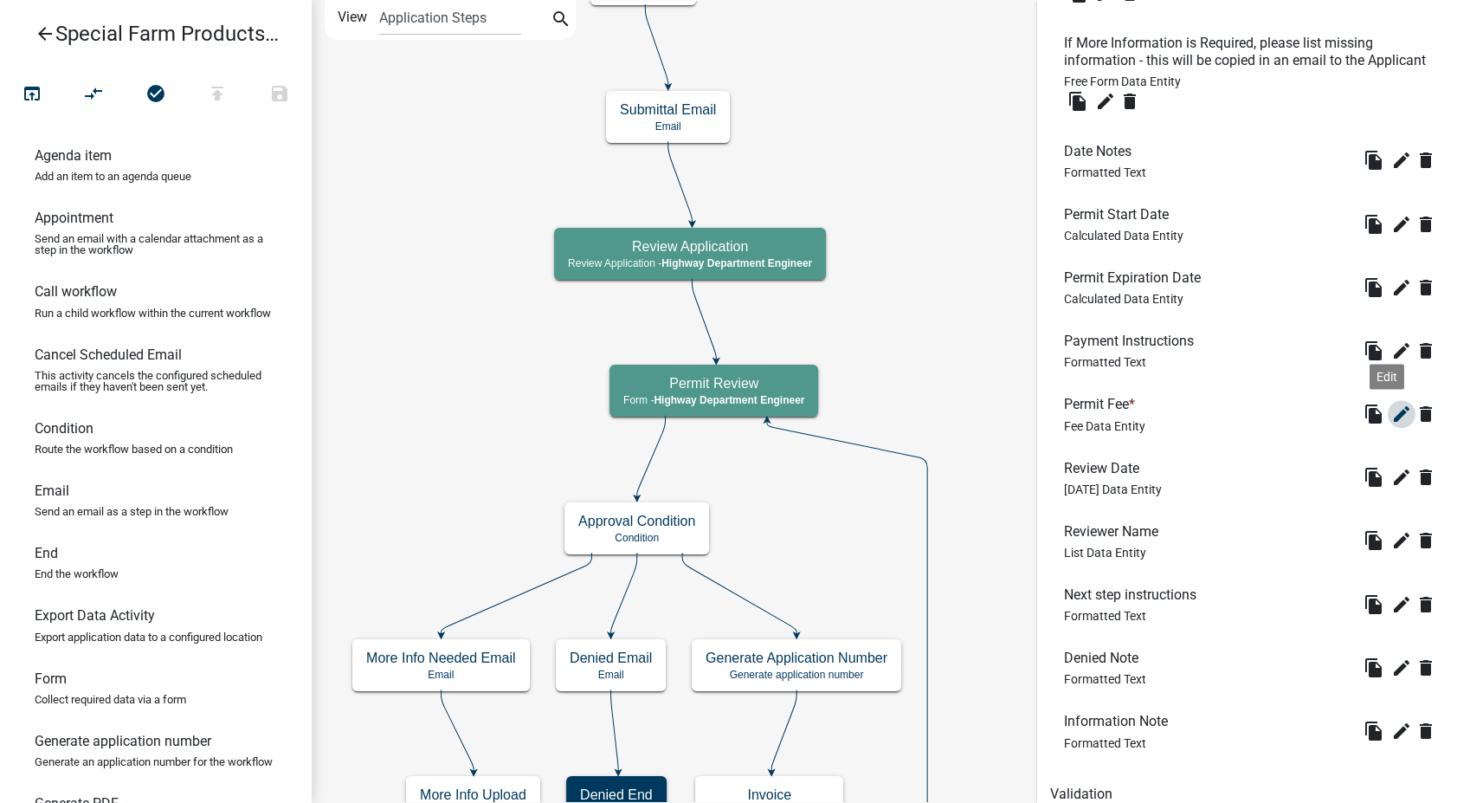
click at [1391, 424] on icon "edit" at bounding box center [1401, 413] width 21 height 21
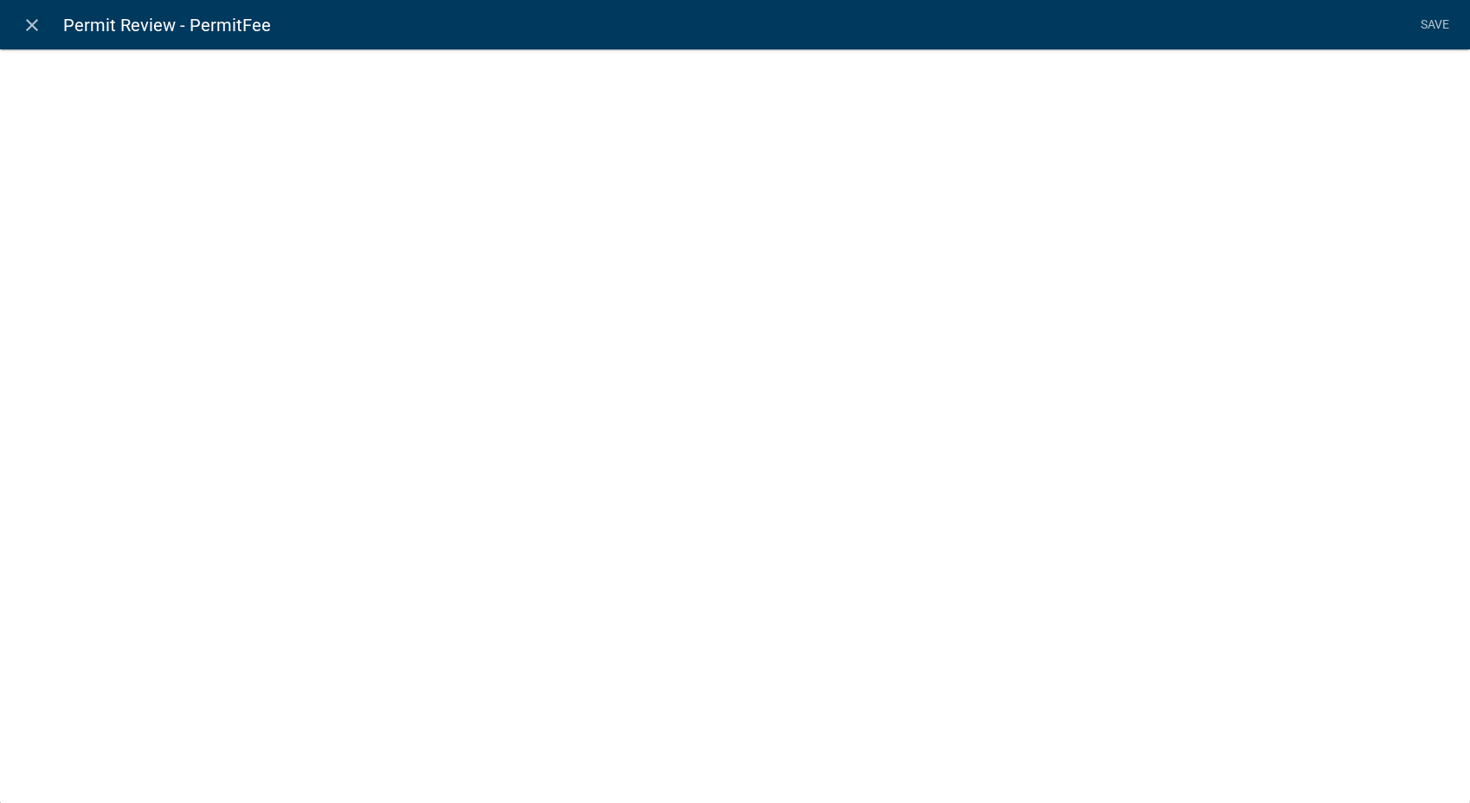
select select "fee"
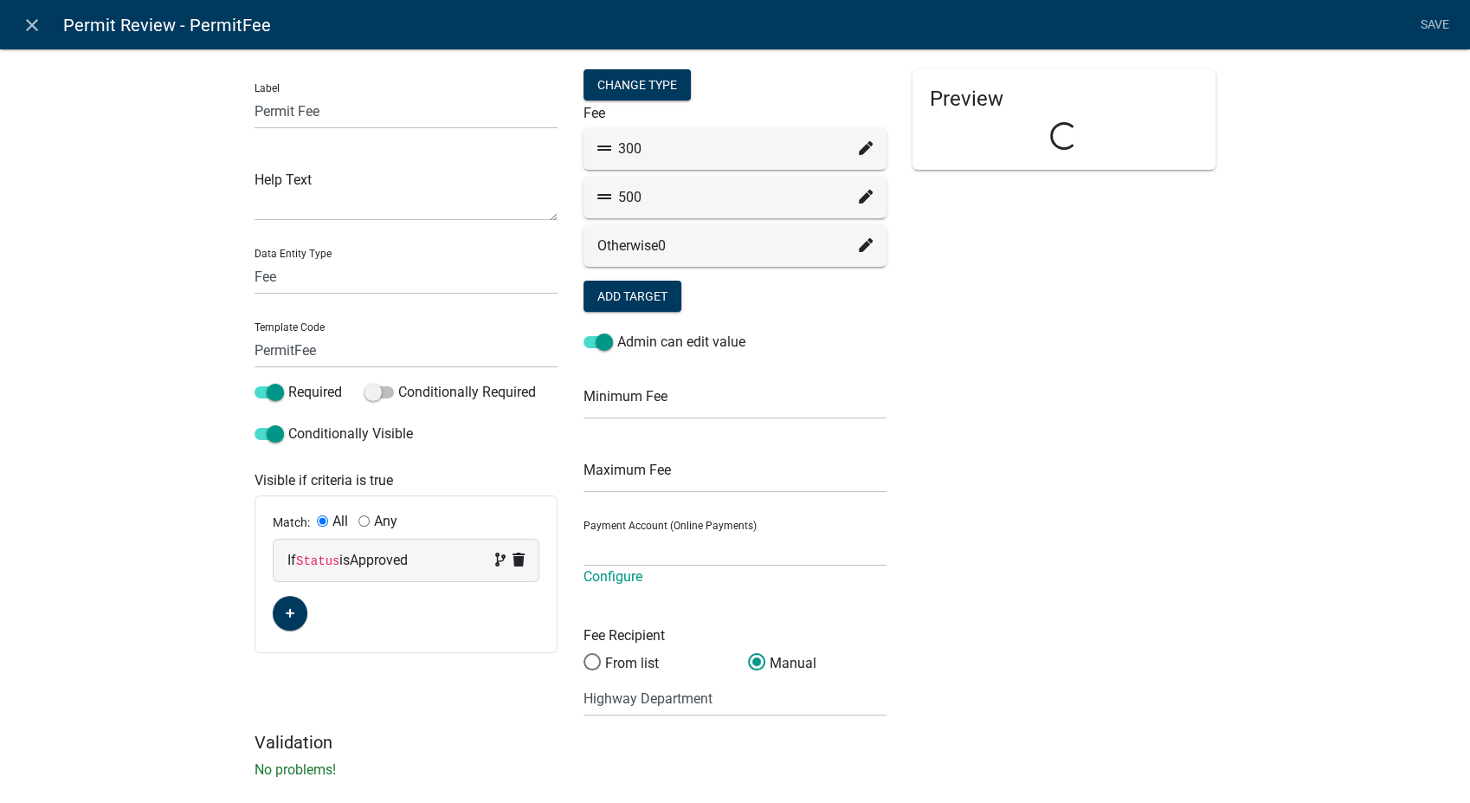
select select "1b5d8913-4d86-45ab-838e-a06ed9c2b255"
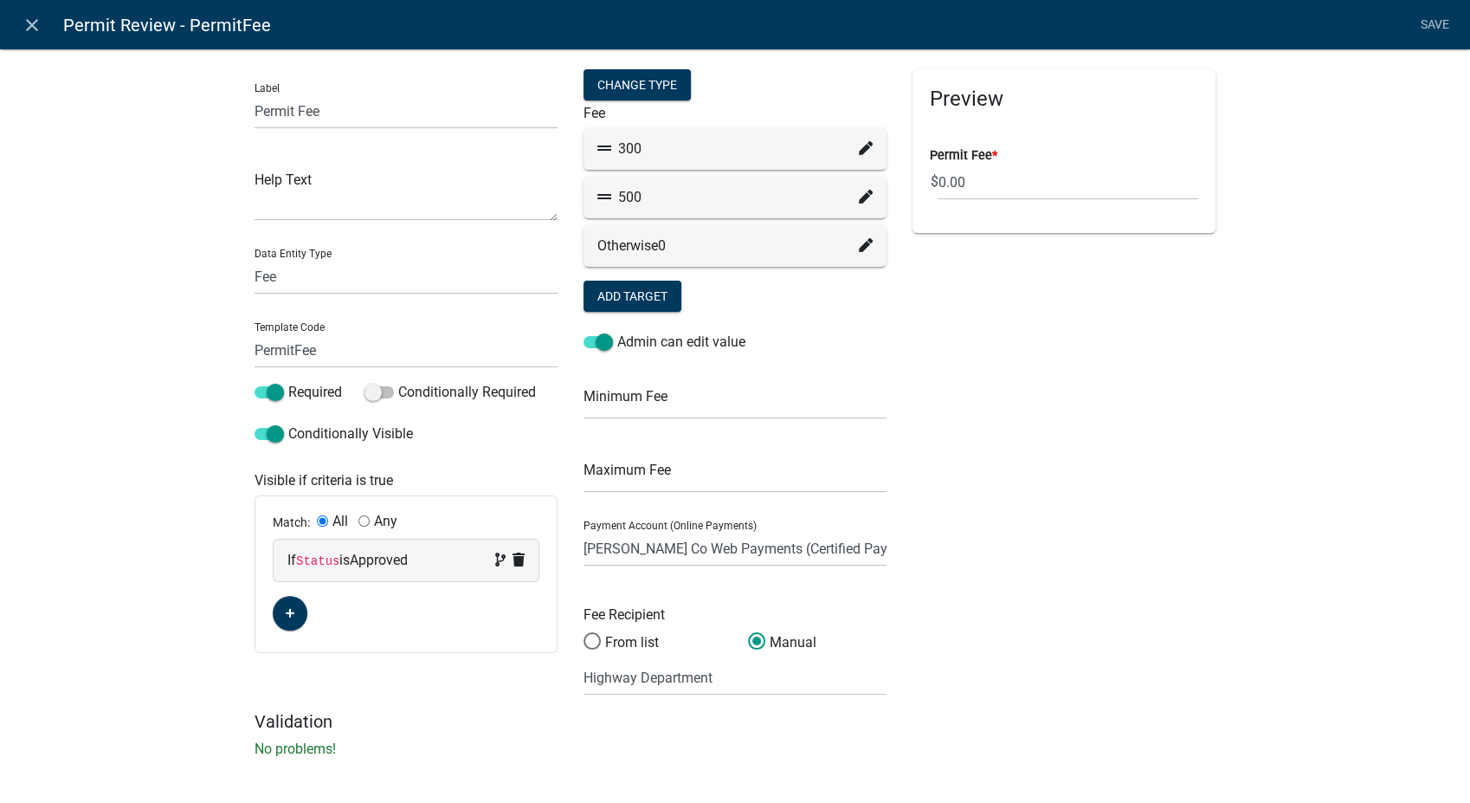
click at [859, 143] on icon at bounding box center [866, 148] width 14 height 14
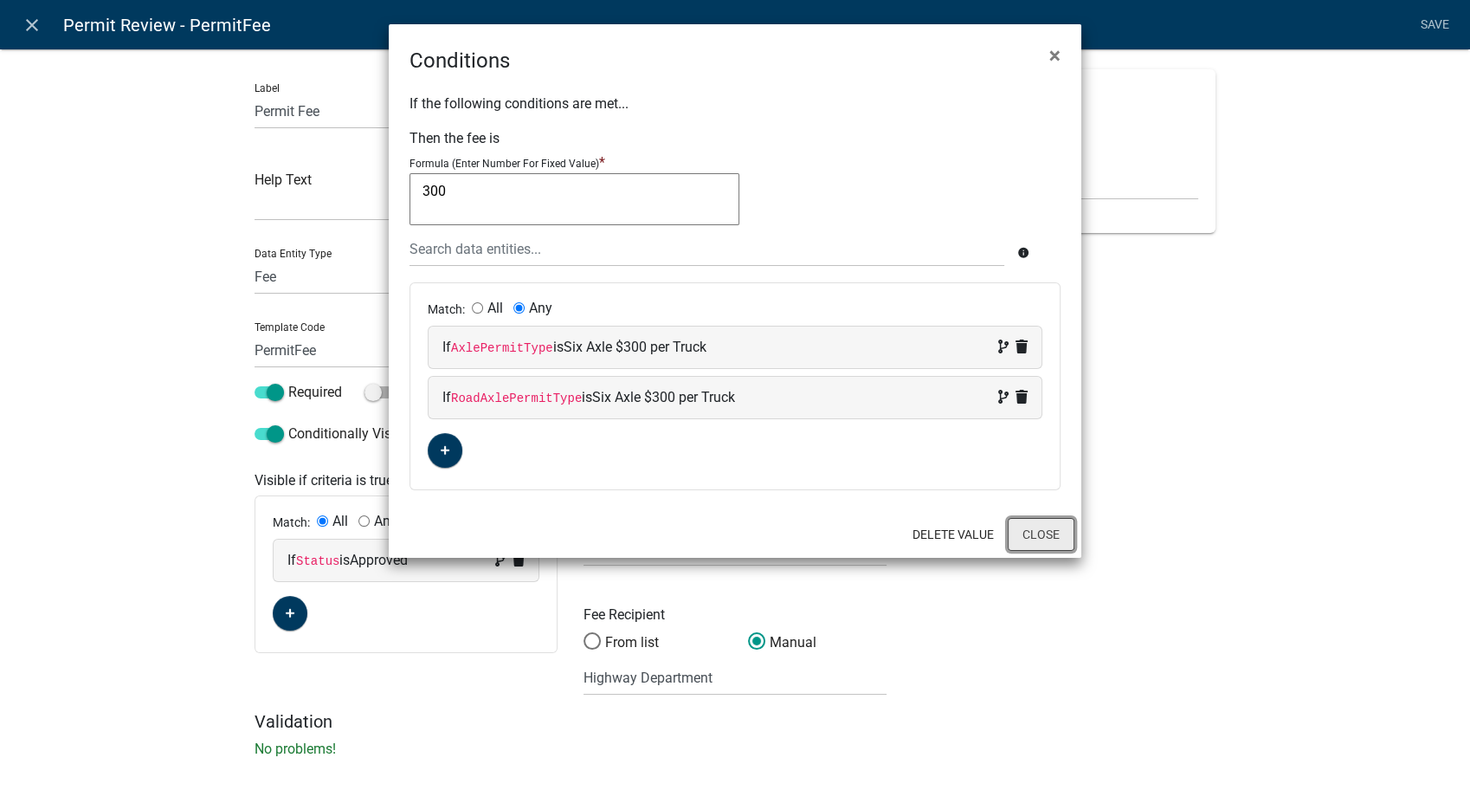
click at [1038, 540] on button "Close" at bounding box center [1041, 534] width 67 height 33
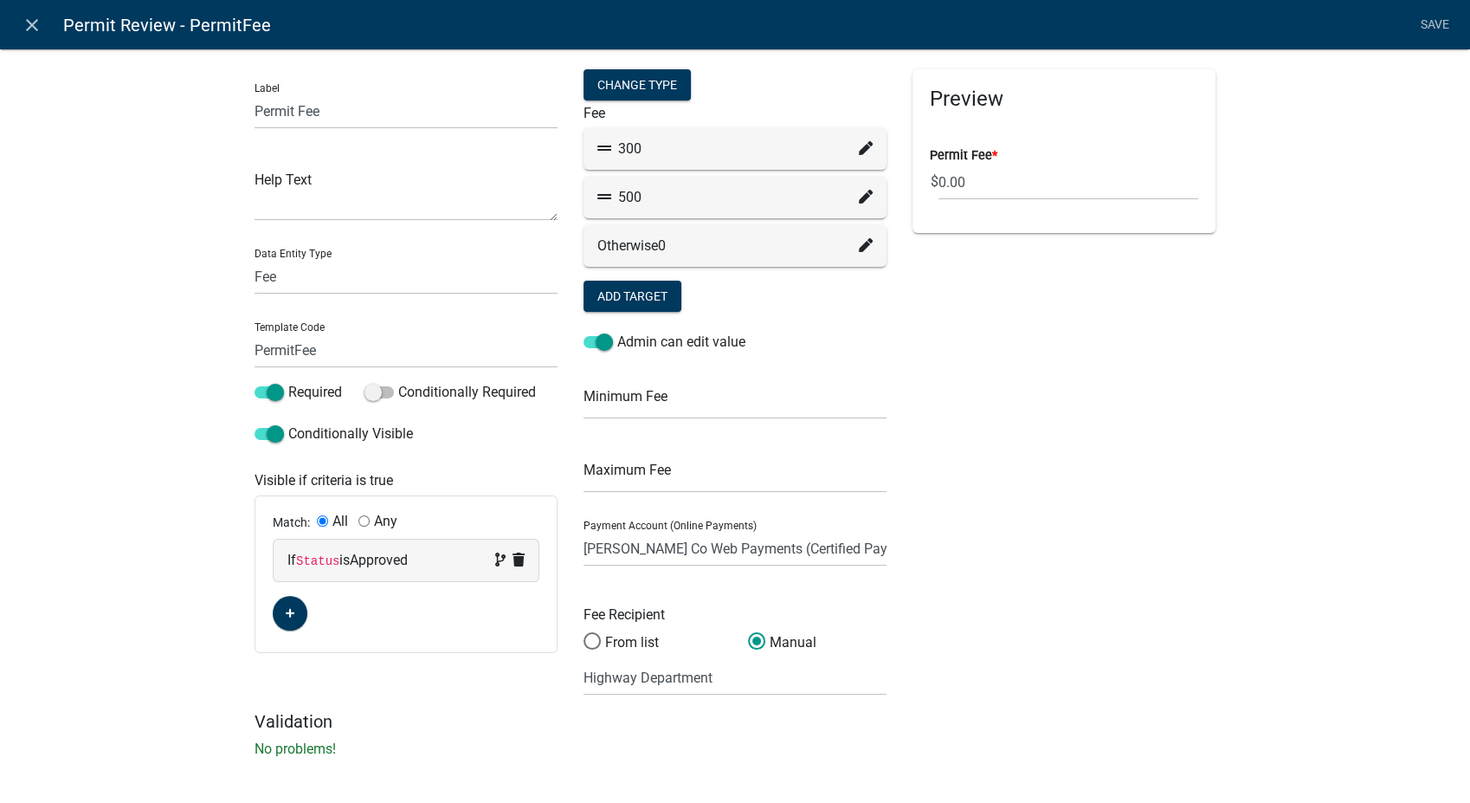
click at [863, 190] on icon at bounding box center [866, 197] width 14 height 14
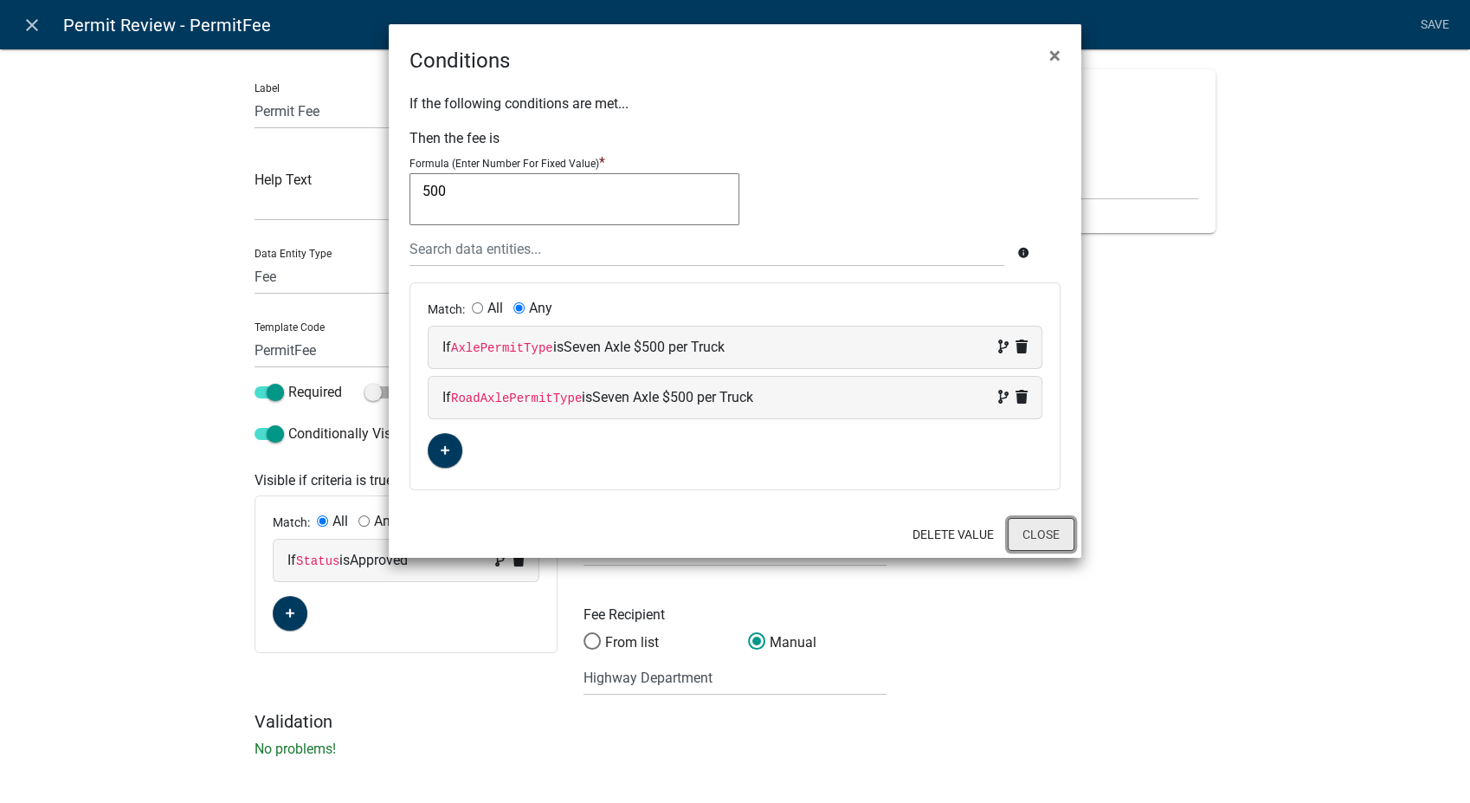
drag, startPoint x: 1042, startPoint y: 527, endPoint x: 816, endPoint y: 359, distance: 280.9
click at [1039, 527] on button "Close" at bounding box center [1041, 534] width 67 height 33
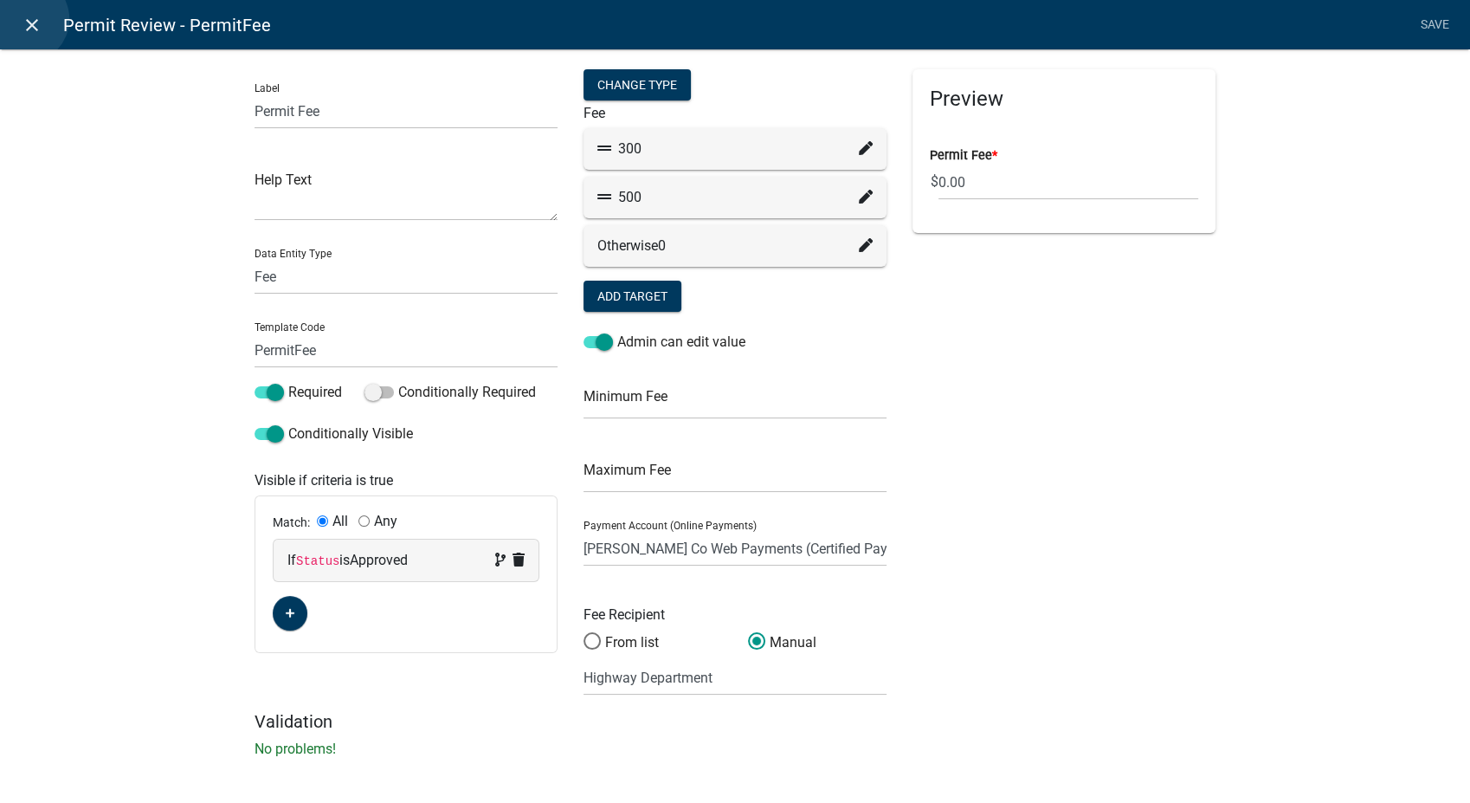
click at [25, 19] on icon "close" at bounding box center [32, 25] width 21 height 21
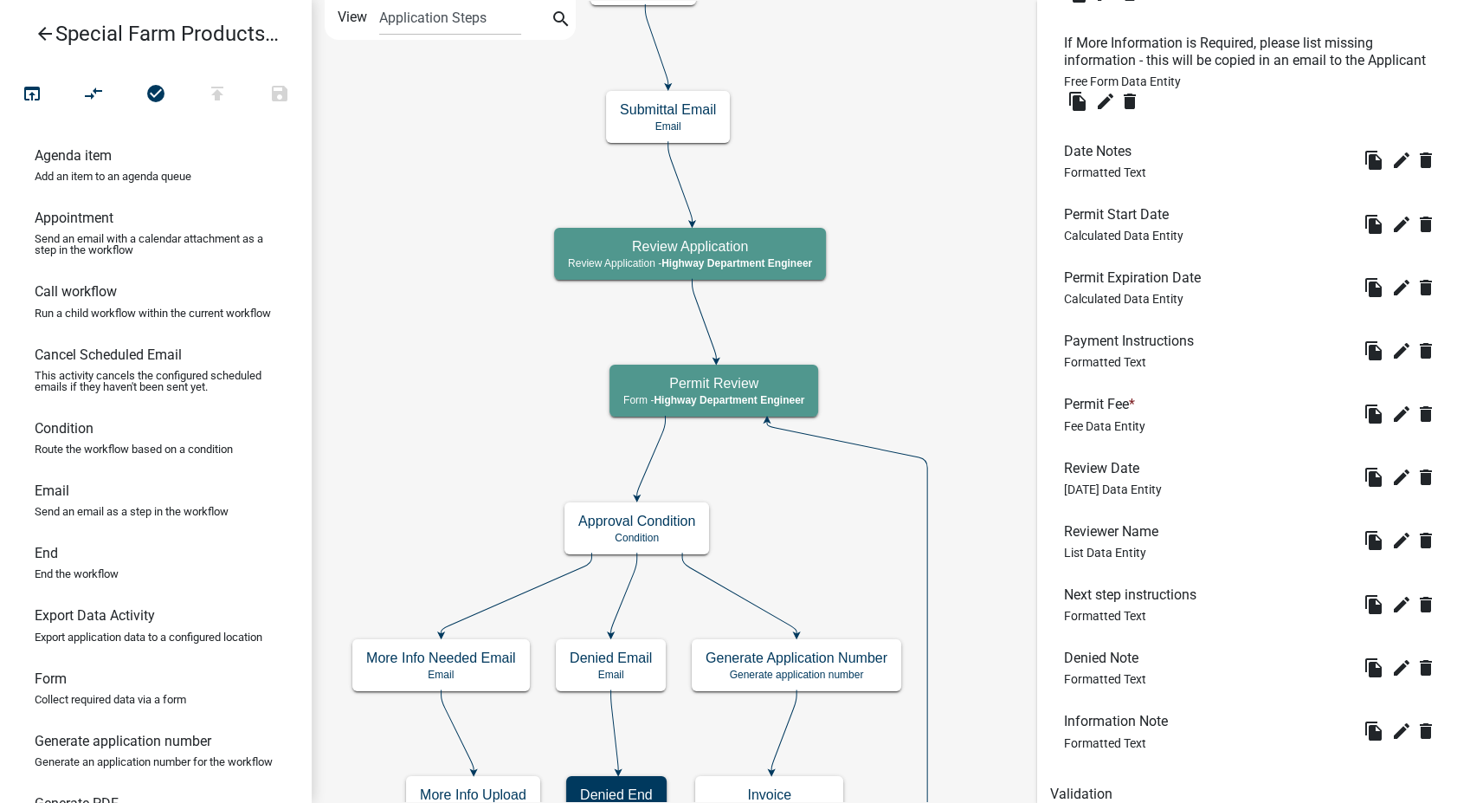
scroll to position [859, 0]
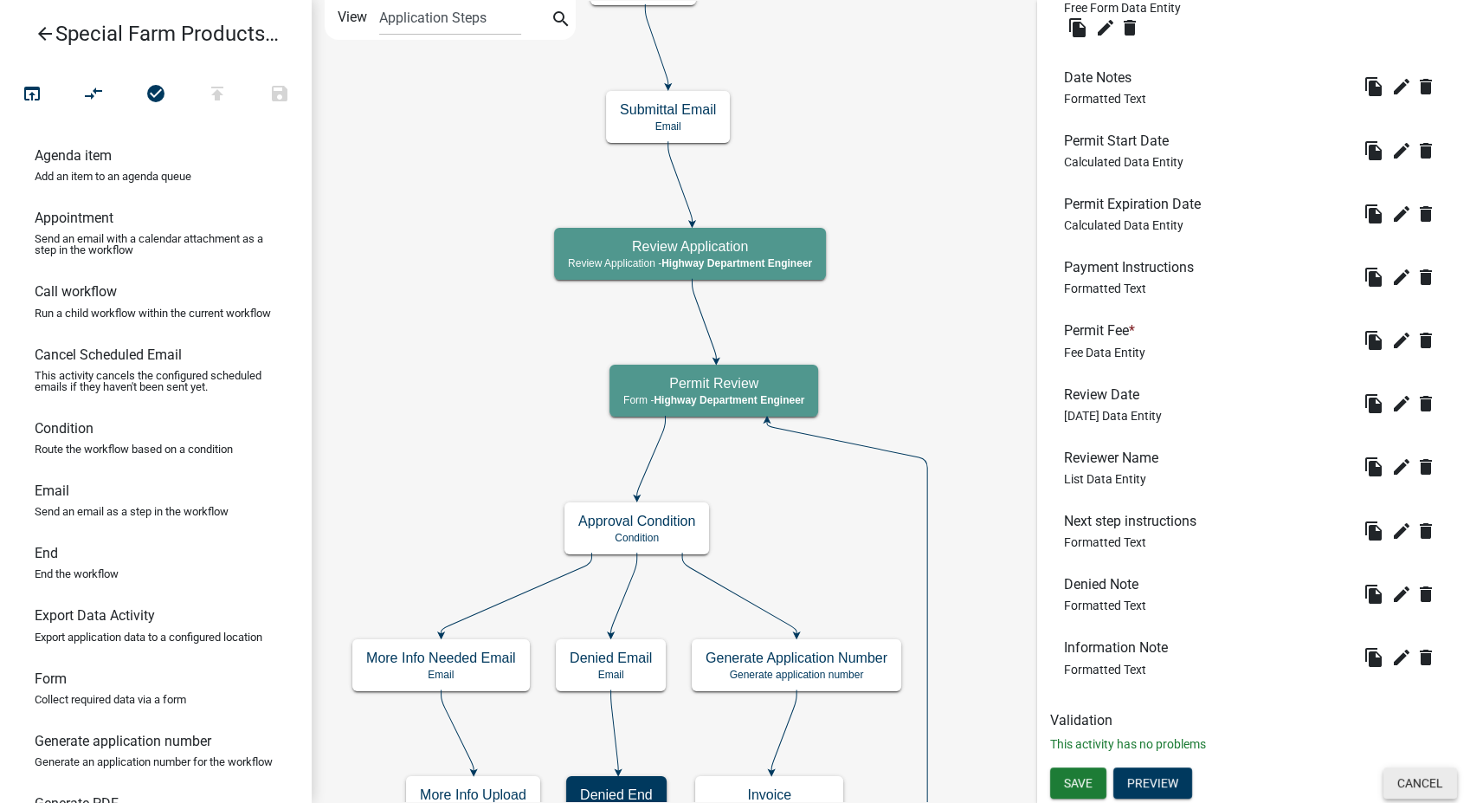
click at [1389, 797] on button "Cancel" at bounding box center [1421, 782] width 74 height 31
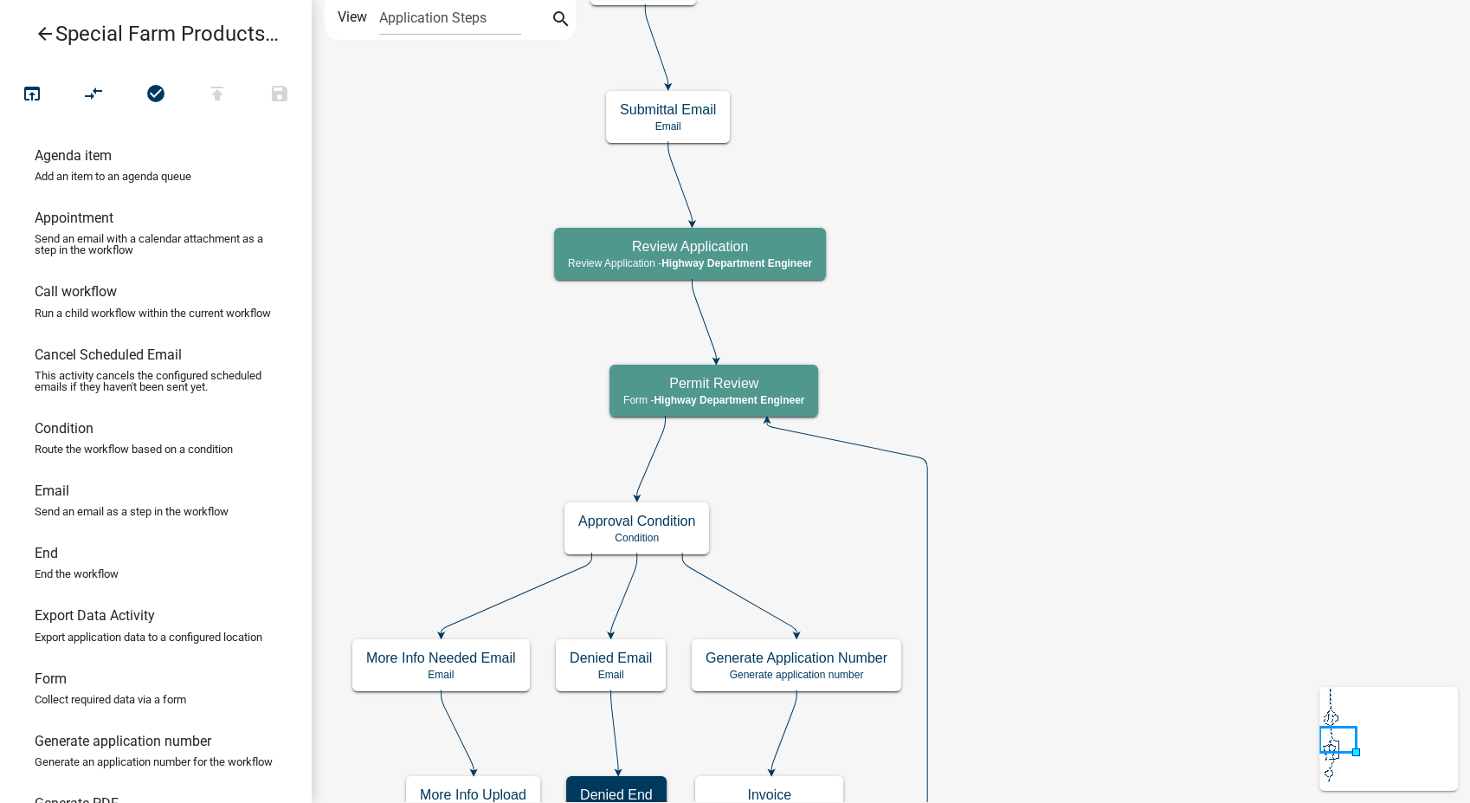
scroll to position [0, 0]
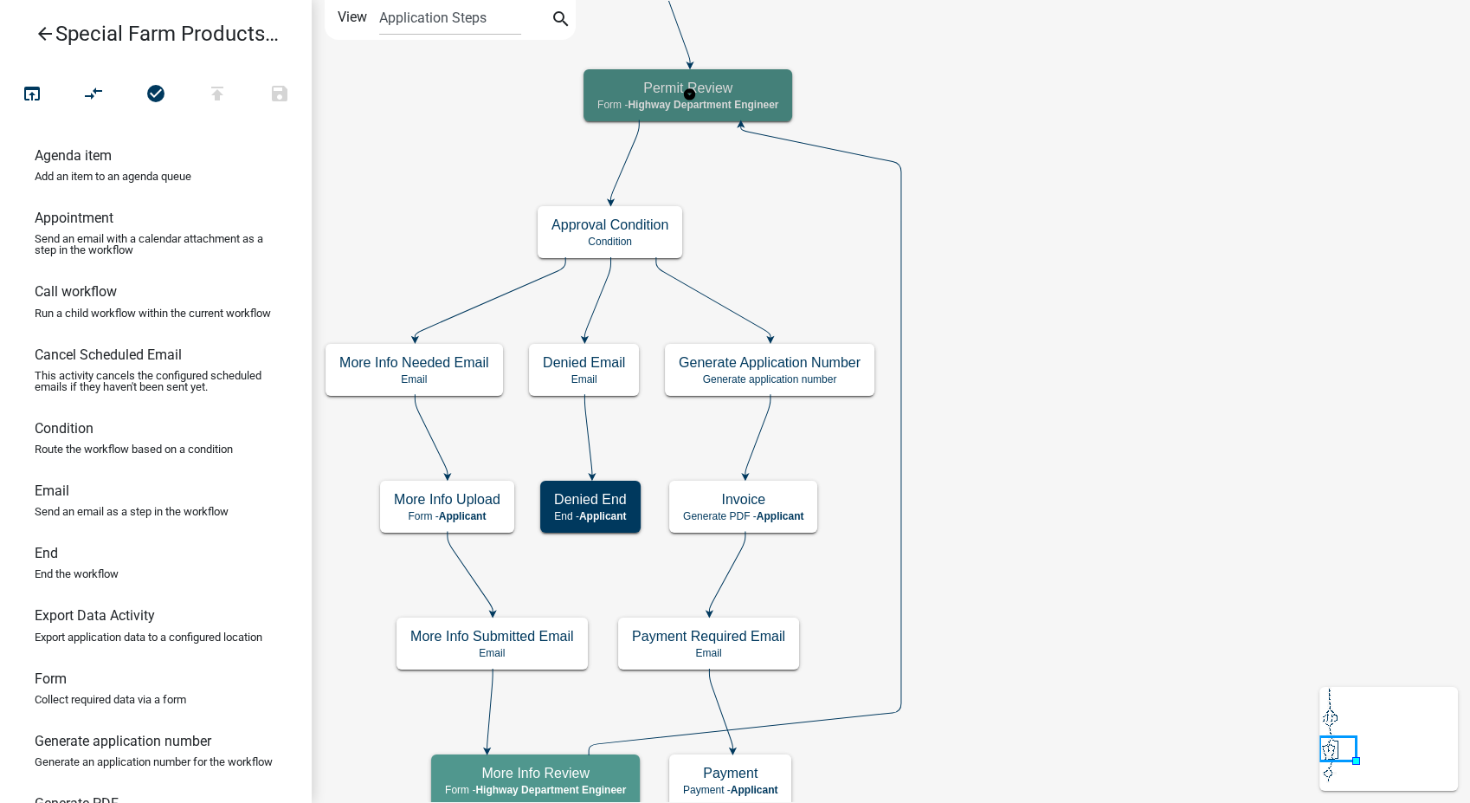
click at [647, 88] on h5 "Permit Review" at bounding box center [687, 88] width 181 height 16
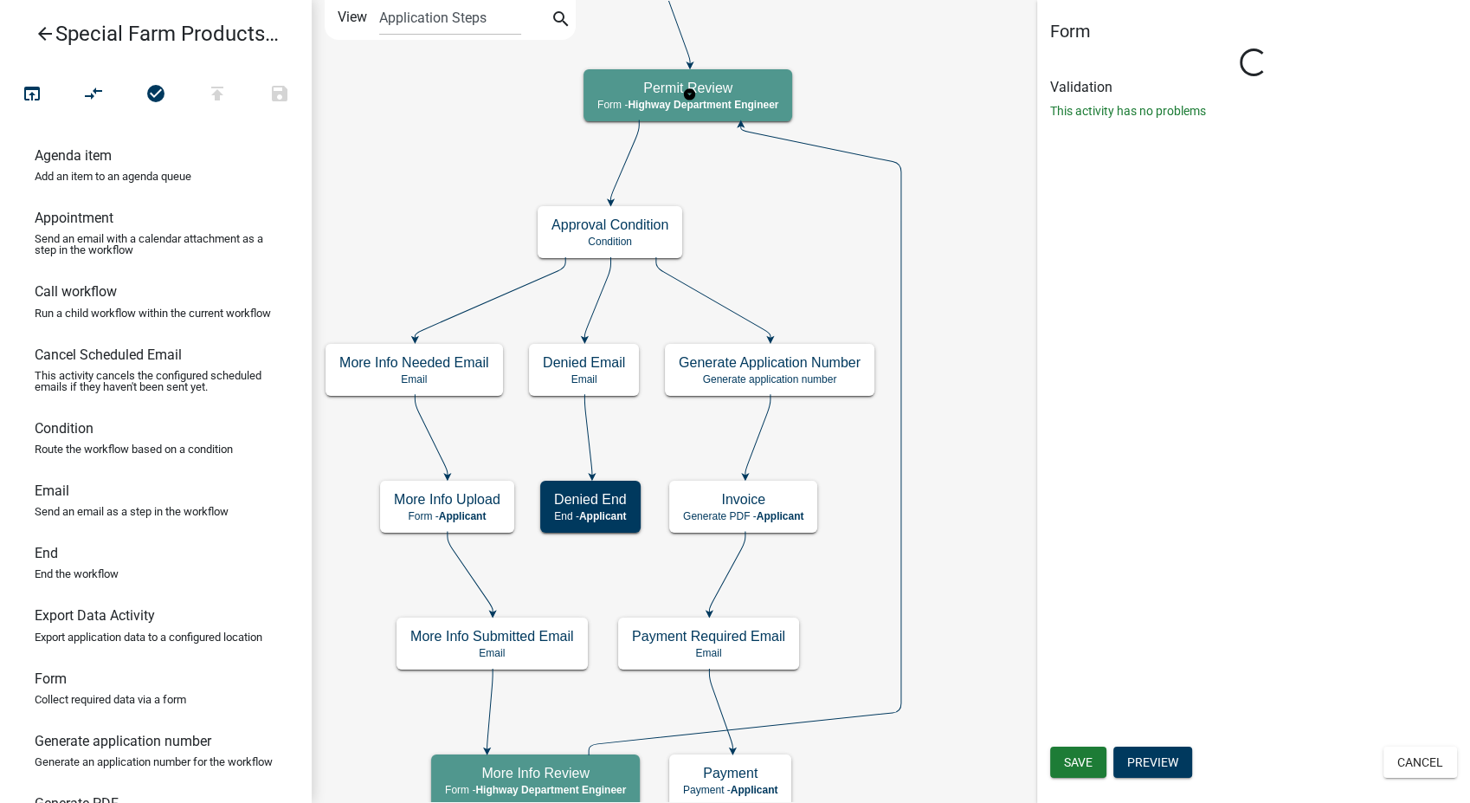
select select "1BABB051-011D-440E-9D83-F11DCCBAC216"
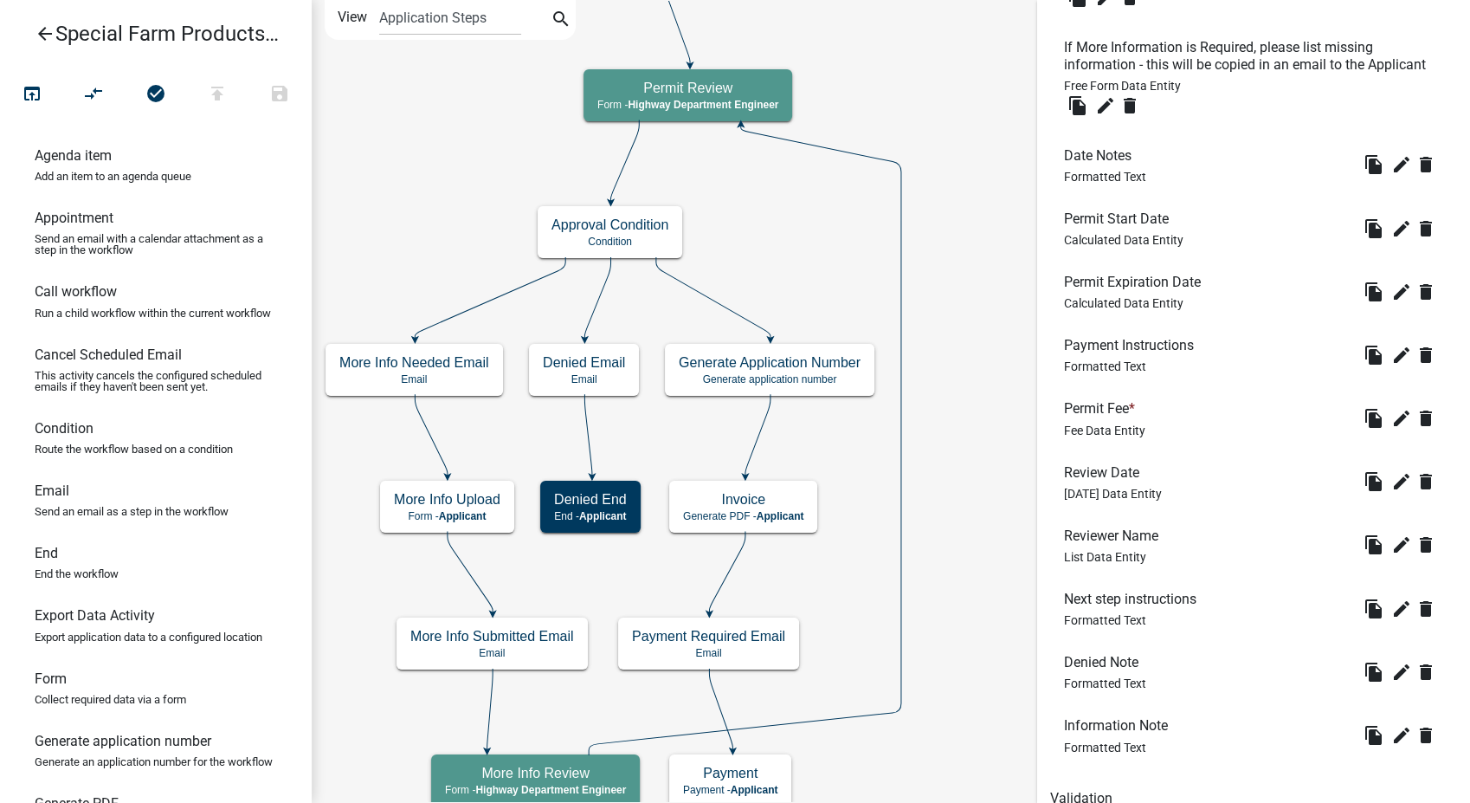
scroll to position [859, 0]
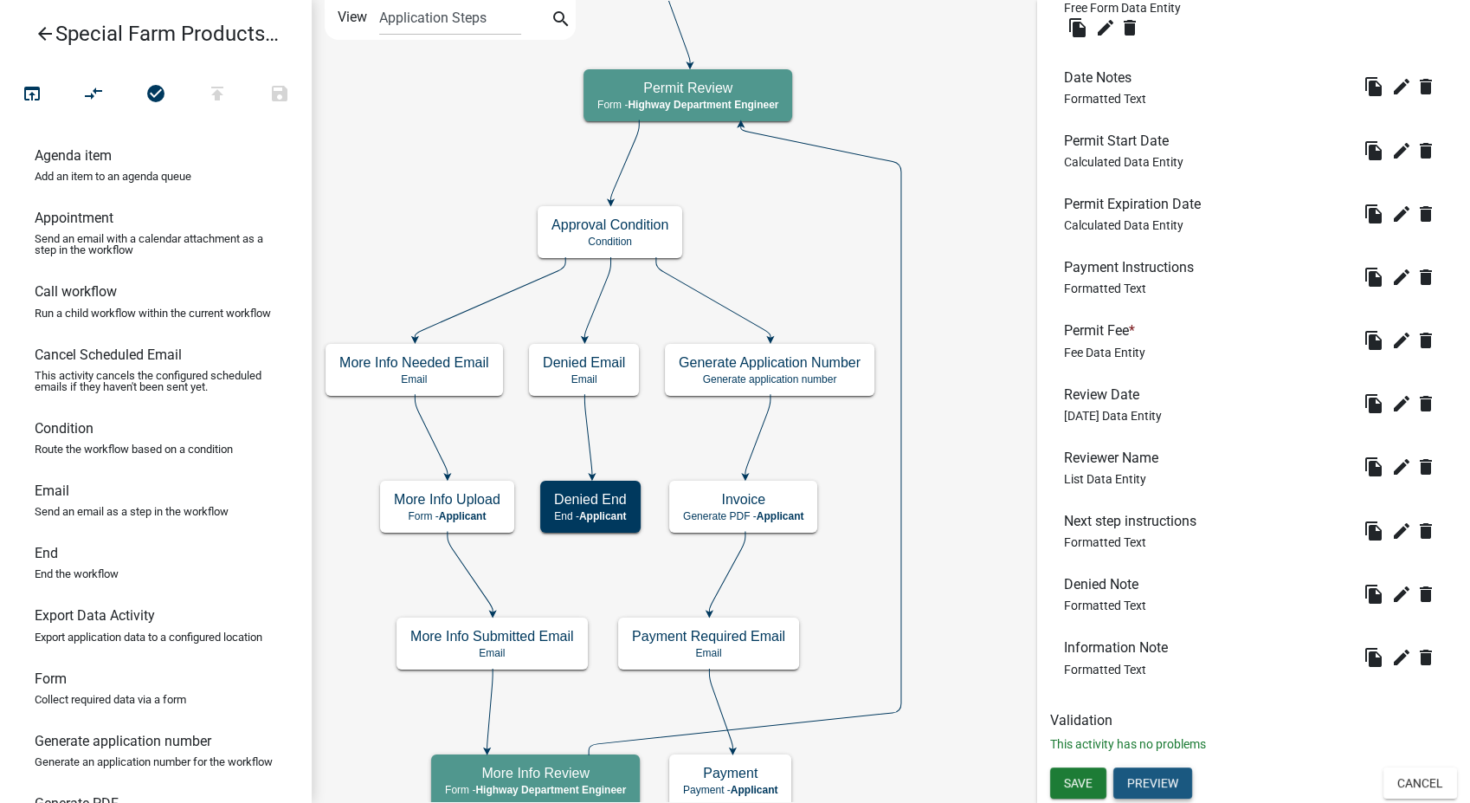
click at [1141, 777] on button "Preview" at bounding box center [1152, 782] width 79 height 31
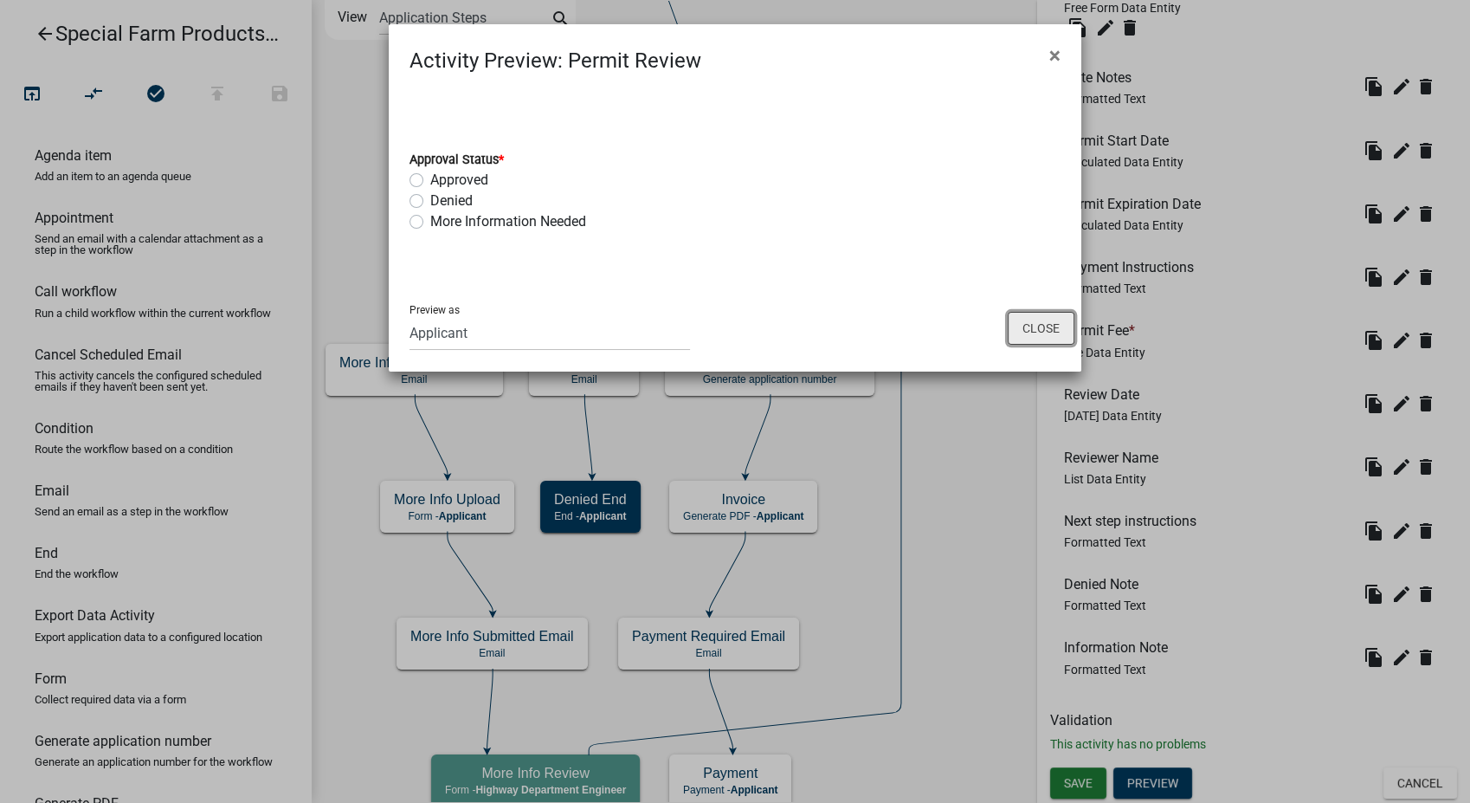
click at [1036, 334] on button "Close" at bounding box center [1041, 328] width 67 height 33
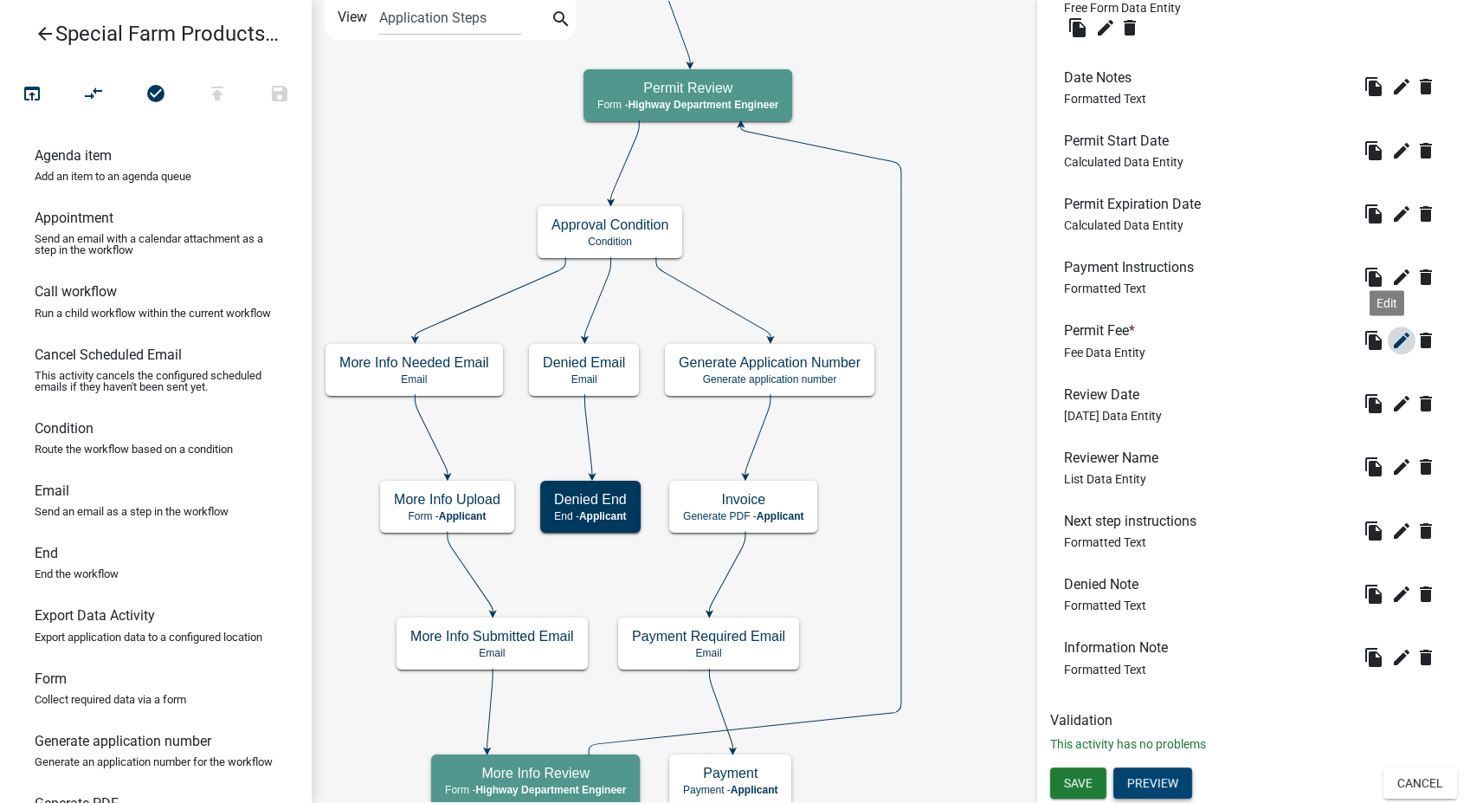
click at [1391, 330] on icon "edit" at bounding box center [1401, 340] width 21 height 21
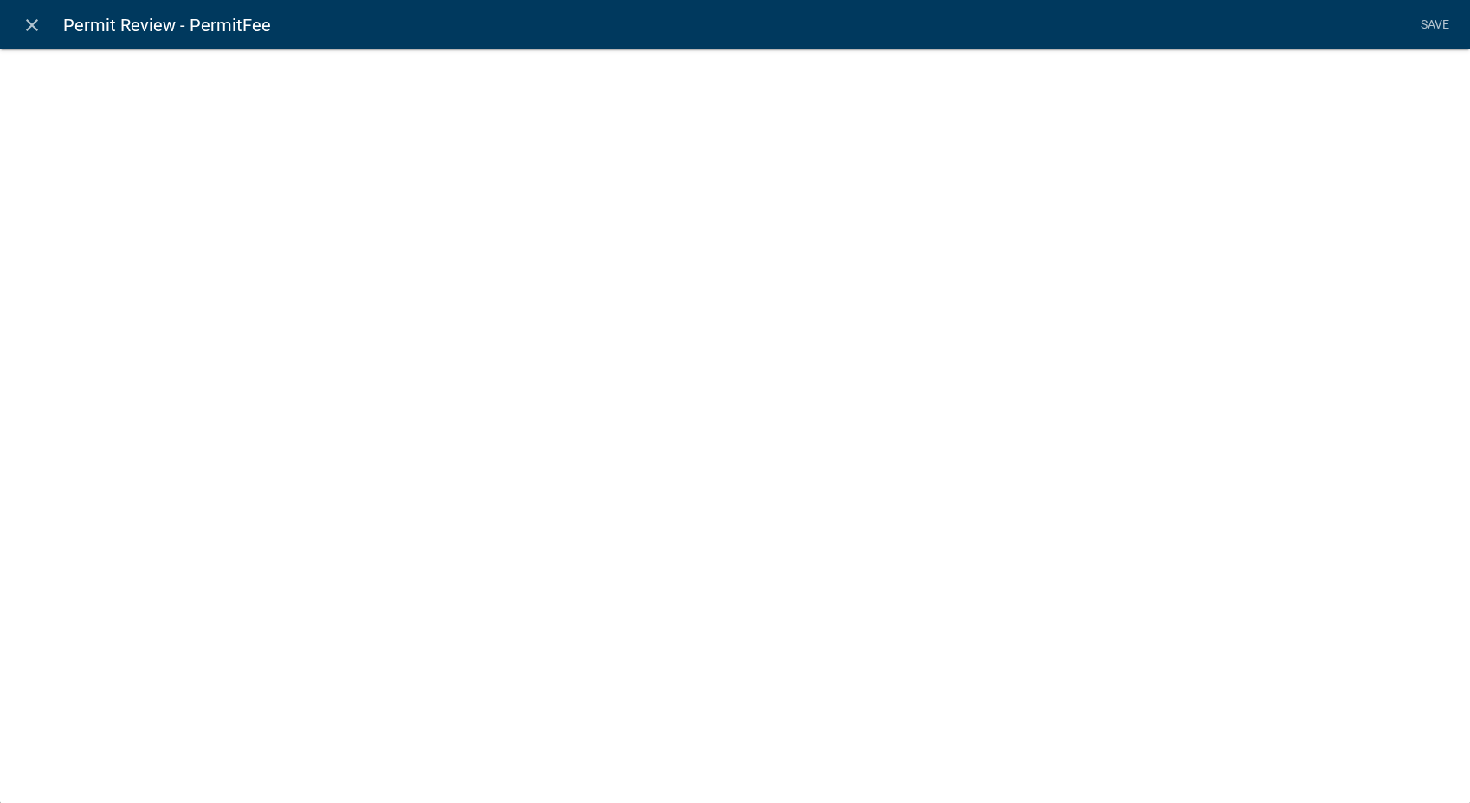
select select "fee"
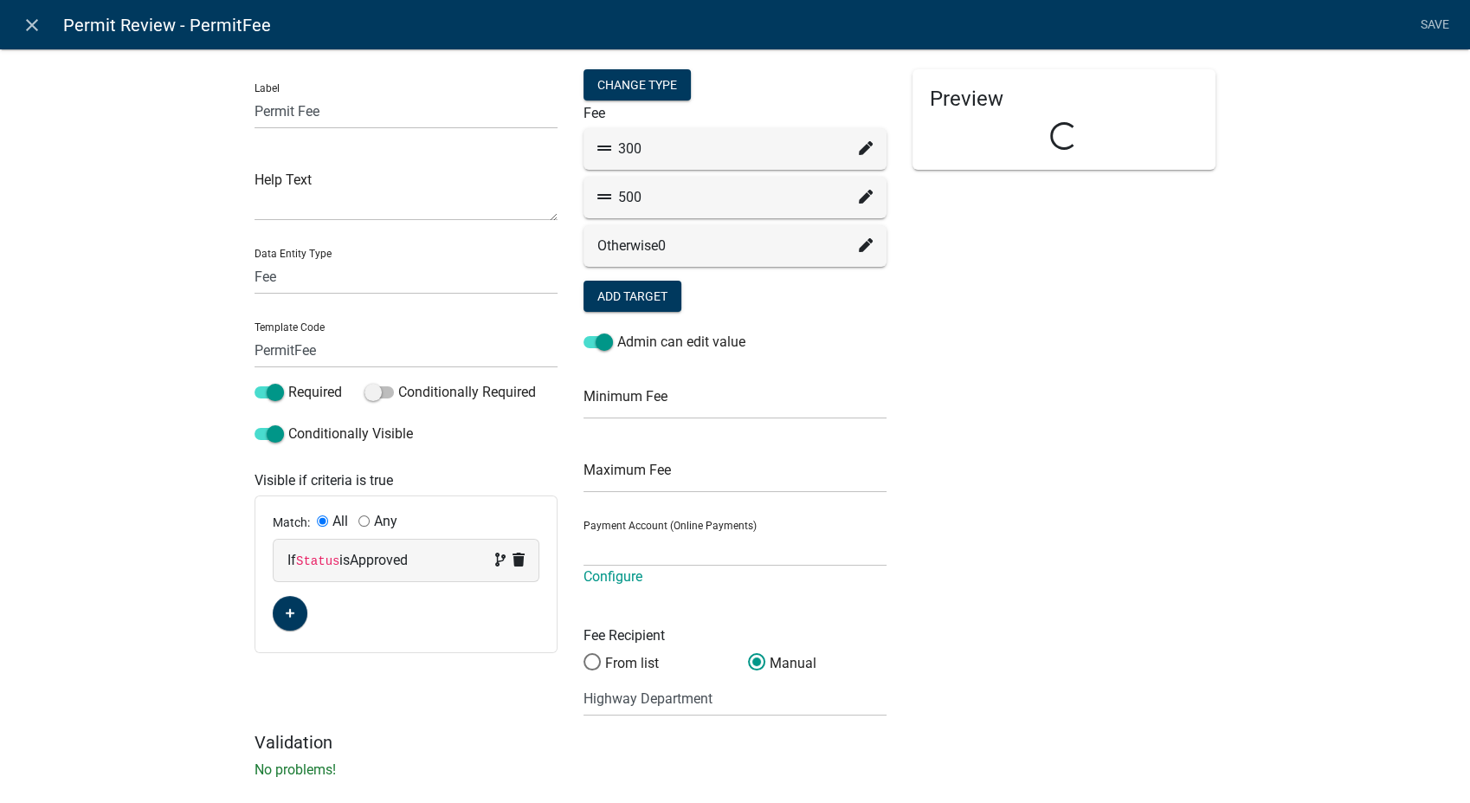
select select "1b5d8913-4d86-45ab-838e-a06ed9c2b255"
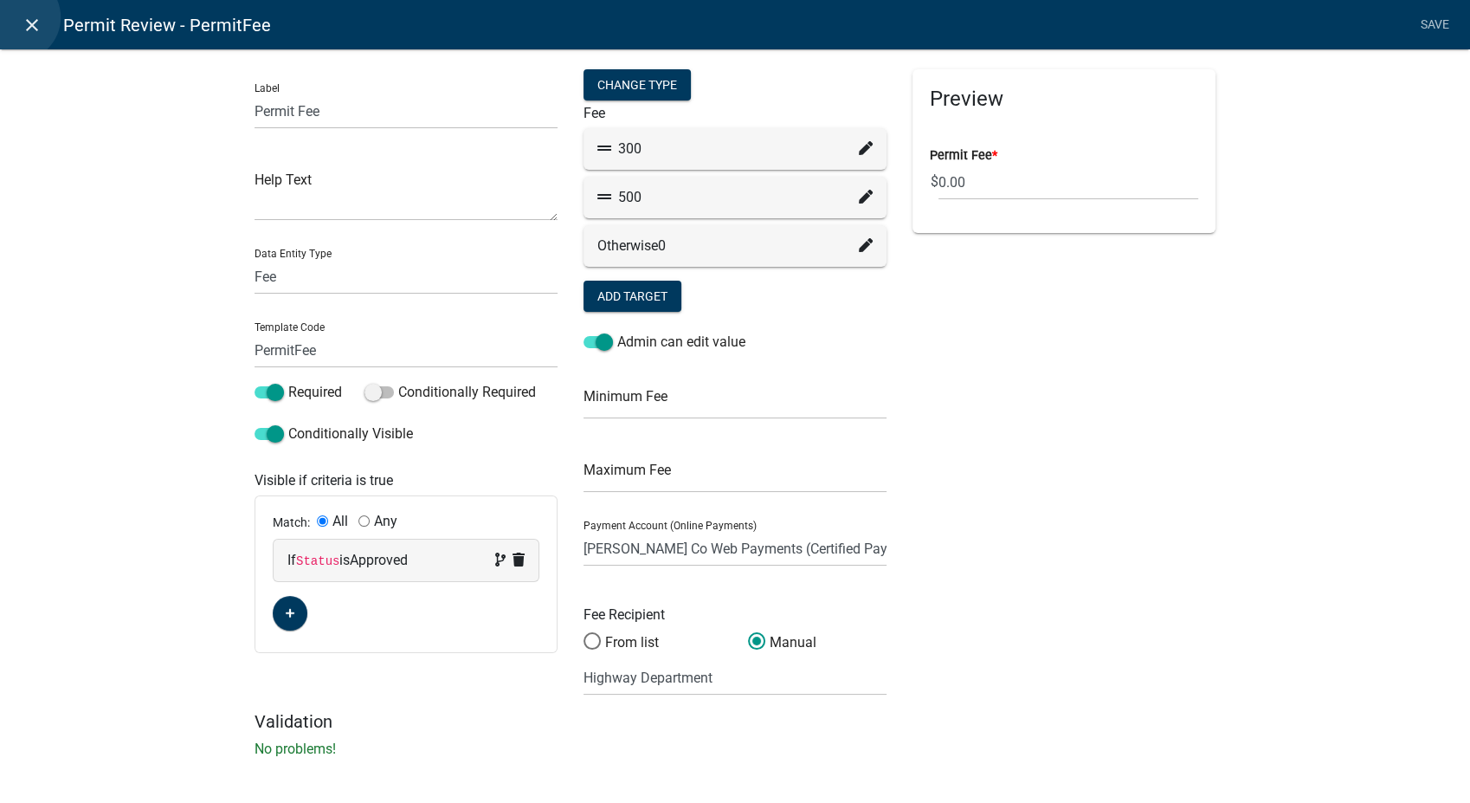
click at [16, 17] on link "close" at bounding box center [31, 24] width 35 height 35
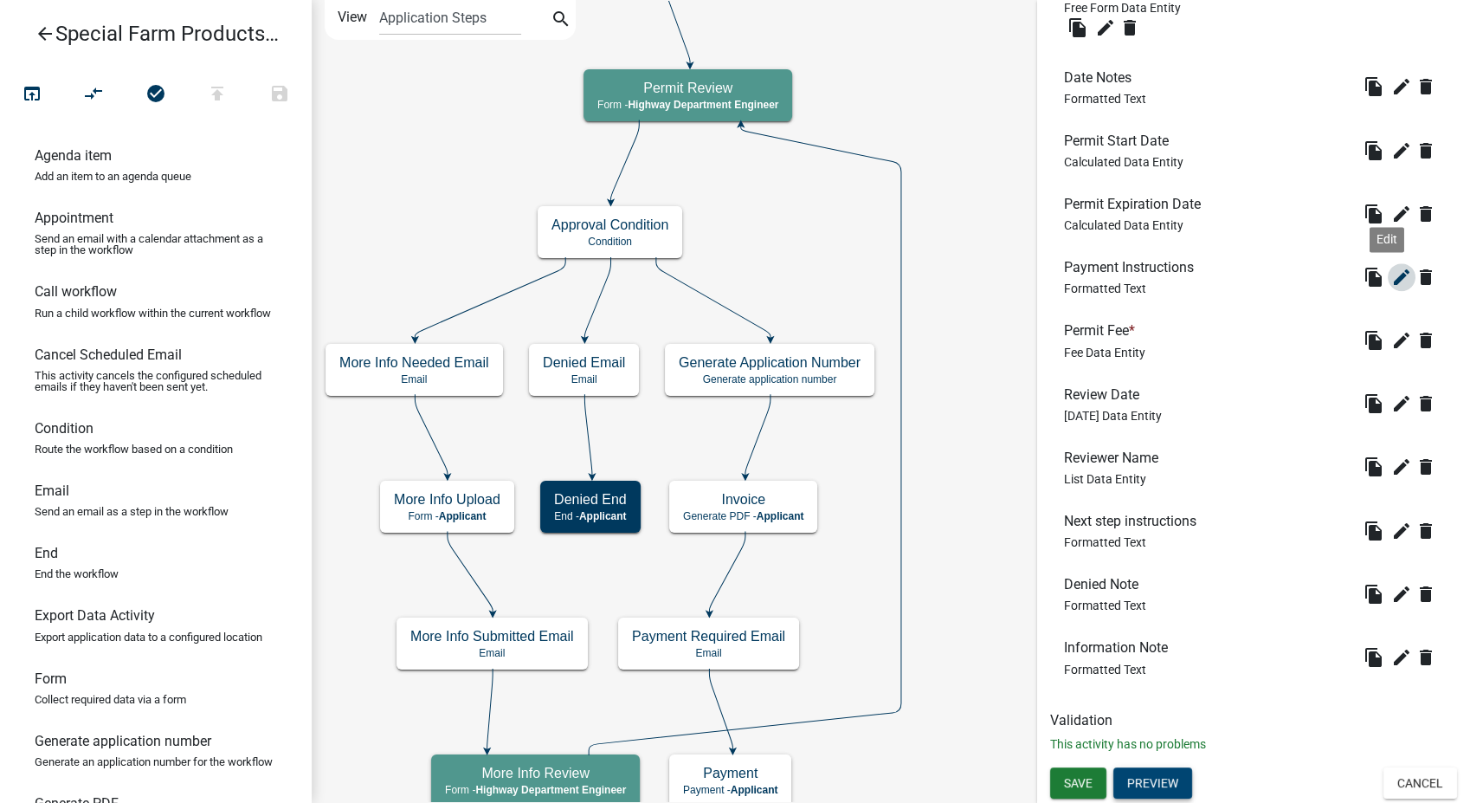
click at [1391, 271] on icon "edit" at bounding box center [1401, 277] width 21 height 21
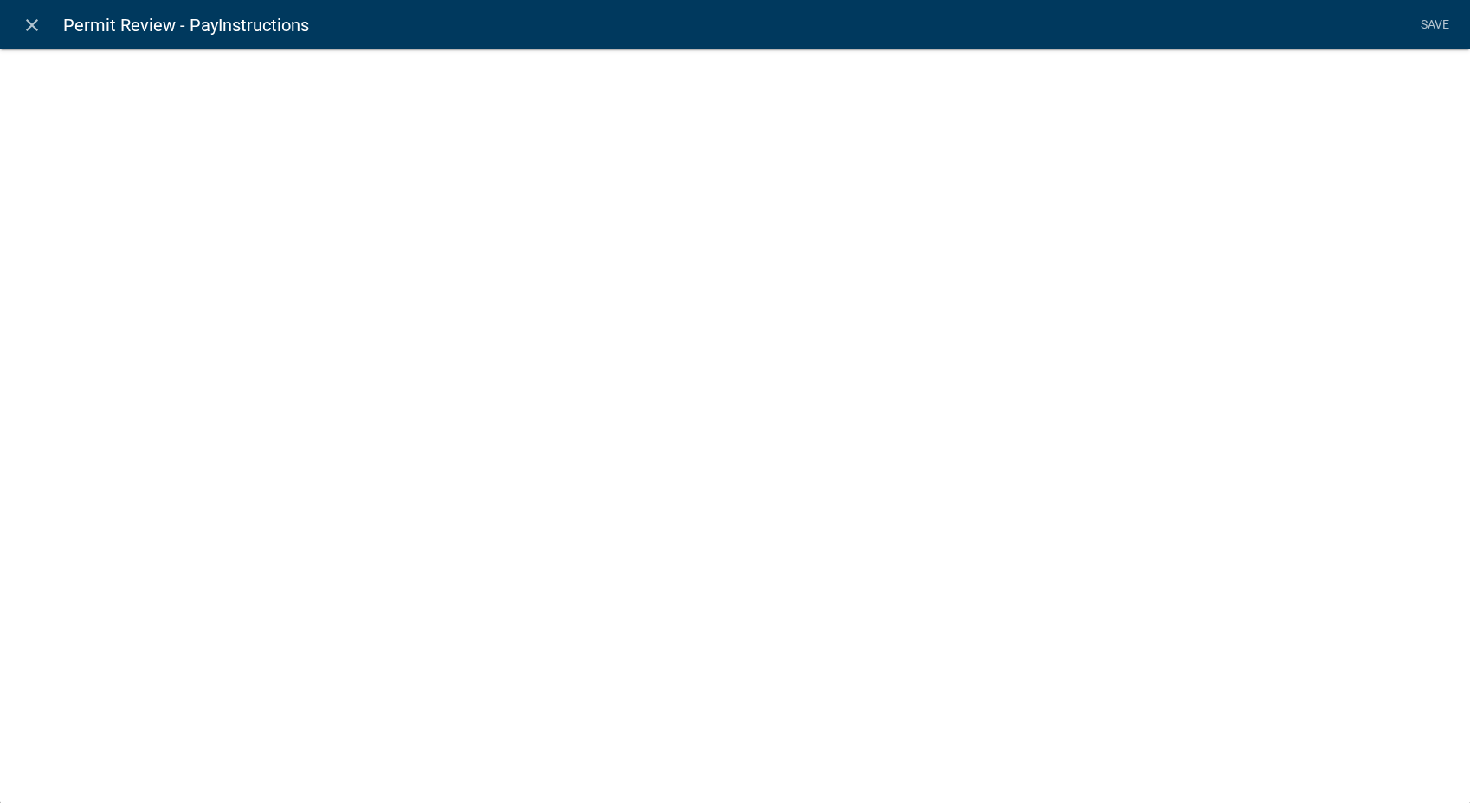
select select "rich-text"
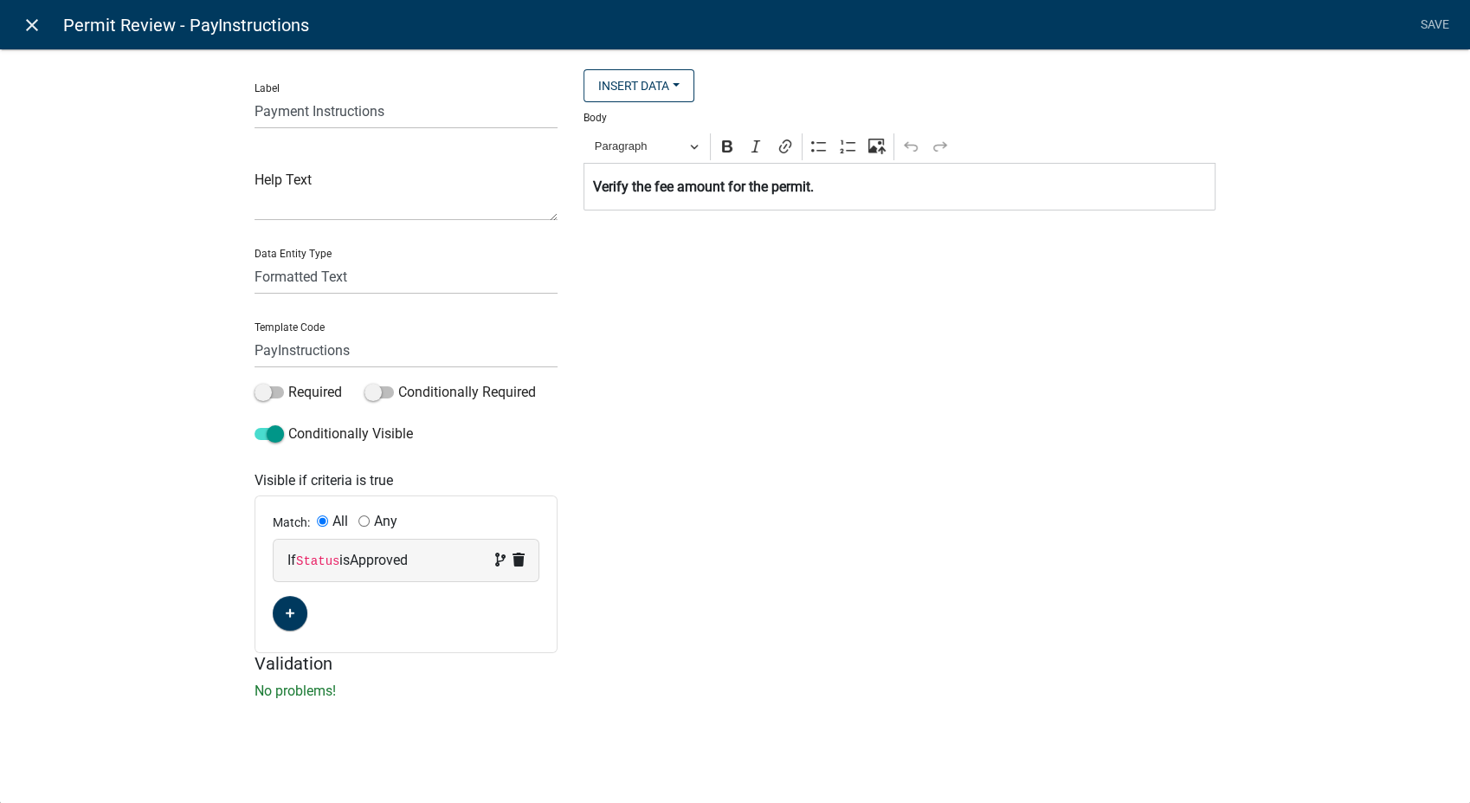
click at [32, 17] on icon "close" at bounding box center [32, 25] width 21 height 21
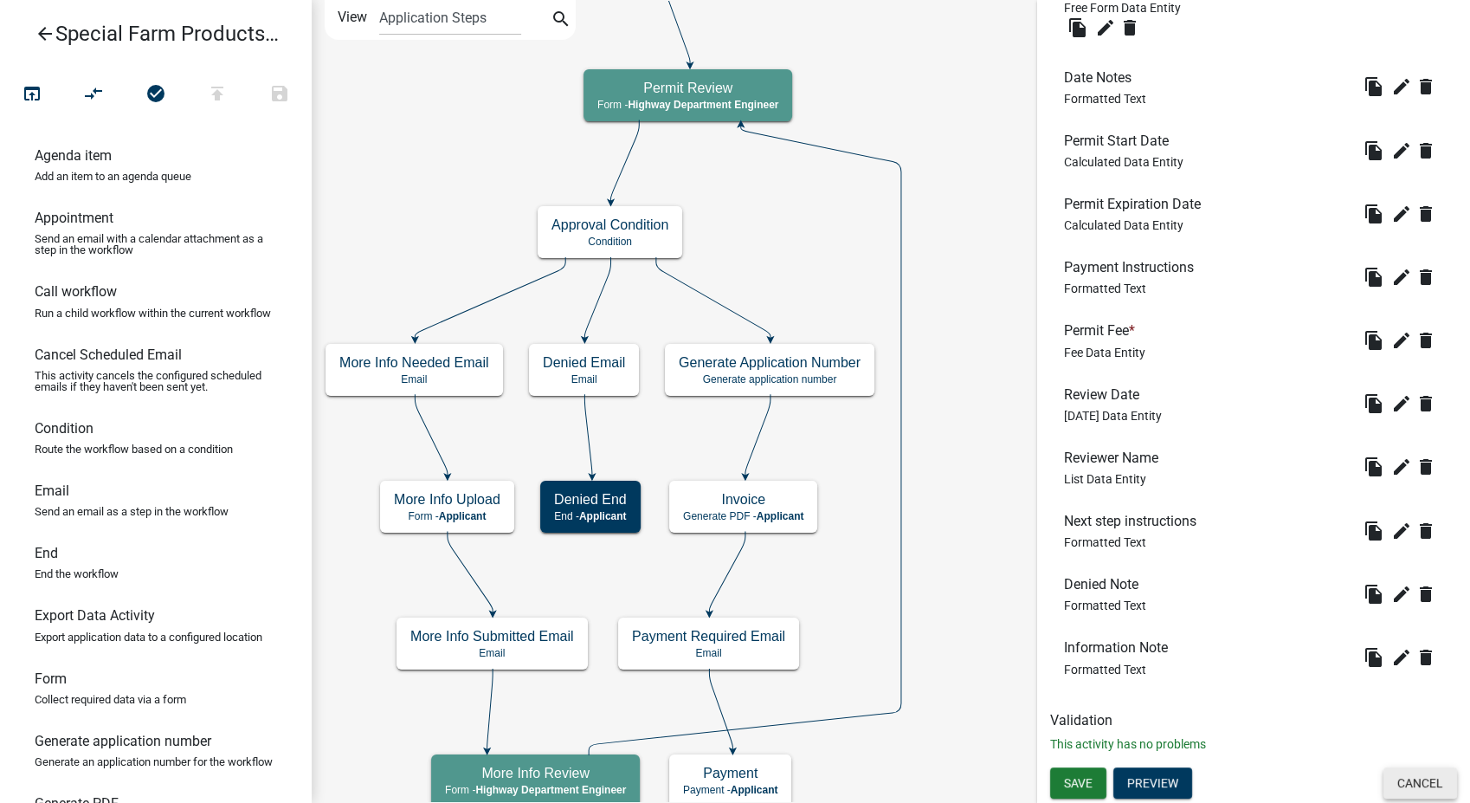
click at [1389, 779] on button "Cancel" at bounding box center [1421, 782] width 74 height 31
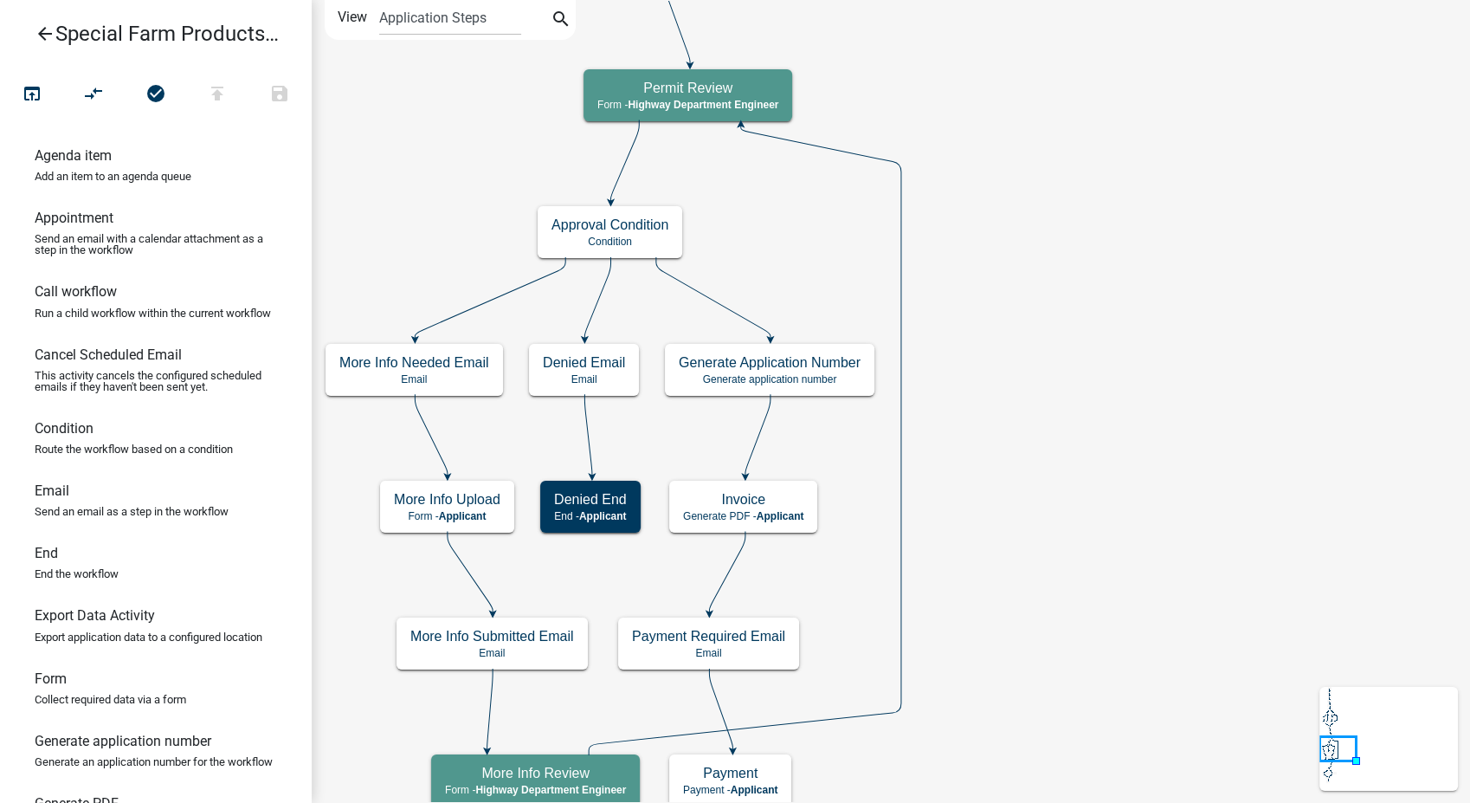
scroll to position [0, 0]
drag, startPoint x: 48, startPoint y: 707, endPoint x: 764, endPoint y: 251, distance: 849.1
click at [764, 251] on div "arrow_back Special Farm Products/Road Construction Materials Special Permit ope…" at bounding box center [735, 401] width 1470 height 803
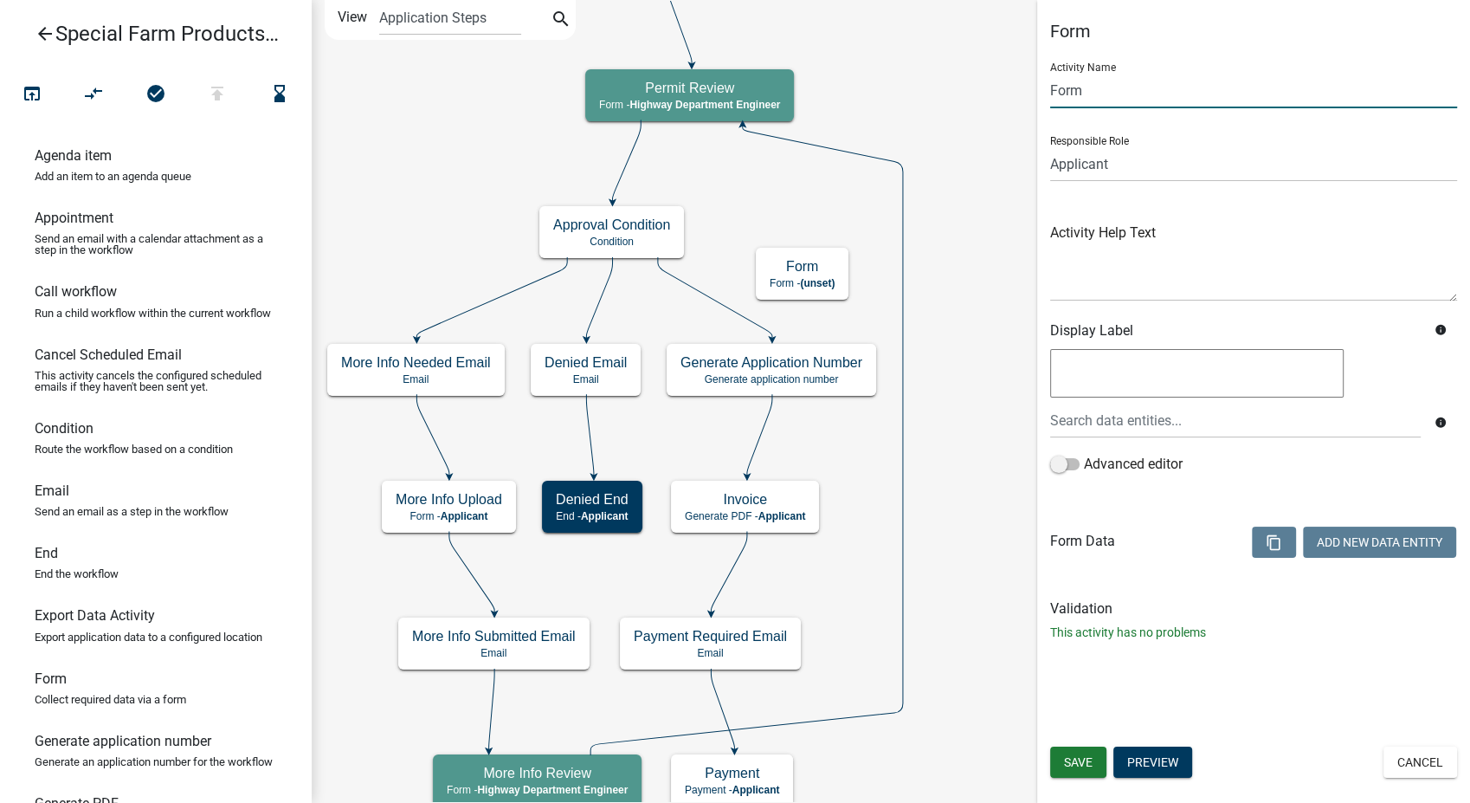
click at [1101, 89] on input "Form" at bounding box center [1253, 90] width 407 height 35
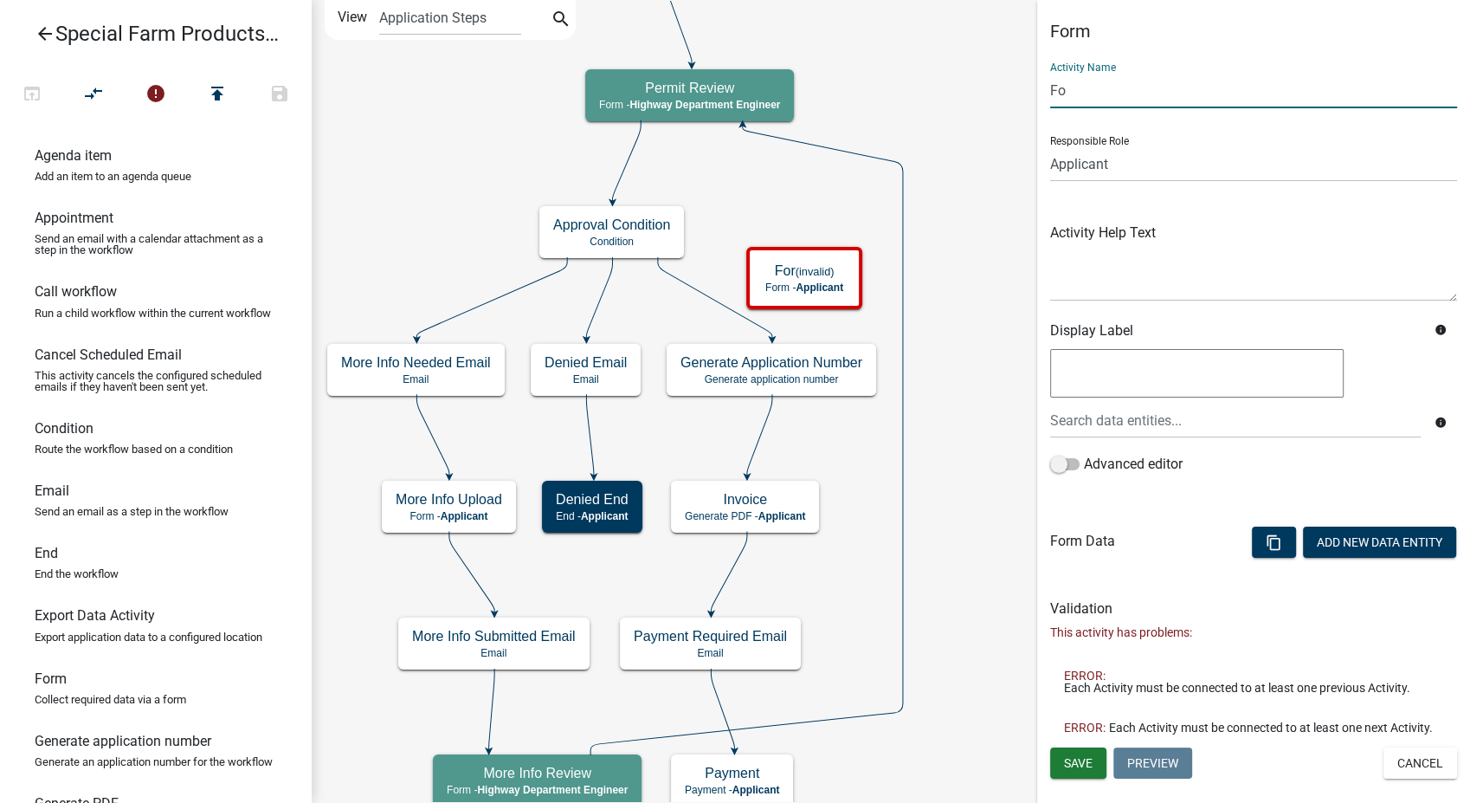
type input "F"
type input "Confirm Fees"
click at [1075, 171] on select "Applicant Zoning and Environmental Administrator Highway Department Admin Highw…" at bounding box center [1253, 163] width 407 height 35
select select "1BABB051-011D-440E-9D83-F11DCCBAC216"
click at [1050, 146] on select "Applicant Zoning and Environmental Administrator Highway Department Admin Highw…" at bounding box center [1253, 163] width 407 height 35
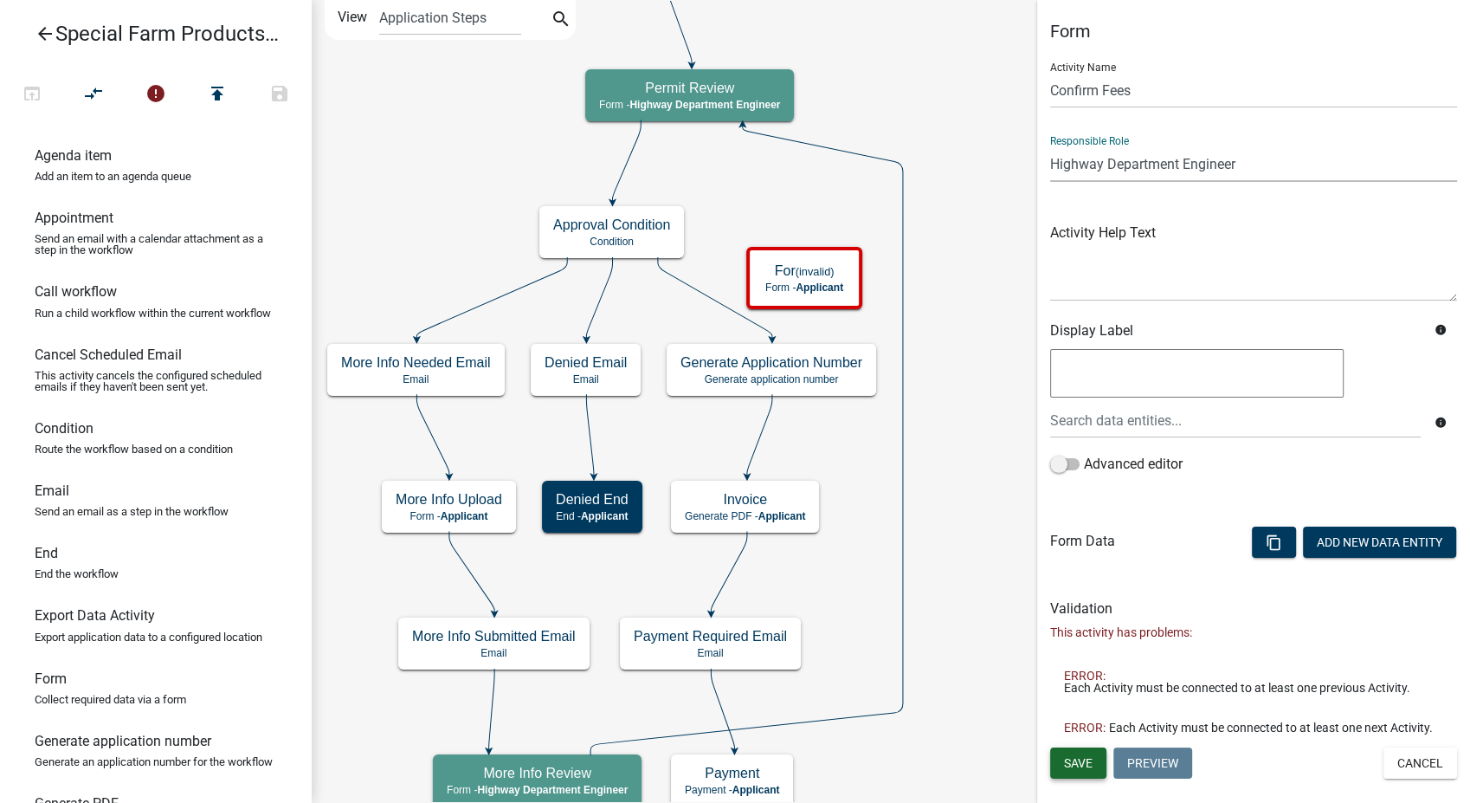
click at [1100, 764] on button "Save" at bounding box center [1078, 762] width 56 height 31
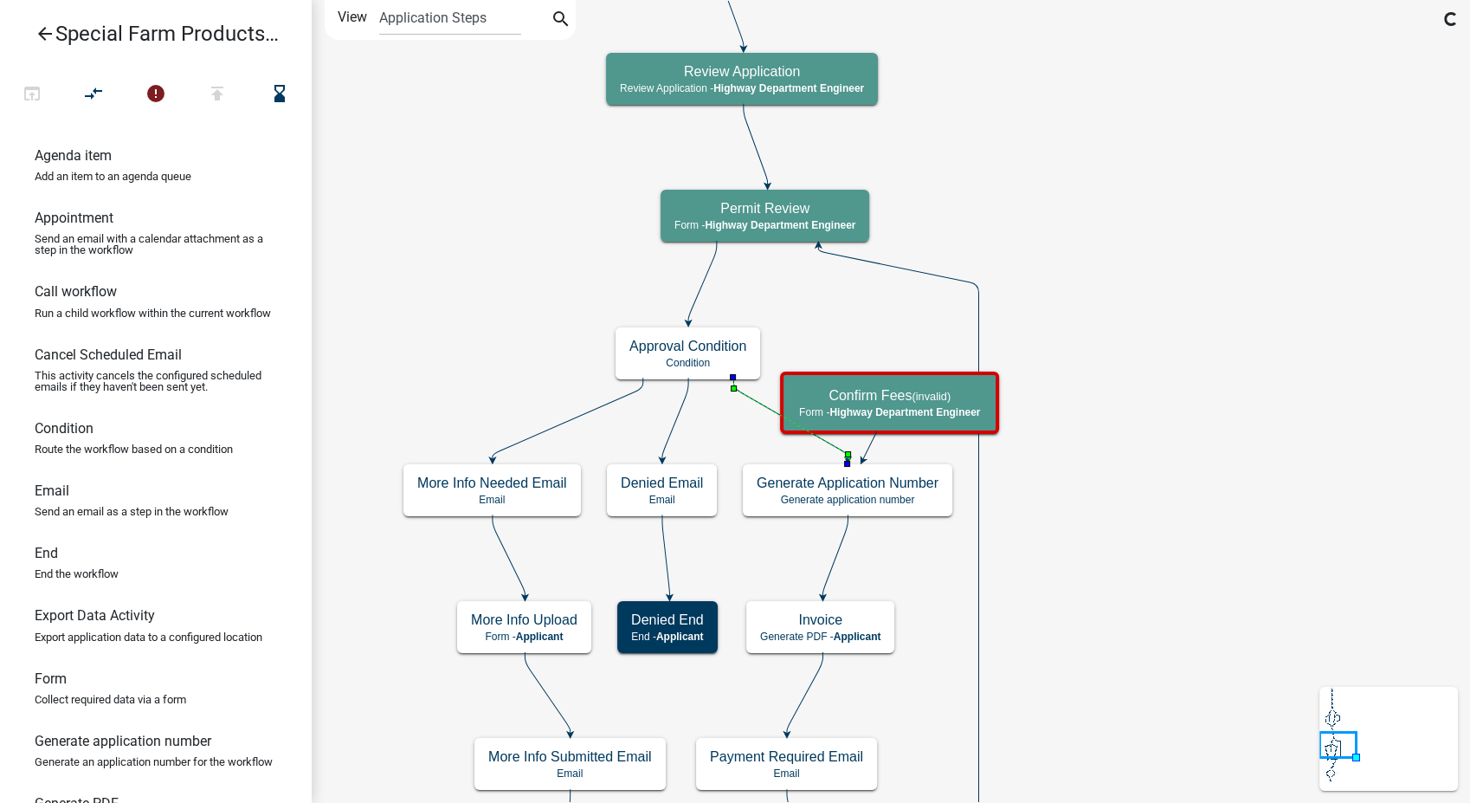
click at [762, 407] on icon at bounding box center [790, 418] width 114 height 81
click at [686, 365] on p "Condition" at bounding box center [687, 363] width 117 height 12
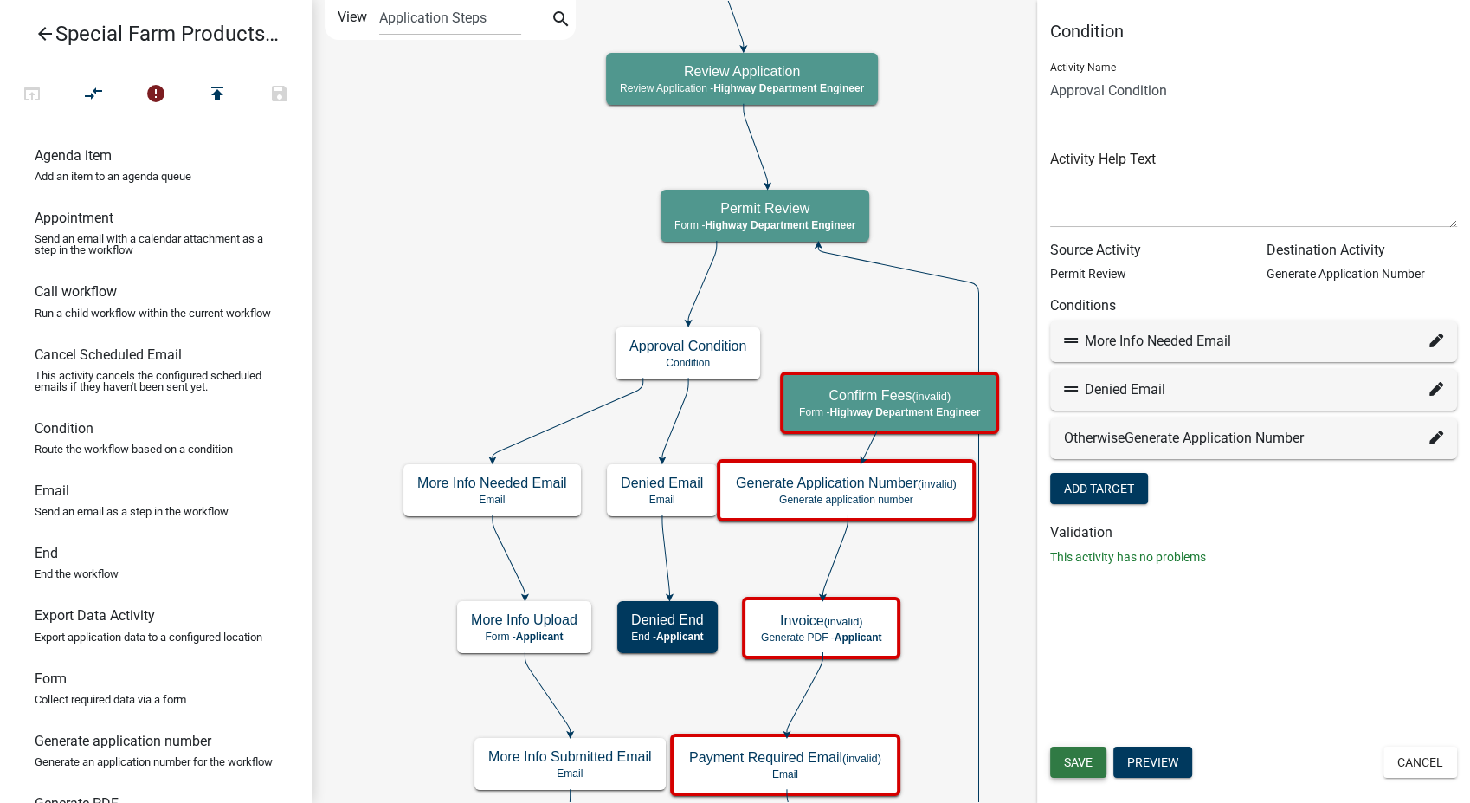
click at [1087, 762] on span "Save" at bounding box center [1078, 762] width 29 height 14
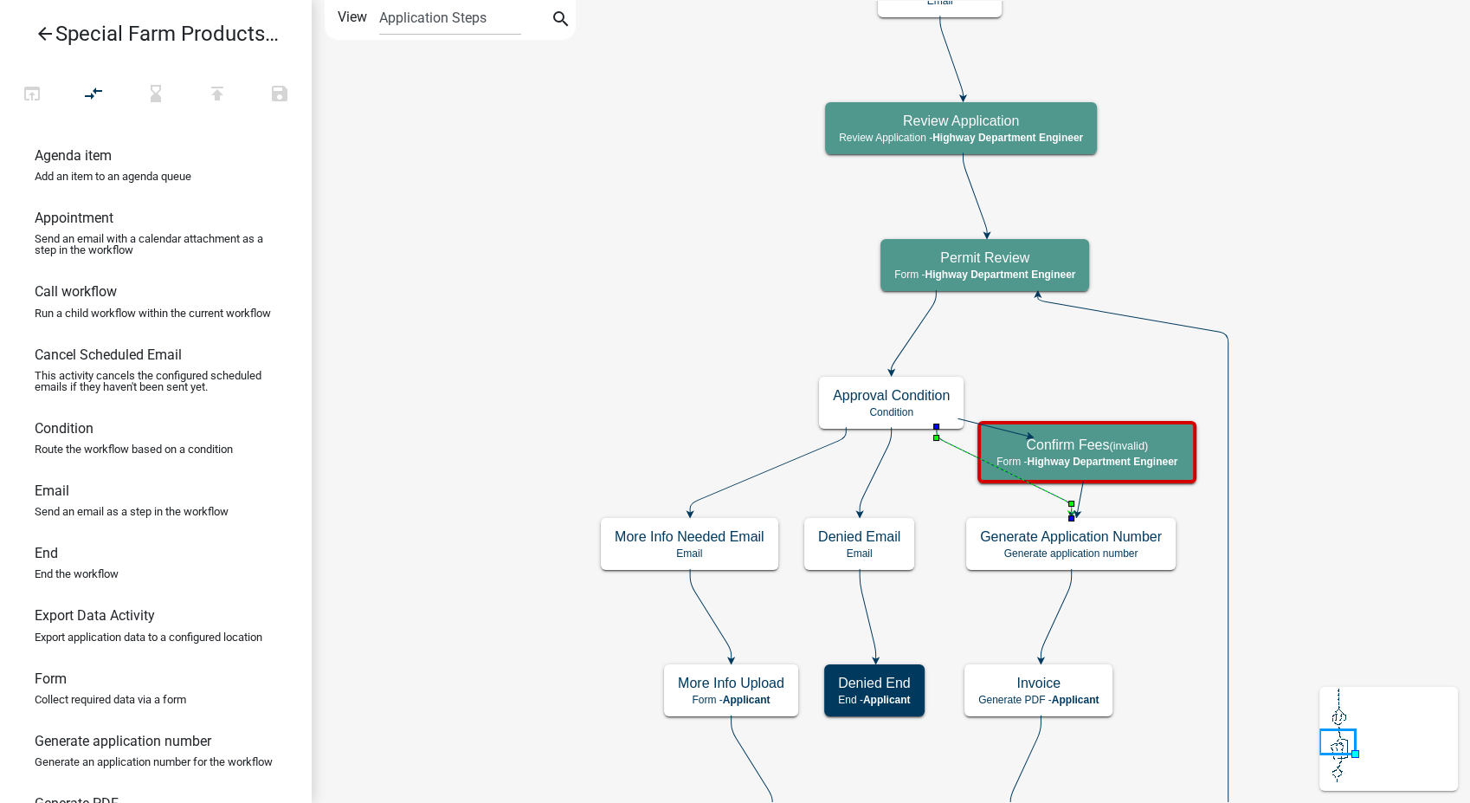
click at [963, 447] on icon at bounding box center [1004, 470] width 135 height 86
click at [886, 406] on p "Condition" at bounding box center [891, 412] width 117 height 12
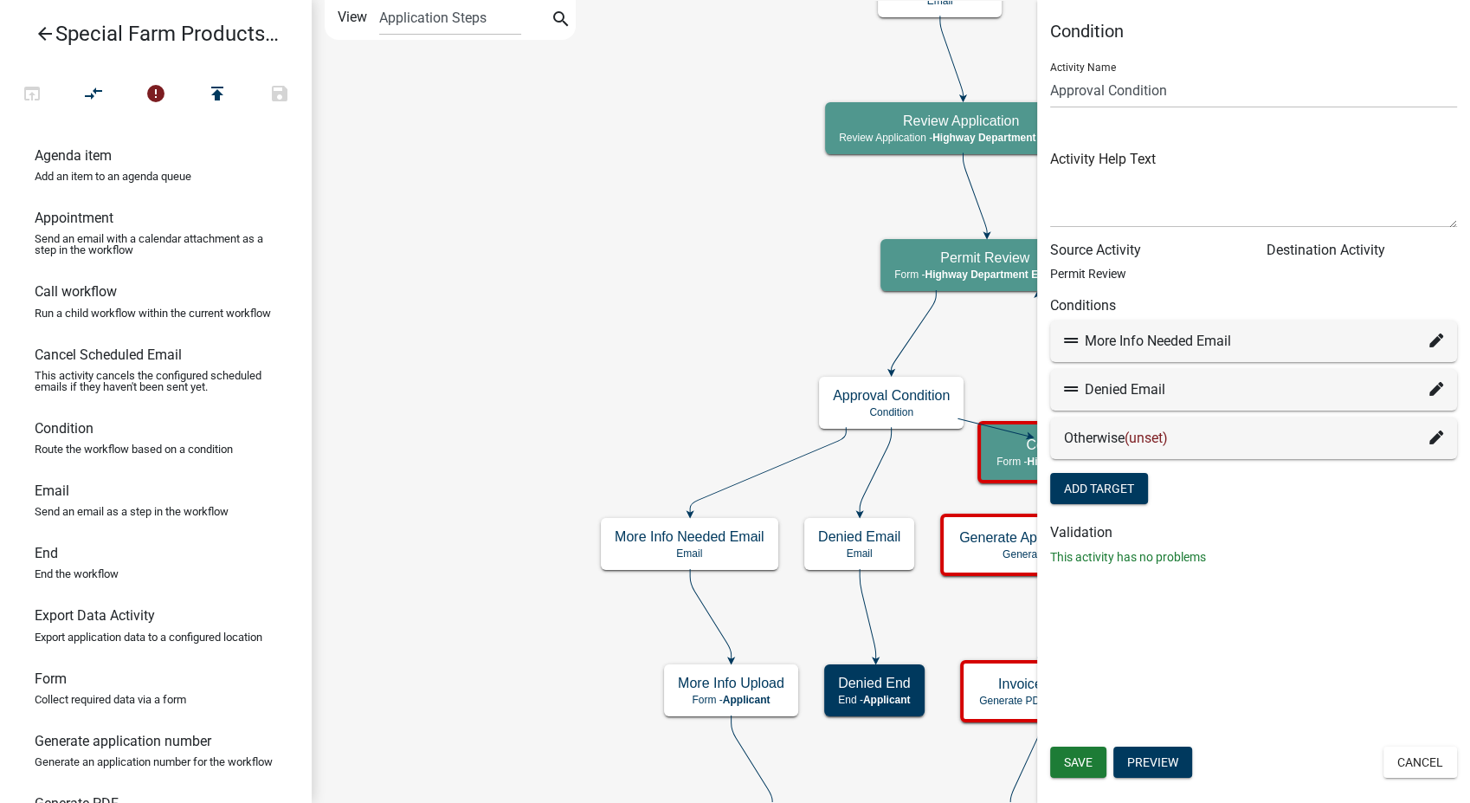
click at [1353, 435] on div "Otherwise (unset)" at bounding box center [1253, 438] width 379 height 21
click at [1441, 426] on div "Otherwise (unset)" at bounding box center [1253, 438] width 407 height 42
click at [1436, 431] on icon at bounding box center [1437, 437] width 14 height 14
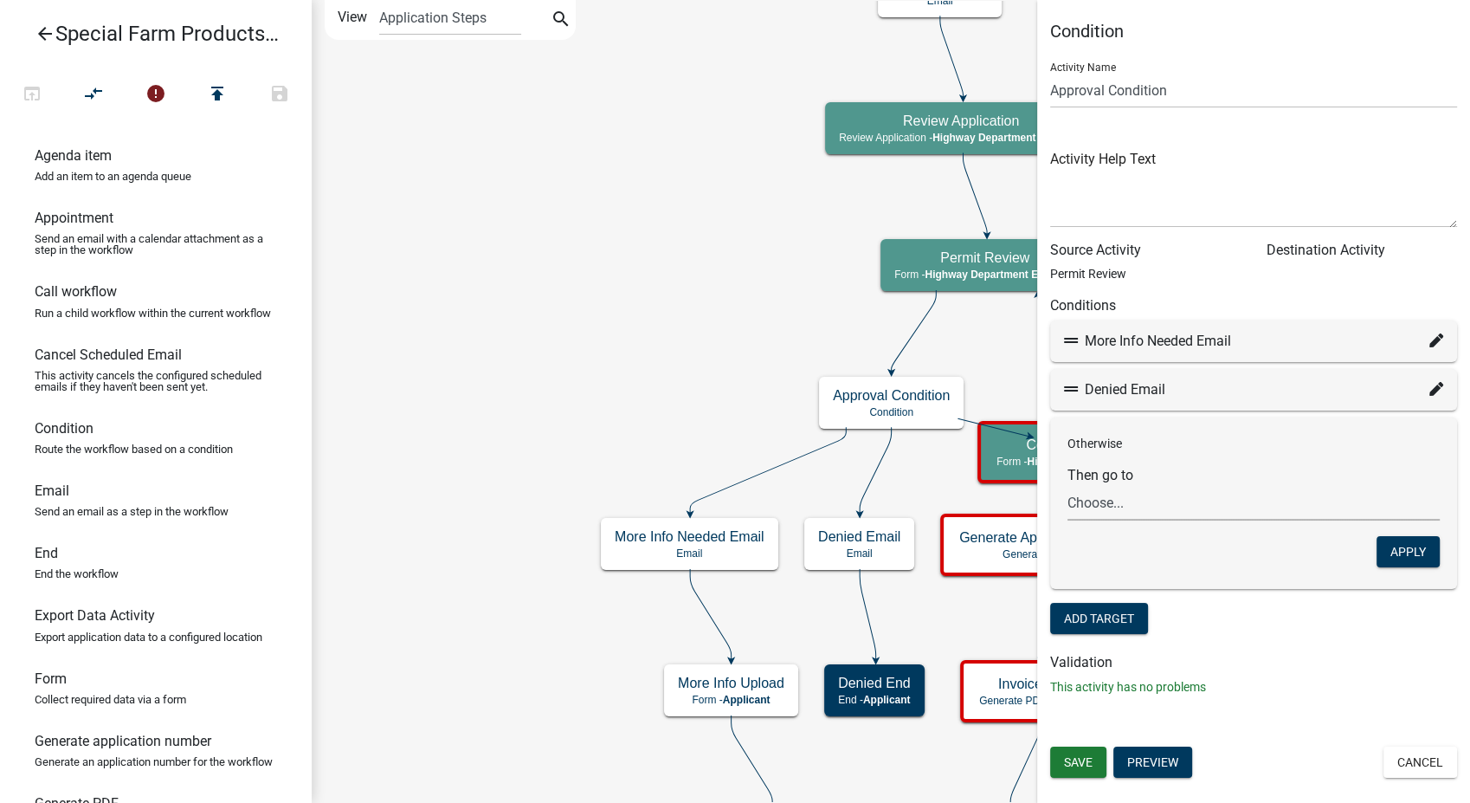
click at [1128, 506] on select "Choose... Start Require User Introduction Text Application Information Permit T…" at bounding box center [1254, 502] width 372 height 35
select select "32: 2f7b57c5-365e-49bd-8d05-18d7e522dcca"
click at [1068, 485] on select "Choose... Start Require User Introduction Text Application Information Permit T…" at bounding box center [1254, 502] width 372 height 35
click at [1406, 537] on button "Apply" at bounding box center [1408, 551] width 63 height 31
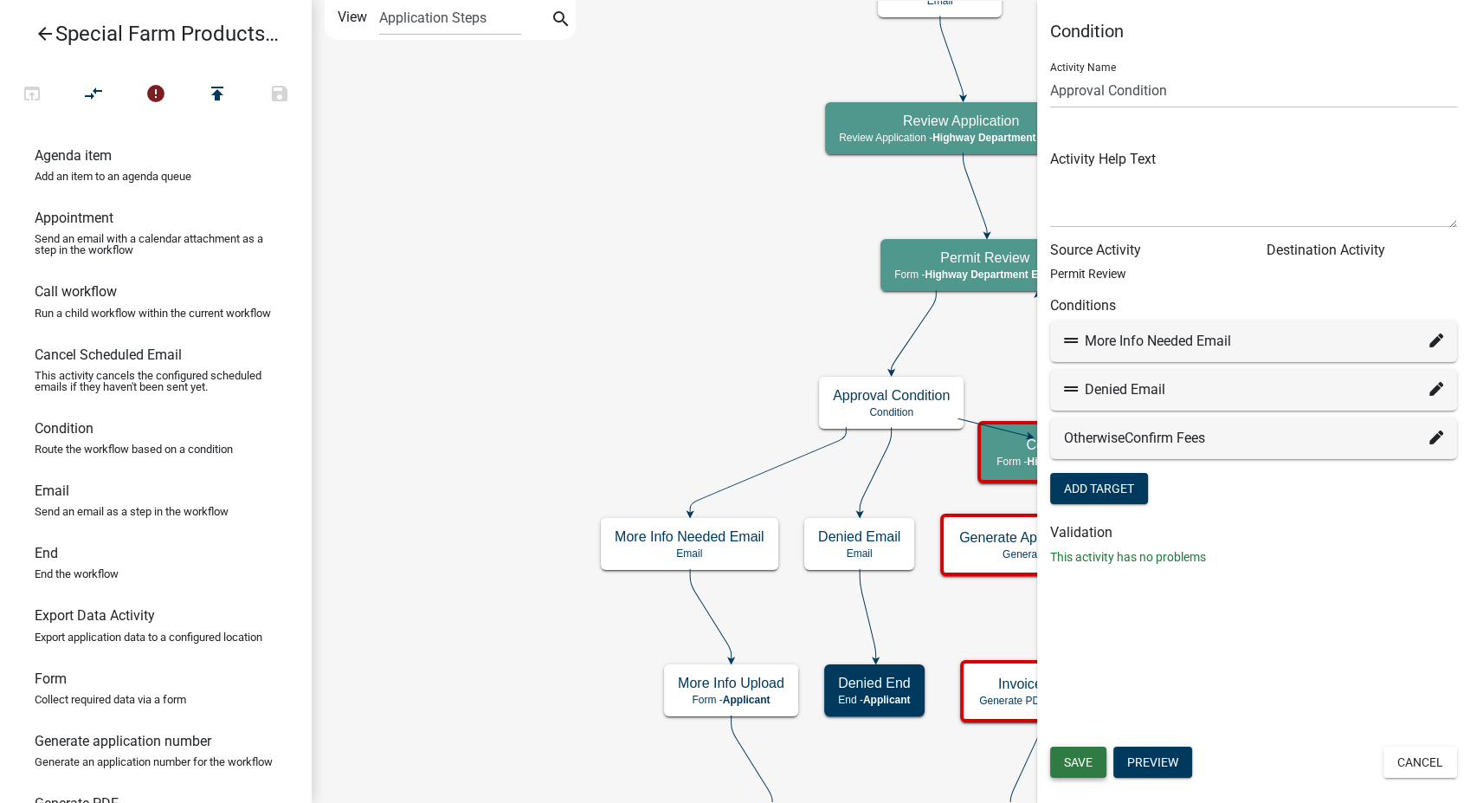
click at [1100, 765] on button "Save" at bounding box center [1078, 761] width 56 height 31
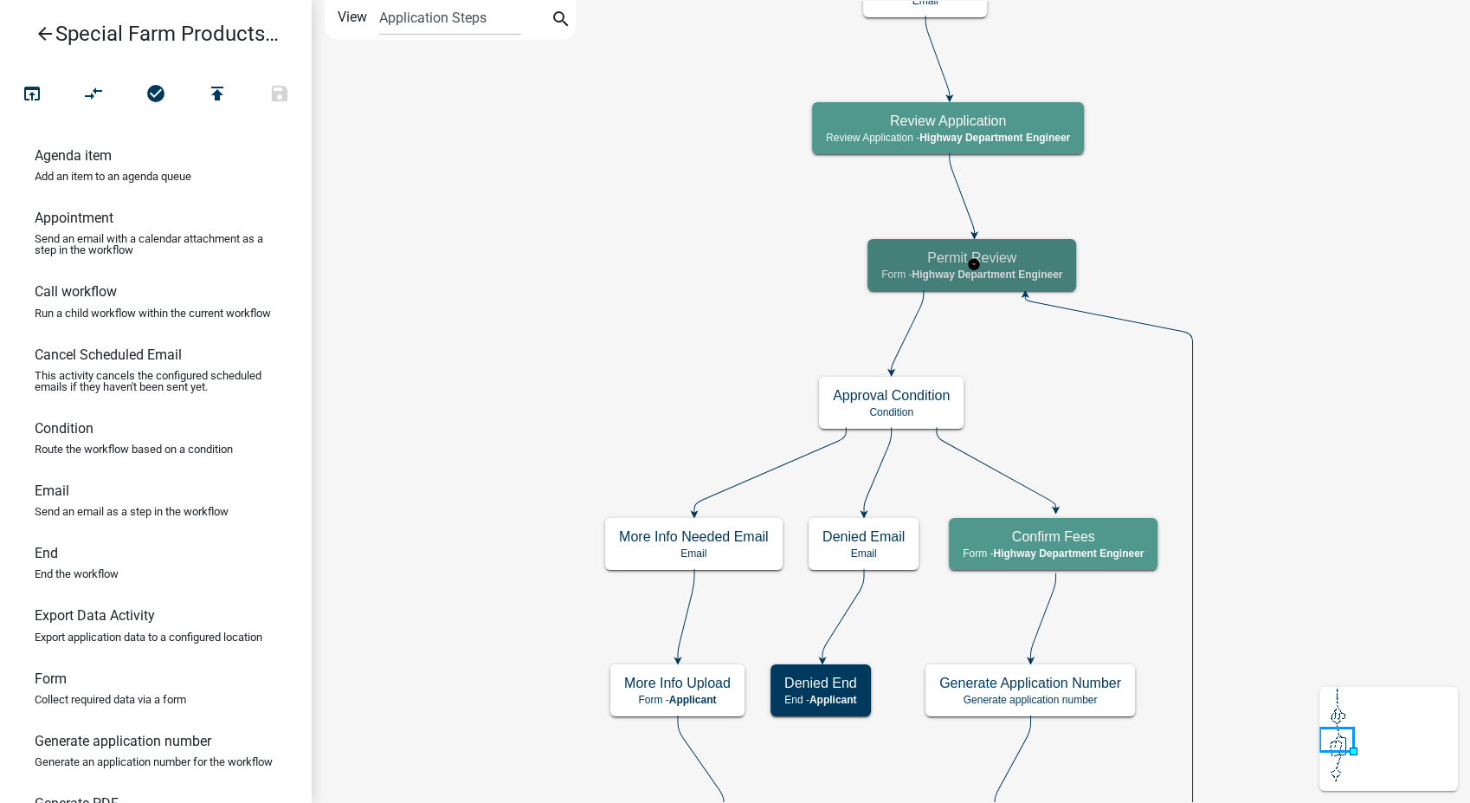
click at [1056, 260] on h5 "Permit Review" at bounding box center [971, 257] width 181 height 16
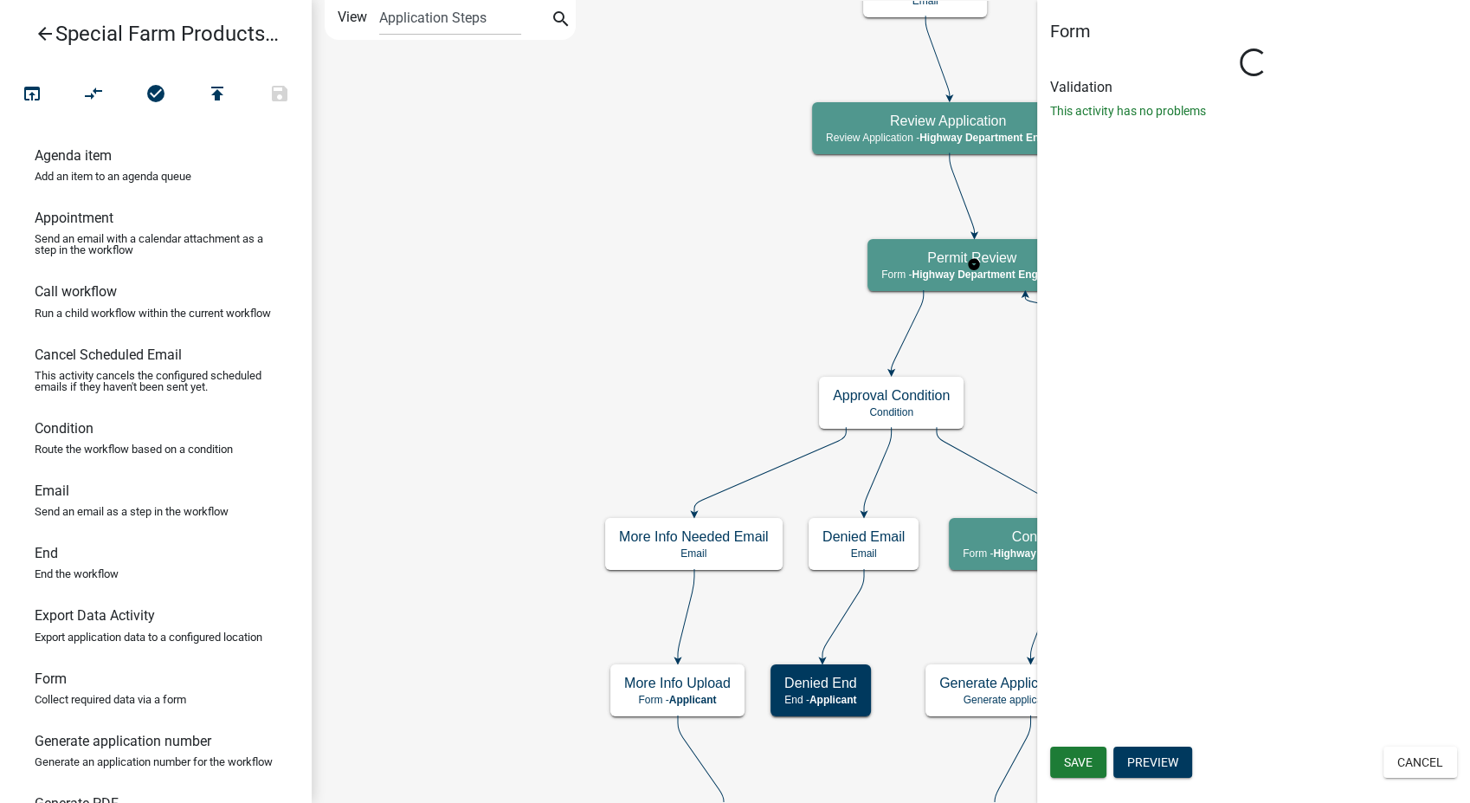
select select "1BABB051-011D-440E-9D83-F11DCCBAC216"
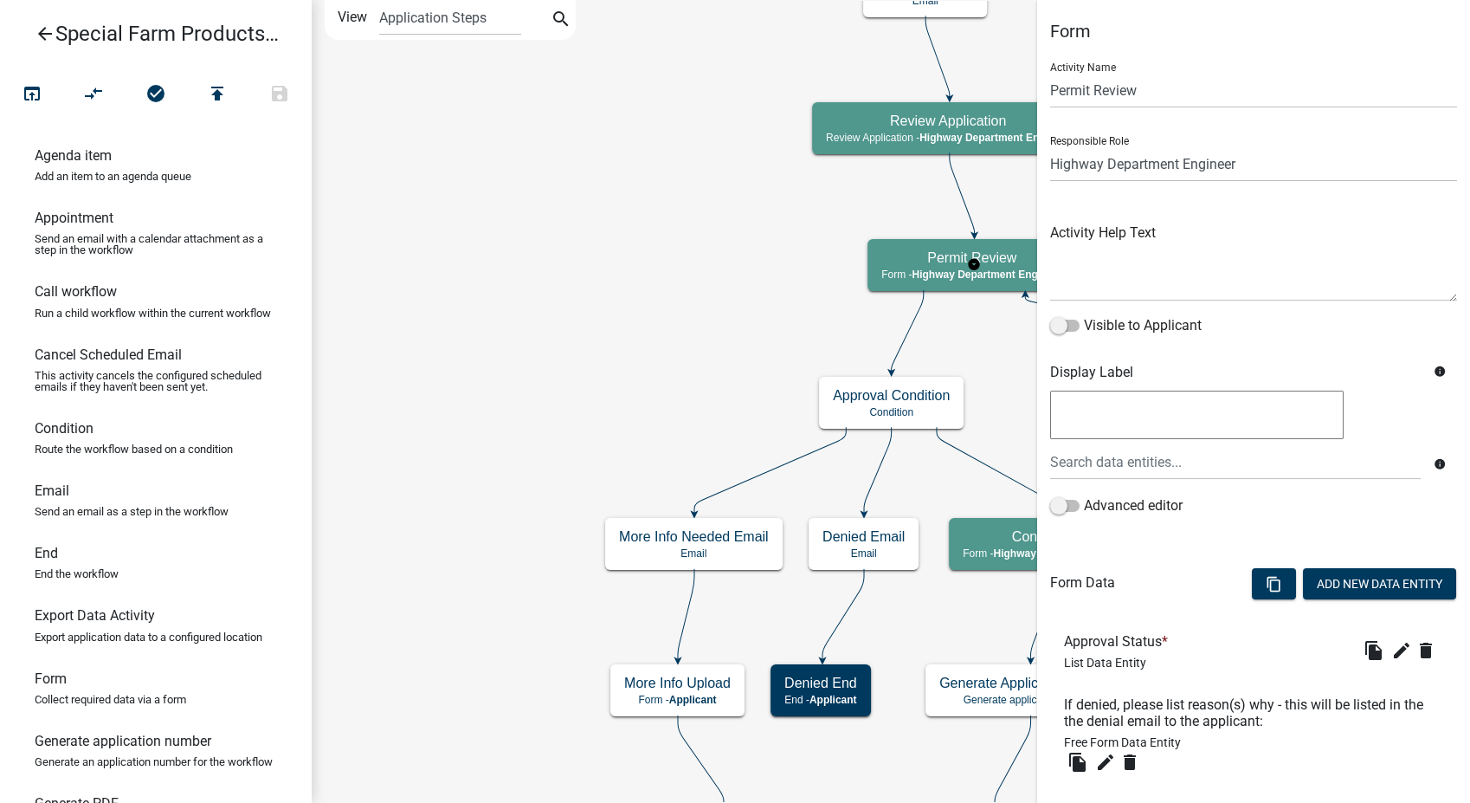
click at [1181, 488] on body "Internet Explorer does NOT work with GeoPermits. Get a new browser for more sec…" at bounding box center [735, 401] width 1470 height 803
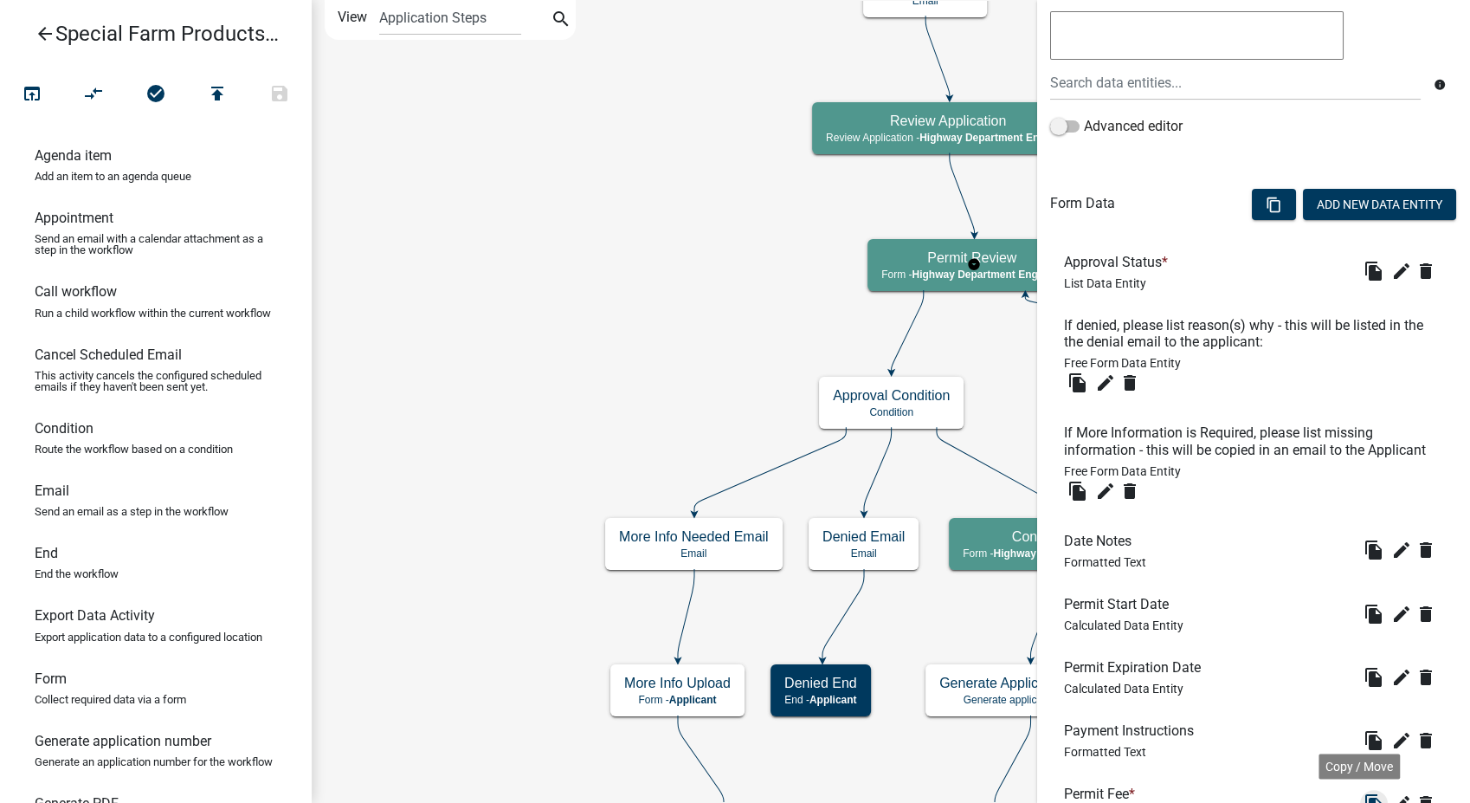
scroll to position [378, 0]
click at [1266, 198] on icon "content_copy" at bounding box center [1274, 206] width 16 height 16
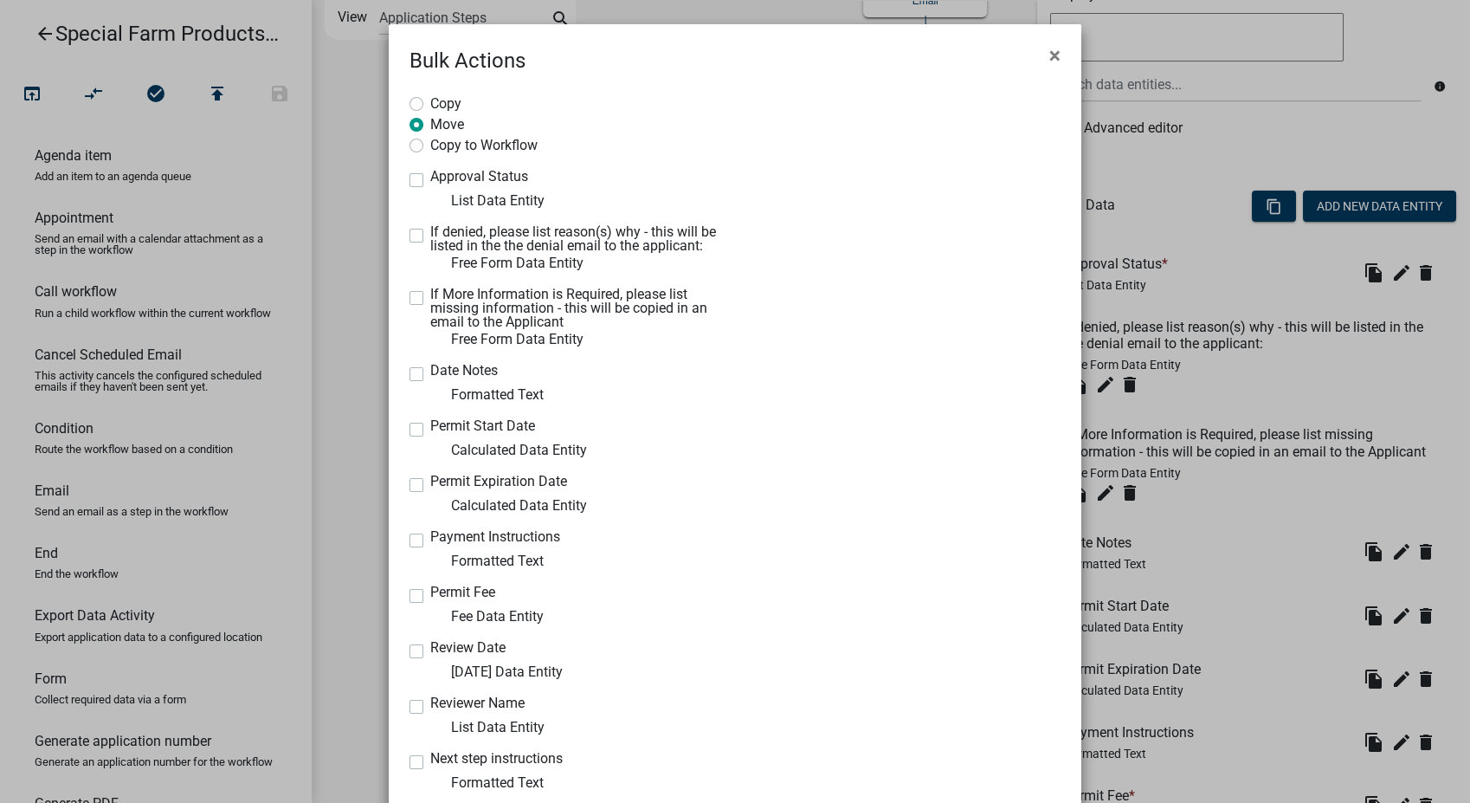
click at [430, 537] on label "Payment Instructions" at bounding box center [495, 537] width 130 height 14
click at [430, 537] on input "Payment Instructions" at bounding box center [435, 535] width 11 height 11
checkbox input "true"
click at [430, 594] on label "Permit Fee" at bounding box center [462, 592] width 65 height 14
click at [430, 594] on input "Permit Fee" at bounding box center [435, 590] width 11 height 11
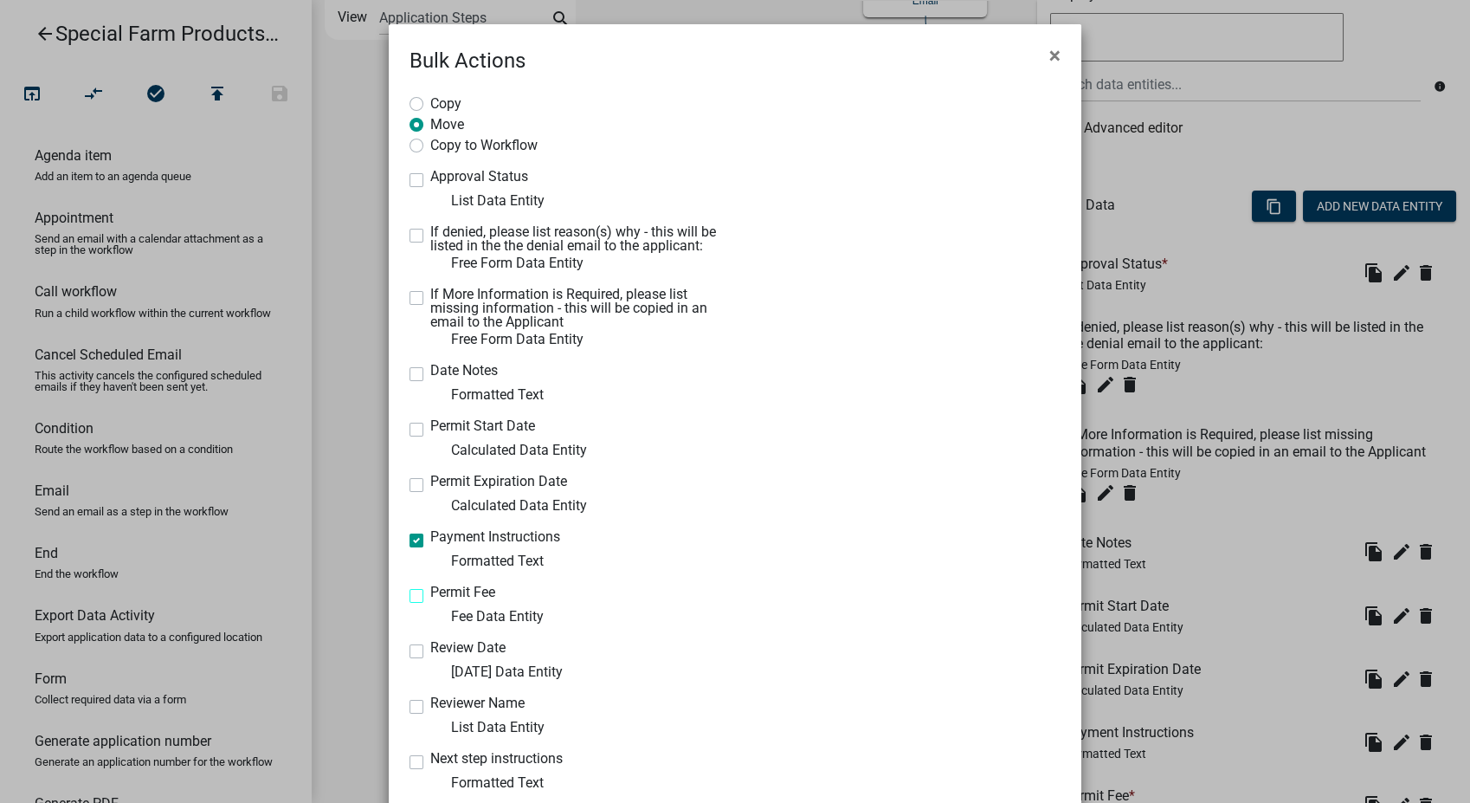
checkbox input "true"
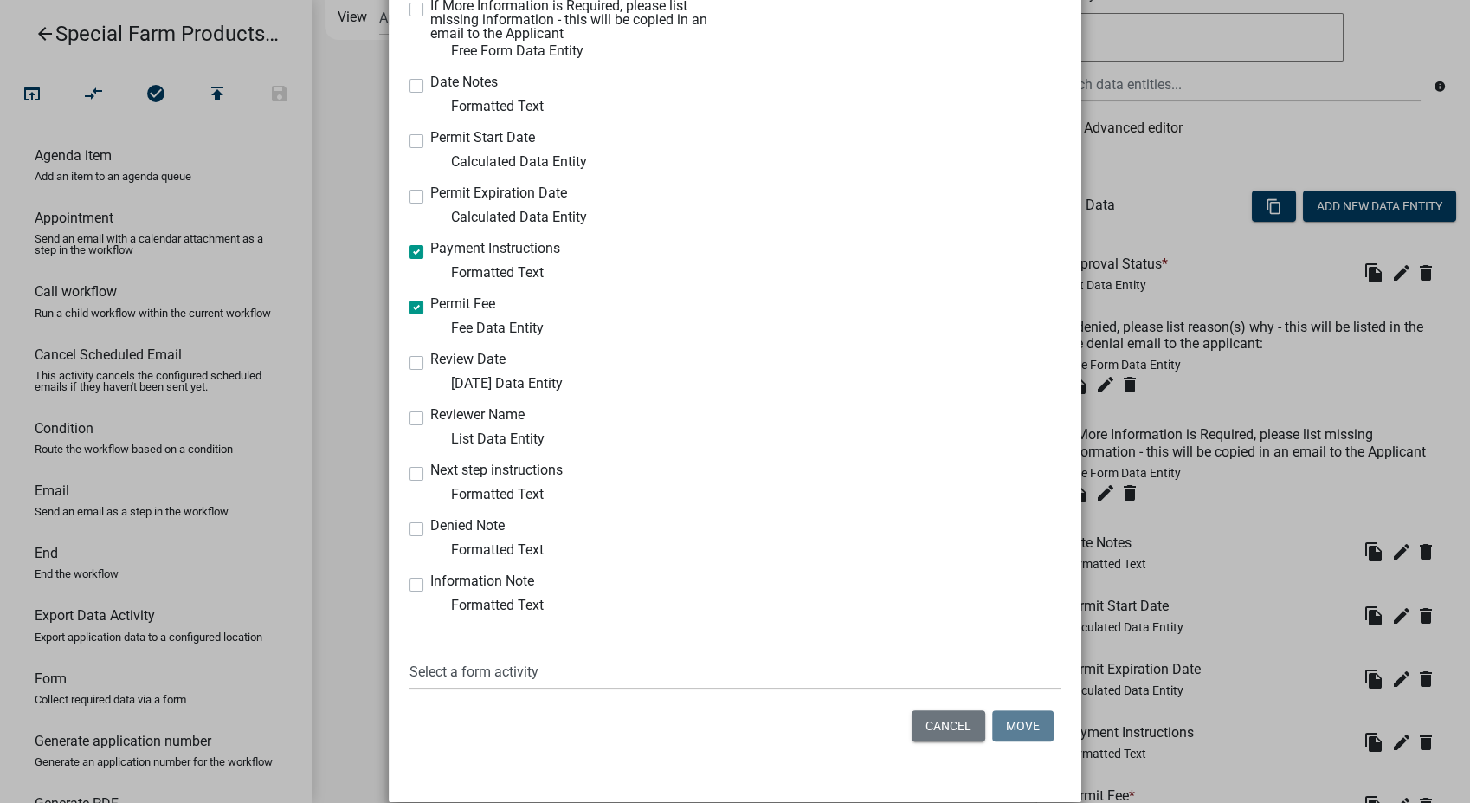
click at [502, 689] on div "Copy Move Copy to Workflow Approval Status List Data Entity If denied, please l…" at bounding box center [735, 278] width 693 height 981
click at [505, 682] on select "Select a form activity Introduction Text Application Information Ag Product Inf…" at bounding box center [735, 671] width 651 height 35
select select "2f7b57c5-365e-49bd-8d05-18d7e522dcca"
click at [410, 654] on select "Select a form activity Introduction Text Application Information Ag Product Inf…" at bounding box center [735, 671] width 651 height 35
click at [1031, 729] on button "Move" at bounding box center [1022, 725] width 61 height 31
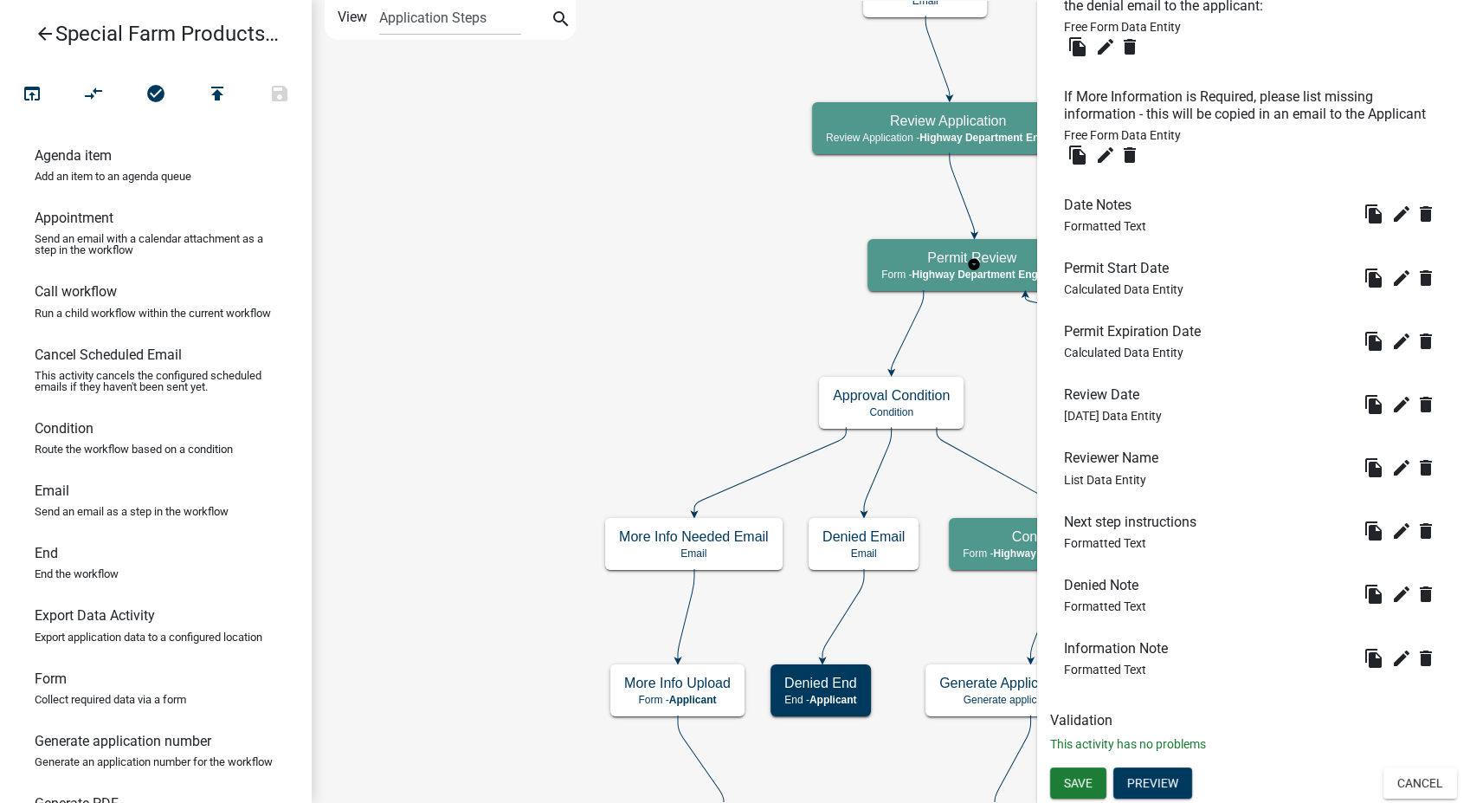
scroll to position [732, 0]
click at [1391, 525] on icon "edit" at bounding box center [1401, 530] width 21 height 21
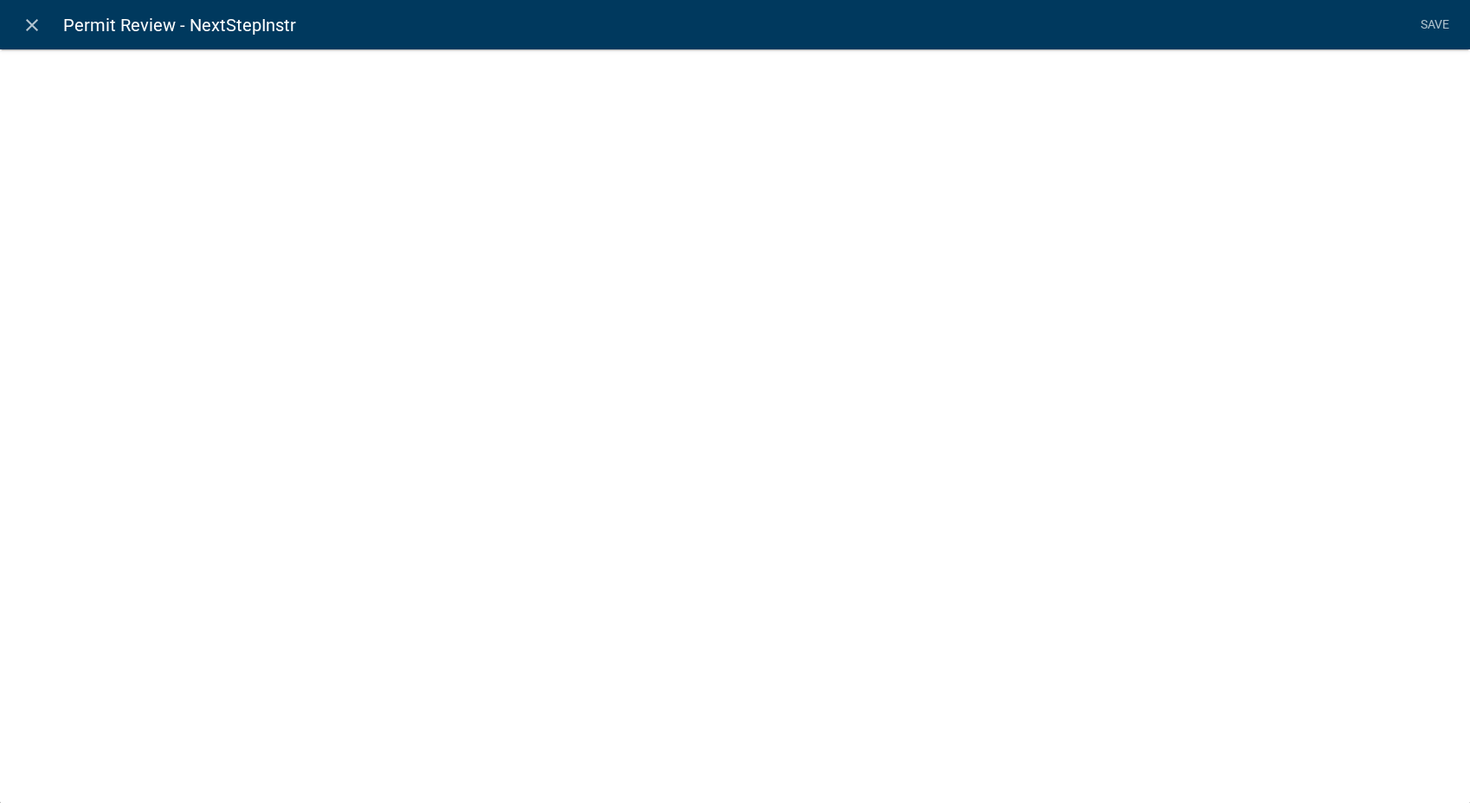
select select "rich-text"
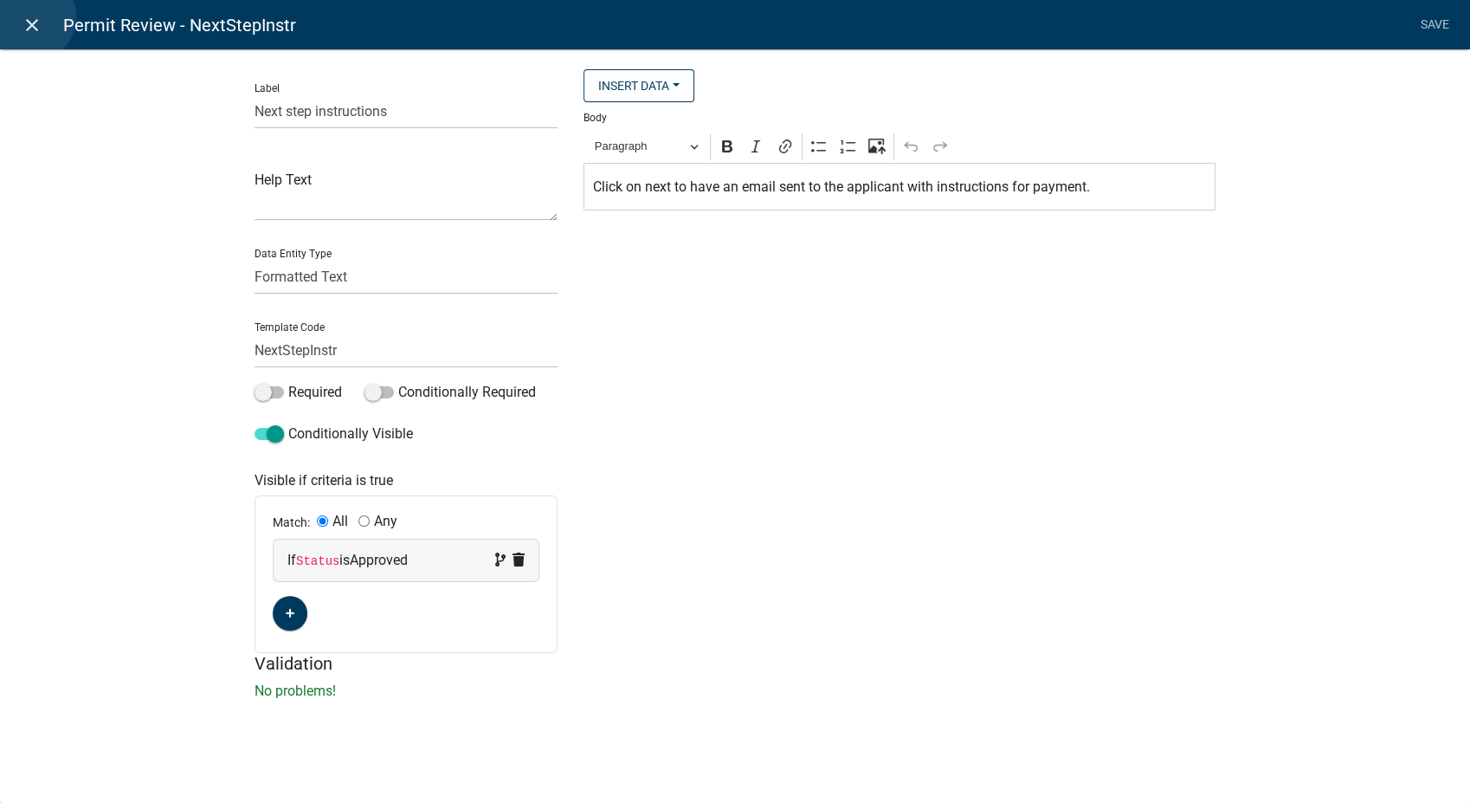
click at [32, 17] on icon "close" at bounding box center [32, 25] width 21 height 21
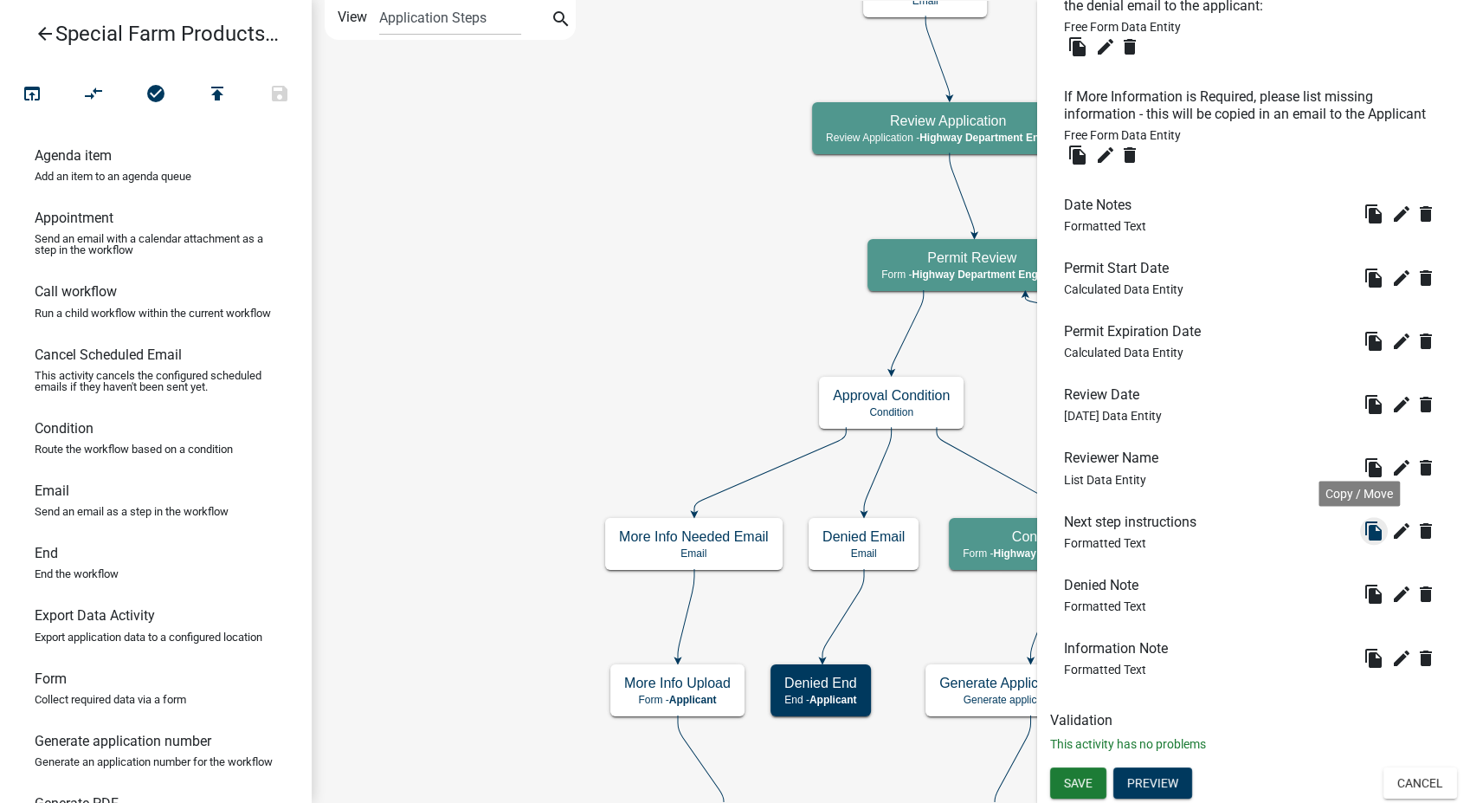
click at [1364, 532] on icon "file_copy" at bounding box center [1374, 530] width 21 height 21
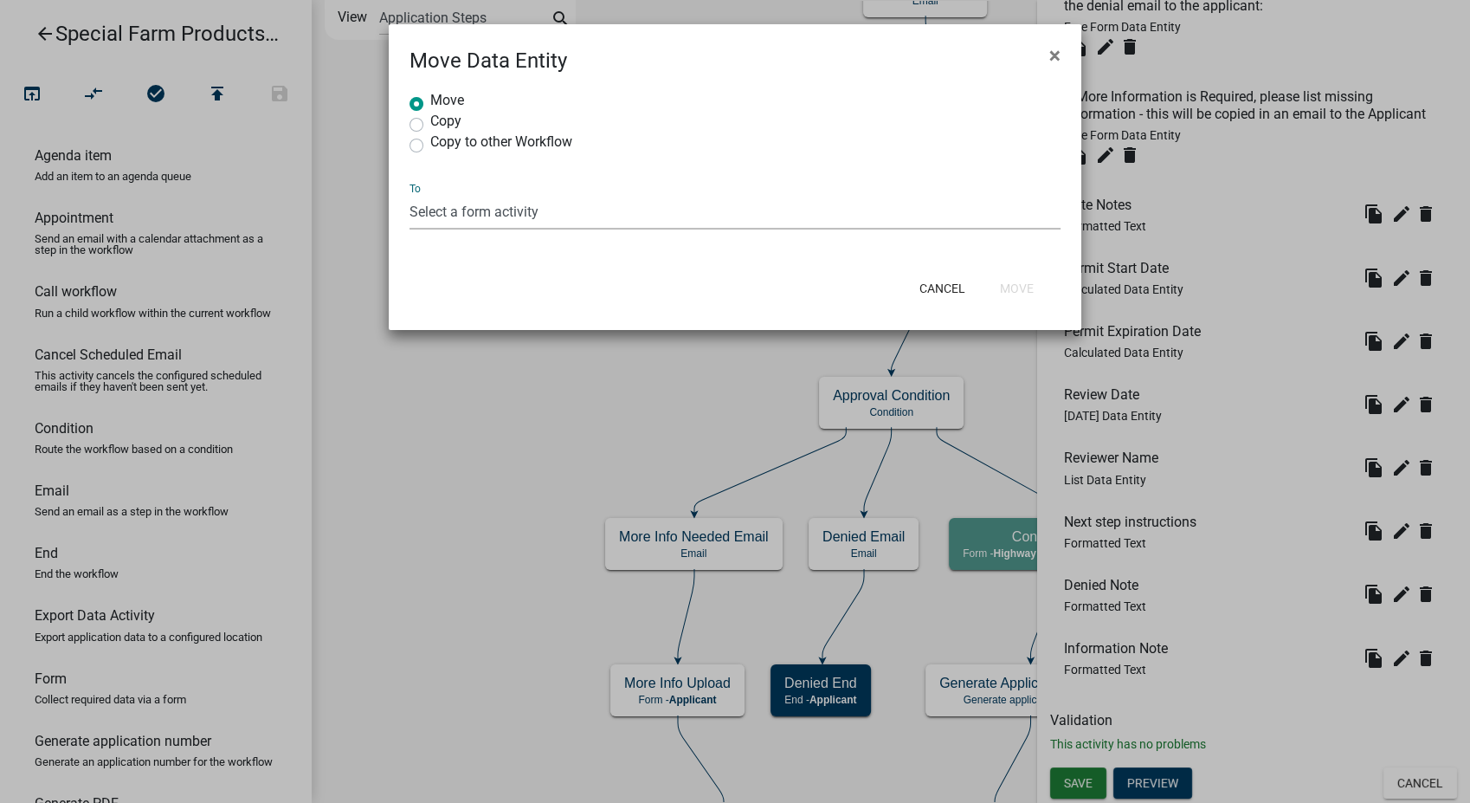
click at [466, 202] on select "Select a form activity Introduction Text Application Information Ag Product Inf…" at bounding box center [735, 211] width 651 height 35
select select "2f7b57c5-365e-49bd-8d05-18d7e522dcca"
click at [410, 194] on select "Select a form activity Introduction Text Application Information Ag Product Inf…" at bounding box center [735, 211] width 651 height 35
click at [1025, 285] on button "Move" at bounding box center [1016, 288] width 61 height 31
radio input "true"
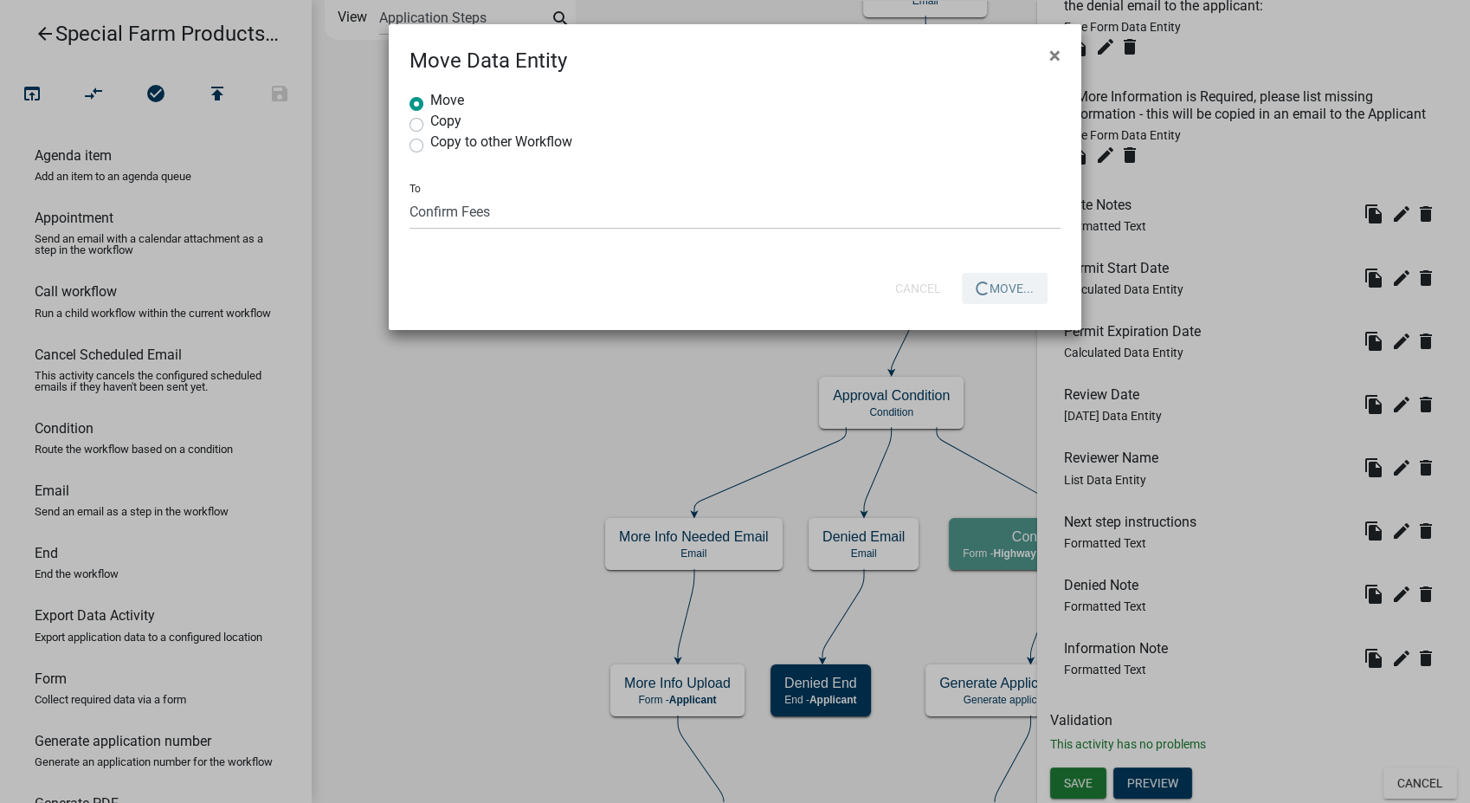
select select
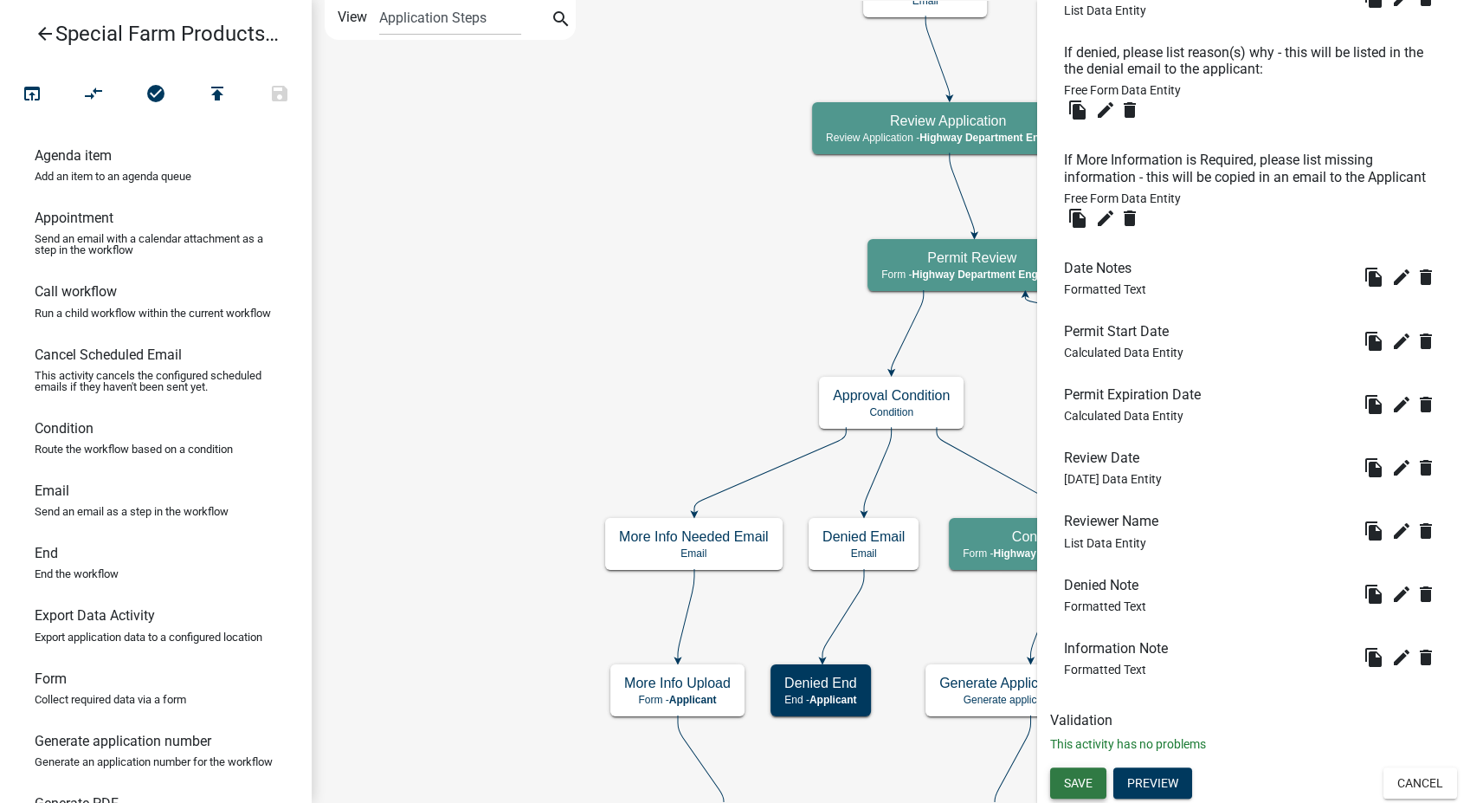
click at [1077, 787] on span "Save" at bounding box center [1078, 783] width 29 height 14
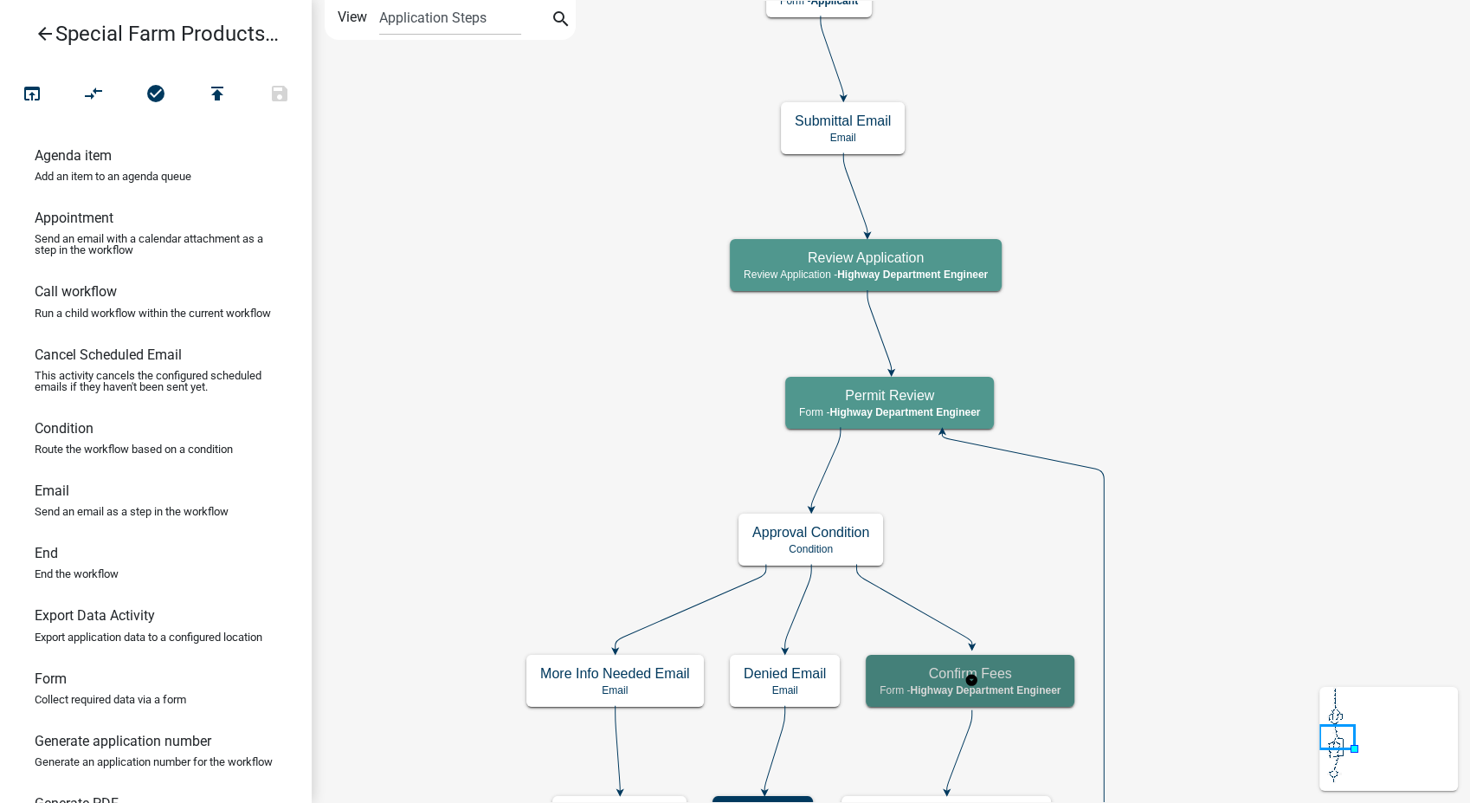
click at [1030, 687] on span "Highway Department Engineer" at bounding box center [985, 690] width 151 height 12
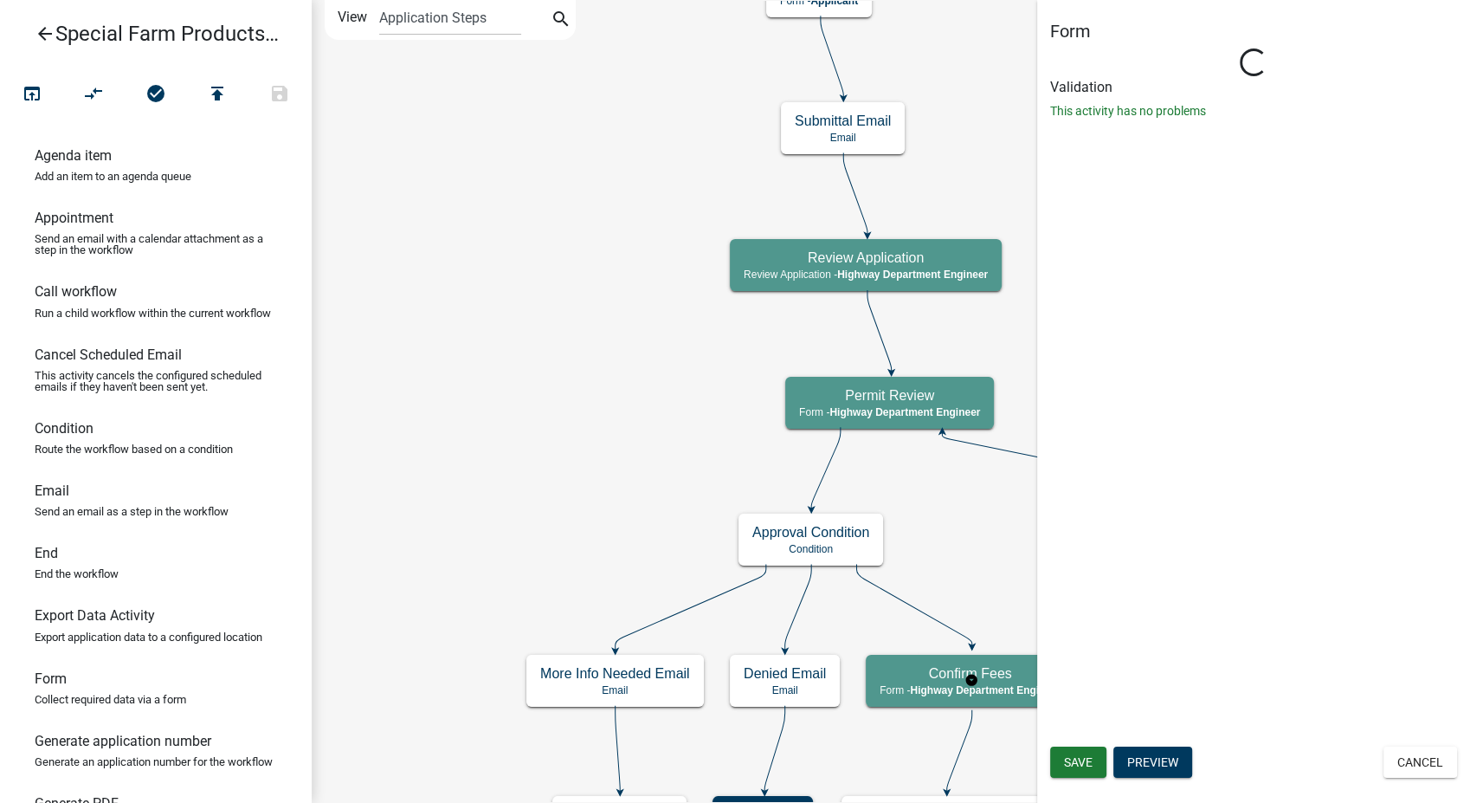
select select "1BABB051-011D-440E-9D83-F11DCCBAC216"
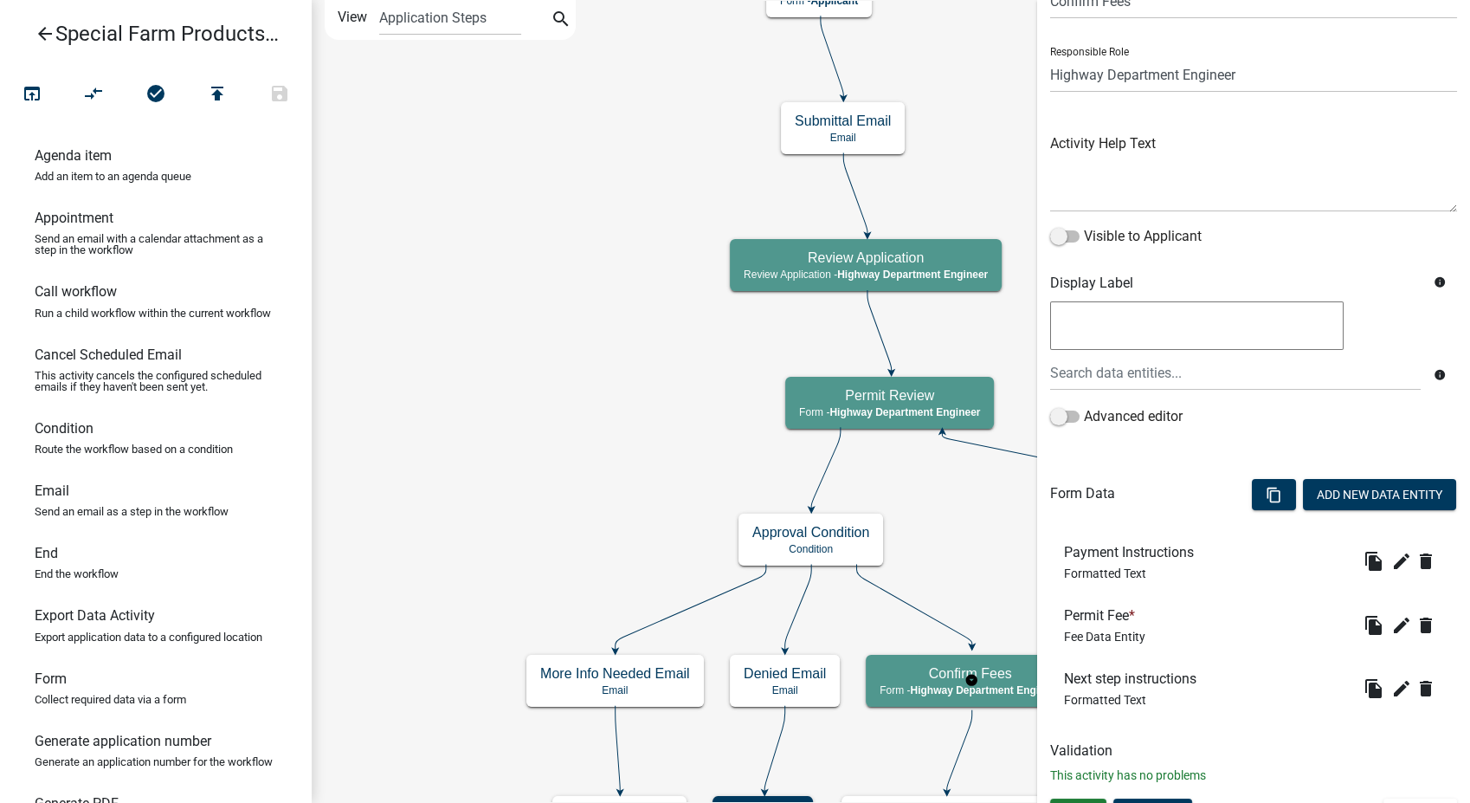
scroll to position [118, 0]
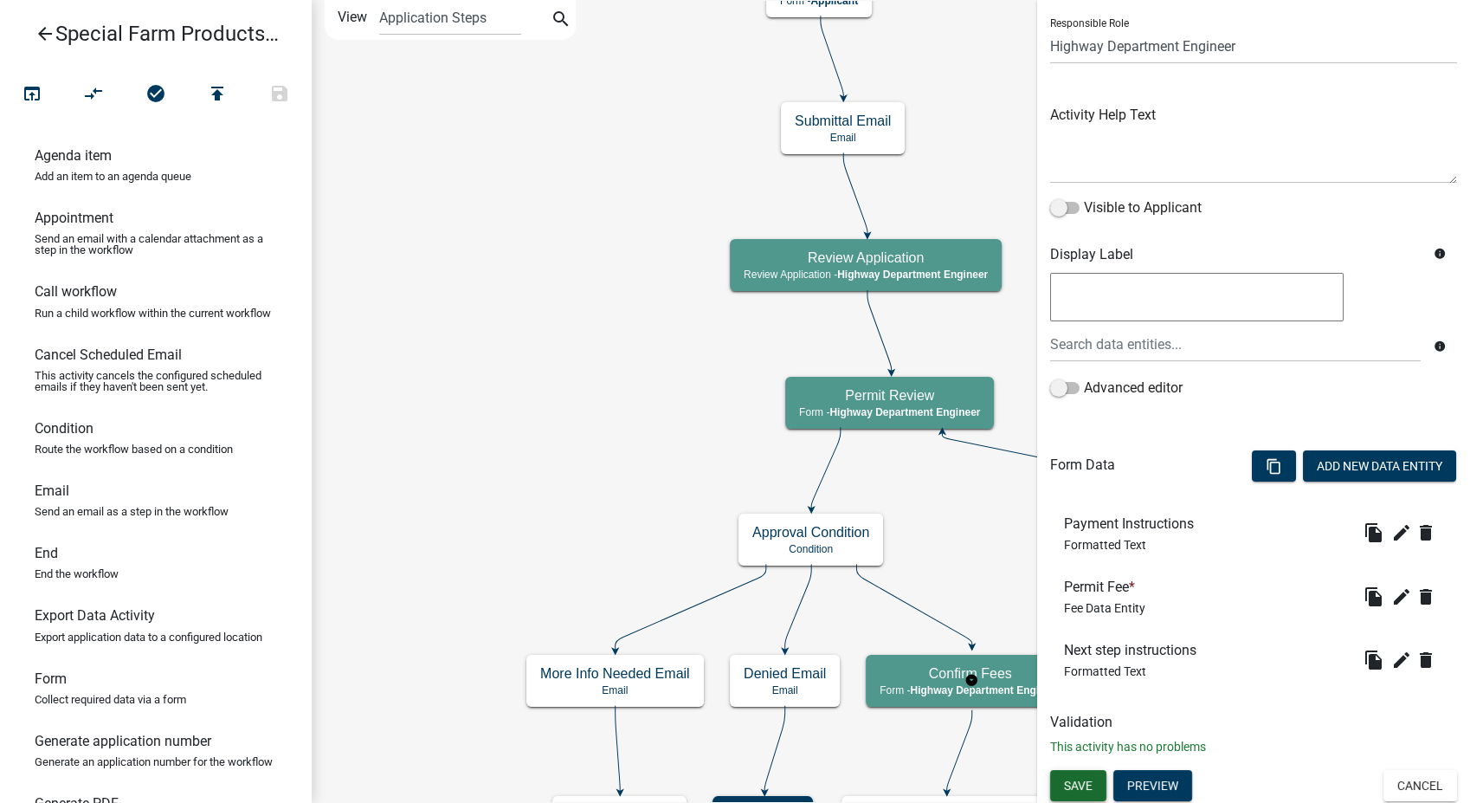
click at [1070, 791] on button "Save" at bounding box center [1078, 785] width 56 height 31
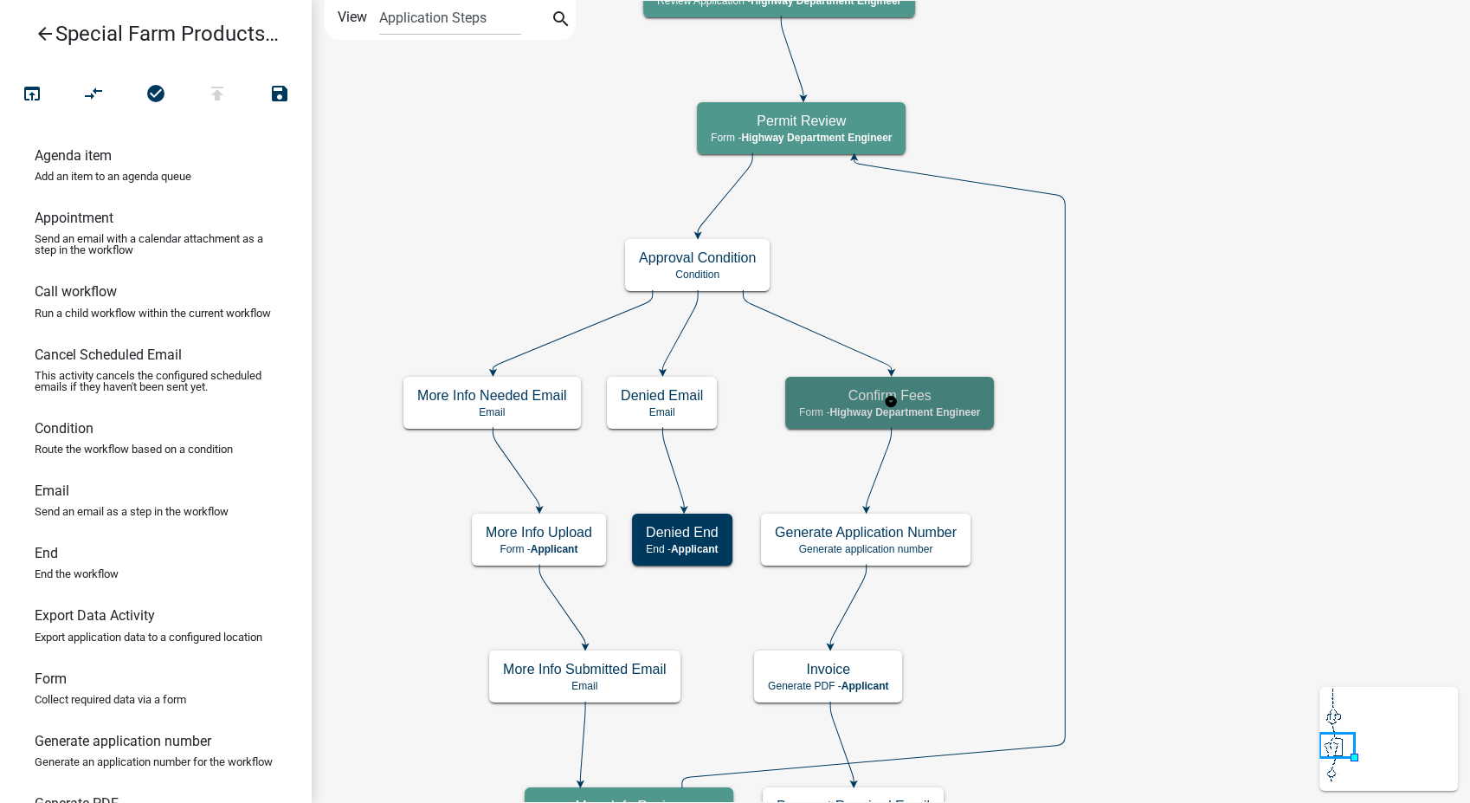
scroll to position [0, 0]
click at [218, 86] on icon "publish" at bounding box center [217, 95] width 21 height 24
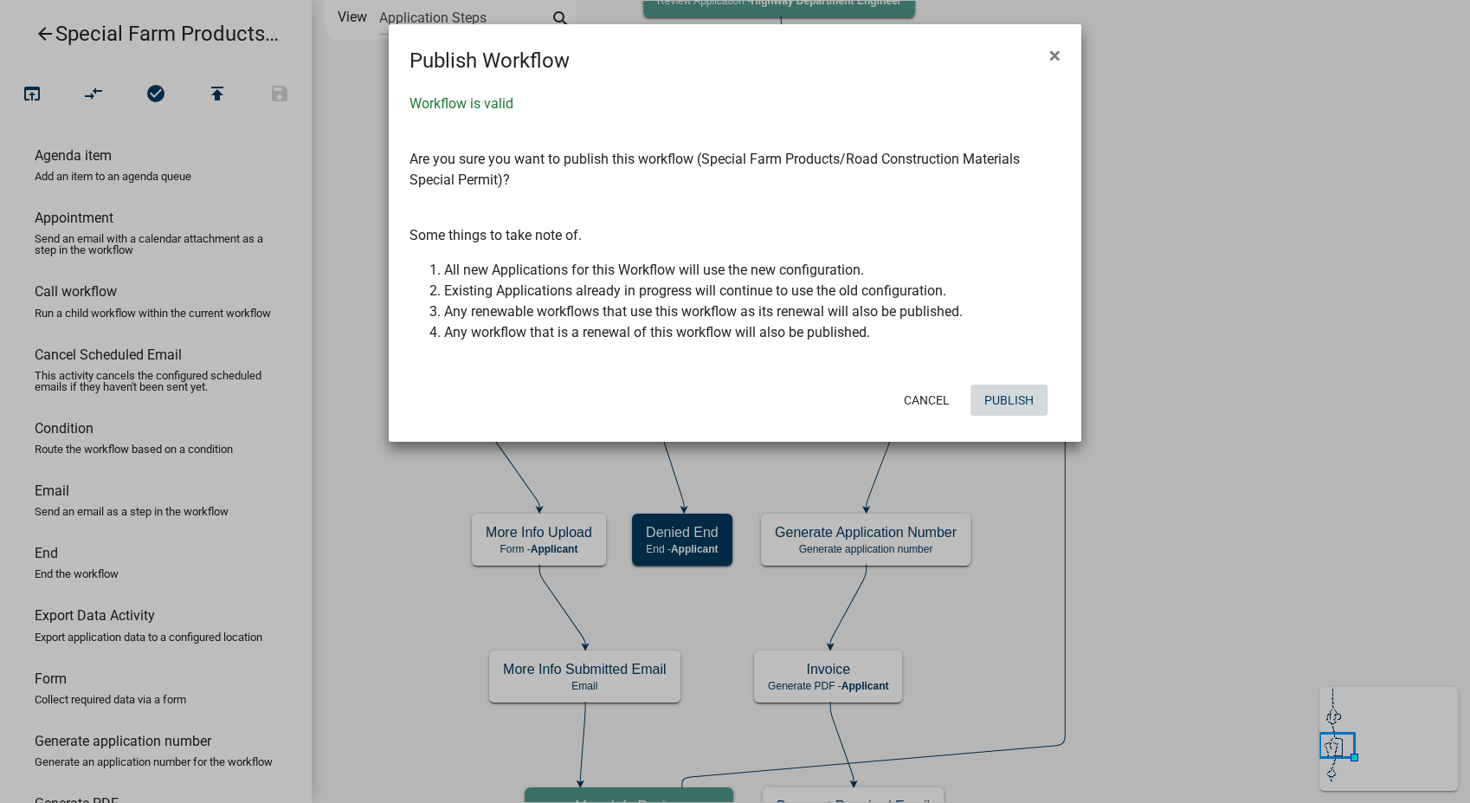
click at [993, 410] on button "Publish" at bounding box center [1009, 399] width 77 height 31
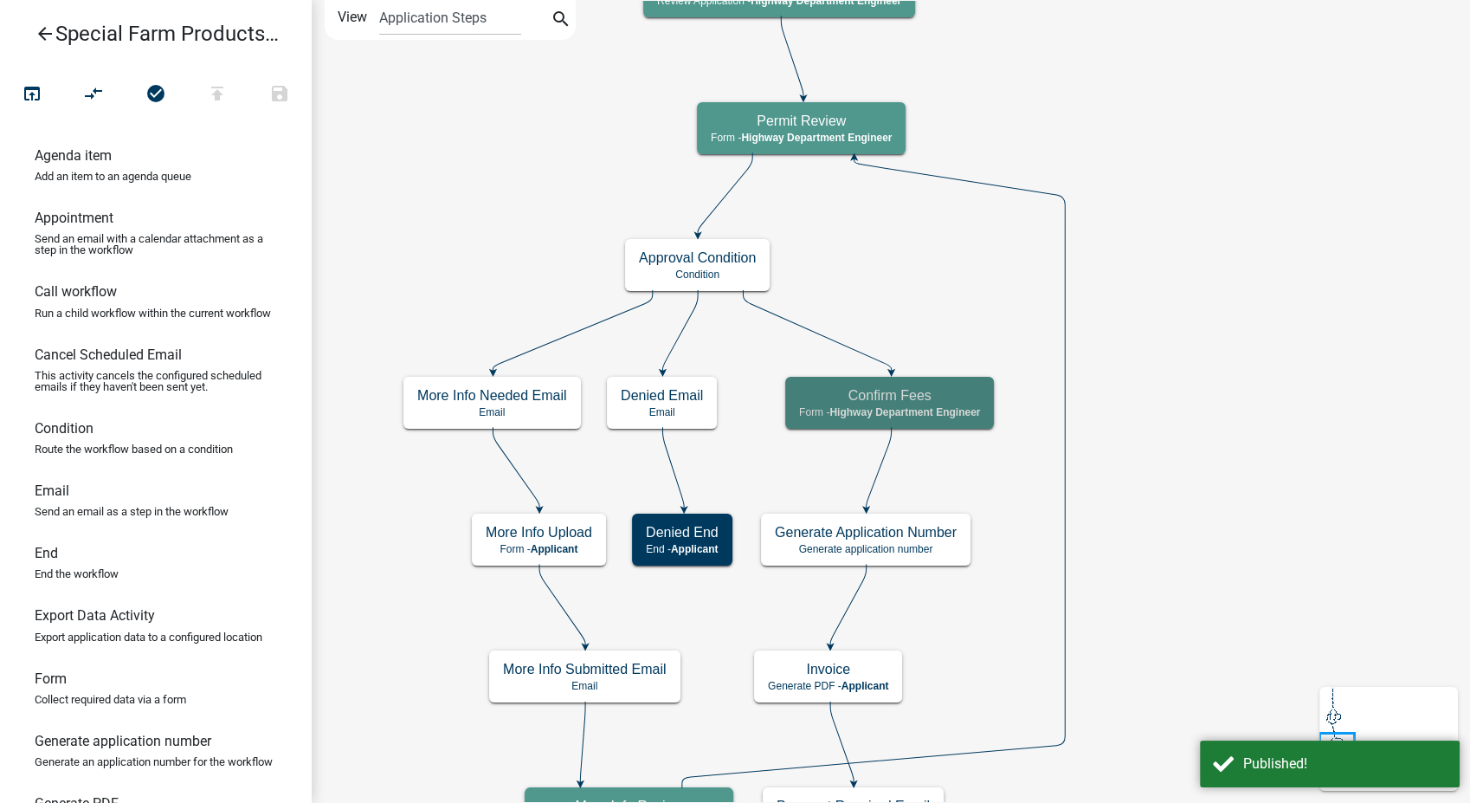
click at [45, 32] on icon "arrow_back" at bounding box center [45, 35] width 21 height 24
